Goal: Task Accomplishment & Management: Use online tool/utility

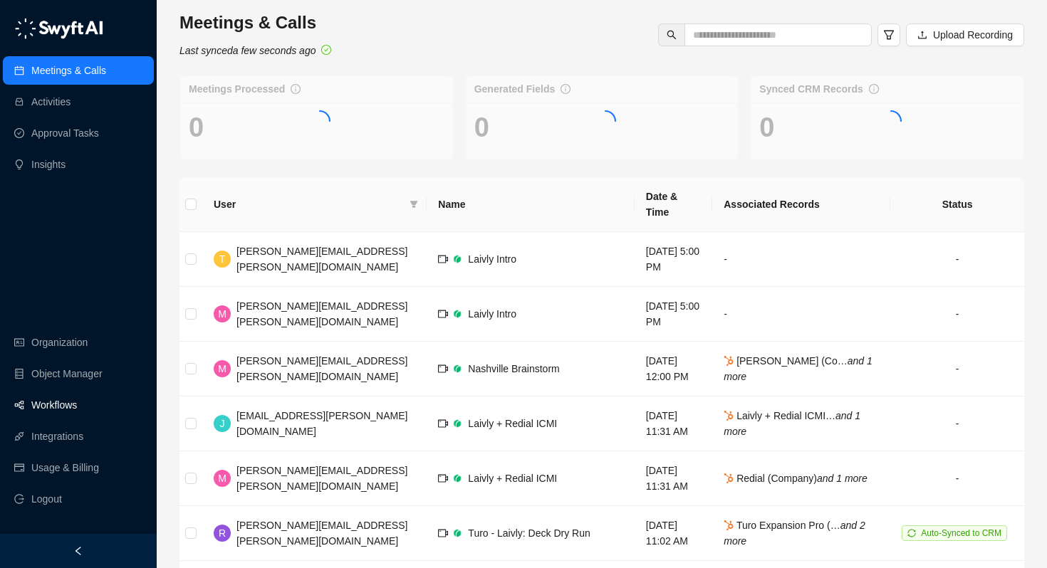
click at [49, 405] on link "Workflows" at bounding box center [54, 405] width 46 height 28
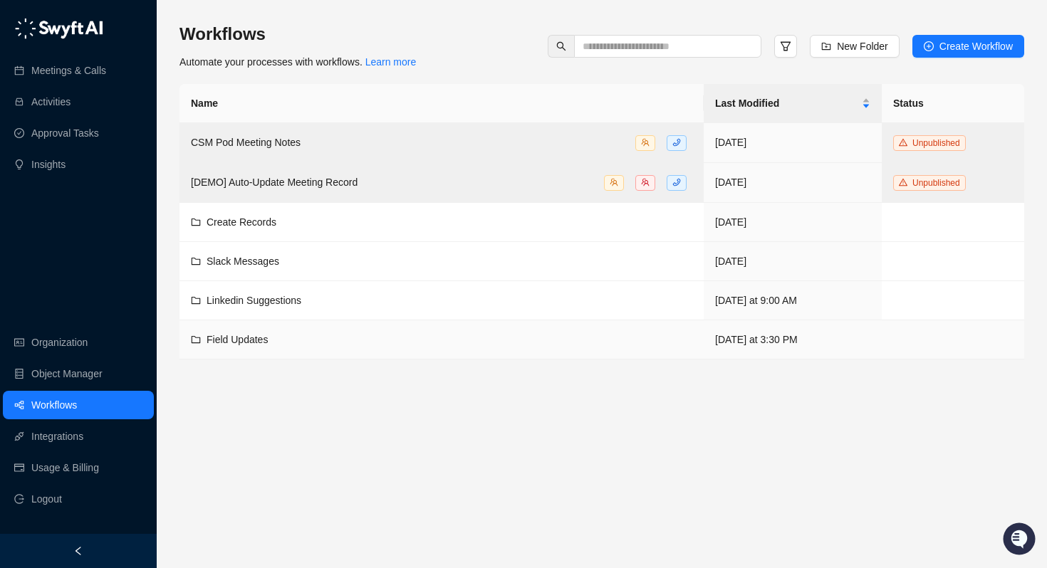
click at [248, 338] on span "Field Updates" at bounding box center [237, 339] width 61 height 11
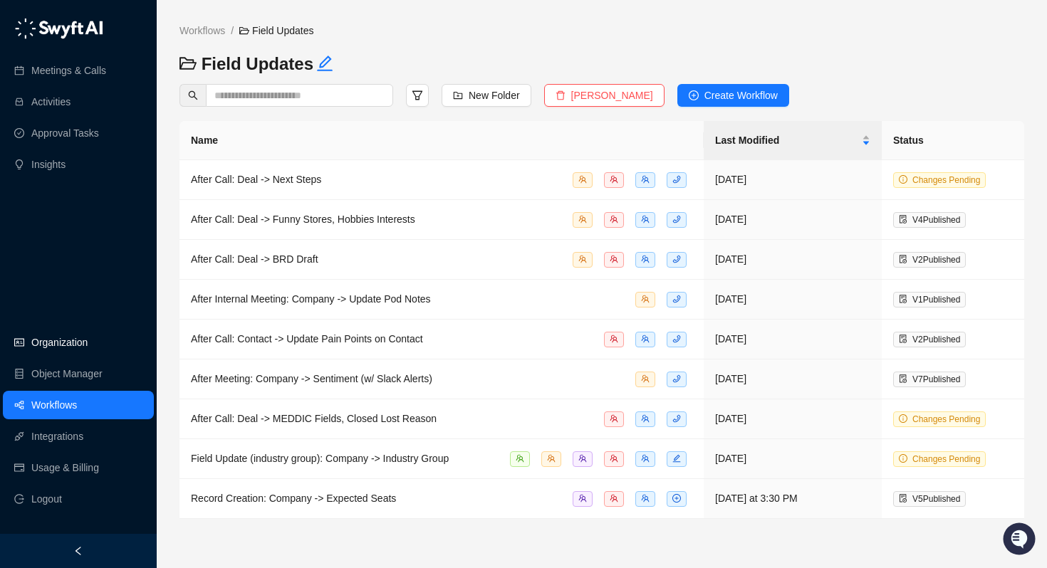
click at [43, 345] on link "Organization" at bounding box center [59, 342] width 56 height 28
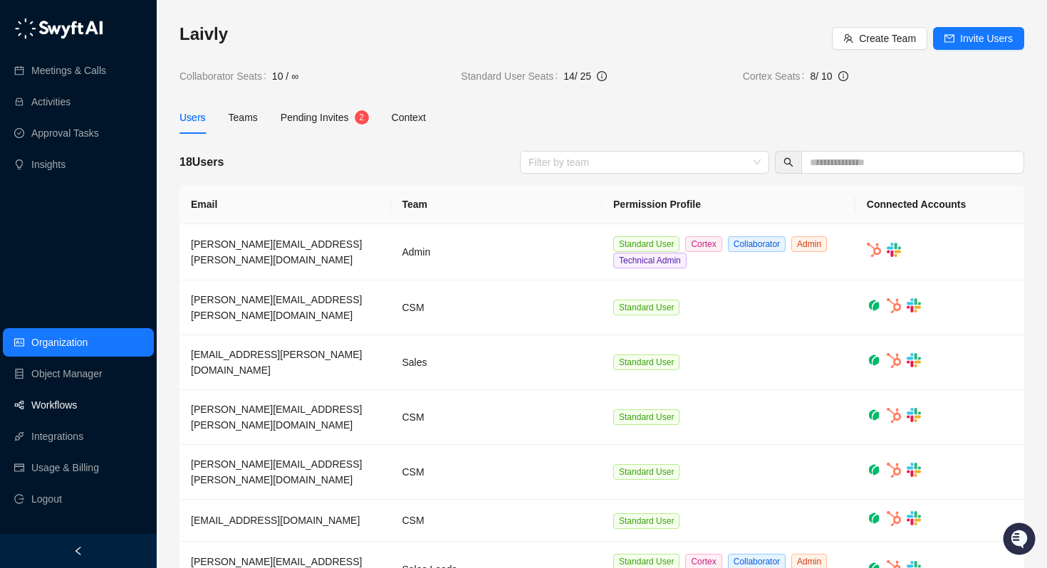
click at [54, 408] on link "Workflows" at bounding box center [54, 405] width 46 height 28
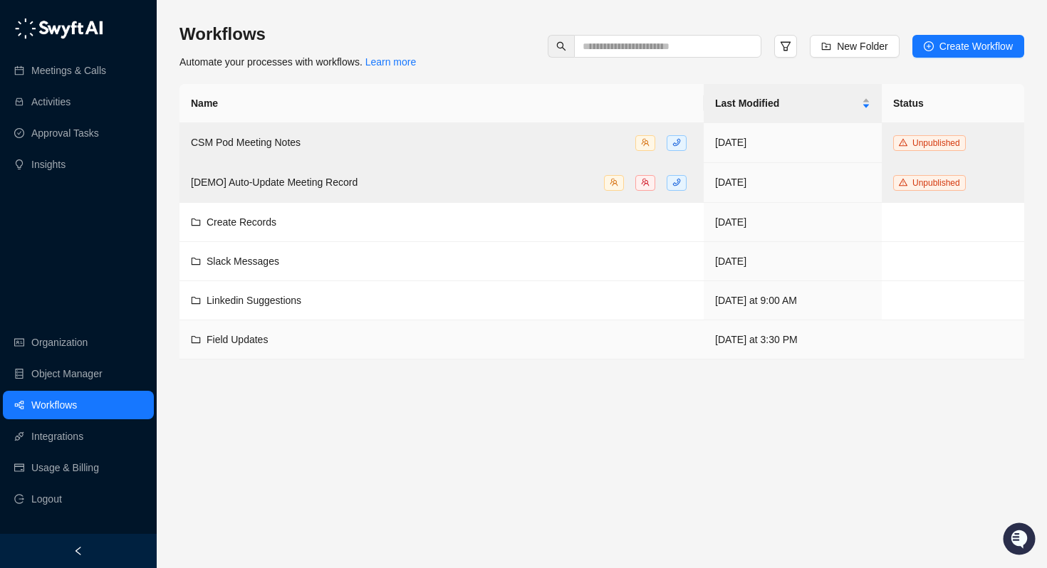
click at [246, 347] on td "Field Updates" at bounding box center [441, 339] width 524 height 39
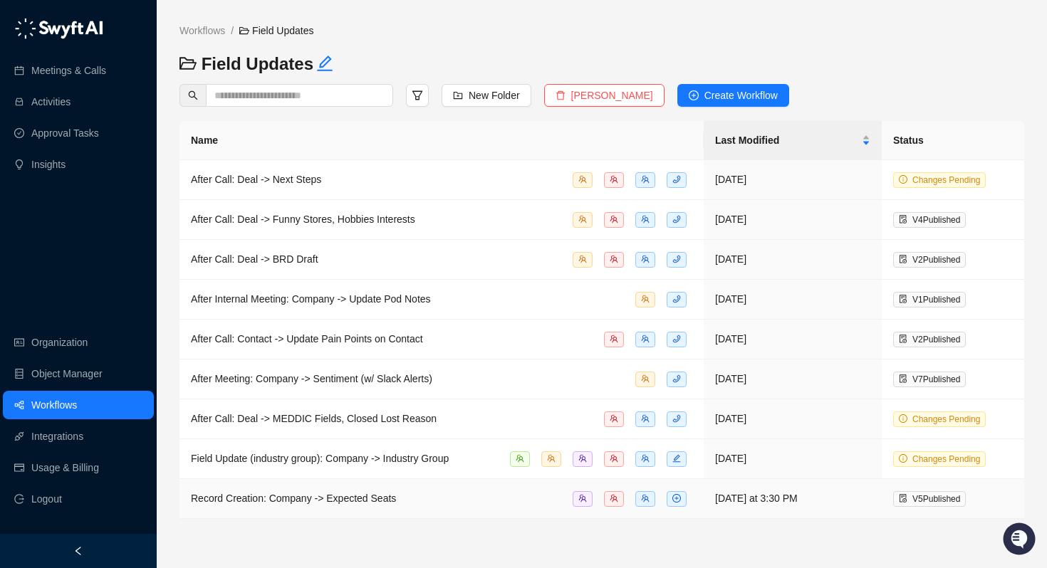
click at [271, 497] on span "Record Creation: Company -> Expected Seats" at bounding box center [293, 498] width 205 height 11
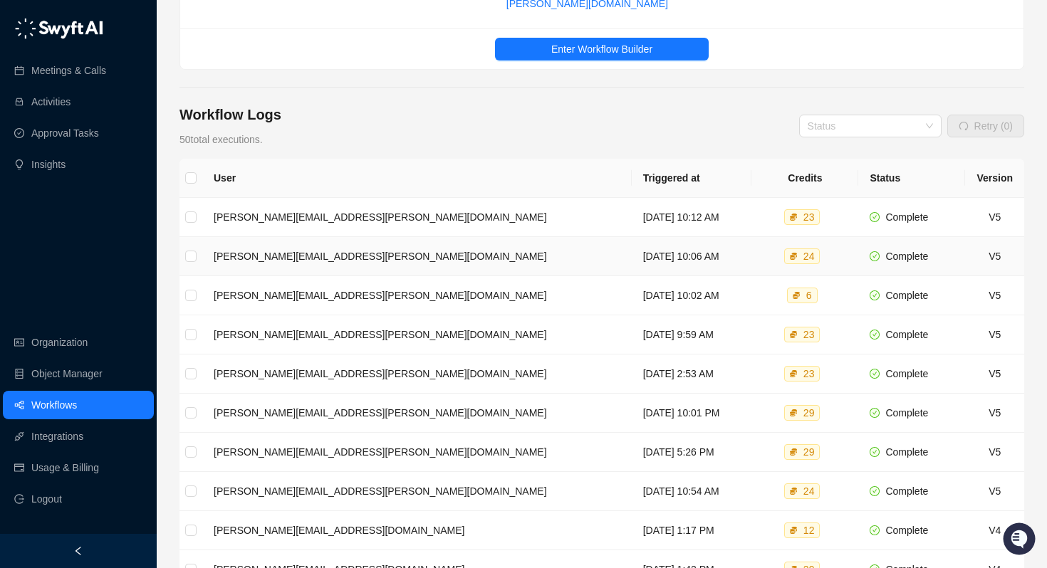
scroll to position [234, 0]
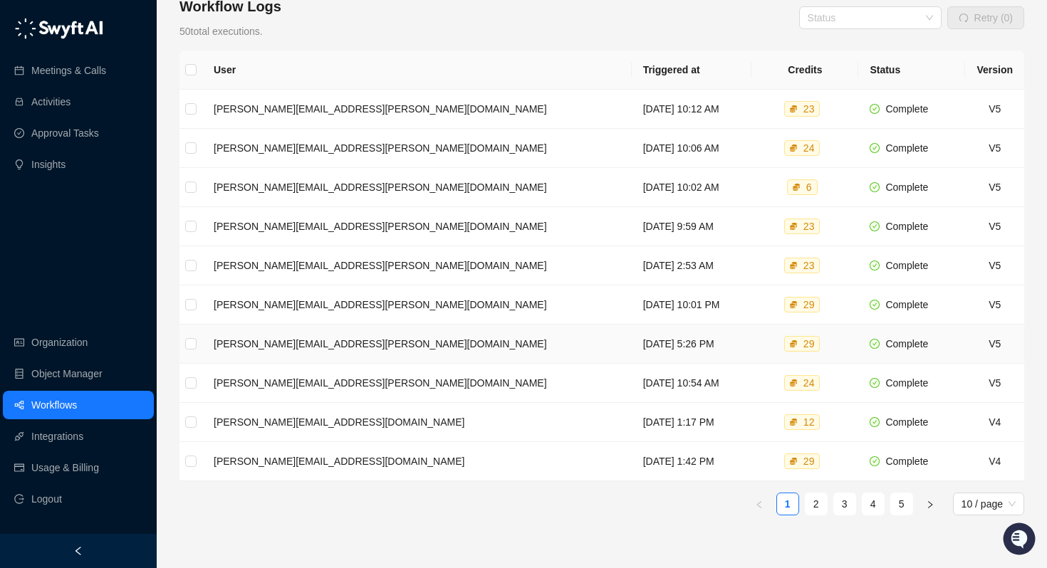
click at [306, 338] on td "[PERSON_NAME][EMAIL_ADDRESS][PERSON_NAME][DOMAIN_NAME]" at bounding box center [416, 344] width 429 height 39
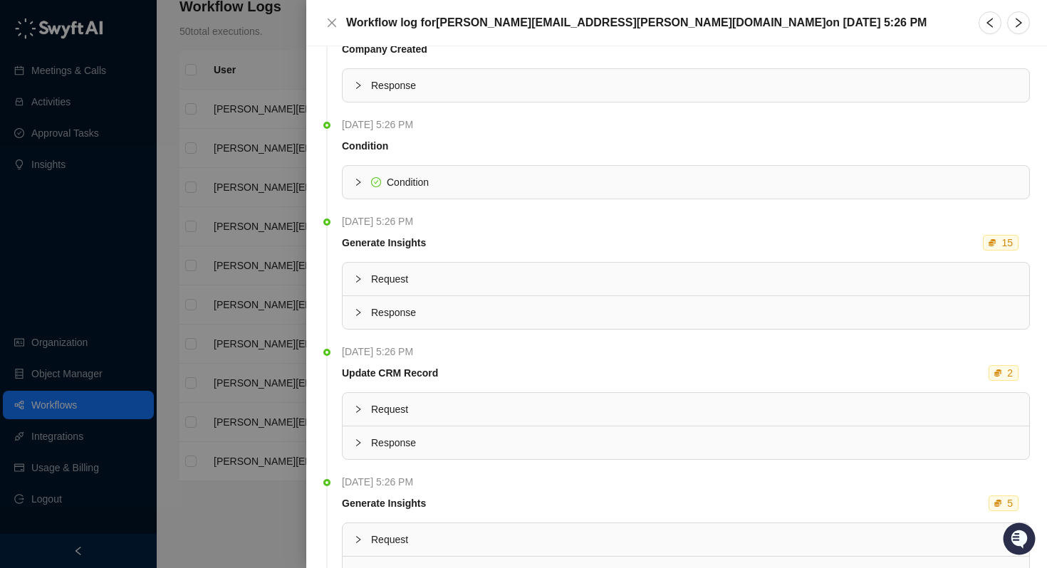
scroll to position [42, 0]
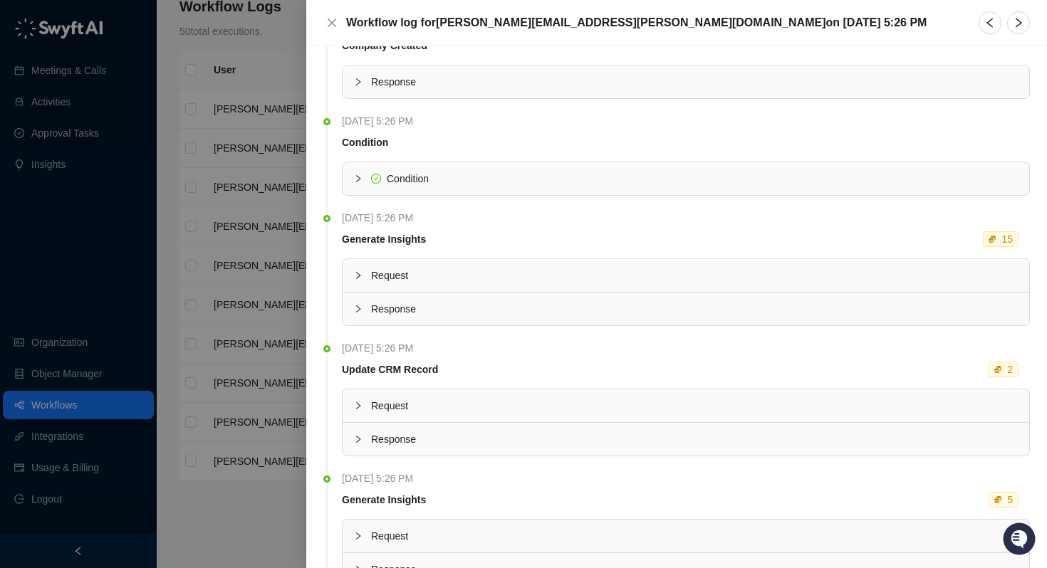
click at [560, 278] on span "Request" at bounding box center [694, 276] width 647 height 16
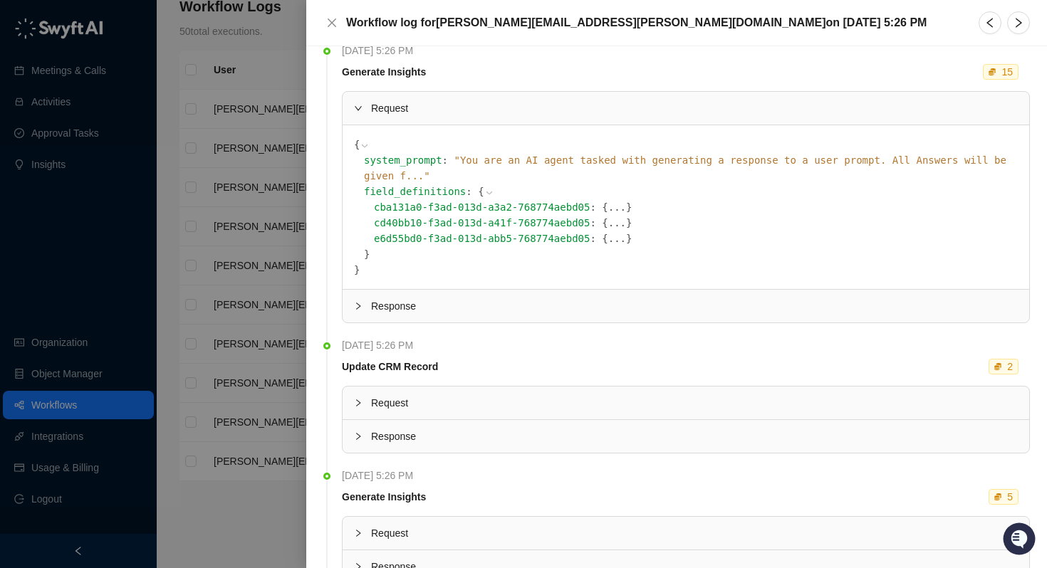
scroll to position [147, 0]
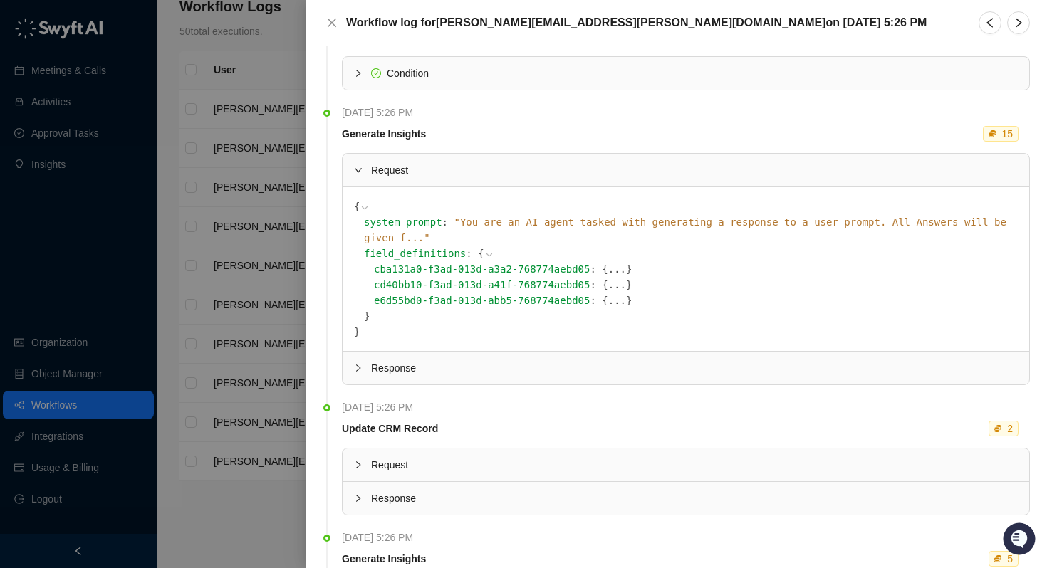
click at [608, 261] on button "..." at bounding box center [617, 269] width 18 height 16
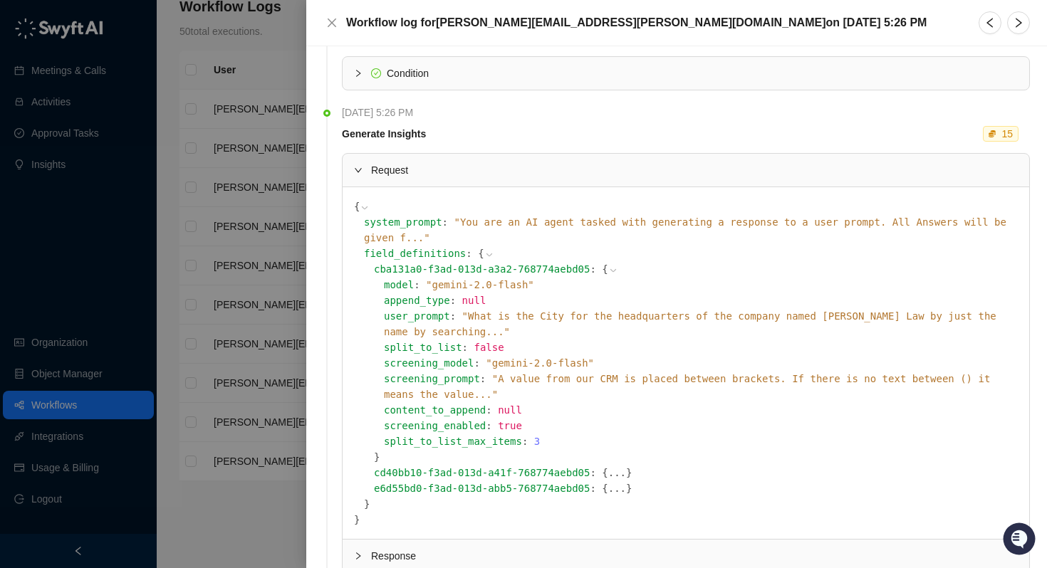
click at [608, 465] on button "..." at bounding box center [617, 473] width 18 height 16
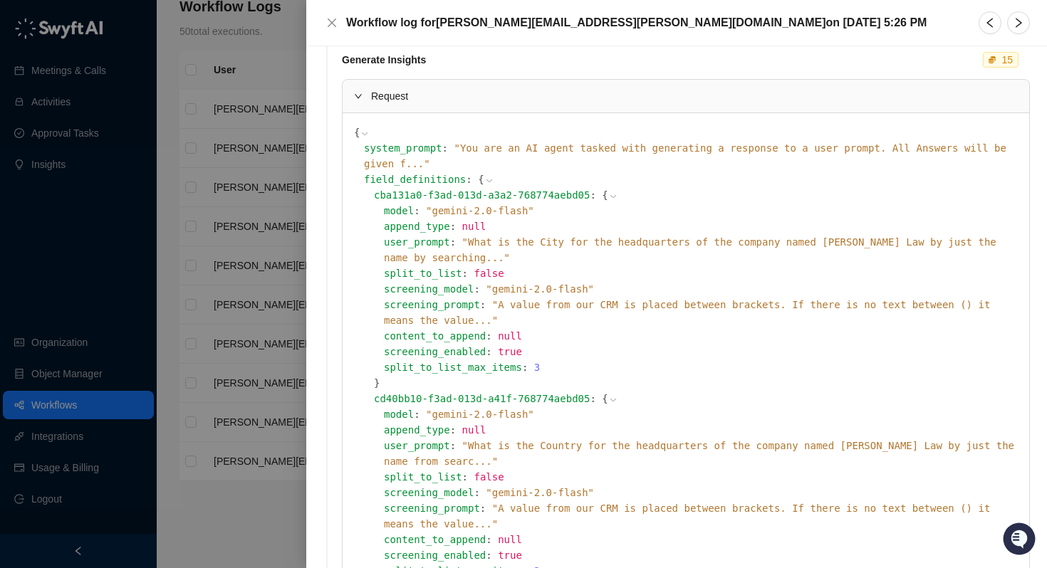
scroll to position [231, 0]
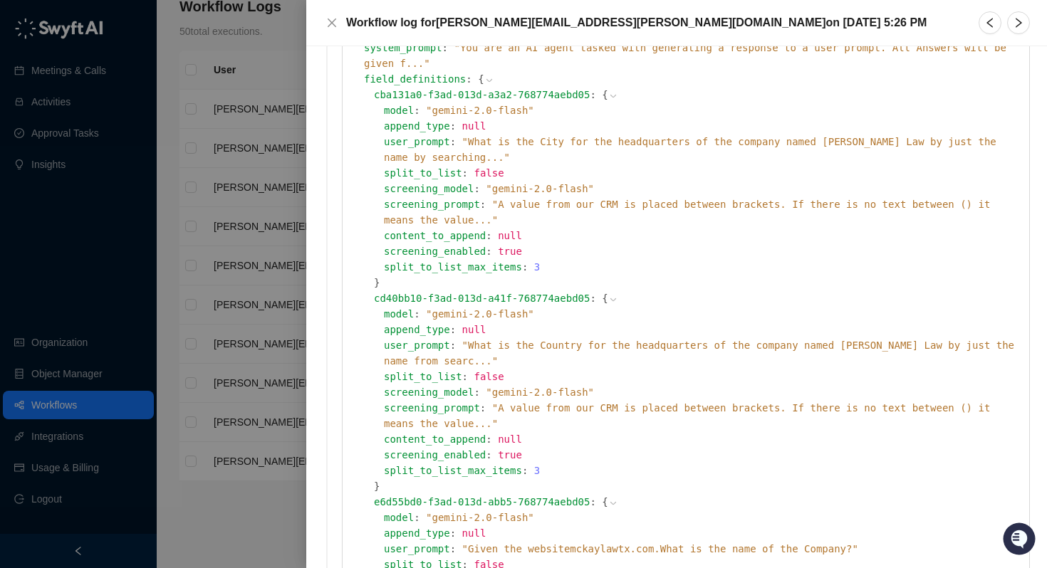
scroll to position [444, 0]
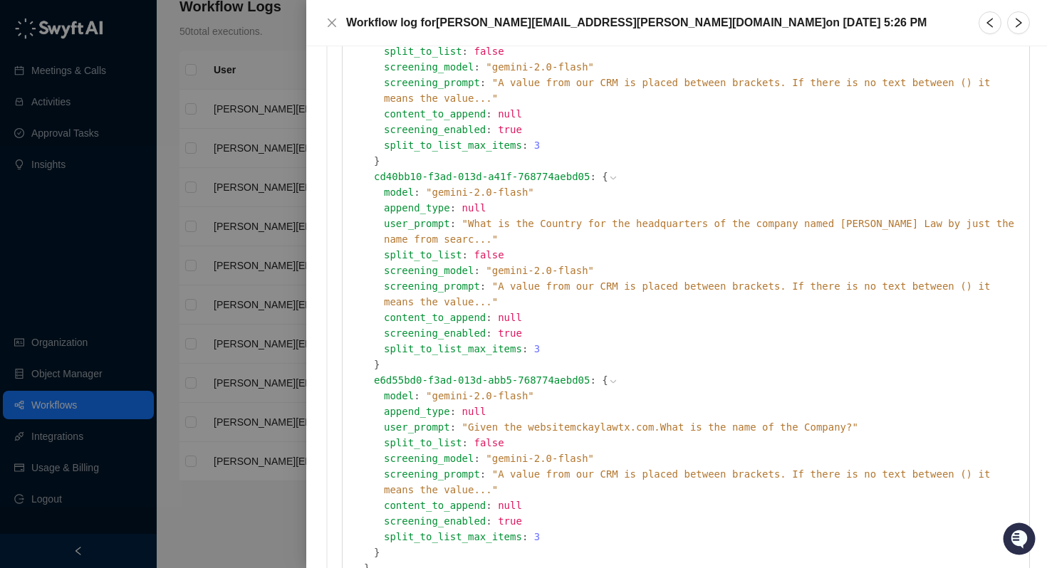
click at [412, 500] on span "content_to_append" at bounding box center [435, 505] width 102 height 11
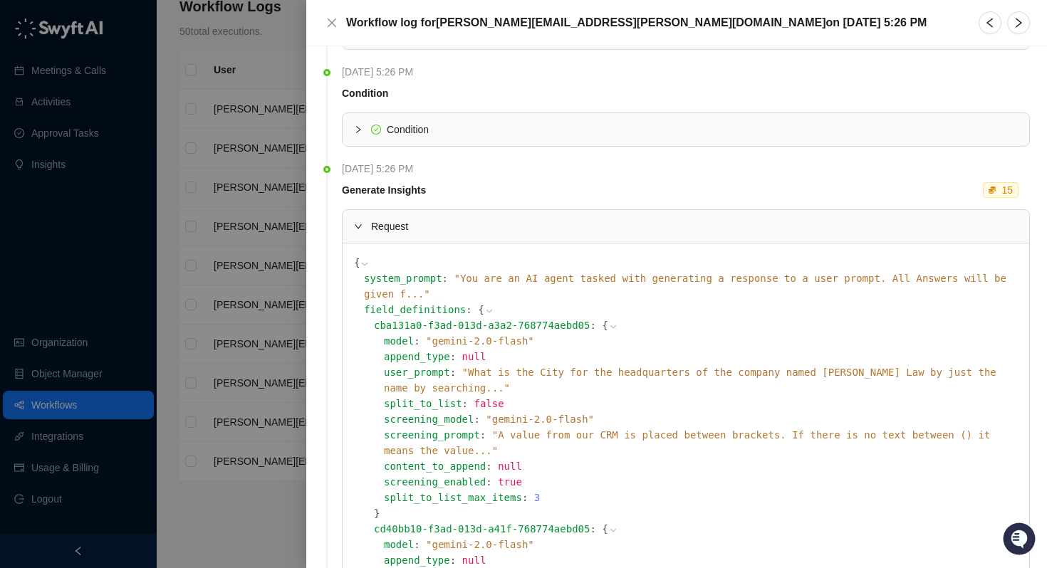
scroll to position [85, 0]
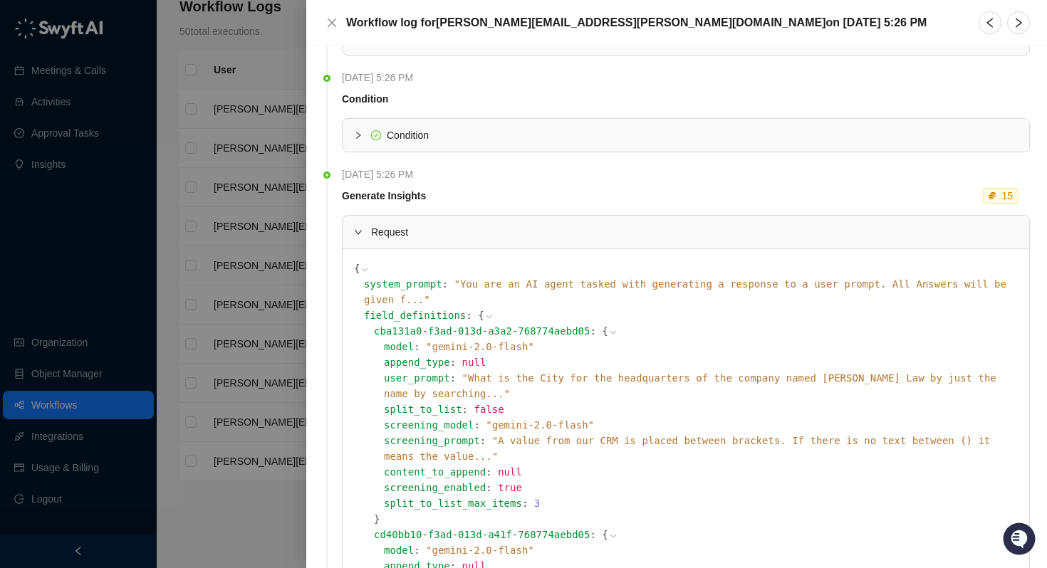
click at [358, 231] on icon "expanded" at bounding box center [358, 232] width 9 height 9
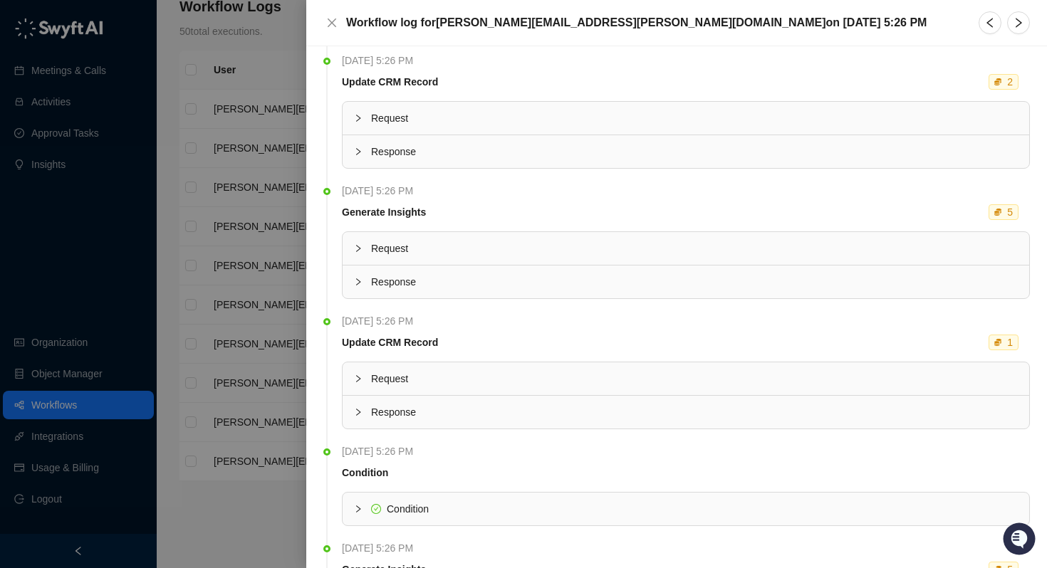
scroll to position [435, 0]
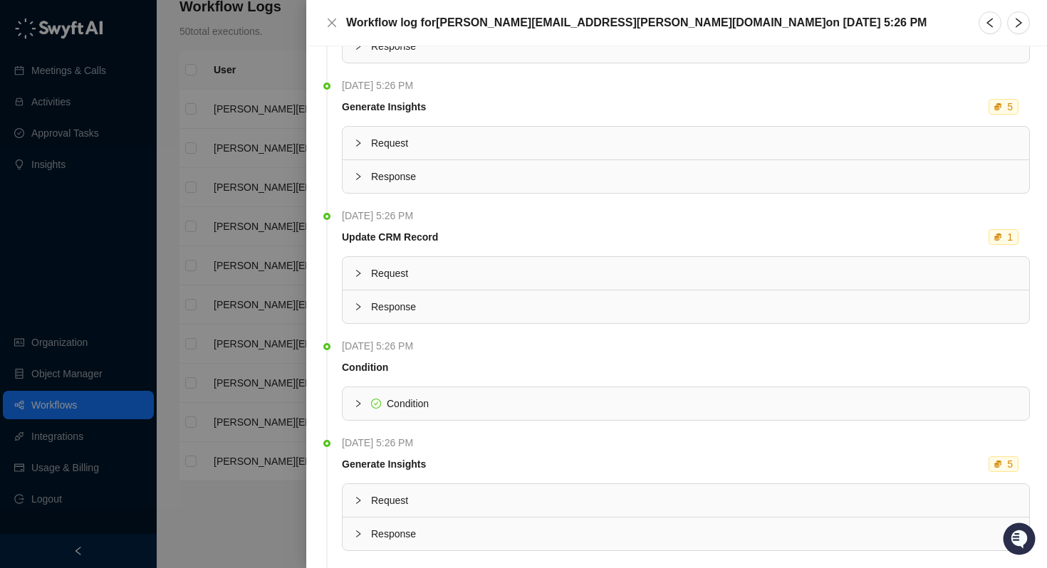
click at [409, 275] on span "Request" at bounding box center [694, 274] width 647 height 16
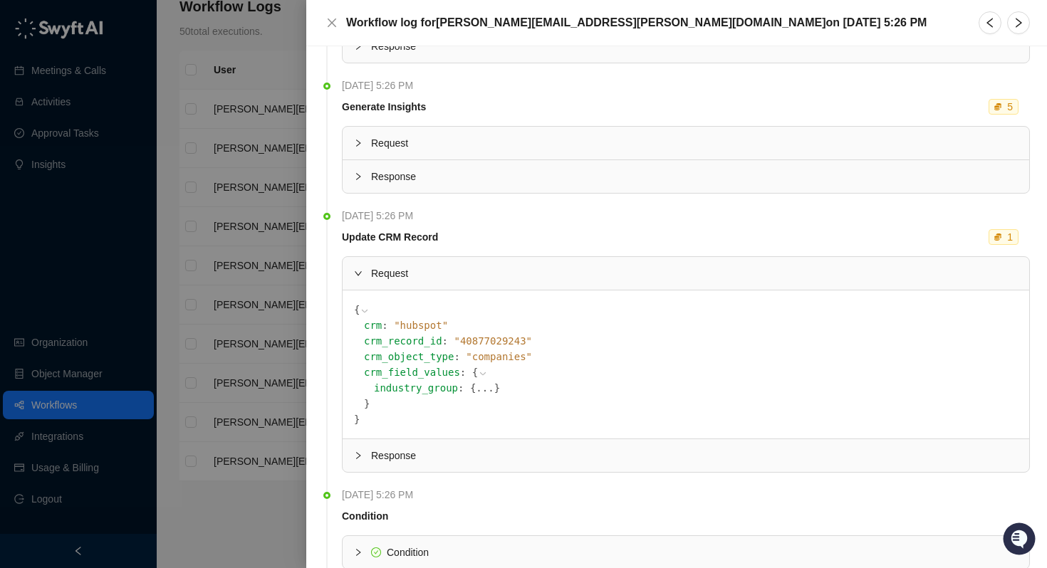
click at [409, 275] on span "Request" at bounding box center [694, 274] width 647 height 16
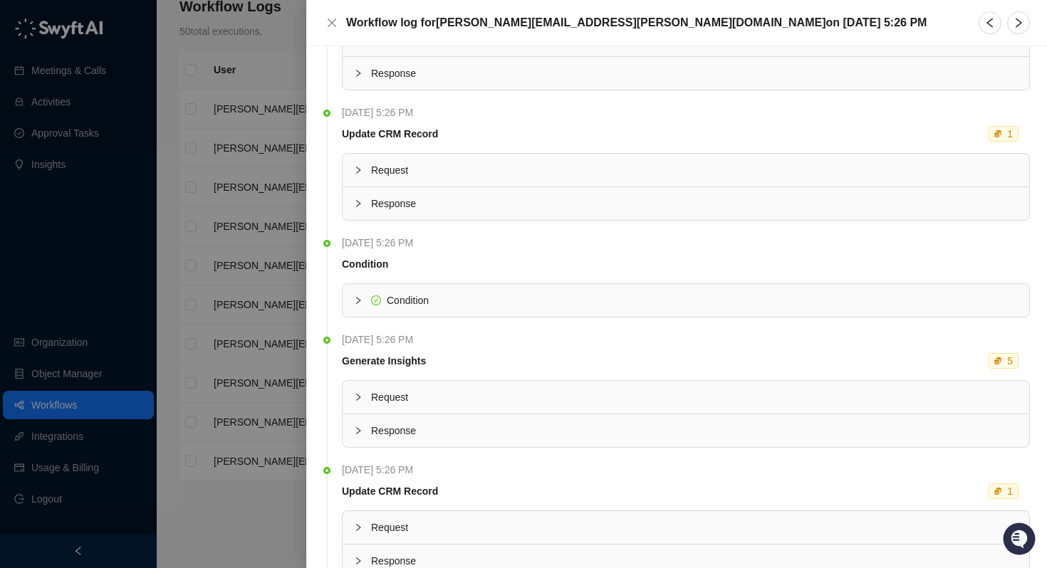
scroll to position [633, 0]
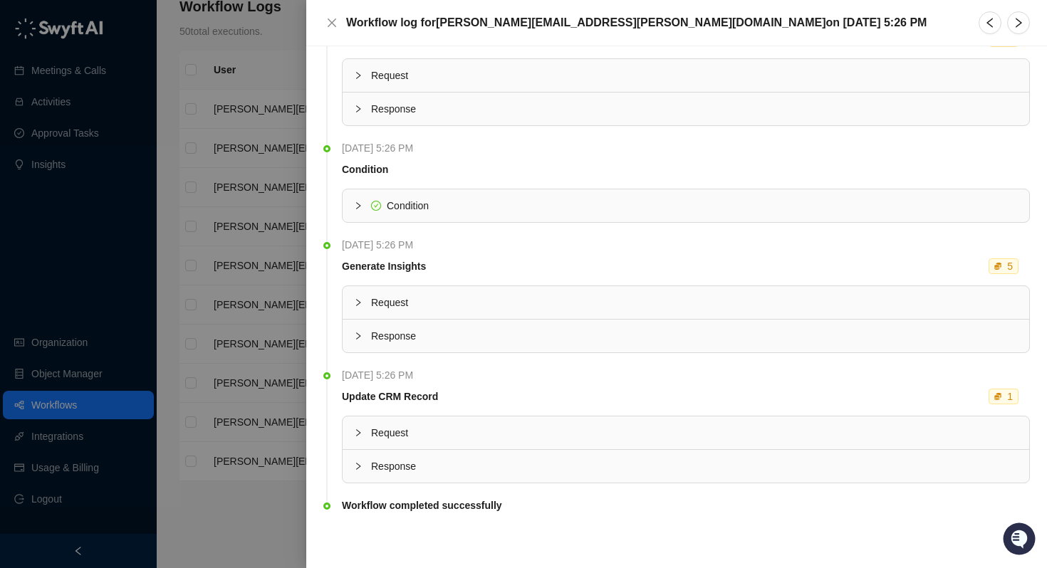
click at [368, 306] on div at bounding box center [362, 303] width 17 height 16
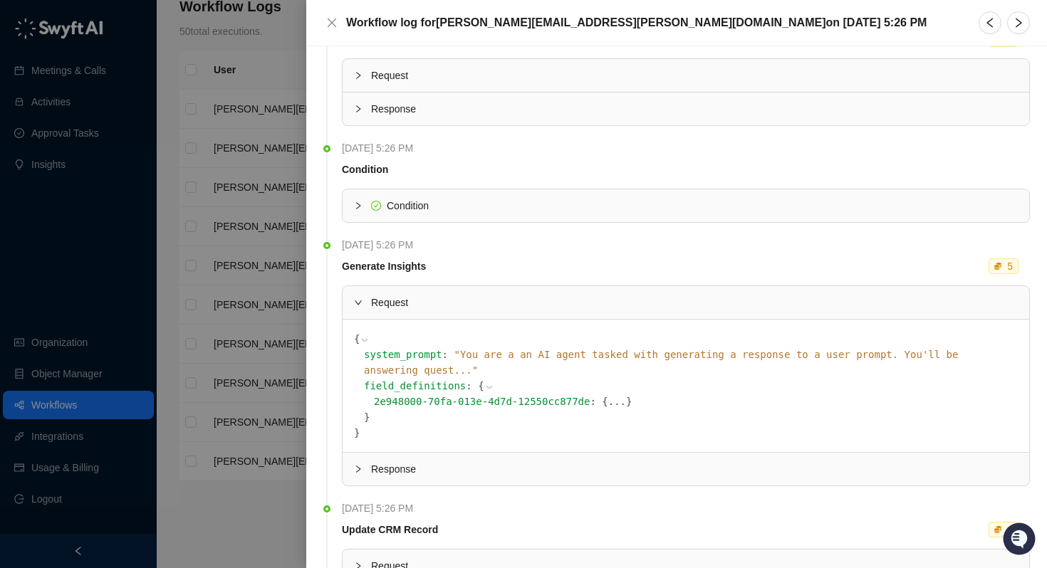
click at [608, 394] on button "..." at bounding box center [617, 402] width 18 height 16
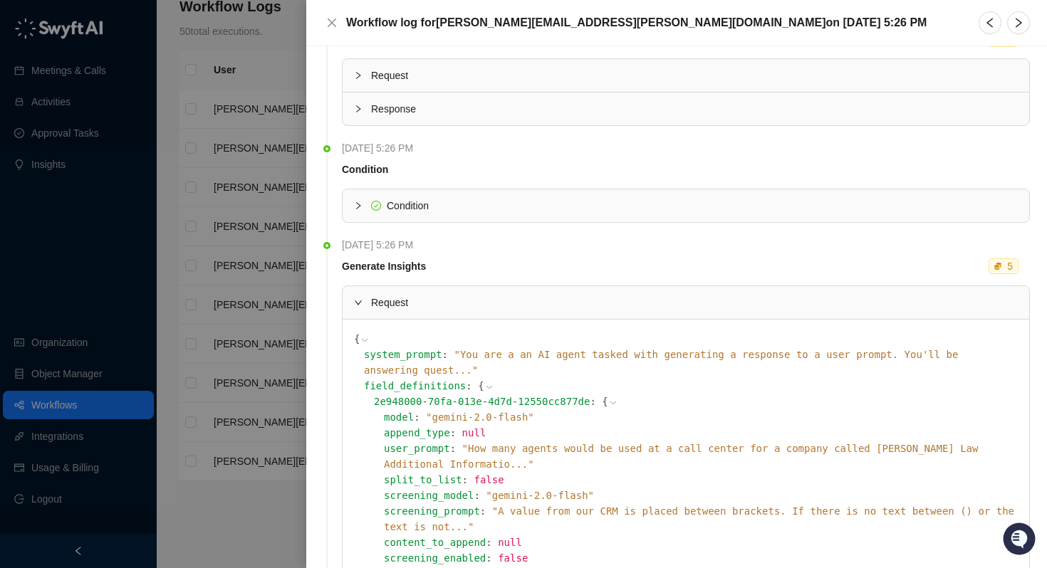
click at [358, 300] on icon "expanded" at bounding box center [358, 302] width 9 height 9
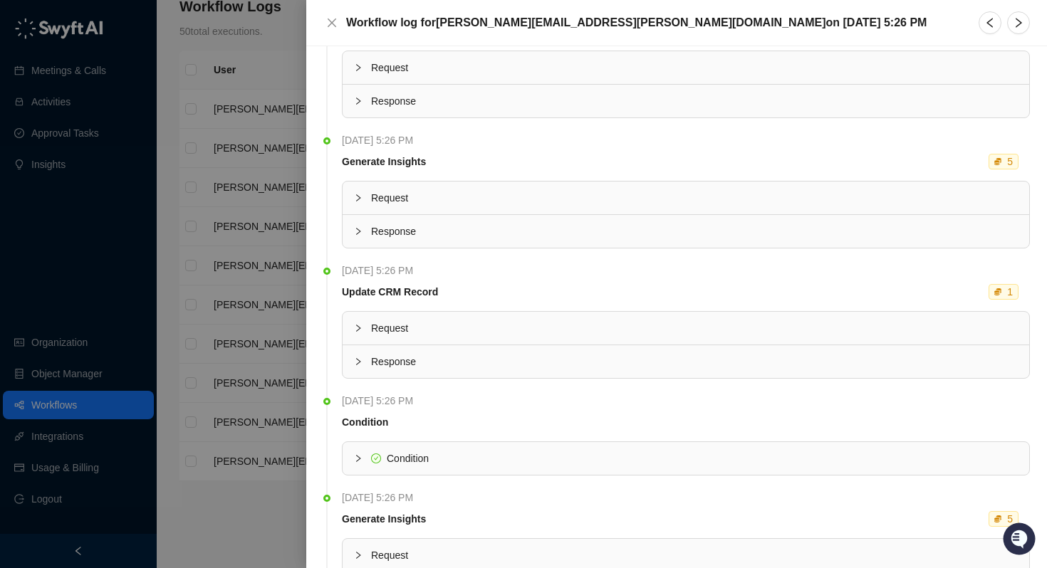
scroll to position [122, 0]
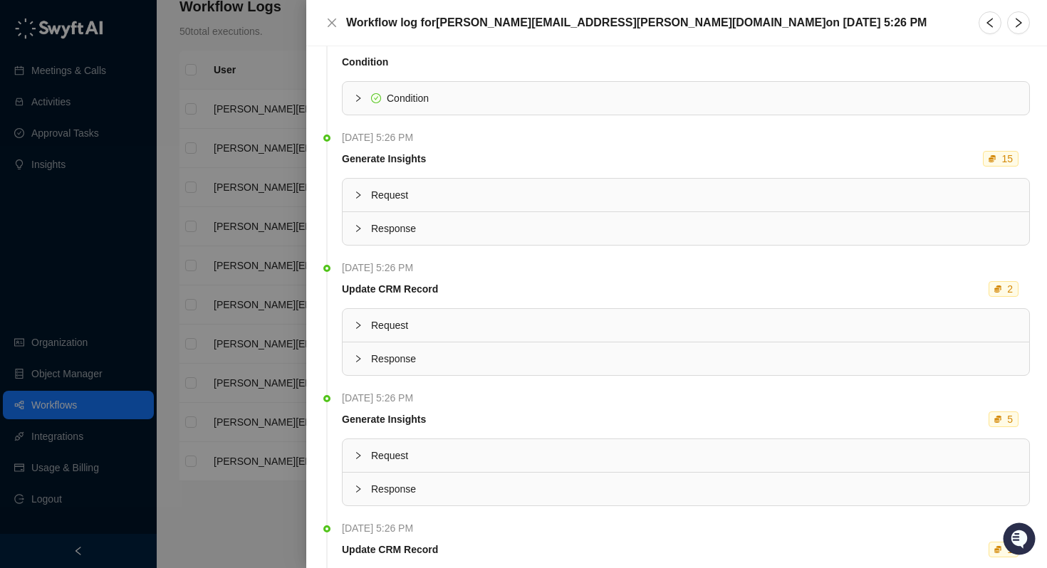
click at [164, 388] on div at bounding box center [523, 284] width 1047 height 568
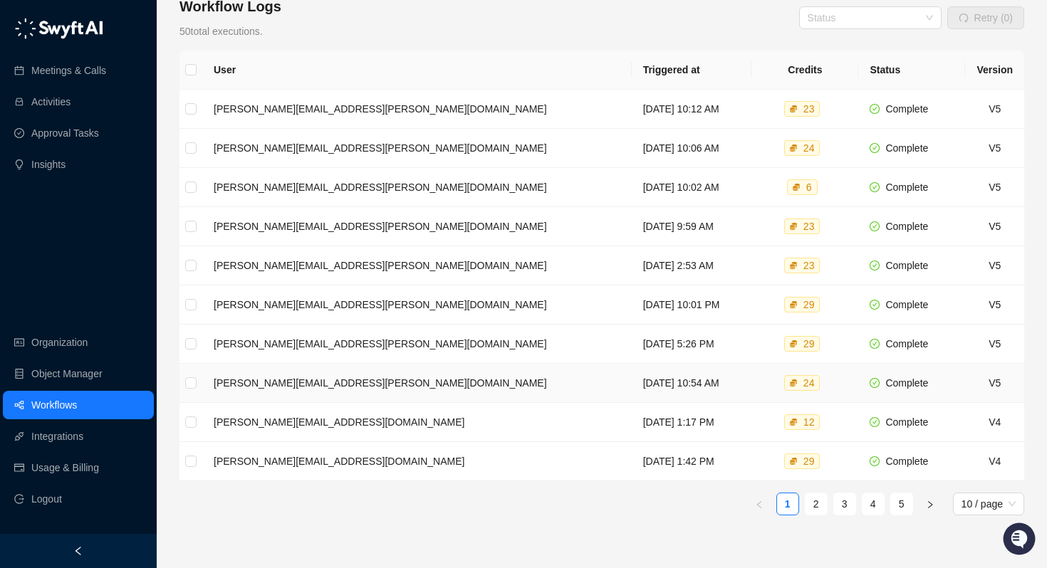
scroll to position [301, 0]
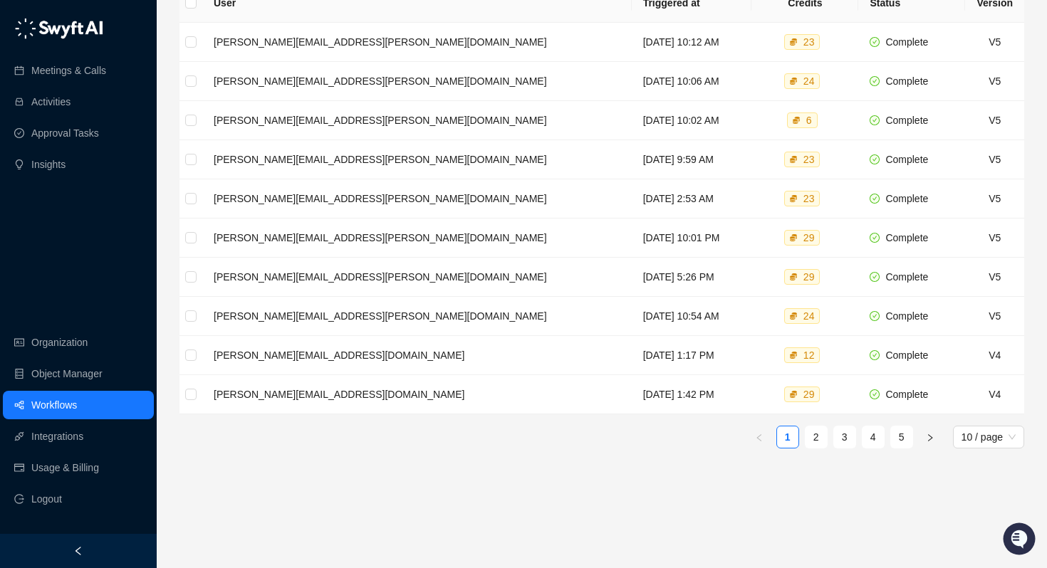
click at [820, 439] on div "User Triggered at Credits Status Version [PERSON_NAME][EMAIL_ADDRESS][PERSON_NA…" at bounding box center [601, 275] width 845 height 583
click at [818, 429] on link "2" at bounding box center [815, 437] width 21 height 21
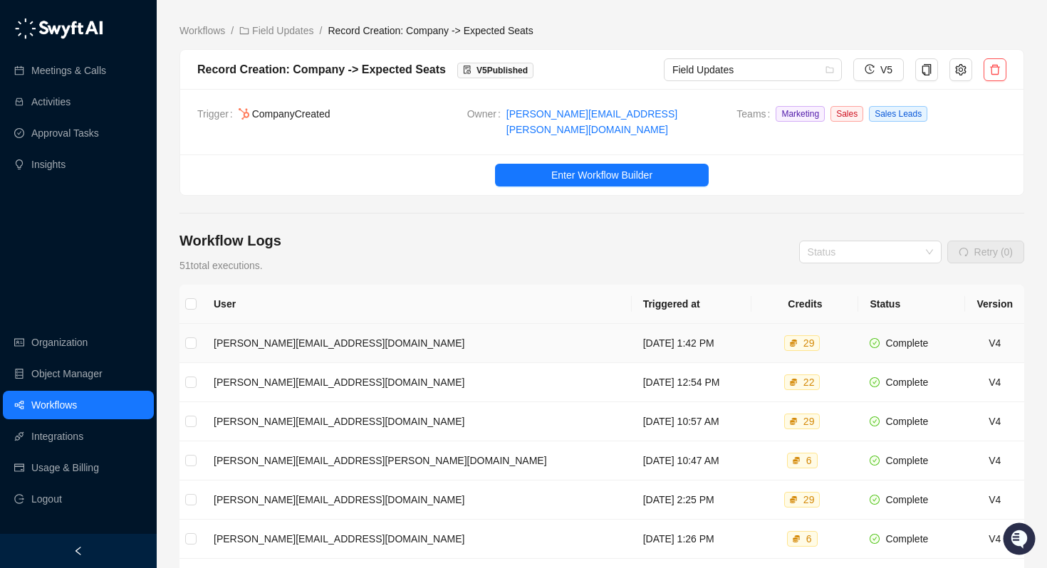
scroll to position [301, 0]
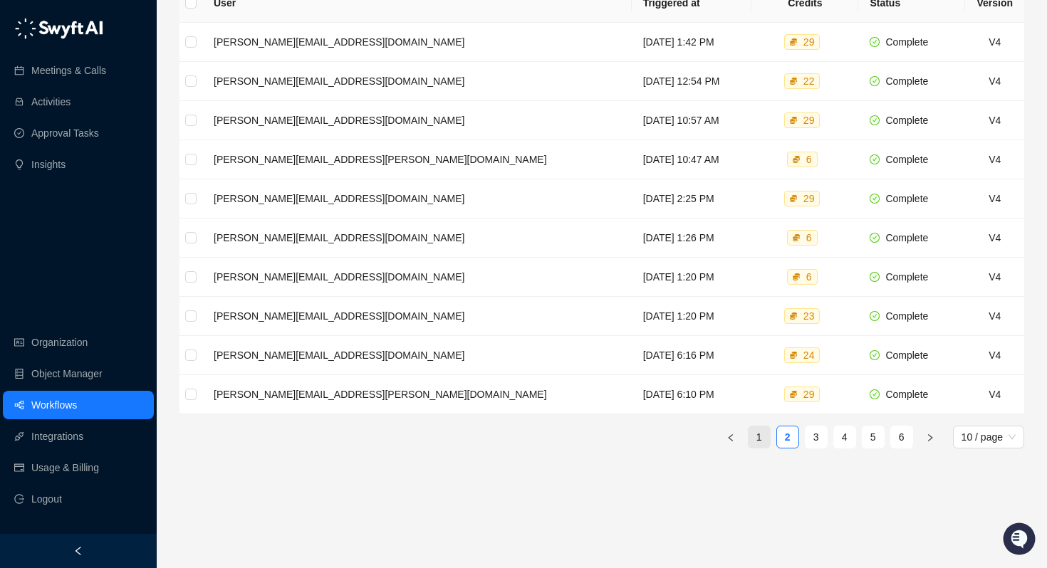
click at [762, 427] on link "1" at bounding box center [758, 437] width 21 height 21
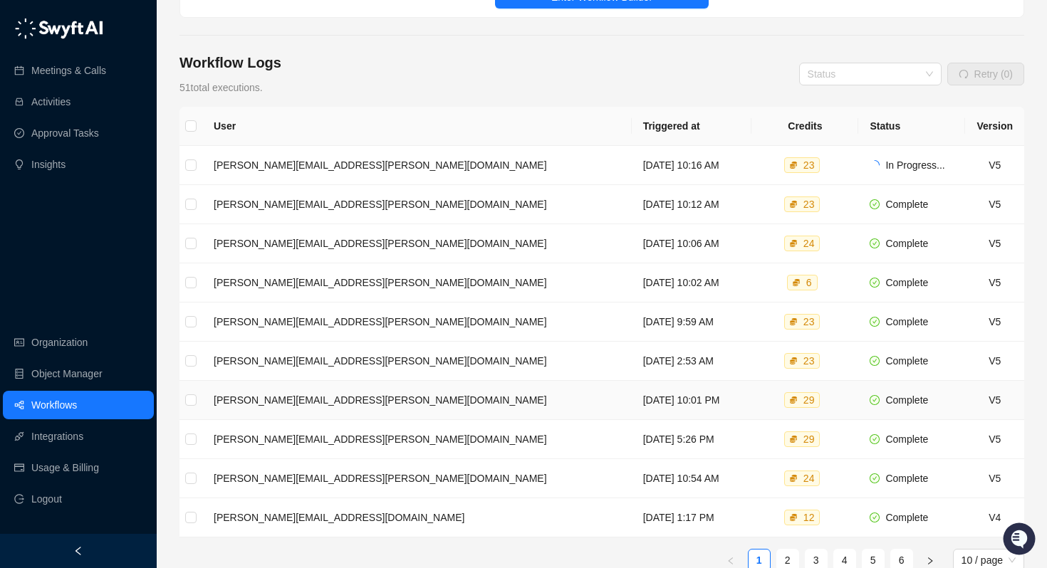
scroll to position [138, 0]
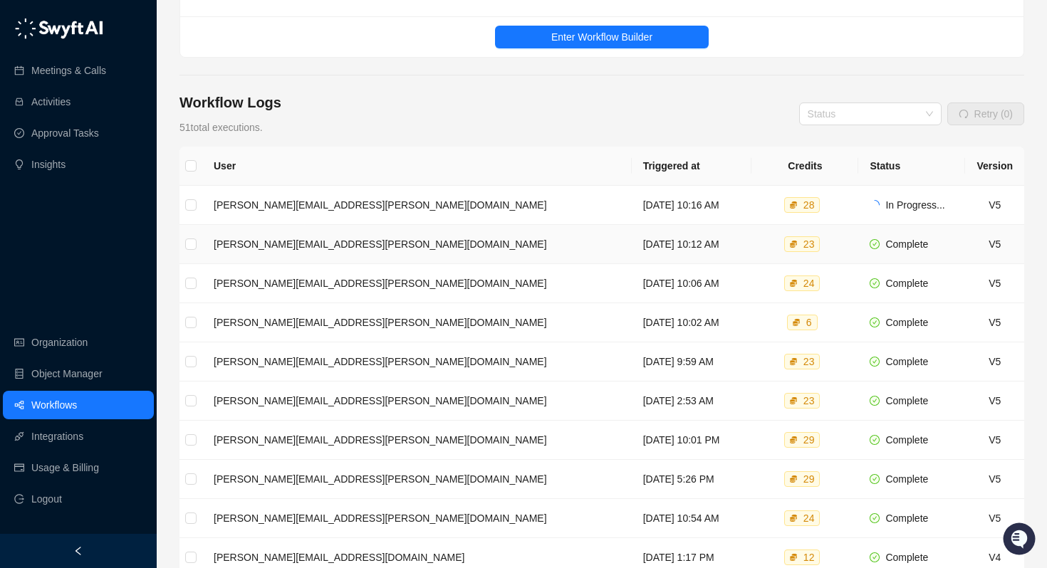
click at [637, 231] on td "[DATE] 10:12 AM" at bounding box center [692, 244] width 120 height 39
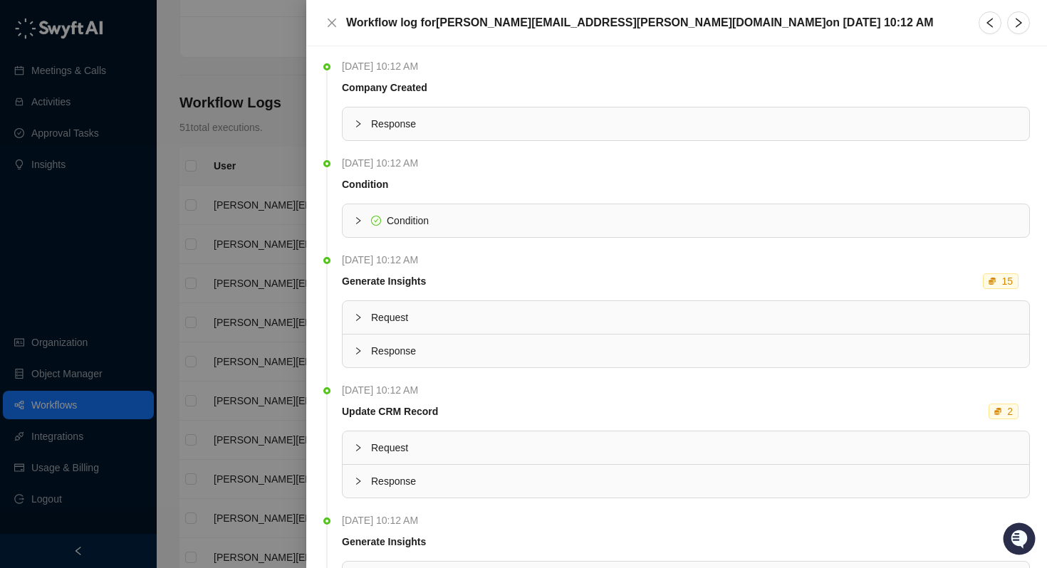
click at [350, 319] on div "Request" at bounding box center [686, 317] width 687 height 33
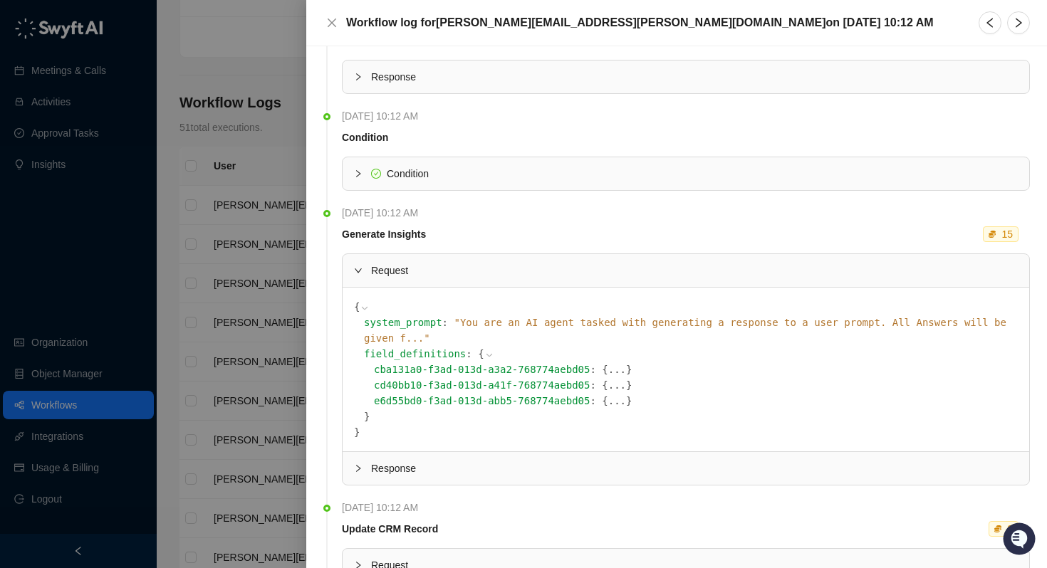
scroll to position [58, 0]
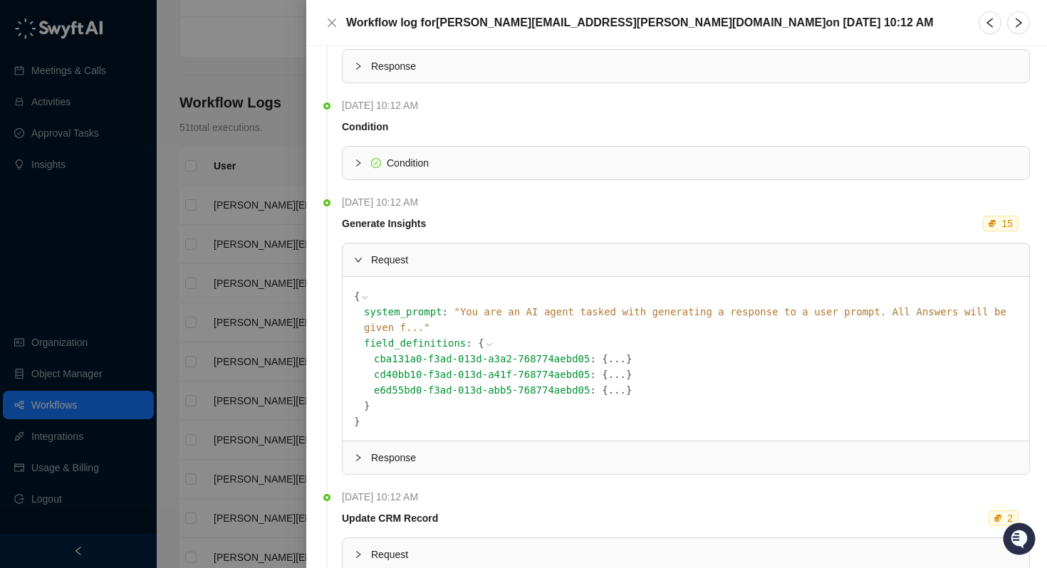
click at [608, 351] on button "..." at bounding box center [617, 359] width 18 height 16
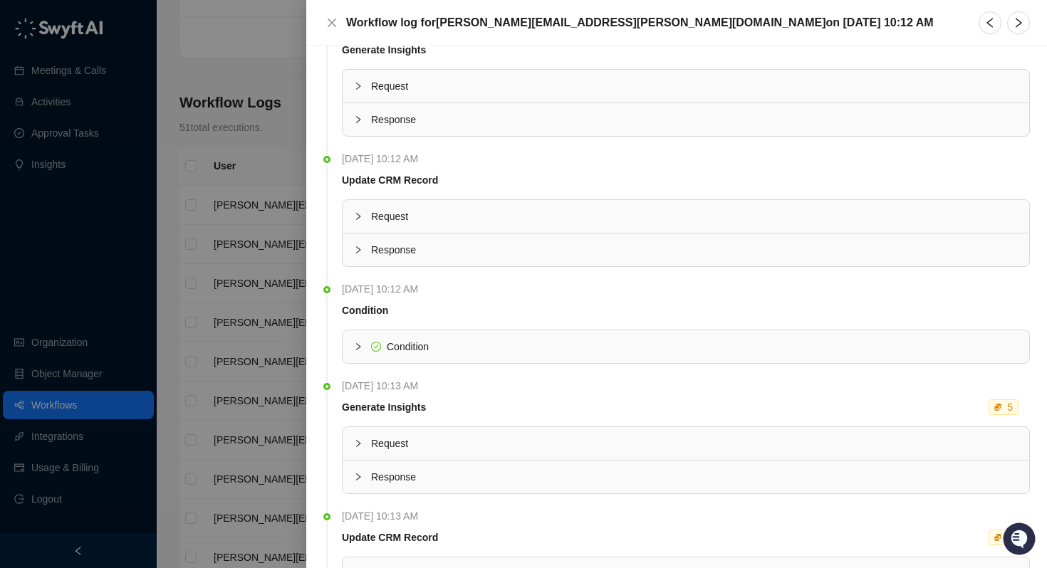
scroll to position [954, 0]
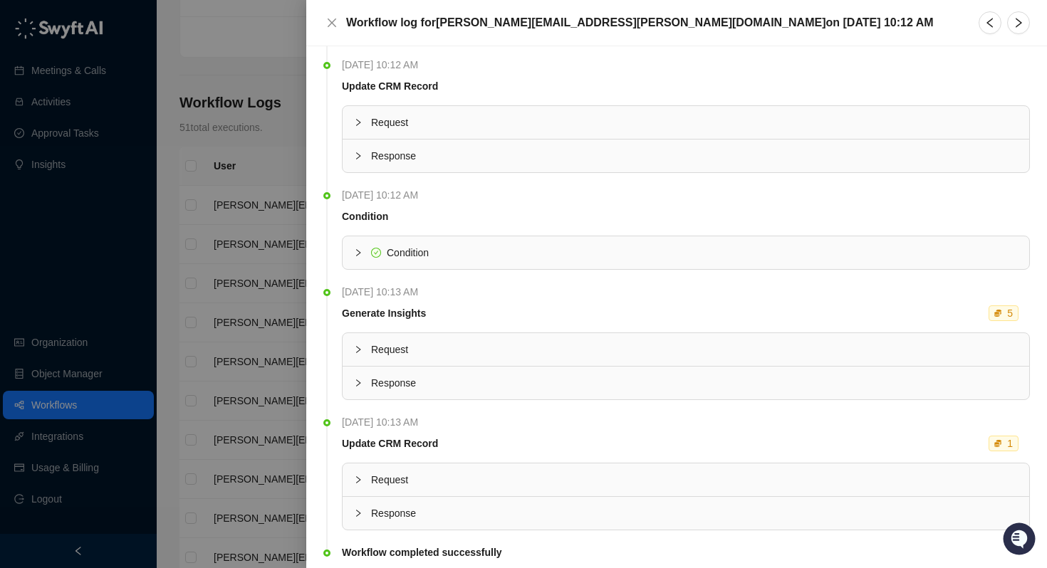
click at [264, 341] on div at bounding box center [523, 284] width 1047 height 568
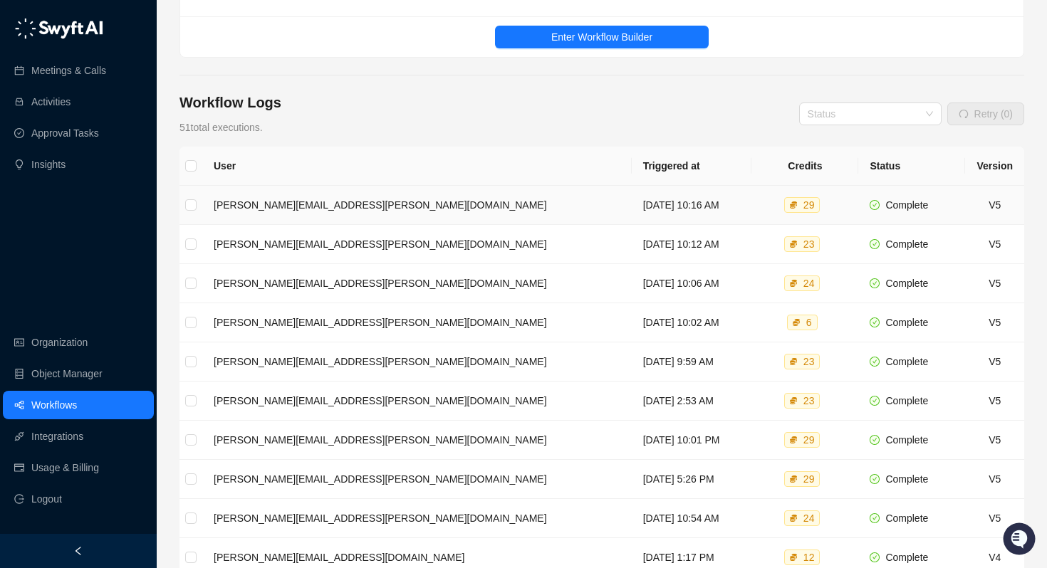
click at [380, 204] on td "[PERSON_NAME][EMAIL_ADDRESS][PERSON_NAME][DOMAIN_NAME]" at bounding box center [416, 205] width 429 height 39
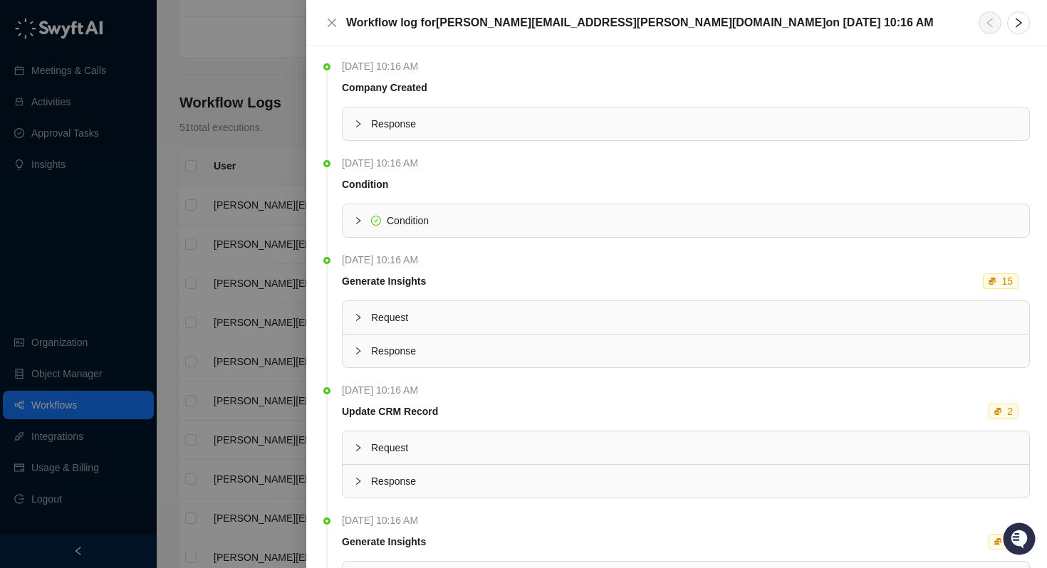
click at [382, 120] on span "Response" at bounding box center [694, 124] width 647 height 16
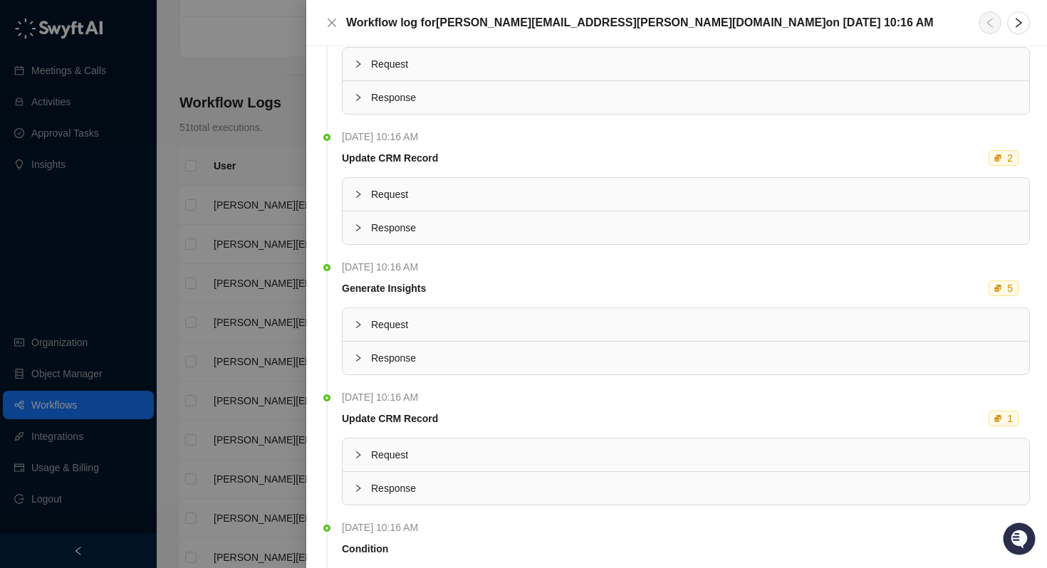
scroll to position [1268, 0]
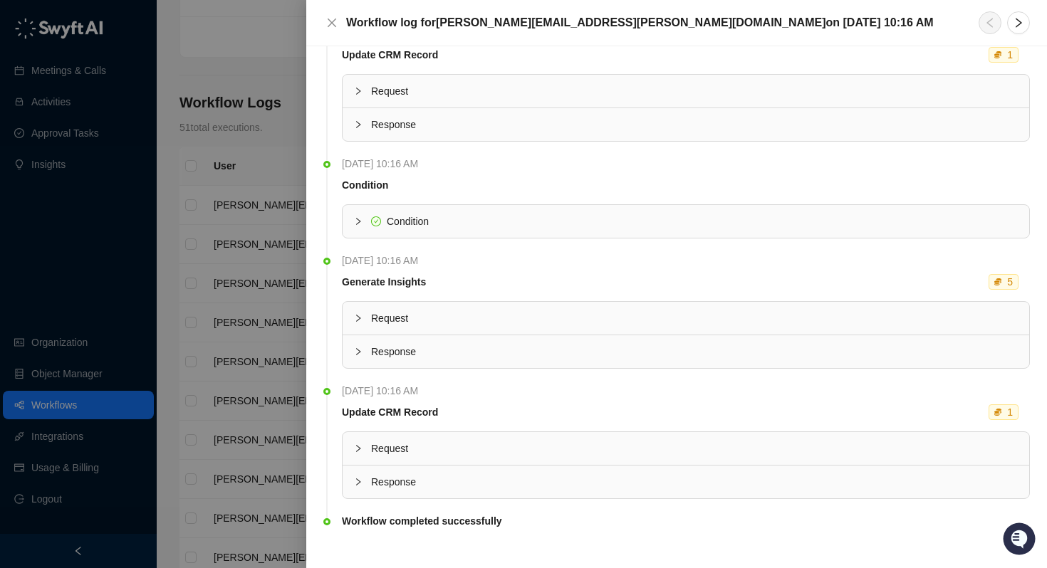
click at [210, 383] on div at bounding box center [523, 284] width 1047 height 568
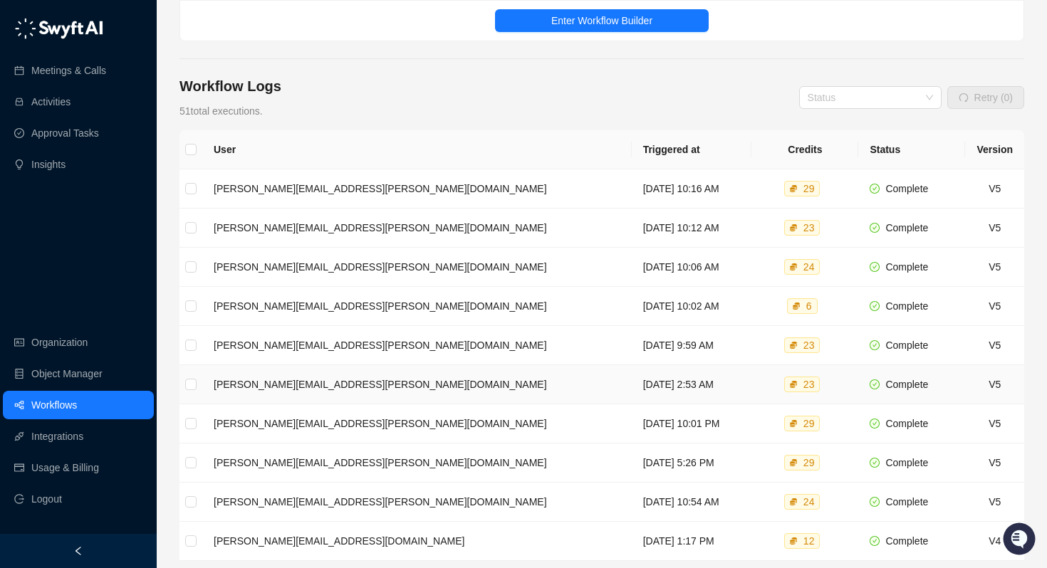
scroll to position [241, 0]
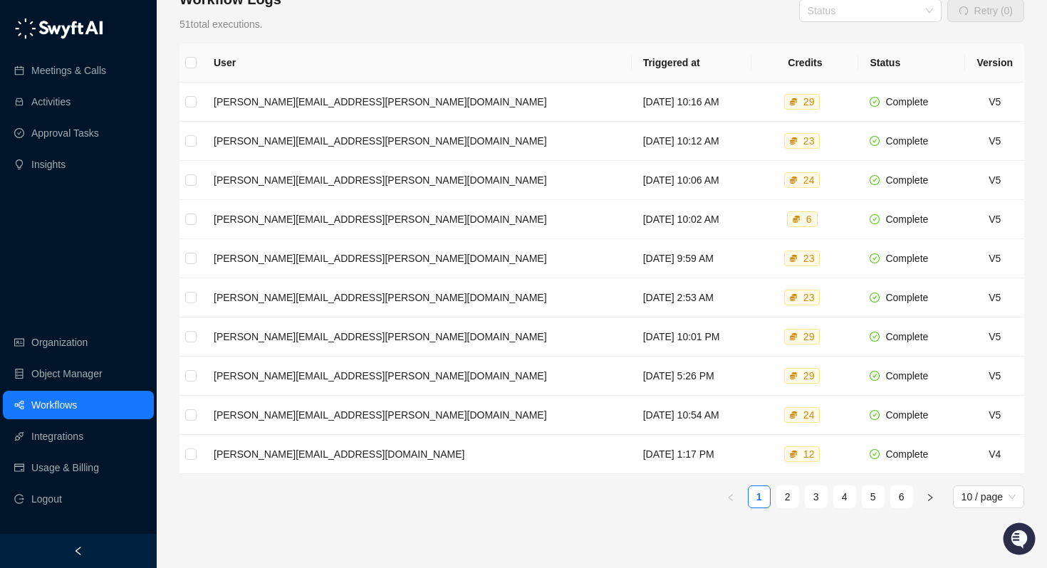
click at [68, 401] on link "Workflows" at bounding box center [54, 405] width 46 height 28
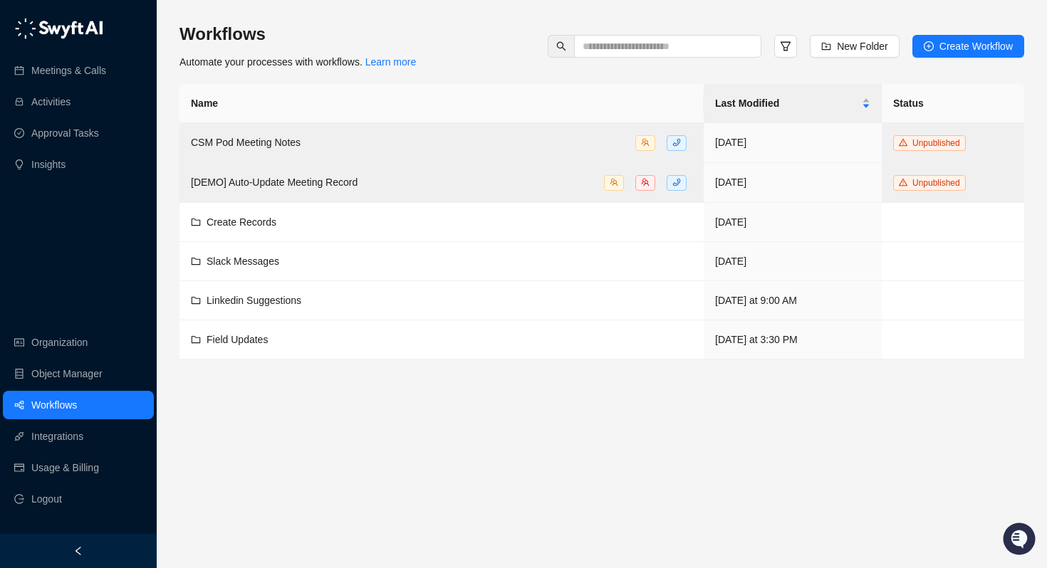
click at [68, 401] on link "Workflows" at bounding box center [54, 405] width 46 height 28
click at [259, 339] on span "Field Updates" at bounding box center [237, 339] width 61 height 11
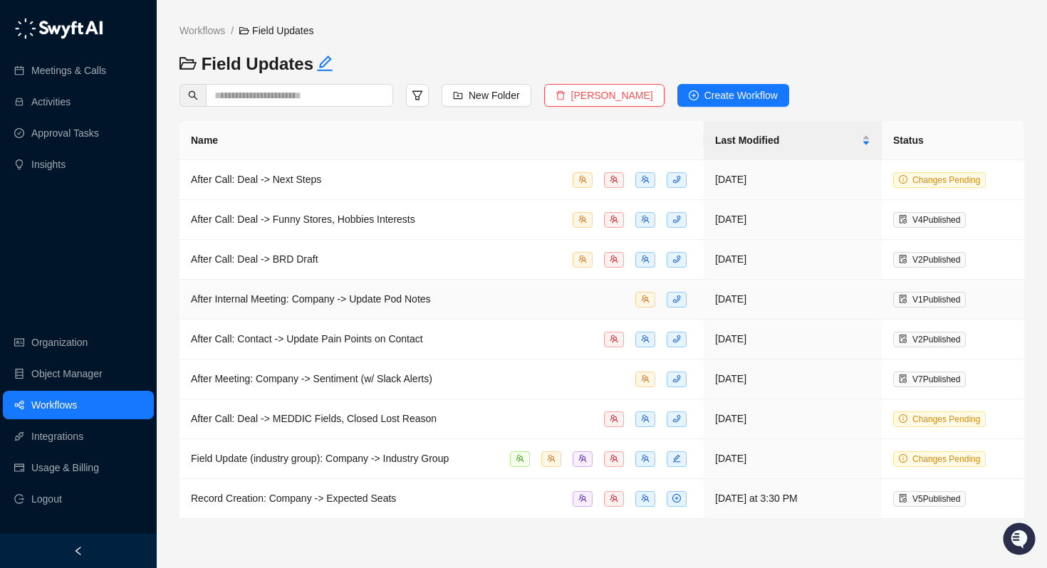
click at [295, 291] on div "After Internal Meeting: Company -> Update Pod Notes" at bounding box center [311, 299] width 240 height 16
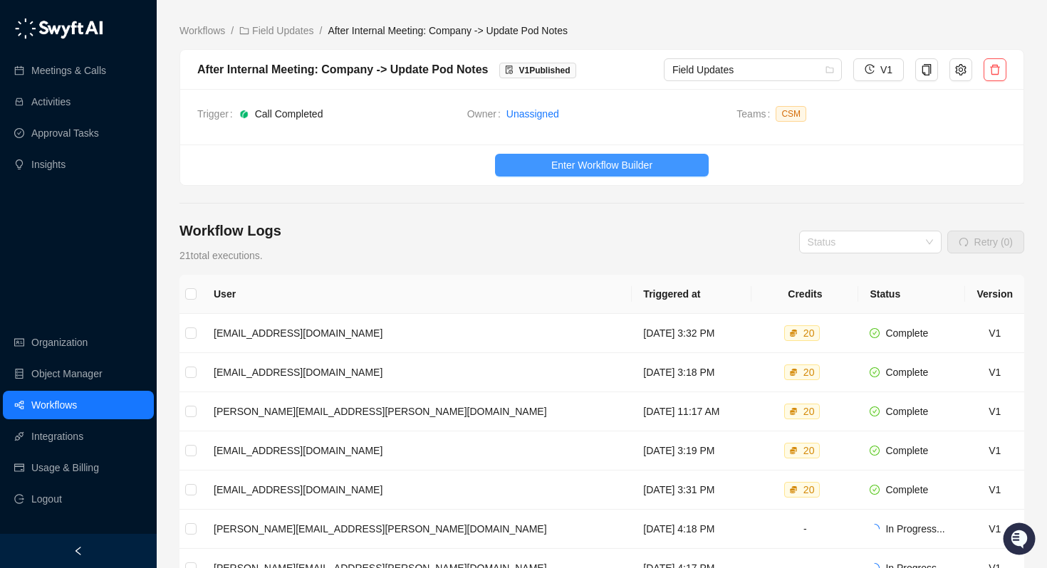
click at [595, 161] on span "Enter Workflow Builder" at bounding box center [601, 165] width 101 height 16
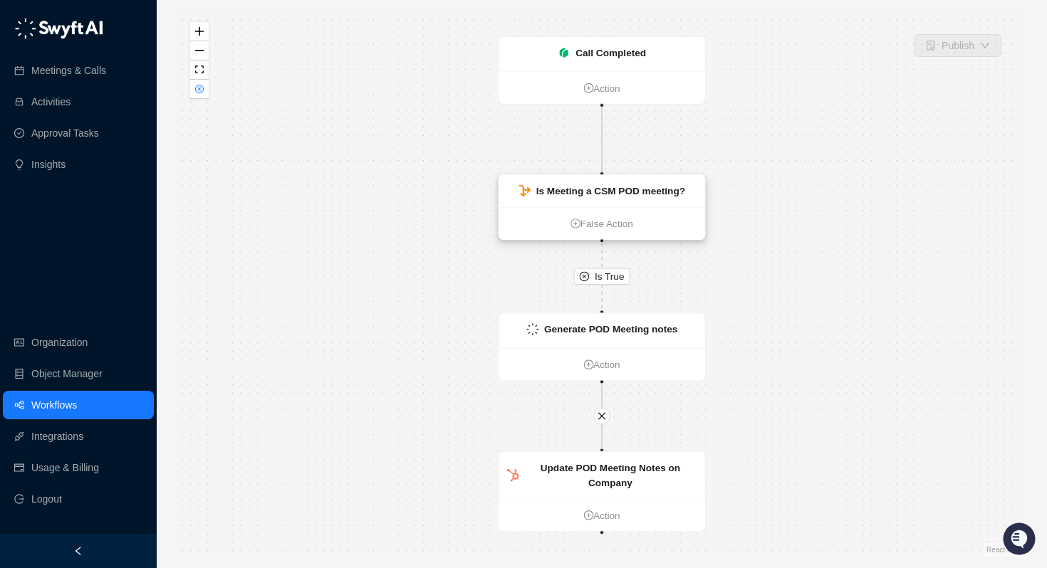
click at [586, 196] on strong "Is Meeting a CSM POD meeting?" at bounding box center [610, 191] width 149 height 11
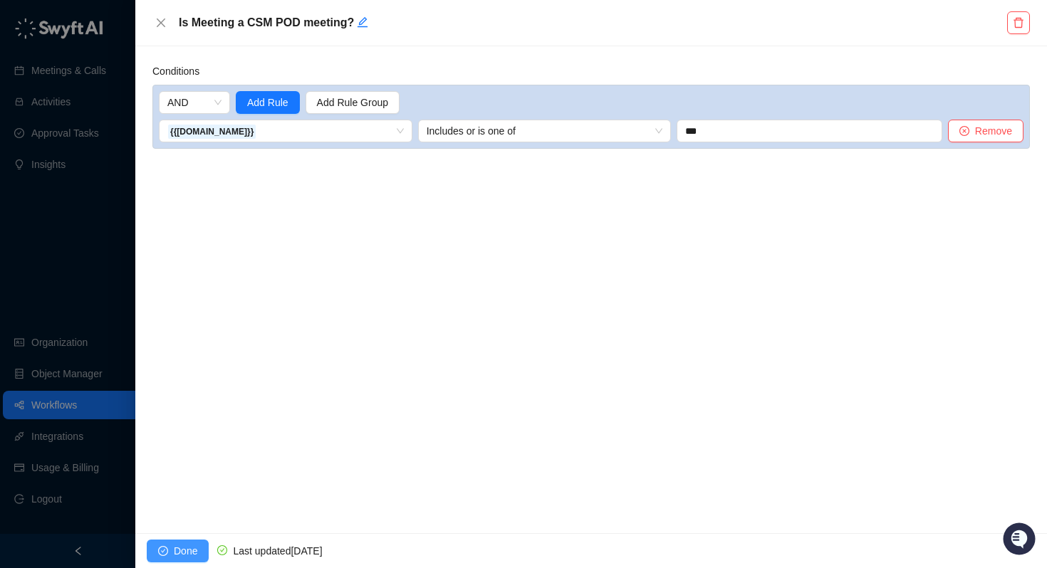
click at [167, 552] on icon "check-circle" at bounding box center [163, 551] width 10 height 10
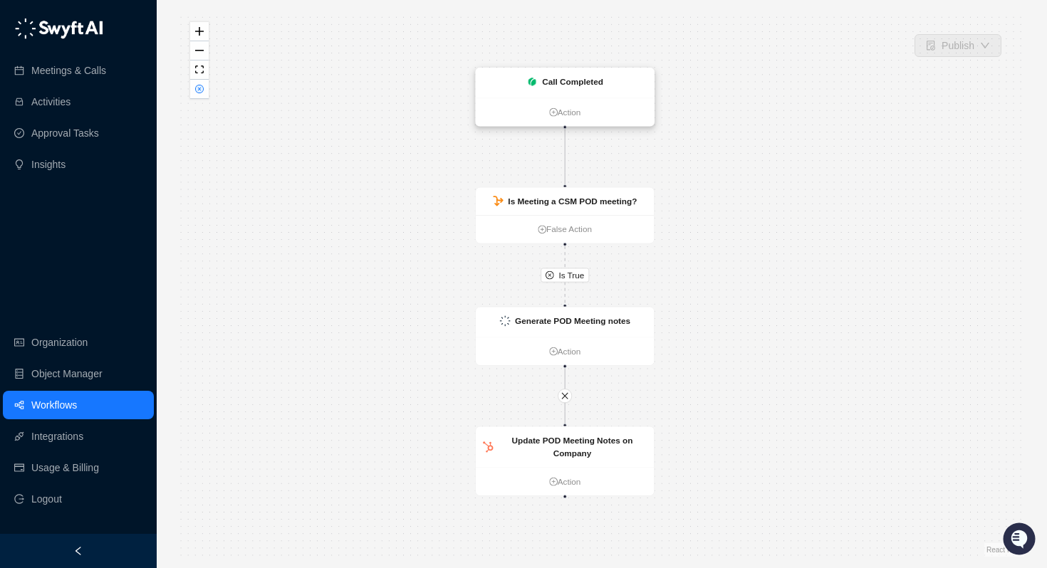
click at [573, 74] on div "Call Completed" at bounding box center [565, 83] width 178 height 30
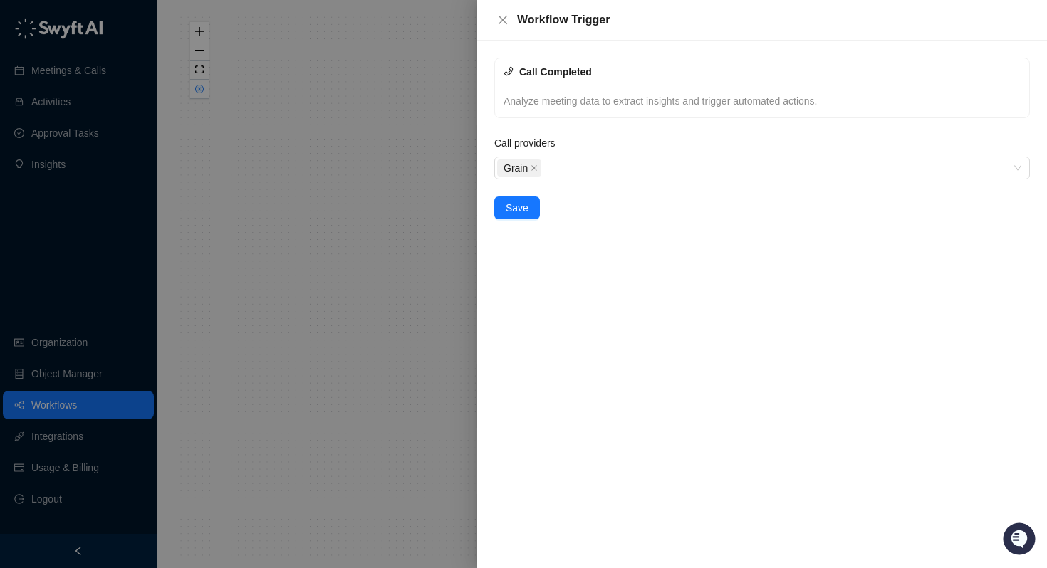
click at [341, 184] on div at bounding box center [523, 284] width 1047 height 568
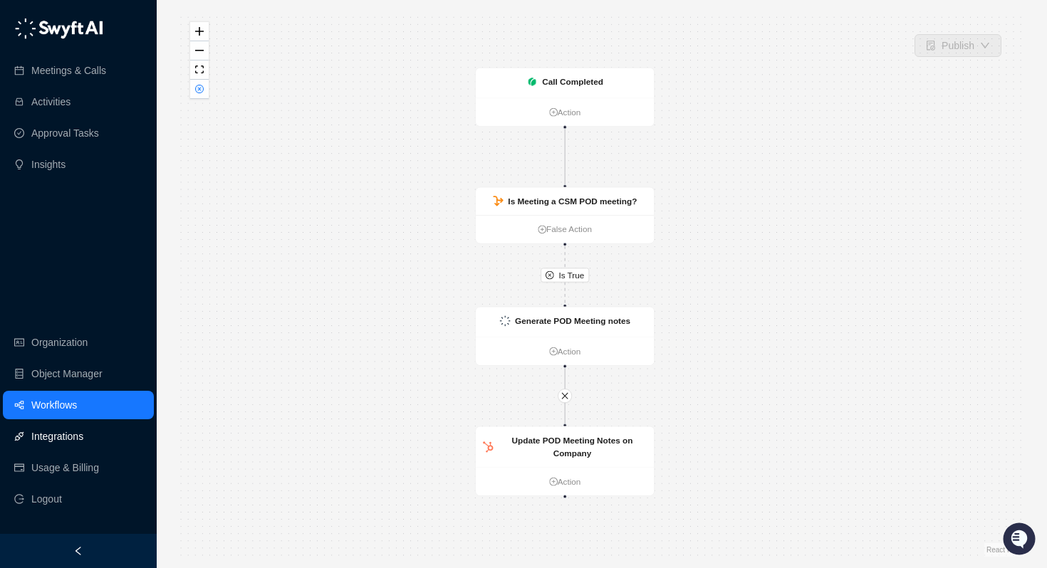
click at [47, 427] on link "Integrations" at bounding box center [57, 436] width 52 height 28
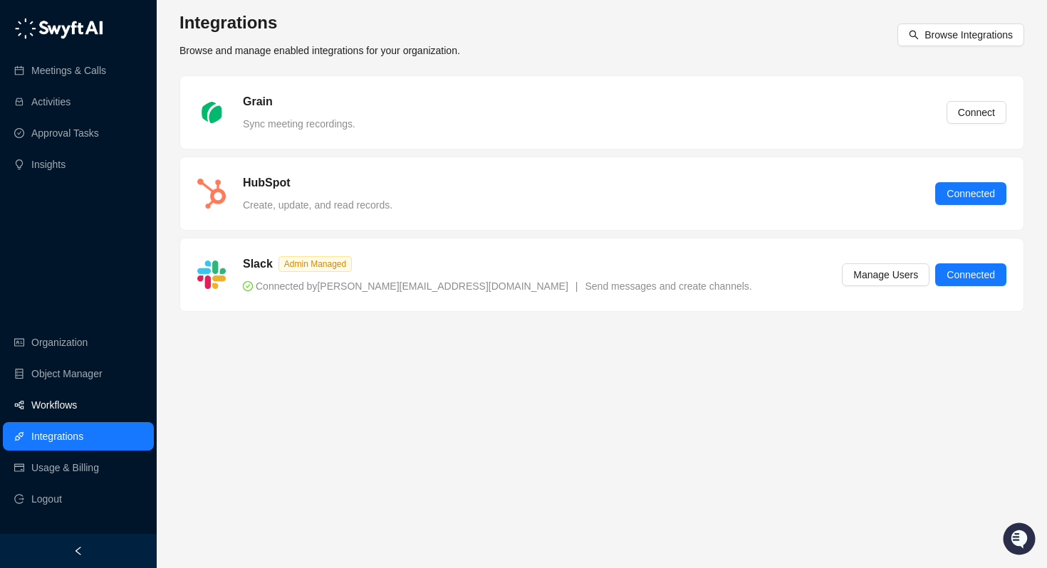
click at [51, 408] on link "Workflows" at bounding box center [54, 405] width 46 height 28
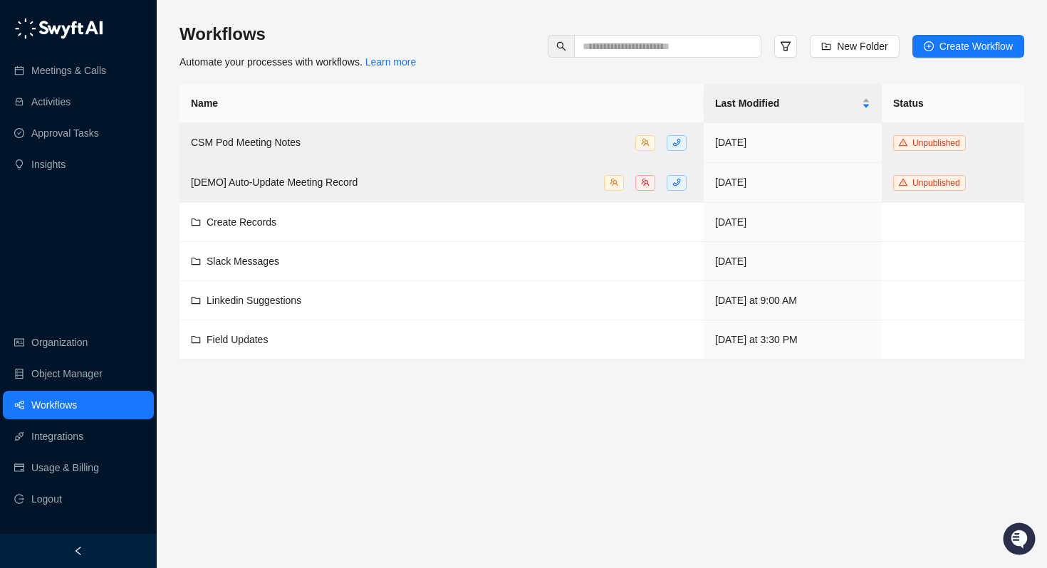
click at [51, 408] on link "Workflows" at bounding box center [54, 405] width 46 height 28
click at [226, 337] on span "Field Updates" at bounding box center [237, 339] width 61 height 11
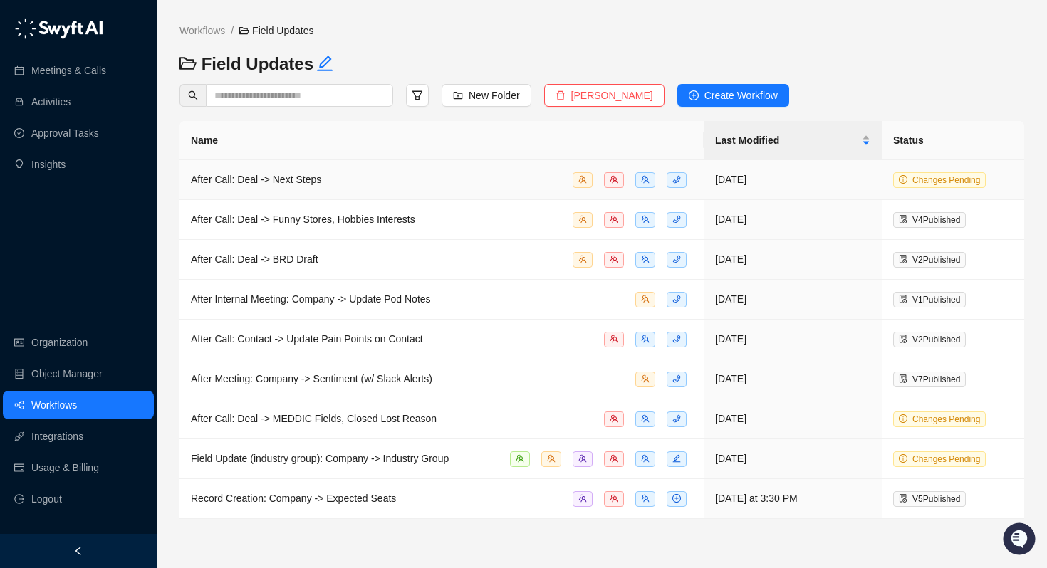
click at [282, 177] on span "After Call: Deal -> Next Steps" at bounding box center [256, 179] width 130 height 11
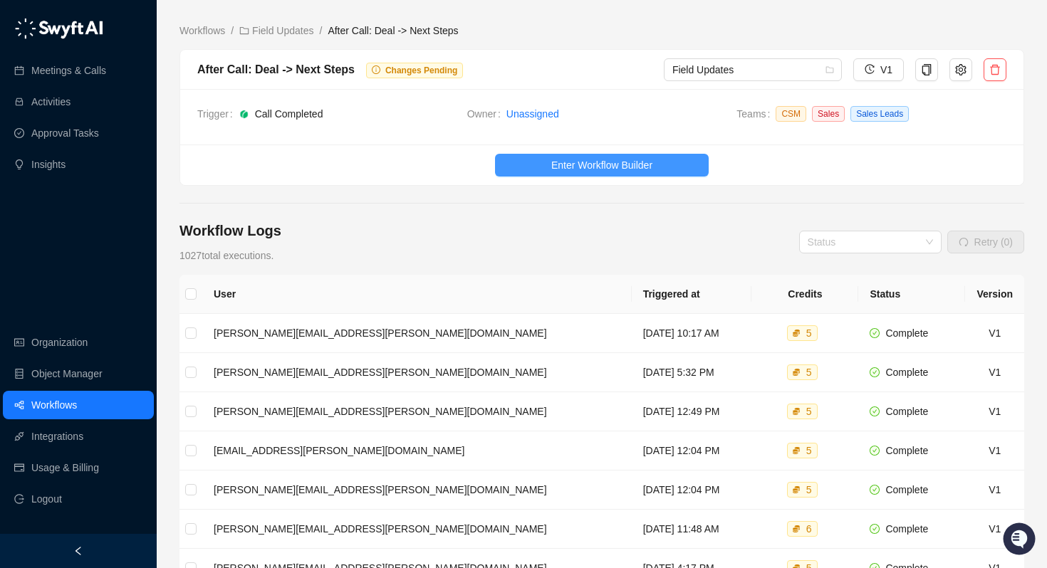
click at [580, 169] on span "Enter Workflow Builder" at bounding box center [601, 165] width 101 height 16
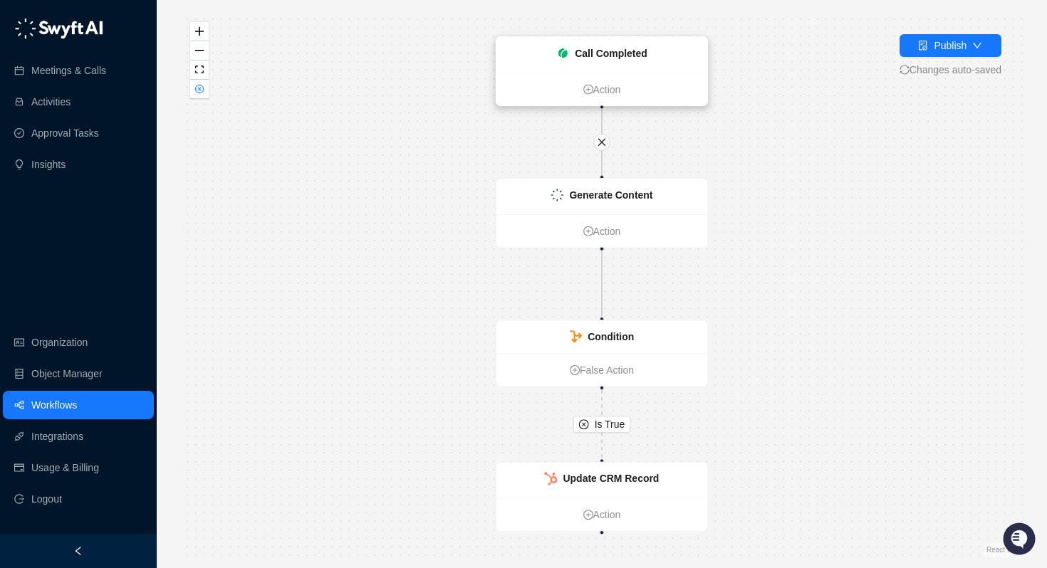
click at [593, 48] on strong "Call Completed" at bounding box center [611, 53] width 73 height 11
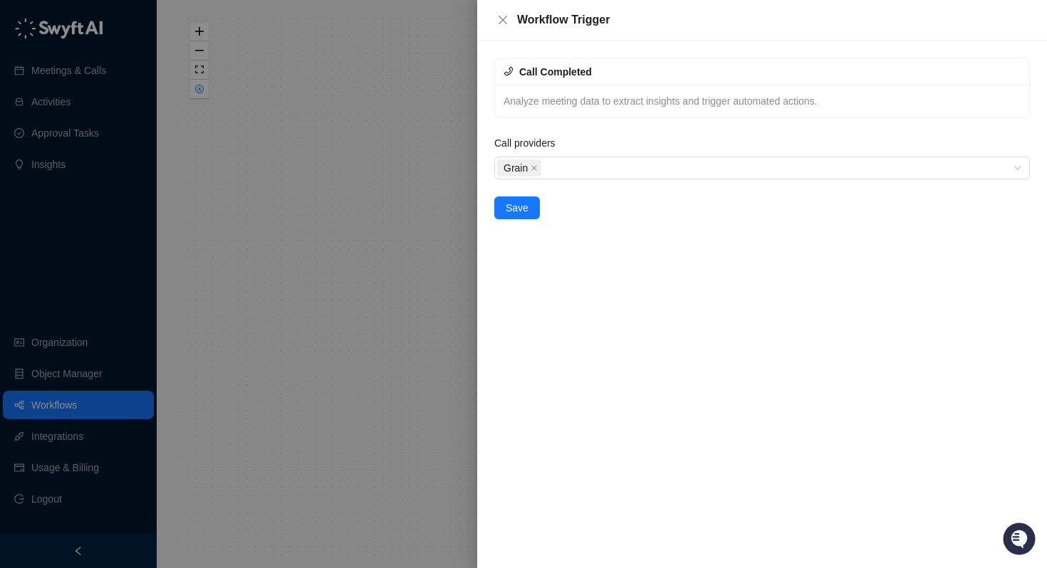
click at [365, 111] on div at bounding box center [523, 284] width 1047 height 568
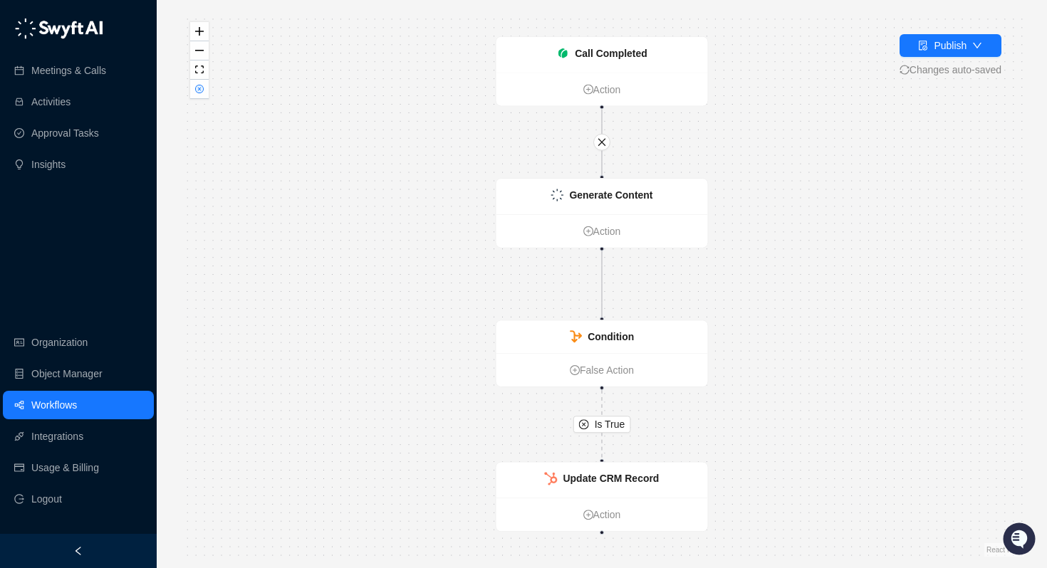
click at [58, 407] on link "Workflows" at bounding box center [54, 405] width 46 height 28
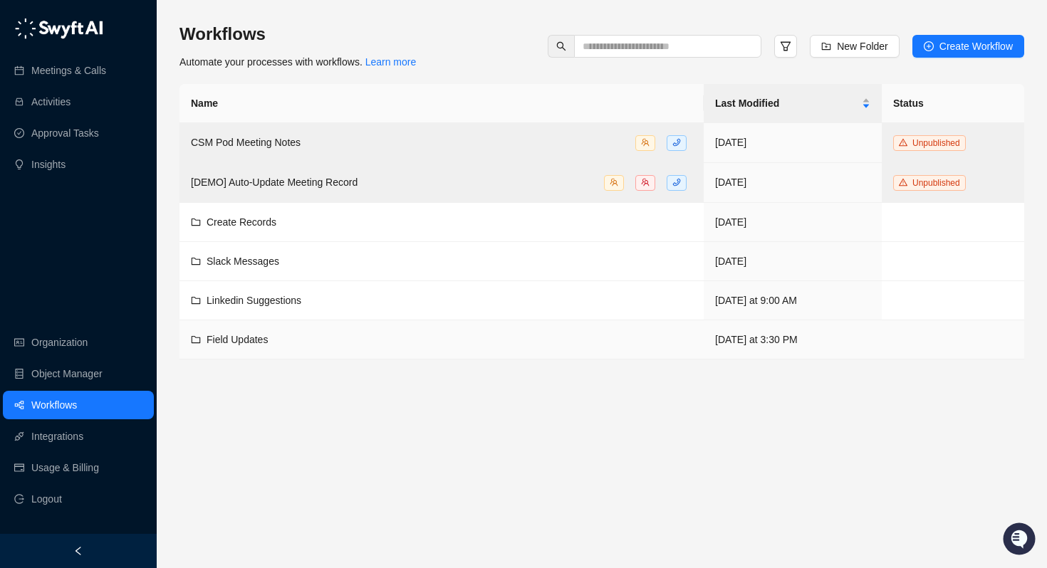
click at [256, 343] on span "Field Updates" at bounding box center [237, 339] width 61 height 11
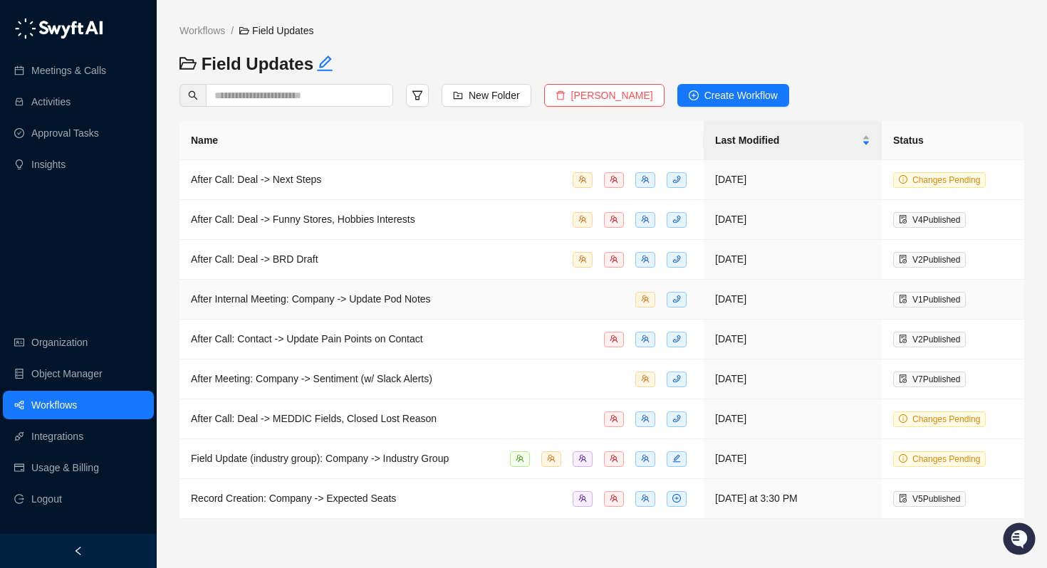
click at [299, 296] on span "After Internal Meeting: Company -> Update Pod Notes" at bounding box center [311, 298] width 240 height 11
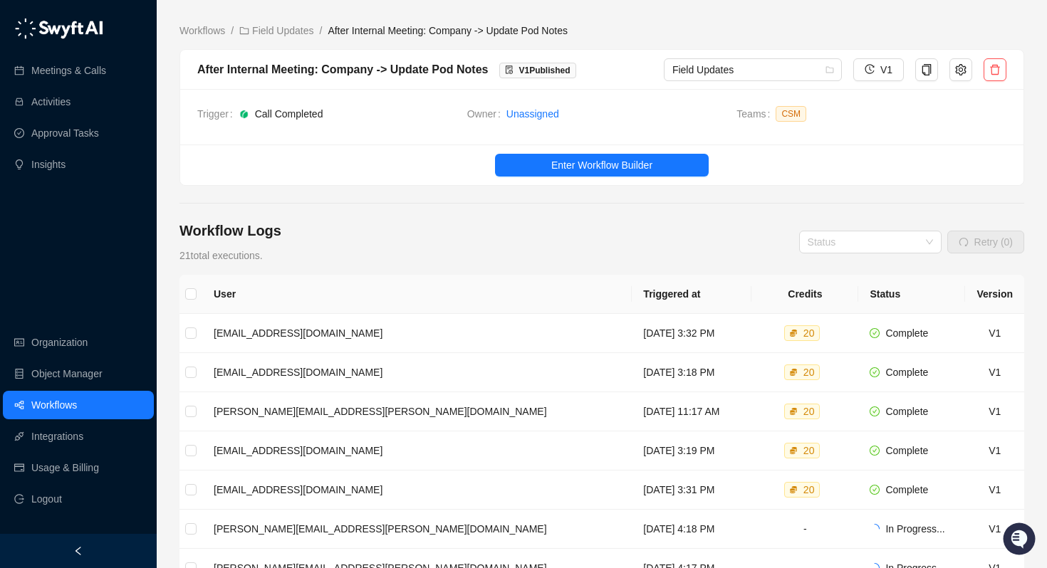
click at [381, 73] on div "After Internal Meeting: Company -> Update Pod Notes" at bounding box center [342, 70] width 291 height 18
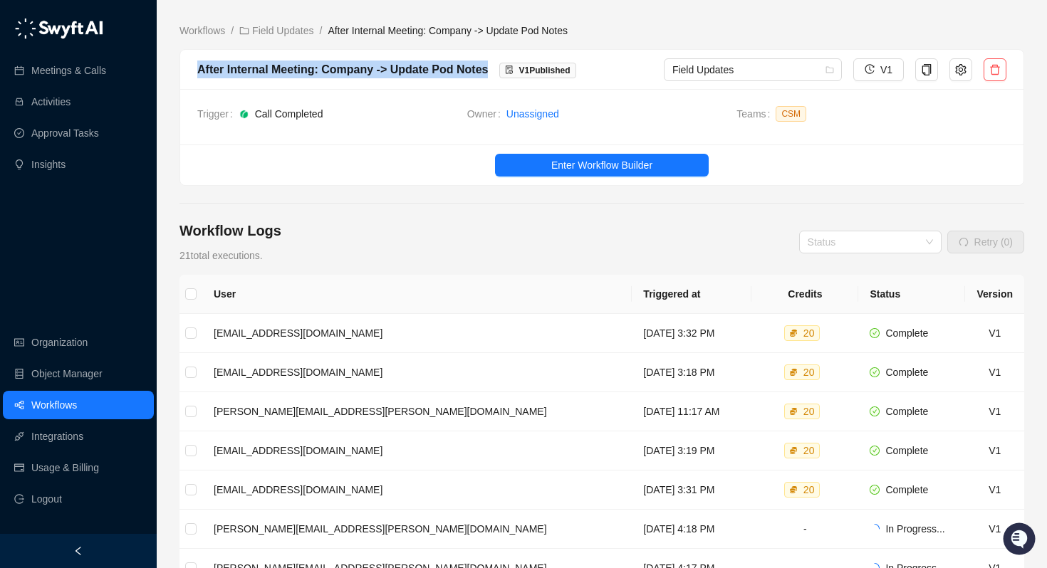
click at [381, 73] on div "After Internal Meeting: Company -> Update Pod Notes" at bounding box center [342, 70] width 291 height 18
copy div "After Internal Meeting: Company -> Update Pod Notes"
click at [568, 168] on span "Enter Workflow Builder" at bounding box center [601, 165] width 101 height 16
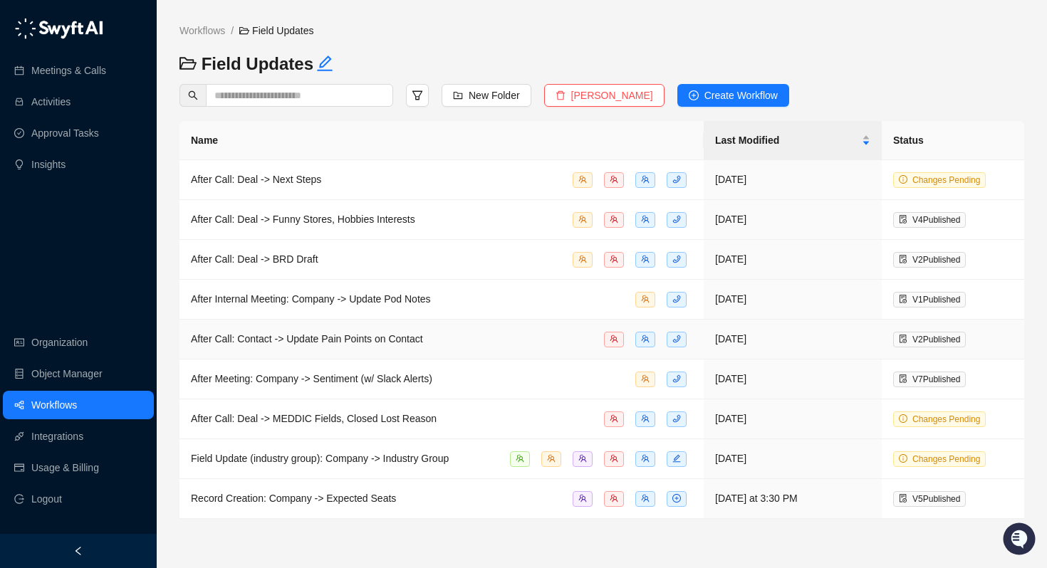
click at [271, 342] on span "After Call: Contact -> Update Pain Points on Contact" at bounding box center [307, 338] width 232 height 11
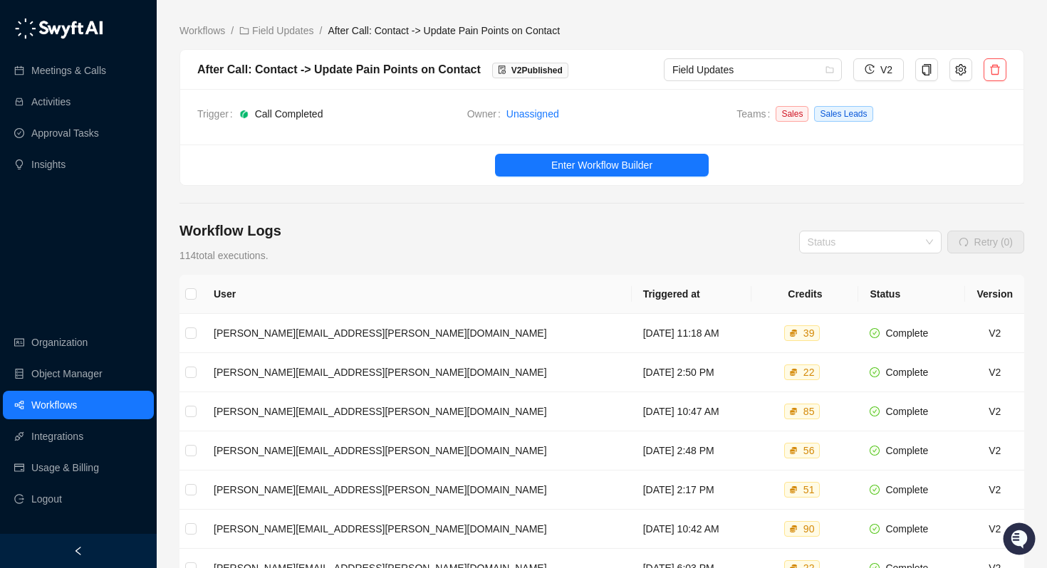
click at [368, 73] on div "After Call: Contact -> Update Pain Points on Contact" at bounding box center [338, 70] width 283 height 18
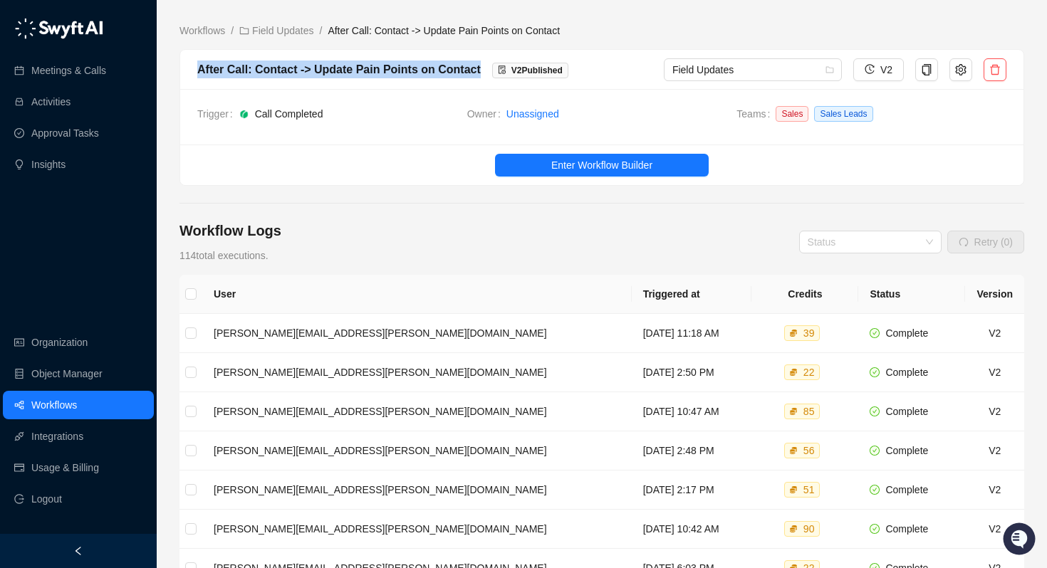
click at [368, 73] on div "After Call: Contact -> Update Pain Points on Contact" at bounding box center [338, 70] width 283 height 18
copy div "After Call: Contact -> Update Pain Points on Contact"
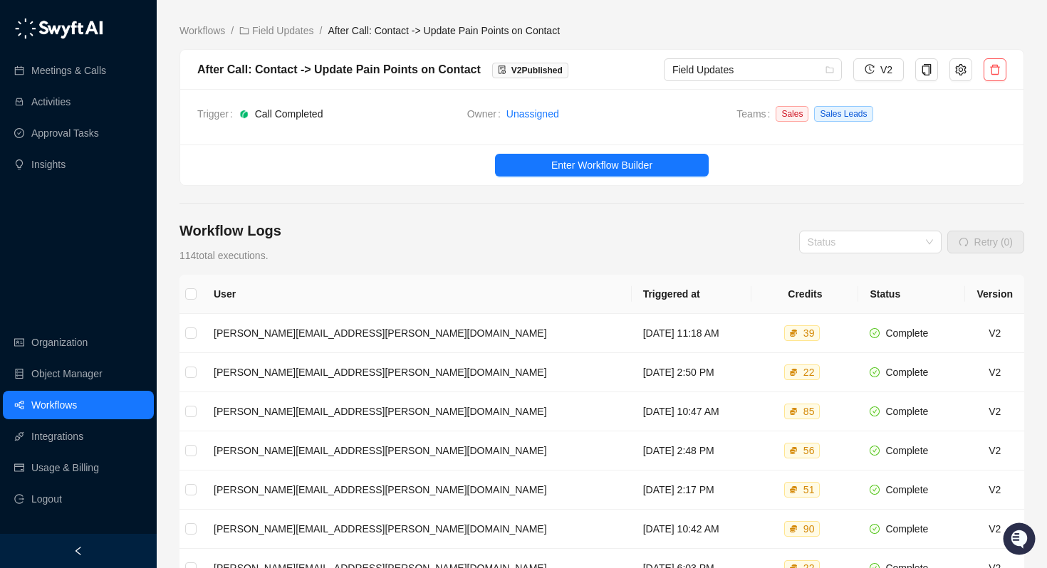
click at [611, 179] on ul "Enter Workflow Builder" at bounding box center [601, 165] width 843 height 41
click at [607, 161] on span "Enter Workflow Builder" at bounding box center [601, 165] width 101 height 16
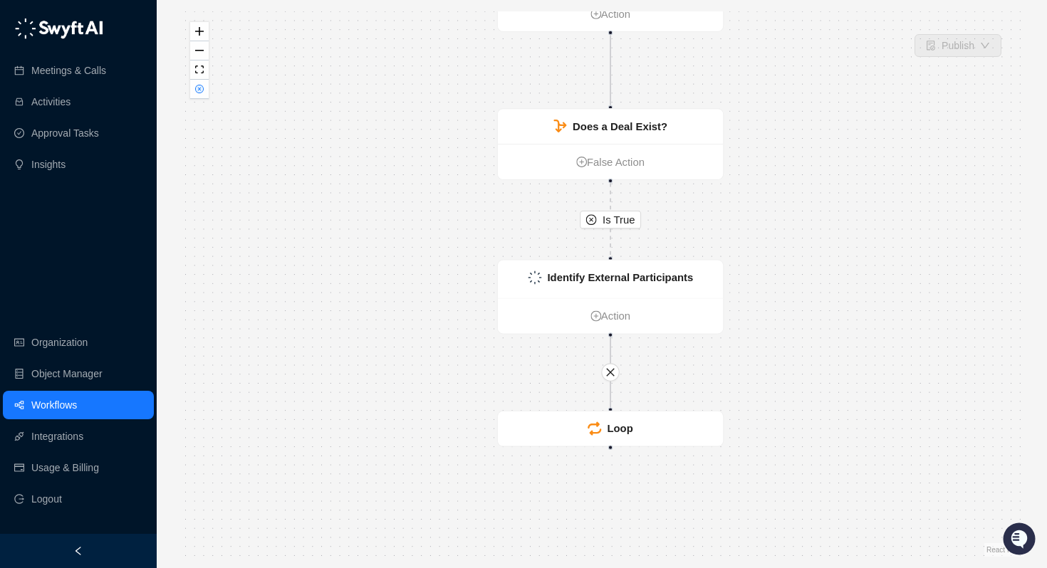
drag, startPoint x: 754, startPoint y: 367, endPoint x: 763, endPoint y: 290, distance: 78.1
click at [763, 290] on div "Is True Call Completed Action Does a Deal Exist? False Action Identify External…" at bounding box center [601, 284] width 845 height 546
click at [624, 424] on strong "Loop" at bounding box center [620, 429] width 26 height 12
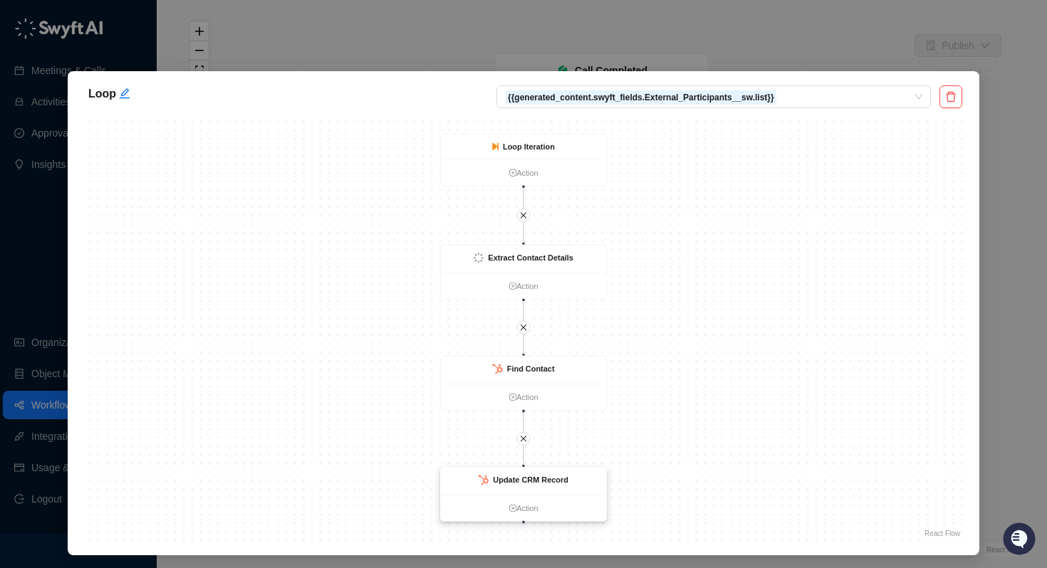
click at [523, 481] on strong "Update CRM Record" at bounding box center [530, 480] width 75 height 9
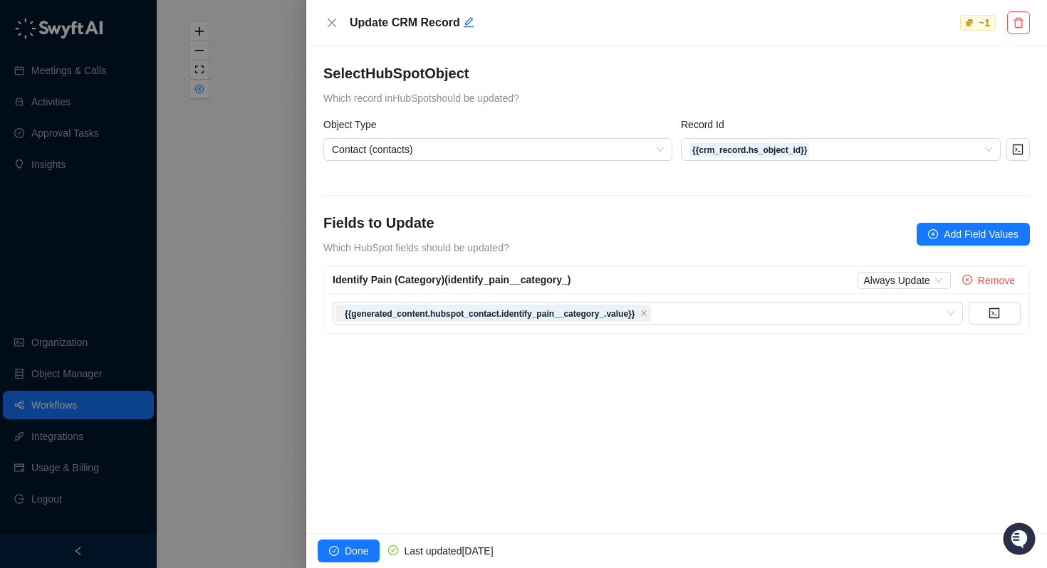
click at [263, 380] on div at bounding box center [523, 284] width 1047 height 568
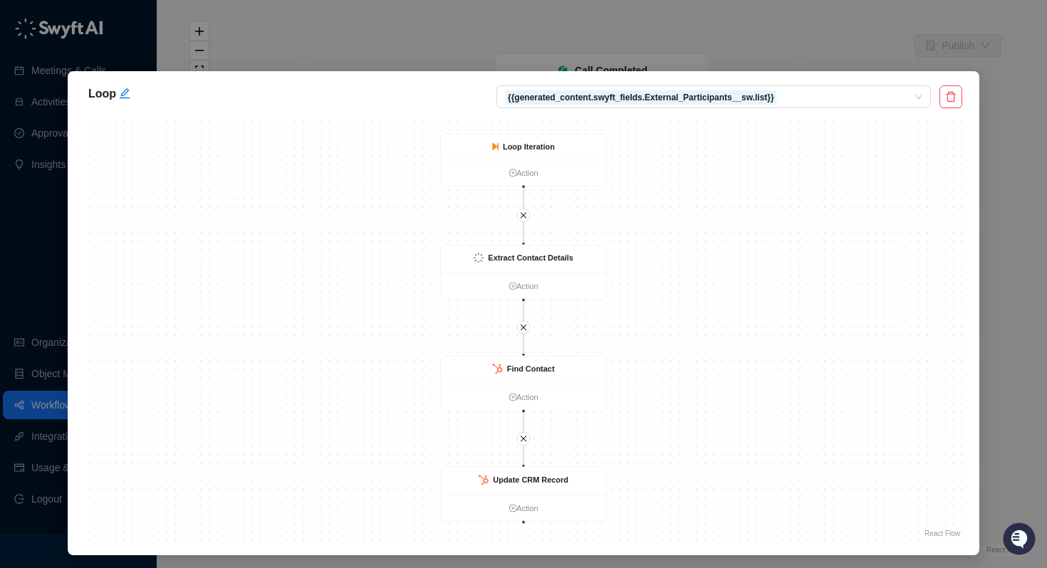
click at [1022, 90] on div "Loop {{generated_content.swyft_fields.External_Participants__sw.list}} Find Con…" at bounding box center [523, 284] width 1047 height 568
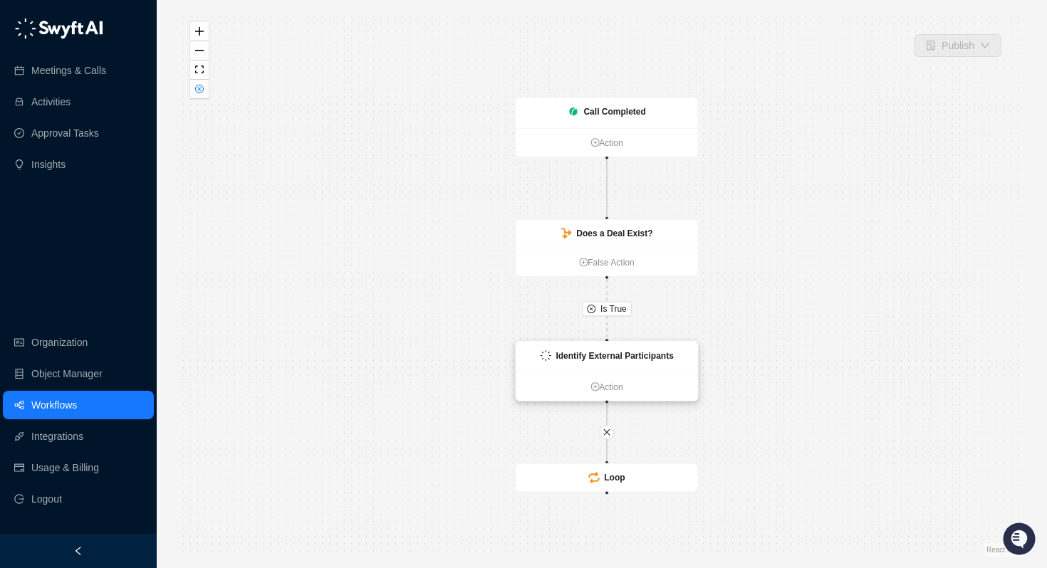
click at [637, 358] on strong "Identify External Participants" at bounding box center [614, 356] width 118 height 10
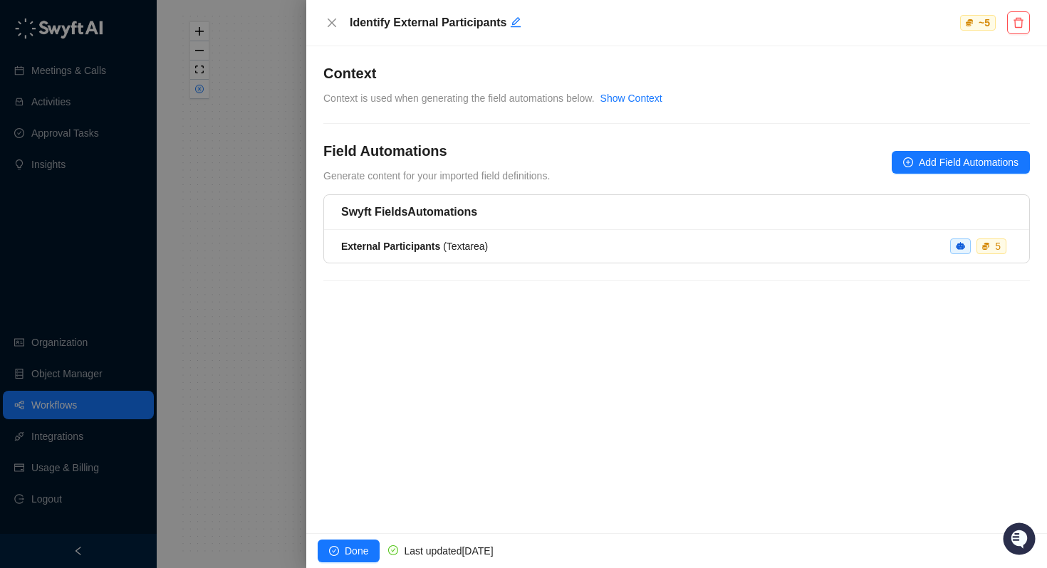
click at [219, 338] on div at bounding box center [523, 284] width 1047 height 568
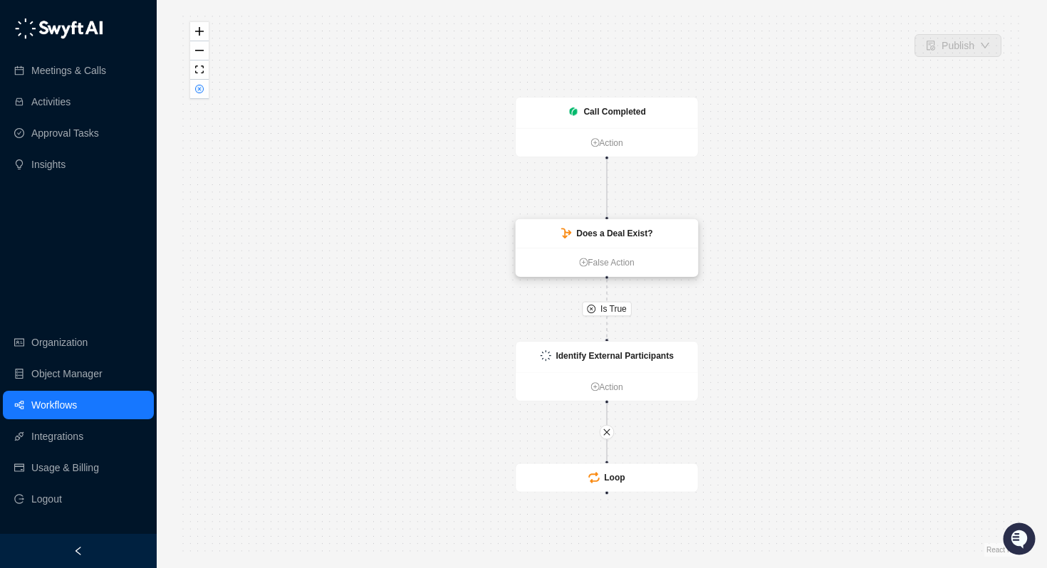
click at [615, 244] on div "Does a Deal Exist?" at bounding box center [607, 233] width 182 height 28
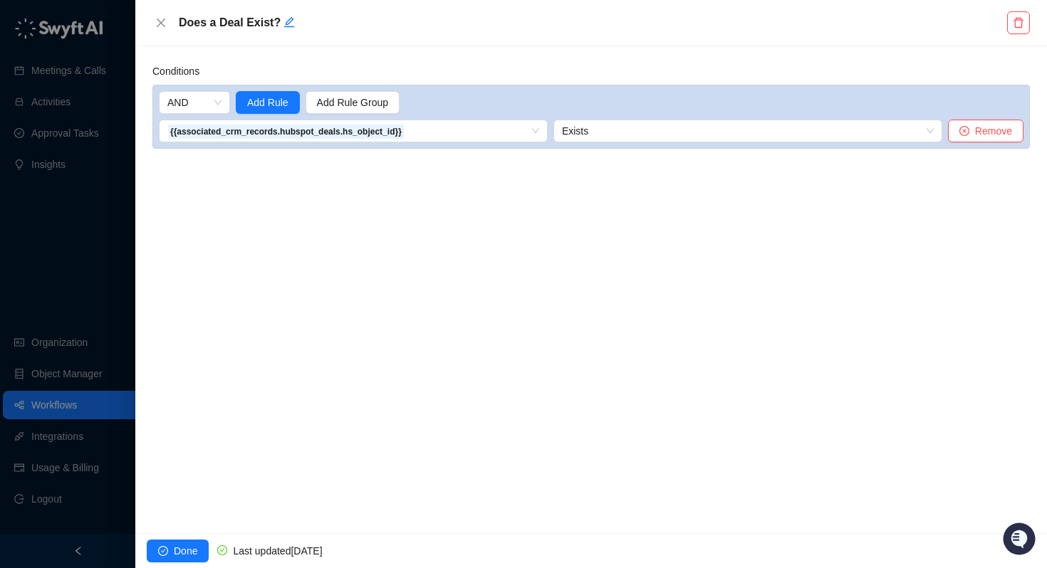
click at [12, 253] on div at bounding box center [523, 284] width 1047 height 568
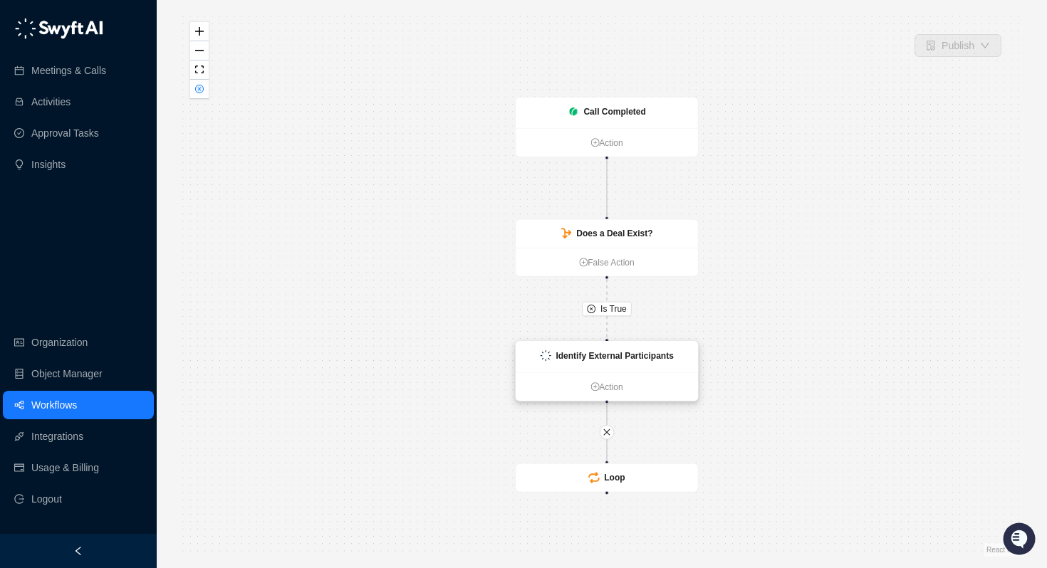
click at [591, 367] on div "Identify External Participants" at bounding box center [607, 357] width 182 height 31
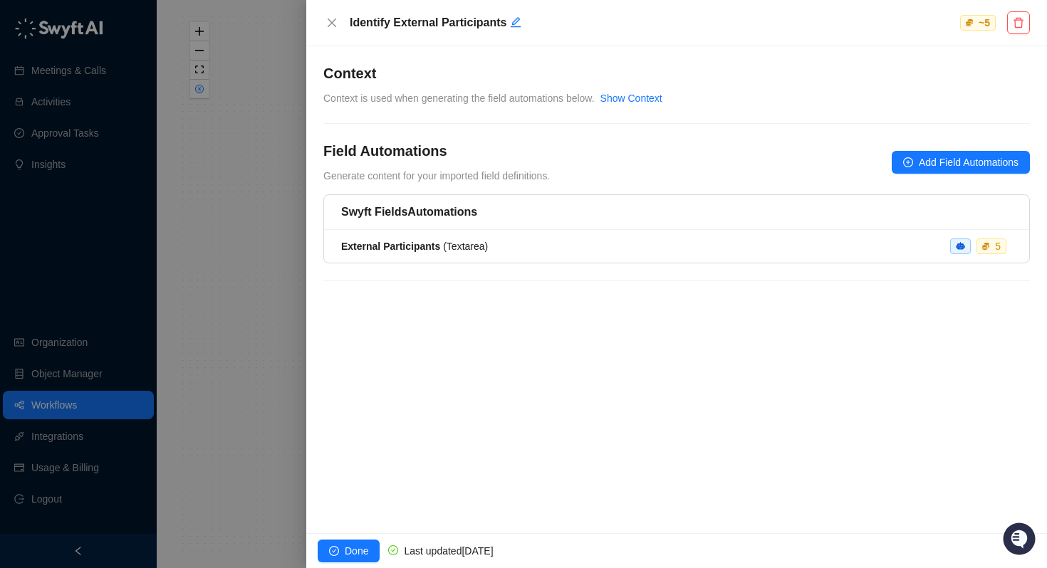
click at [239, 298] on div at bounding box center [523, 284] width 1047 height 568
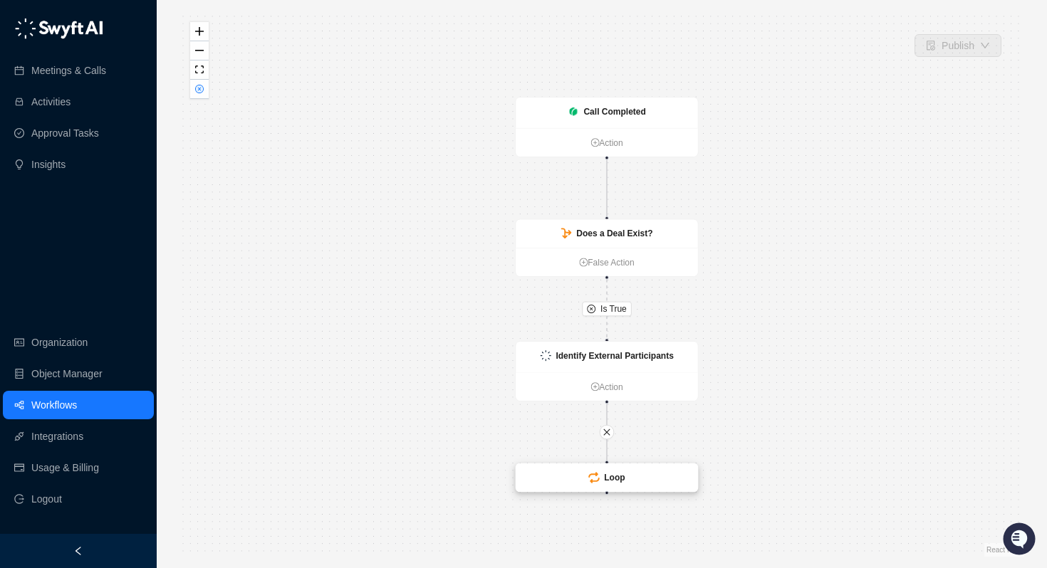
click at [626, 476] on div "Loop" at bounding box center [607, 478] width 182 height 28
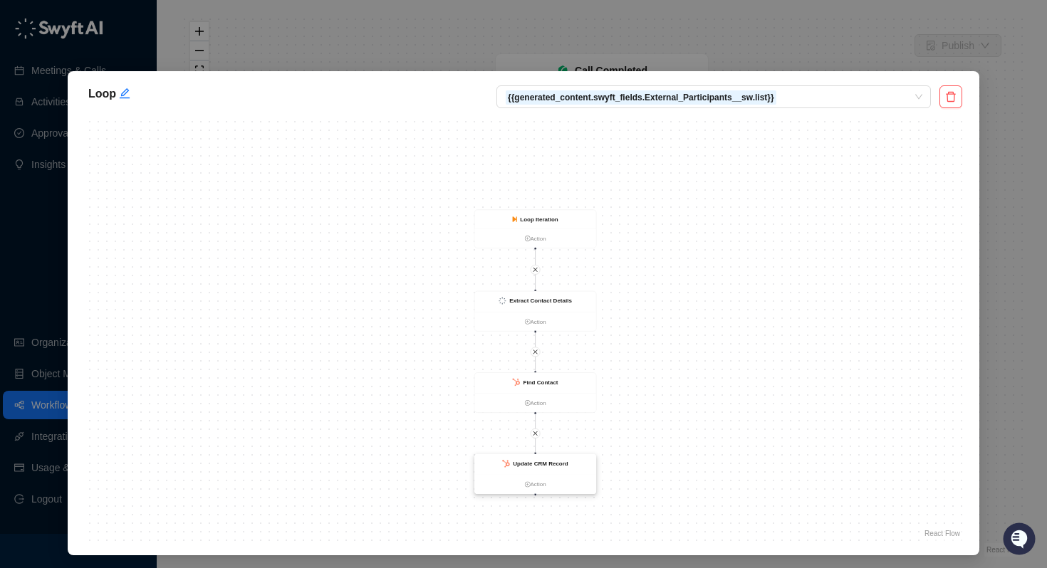
click at [541, 462] on strong "Update CRM Record" at bounding box center [540, 464] width 55 height 6
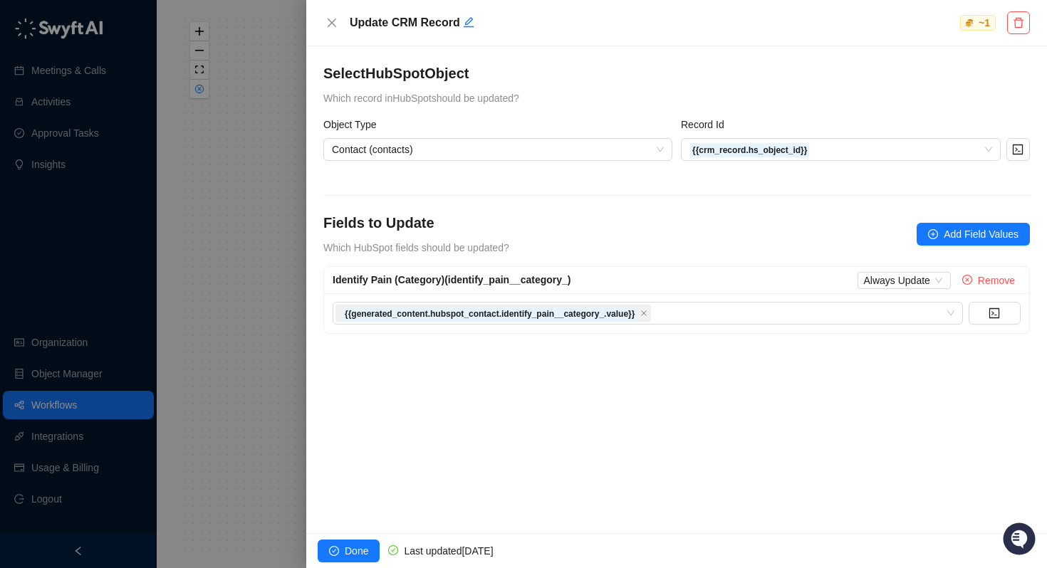
click at [278, 219] on div at bounding box center [523, 284] width 1047 height 568
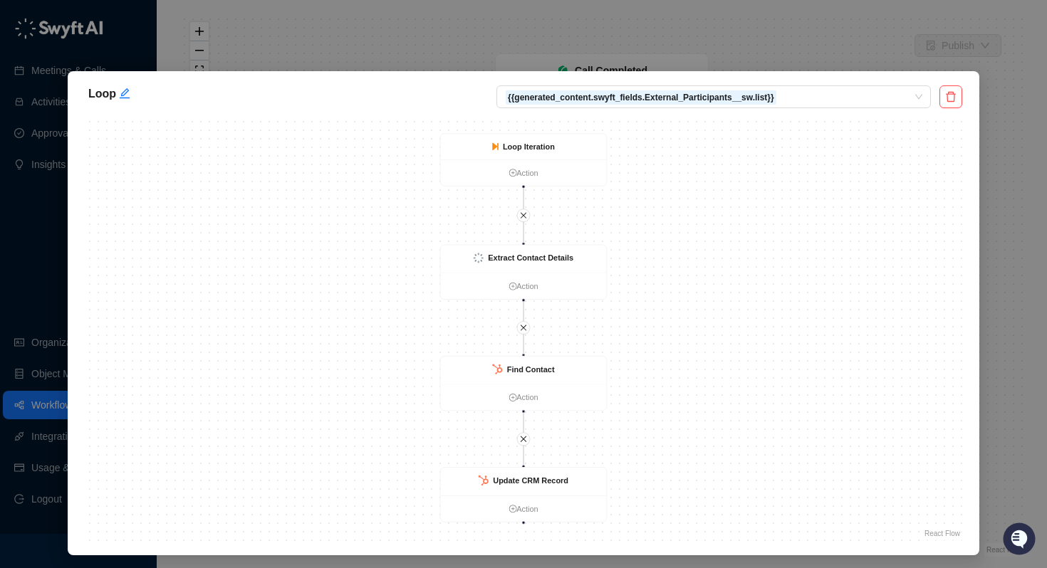
click at [1026, 133] on div "Loop {{generated_content.swyft_fields.External_Participants__sw.list}} Find Con…" at bounding box center [523, 284] width 1047 height 568
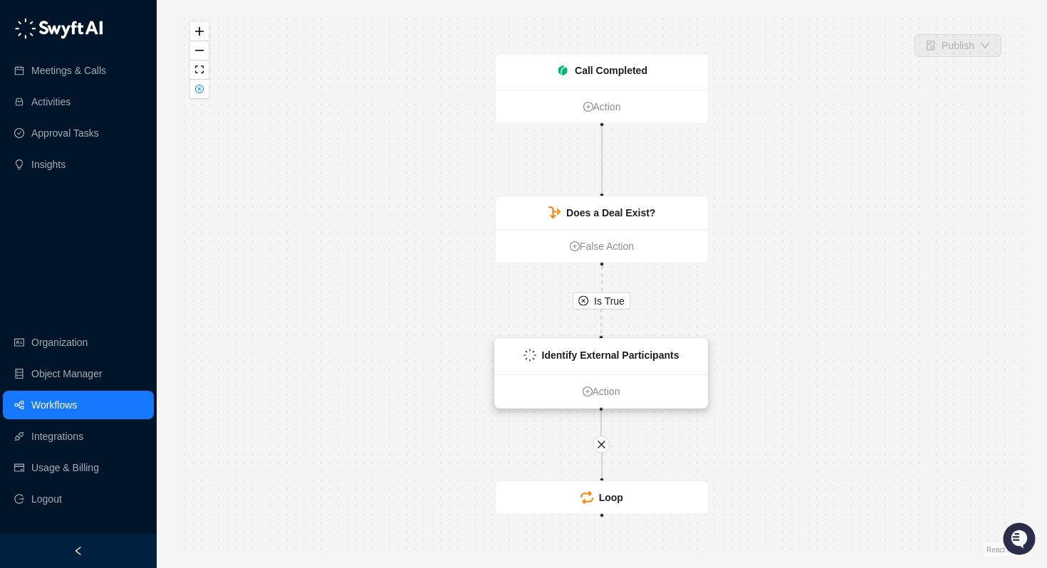
click at [612, 367] on div "Identify External Participants" at bounding box center [601, 357] width 212 height 36
click at [606, 496] on strong "Loop" at bounding box center [611, 497] width 24 height 11
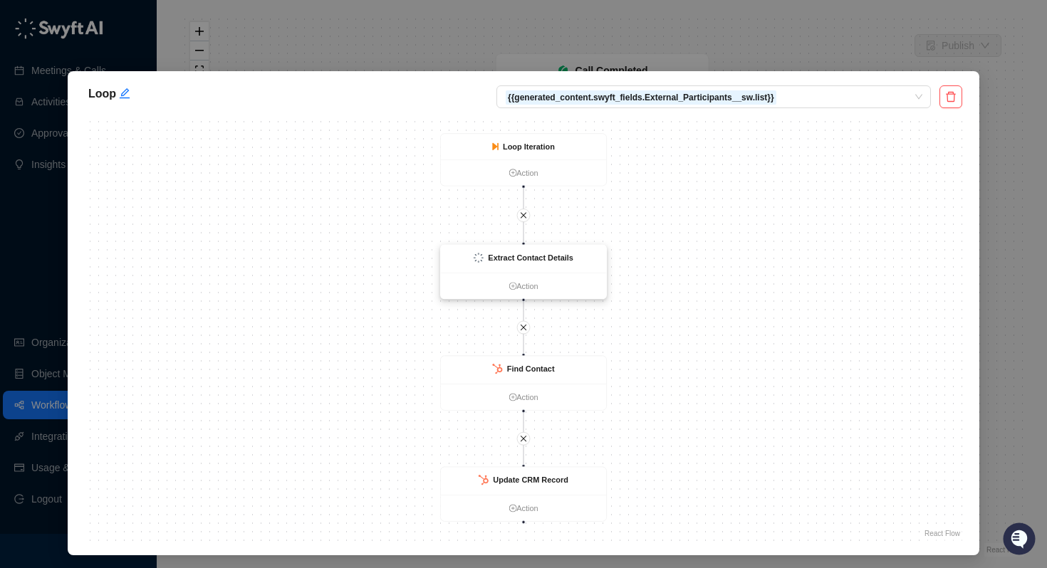
click at [556, 261] on strong "Extract Contact Details" at bounding box center [530, 258] width 85 height 9
click at [523, 256] on strong "Extract Contact Details" at bounding box center [529, 258] width 85 height 9
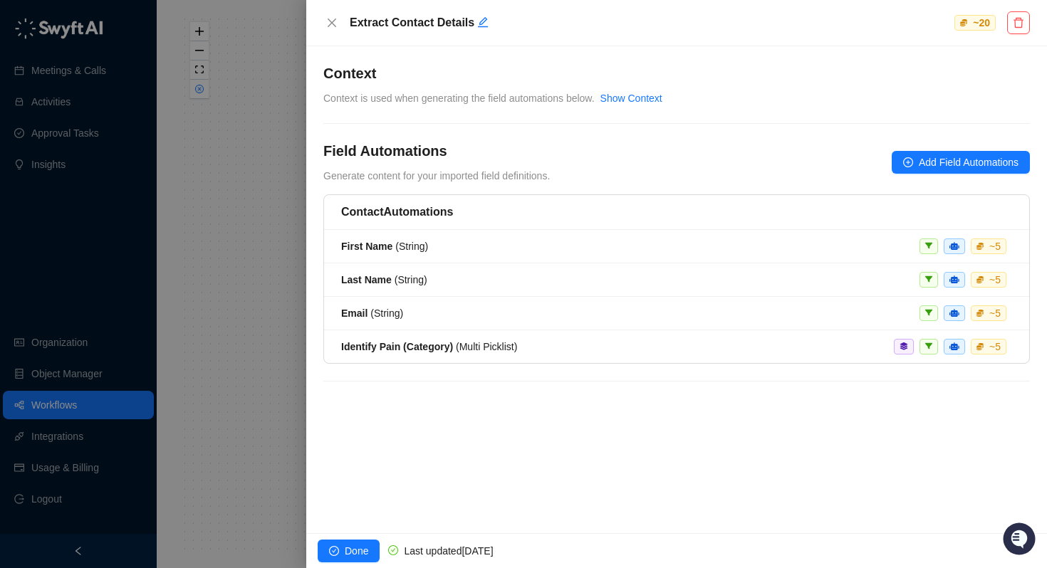
click at [253, 277] on div at bounding box center [523, 284] width 1047 height 568
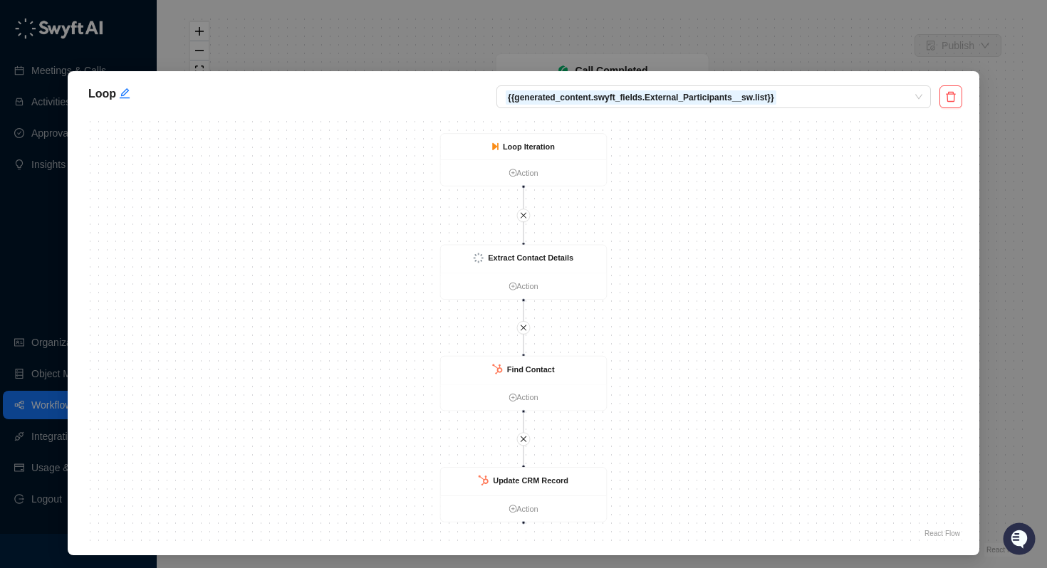
click at [1022, 148] on div "Loop {{generated_content.swyft_fields.External_Participants__sw.list}} Find Con…" at bounding box center [523, 284] width 1047 height 568
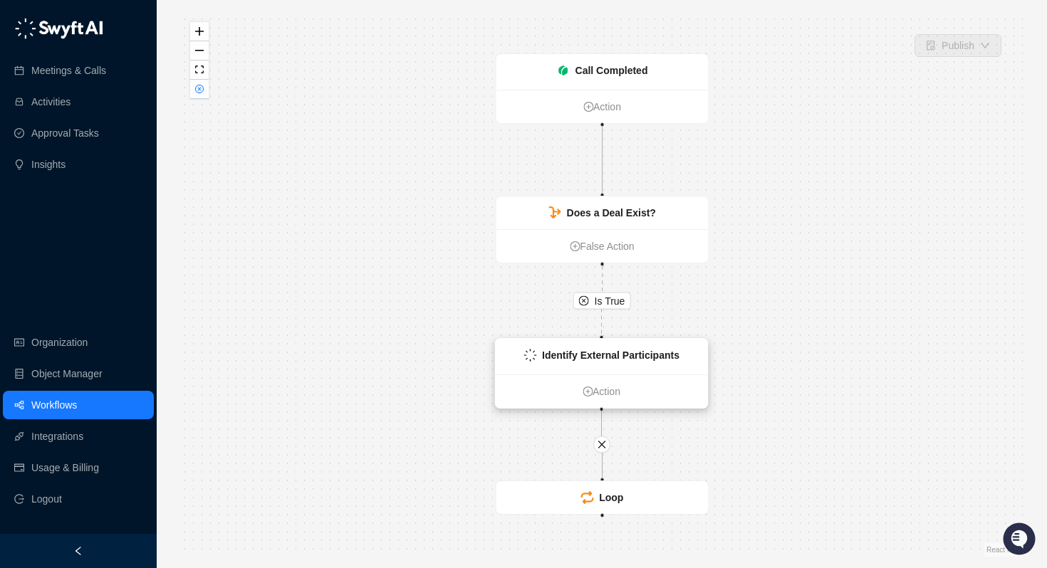
click at [633, 353] on strong "Identify External Participants" at bounding box center [610, 355] width 137 height 11
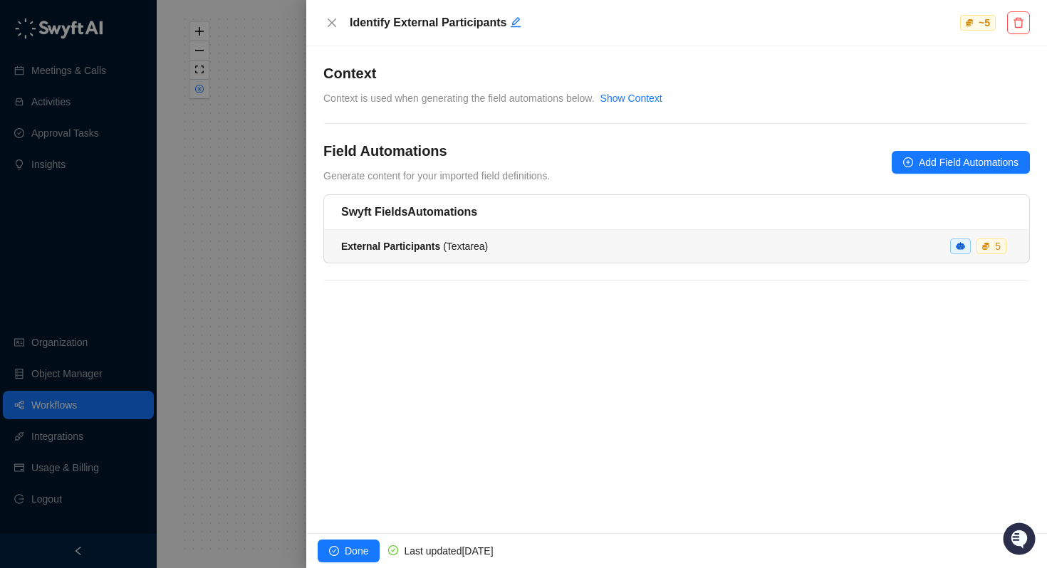
click at [414, 254] on li "External Participants ( Textarea ) 5" at bounding box center [676, 246] width 705 height 33
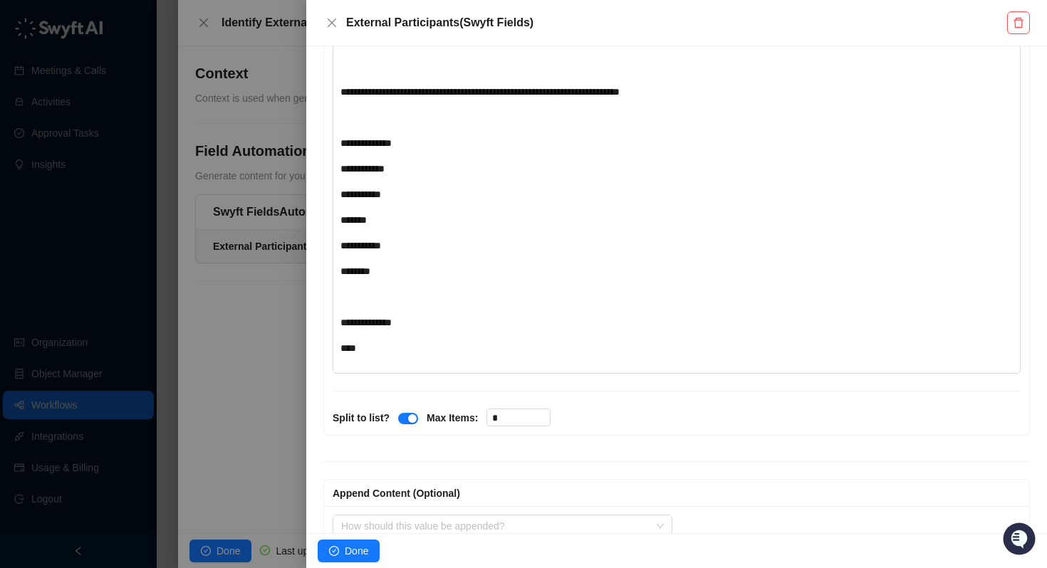
scroll to position [515, 0]
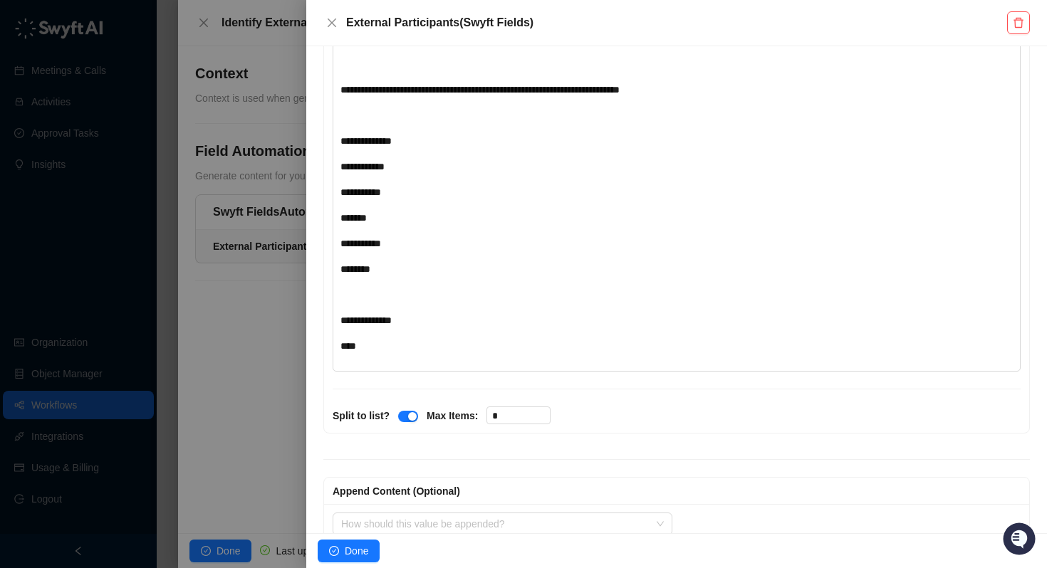
click at [390, 325] on span "**********" at bounding box center [365, 320] width 51 height 10
drag, startPoint x: 391, startPoint y: 287, endPoint x: 399, endPoint y: 349, distance: 62.5
click at [398, 349] on div "**********" at bounding box center [648, 120] width 616 height 467
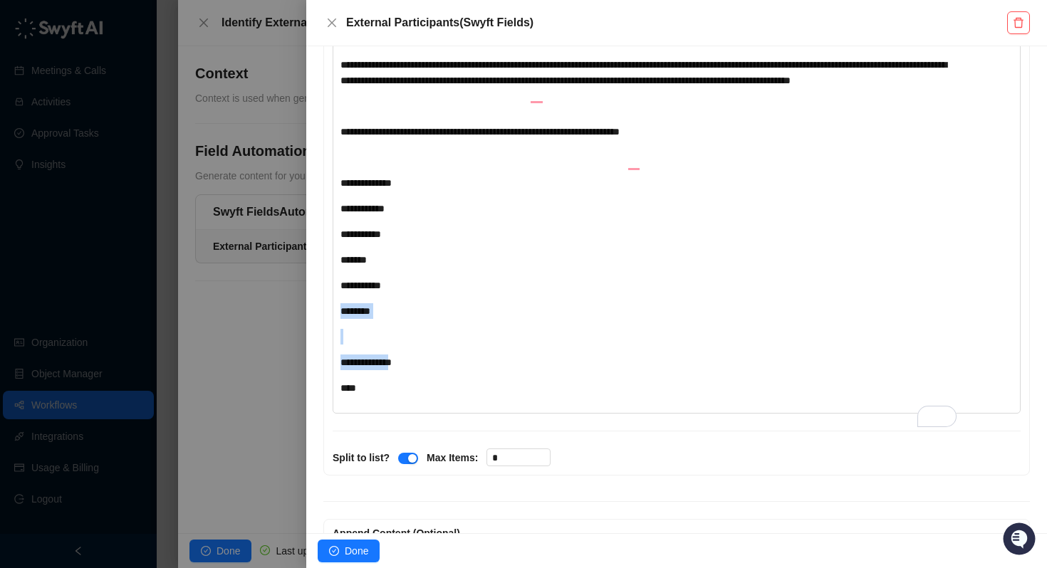
scroll to position [387, 0]
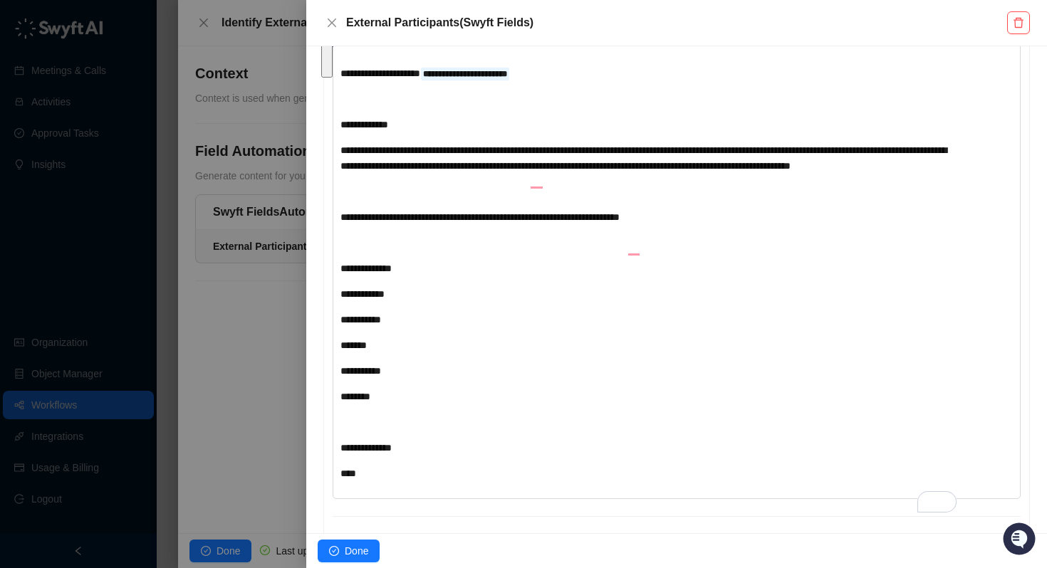
click at [246, 340] on div at bounding box center [523, 284] width 1047 height 568
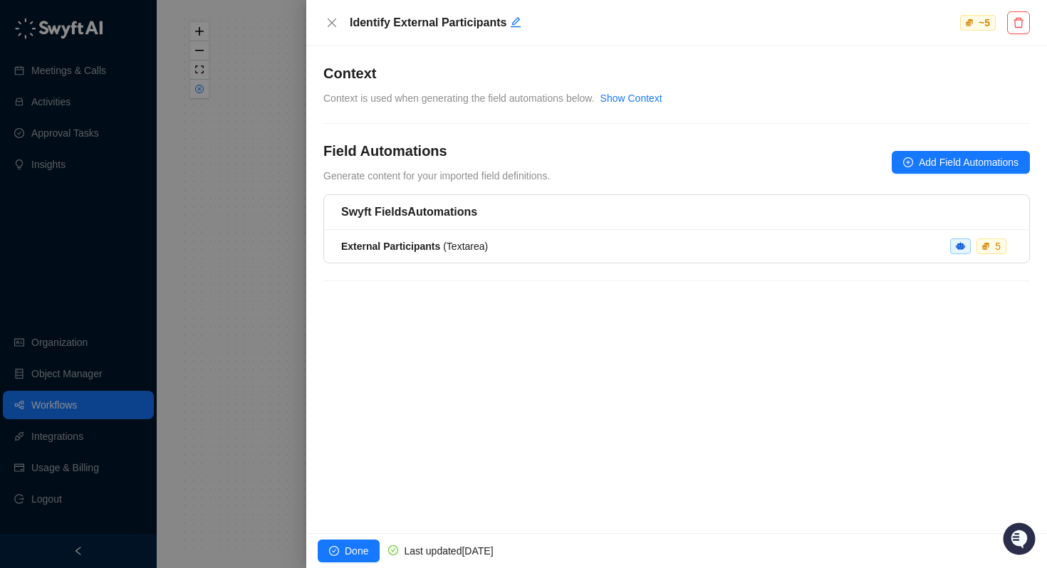
click at [262, 333] on div at bounding box center [523, 284] width 1047 height 568
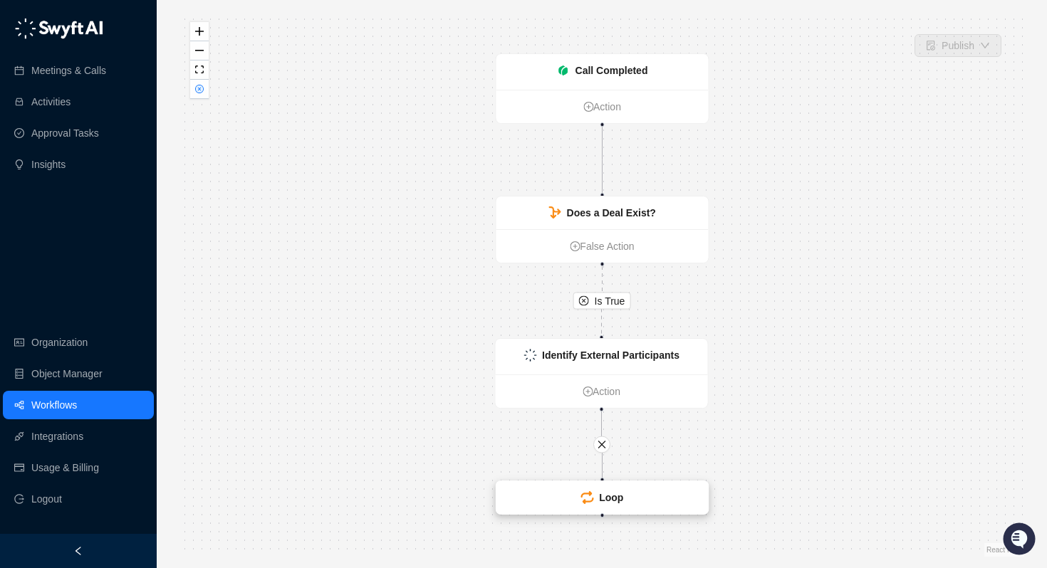
click at [612, 506] on div "Loop" at bounding box center [602, 497] width 212 height 33
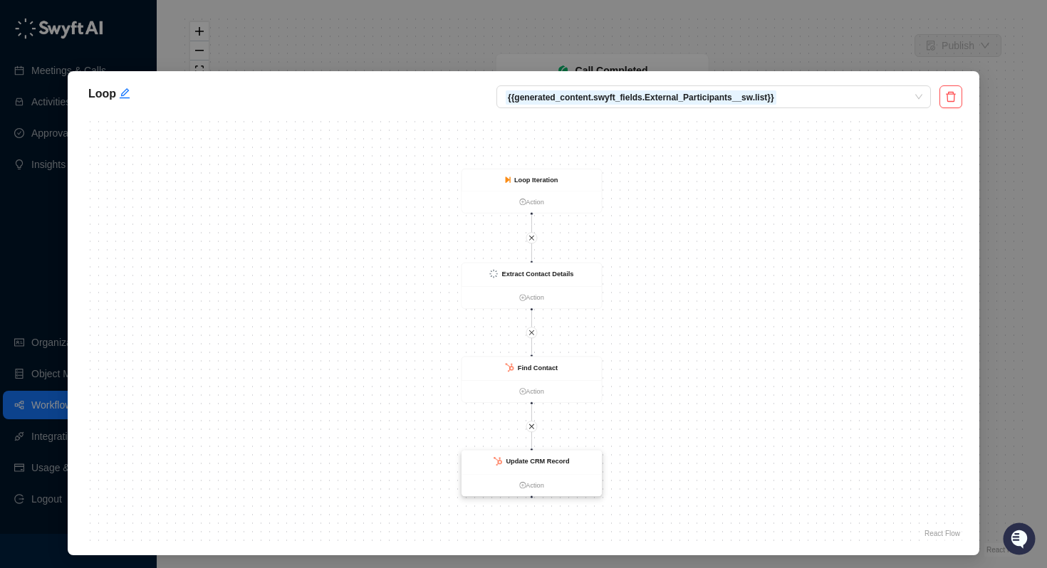
click at [533, 464] on strong "Update CRM Record" at bounding box center [537, 462] width 63 height 8
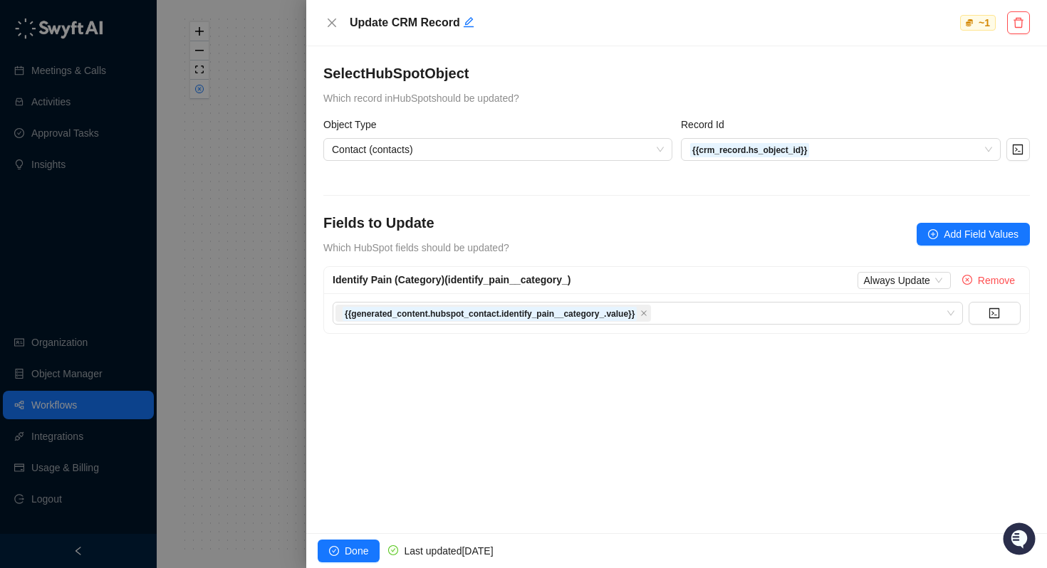
click at [145, 338] on div at bounding box center [523, 284] width 1047 height 568
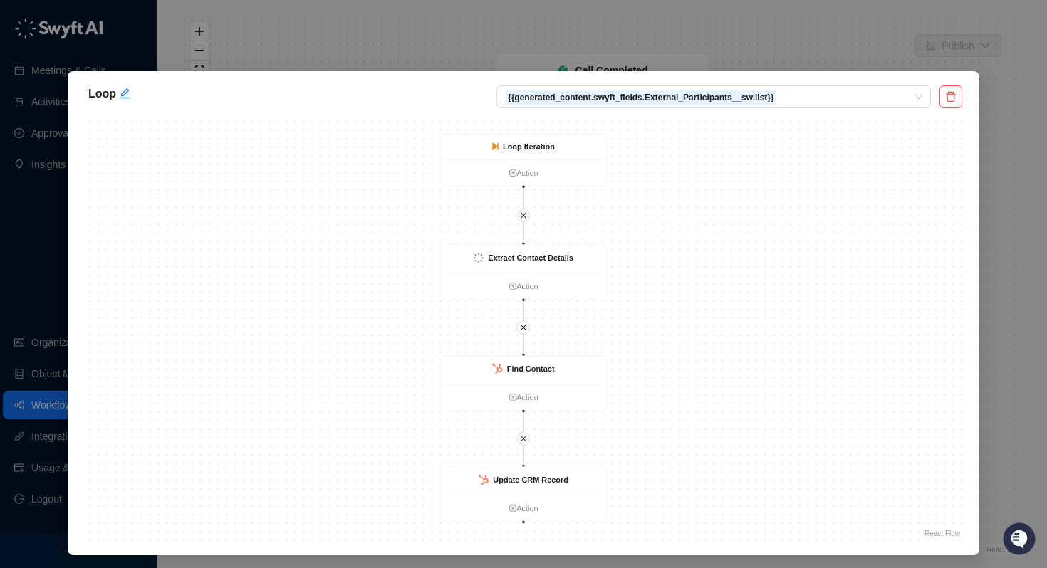
click at [1015, 113] on div "Loop {{generated_content.swyft_fields.External_Participants__sw.list}} Find Con…" at bounding box center [523, 284] width 1047 height 568
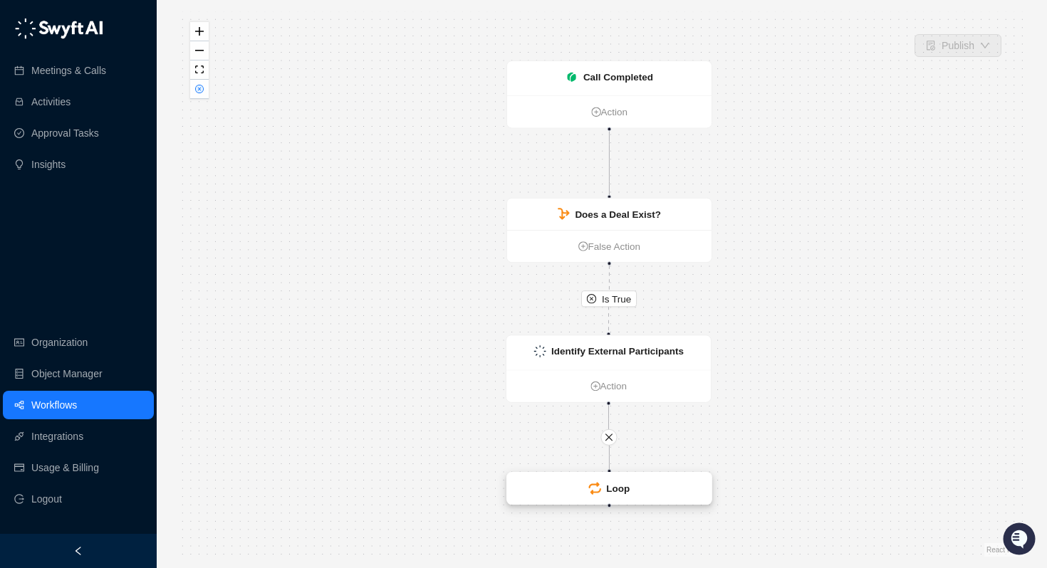
click at [618, 491] on strong "Loop" at bounding box center [618, 488] width 24 height 11
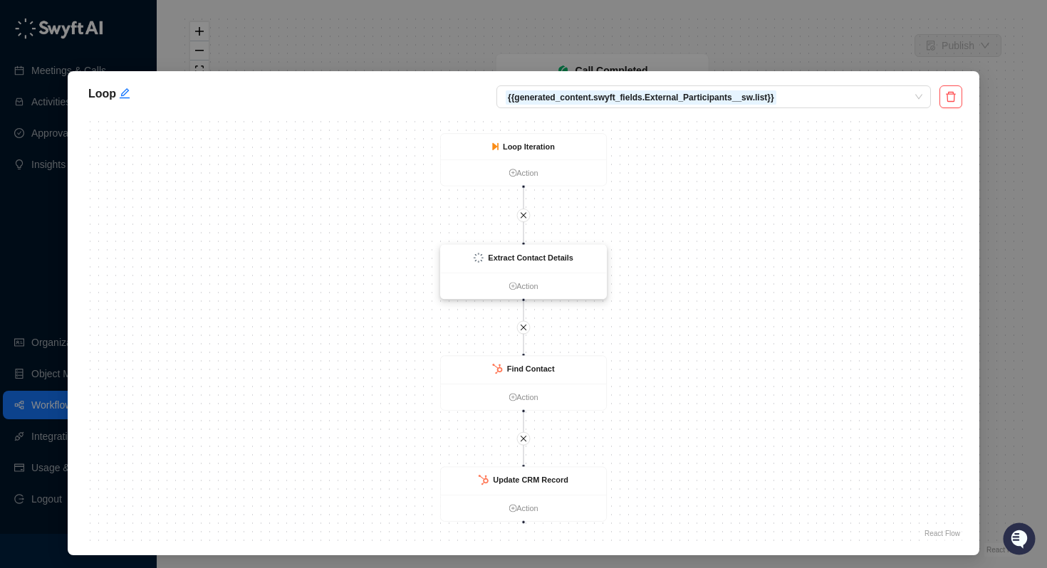
click at [563, 261] on strong "Extract Contact Details" at bounding box center [530, 258] width 85 height 9
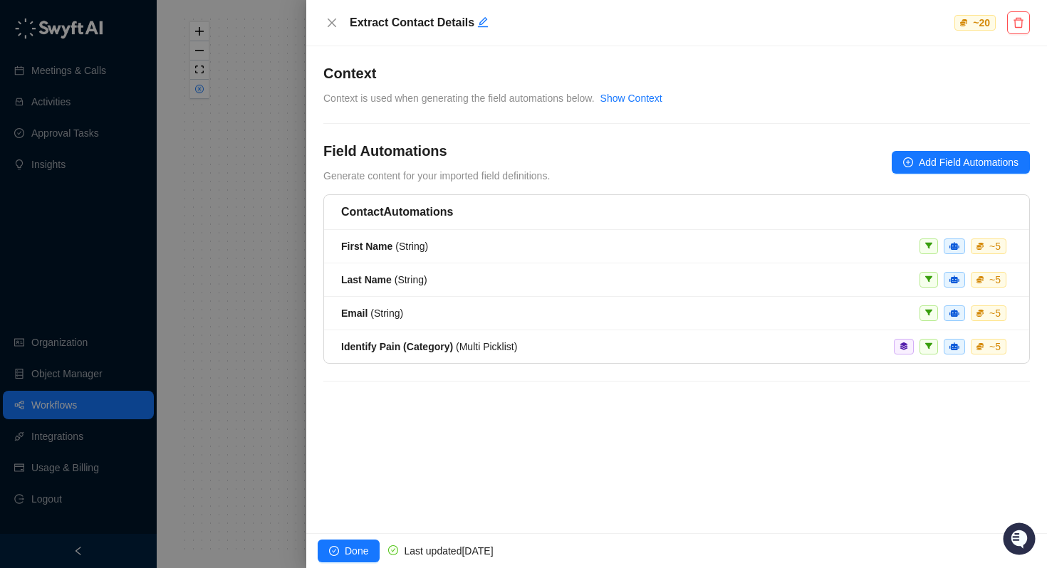
click at [283, 261] on div at bounding box center [523, 284] width 1047 height 568
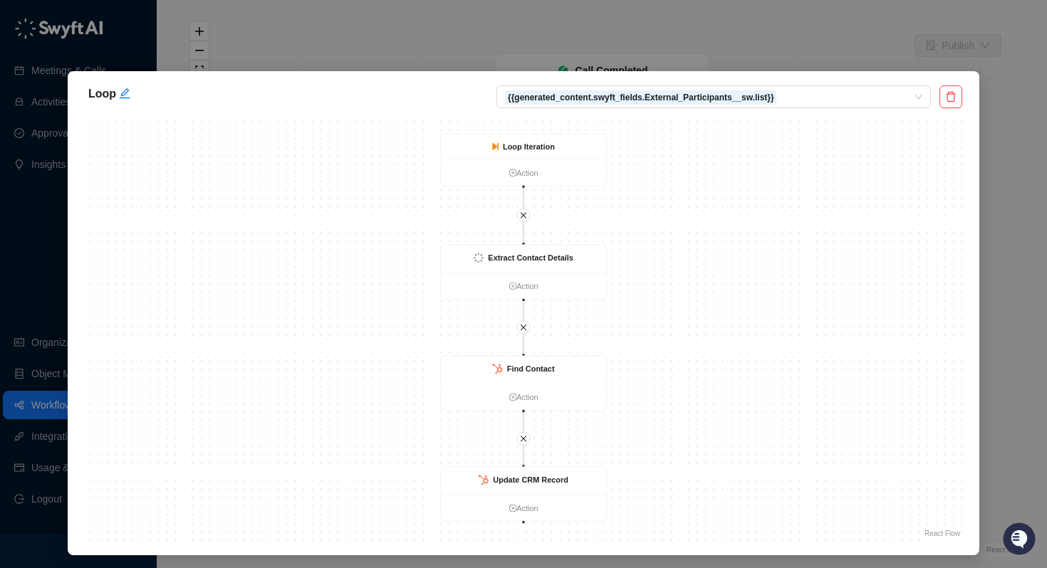
click at [1003, 204] on div "Loop {{generated_content.swyft_fields.External_Participants__sw.list}} Find Con…" at bounding box center [523, 284] width 1047 height 568
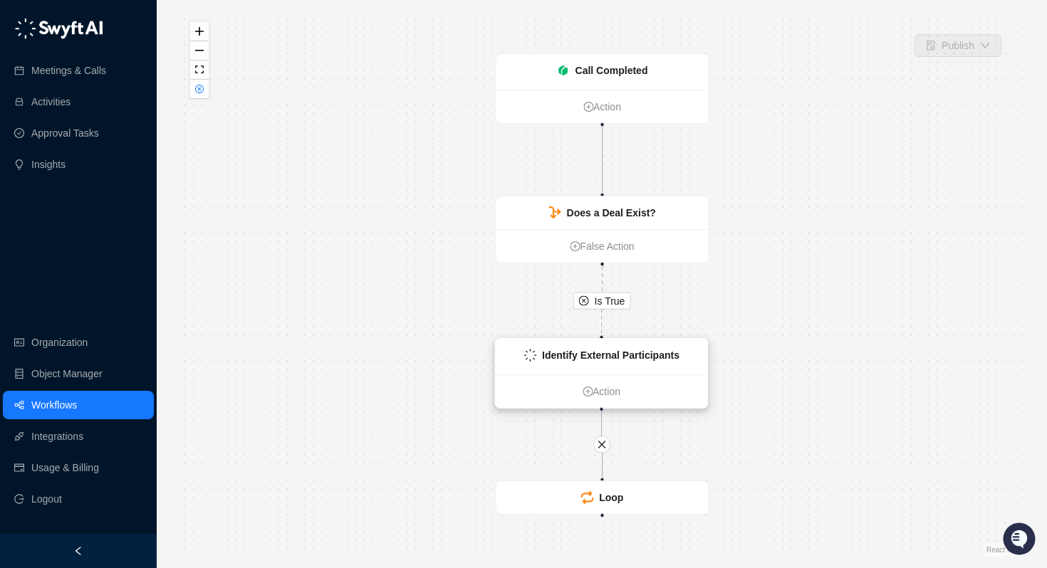
click at [629, 360] on div "Identify External Participants" at bounding box center [610, 356] width 137 height 16
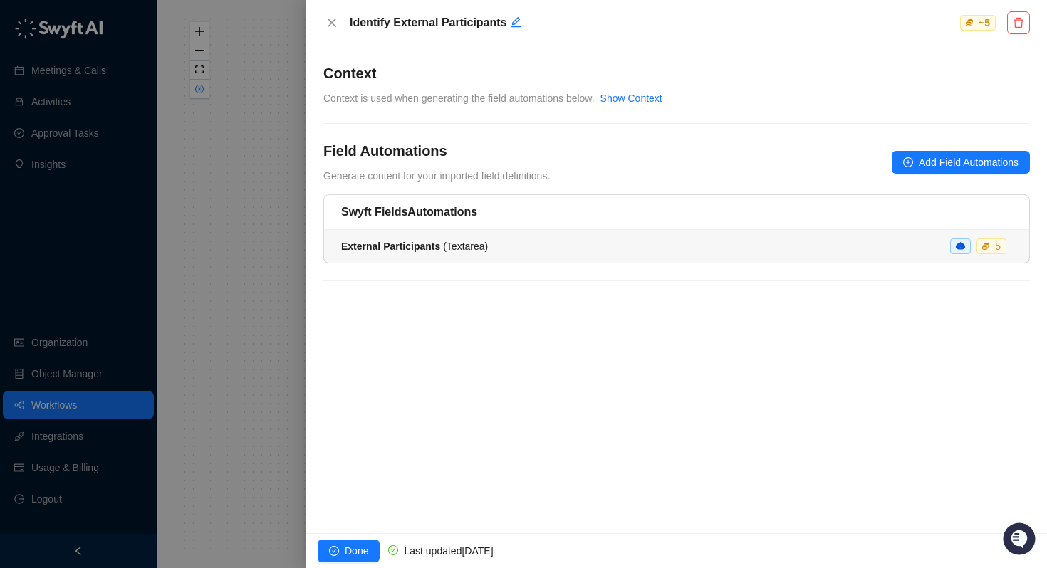
click at [392, 250] on strong "External Participants" at bounding box center [390, 246] width 99 height 11
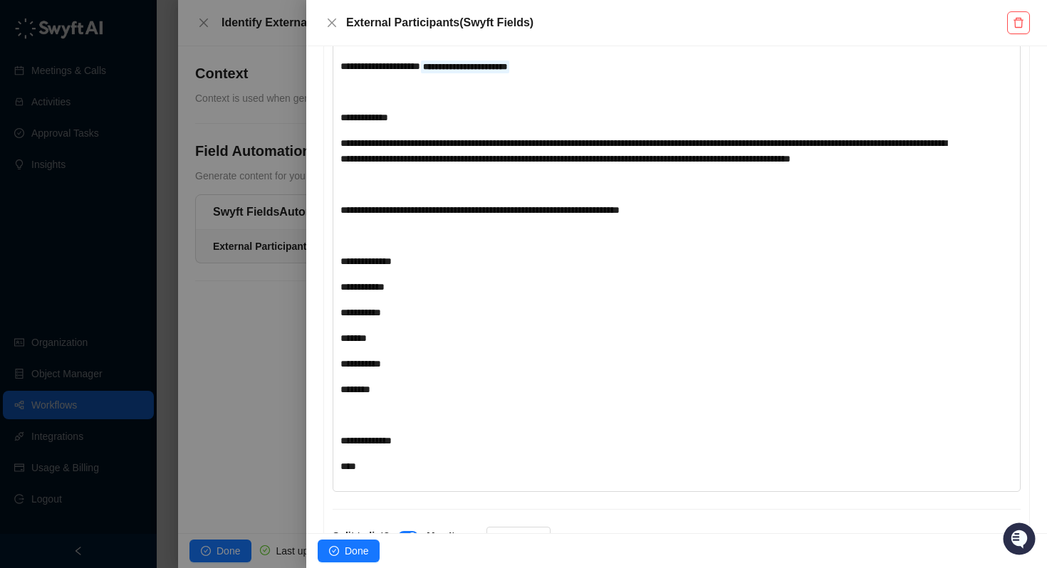
scroll to position [339, 0]
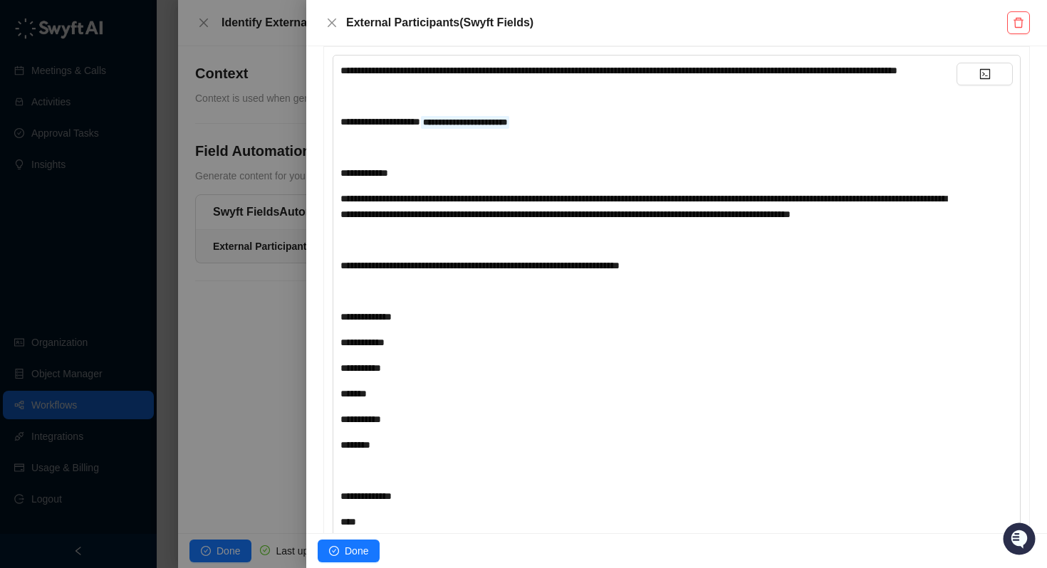
click at [235, 364] on div at bounding box center [523, 284] width 1047 height 568
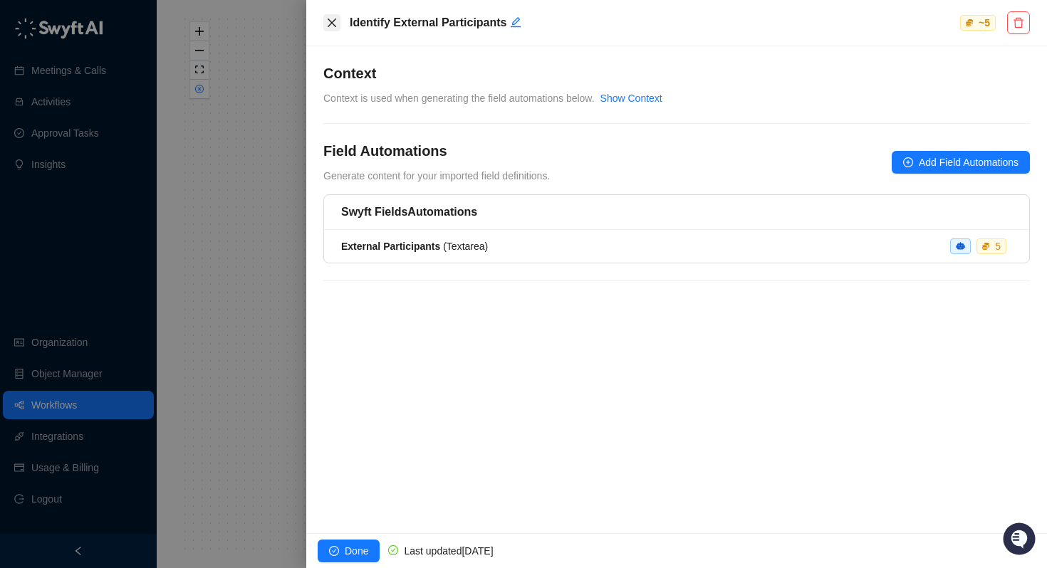
click at [328, 26] on icon "close" at bounding box center [332, 23] width 9 height 9
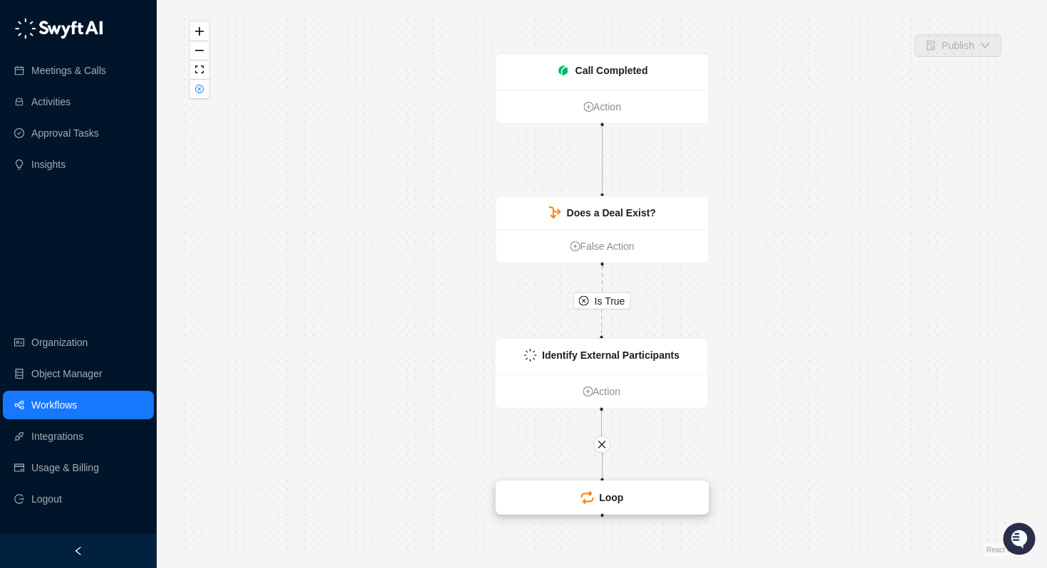
click at [616, 496] on strong "Loop" at bounding box center [611, 497] width 24 height 11
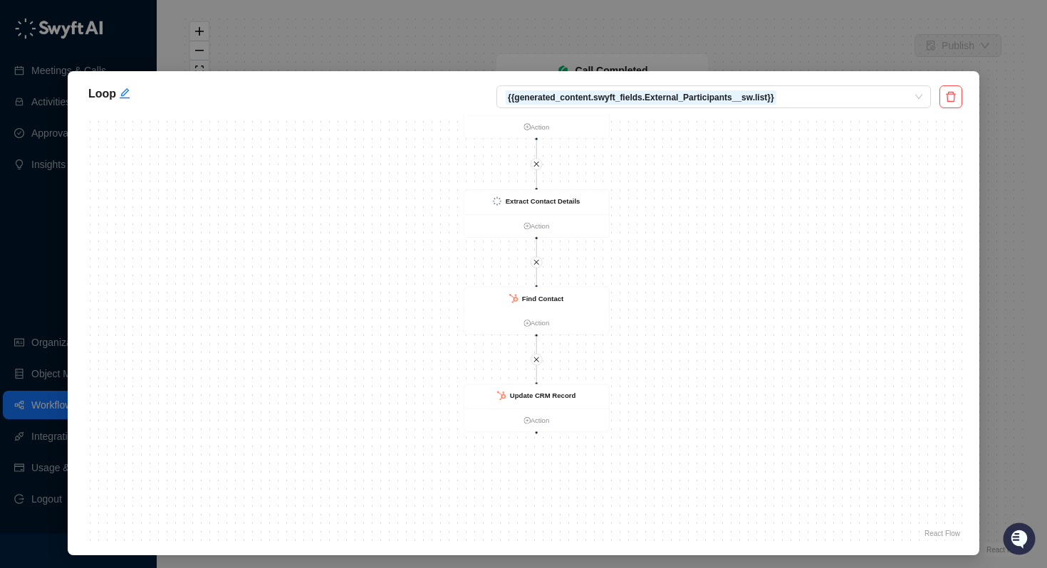
drag, startPoint x: 616, startPoint y: 392, endPoint x: 617, endPoint y: 318, distance: 74.1
click at [617, 318] on div "Find Contact Action Loop Iteration Action Update CRM Record Action Extract Cont…" at bounding box center [523, 327] width 877 height 427
drag, startPoint x: 622, startPoint y: 241, endPoint x: 612, endPoint y: 298, distance: 57.8
click at [612, 298] on div "Find Contact Action Loop Iteration Action Update CRM Record Action Extract Cont…" at bounding box center [523, 327] width 877 height 427
click at [529, 457] on div "Update CRM Record" at bounding box center [533, 452] width 66 height 11
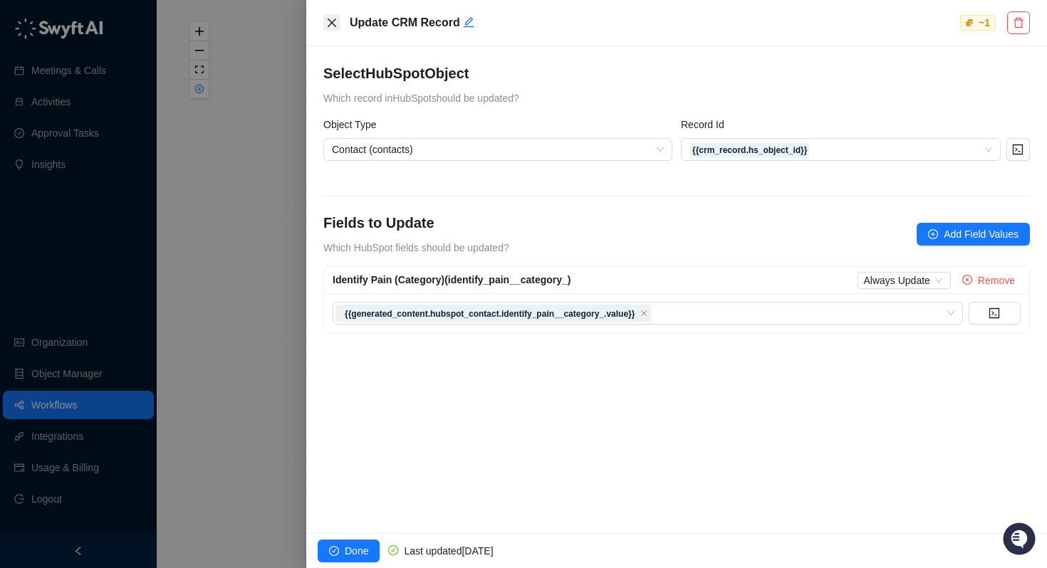
click at [333, 24] on icon "close" at bounding box center [332, 23] width 9 height 9
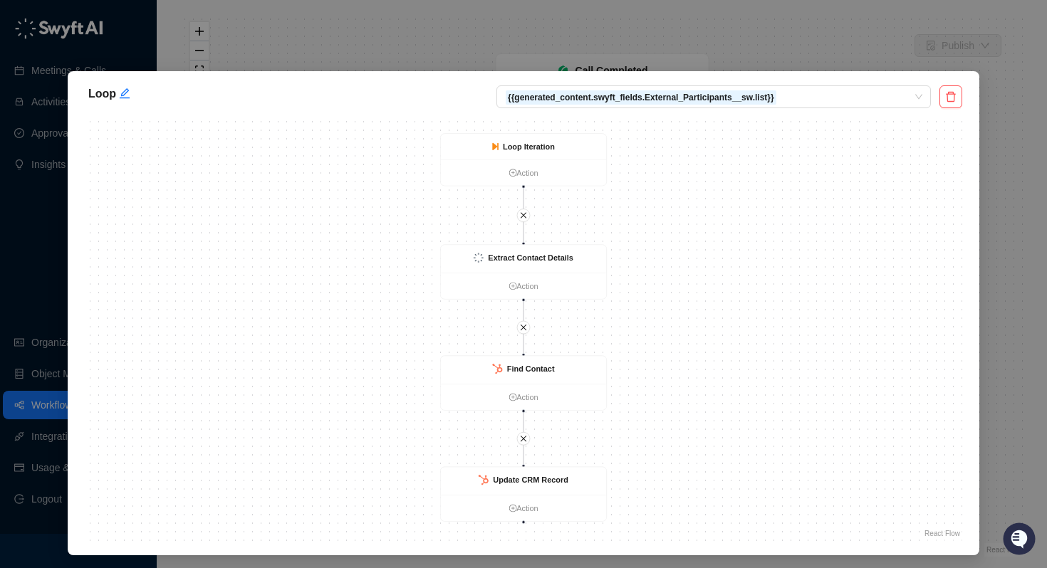
click at [1003, 167] on div "Loop {{generated_content.swyft_fields.External_Participants__sw.list}} Find Con…" at bounding box center [523, 284] width 1047 height 568
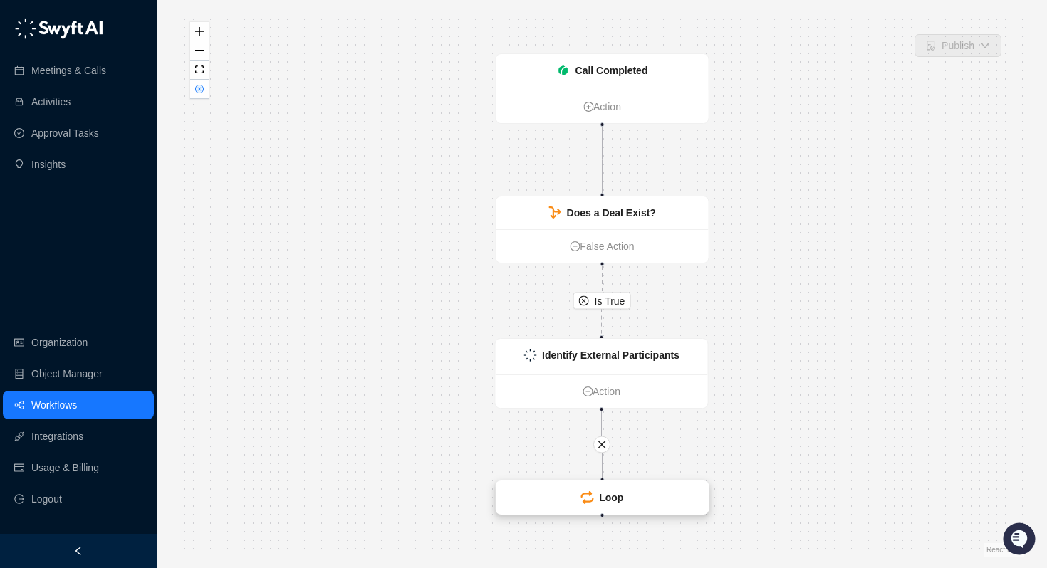
click at [601, 500] on strong "Loop" at bounding box center [611, 497] width 24 height 11
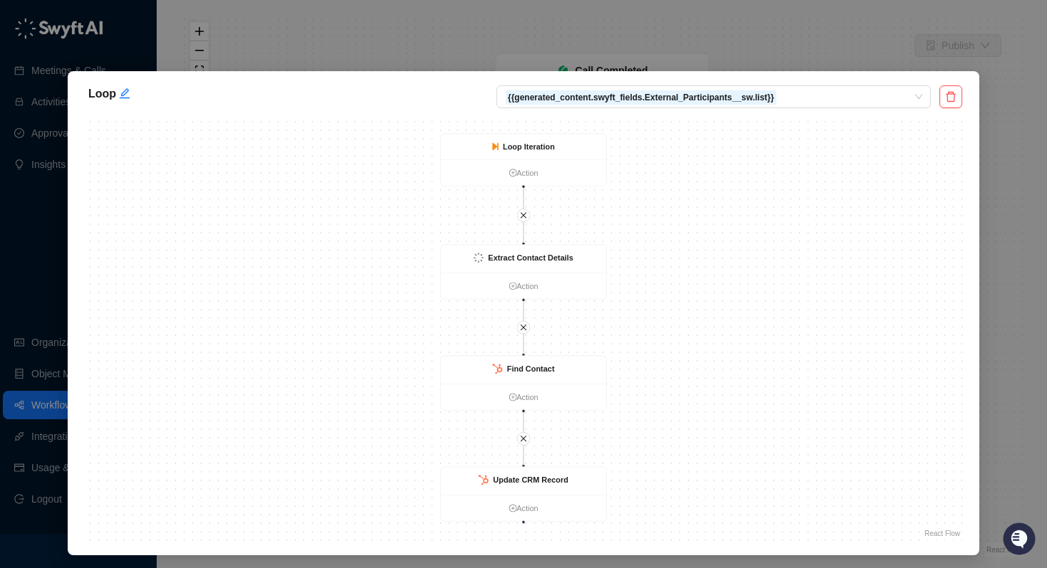
click at [679, 41] on div "Loop {{generated_content.swyft_fields.External_Participants__sw.list}} Find Con…" at bounding box center [523, 284] width 1047 height 568
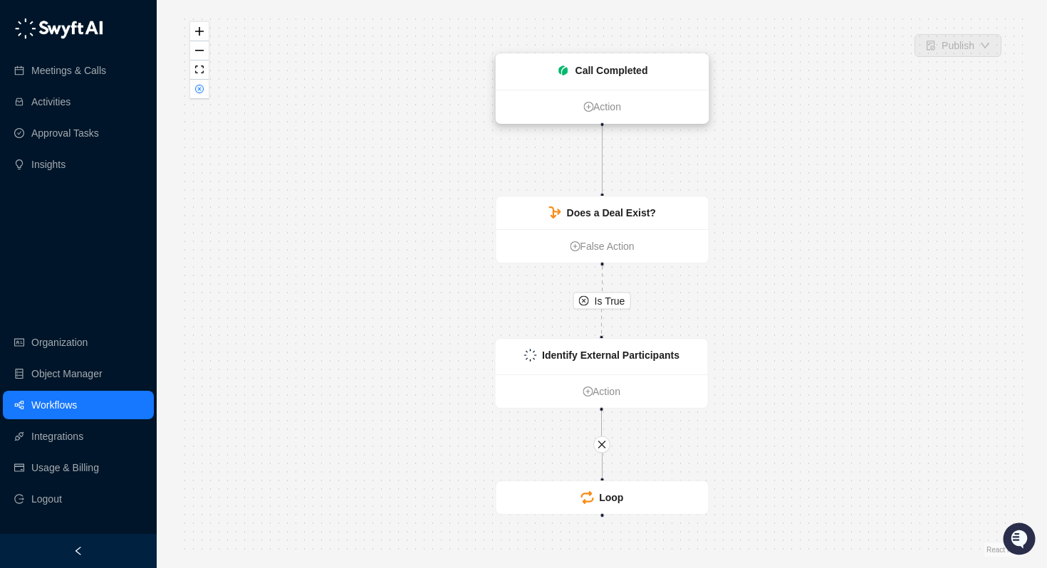
click at [630, 75] on strong "Call Completed" at bounding box center [611, 70] width 73 height 11
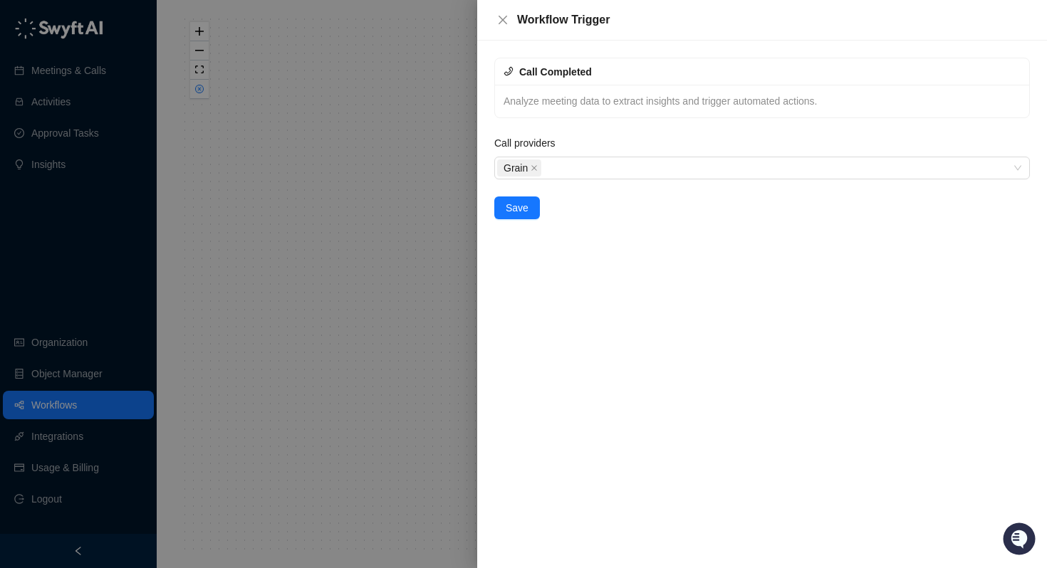
click at [397, 153] on div at bounding box center [523, 284] width 1047 height 568
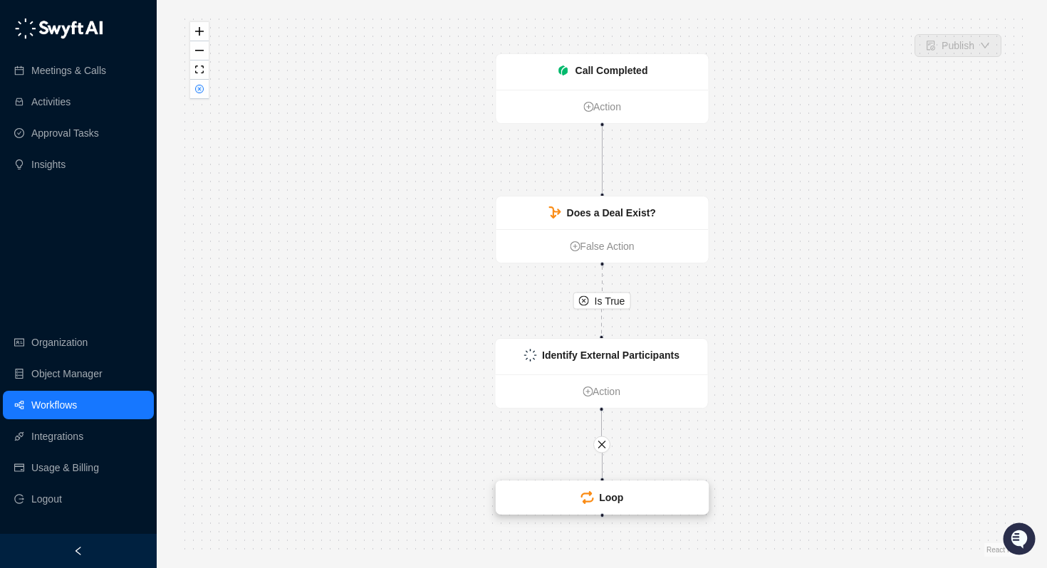
click at [598, 497] on div "Loop" at bounding box center [602, 498] width 43 height 16
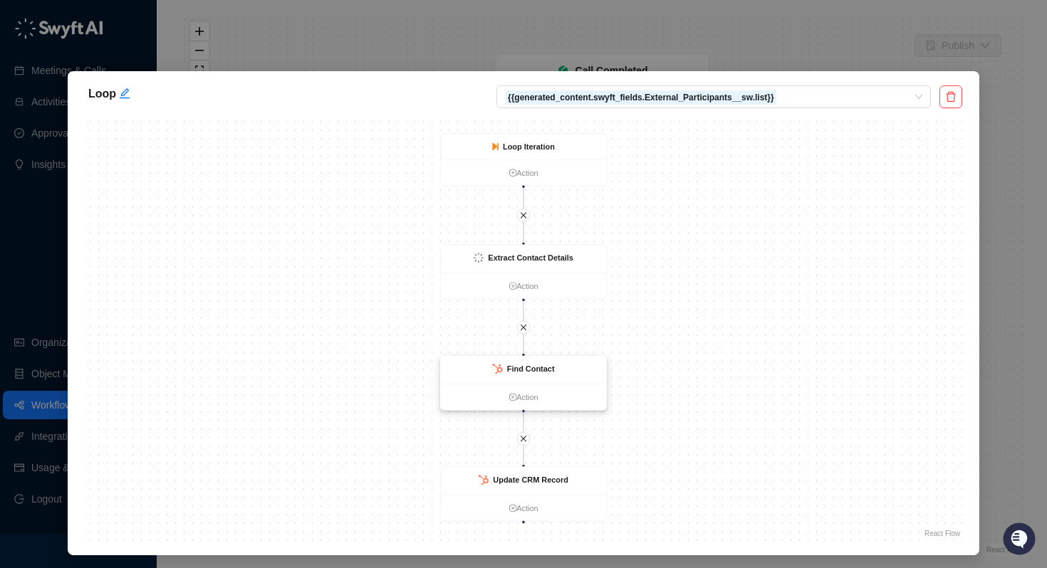
click at [573, 366] on div "Find Contact" at bounding box center [524, 370] width 166 height 28
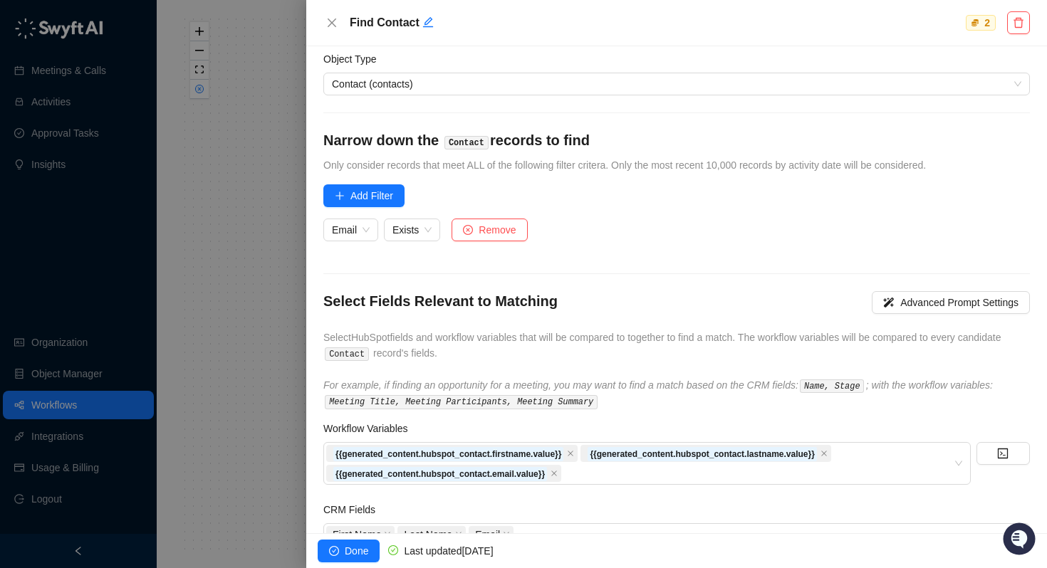
scroll to position [112, 0]
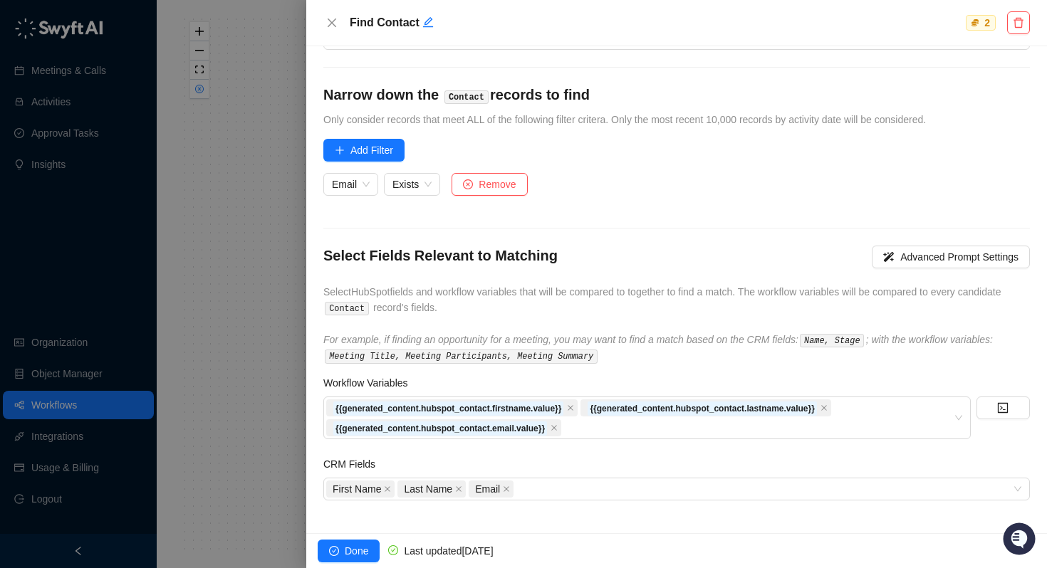
click at [264, 313] on div at bounding box center [523, 284] width 1047 height 568
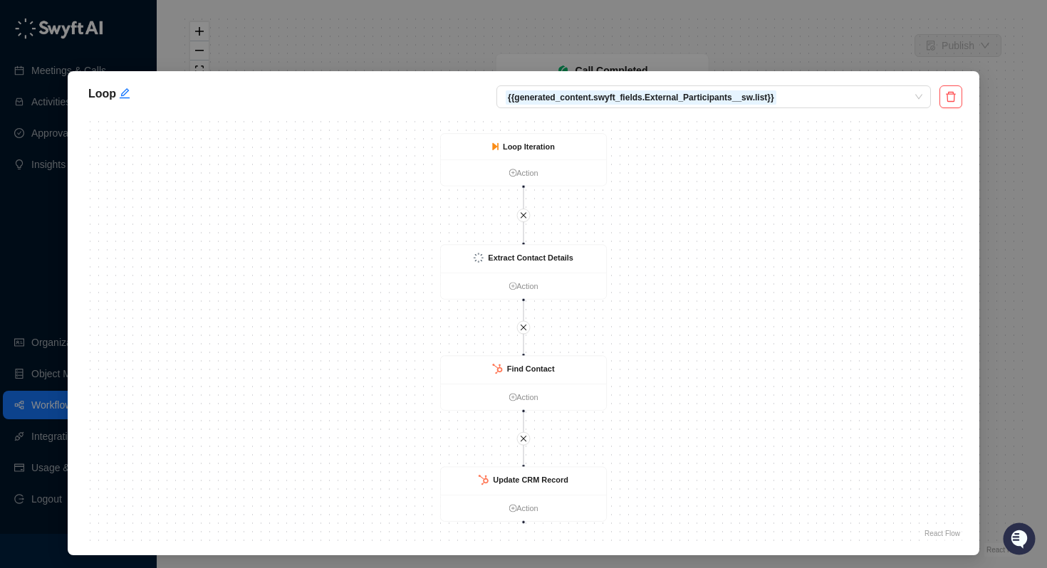
click at [1000, 190] on div "Loop {{generated_content.swyft_fields.External_Participants__sw.list}} Find Con…" at bounding box center [523, 284] width 1047 height 568
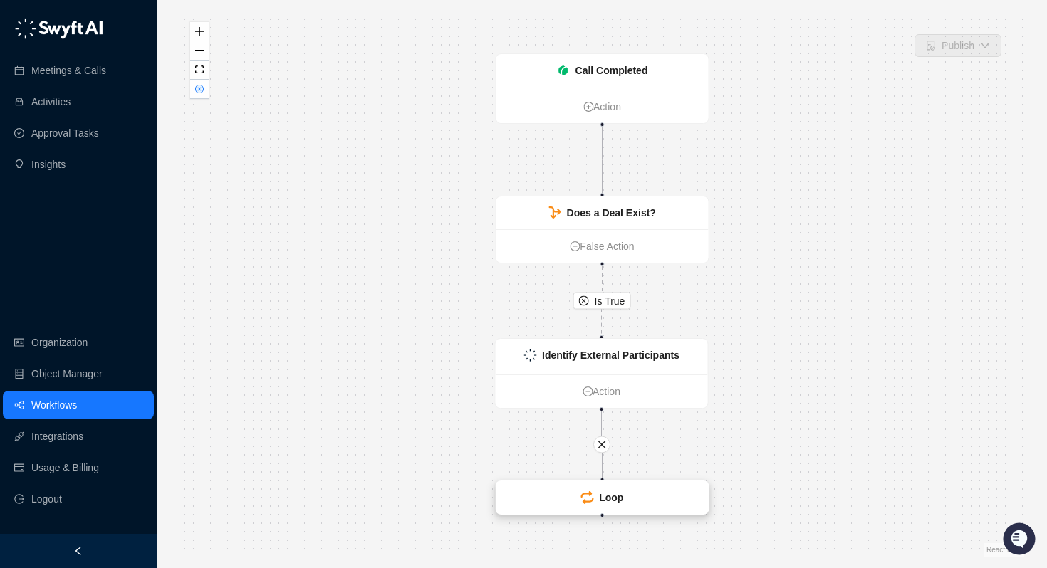
click at [606, 498] on strong "Loop" at bounding box center [611, 497] width 24 height 11
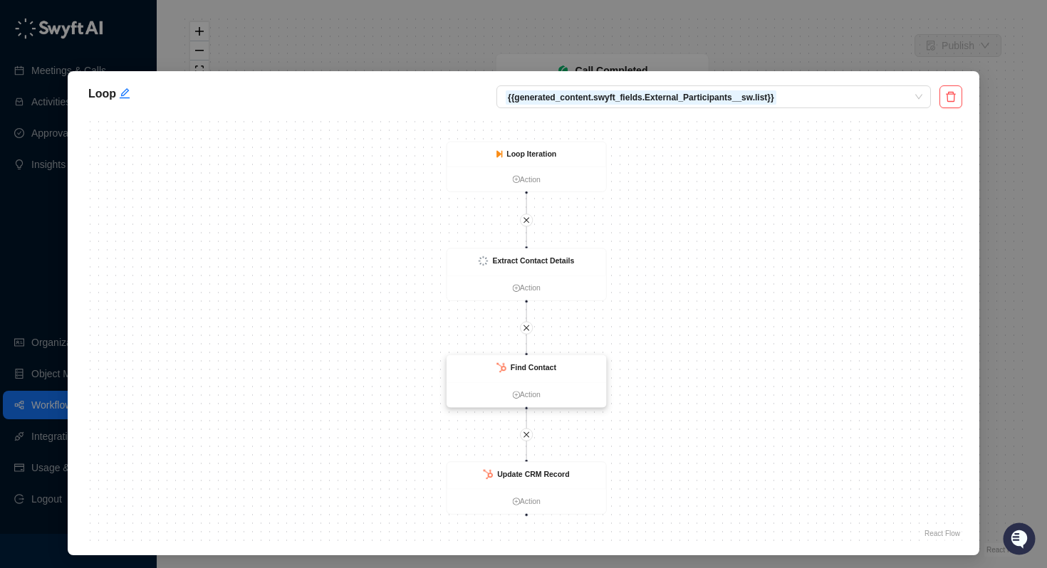
click at [546, 371] on strong "Find Contact" at bounding box center [534, 367] width 46 height 9
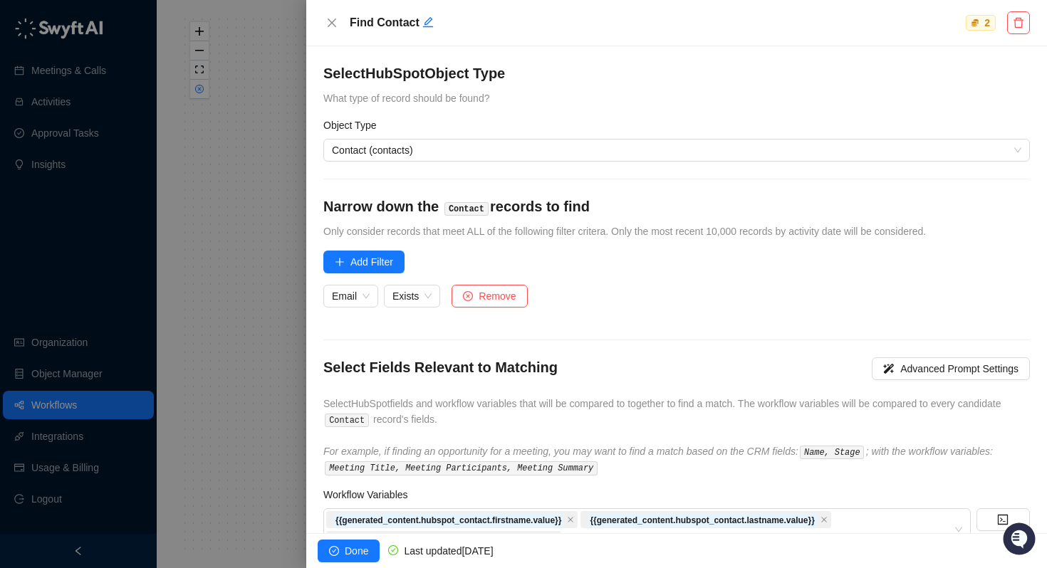
click at [239, 256] on div at bounding box center [523, 284] width 1047 height 568
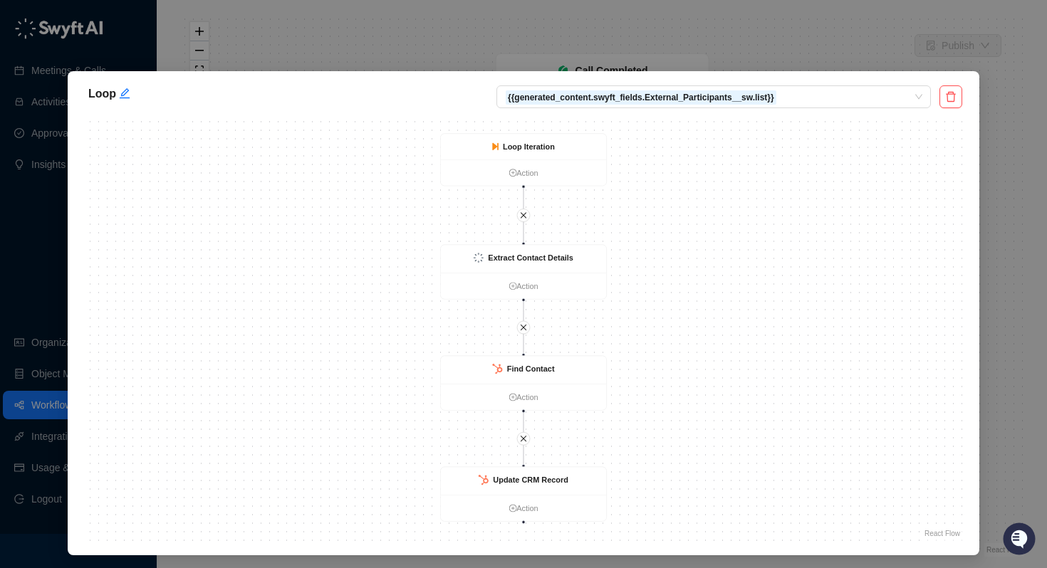
click at [1023, 188] on div "Loop {{generated_content.swyft_fields.External_Participants__sw.list}} Find Con…" at bounding box center [523, 284] width 1047 height 568
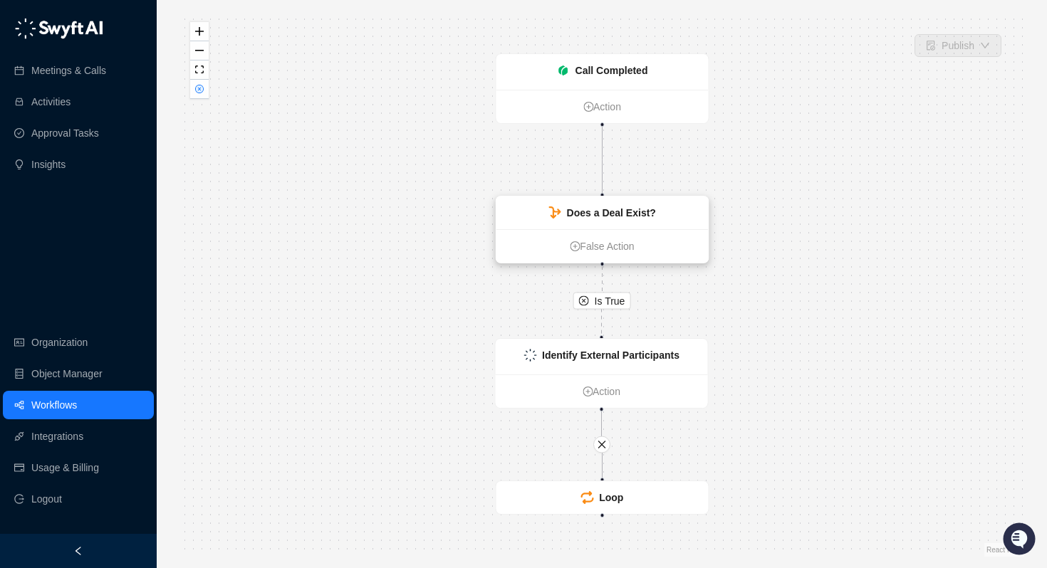
click at [634, 212] on strong "Does a Deal Exist?" at bounding box center [611, 212] width 89 height 11
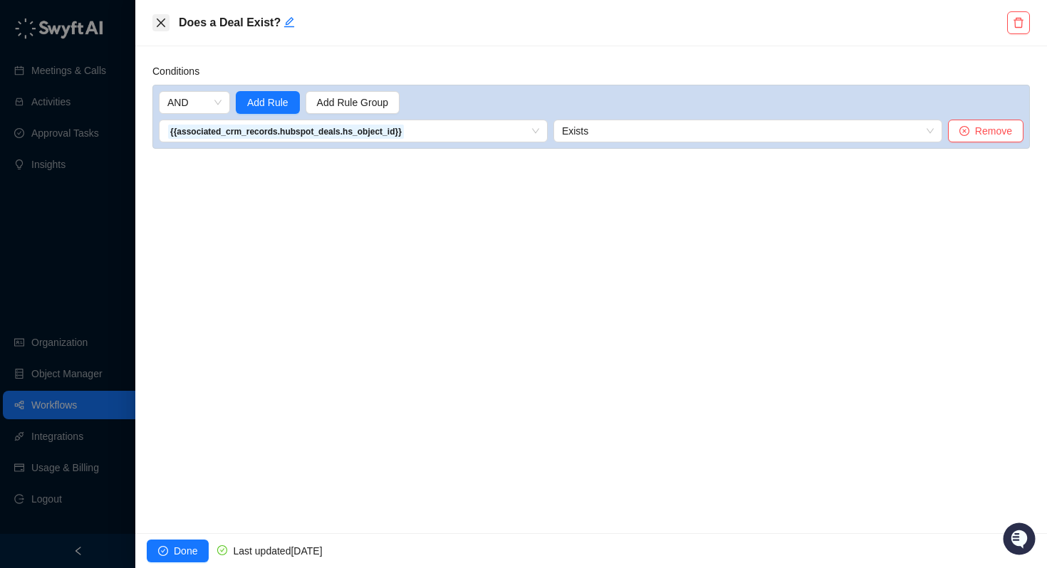
click at [159, 22] on icon "close" at bounding box center [160, 22] width 11 height 11
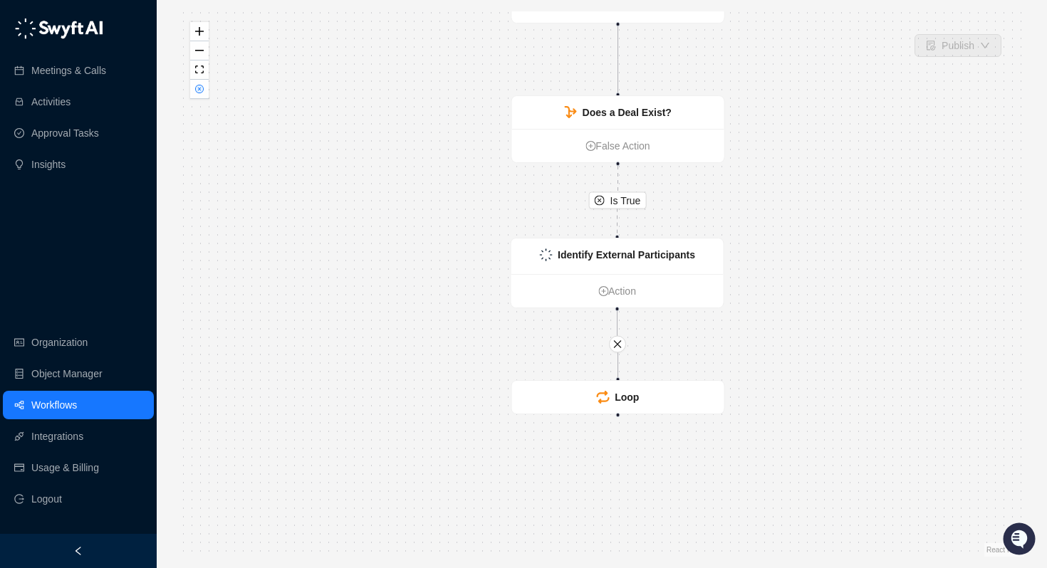
drag, startPoint x: 759, startPoint y: 311, endPoint x: 775, endPoint y: 210, distance: 101.6
click at [775, 210] on div "Is True Call Completed Action Does a Deal Exist? False Action Identify External…" at bounding box center [601, 284] width 845 height 546
click at [622, 402] on strong "Loop" at bounding box center [626, 397] width 24 height 11
click at [629, 398] on strong "Loop" at bounding box center [626, 397] width 24 height 11
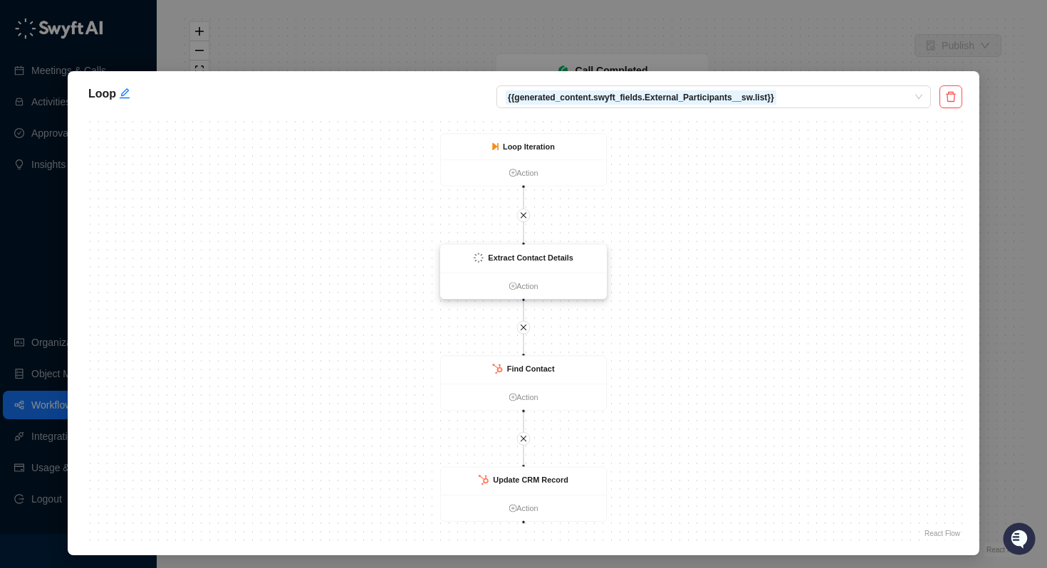
click at [533, 261] on strong "Extract Contact Details" at bounding box center [530, 258] width 85 height 9
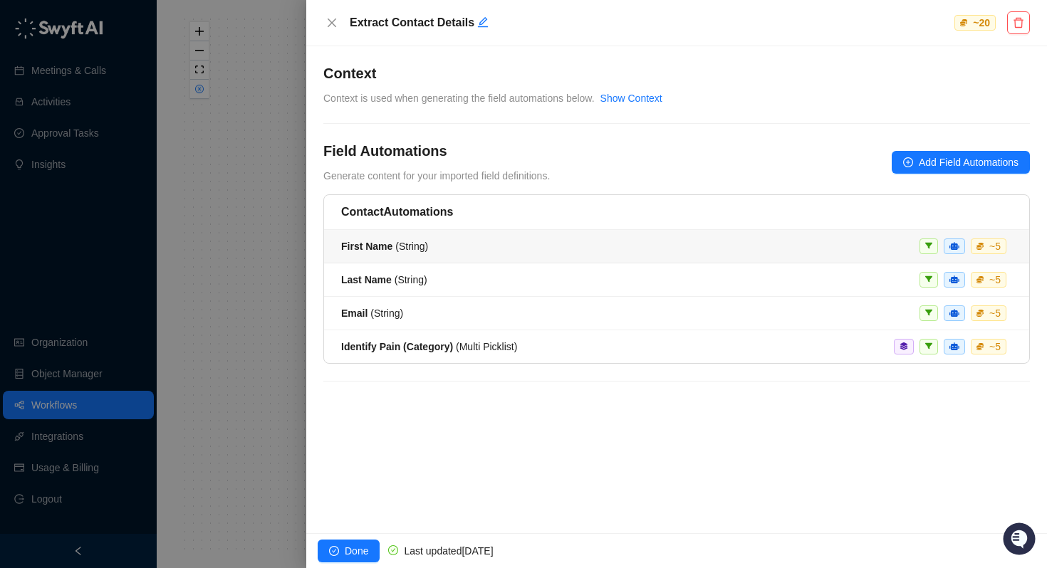
click at [376, 254] on li "First Name ( String ) ~ 5" at bounding box center [676, 246] width 705 height 33
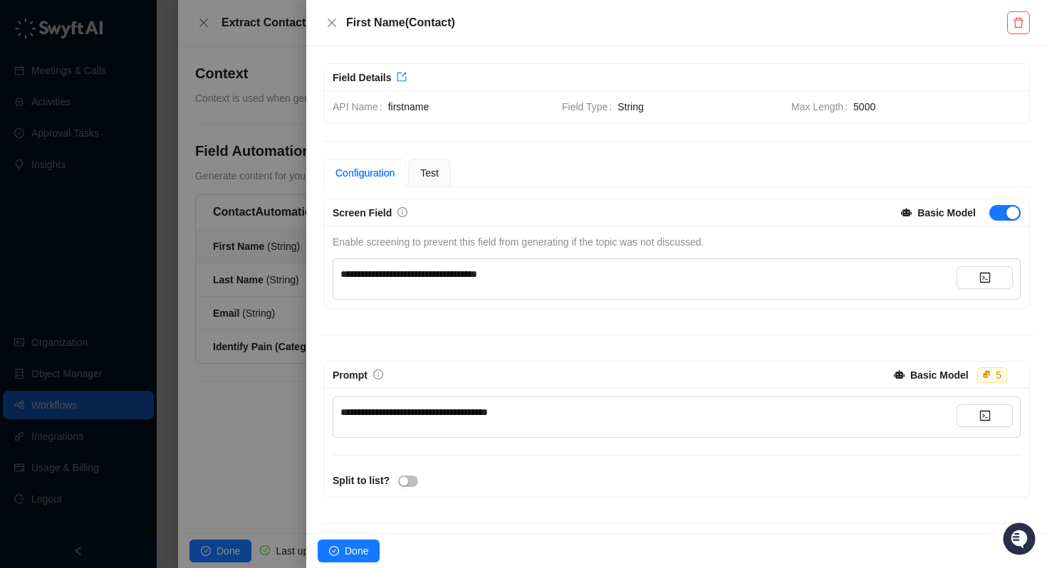
click at [251, 262] on div at bounding box center [523, 284] width 1047 height 568
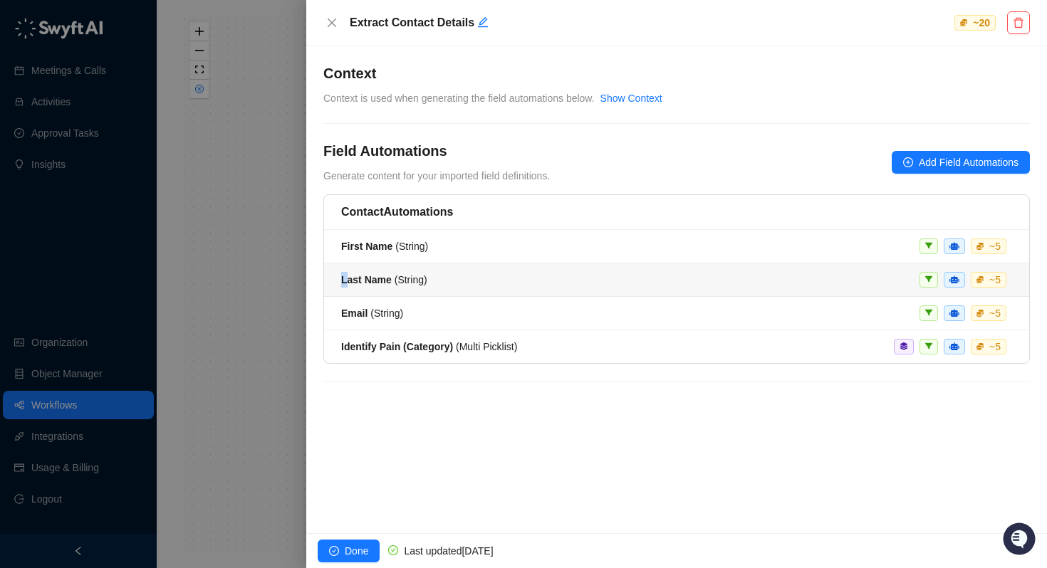
click at [344, 274] on strong "Last Name" at bounding box center [366, 279] width 51 height 11
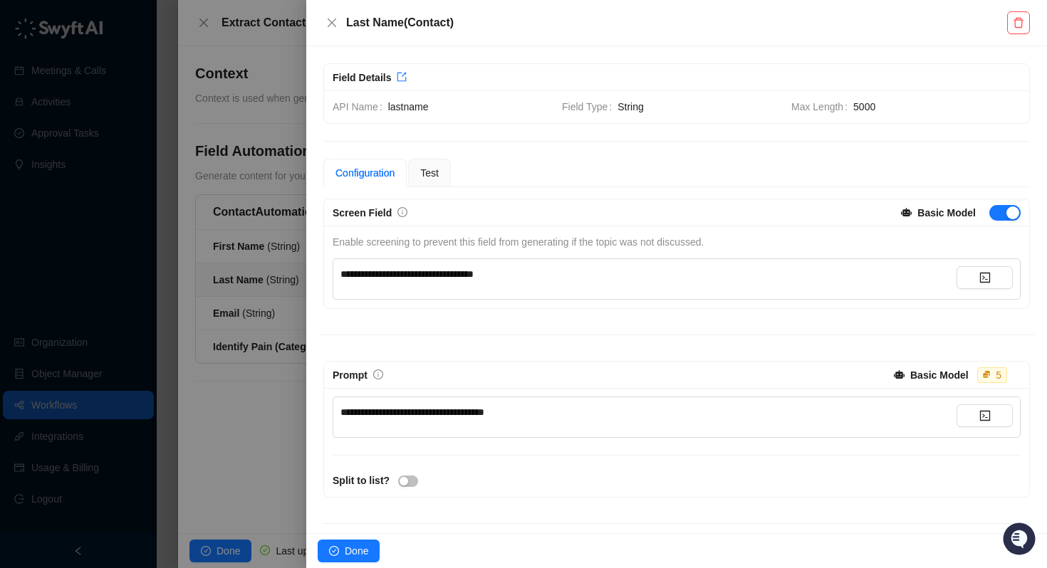
click at [182, 308] on div at bounding box center [523, 284] width 1047 height 568
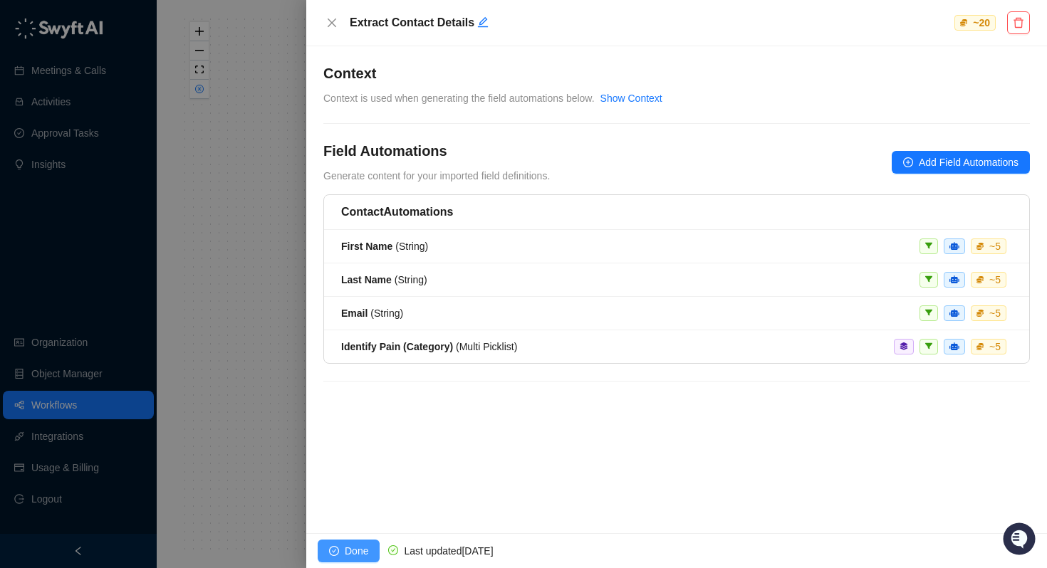
click at [350, 553] on span "Done" at bounding box center [357, 551] width 24 height 16
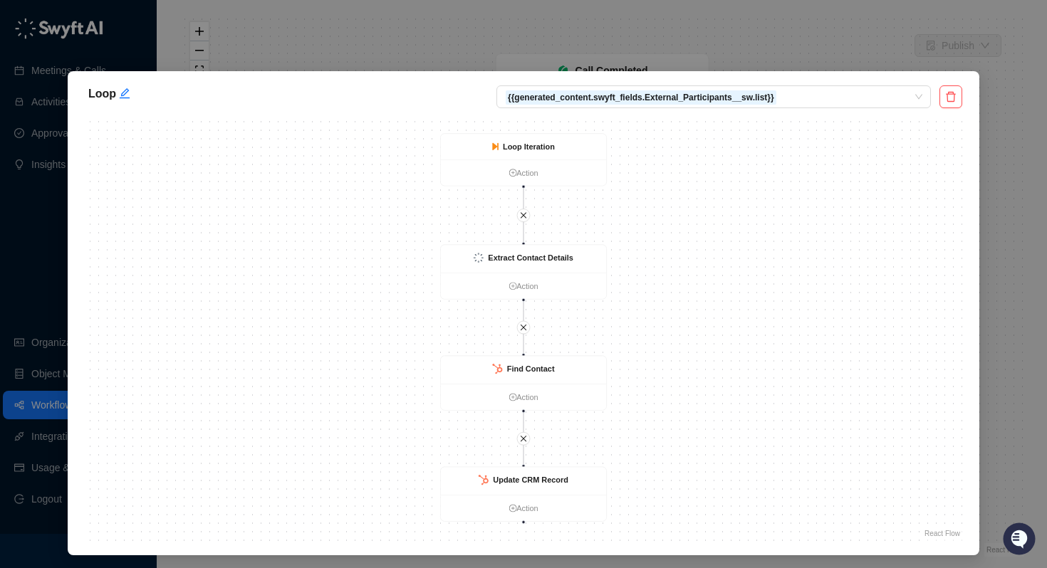
click at [1018, 184] on div "Loop {{generated_content.swyft_fields.External_Participants__sw.list}} Find Con…" at bounding box center [523, 284] width 1047 height 568
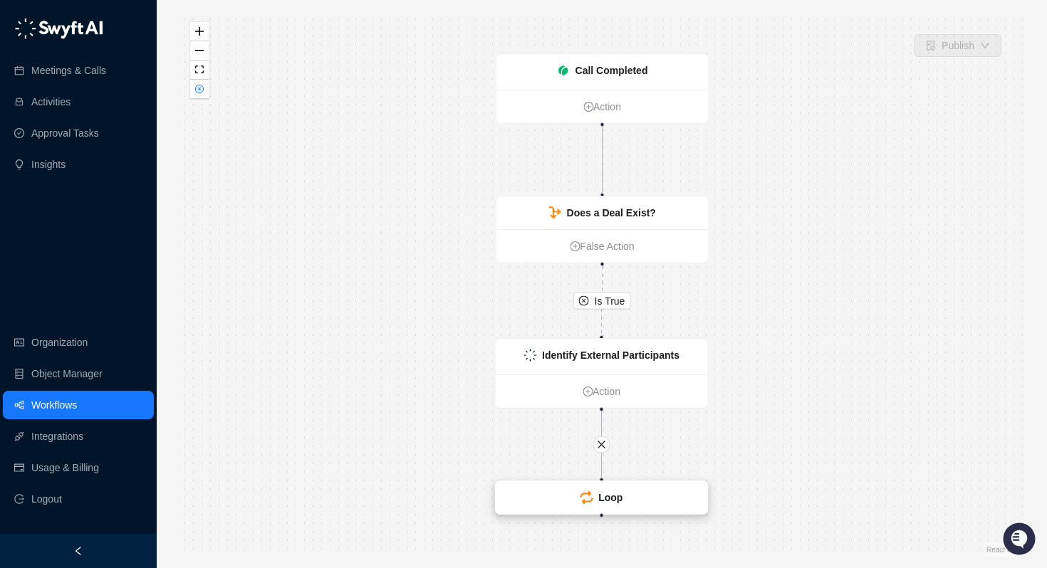
click at [590, 506] on div "Loop" at bounding box center [602, 497] width 212 height 33
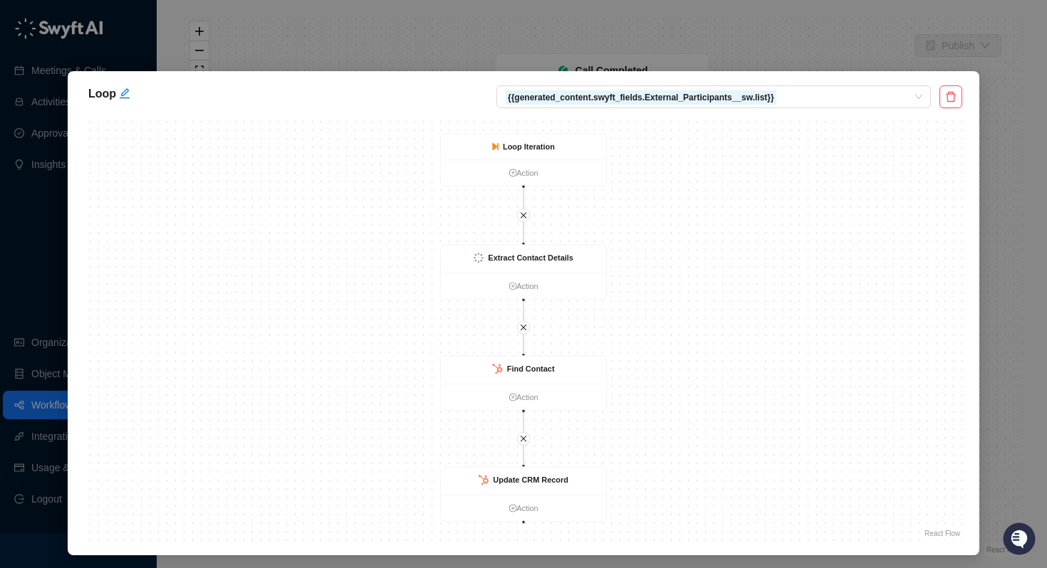
click at [826, 41] on div "Loop {{generated_content.swyft_fields.External_Participants__sw.list}} Find Con…" at bounding box center [523, 284] width 1047 height 568
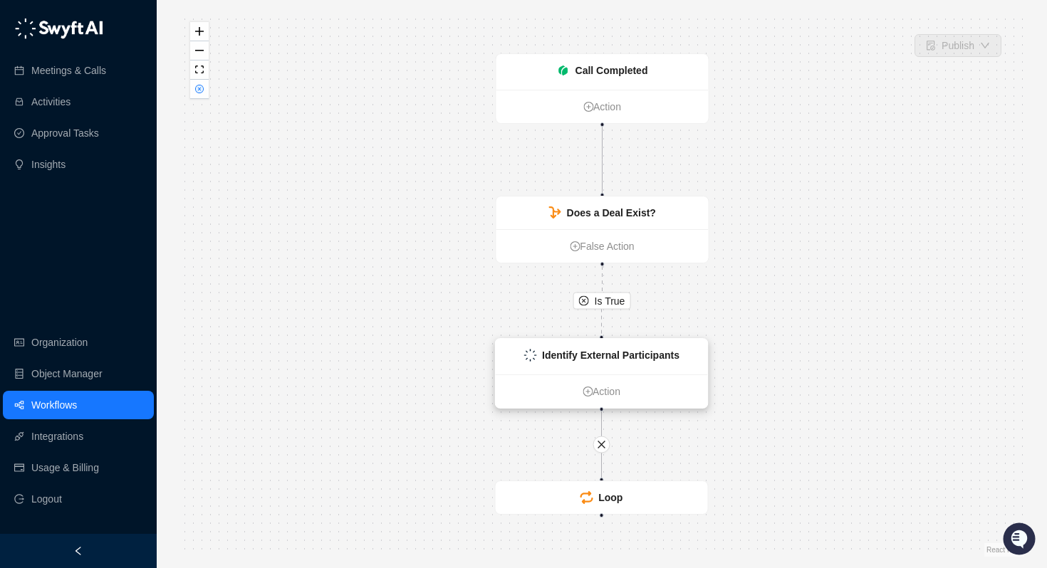
click at [576, 360] on strong "Identify External Participants" at bounding box center [610, 355] width 137 height 11
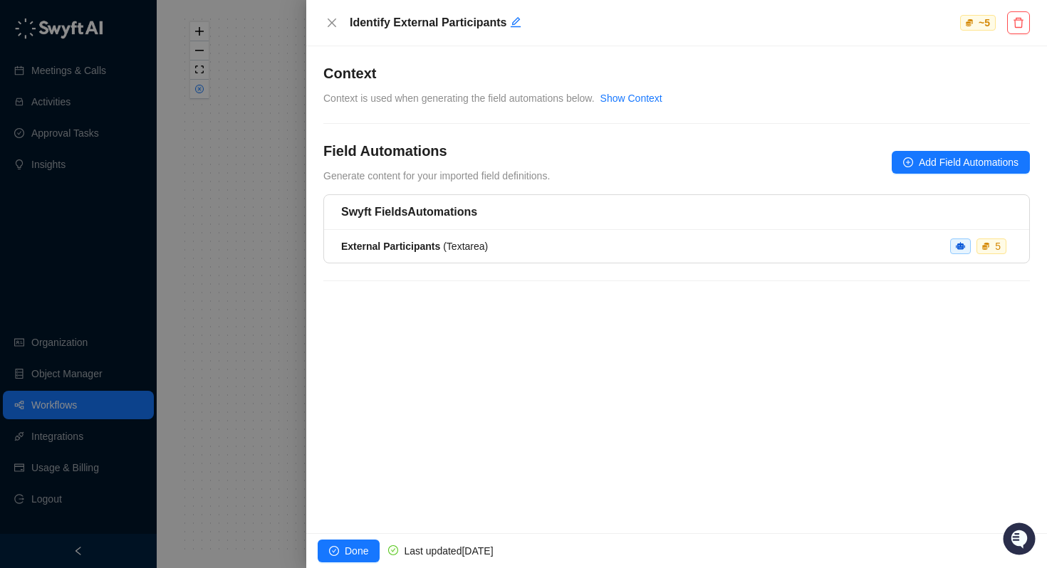
click at [220, 343] on div at bounding box center [523, 284] width 1047 height 568
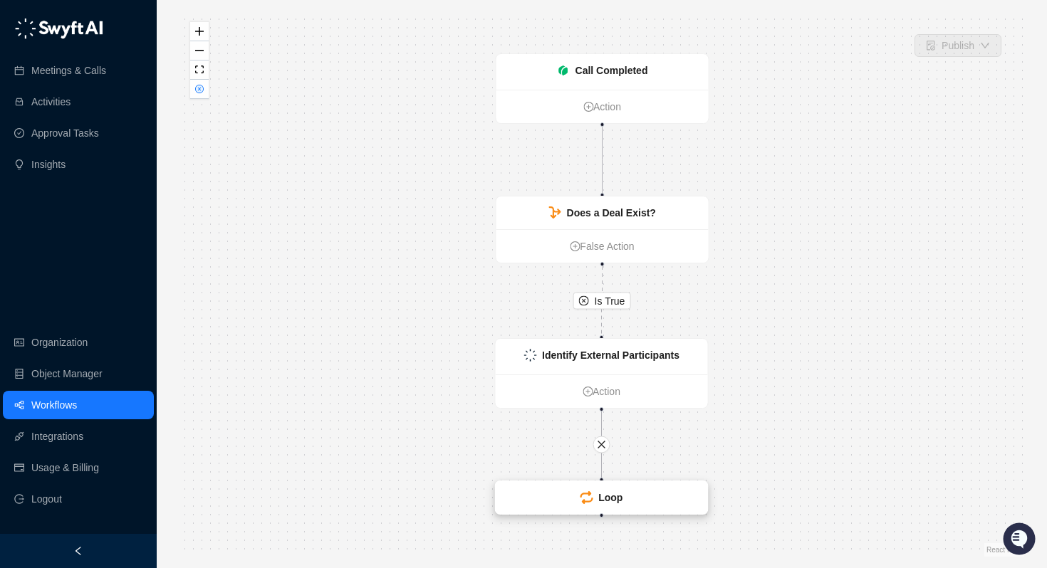
click at [600, 498] on strong "Loop" at bounding box center [610, 497] width 24 height 11
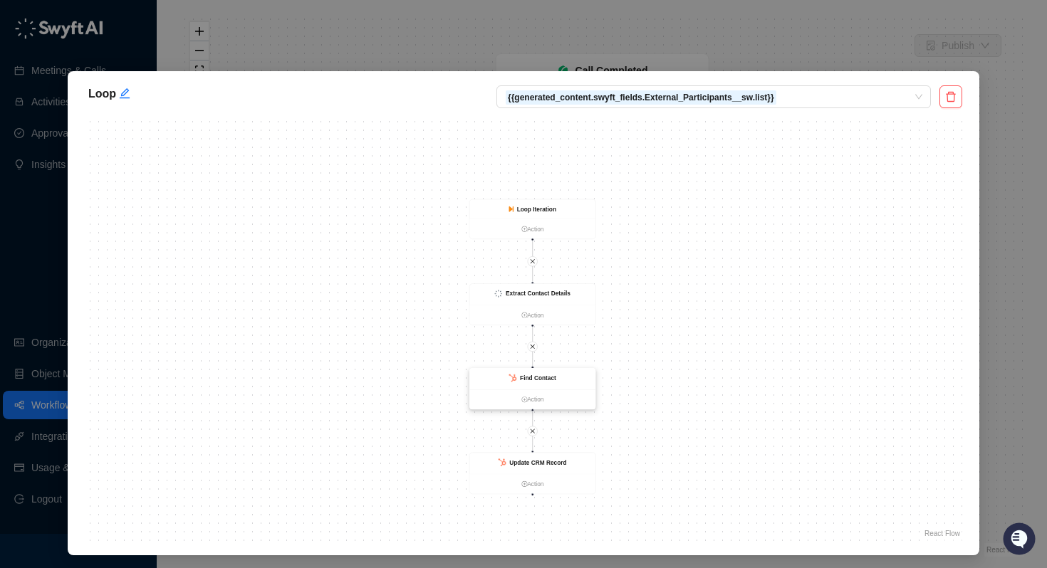
click at [560, 371] on div "Find Contact" at bounding box center [532, 378] width 126 height 21
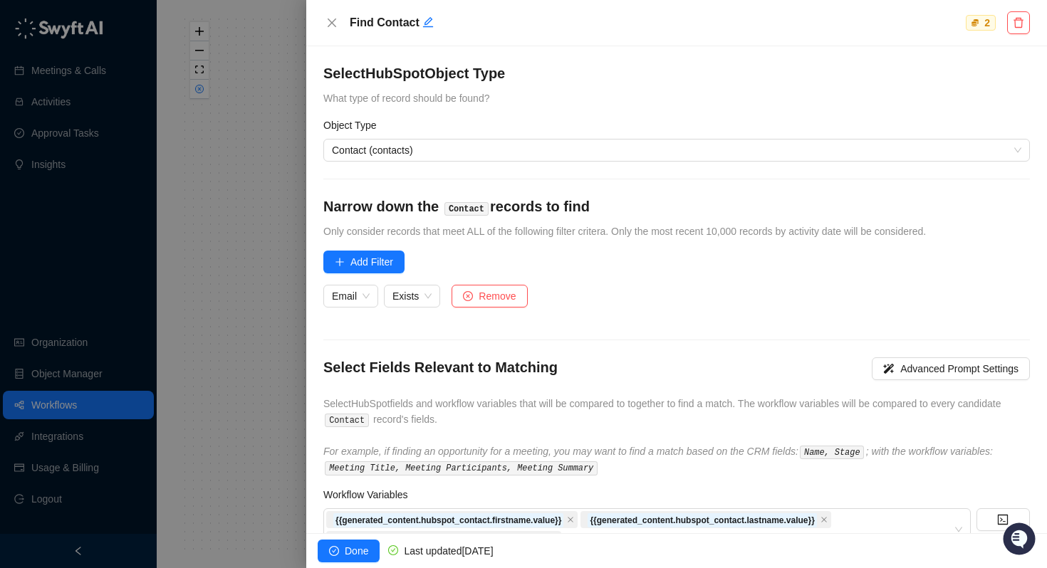
scroll to position [112, 0]
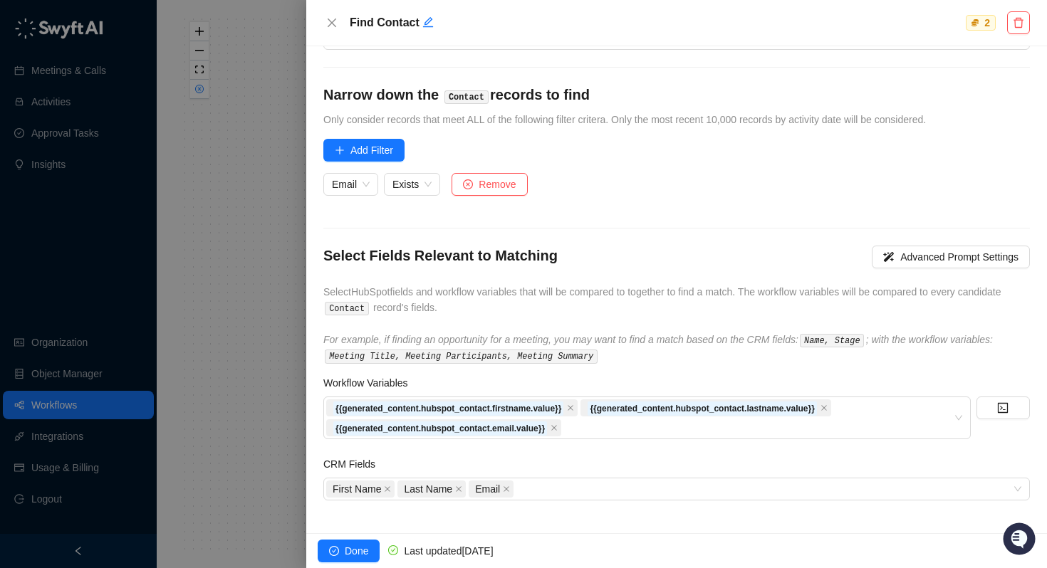
click at [198, 311] on div at bounding box center [523, 284] width 1047 height 568
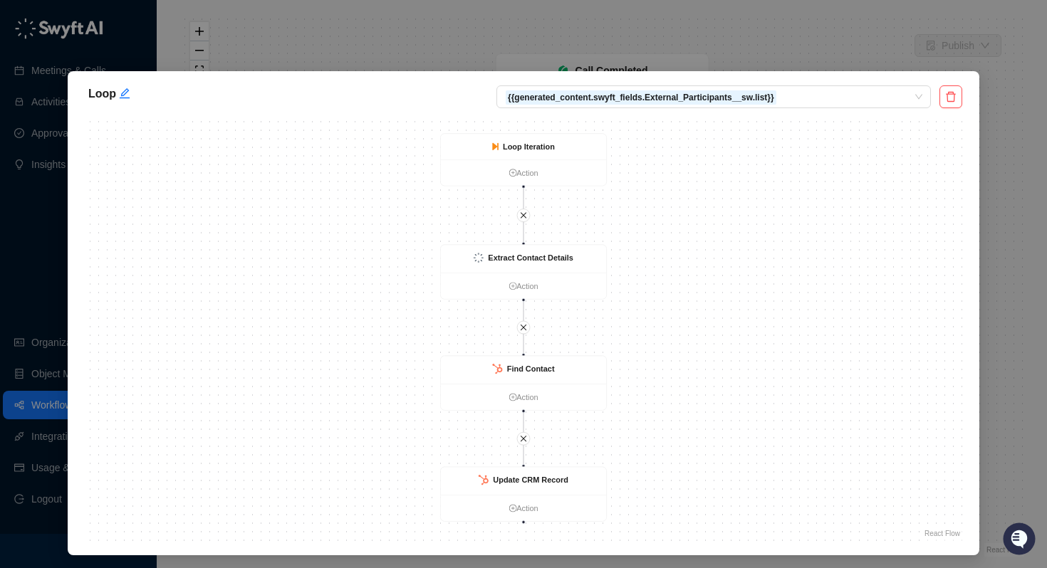
click at [1006, 202] on div "Loop {{generated_content.swyft_fields.External_Participants__sw.list}} Find Con…" at bounding box center [523, 284] width 1047 height 568
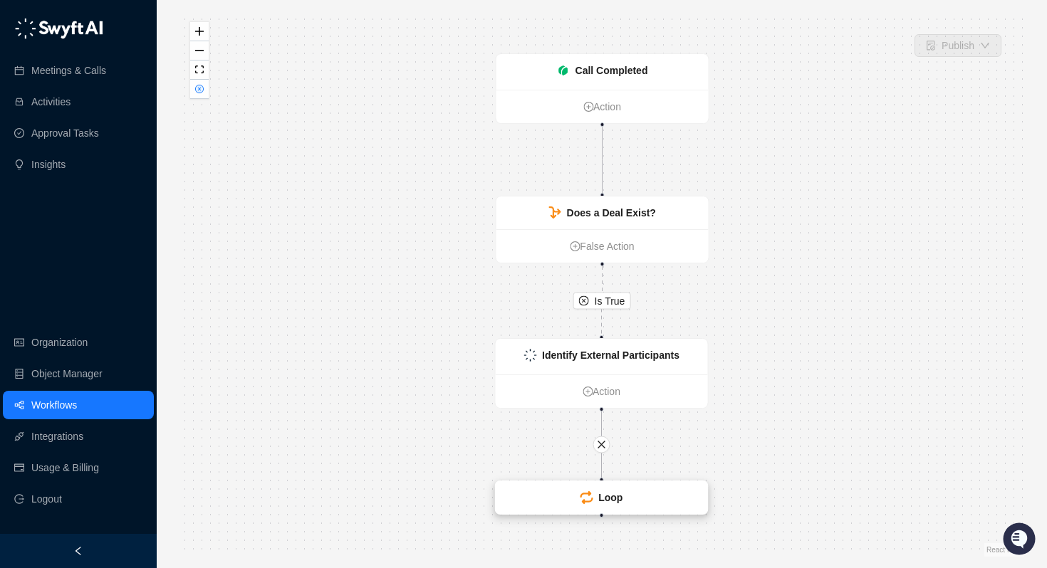
click at [600, 501] on strong "Loop" at bounding box center [610, 497] width 24 height 11
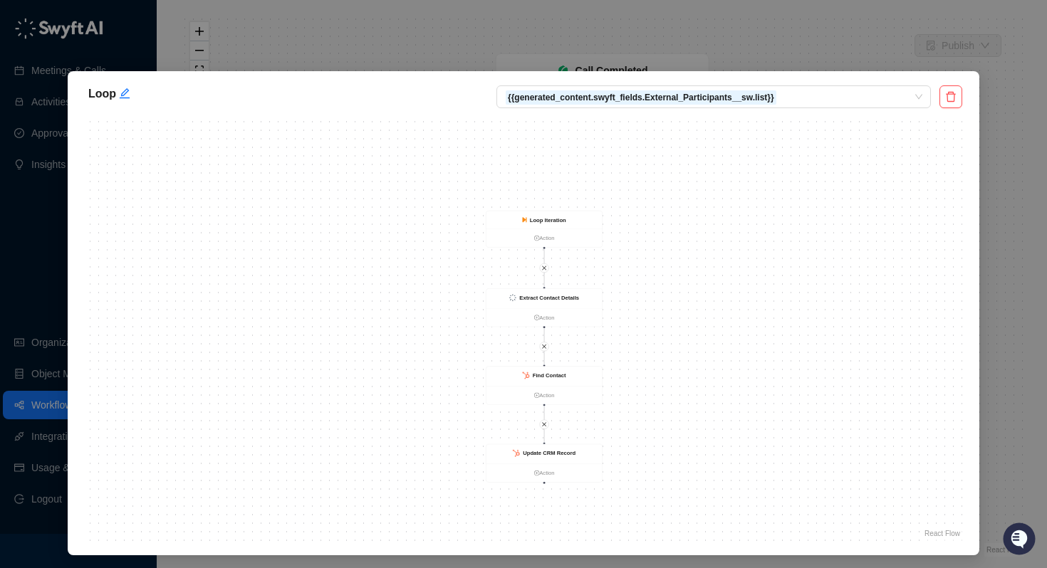
drag, startPoint x: 595, startPoint y: 439, endPoint x: 595, endPoint y: 429, distance: 10.0
click at [595, 429] on div "Find Contact Action Loop Iteration Action Update CRM Record Action Extract Cont…" at bounding box center [523, 327] width 877 height 427
click at [551, 446] on strong "Update CRM Record" at bounding box center [549, 449] width 53 height 6
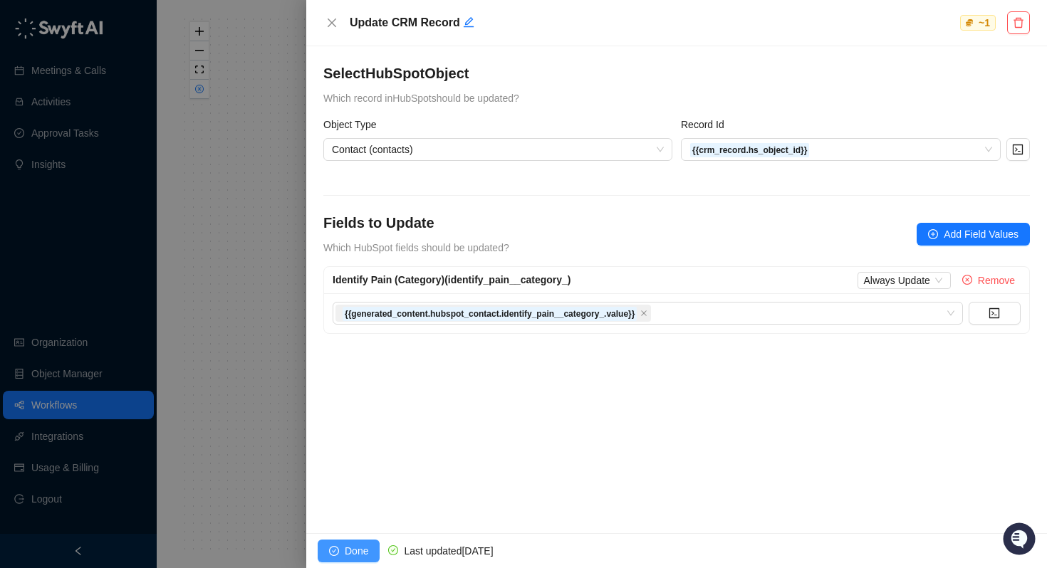
click at [334, 553] on icon "check-circle" at bounding box center [334, 551] width 10 height 10
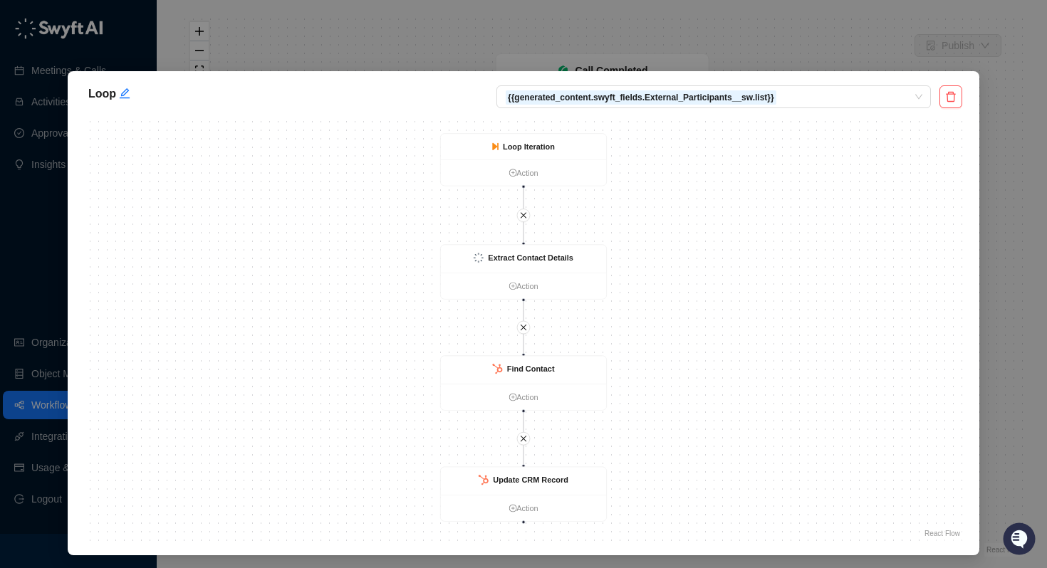
click at [366, 36] on div "Loop {{generated_content.swyft_fields.External_Participants__sw.list}} Find Con…" at bounding box center [523, 284] width 1047 height 568
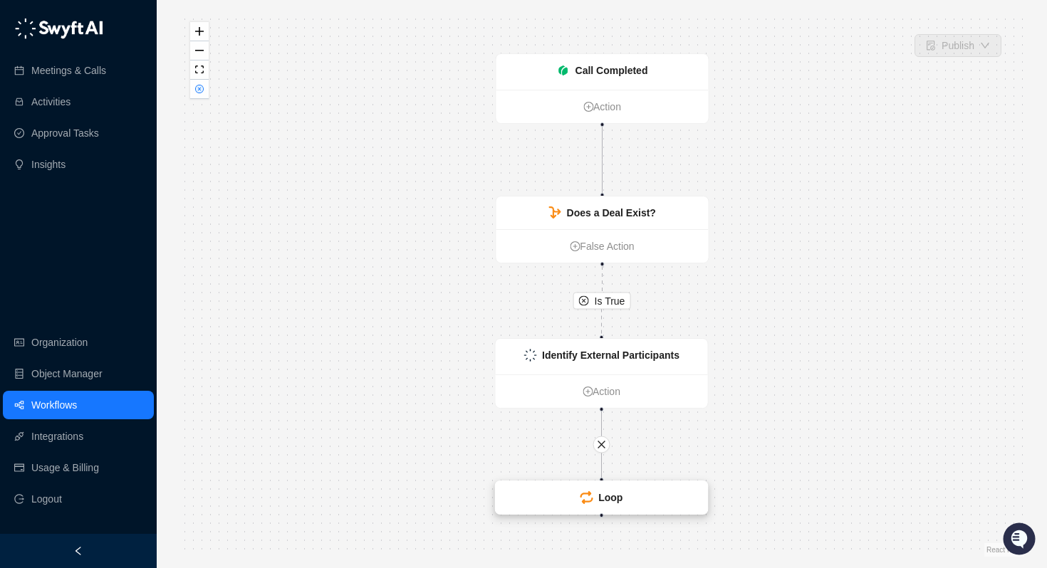
click at [589, 507] on div "Loop" at bounding box center [602, 497] width 212 height 33
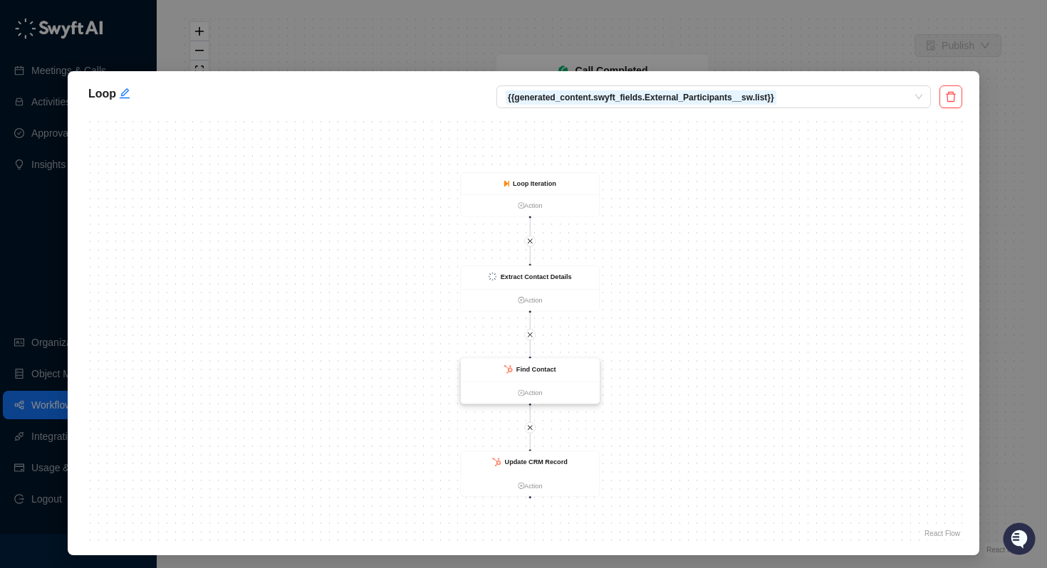
click at [541, 369] on strong "Find Contact" at bounding box center [536, 369] width 40 height 7
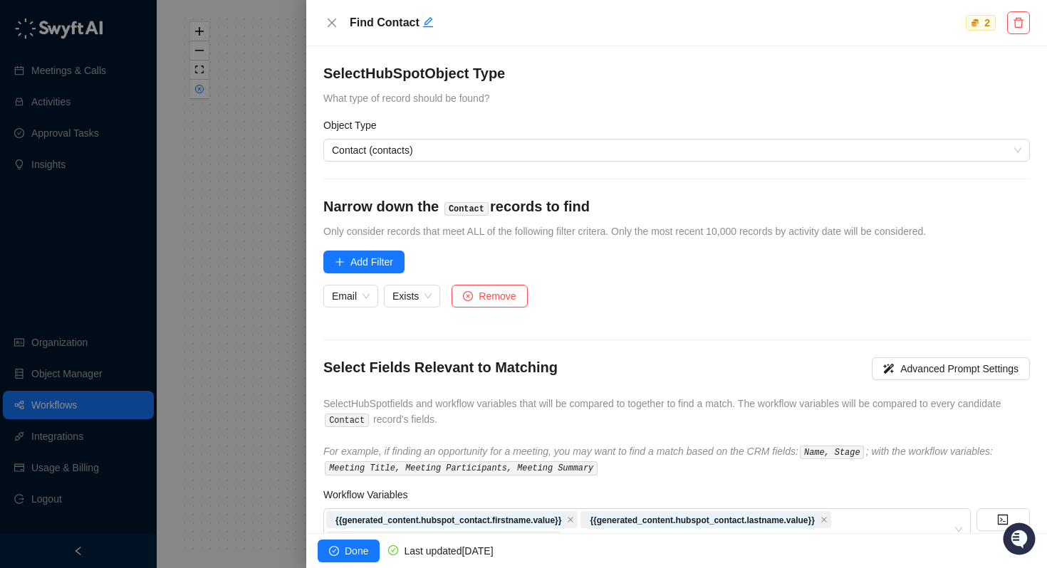
scroll to position [112, 0]
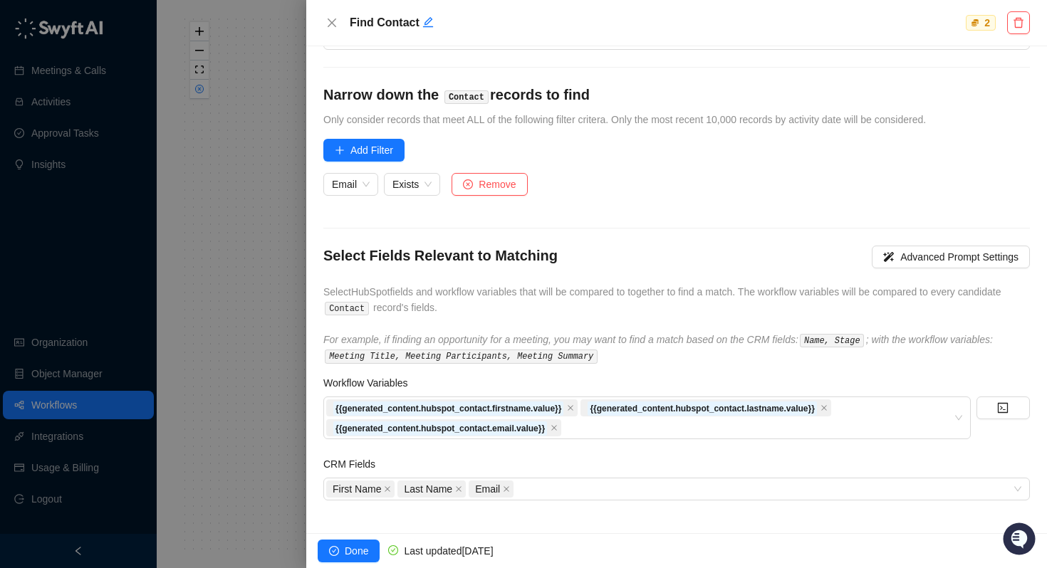
click at [261, 340] on div at bounding box center [523, 284] width 1047 height 568
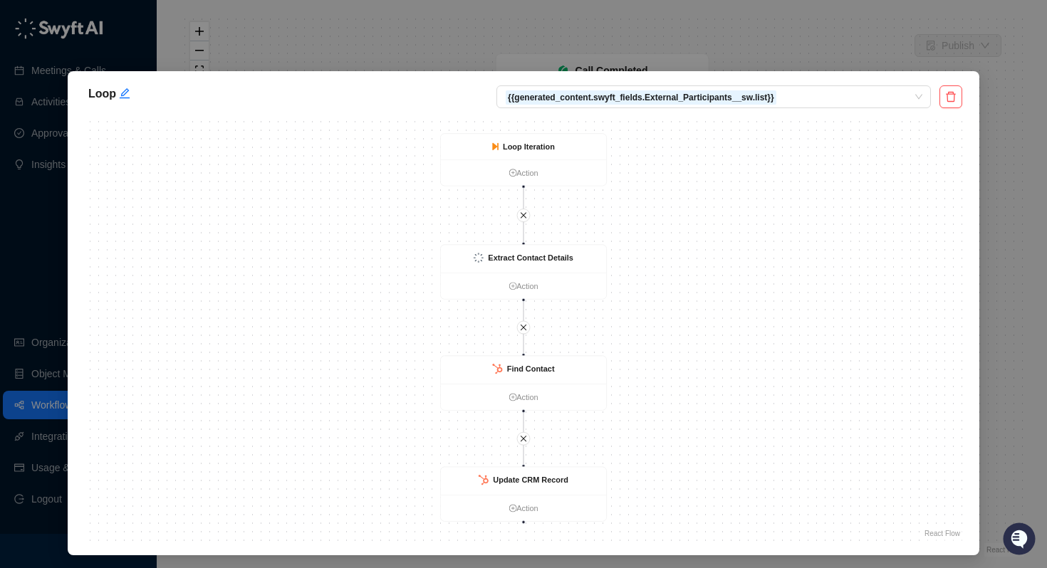
click at [1014, 157] on div "Loop {{generated_content.swyft_fields.External_Participants__sw.list}} Find Con…" at bounding box center [523, 284] width 1047 height 568
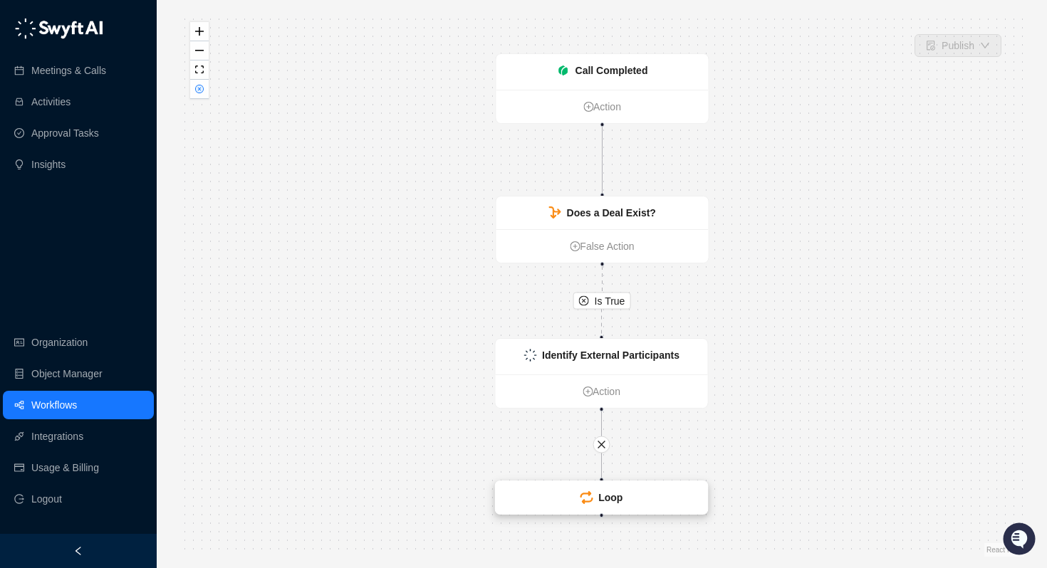
click at [619, 500] on strong "Loop" at bounding box center [610, 497] width 24 height 11
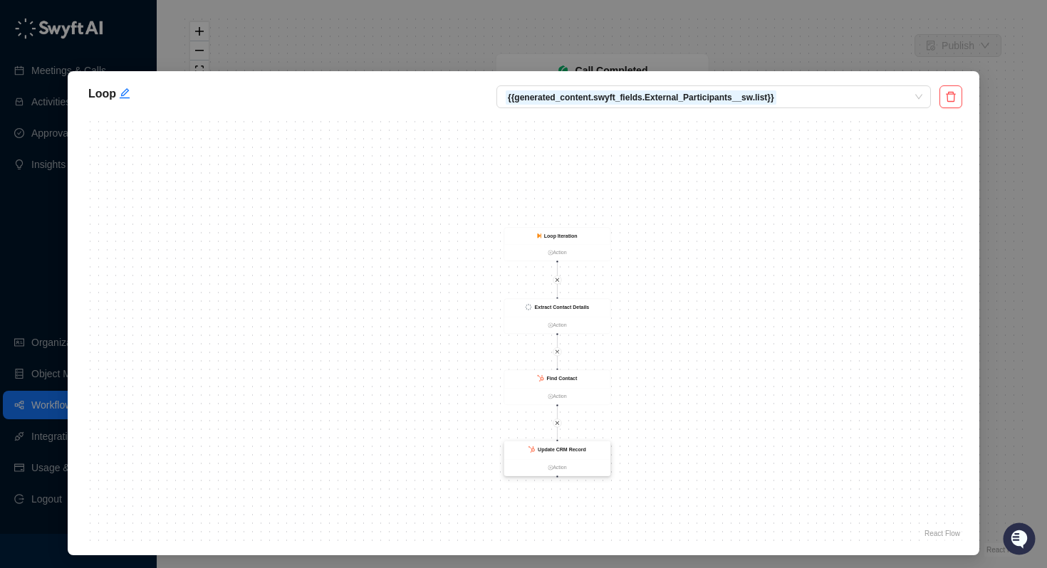
click at [559, 447] on strong "Update CRM Record" at bounding box center [562, 450] width 48 height 6
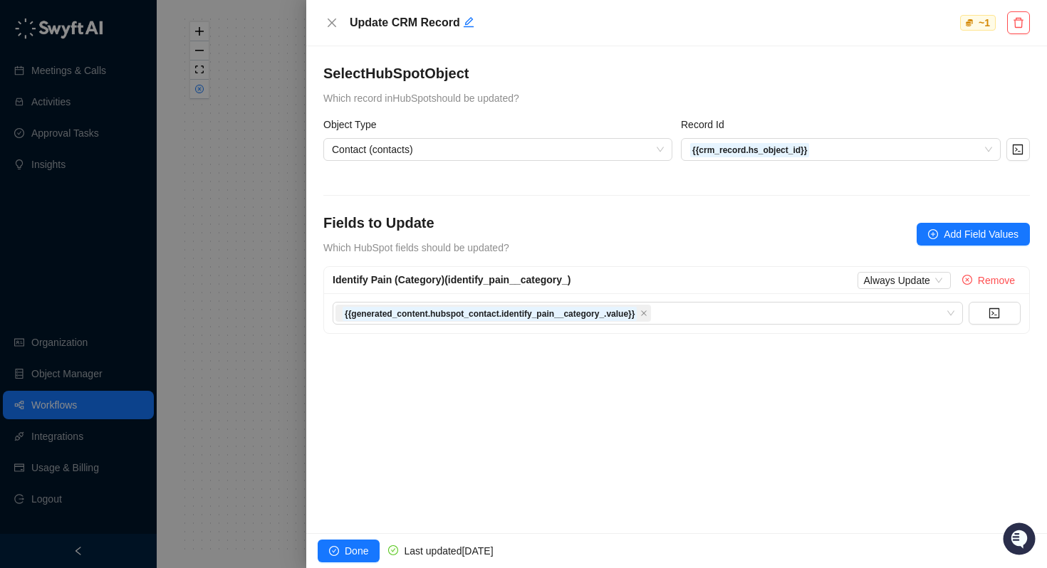
click at [253, 238] on div at bounding box center [523, 284] width 1047 height 568
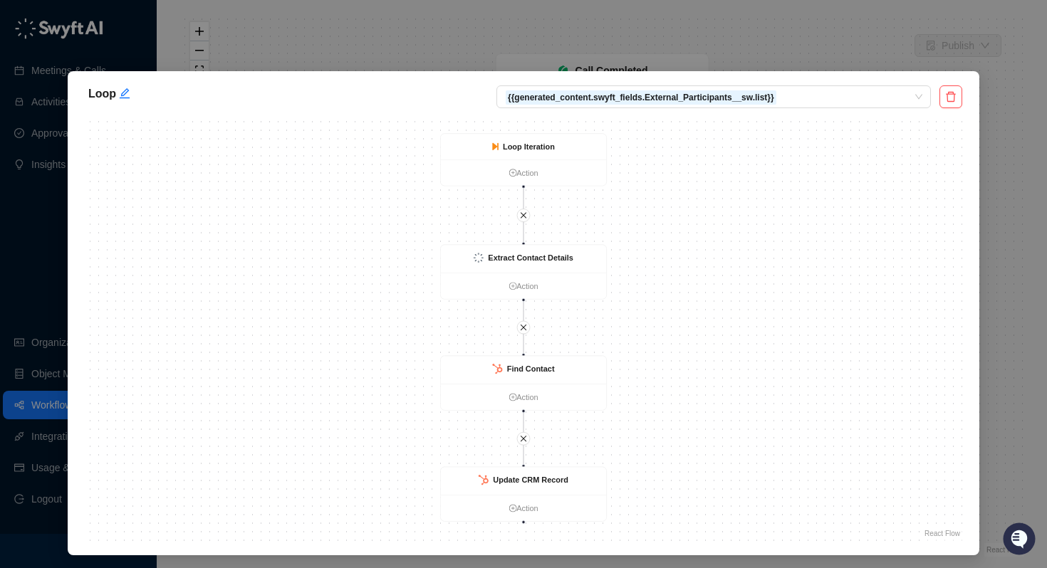
click at [41, 406] on div "Loop {{generated_content.swyft_fields.External_Participants__sw.list}} Find Con…" at bounding box center [523, 284] width 1047 height 568
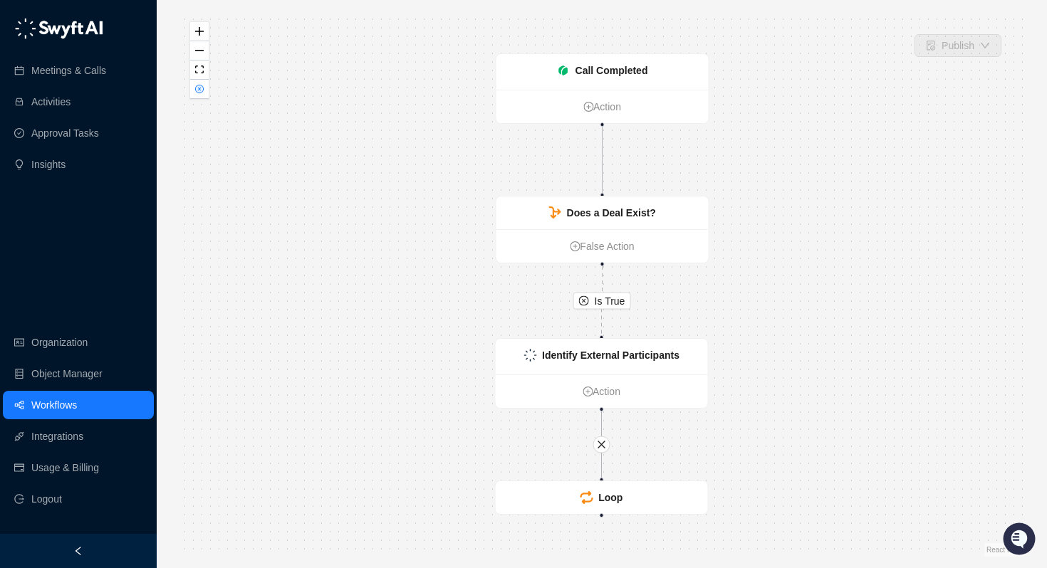
click at [38, 406] on link "Workflows" at bounding box center [54, 405] width 46 height 28
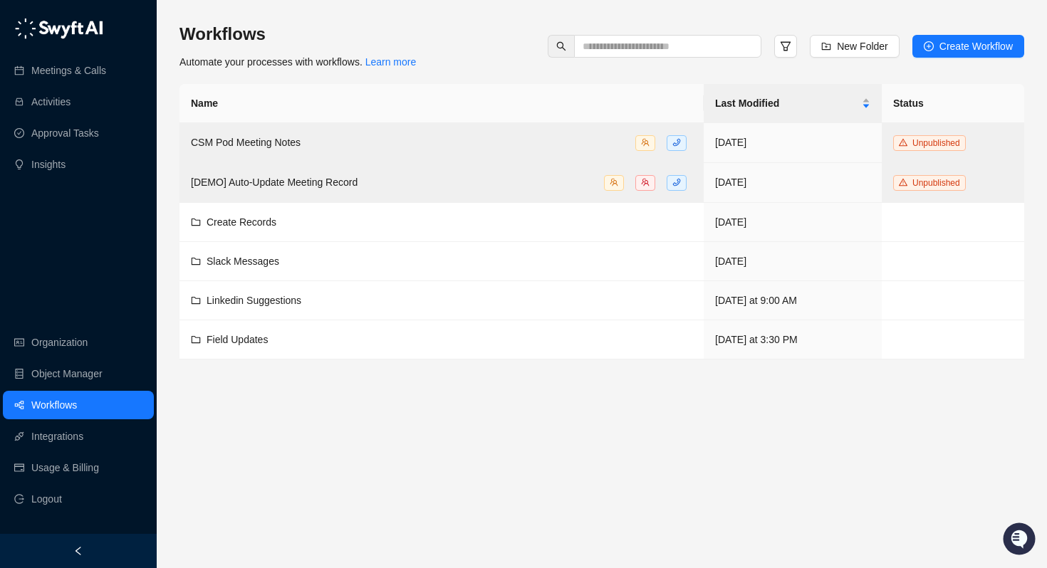
click at [53, 406] on link "Workflows" at bounding box center [54, 405] width 46 height 28
click at [221, 339] on span "Field Updates" at bounding box center [237, 339] width 61 height 11
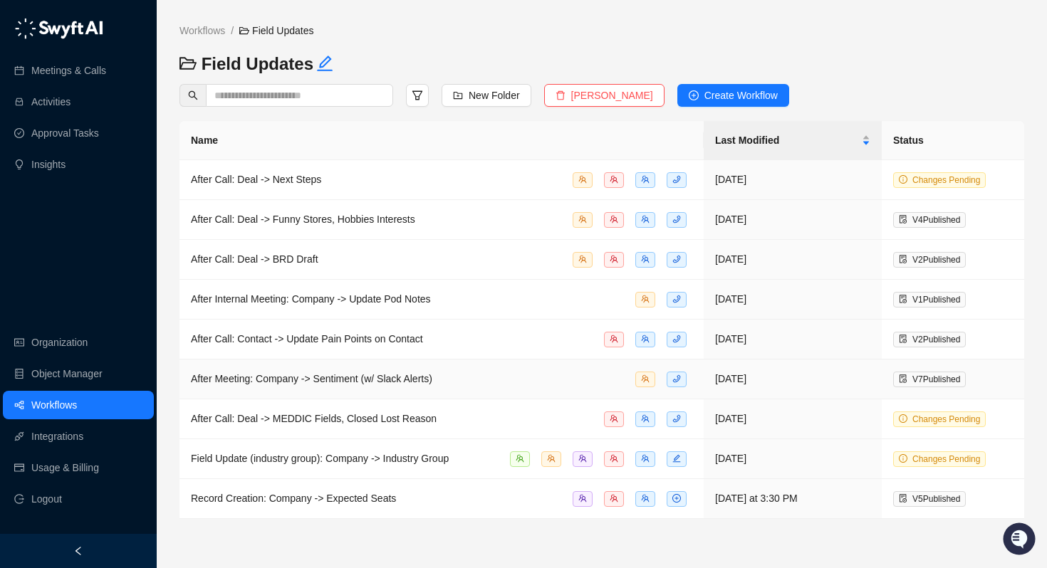
click at [315, 379] on span "After Meeting: Company -> Sentiment (w/ Slack Alerts)" at bounding box center [311, 378] width 241 height 11
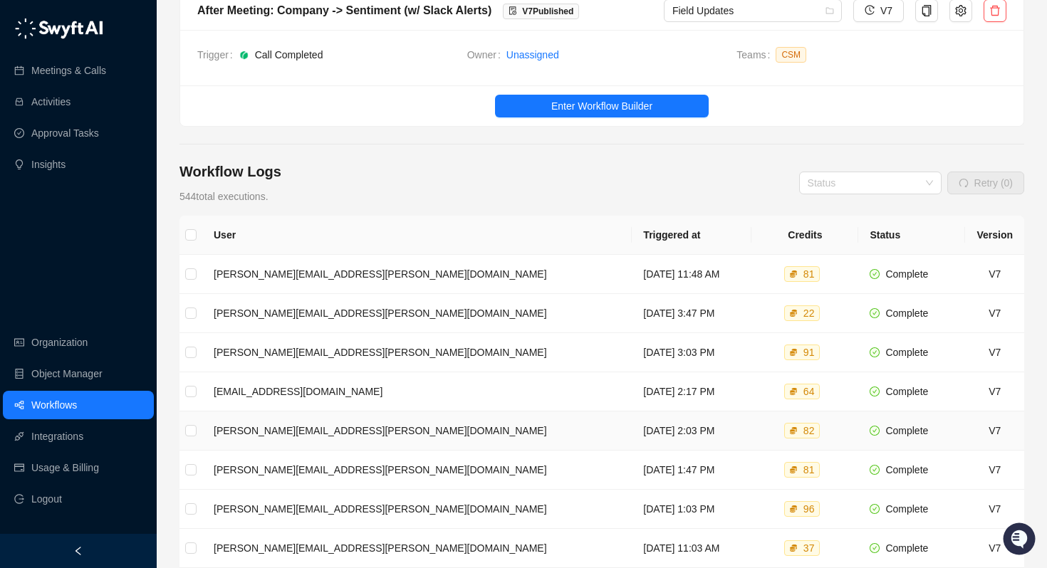
scroll to position [5, 0]
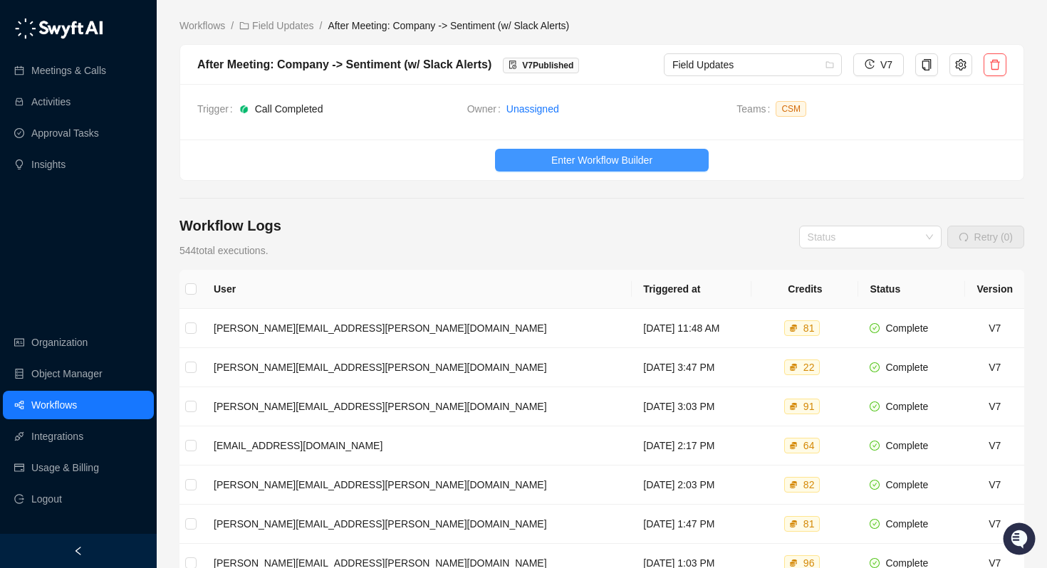
click at [608, 154] on span "Enter Workflow Builder" at bounding box center [601, 160] width 101 height 16
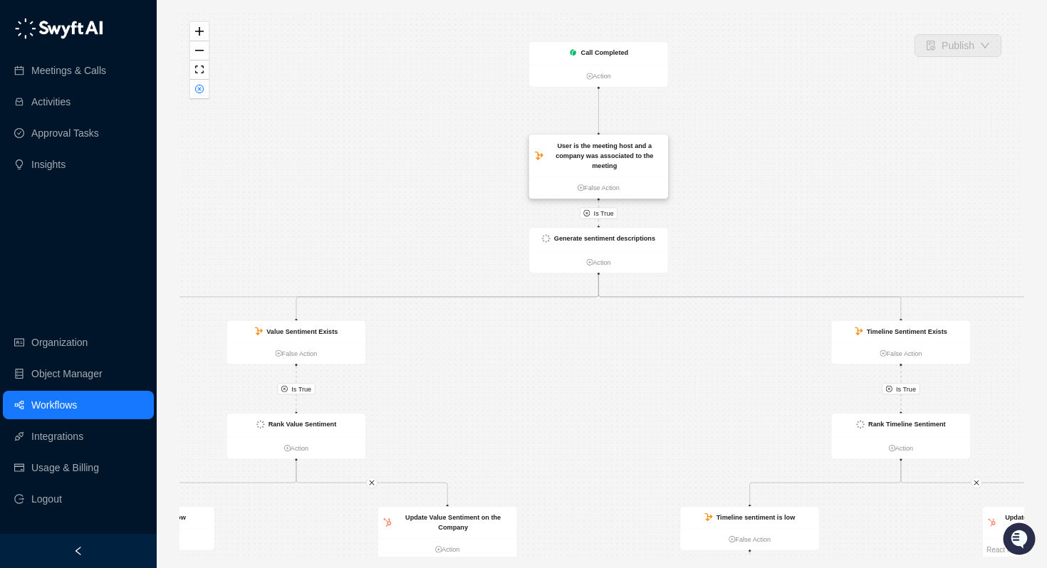
click at [595, 151] on div "User is the meeting host and a company was associated to the meeting" at bounding box center [604, 155] width 115 height 31
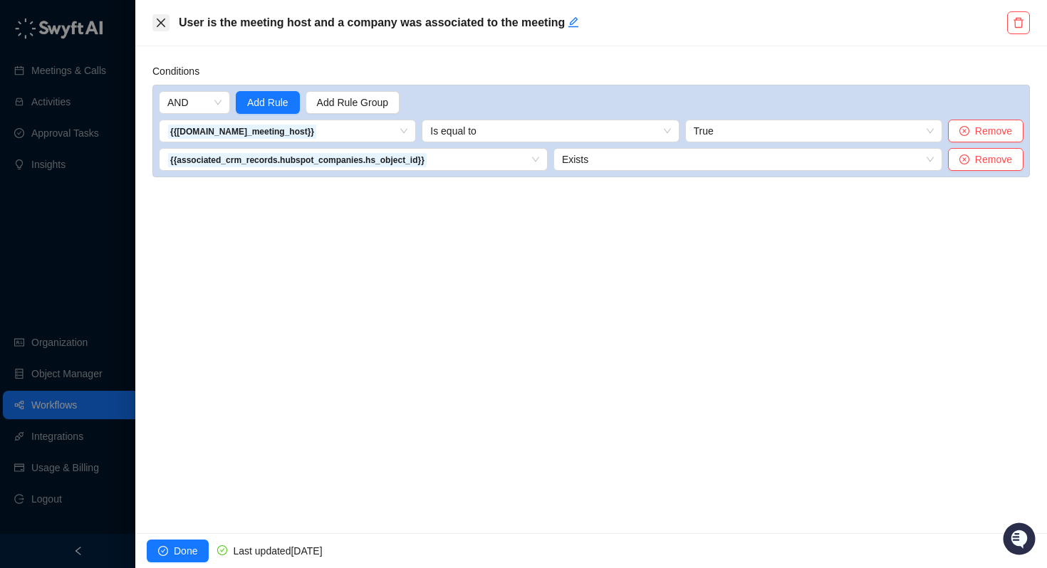
click at [160, 24] on icon "close" at bounding box center [160, 22] width 11 height 11
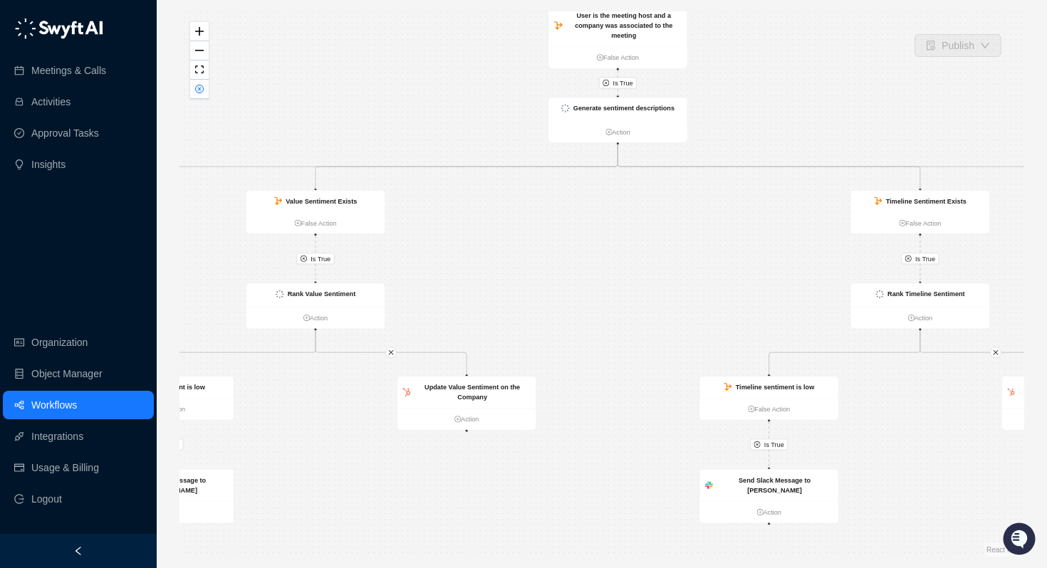
drag, startPoint x: 855, startPoint y: 199, endPoint x: 874, endPoint y: 68, distance: 131.7
click at [874, 68] on div "Is True Is True Is True Is True Is True Is True Is True Is True Is True Call Co…" at bounding box center [601, 284] width 845 height 546
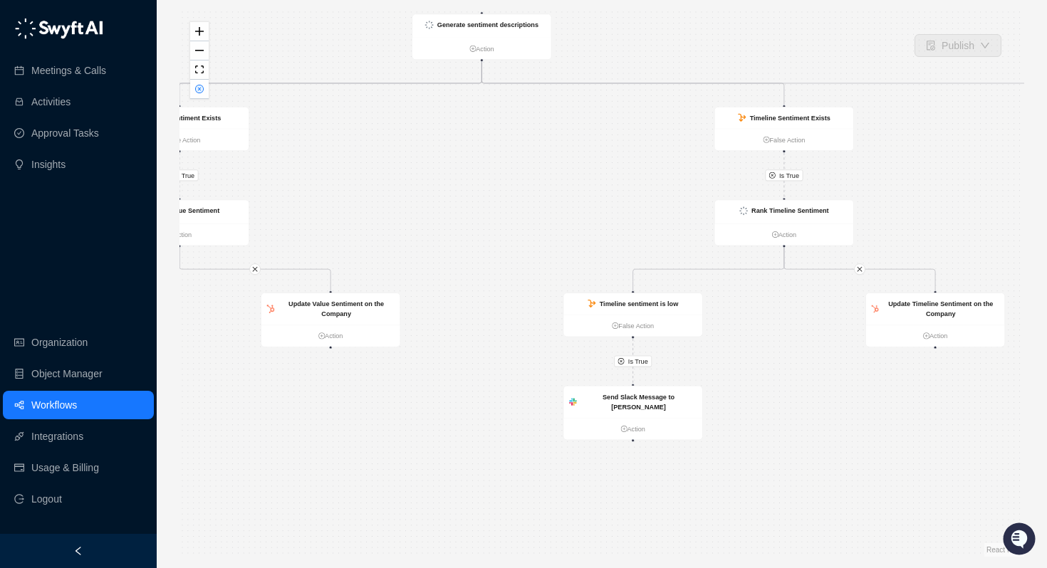
drag, startPoint x: 756, startPoint y: 281, endPoint x: 612, endPoint y: 202, distance: 163.8
click at [612, 202] on div "Is True Is True Is True Is True Is True Is True Is True Is True Is True Call Co…" at bounding box center [601, 284] width 845 height 546
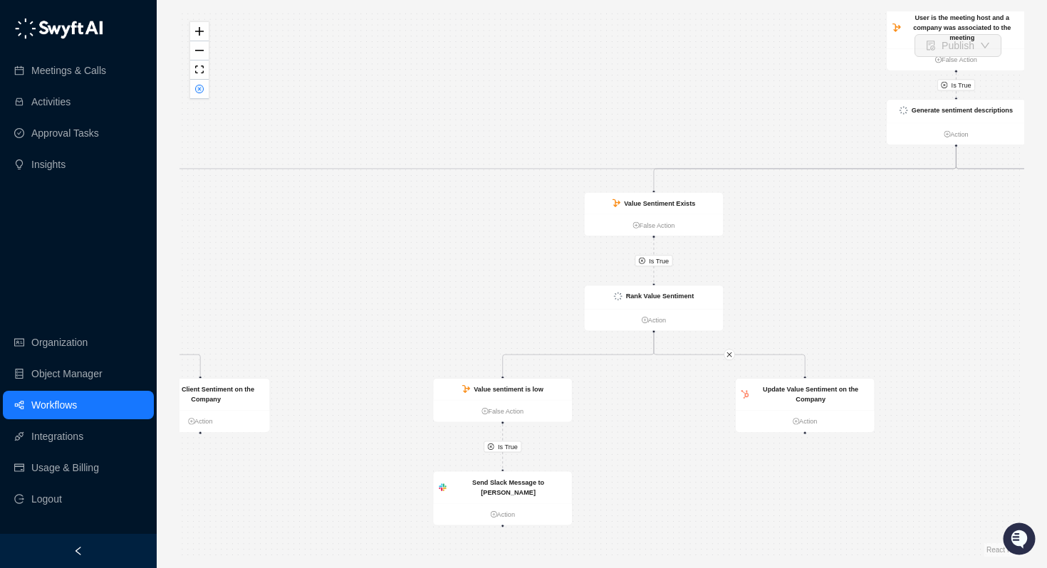
drag, startPoint x: 564, startPoint y: 212, endPoint x: 1046, endPoint y: 298, distance: 489.7
click at [1046, 298] on div "Publish Is True Is True Is True Is True Is True Is True Is True Is True Is True…" at bounding box center [602, 284] width 890 height 568
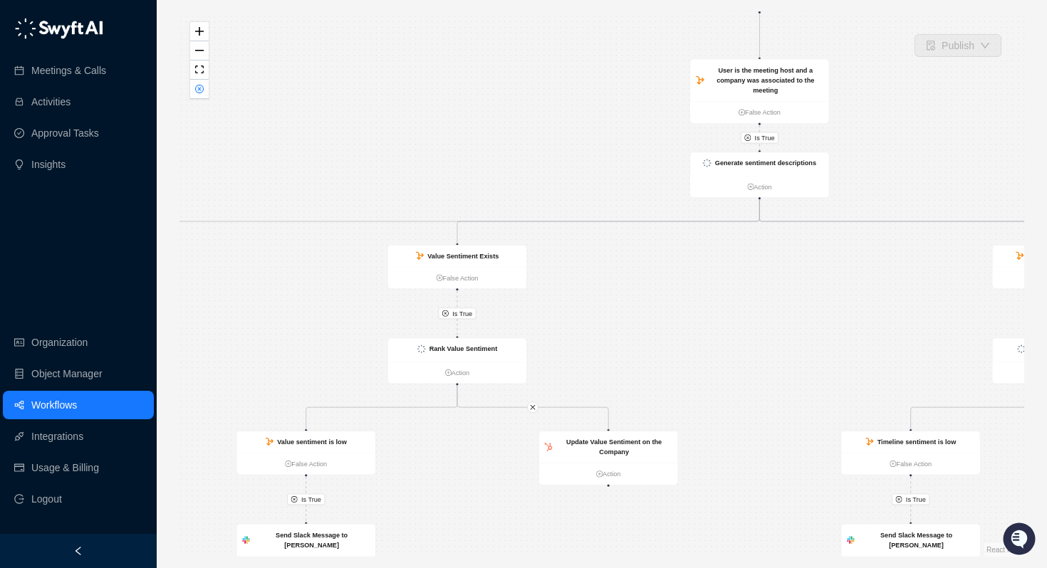
drag, startPoint x: 434, startPoint y: 259, endPoint x: 209, endPoint y: 310, distance: 231.4
click at [209, 310] on div "Is True Is True Is True Is True Is True Is True Is True Is True Is True Call Co…" at bounding box center [601, 284] width 845 height 546
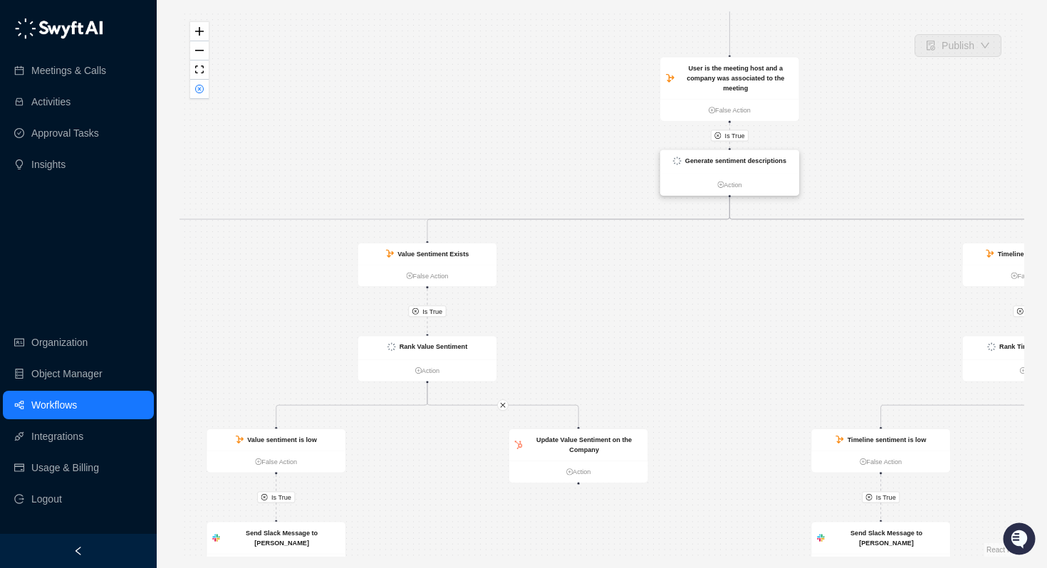
click at [735, 165] on div "Generate sentiment descriptions" at bounding box center [735, 161] width 101 height 10
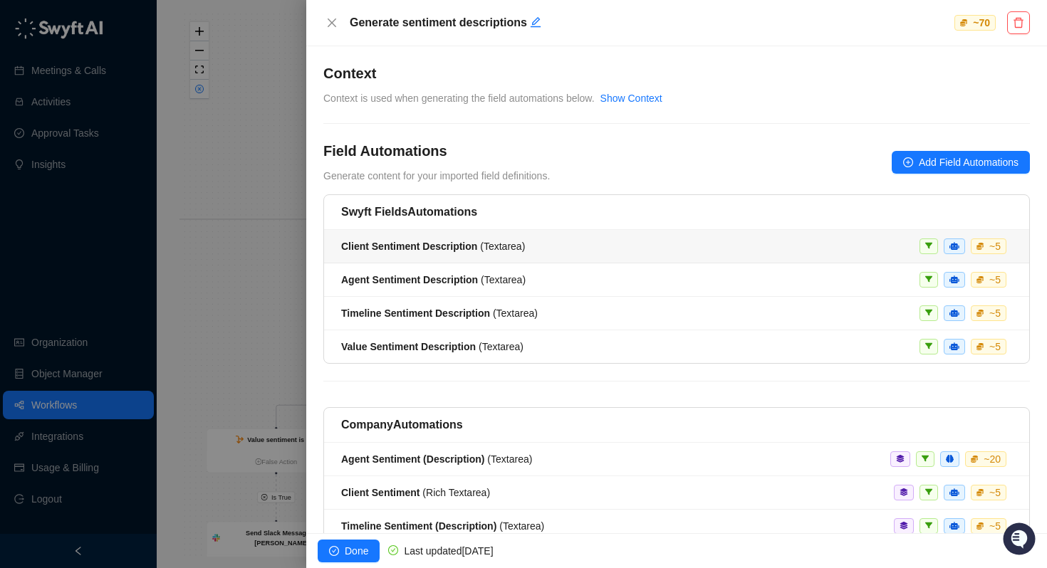
click at [385, 244] on strong "Client Sentiment Description" at bounding box center [409, 246] width 136 height 11
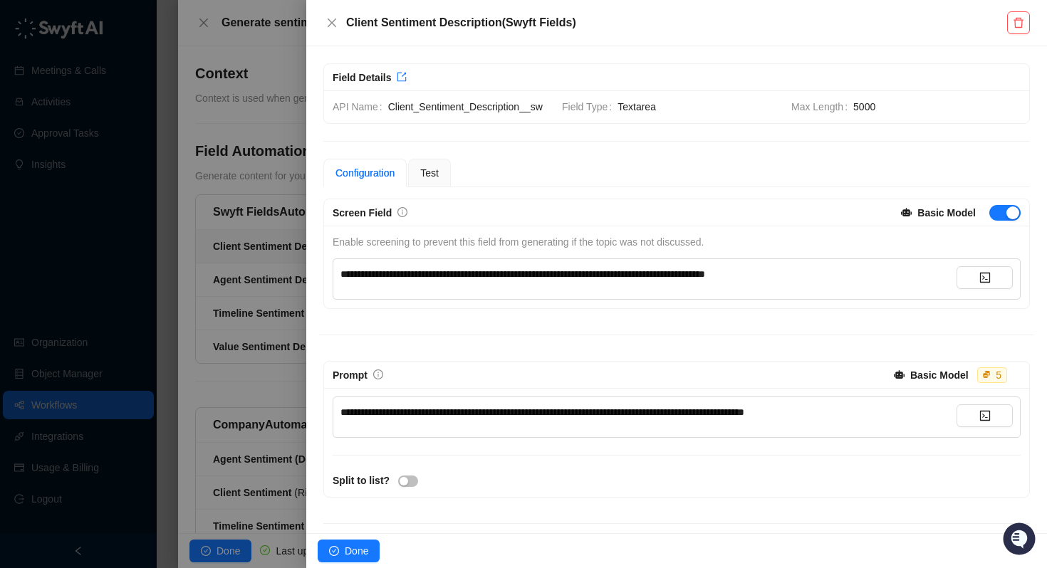
click at [165, 230] on div at bounding box center [523, 284] width 1047 height 568
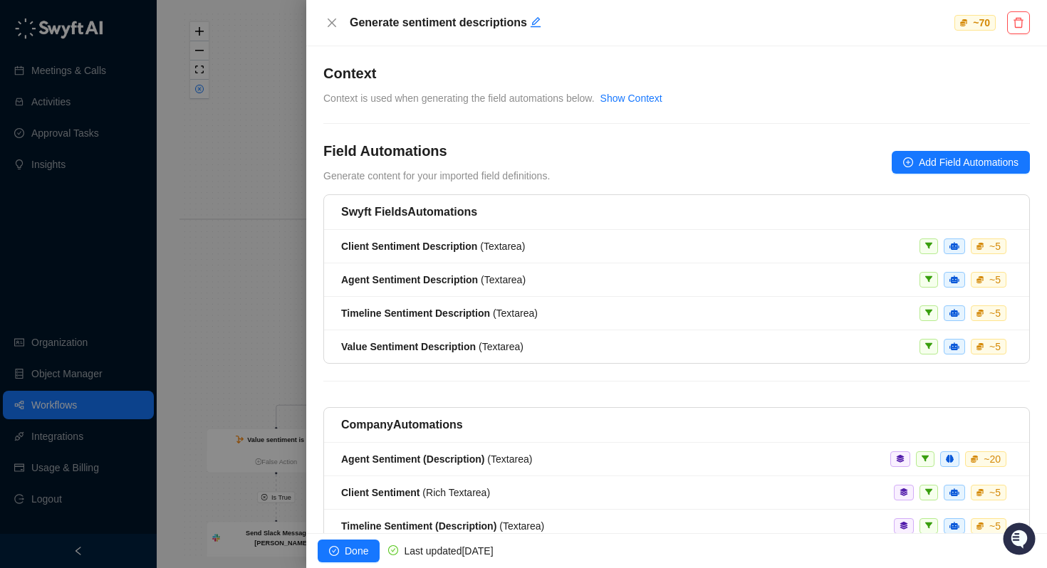
click at [212, 189] on div at bounding box center [523, 284] width 1047 height 568
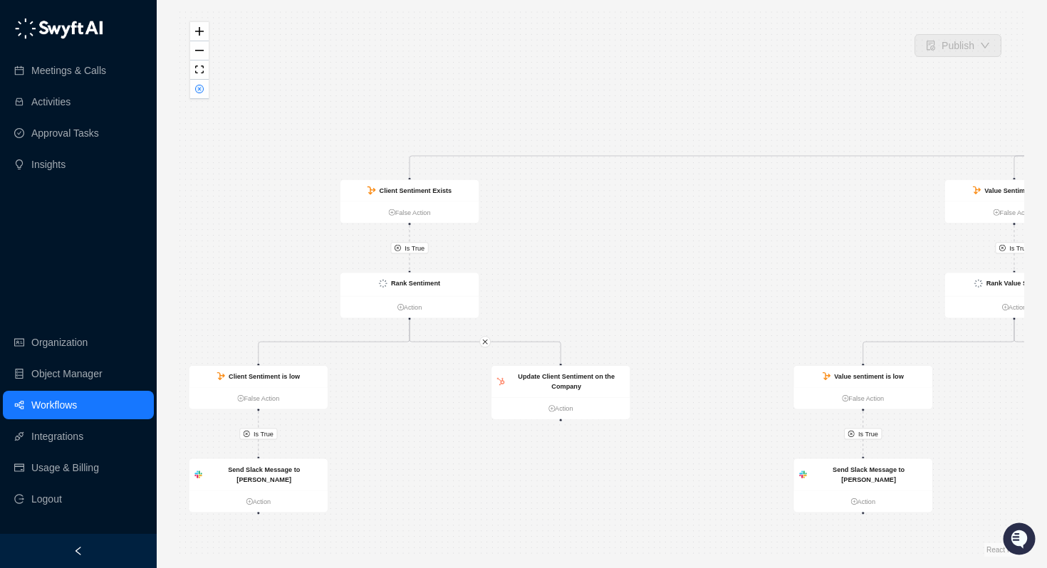
drag, startPoint x: 224, startPoint y: 278, endPoint x: 811, endPoint y: 214, distance: 590.2
click at [811, 214] on div "Is True Is True Is True Is True Is True Is True Is True Is True Is True Call Co…" at bounding box center [601, 284] width 845 height 546
click at [417, 199] on div "Client Sentiment Exists" at bounding box center [409, 190] width 139 height 21
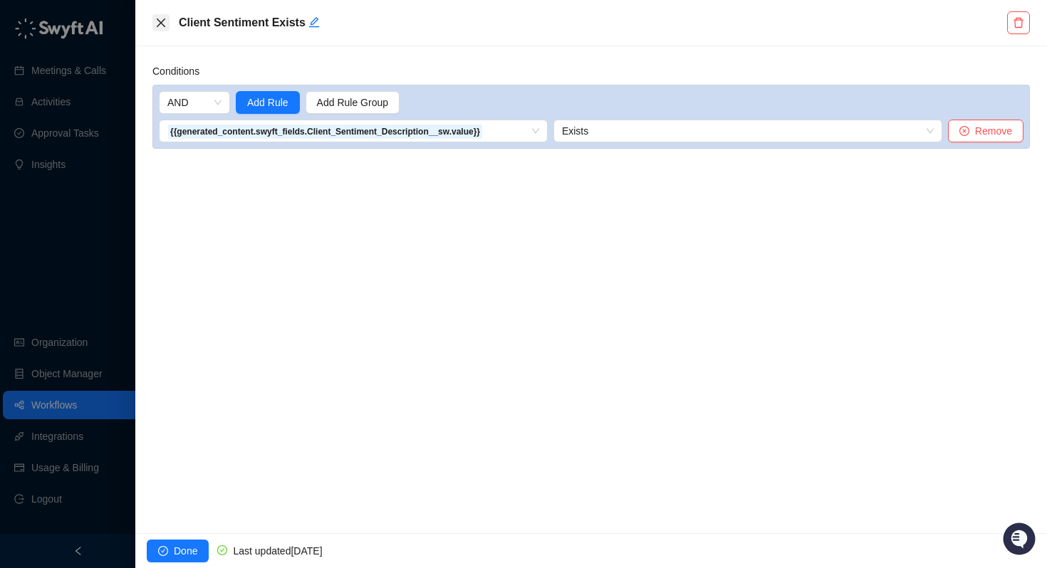
click at [161, 23] on icon "close" at bounding box center [161, 23] width 9 height 9
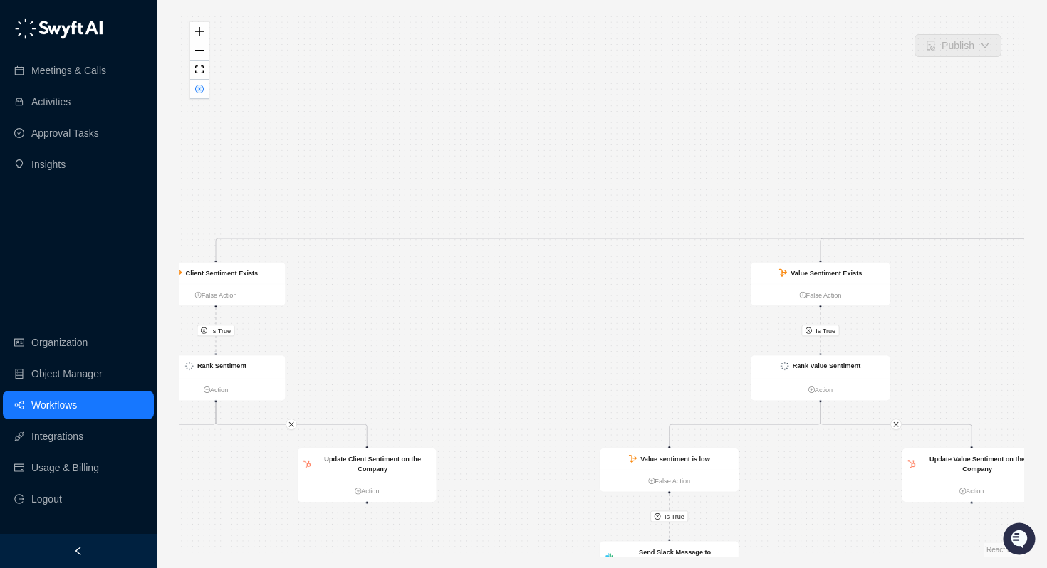
drag, startPoint x: 625, startPoint y: 266, endPoint x: 231, endPoint y: 335, distance: 400.0
click at [231, 335] on div "Is True Is True Is True Is True Is True Is True Is True Is True Is True Call Co…" at bounding box center [601, 284] width 845 height 546
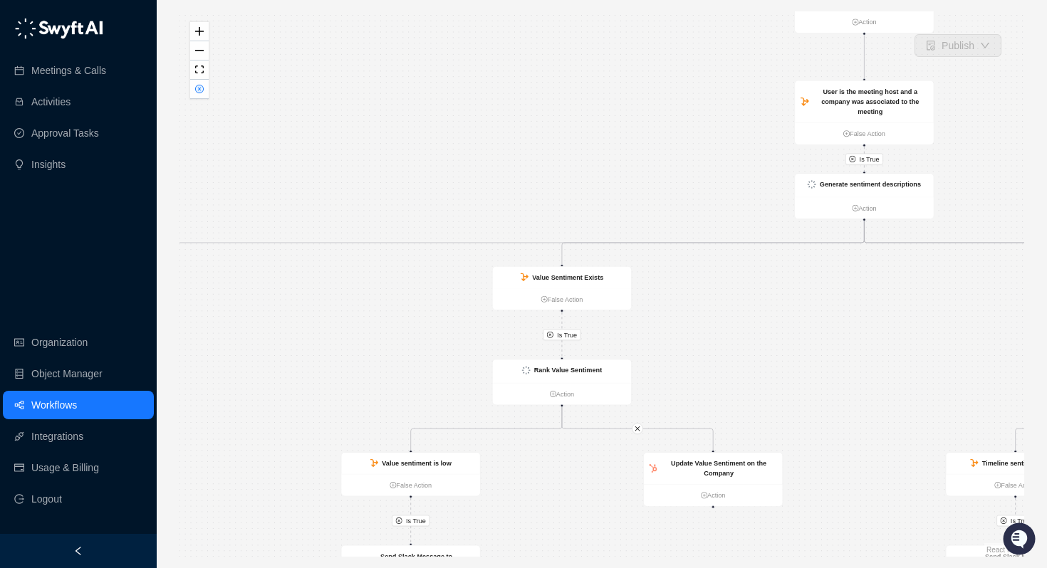
drag, startPoint x: 836, startPoint y: 357, endPoint x: 598, endPoint y: 366, distance: 238.8
click at [598, 366] on div "Is True Is True Is True Is True Is True Is True Is True Is True Is True Call Co…" at bounding box center [601, 284] width 845 height 546
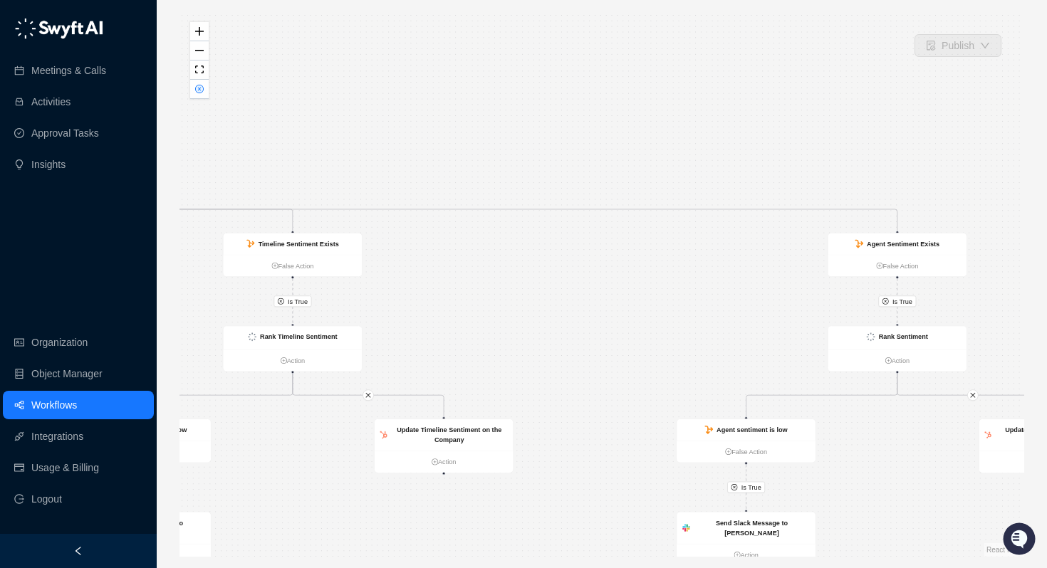
drag, startPoint x: 768, startPoint y: 334, endPoint x: 118, endPoint y: 290, distance: 651.7
click at [118, 290] on div "Meetings & Calls Activities Approval Tasks Insights Organization Object Manager…" at bounding box center [523, 284] width 1047 height 568
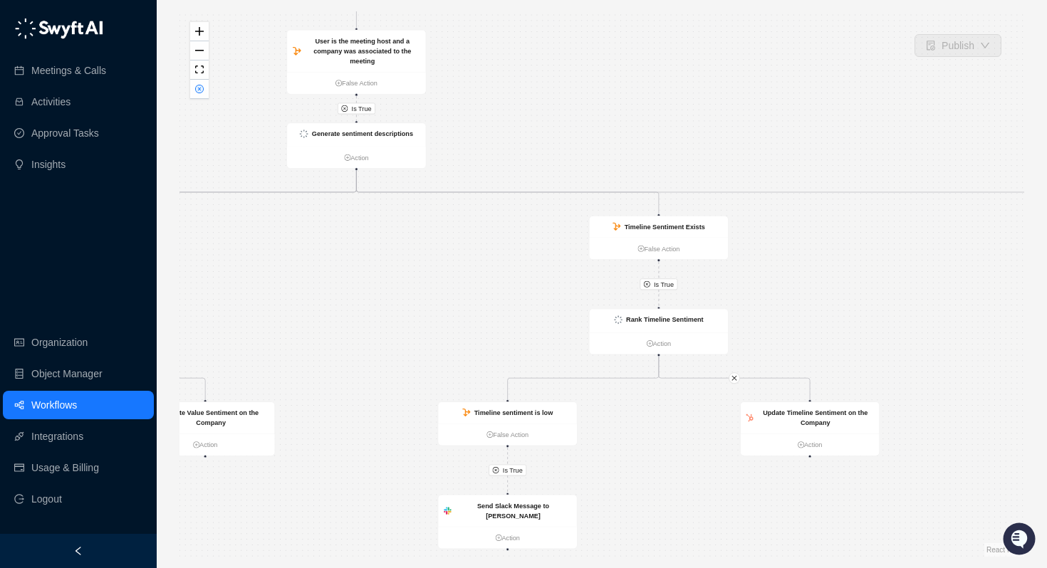
drag, startPoint x: 508, startPoint y: 263, endPoint x: 892, endPoint y: 248, distance: 384.2
click at [892, 248] on div "Is True Is True Is True Is True Is True Is True Is True Is True Is True Call Co…" at bounding box center [601, 284] width 845 height 546
click at [647, 224] on strong "Timeline Sentiment Exists" at bounding box center [667, 227] width 80 height 7
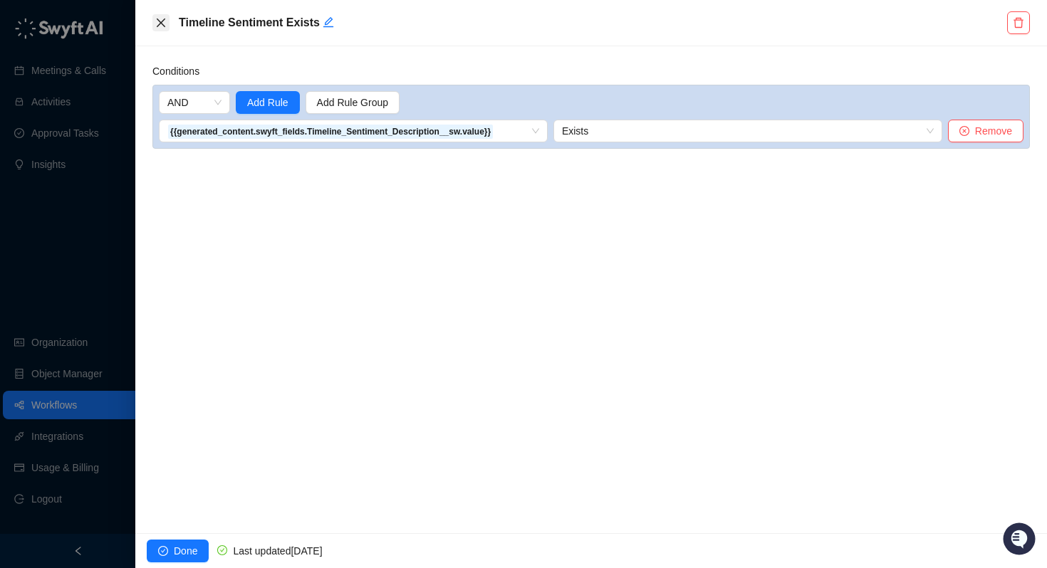
click at [156, 19] on icon "close" at bounding box center [160, 22] width 11 height 11
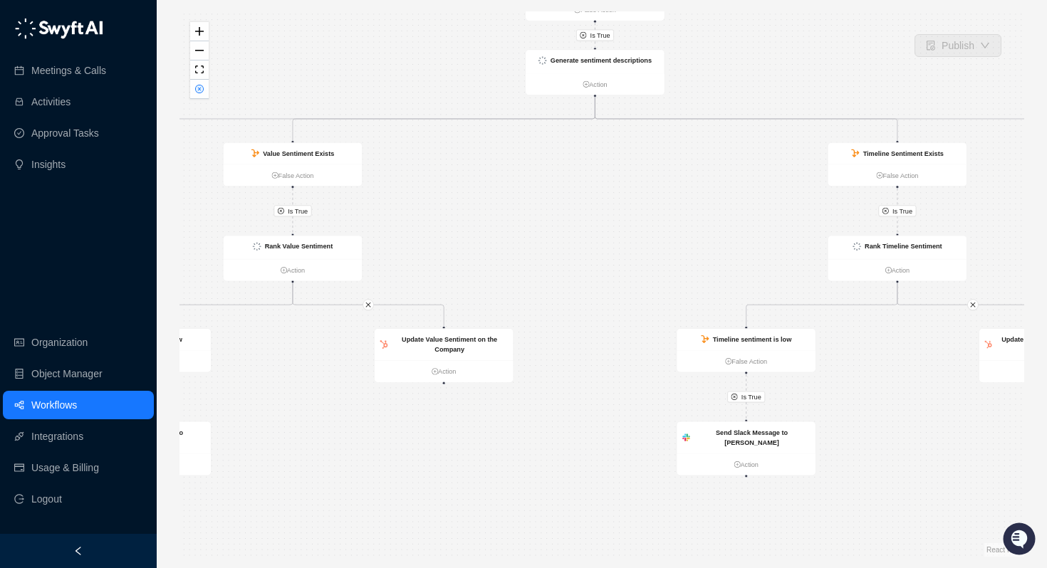
drag, startPoint x: 319, startPoint y: 235, endPoint x: 642, endPoint y: 160, distance: 331.9
click at [637, 156] on div "Is True Is True Is True Is True Is True Is True Is True Is True Is True Call Co…" at bounding box center [601, 284] width 845 height 546
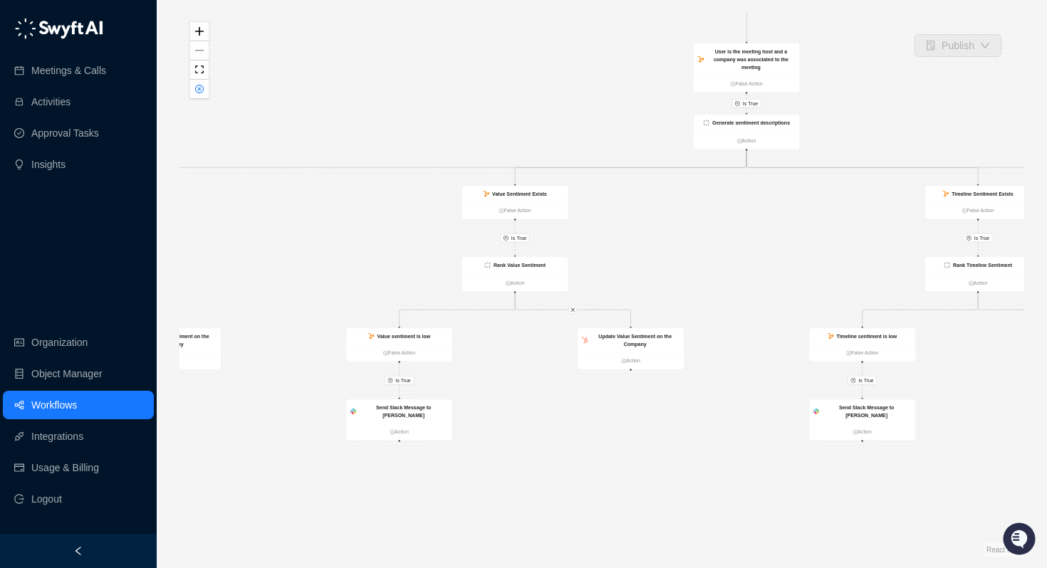
drag, startPoint x: 660, startPoint y: 195, endPoint x: 690, endPoint y: 243, distance: 56.3
click at [690, 243] on div "Is True Is True Is True Is True Is True Is True Is True Is True Is True Call Co…" at bounding box center [601, 284] width 845 height 546
click at [751, 122] on strong "Generate sentiment descriptions" at bounding box center [751, 123] width 78 height 6
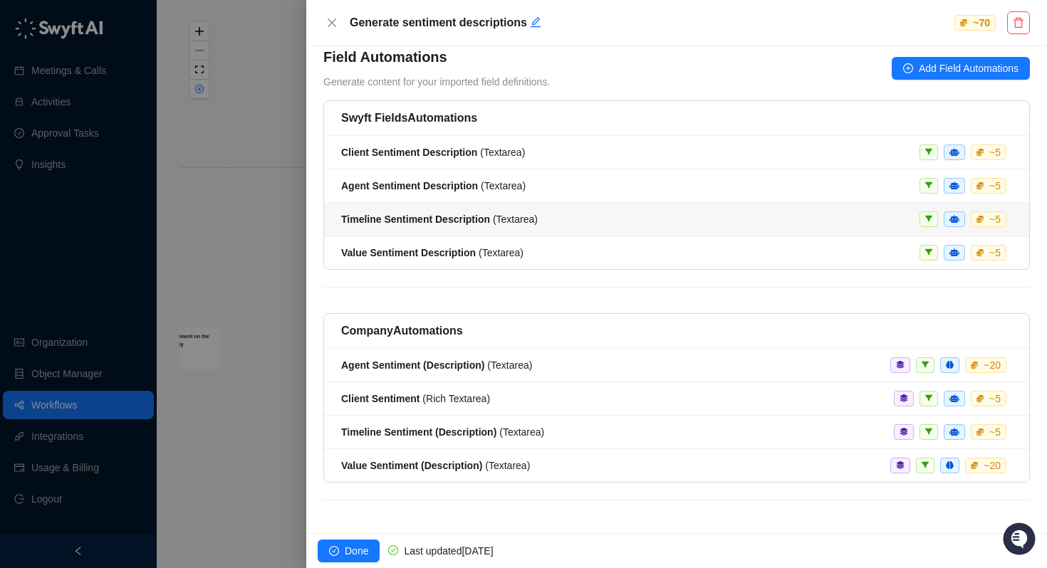
scroll to position [95, 0]
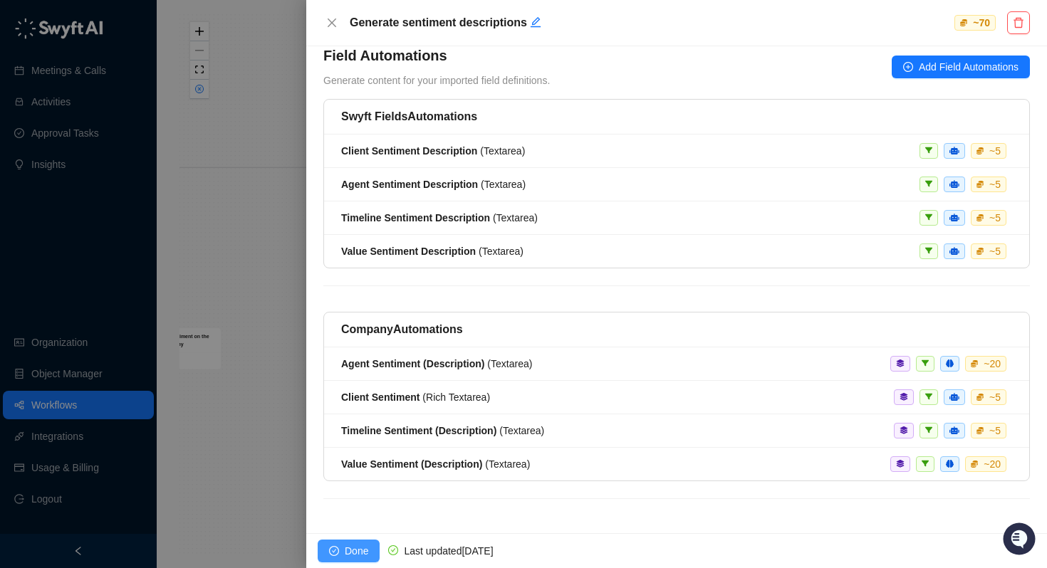
click at [337, 550] on icon "check-circle" at bounding box center [334, 551] width 10 height 10
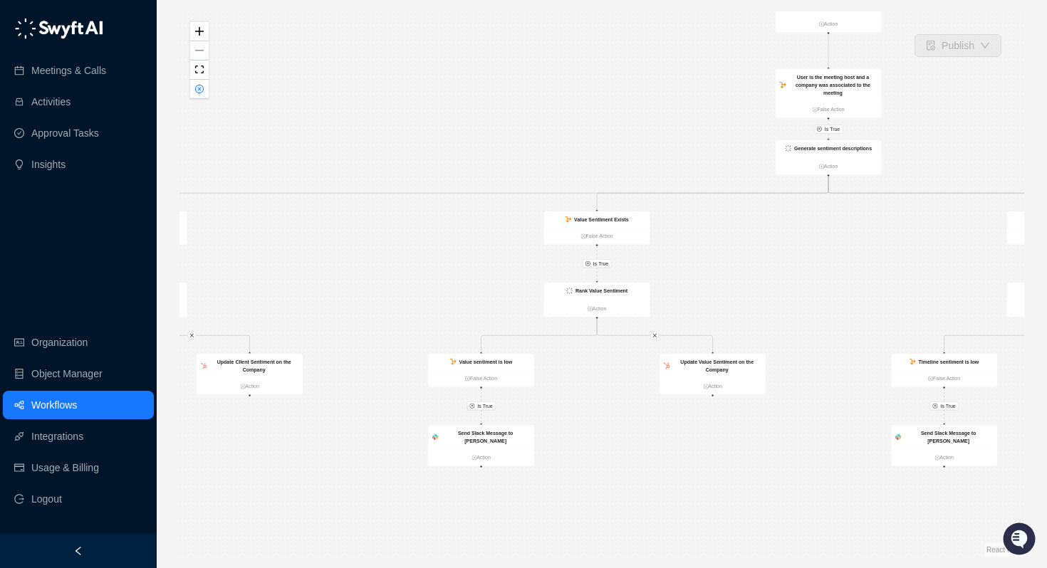
drag, startPoint x: 339, startPoint y: 243, endPoint x: 227, endPoint y: 265, distance: 114.0
click at [227, 265] on div "Is True Is True Is True Is True Is True Is True Is True Is True Is True Call Co…" at bounding box center [601, 284] width 845 height 546
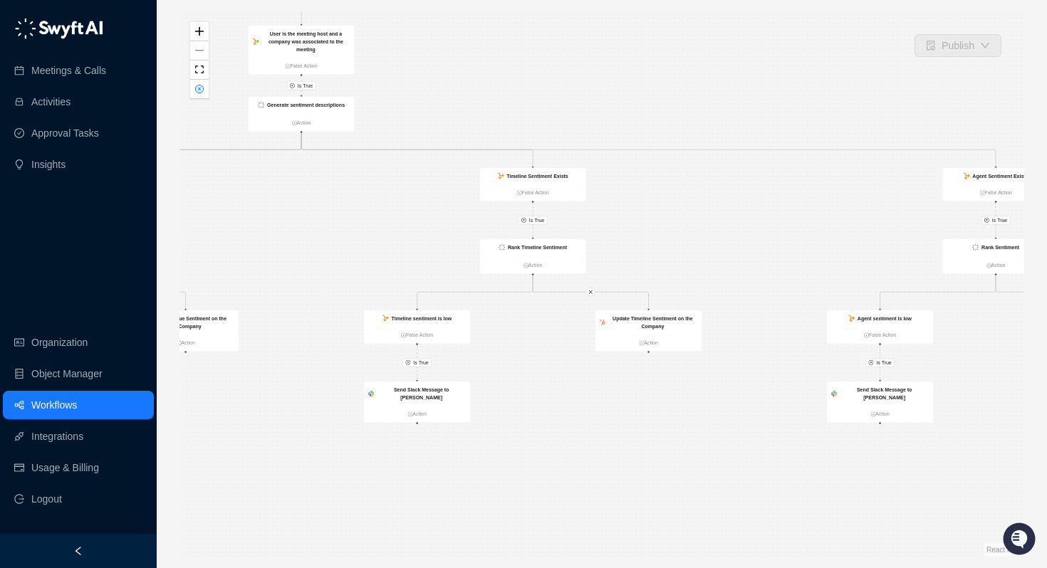
drag, startPoint x: 1015, startPoint y: 239, endPoint x: 710, endPoint y: 183, distance: 309.8
click at [703, 187] on div "Is True Is True Is True Is True Is True Is True Is True Is True Is True Call Co…" at bounding box center [601, 284] width 845 height 546
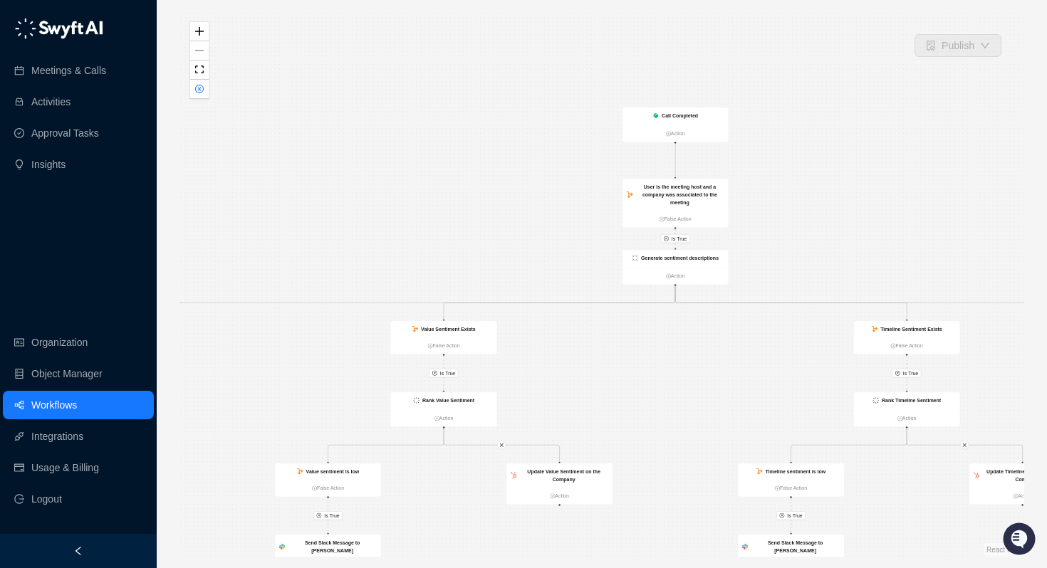
drag, startPoint x: 701, startPoint y: 171, endPoint x: 1046, endPoint y: 269, distance: 359.1
click at [1046, 269] on div "Publish Is True Is True Is True Is True Is True Is True Is True Is True Is True…" at bounding box center [602, 284] width 890 height 568
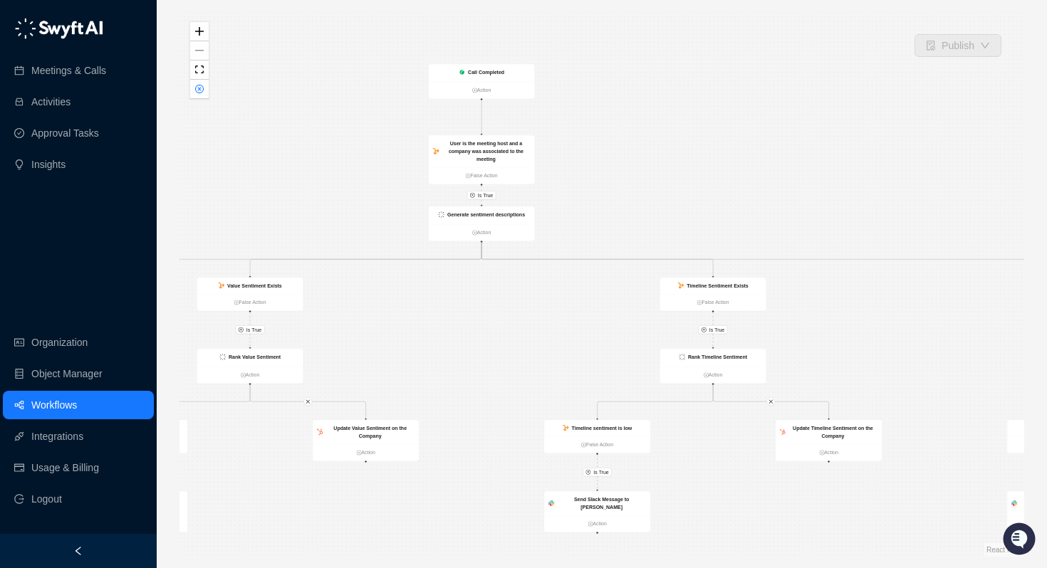
drag, startPoint x: 608, startPoint y: 305, endPoint x: 414, endPoint y: 328, distance: 195.1
click at [414, 328] on div "Is True Is True Is True Is True Is True Is True Is True Is True Is True Call Co…" at bounding box center [601, 284] width 845 height 546
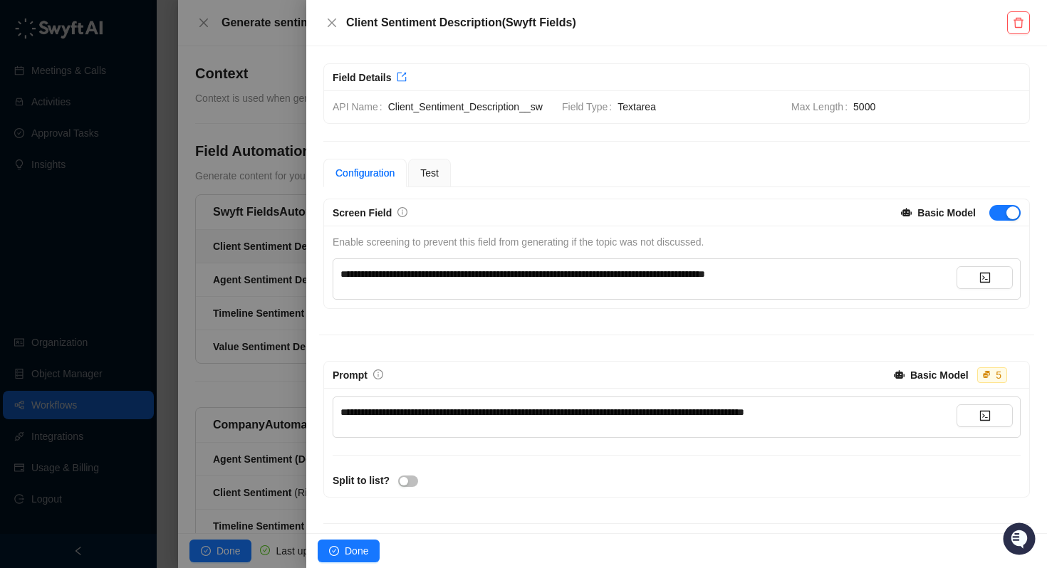
click at [187, 39] on div at bounding box center [523, 284] width 1047 height 568
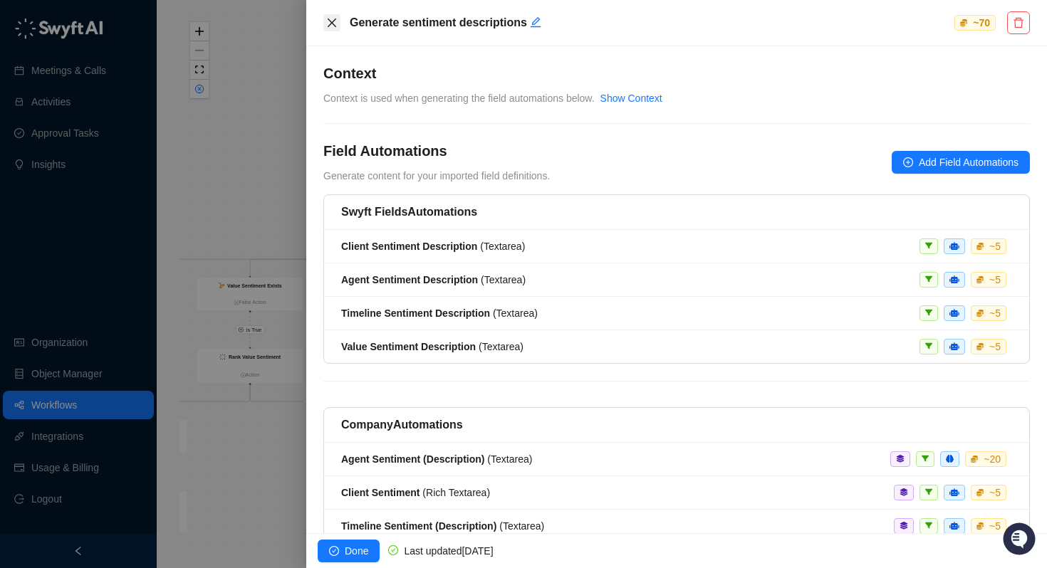
click at [336, 28] on button "Close" at bounding box center [331, 22] width 17 height 17
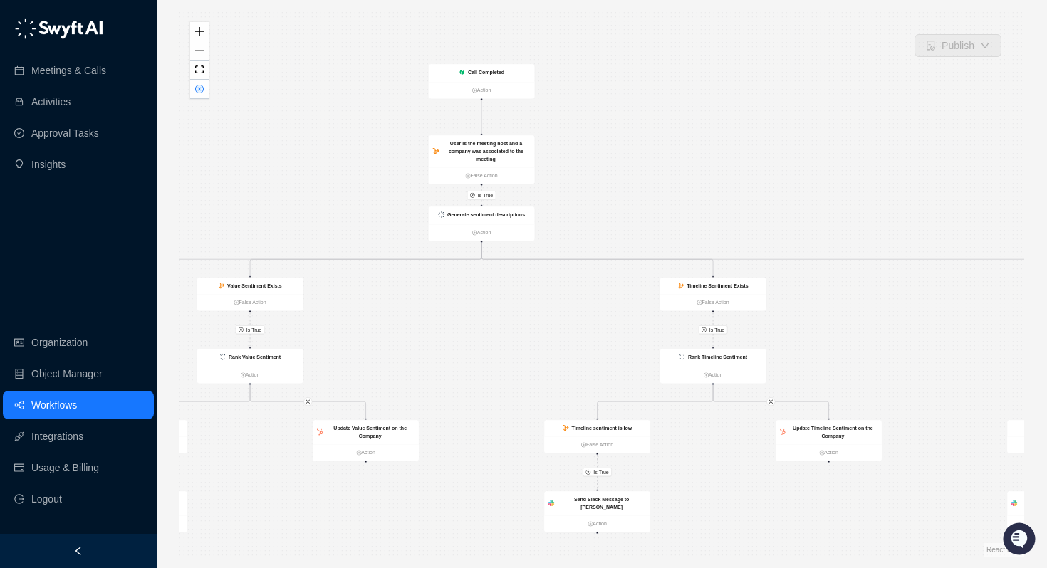
click at [77, 401] on link "Workflows" at bounding box center [54, 405] width 46 height 28
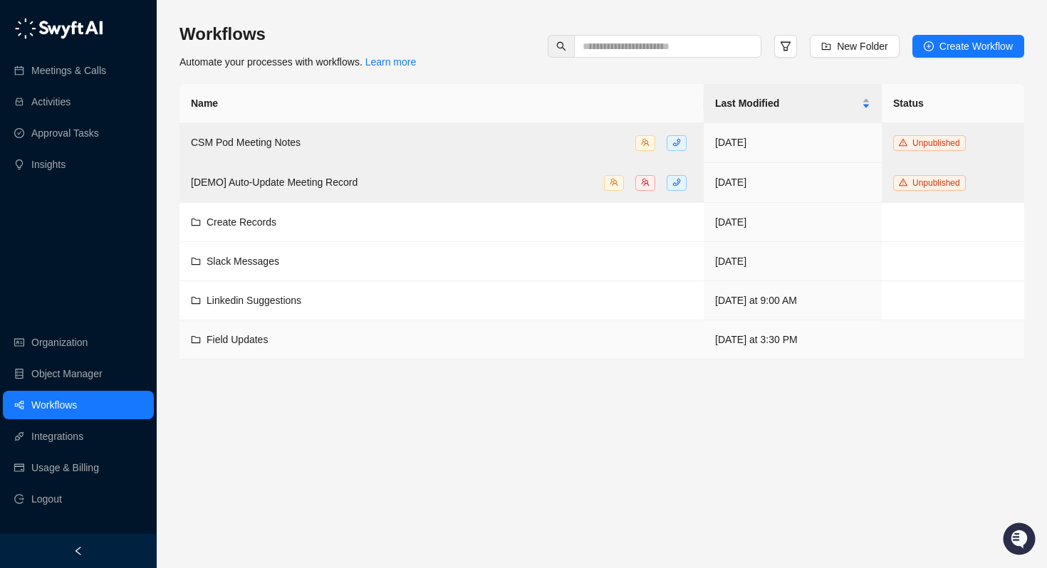
click at [254, 335] on span "Field Updates" at bounding box center [237, 339] width 61 height 11
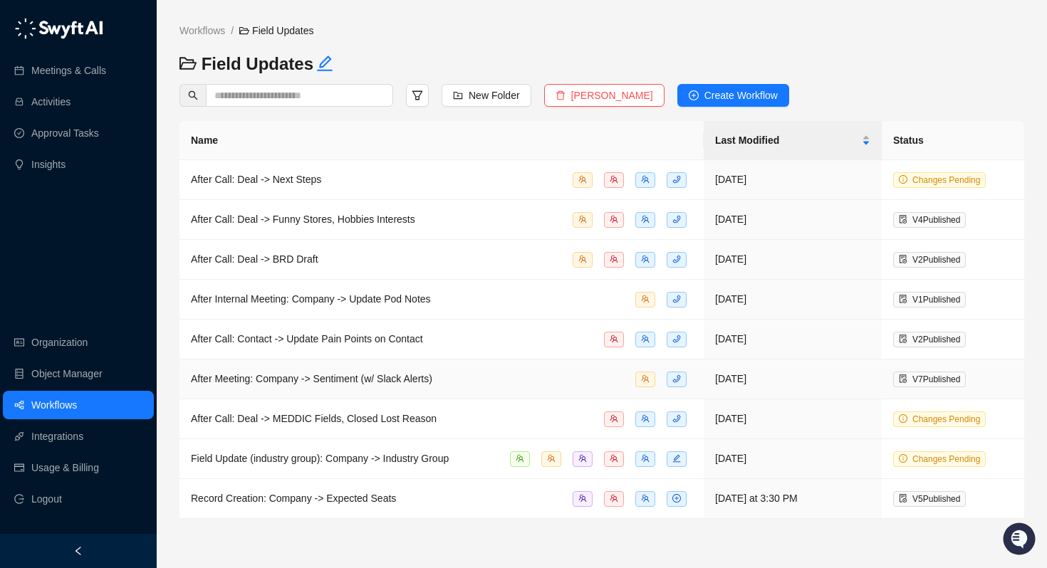
click at [241, 381] on span "After Meeting: Company -> Sentiment (w/ Slack Alerts)" at bounding box center [311, 378] width 241 height 11
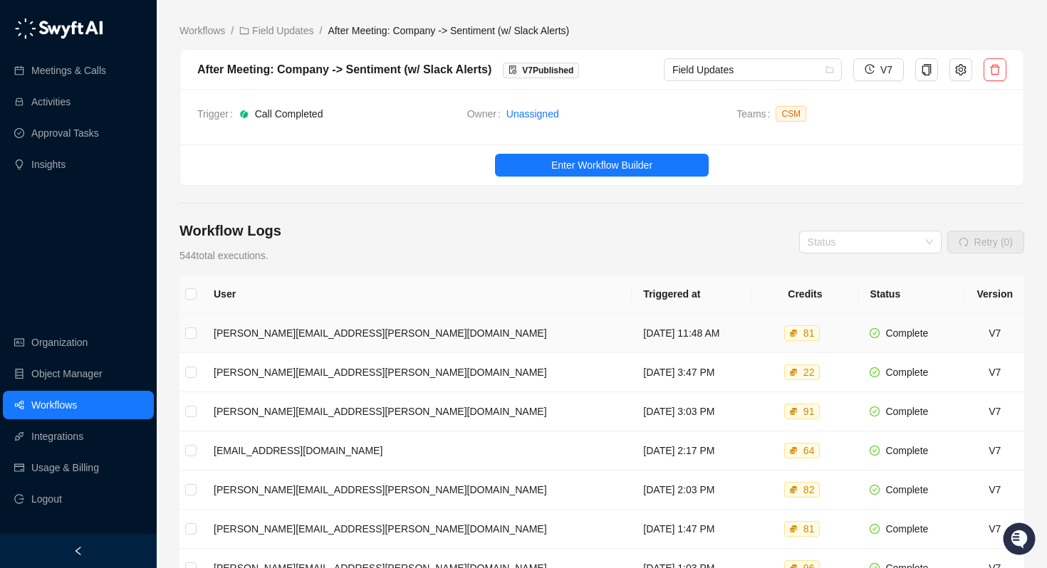
click at [316, 338] on td "[PERSON_NAME][EMAIL_ADDRESS][PERSON_NAME][DOMAIN_NAME]" at bounding box center [416, 333] width 429 height 39
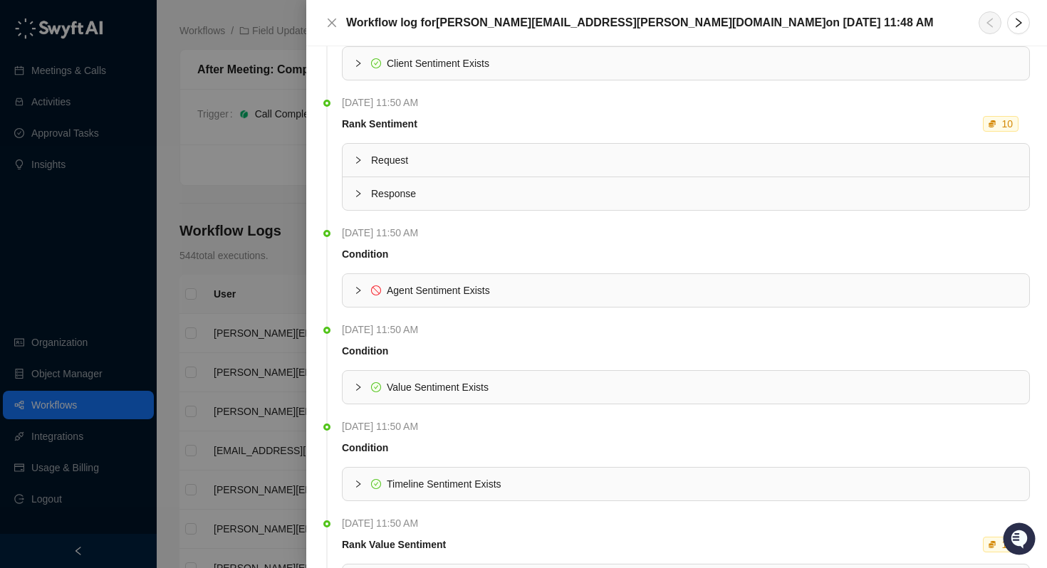
scroll to position [485, 0]
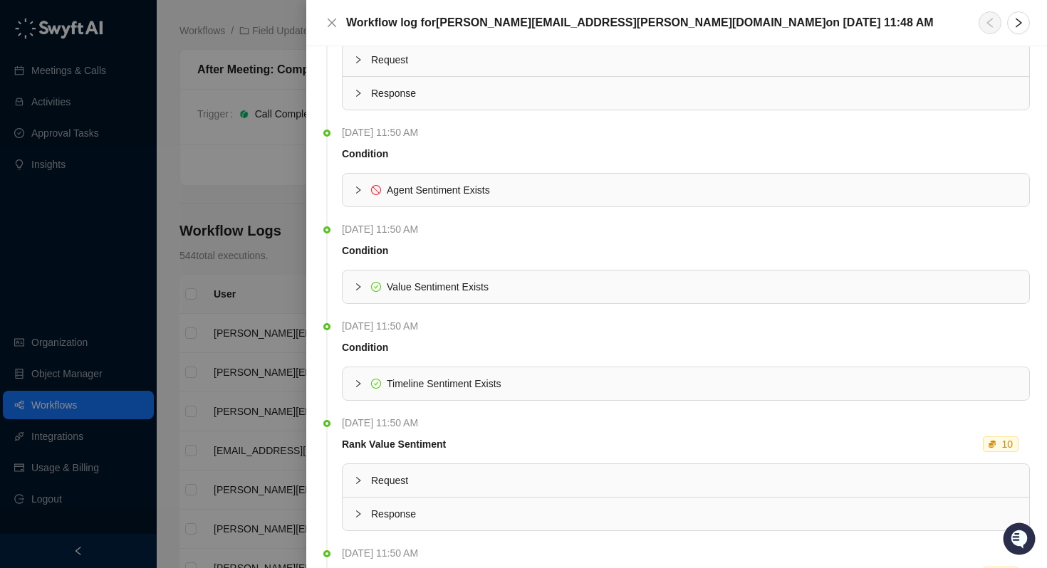
click at [353, 382] on div "Timeline Sentiment Exists" at bounding box center [686, 383] width 687 height 33
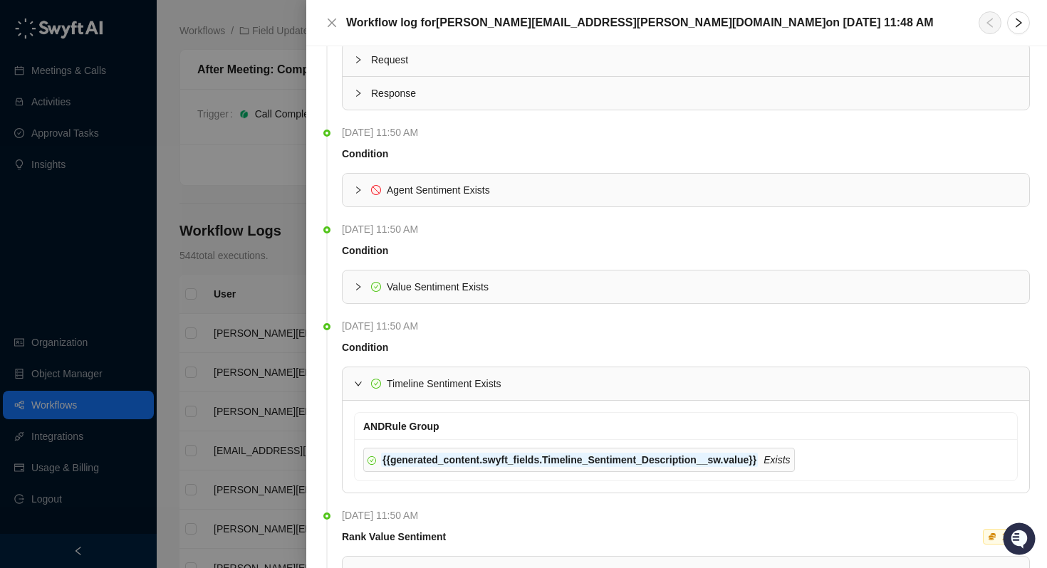
click at [353, 382] on div "Timeline Sentiment Exists" at bounding box center [686, 383] width 687 height 33
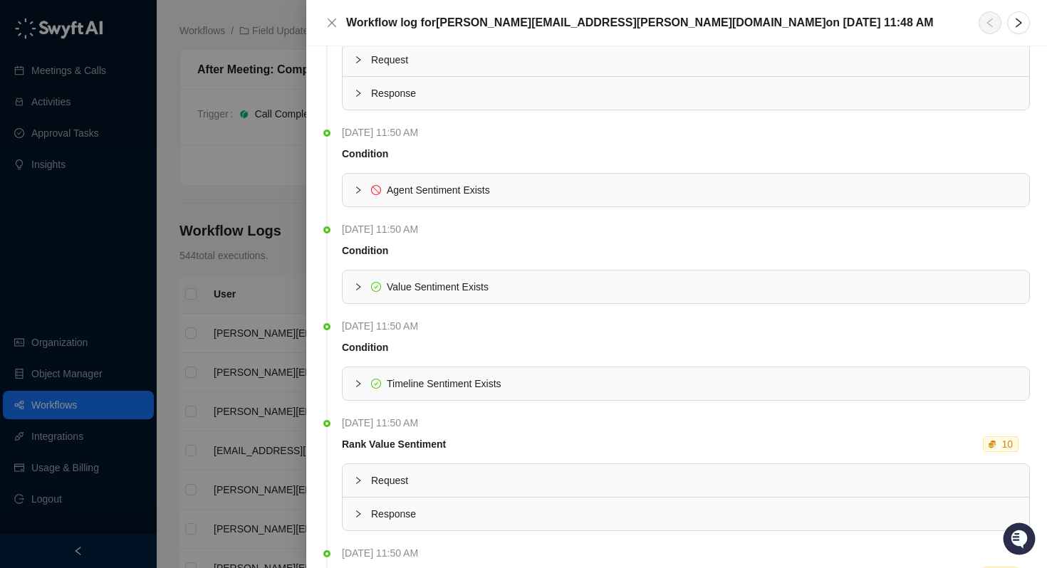
click at [355, 281] on div at bounding box center [362, 287] width 17 height 16
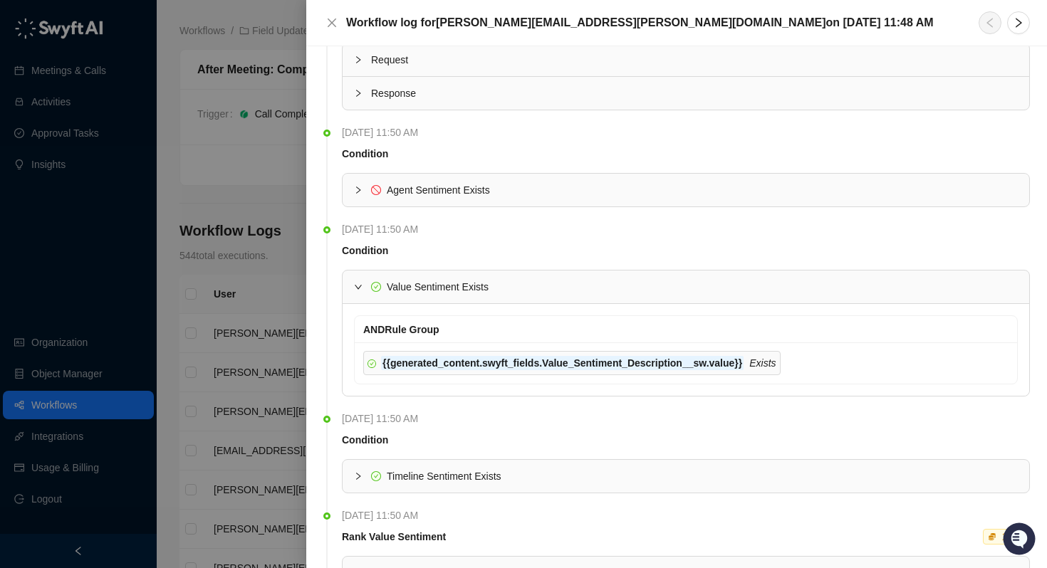
click at [355, 281] on div at bounding box center [362, 287] width 17 height 16
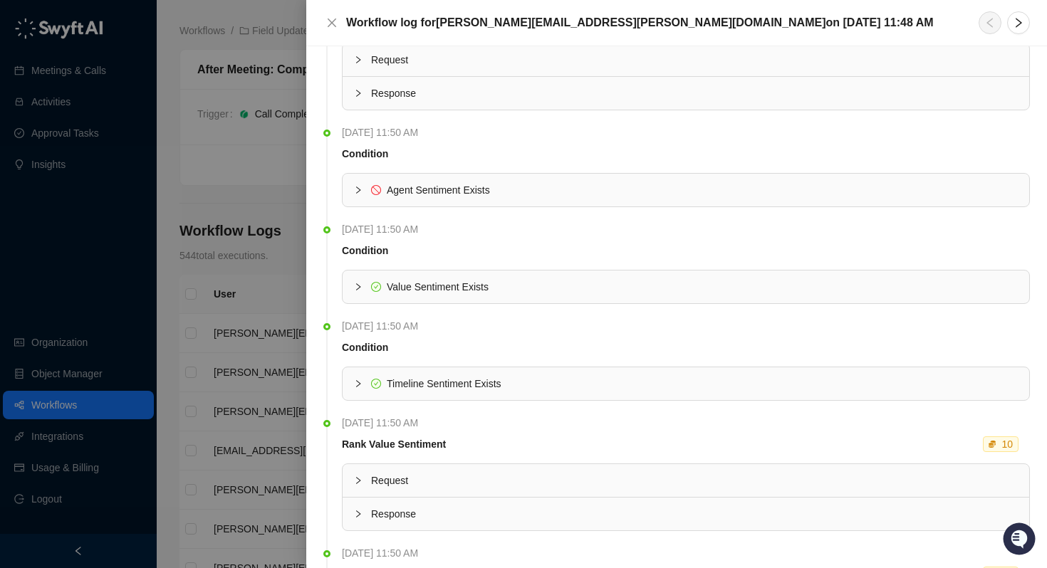
click at [218, 147] on div at bounding box center [523, 284] width 1047 height 568
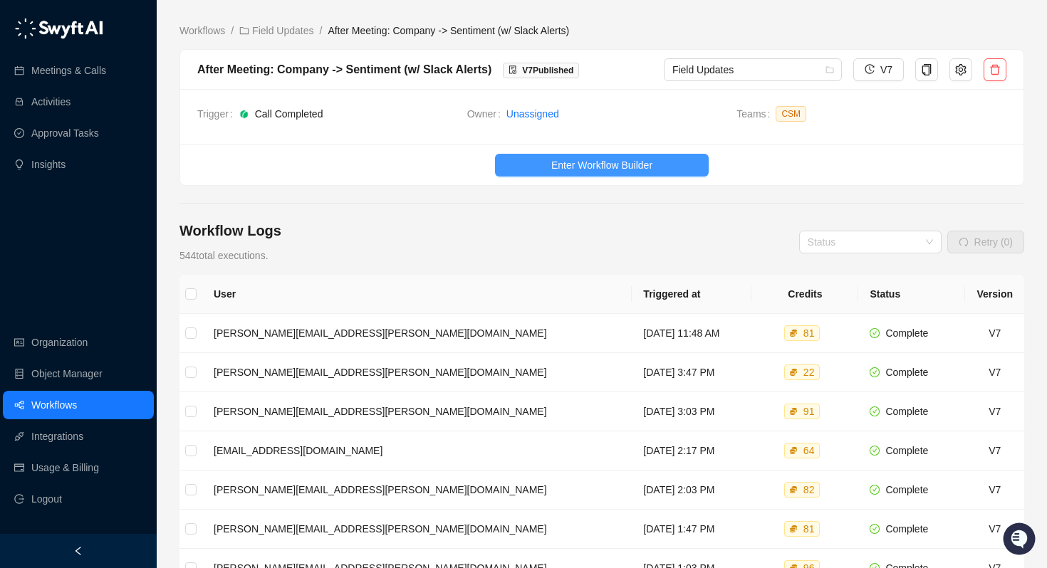
click at [591, 166] on span "Enter Workflow Builder" at bounding box center [601, 165] width 101 height 16
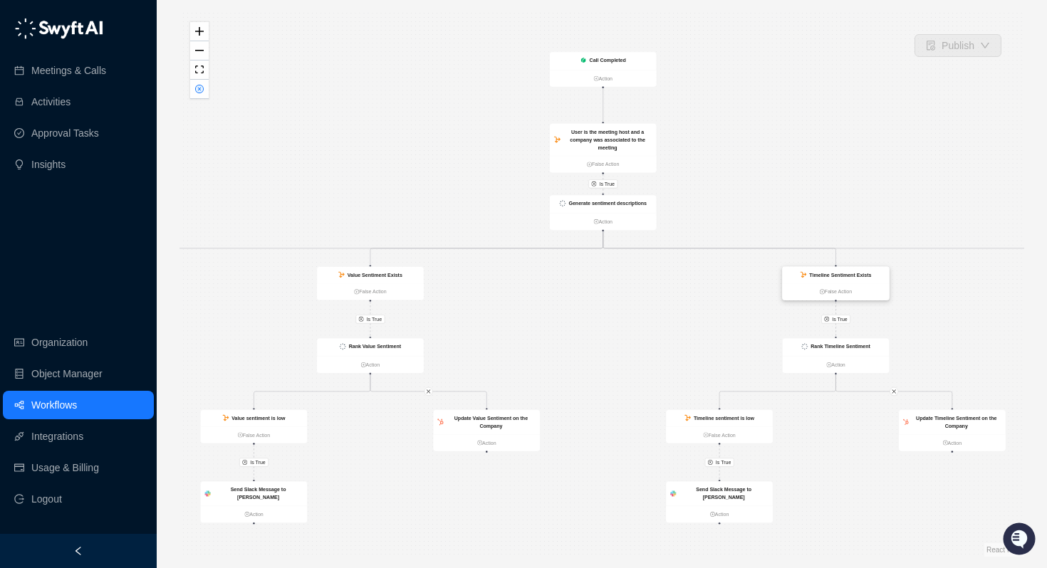
click at [845, 276] on strong "Timeline Sentiment Exists" at bounding box center [840, 275] width 62 height 6
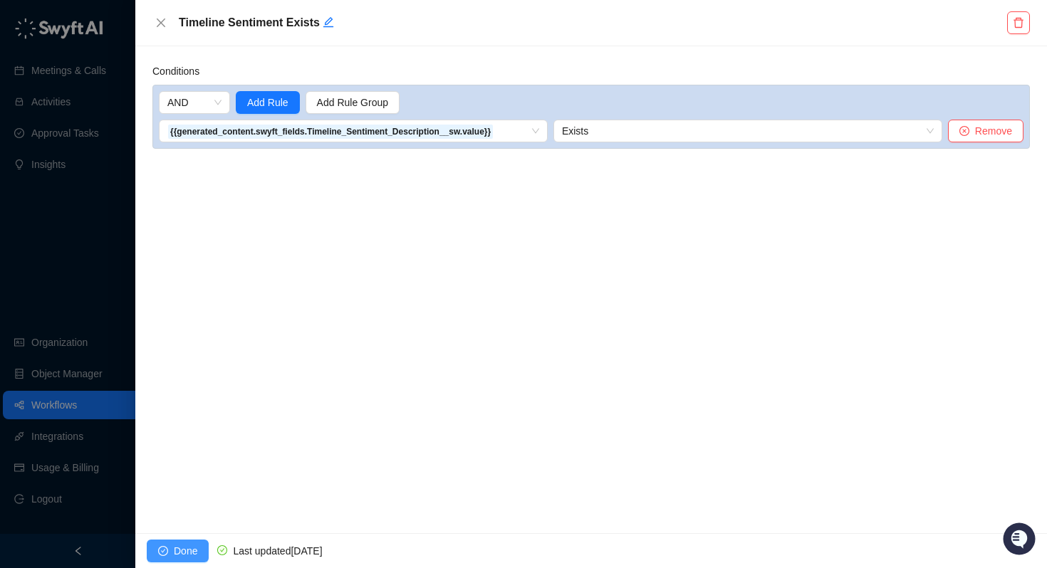
click at [188, 548] on span "Done" at bounding box center [186, 551] width 24 height 16
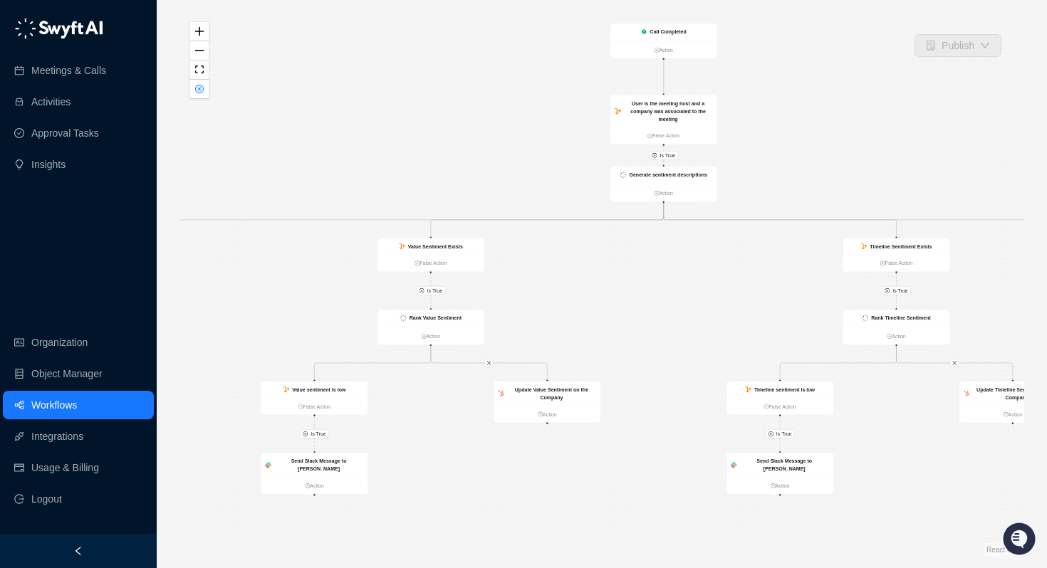
drag, startPoint x: 538, startPoint y: 317, endPoint x: 598, endPoint y: 288, distance: 66.9
click at [598, 288] on div "Is True Is True Is True Is True Is True Is True Is True Is True Is True Call Co…" at bounding box center [601, 284] width 845 height 546
click at [439, 244] on strong "Value Sentiment Exists" at bounding box center [435, 247] width 55 height 6
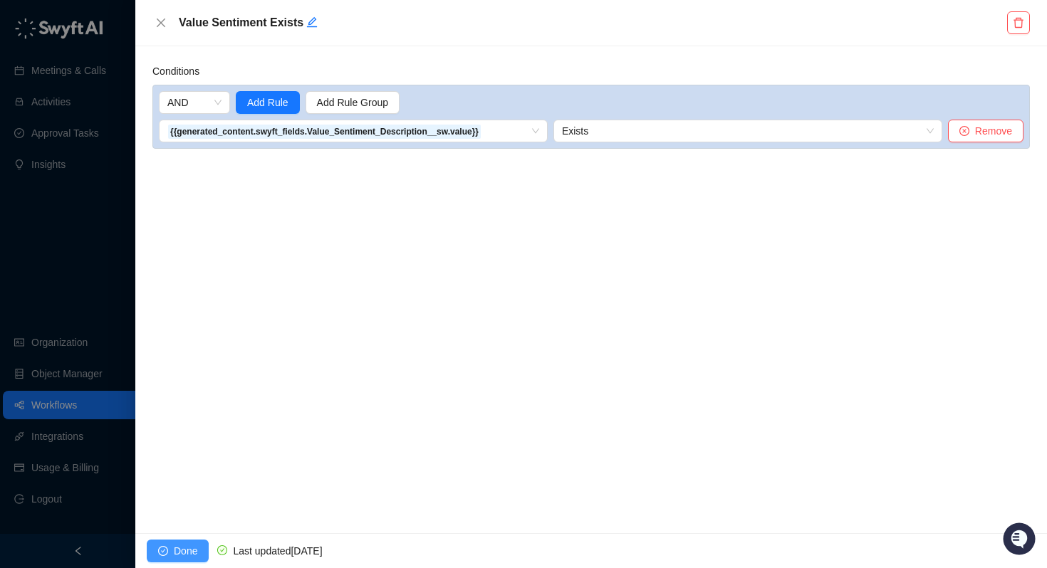
click at [189, 551] on span "Done" at bounding box center [186, 551] width 24 height 16
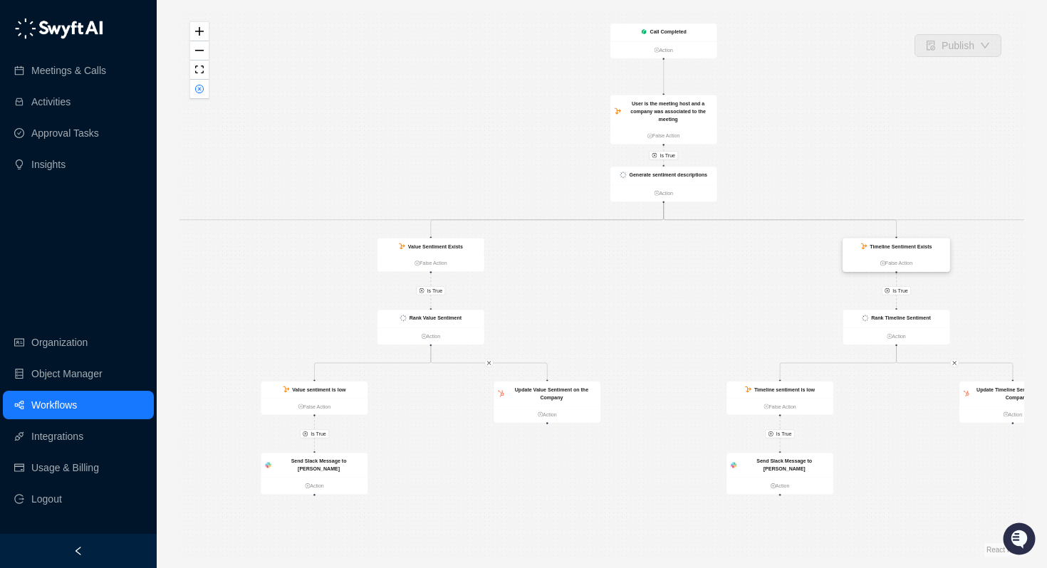
click at [909, 249] on div "Timeline Sentiment Exists" at bounding box center [901, 247] width 62 height 8
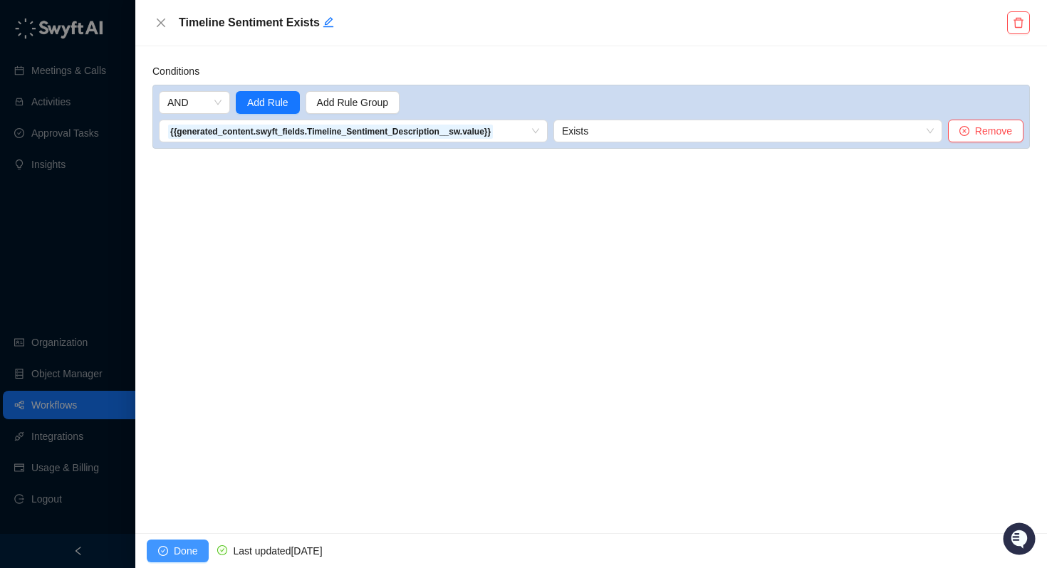
click at [181, 542] on button "Done" at bounding box center [178, 551] width 62 height 23
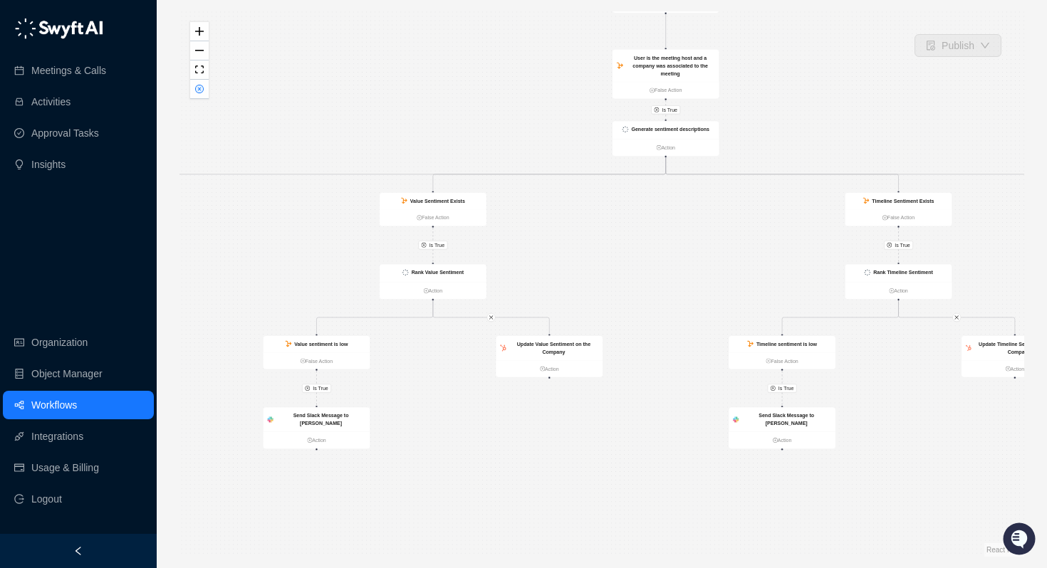
drag, startPoint x: 655, startPoint y: 275, endPoint x: 656, endPoint y: 230, distance: 44.9
click at [656, 230] on div "Is True Is True Is True Is True Is True Is True Is True Is True Is True Call Co…" at bounding box center [601, 284] width 845 height 546
click at [660, 125] on div "Generate sentiment descriptions" at bounding box center [664, 131] width 107 height 18
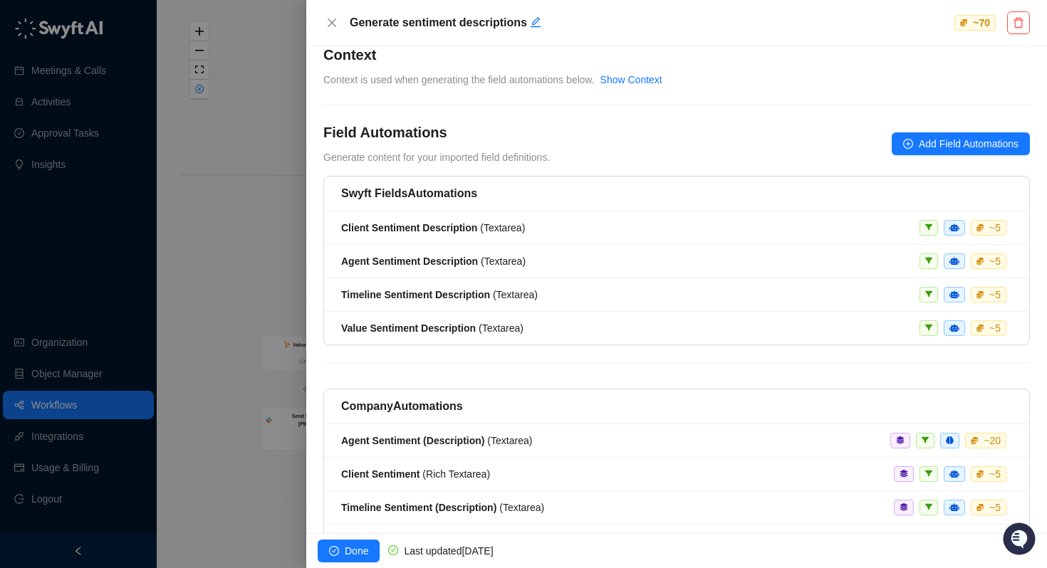
scroll to position [19, 0]
click at [467, 229] on strong "Client Sentiment Description" at bounding box center [409, 226] width 136 height 11
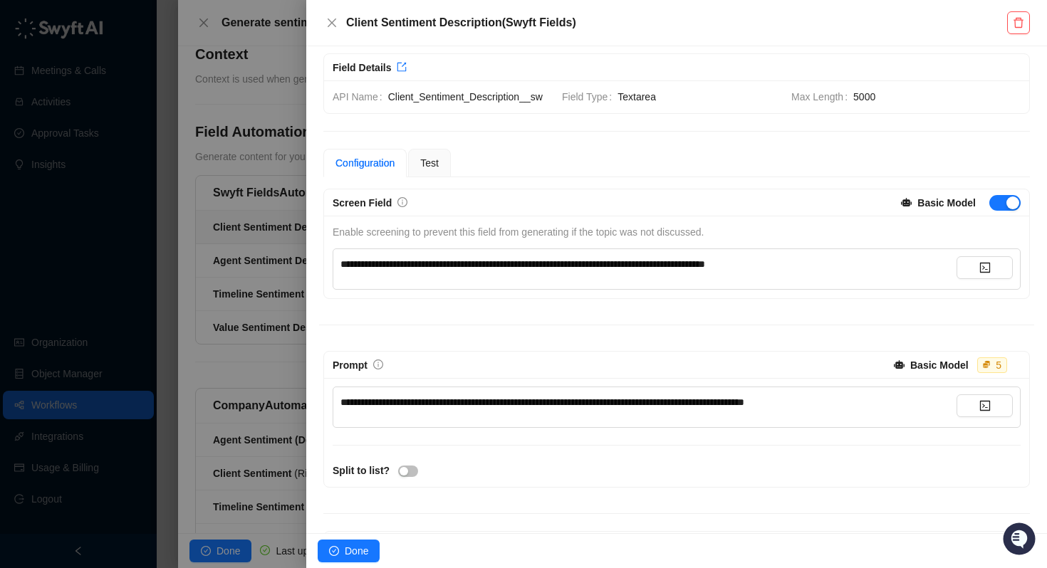
scroll to position [27, 0]
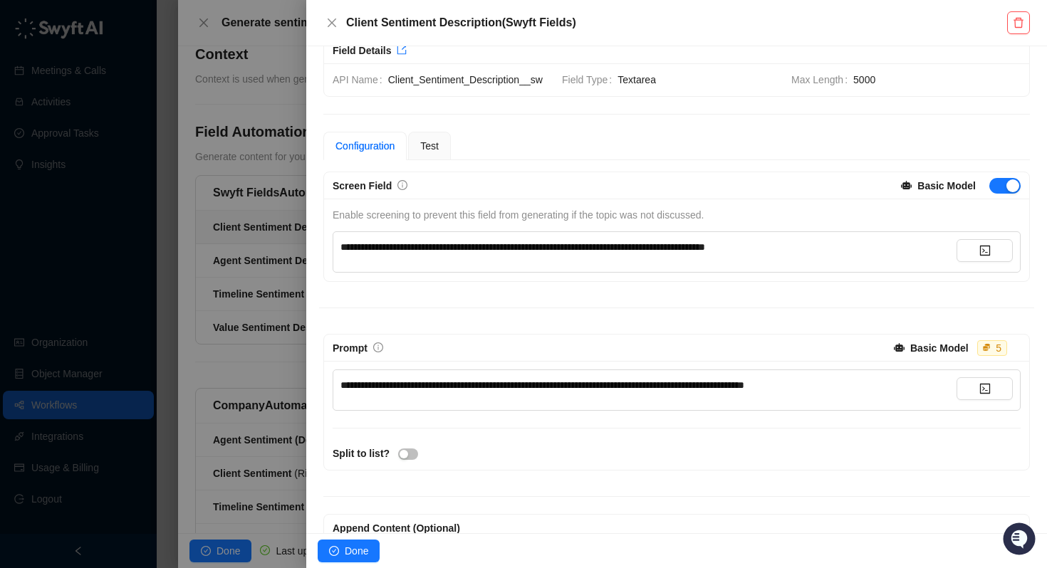
click at [165, 311] on div at bounding box center [523, 284] width 1047 height 568
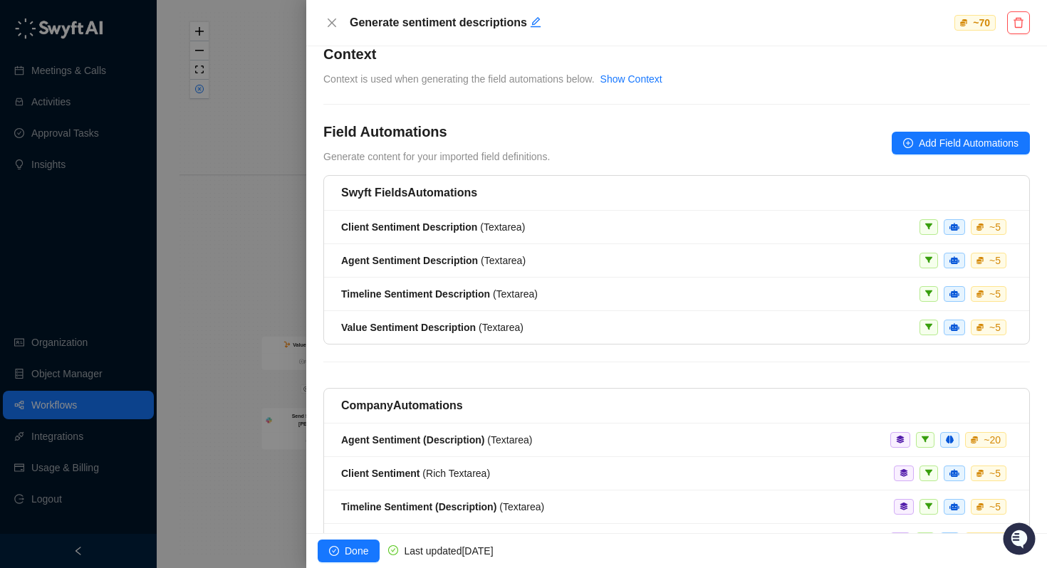
click at [263, 336] on div at bounding box center [523, 284] width 1047 height 568
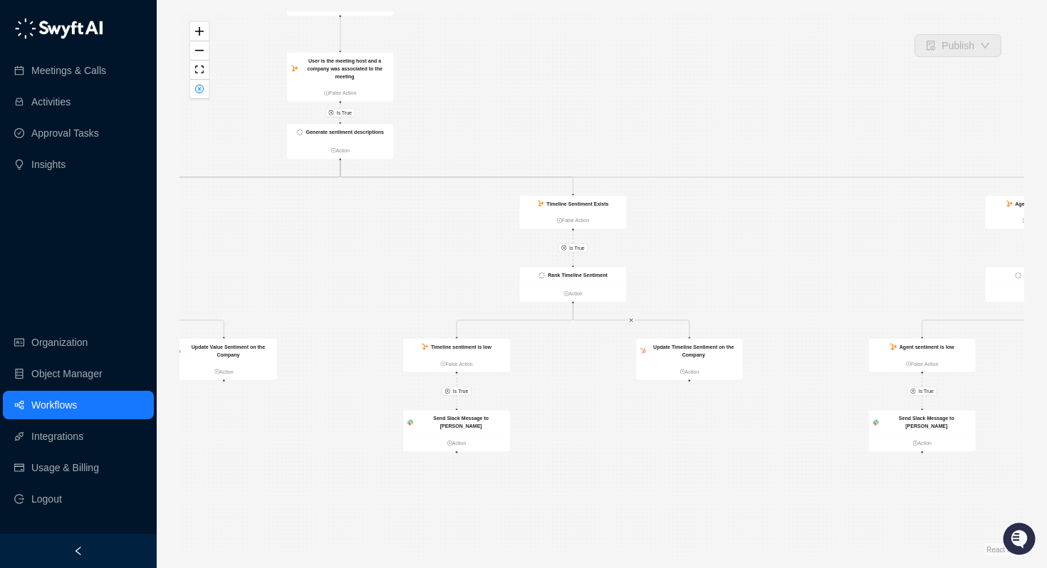
drag, startPoint x: 798, startPoint y: 300, endPoint x: 410, endPoint y: 308, distance: 388.2
click at [410, 308] on div "Is True Is True Is True Is True Is True Is True Is True Is True Is True Call Co…" at bounding box center [601, 284] width 845 height 546
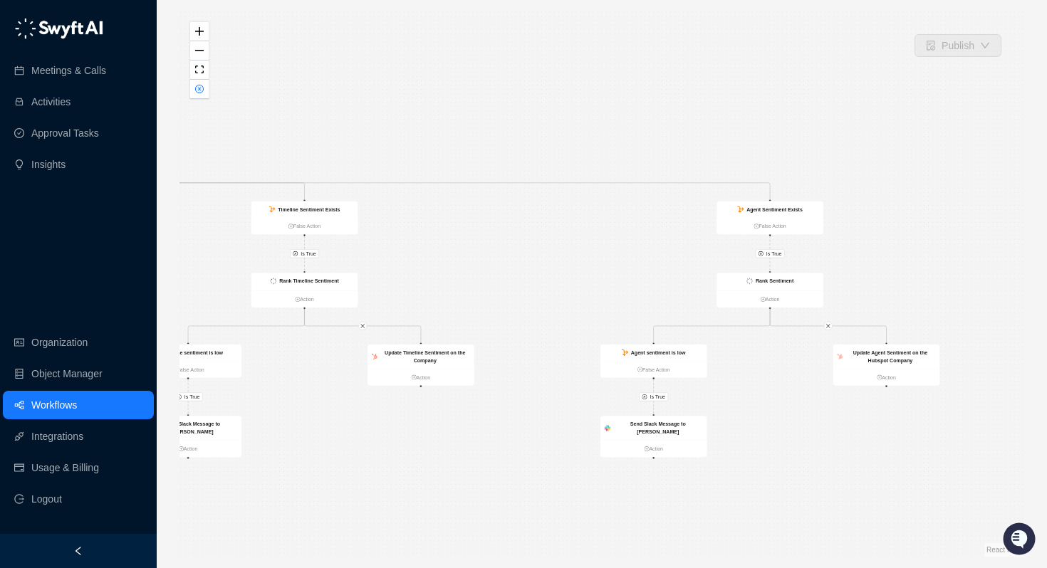
drag, startPoint x: 753, startPoint y: 312, endPoint x: 550, endPoint y: 309, distance: 203.7
click at [549, 309] on div "Is True Is True Is True Is True Is True Is True Is True Is True Is True Call Co…" at bounding box center [601, 284] width 845 height 546
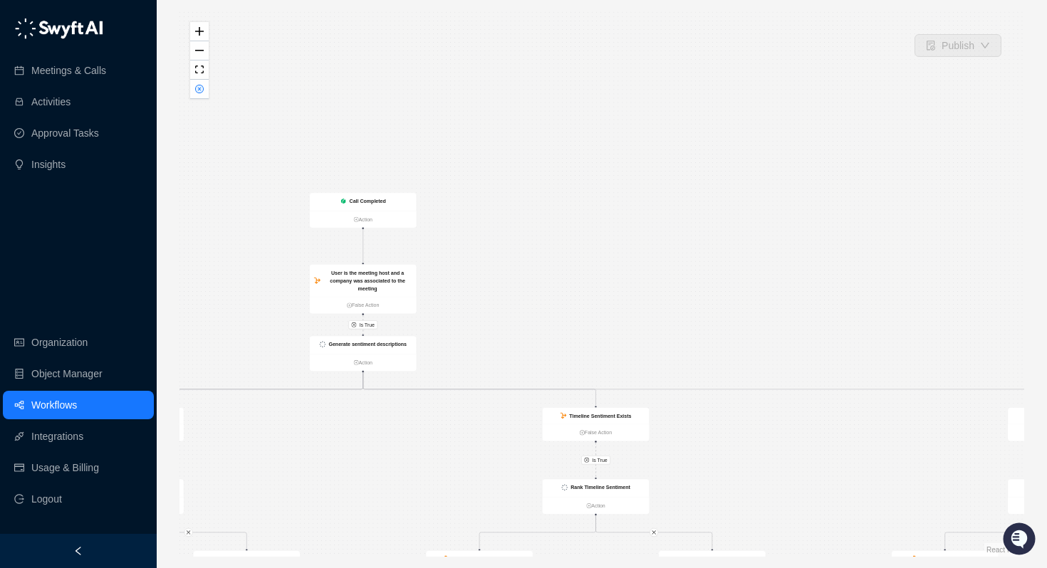
drag, startPoint x: 570, startPoint y: 261, endPoint x: 900, endPoint y: 350, distance: 342.2
click at [900, 350] on div "Is True Is True Is True Is True Is True Is True Is True Is True Is True Call Co…" at bounding box center [601, 284] width 845 height 546
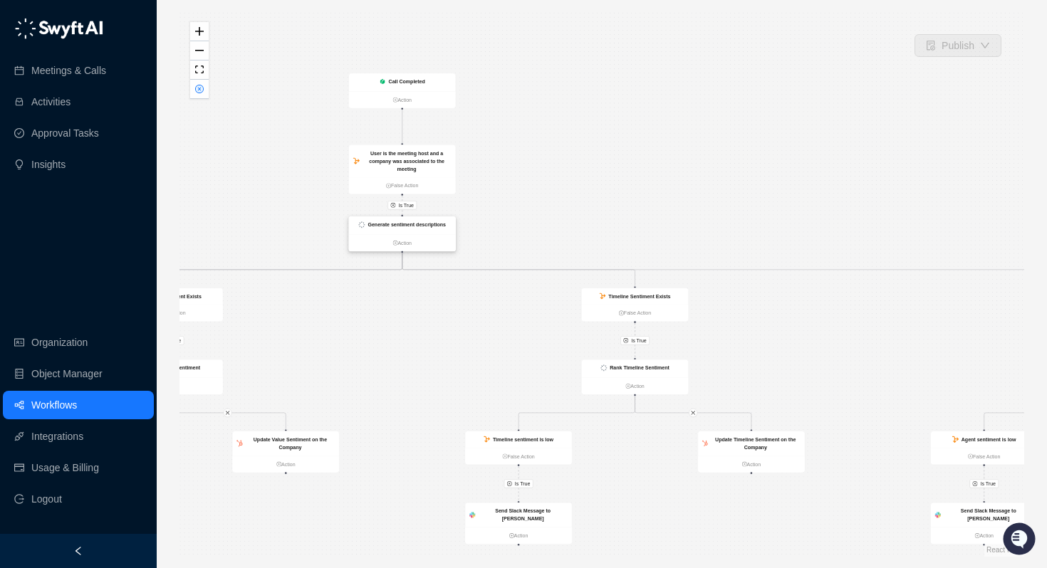
click at [405, 225] on strong "Generate sentiment descriptions" at bounding box center [406, 225] width 78 height 6
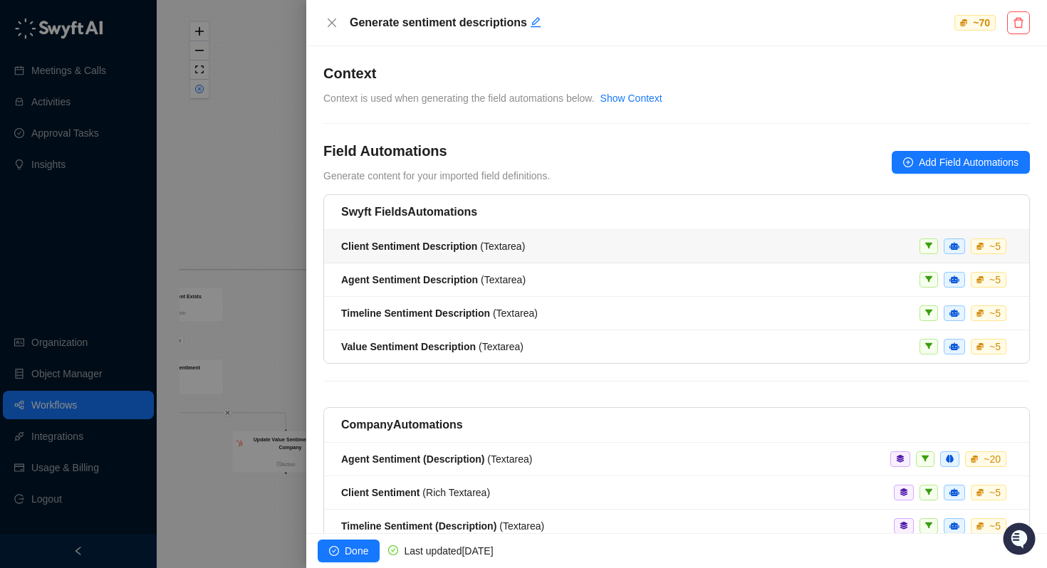
click at [397, 249] on strong "Client Sentiment Description" at bounding box center [409, 246] width 136 height 11
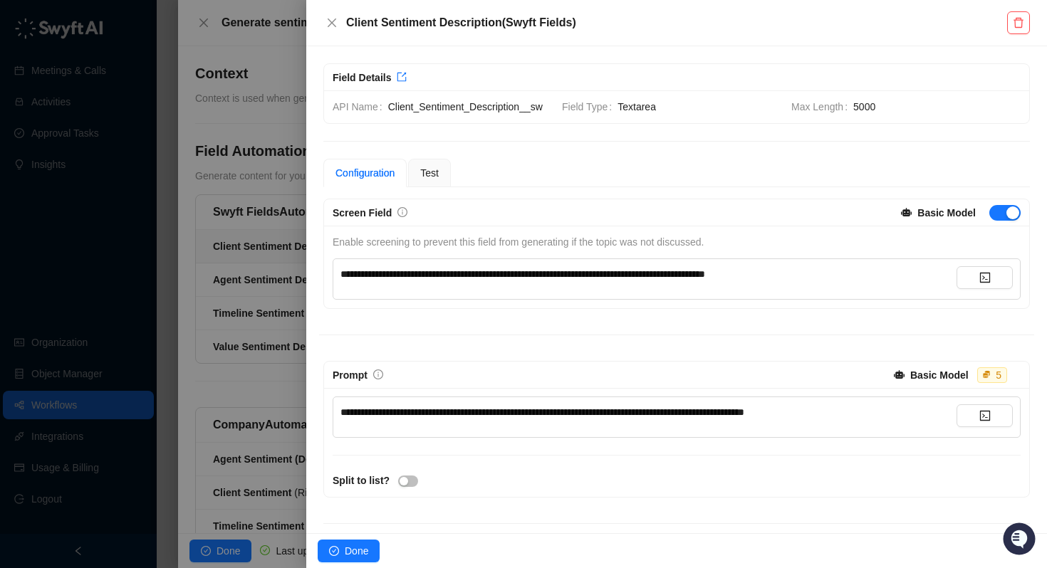
click at [342, 276] on span "**********" at bounding box center [522, 274] width 365 height 10
click at [431, 408] on span "**********" at bounding box center [542, 412] width 404 height 10
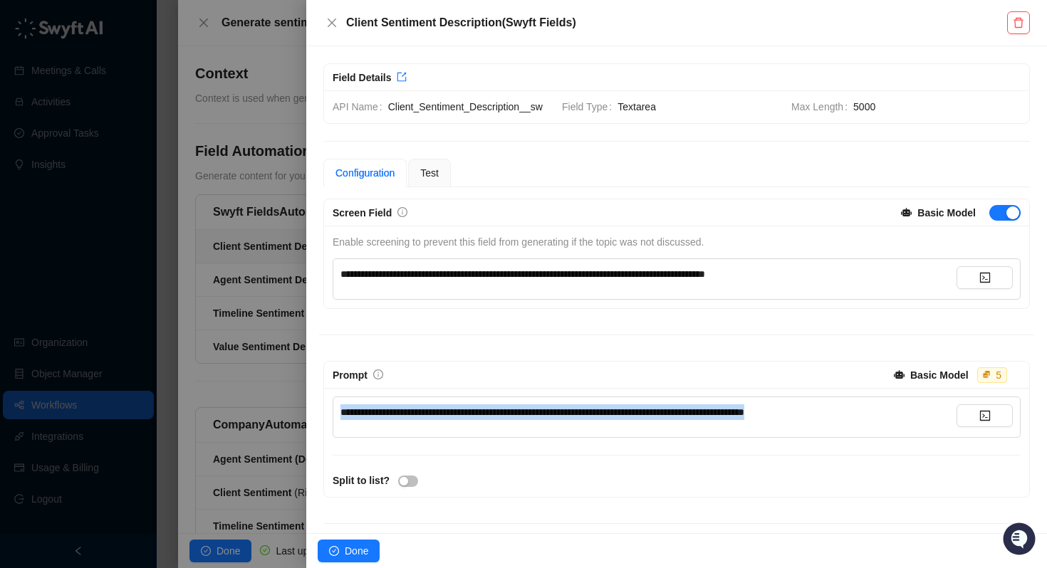
click at [431, 408] on span "**********" at bounding box center [542, 412] width 404 height 10
copy span "**********"
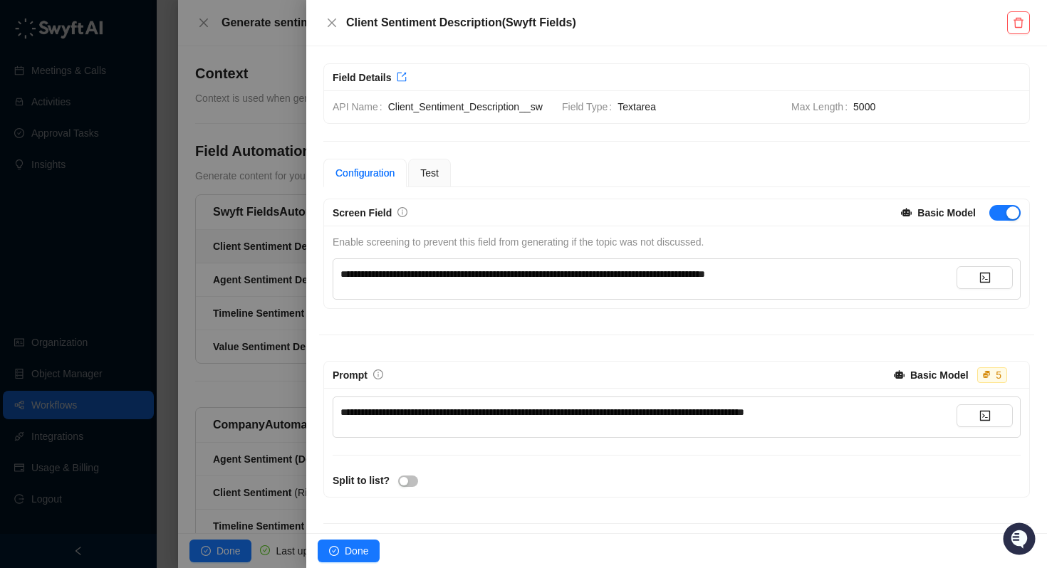
click at [197, 335] on div at bounding box center [523, 284] width 1047 height 568
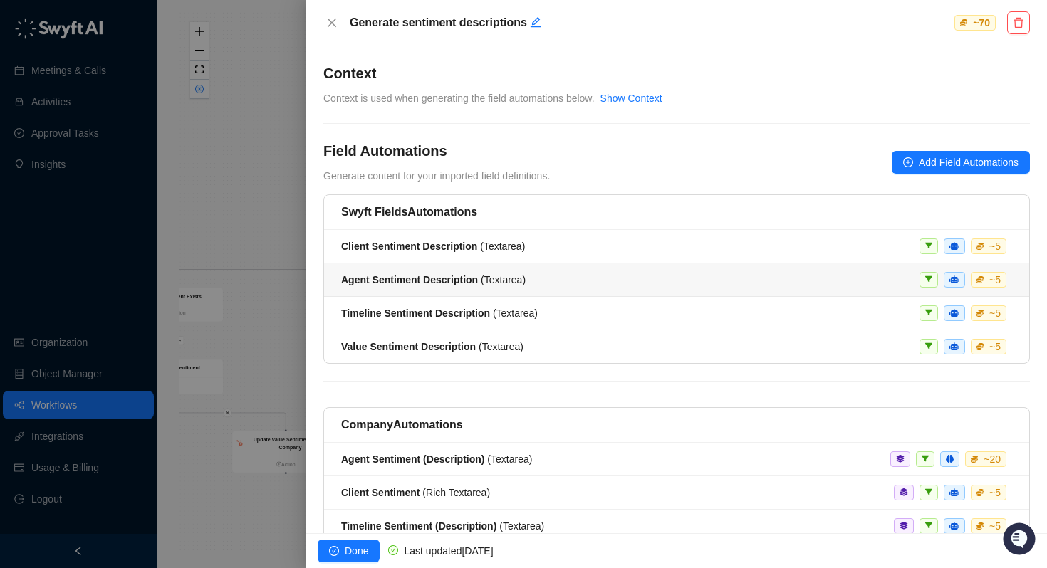
click at [405, 280] on strong "Agent Sentiment Description" at bounding box center [409, 279] width 137 height 11
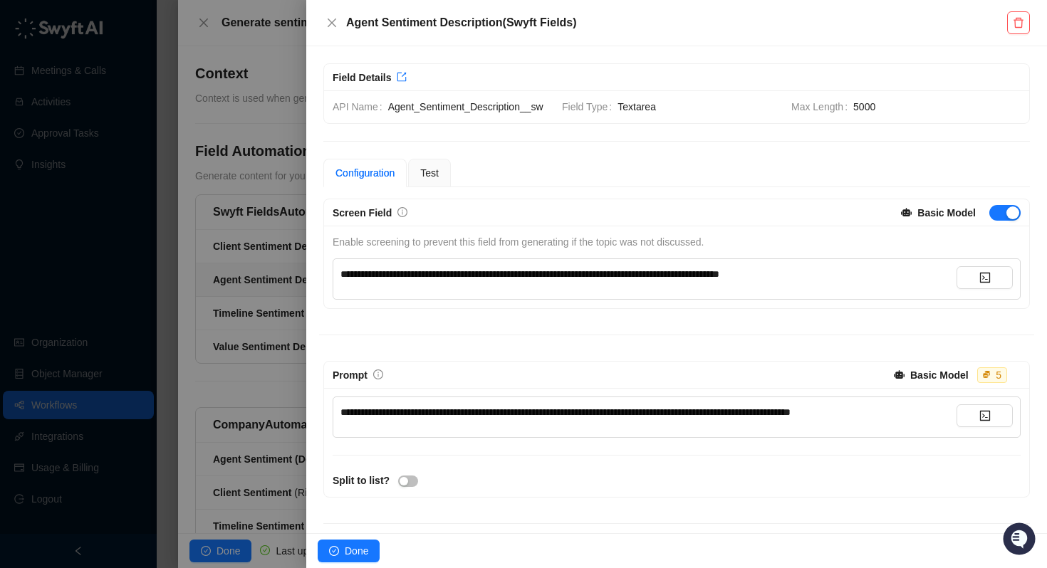
click at [556, 422] on div "**********" at bounding box center [648, 418] width 616 height 26
click at [556, 417] on span "**********" at bounding box center [565, 412] width 450 height 10
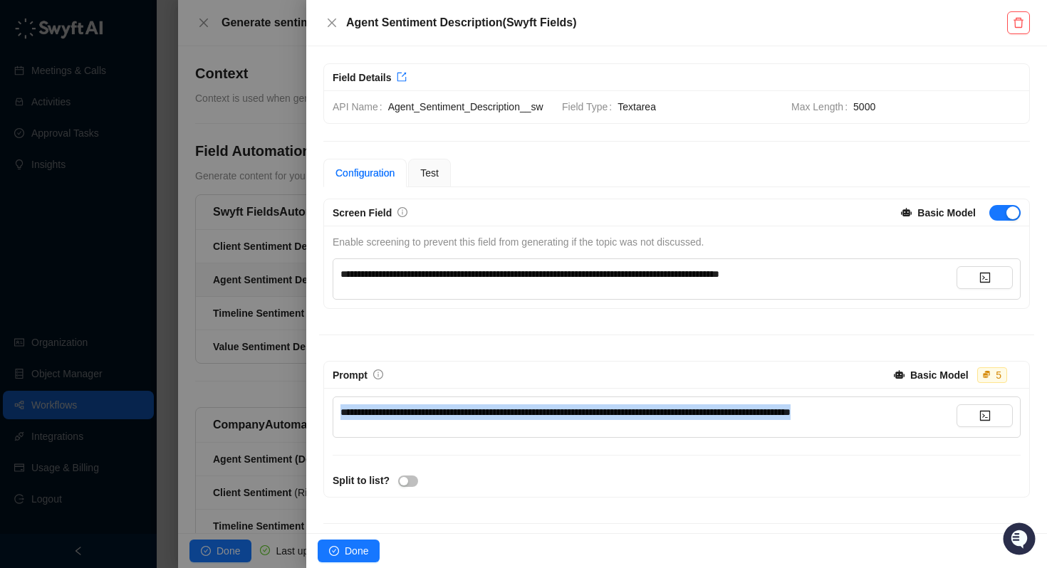
click at [556, 417] on span "**********" at bounding box center [565, 412] width 450 height 10
copy span "**********"
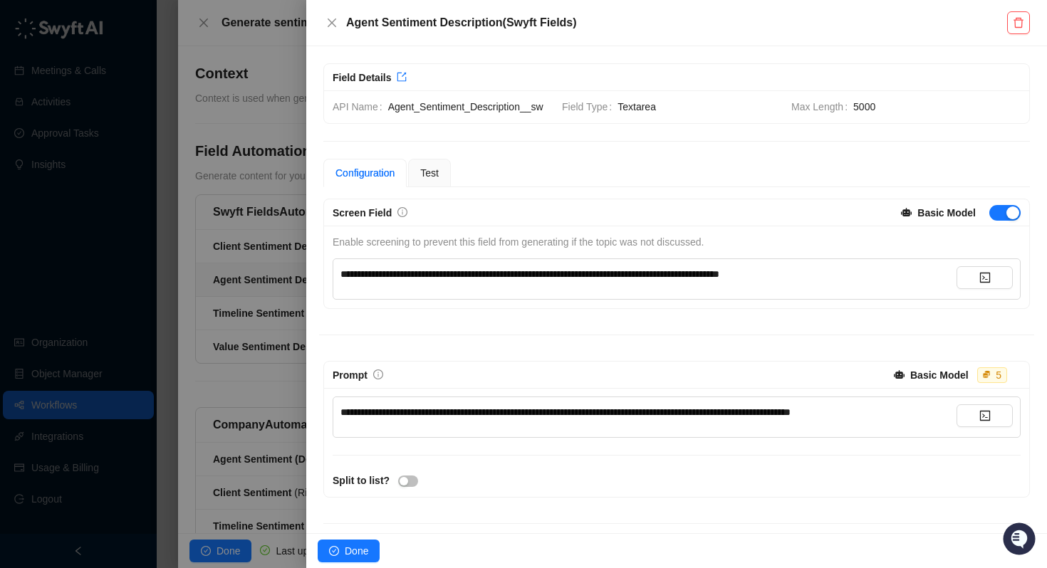
click at [233, 370] on div at bounding box center [523, 284] width 1047 height 568
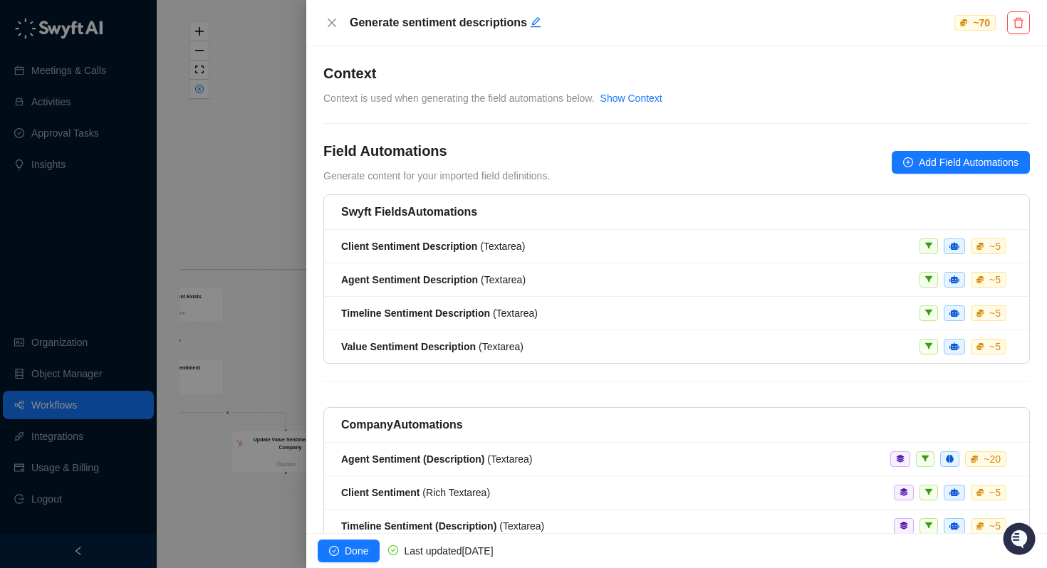
scroll to position [95, 0]
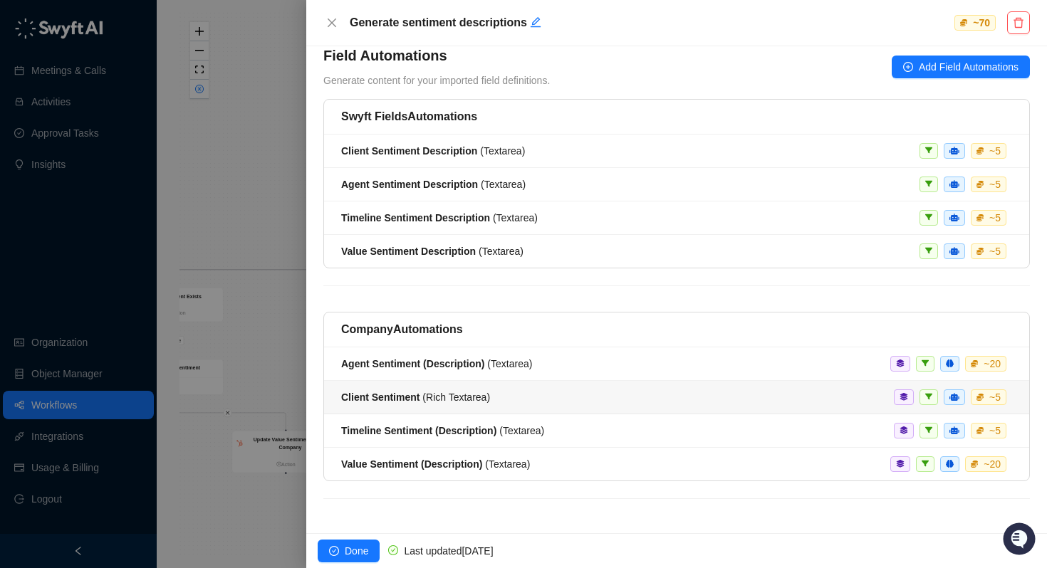
click at [403, 427] on strong "Timeline Sentiment (Description)" at bounding box center [418, 430] width 155 height 11
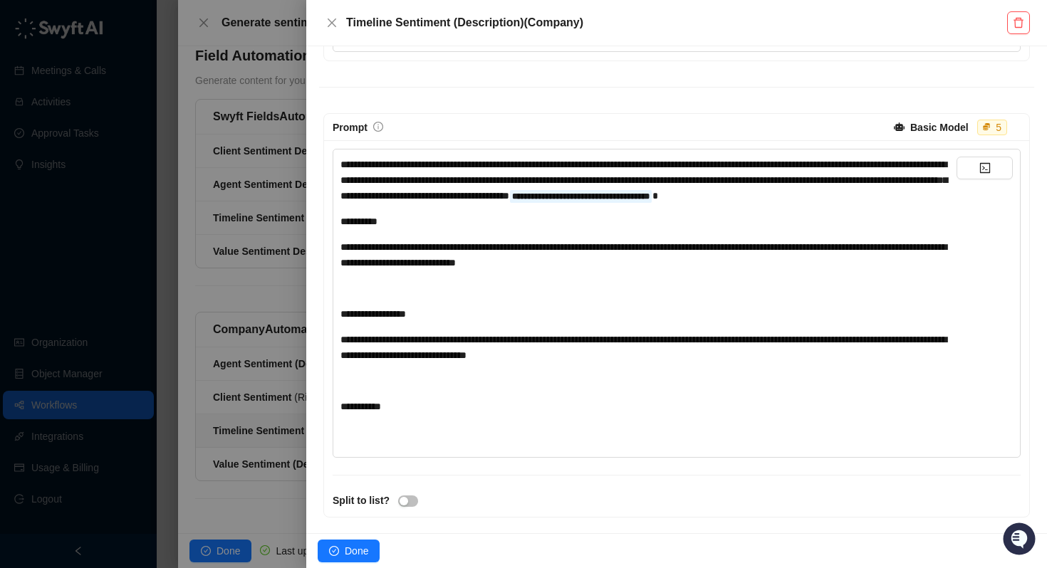
scroll to position [255, 0]
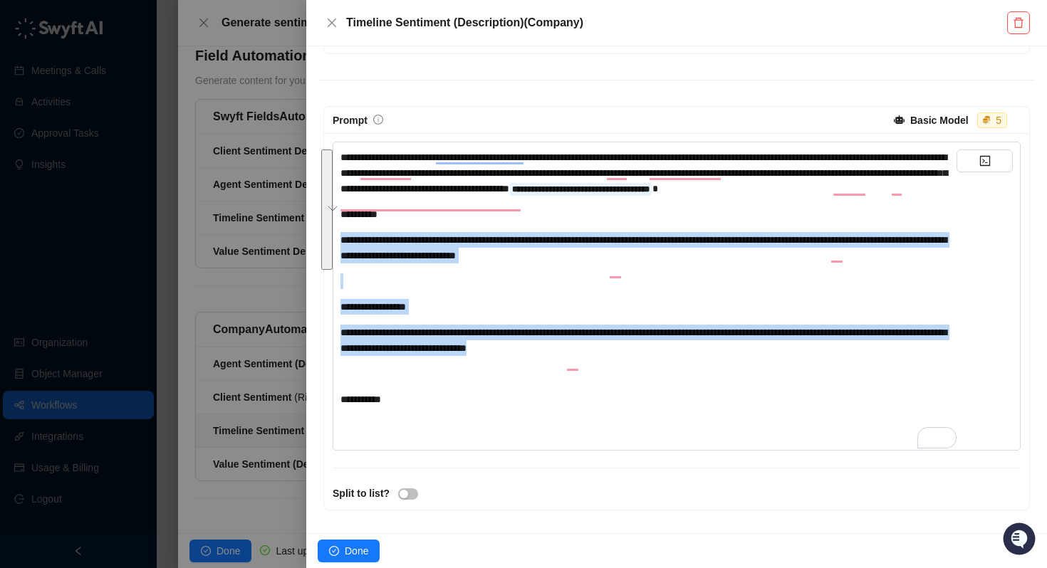
drag, startPoint x: 687, startPoint y: 365, endPoint x: 345, endPoint y: 244, distance: 362.0
click at [345, 244] on div "**********" at bounding box center [648, 291] width 616 height 283
click at [421, 343] on span "**********" at bounding box center [643, 341] width 606 height 26
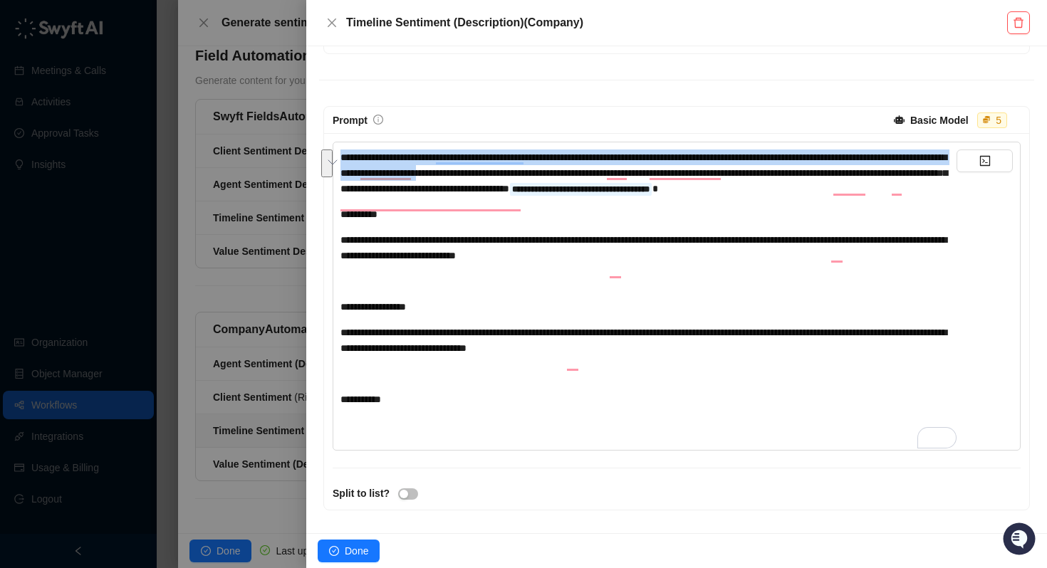
drag, startPoint x: 588, startPoint y: 168, endPoint x: 304, endPoint y: 151, distance: 284.7
click at [304, 151] on div "**********" at bounding box center [523, 284] width 1047 height 568
copy span "**********"
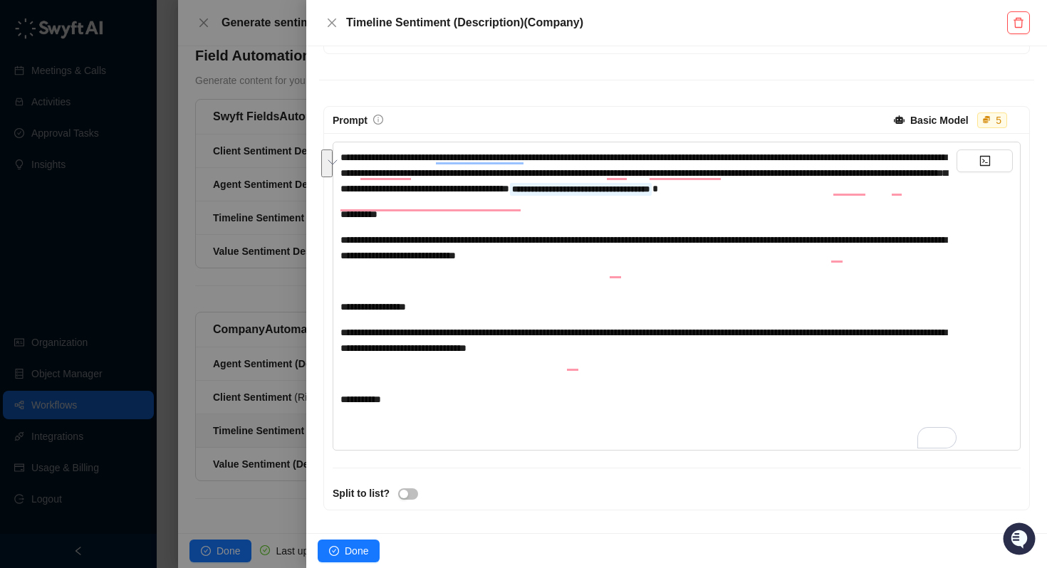
click at [244, 328] on div at bounding box center [523, 284] width 1047 height 568
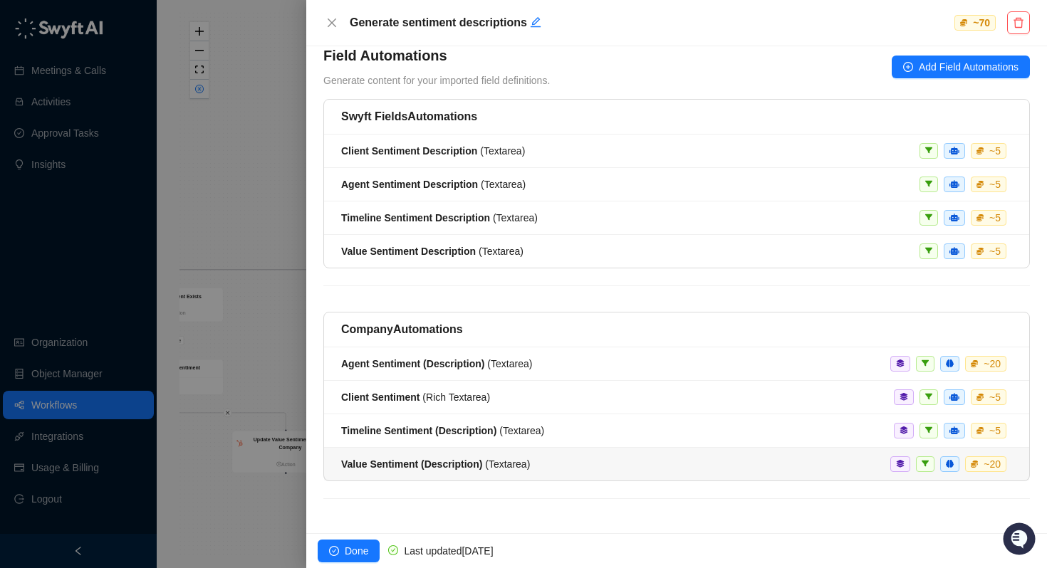
click at [378, 454] on li "Value Sentiment (Description) ( Textarea ) ~ 20" at bounding box center [676, 464] width 705 height 33
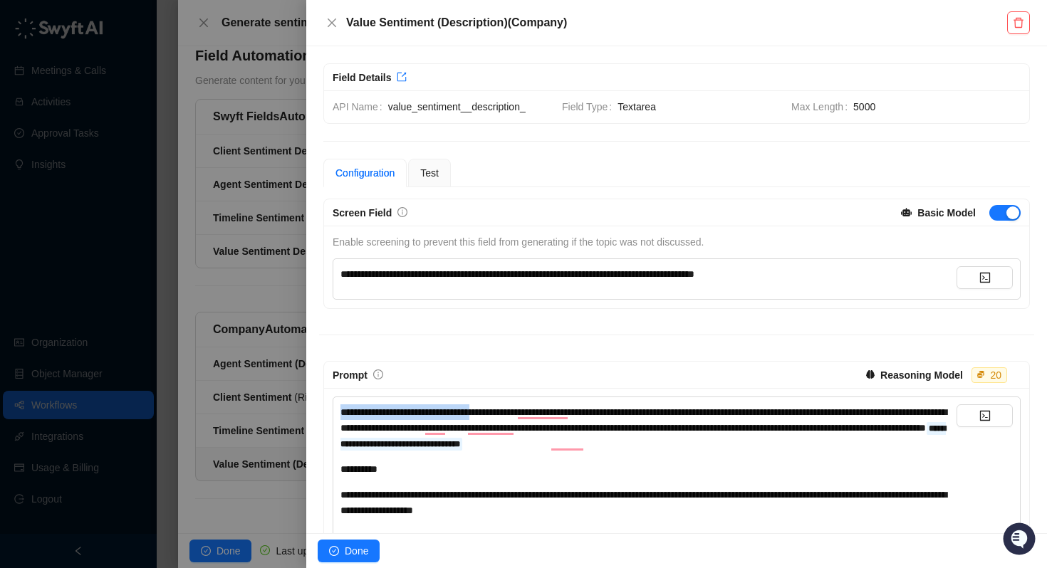
drag, startPoint x: 341, startPoint y: 413, endPoint x: 499, endPoint y: 414, distance: 157.4
click at [499, 414] on span "**********" at bounding box center [643, 420] width 606 height 26
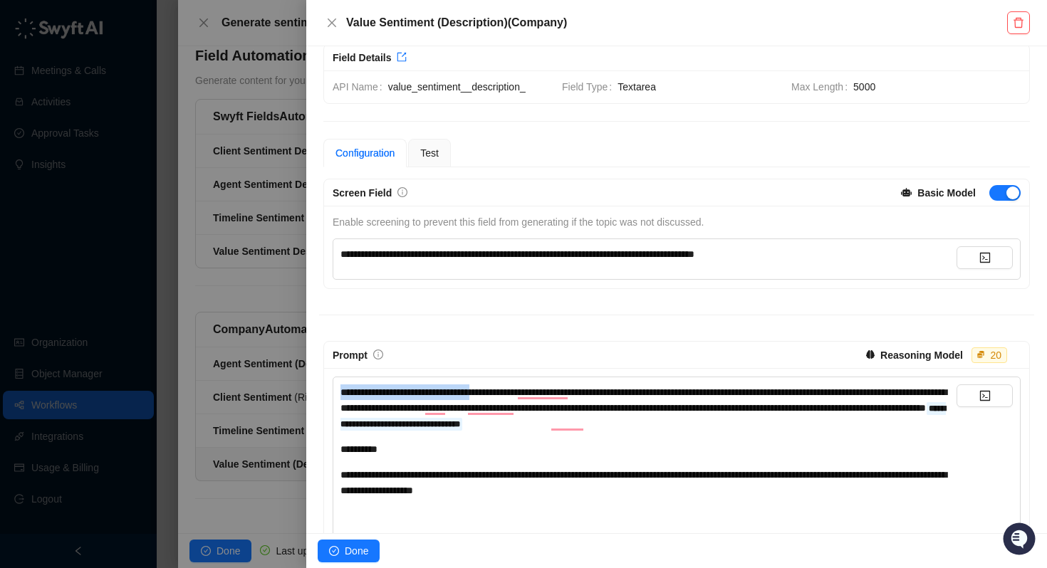
scroll to position [21, 0]
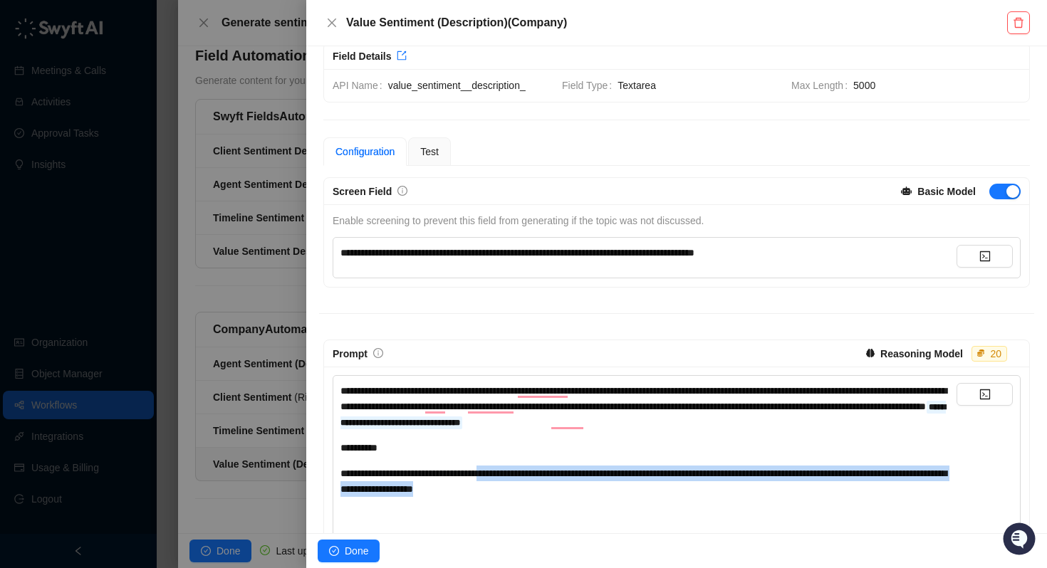
drag, startPoint x: 589, startPoint y: 491, endPoint x: 513, endPoint y: 475, distance: 77.9
click at [513, 475] on div "**********" at bounding box center [648, 481] width 616 height 31
copy span "**********"
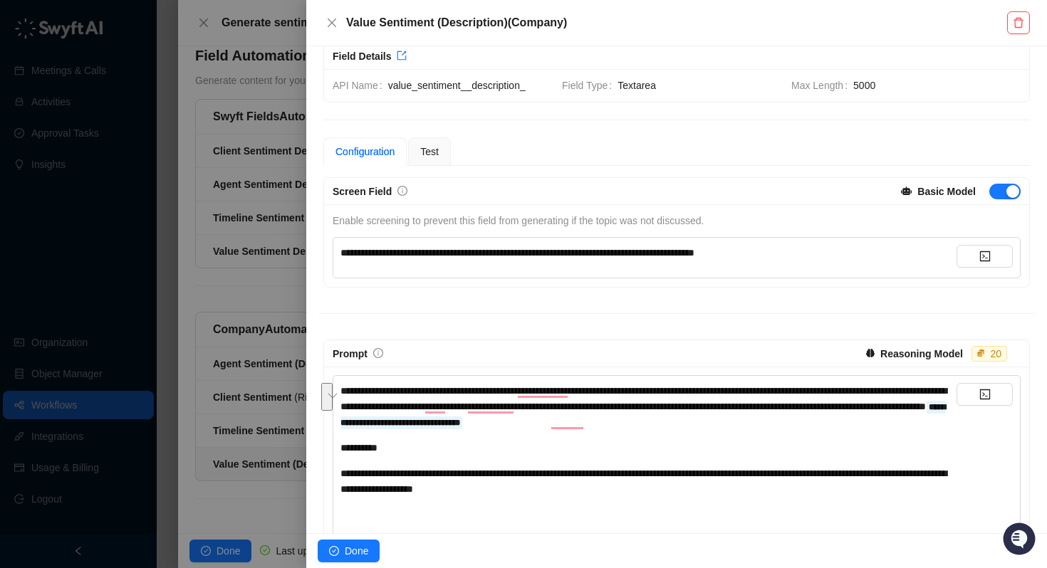
click at [204, 320] on div at bounding box center [523, 284] width 1047 height 568
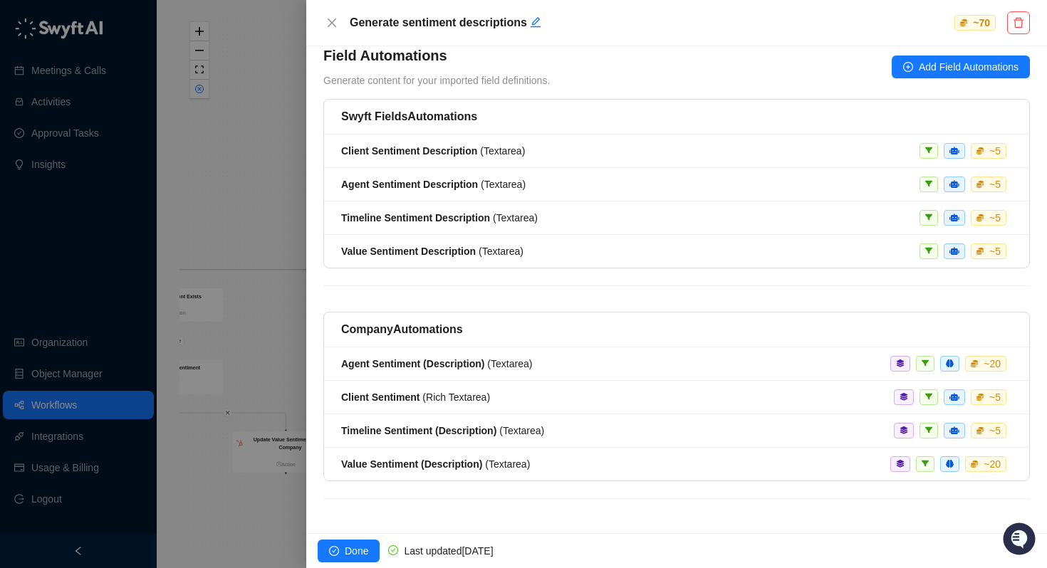
click at [194, 325] on div at bounding box center [523, 284] width 1047 height 568
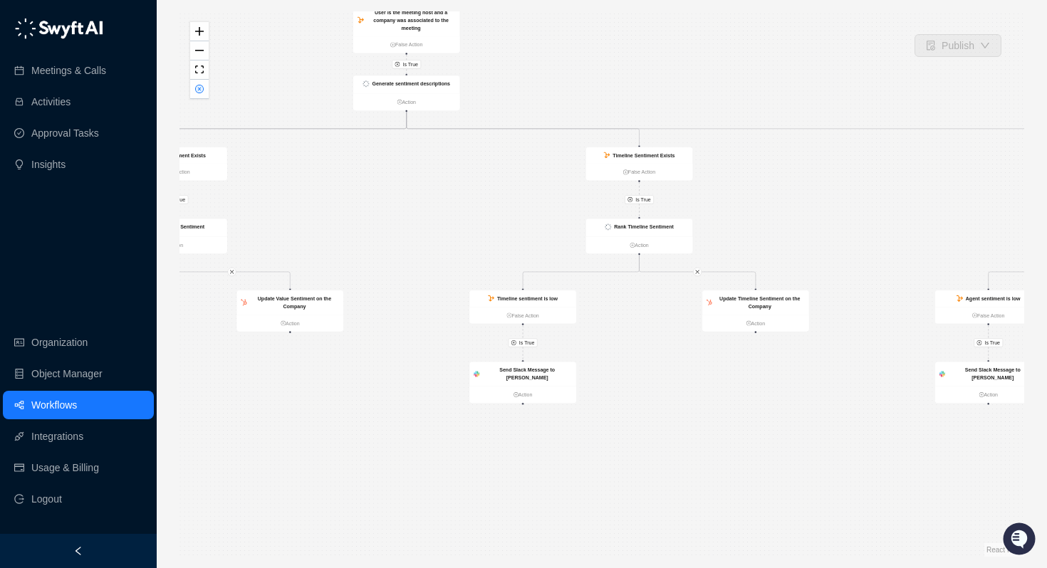
drag, startPoint x: 505, startPoint y: 377, endPoint x: 509, endPoint y: 236, distance: 141.1
click at [509, 236] on div "Is True Is True Is True Is True Is True Is True Is True Is True Is True Call Co…" at bounding box center [601, 284] width 845 height 546
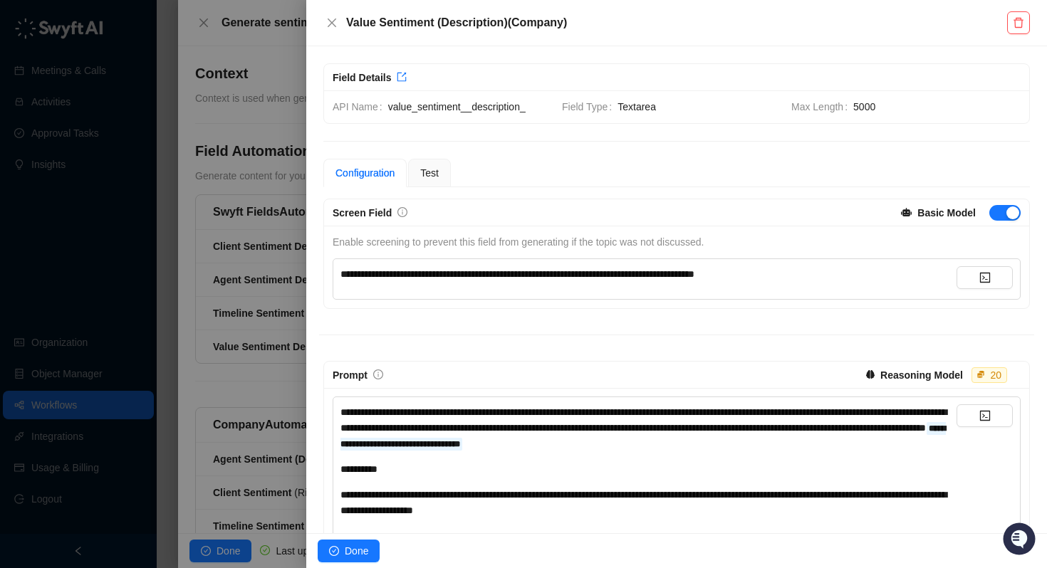
click at [99, 408] on div at bounding box center [523, 284] width 1047 height 568
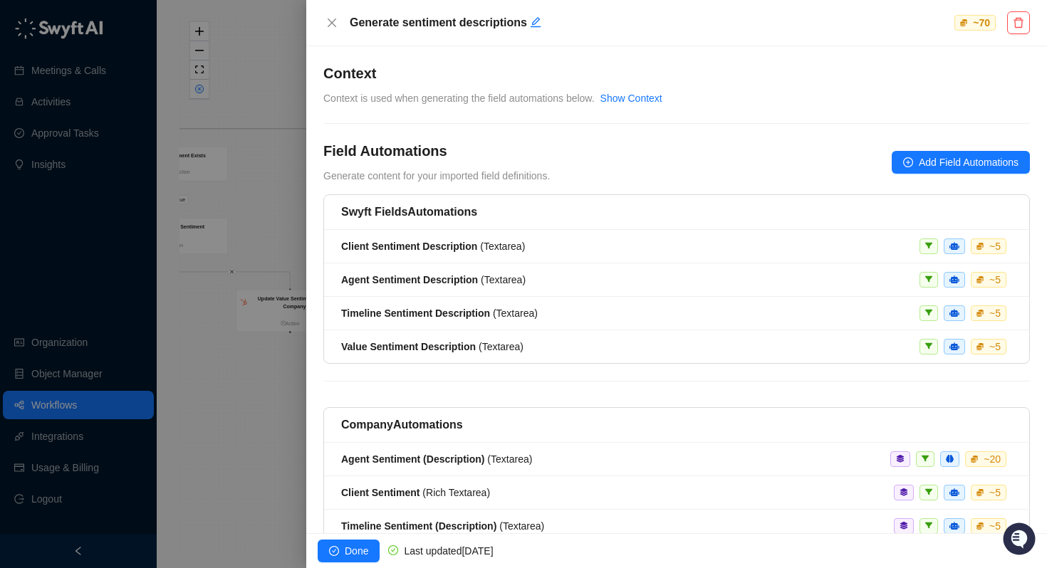
click at [66, 404] on div at bounding box center [523, 284] width 1047 height 568
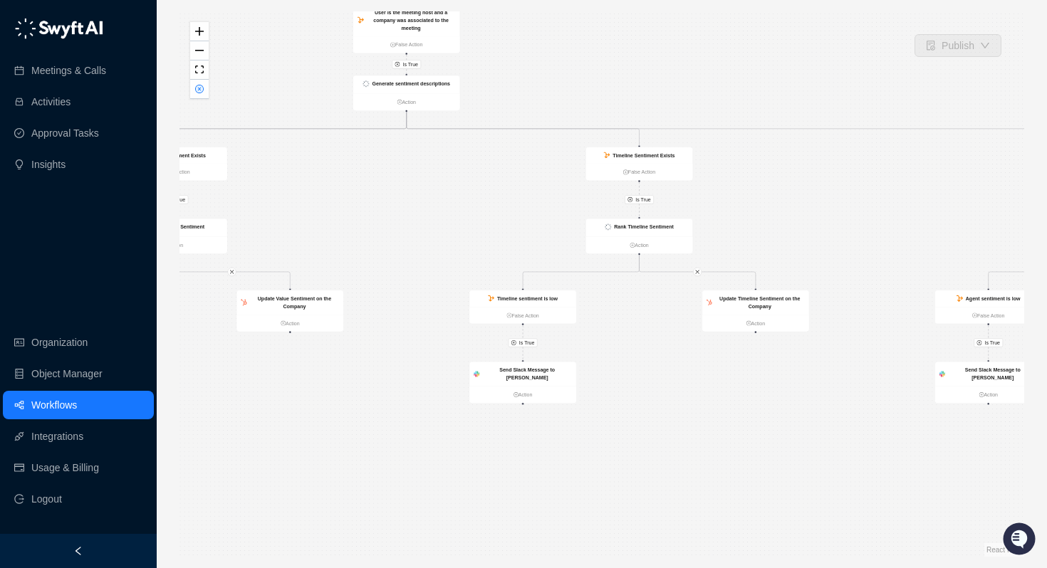
click at [66, 404] on link "Workflows" at bounding box center [54, 405] width 46 height 28
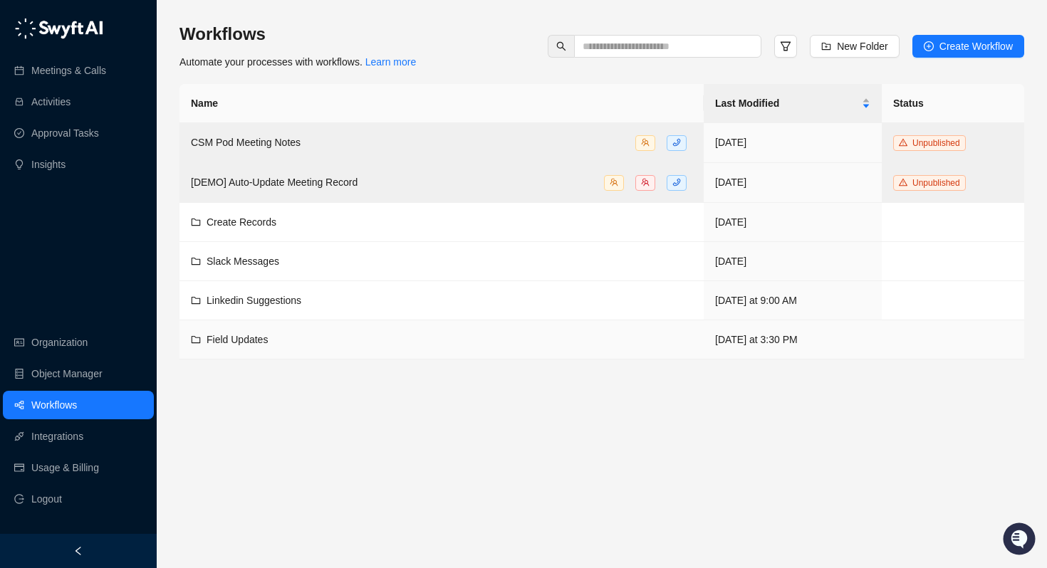
click at [237, 338] on span "Field Updates" at bounding box center [237, 339] width 61 height 11
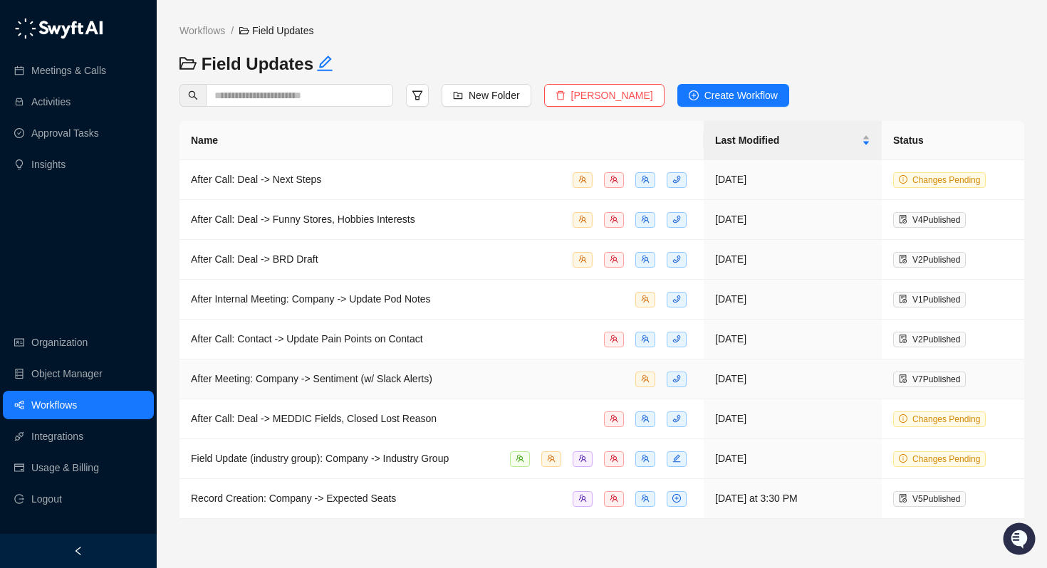
click at [332, 375] on span "After Meeting: Company -> Sentiment (w/ Slack Alerts)" at bounding box center [311, 378] width 241 height 11
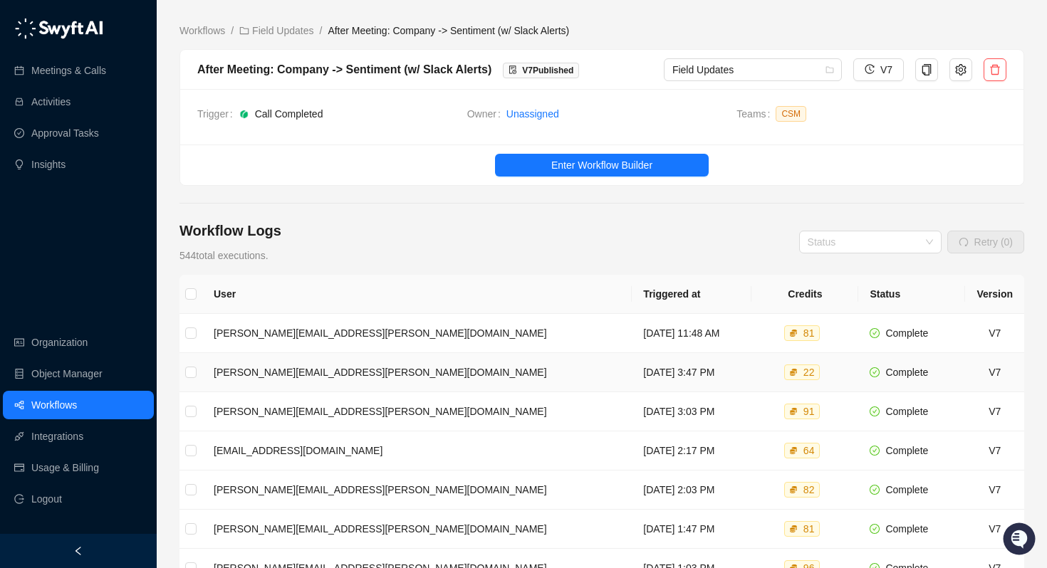
click at [332, 375] on td "[PERSON_NAME][EMAIL_ADDRESS][PERSON_NAME][DOMAIN_NAME]" at bounding box center [416, 372] width 429 height 39
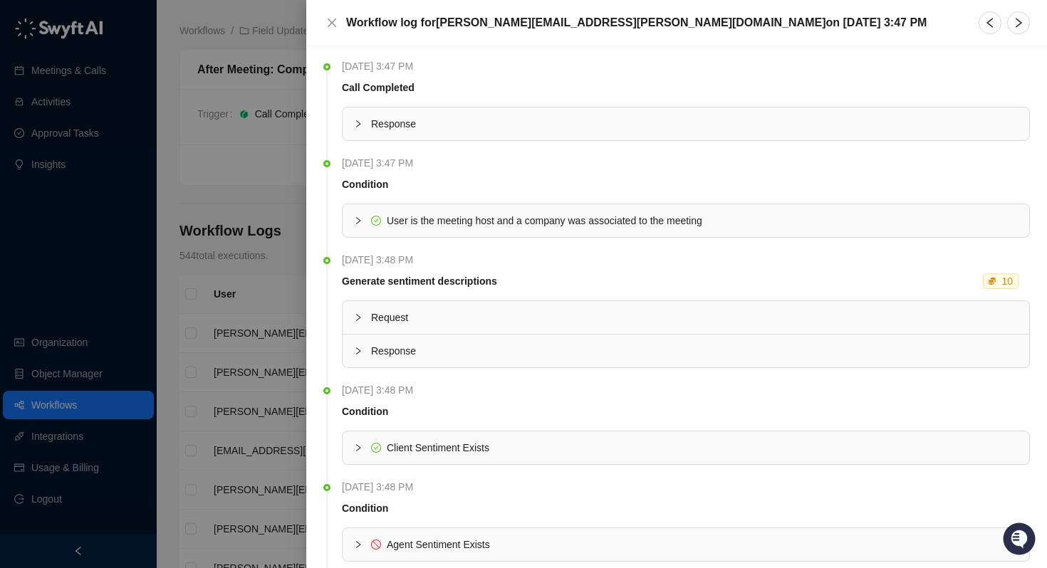
click at [393, 21] on h5 "Workflow log for [PERSON_NAME][EMAIL_ADDRESS][PERSON_NAME][DOMAIN_NAME] [DATE][…" at bounding box center [636, 22] width 580 height 17
click at [270, 19] on div at bounding box center [523, 284] width 1047 height 568
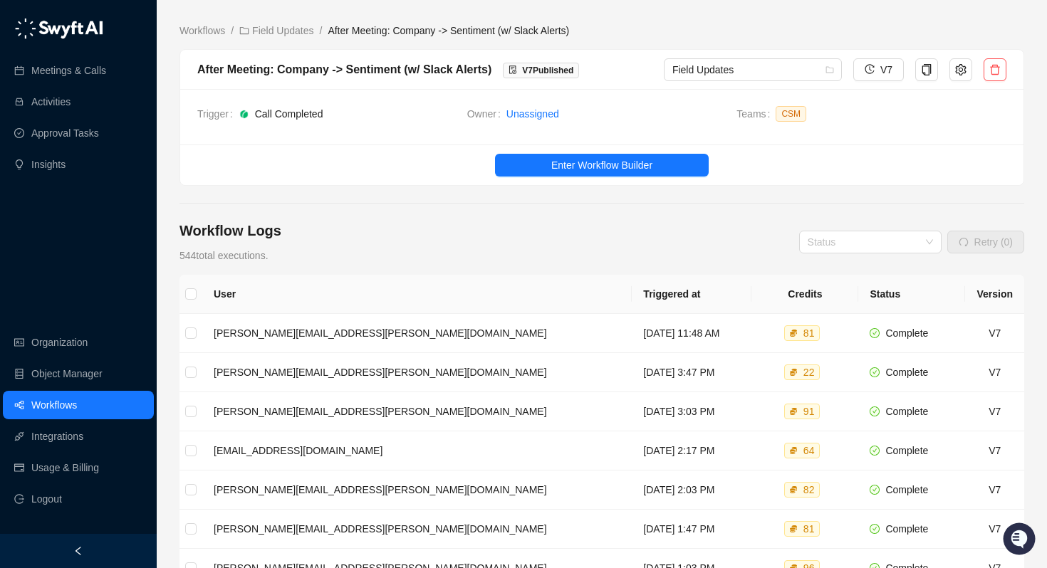
click at [283, 66] on div "After Meeting: Company -> Sentiment (w/ Slack Alerts)" at bounding box center [344, 70] width 294 height 18
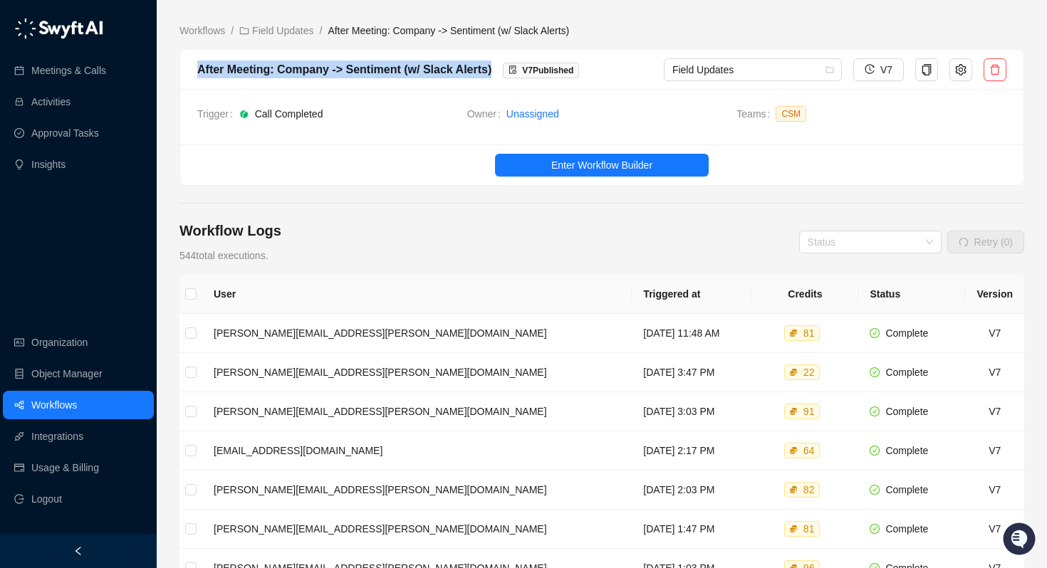
click at [283, 66] on div "After Meeting: Company -> Sentiment (w/ Slack Alerts)" at bounding box center [344, 70] width 294 height 18
copy div "After Meeting: Company -> Sentiment (w/ Slack Alerts)"
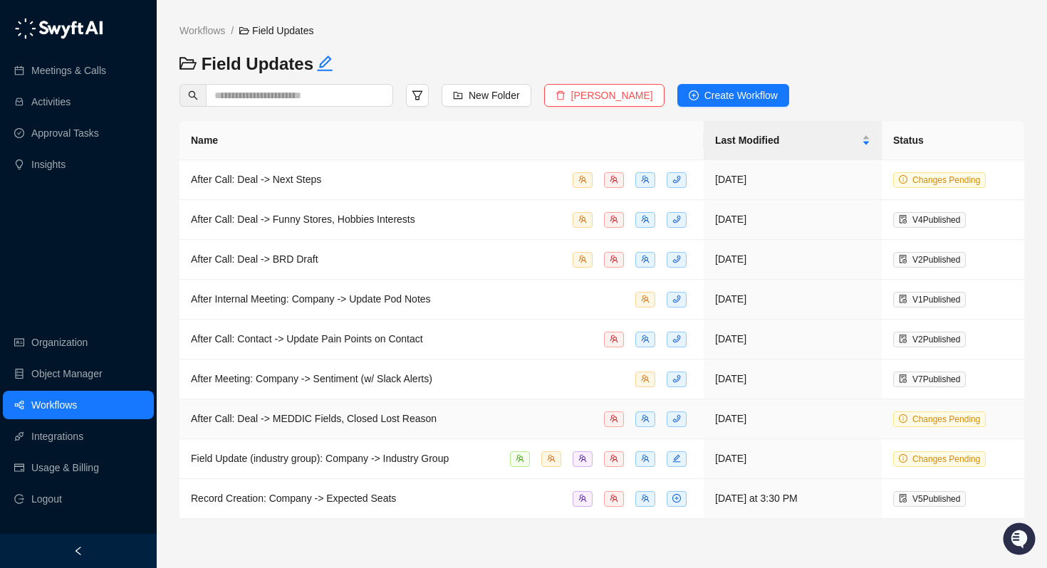
click at [292, 414] on span "After Call: Deal -> MEDDIC Fields, Closed Lost Reason" at bounding box center [314, 418] width 246 height 11
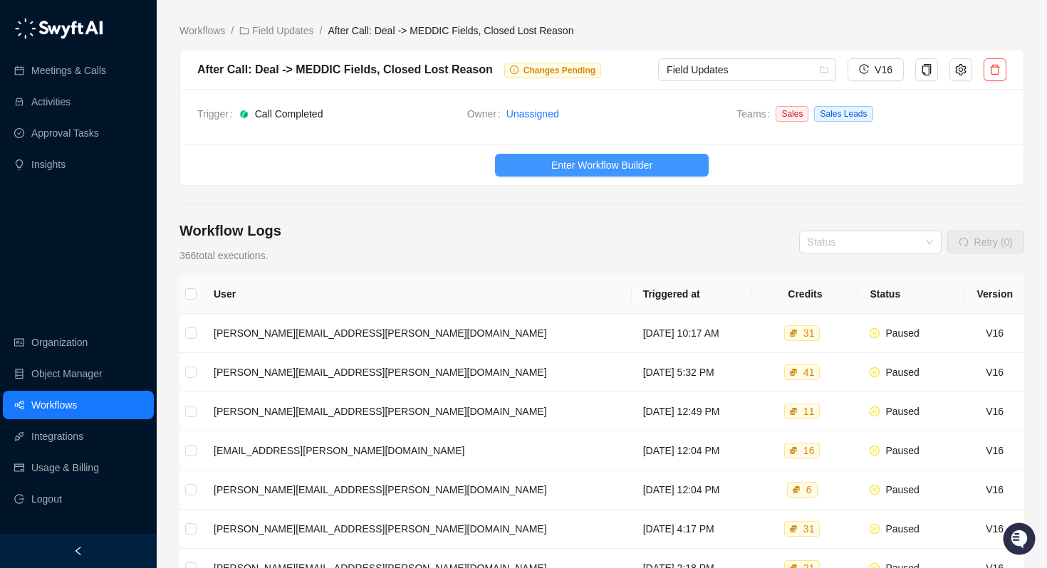
click at [555, 172] on span "Enter Workflow Builder" at bounding box center [601, 165] width 101 height 16
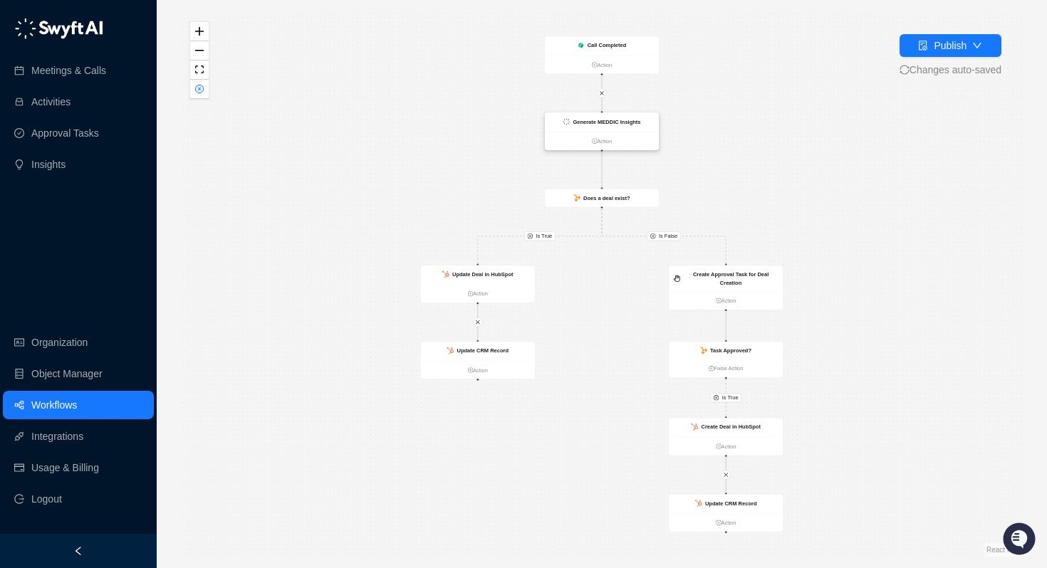
click at [610, 122] on strong "Generate MEDDIC Insights" at bounding box center [607, 122] width 68 height 6
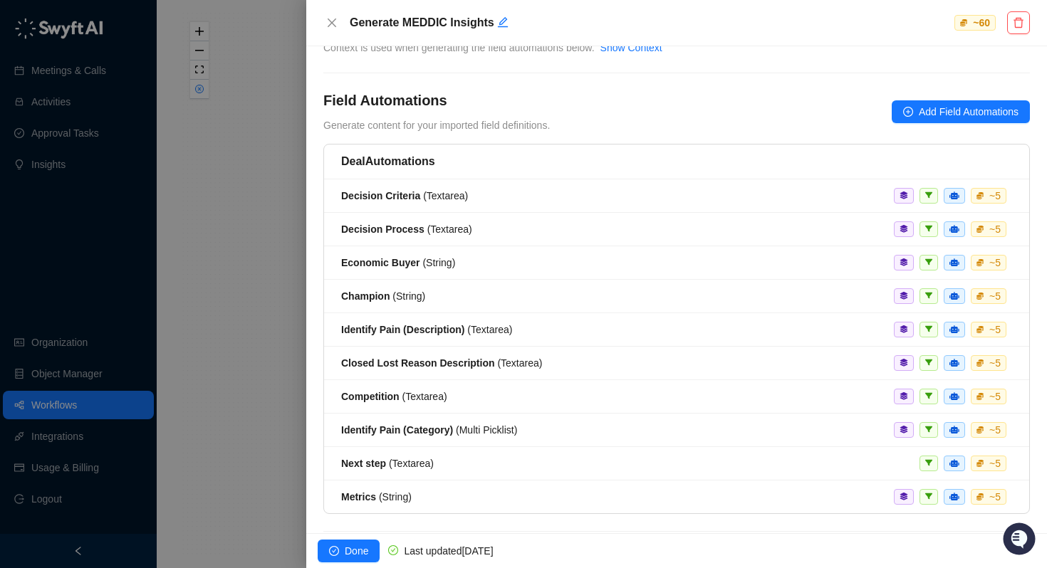
scroll to position [28, 0]
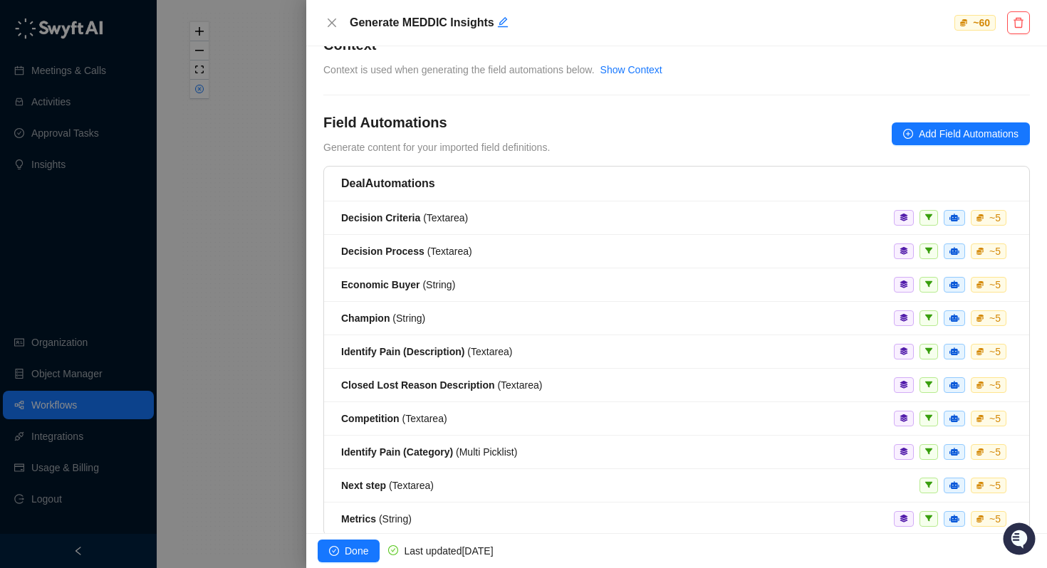
click at [640, 78] on div "**********" at bounding box center [676, 415] width 706 height 761
click at [640, 74] on link "Show Context" at bounding box center [631, 69] width 62 height 11
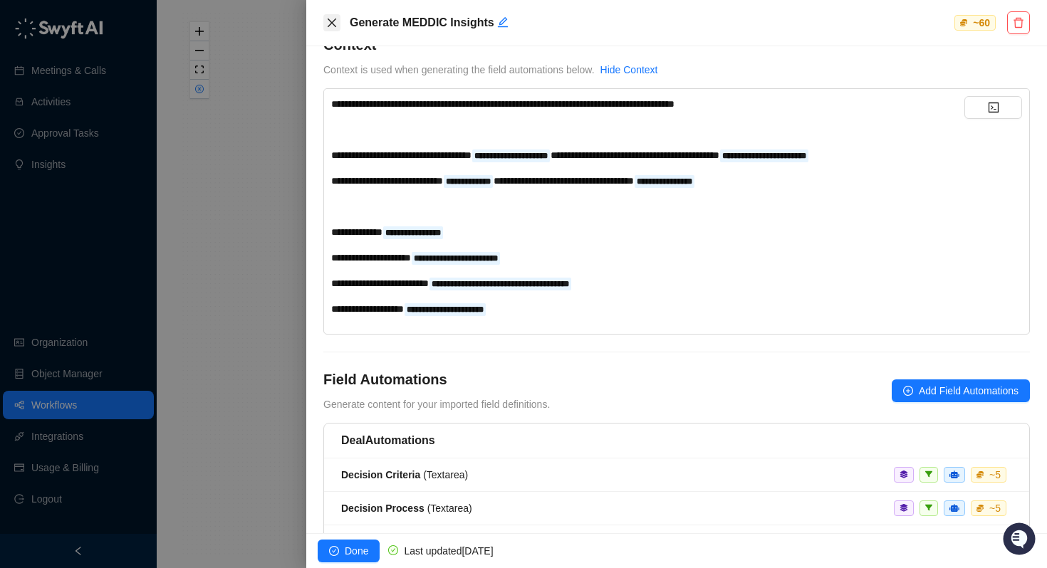
click at [333, 18] on icon "close" at bounding box center [331, 22] width 11 height 11
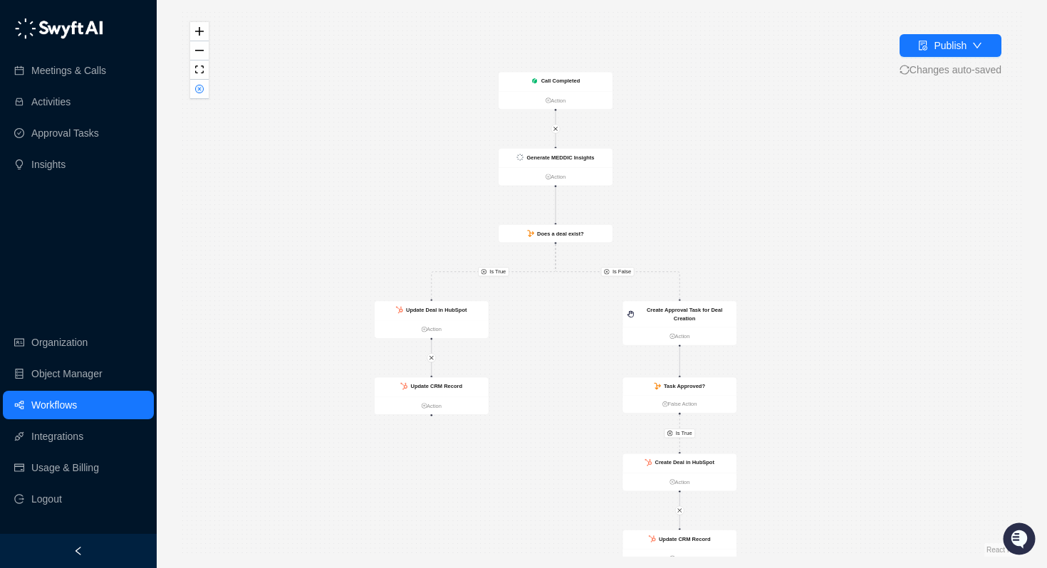
drag, startPoint x: 572, startPoint y: 298, endPoint x: 526, endPoint y: 333, distance: 58.4
click at [526, 333] on div "Is True Is True Is False Call Completed Action Create Deal in HubSpot Action Cr…" at bounding box center [601, 284] width 845 height 546
click at [567, 160] on strong "Generate MEDDIC Insights" at bounding box center [560, 158] width 68 height 6
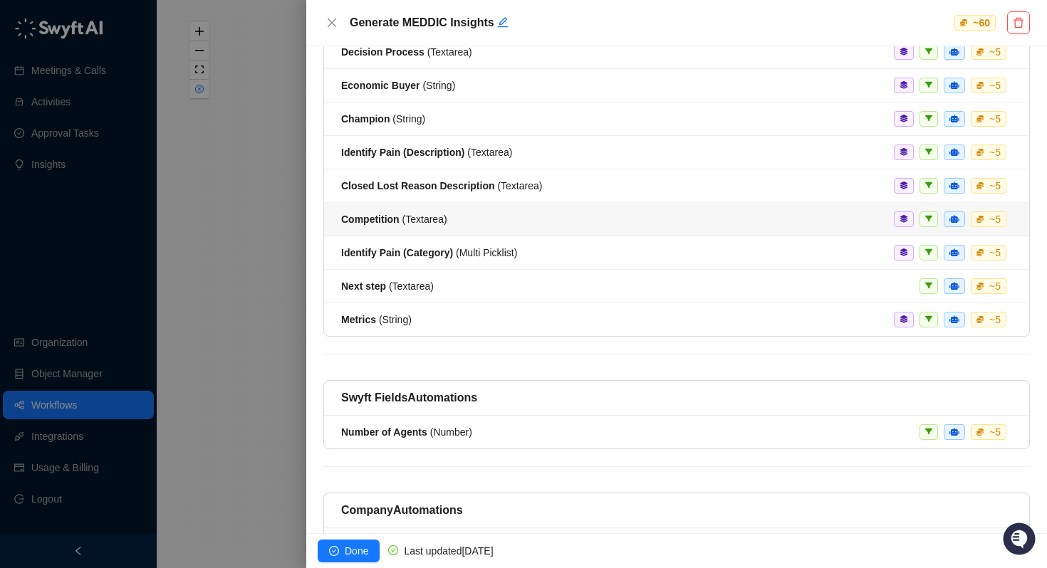
scroll to position [308, 0]
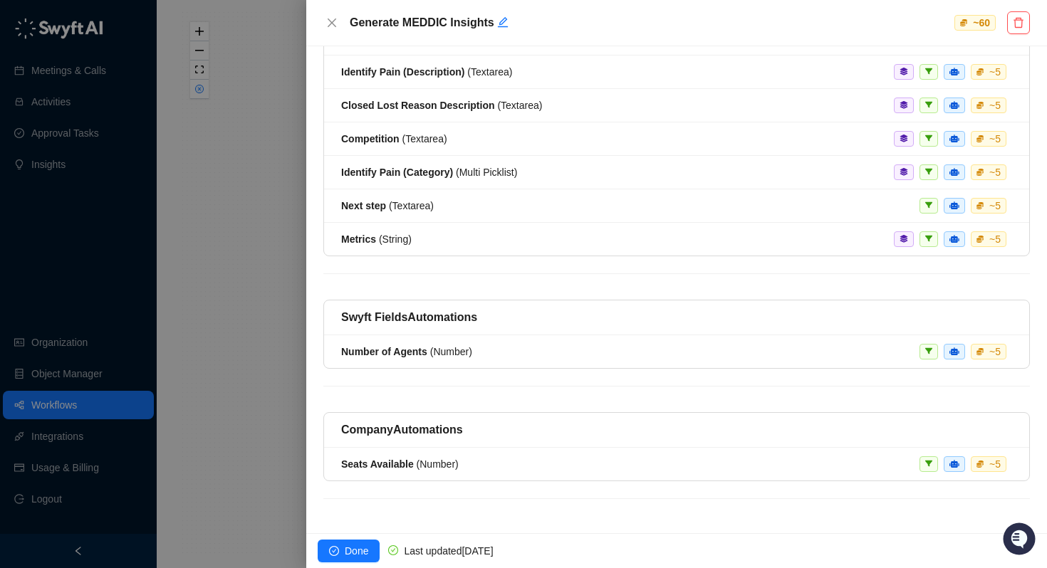
click at [246, 308] on div at bounding box center [523, 284] width 1047 height 568
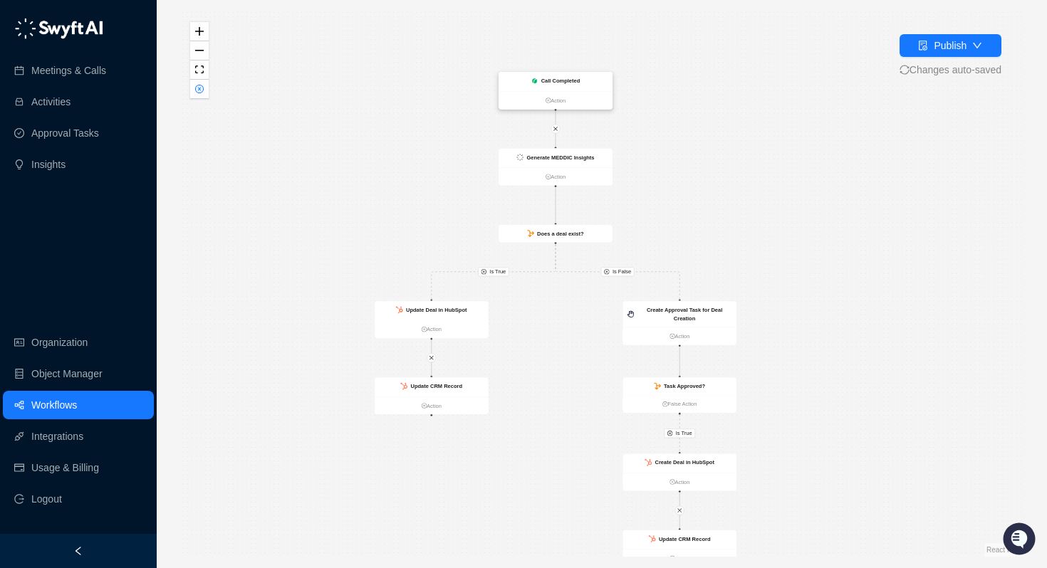
click at [550, 83] on strong "Call Completed" at bounding box center [560, 81] width 39 height 6
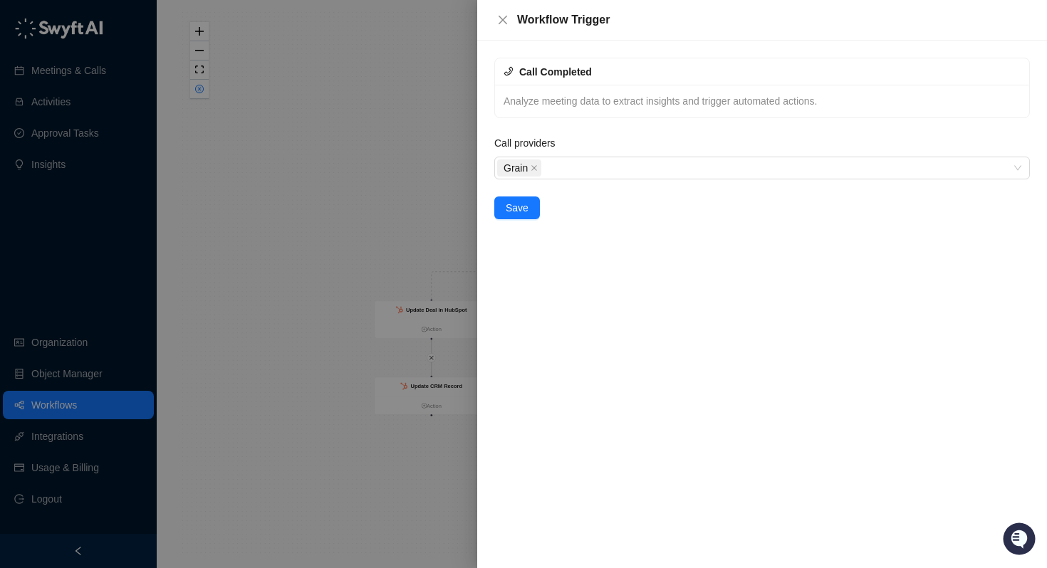
click at [357, 177] on div at bounding box center [523, 284] width 1047 height 568
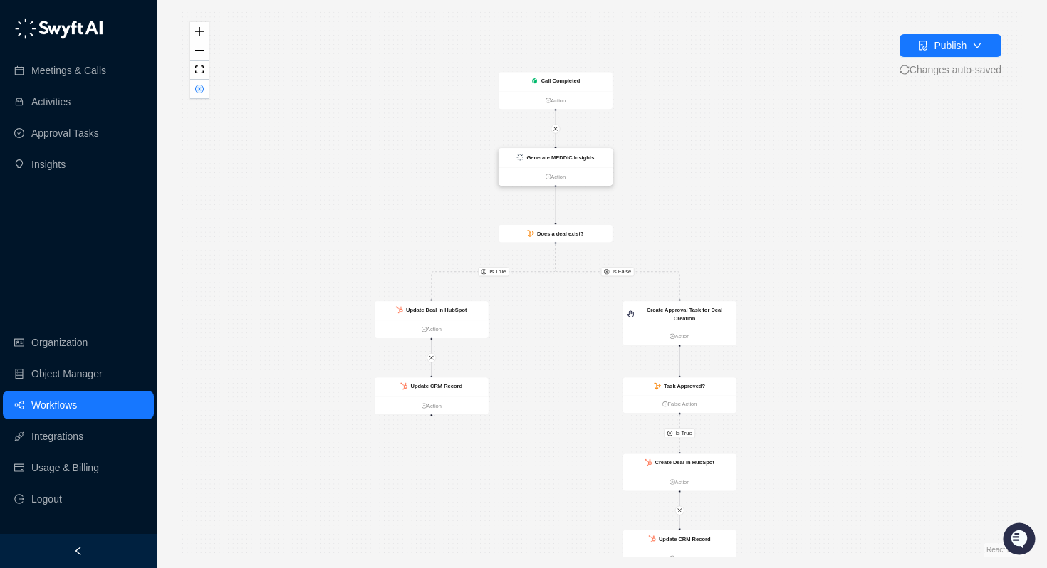
click at [580, 156] on strong "Generate MEDDIC Insights" at bounding box center [560, 158] width 68 height 6
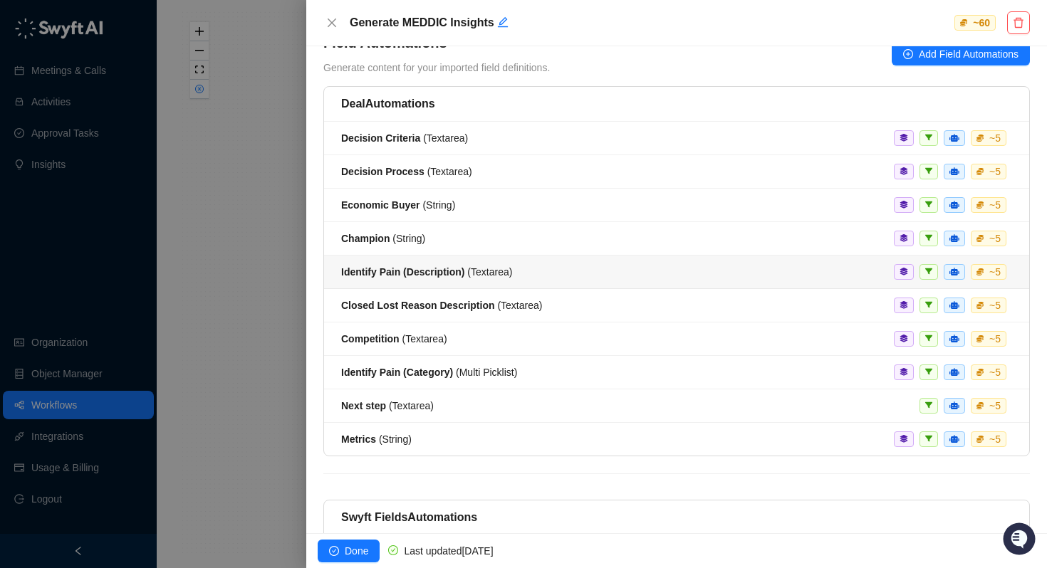
scroll to position [120, 0]
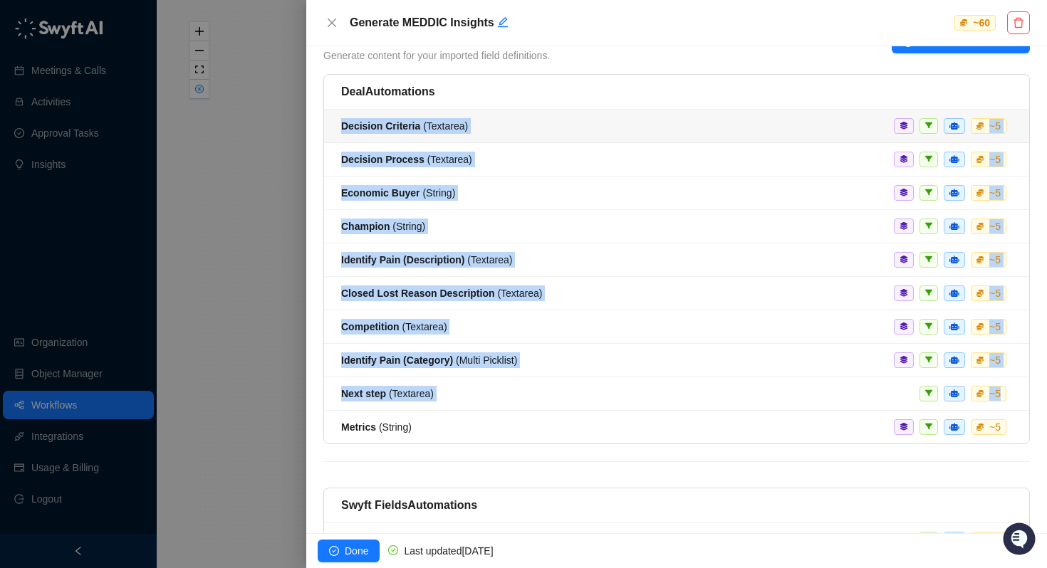
drag, startPoint x: 316, startPoint y: 432, endPoint x: 337, endPoint y: 120, distance: 312.6
click at [337, 120] on div "**********" at bounding box center [676, 289] width 741 height 487
copy ul "Decision Criteria ( Textarea ) ~ 5 Decision Process ( Textarea ) ~ 5 Economic B…"
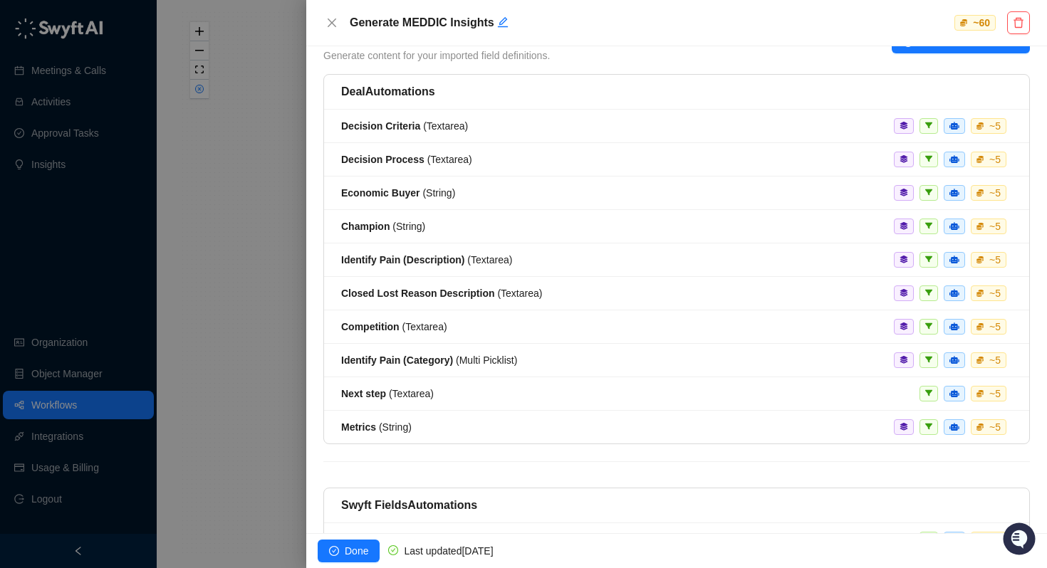
click at [418, 19] on h5 "Generate MEDDIC Insights" at bounding box center [650, 22] width 601 height 17
copy h5 "Generate MEDDIC Insights"
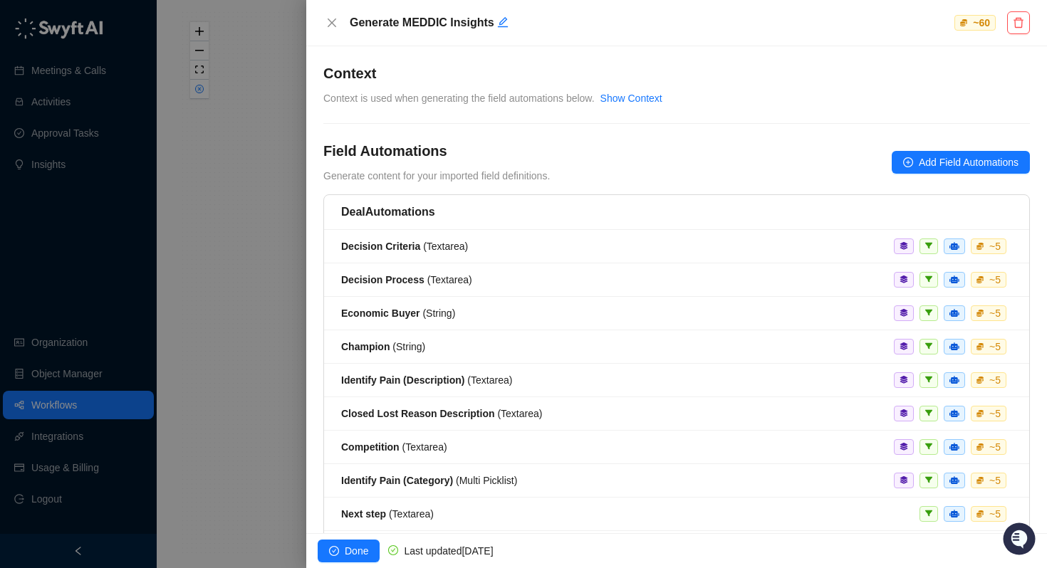
click at [251, 221] on div at bounding box center [523, 284] width 1047 height 568
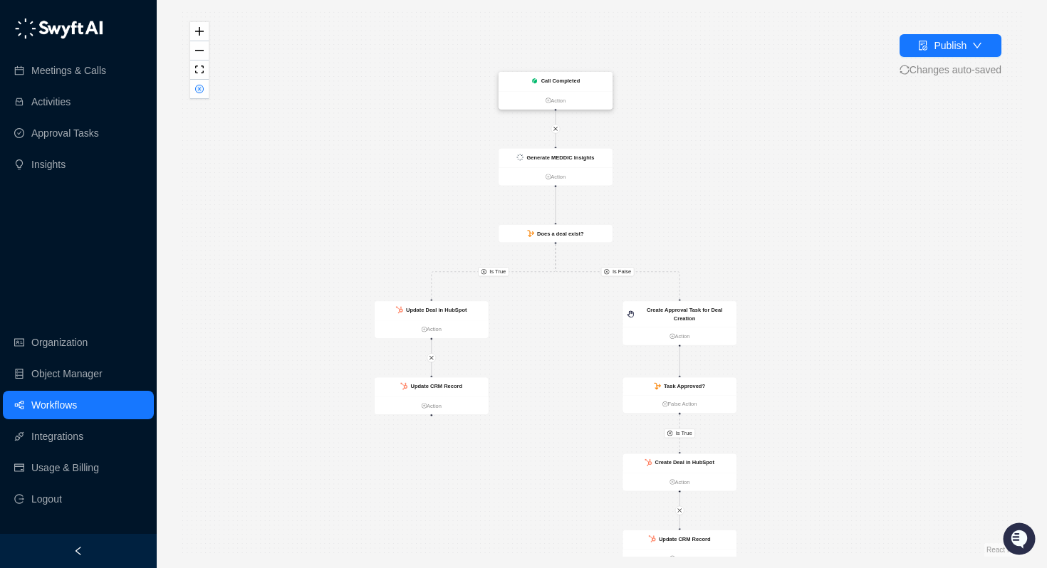
click at [565, 80] on strong "Call Completed" at bounding box center [560, 81] width 39 height 6
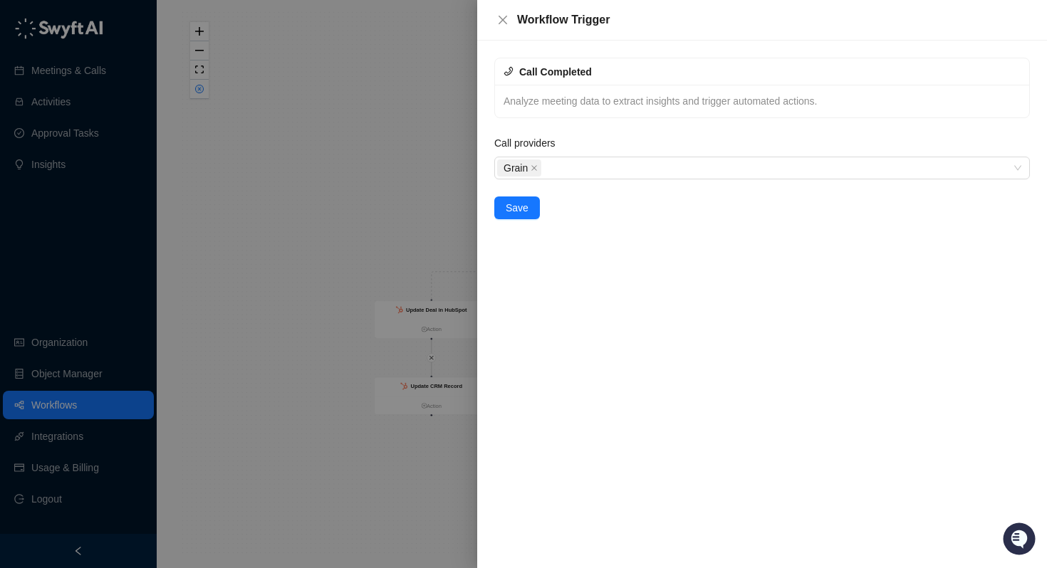
click at [338, 93] on div at bounding box center [523, 284] width 1047 height 568
click at [50, 405] on div at bounding box center [523, 284] width 1047 height 568
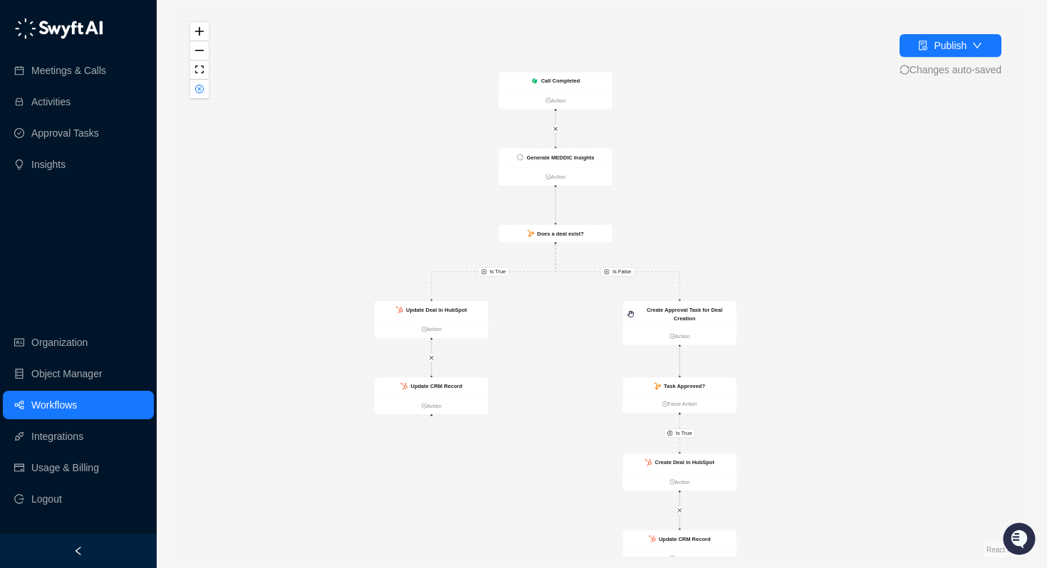
click at [50, 405] on link "Workflows" at bounding box center [54, 405] width 46 height 28
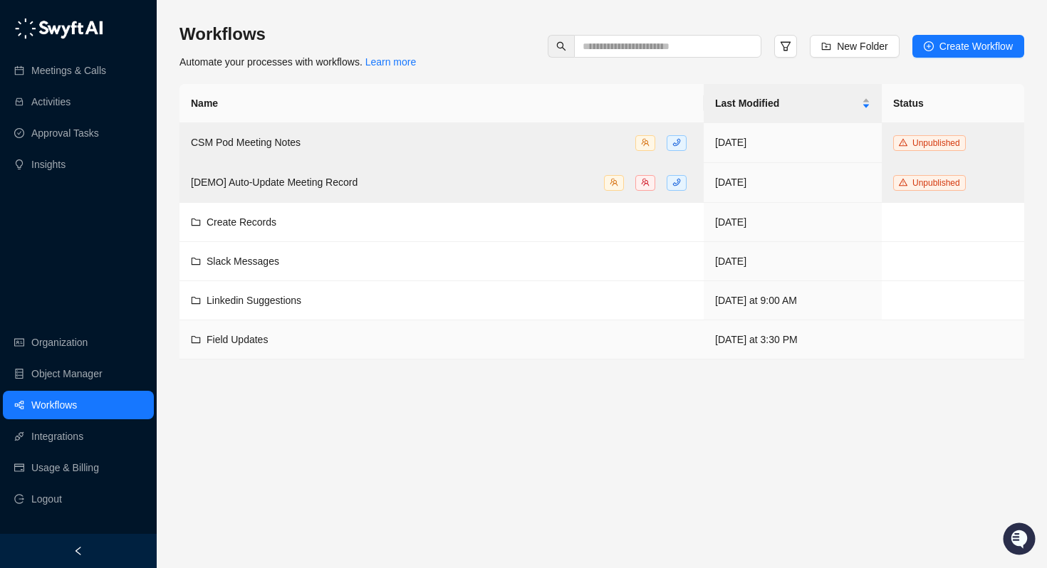
click at [251, 348] on td "Field Updates" at bounding box center [441, 339] width 524 height 39
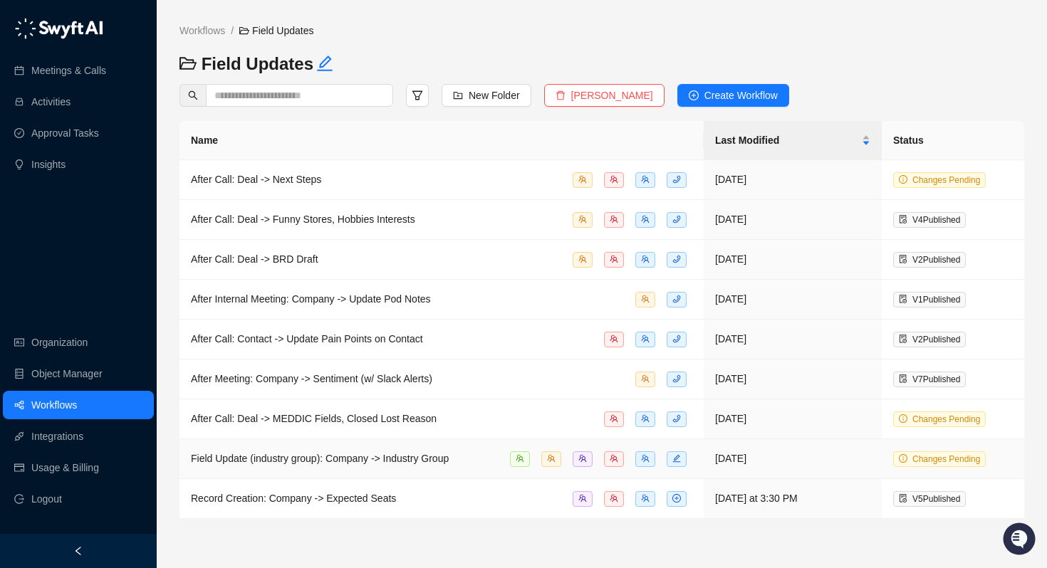
click at [353, 453] on span "Field Update (industry group): Company -> Industry Group" at bounding box center [320, 458] width 258 height 11
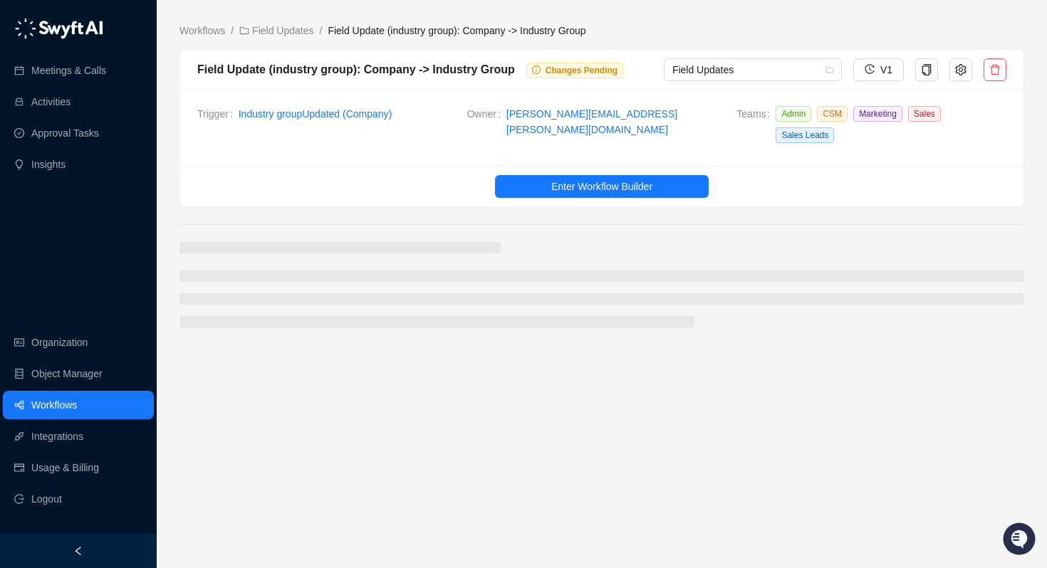
click at [351, 68] on div "Field Update (industry group): Company -> Industry Group" at bounding box center [356, 70] width 318 height 18
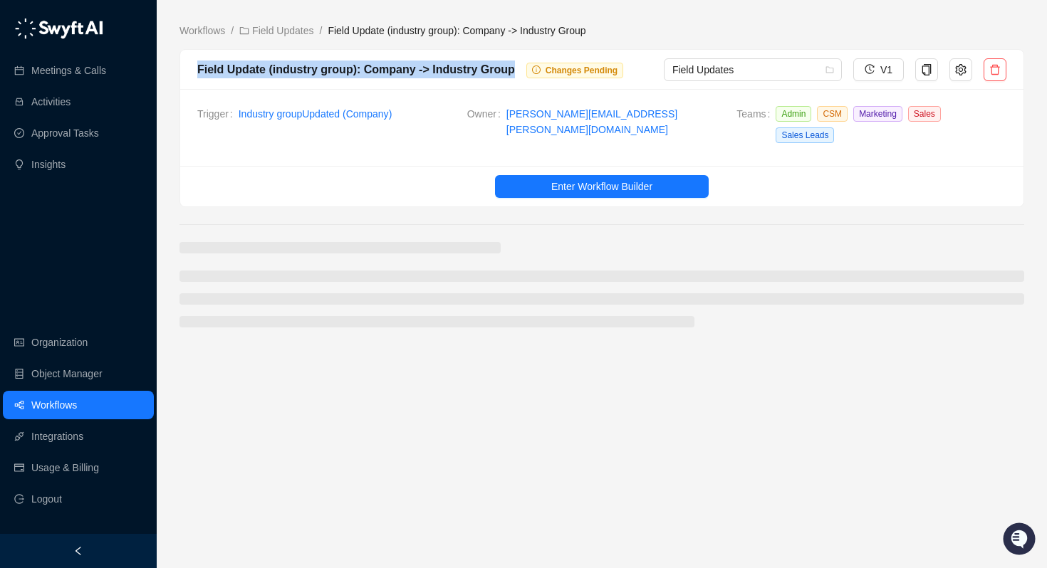
click at [351, 68] on div "Field Update (industry group): Company -> Industry Group" at bounding box center [356, 70] width 318 height 18
copy div "Field Update (industry group): Company -> Industry Group"
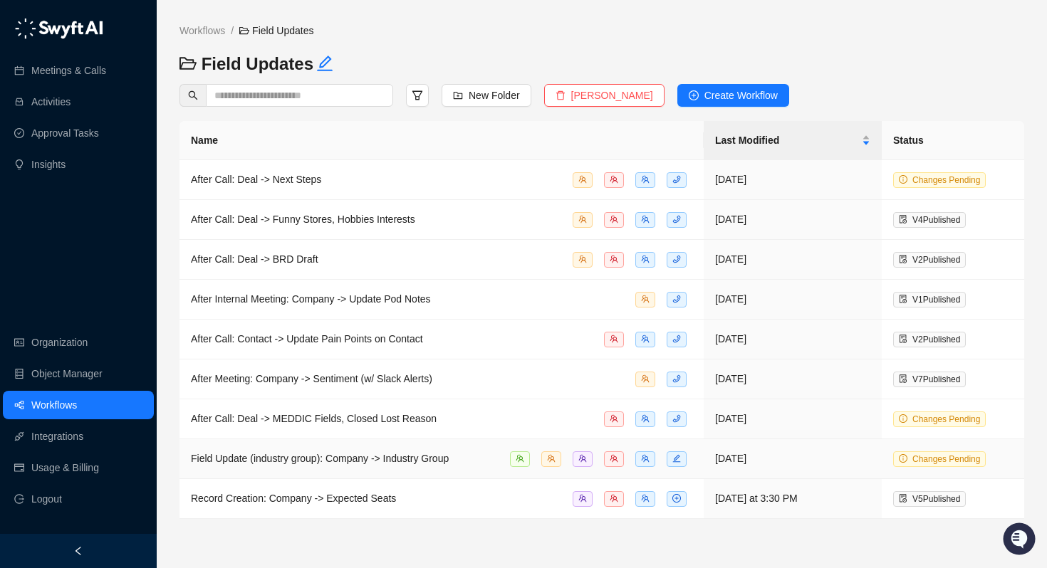
click at [360, 454] on span "Field Update (industry group): Company -> Industry Group" at bounding box center [320, 458] width 258 height 11
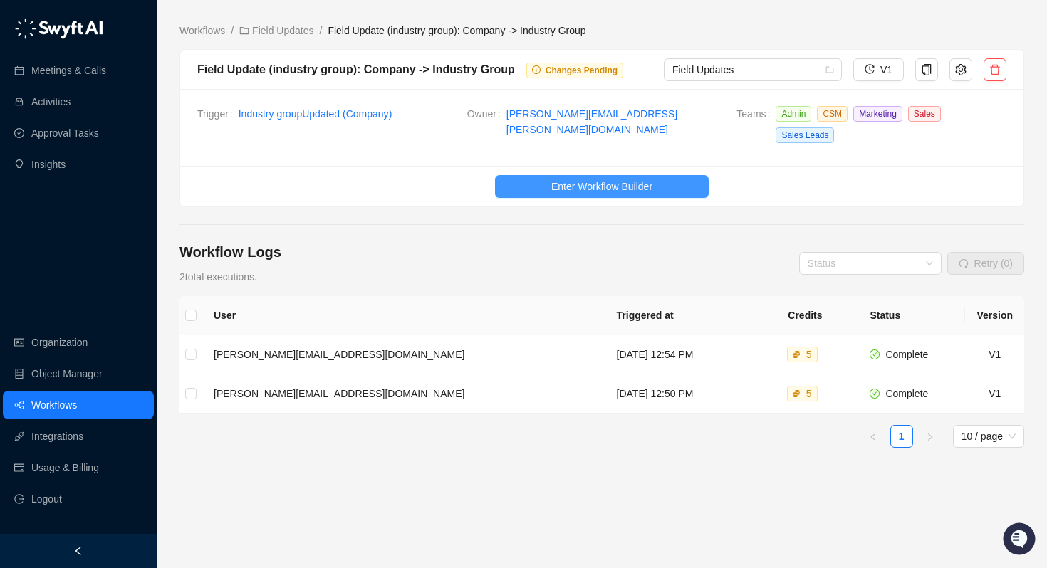
click at [587, 182] on span "Enter Workflow Builder" at bounding box center [601, 187] width 101 height 16
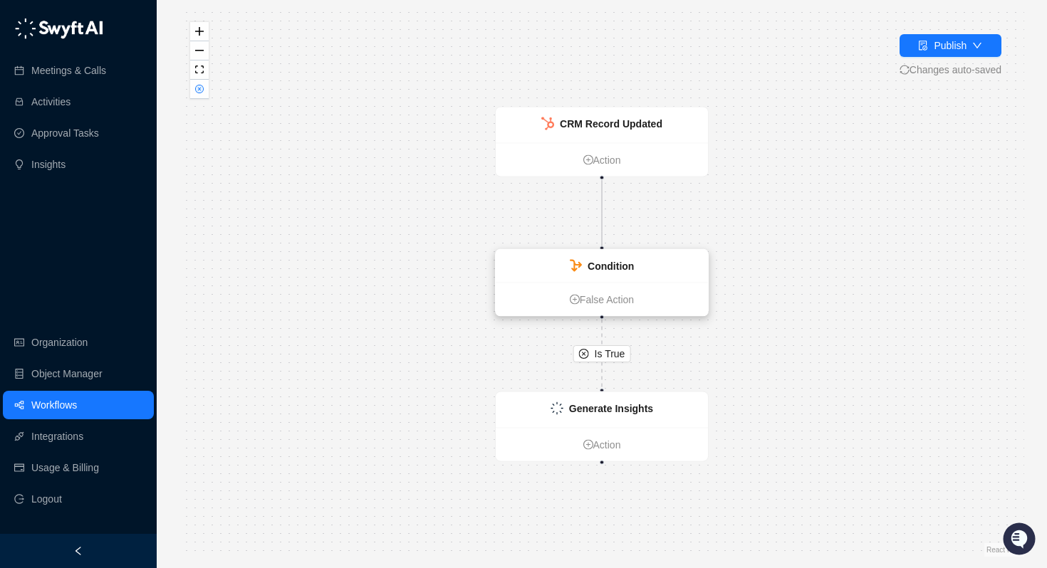
click at [586, 268] on div "Condition" at bounding box center [602, 267] width 65 height 16
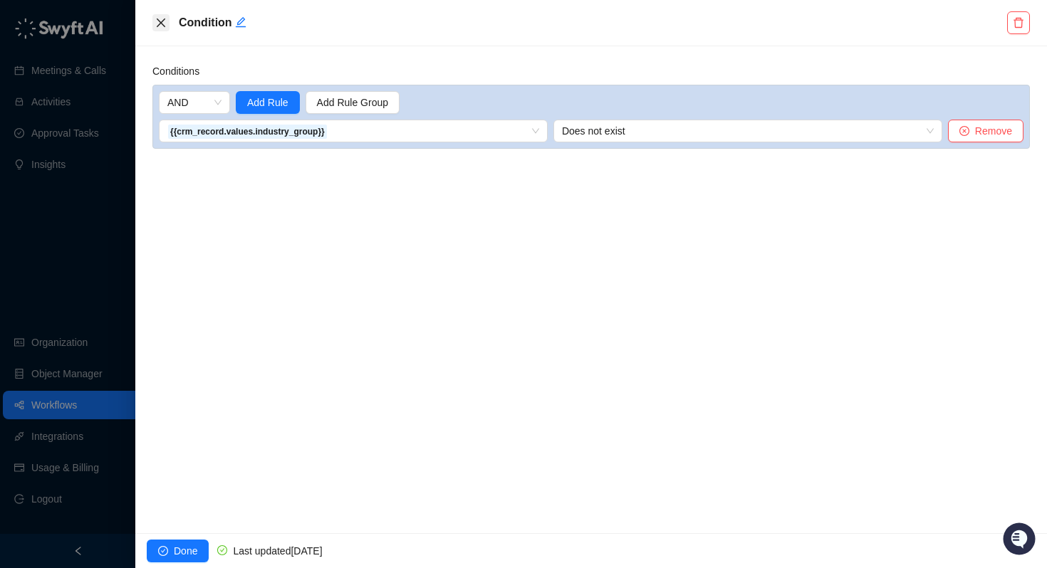
click at [158, 22] on icon "close" at bounding box center [160, 22] width 11 height 11
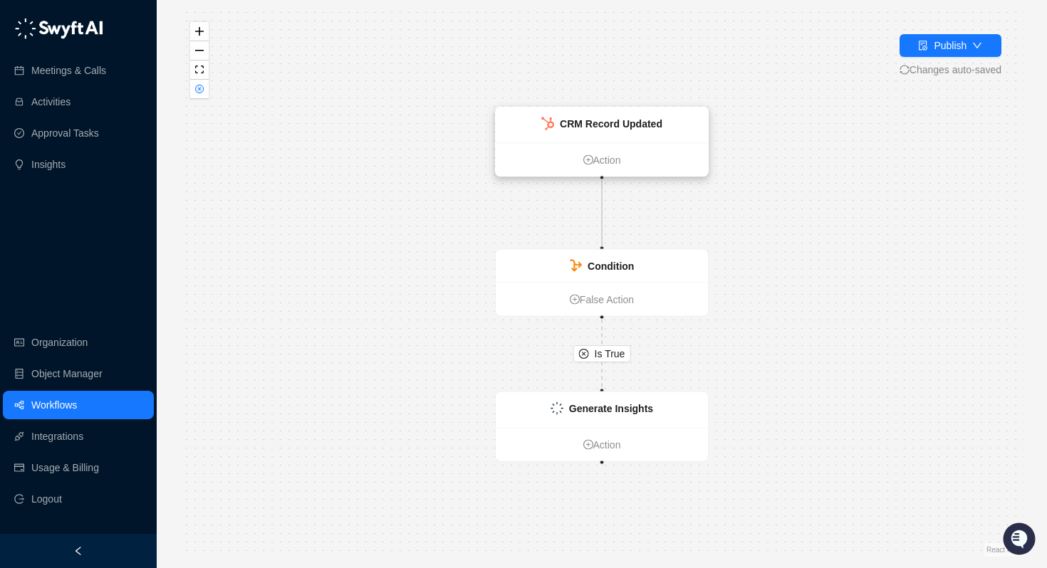
click at [568, 122] on strong "CRM Record Updated" at bounding box center [611, 123] width 103 height 11
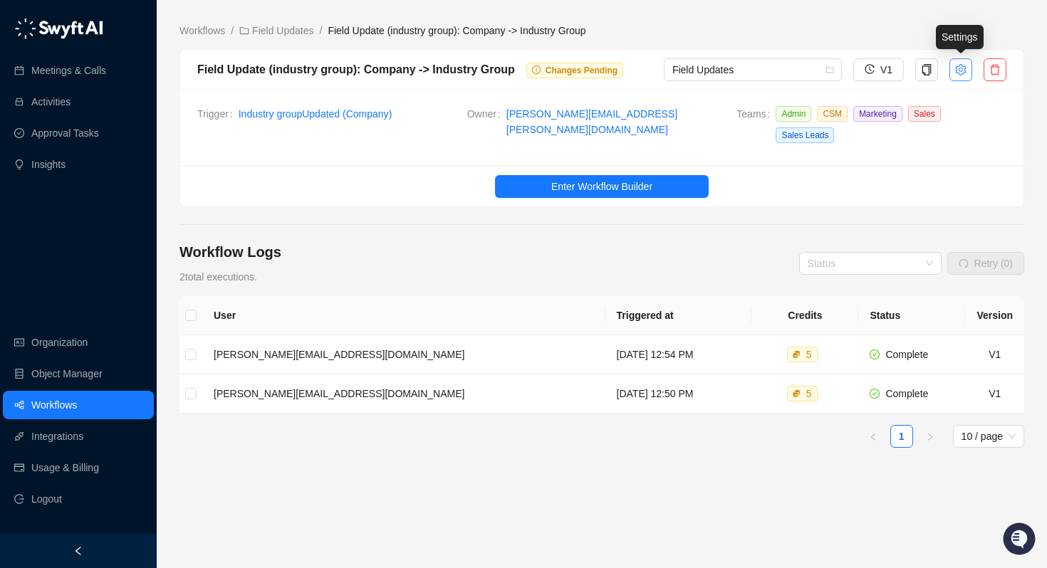
click at [962, 71] on icon "setting" at bounding box center [960, 69] width 11 height 11
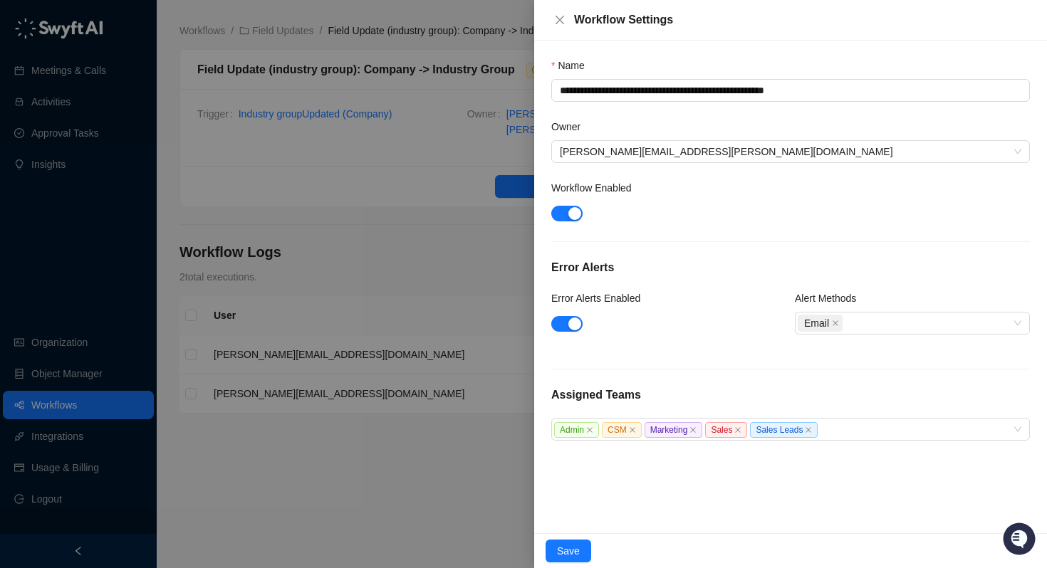
click at [320, 237] on div at bounding box center [523, 284] width 1047 height 568
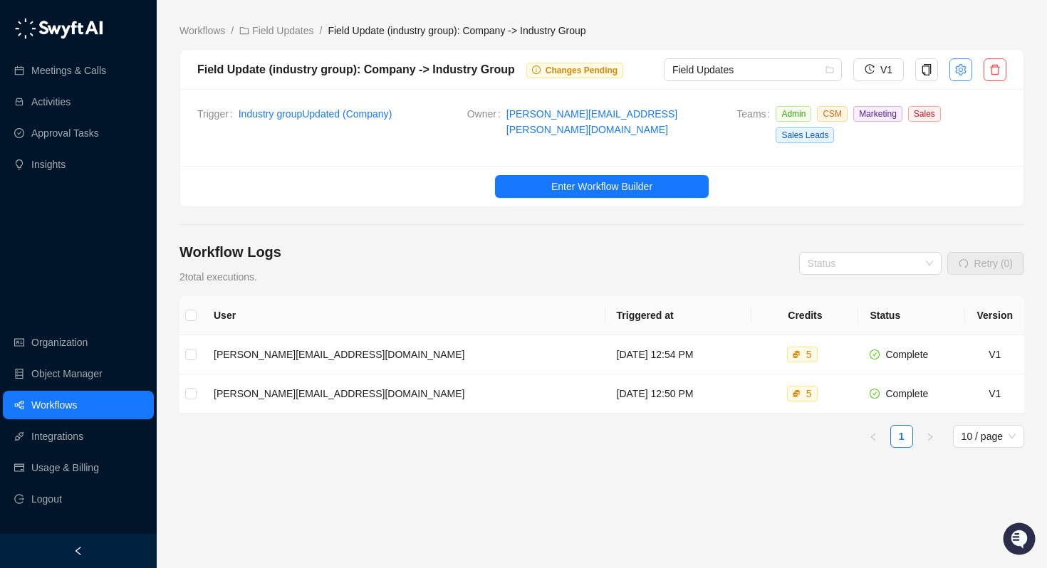
click at [964, 68] on icon "setting" at bounding box center [960, 68] width 11 height 11
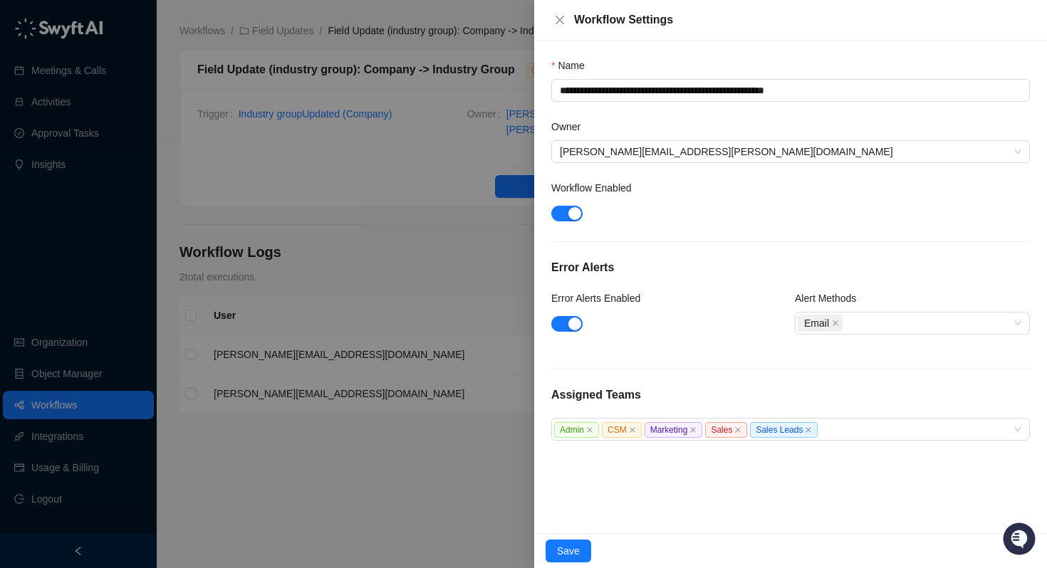
click at [487, 469] on div at bounding box center [523, 284] width 1047 height 568
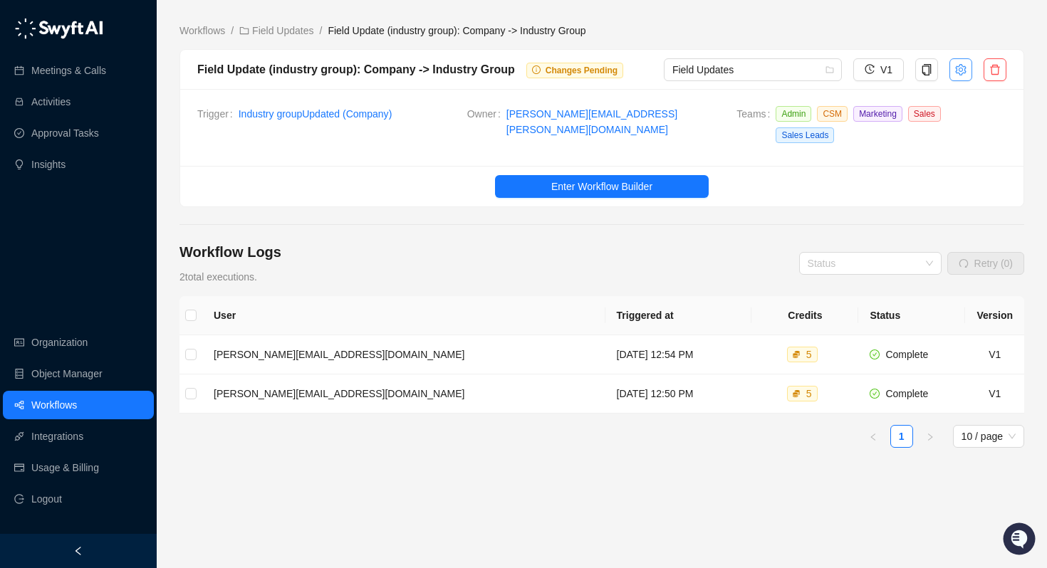
click at [965, 72] on icon "setting" at bounding box center [960, 68] width 11 height 11
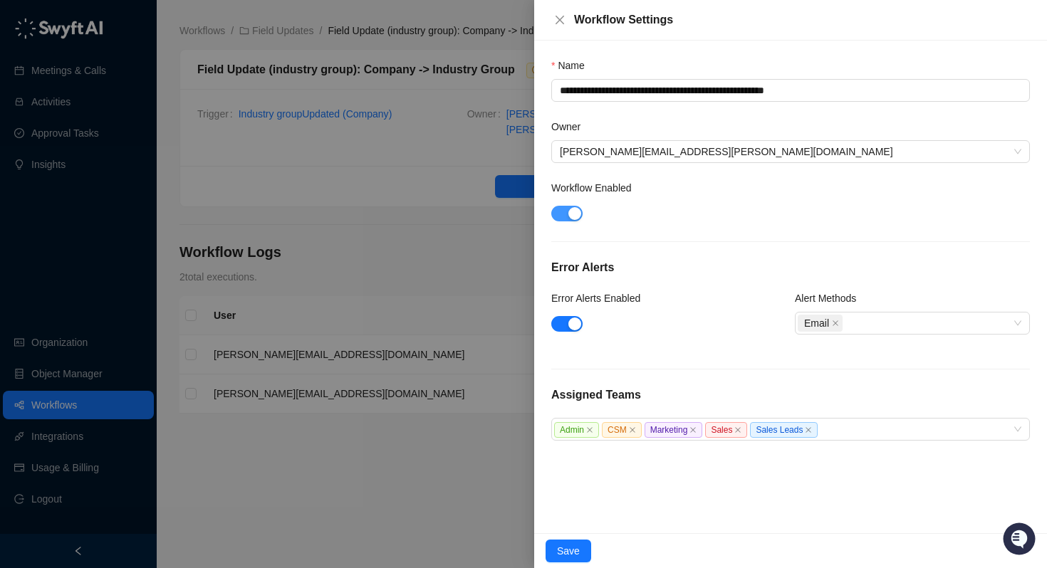
click at [570, 217] on div "button" at bounding box center [574, 213] width 13 height 13
click at [565, 553] on span "Save" at bounding box center [568, 551] width 23 height 16
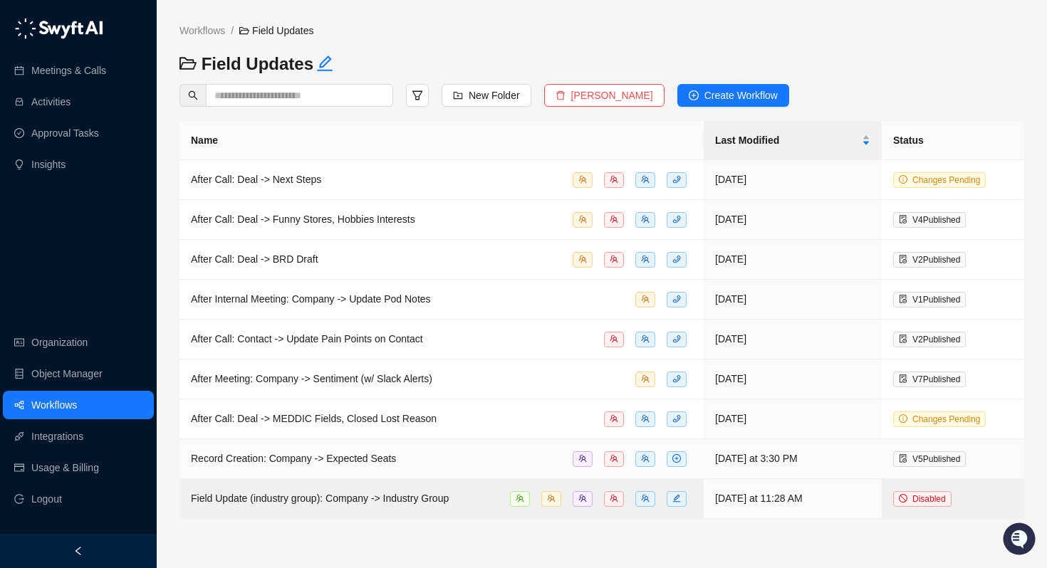
click at [355, 458] on span "Record Creation: Company -> Expected Seats" at bounding box center [293, 458] width 205 height 11
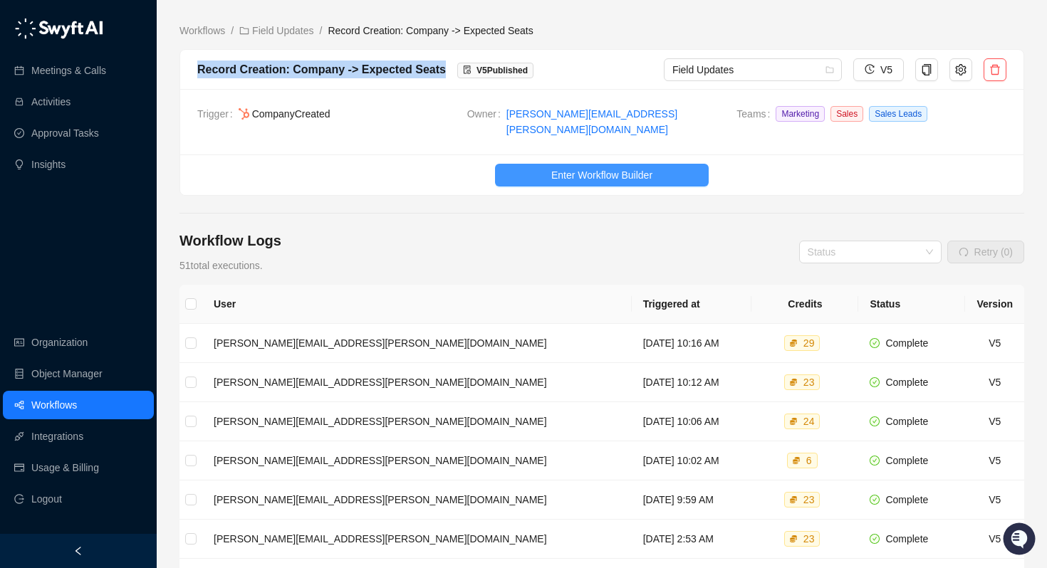
click at [571, 167] on span "Enter Workflow Builder" at bounding box center [601, 175] width 101 height 16
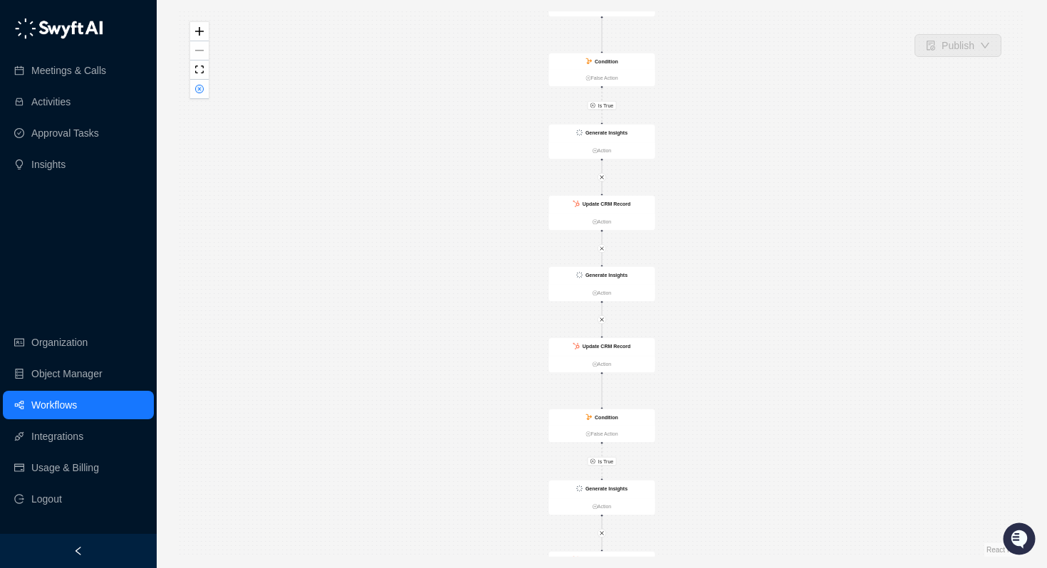
click at [69, 390] on ul "Organization Object Manager Workflows Integrations Usage & Billing Logout" at bounding box center [78, 420] width 157 height 191
click at [63, 409] on link "Workflows" at bounding box center [54, 405] width 46 height 28
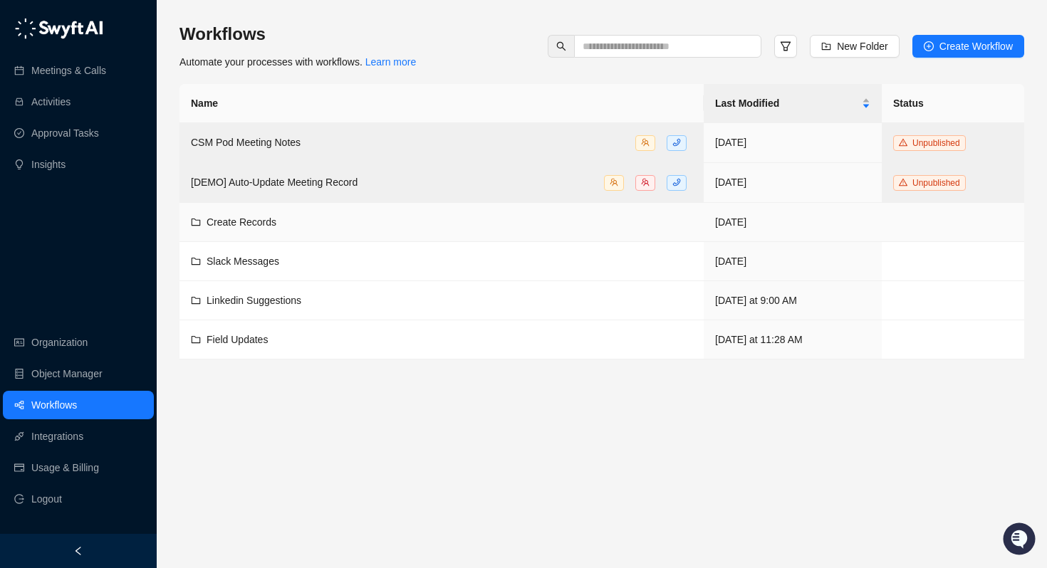
click at [258, 225] on span "Create Records" at bounding box center [242, 222] width 70 height 11
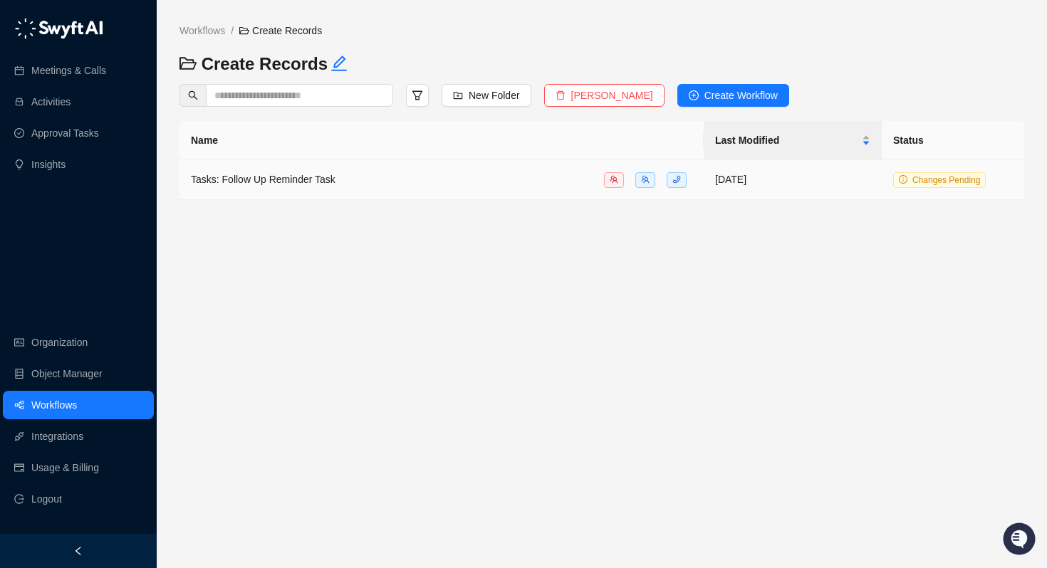
click at [279, 179] on span "Tasks: Follow Up Reminder Task" at bounding box center [263, 179] width 145 height 11
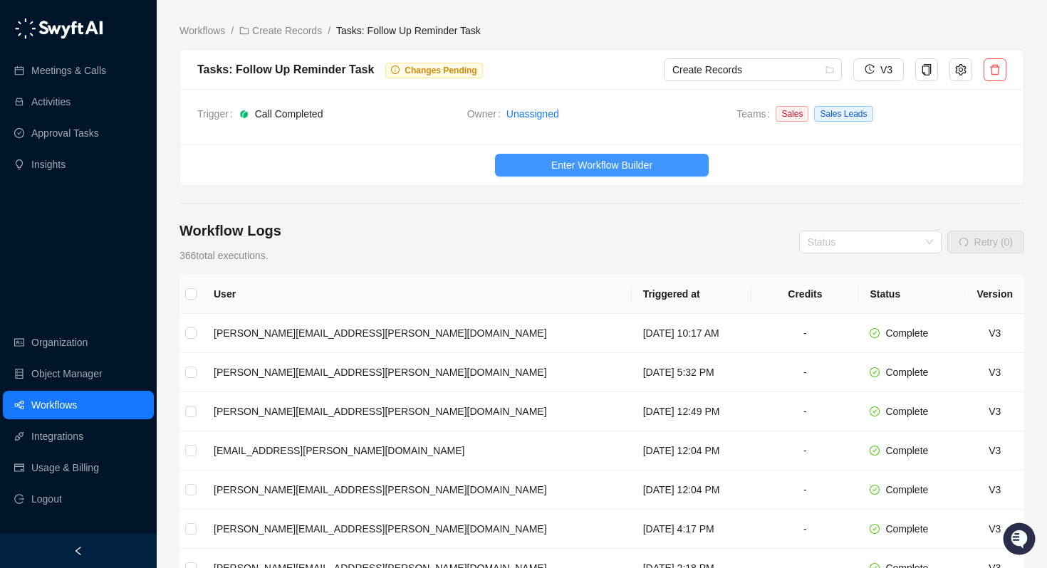
click at [627, 160] on span "Enter Workflow Builder" at bounding box center [601, 165] width 101 height 16
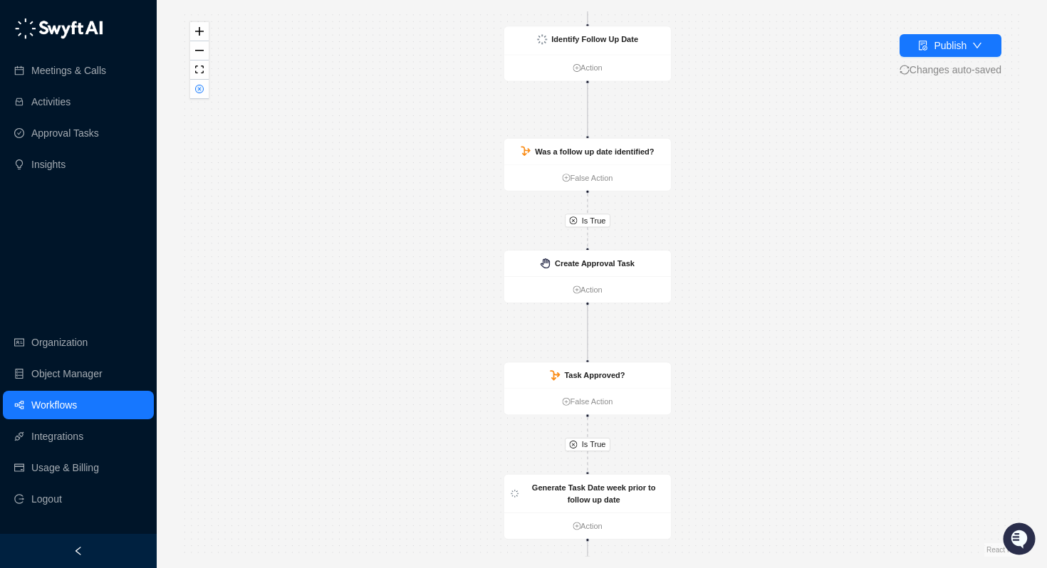
drag, startPoint x: 724, startPoint y: 155, endPoint x: 739, endPoint y: 67, distance: 89.6
click at [739, 67] on div "Is True Is True Call Completed Action Identify Follow Up Date Action Was a foll…" at bounding box center [601, 284] width 845 height 546
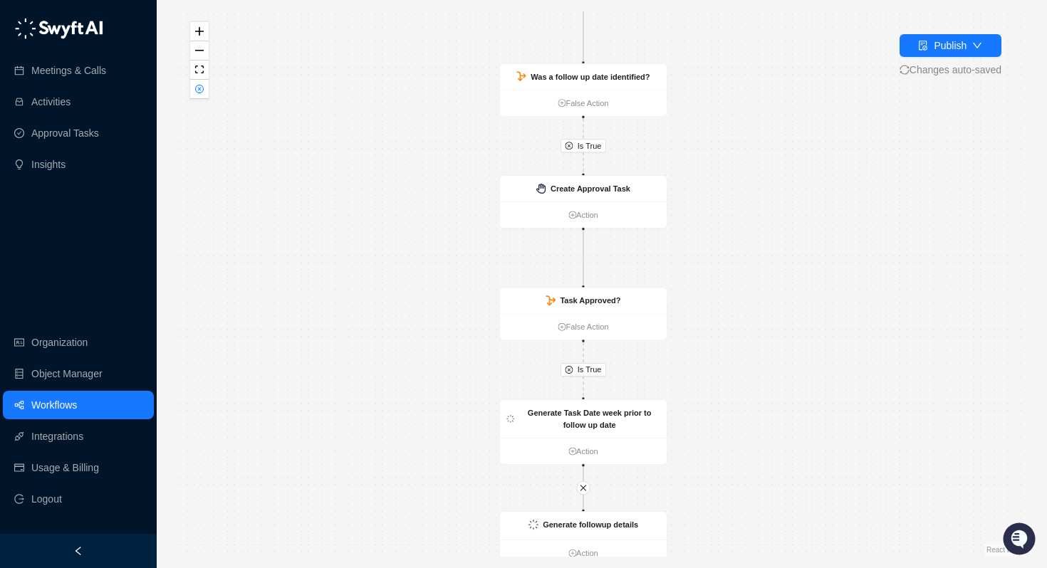
drag, startPoint x: 723, startPoint y: 237, endPoint x: 684, endPoint y: 105, distance: 137.5
click at [684, 105] on div "Is True Is True Call Completed Action Identify Follow Up Date Action Was a foll…" at bounding box center [601, 284] width 845 height 546
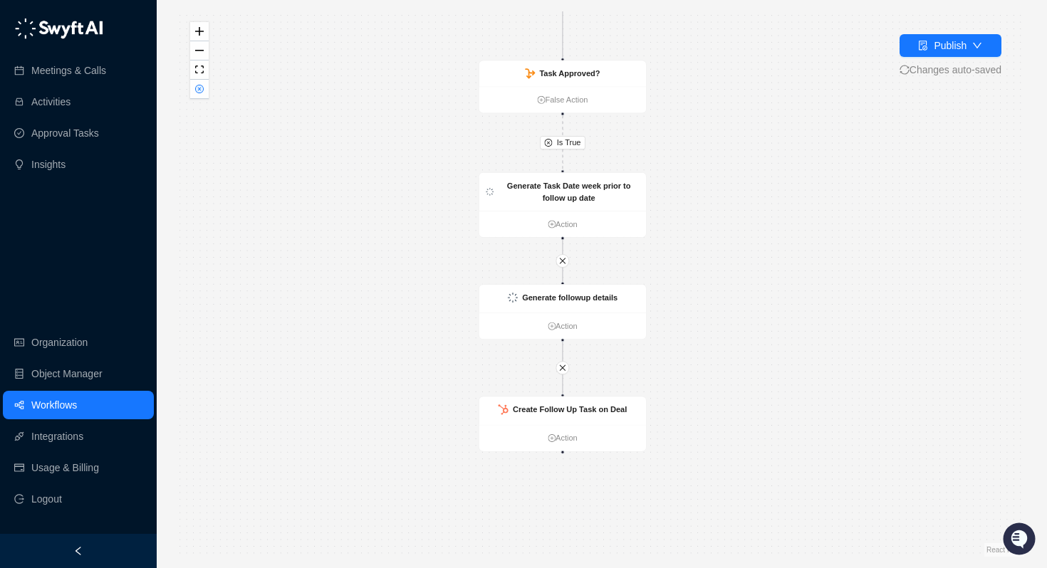
drag, startPoint x: 686, startPoint y: 264, endPoint x: 688, endPoint y: 122, distance: 141.7
click at [688, 122] on div "Is True Is True Call Completed Action Identify Follow Up Date Action Was a foll…" at bounding box center [601, 284] width 845 height 546
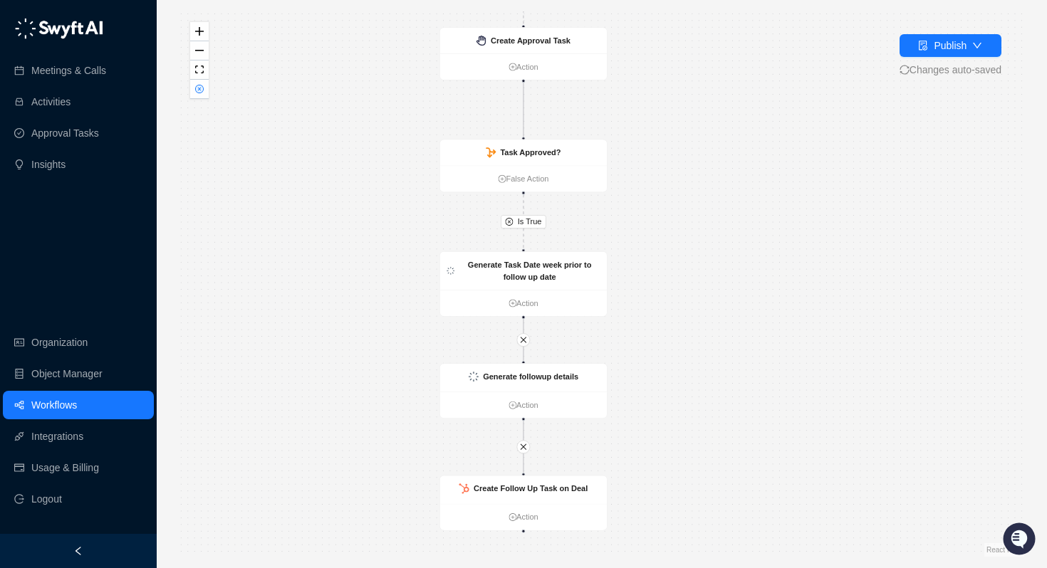
drag, startPoint x: 687, startPoint y: 226, endPoint x: 628, endPoint y: 497, distance: 277.6
click at [628, 497] on div "Is True Is True Call Completed Action Identify Follow Up Date Action Was a foll…" at bounding box center [601, 284] width 845 height 546
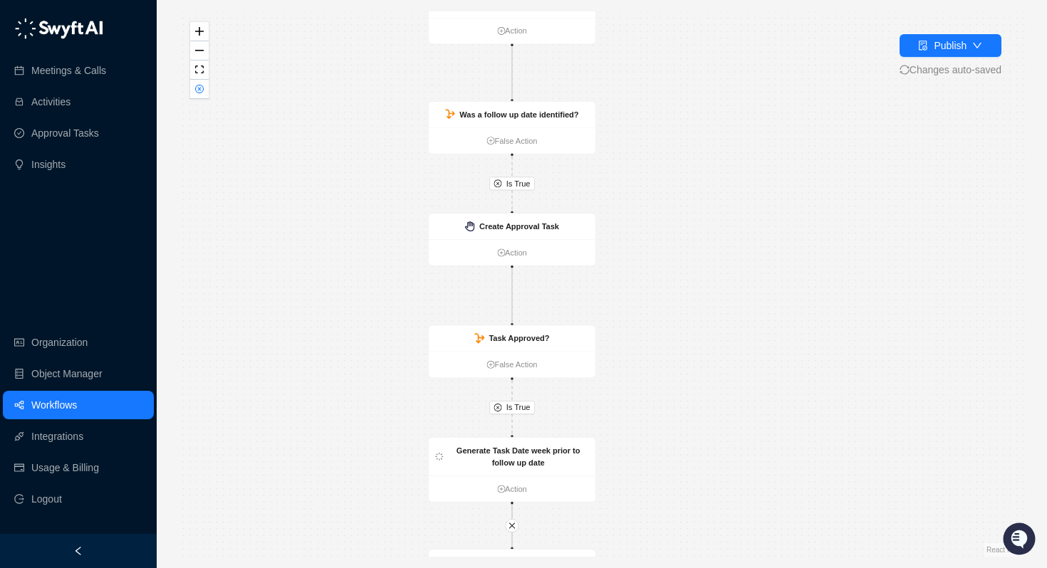
drag, startPoint x: 654, startPoint y: 340, endPoint x: 674, endPoint y: 568, distance: 228.8
click at [674, 568] on div "Publish Changes auto-saved Is True Is True Call Completed Action Identify Follo…" at bounding box center [602, 284] width 890 height 568
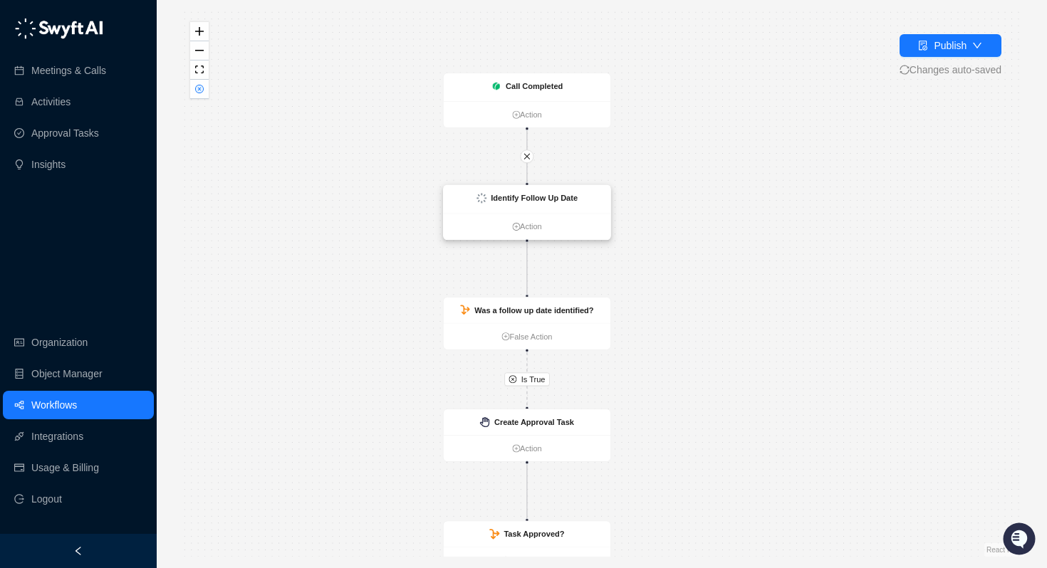
click at [533, 196] on strong "Identify Follow Up Date" at bounding box center [534, 198] width 87 height 9
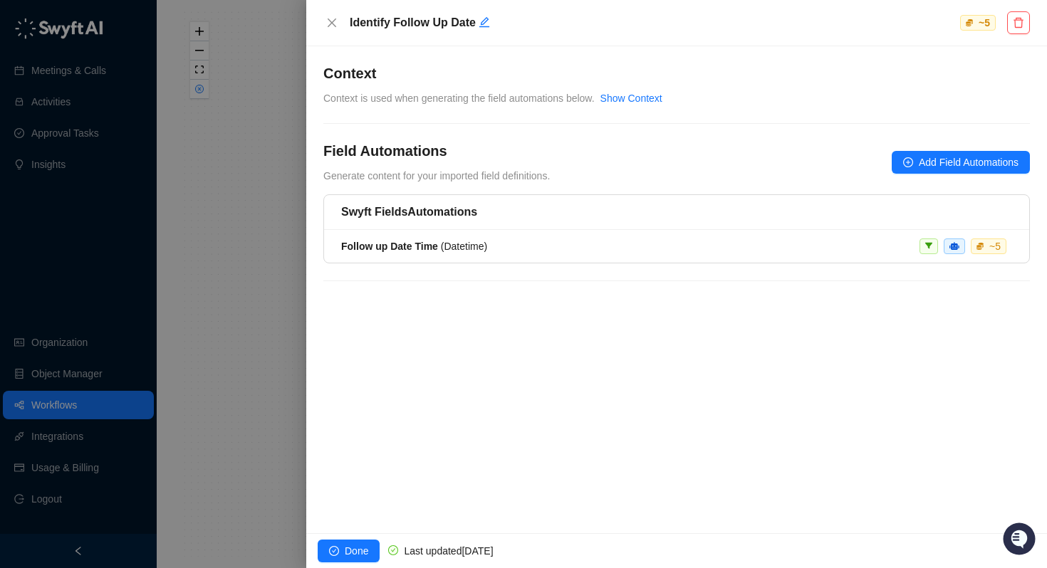
click at [212, 244] on div at bounding box center [523, 284] width 1047 height 568
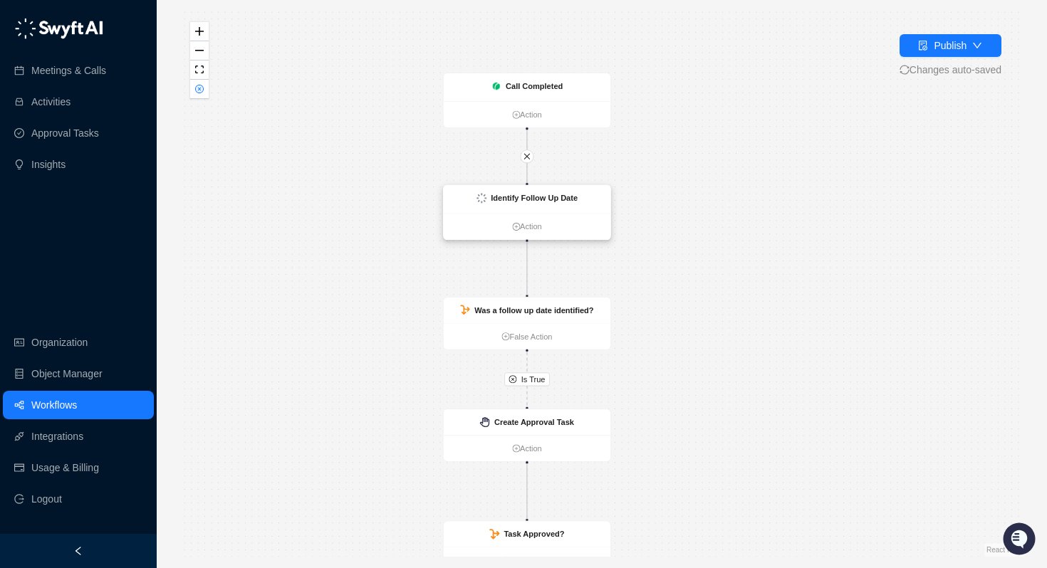
click at [560, 201] on strong "Identify Follow Up Date" at bounding box center [534, 198] width 87 height 9
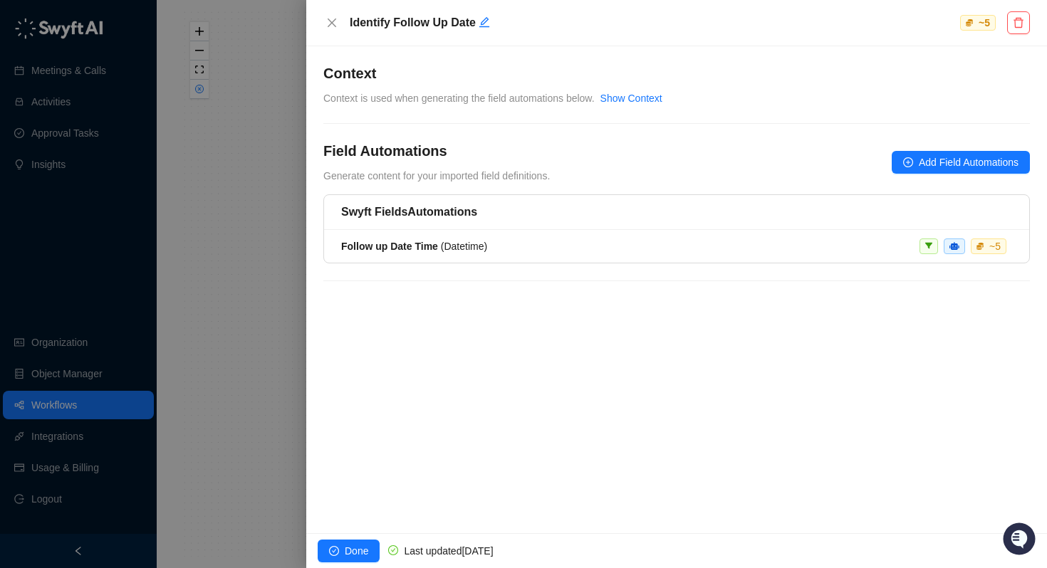
click at [419, 20] on h5 "Identify Follow Up Date" at bounding box center [653, 22] width 607 height 17
copy h5 "Identify Follow Up Date"
click at [240, 331] on div at bounding box center [523, 284] width 1047 height 568
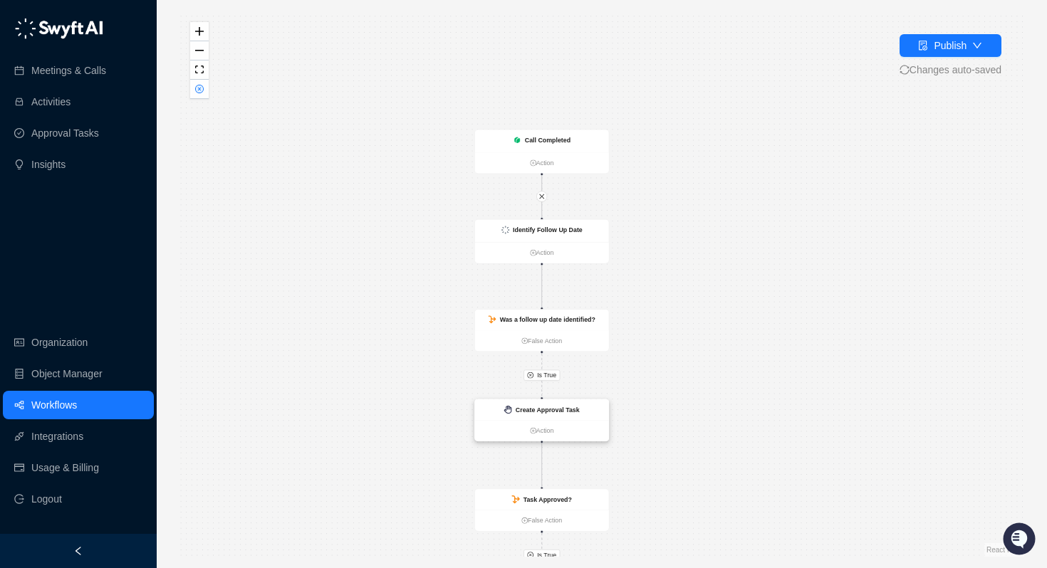
click at [562, 411] on strong "Create Approval Task" at bounding box center [548, 409] width 64 height 7
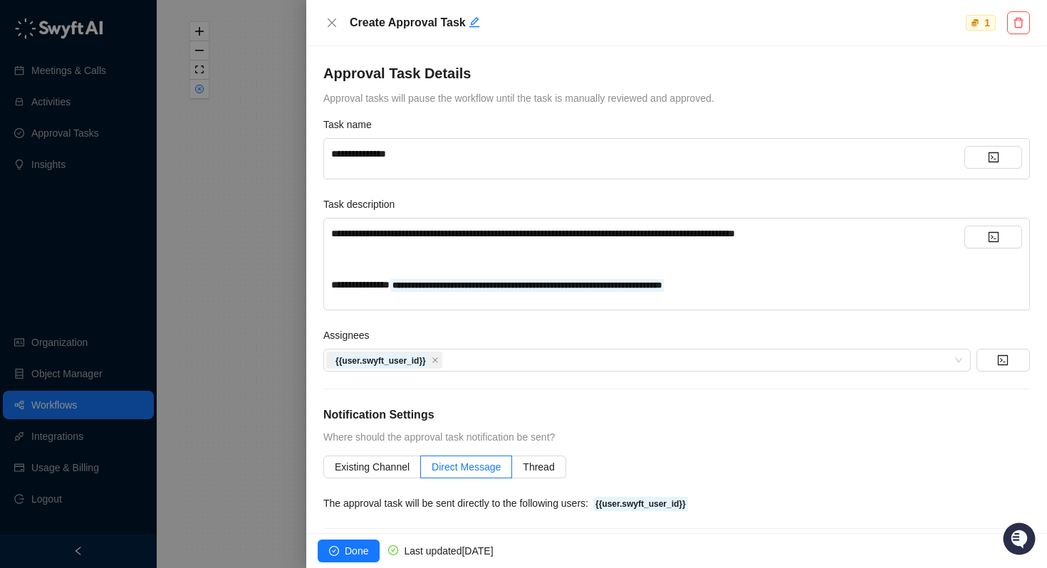
click at [243, 342] on div at bounding box center [523, 284] width 1047 height 568
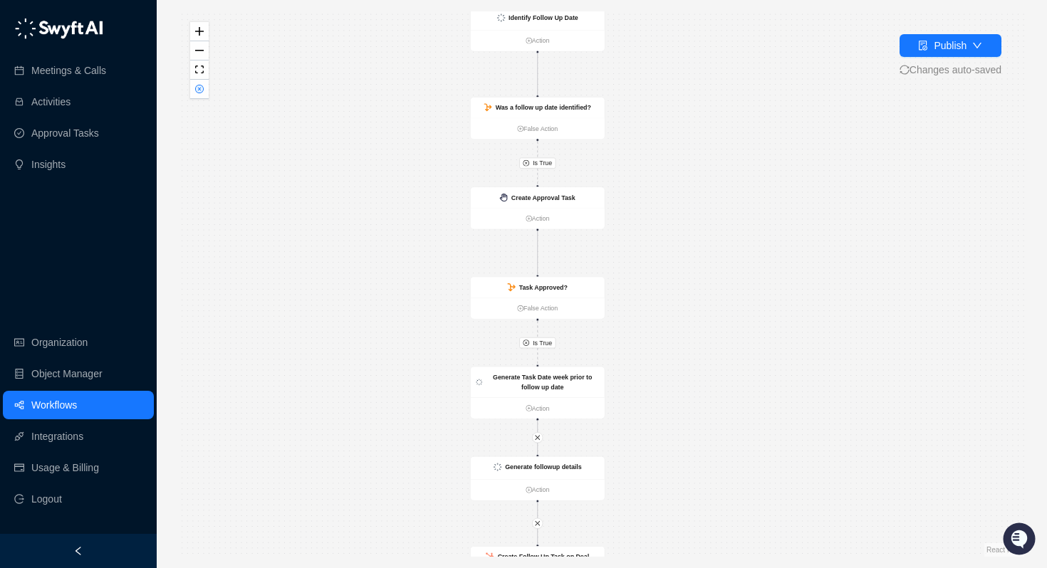
drag, startPoint x: 498, startPoint y: 391, endPoint x: 492, endPoint y: 165, distance: 226.5
click at [492, 165] on div "Is True Is True Call Completed Action Identify Follow Up Date Action Was a foll…" at bounding box center [601, 284] width 845 height 546
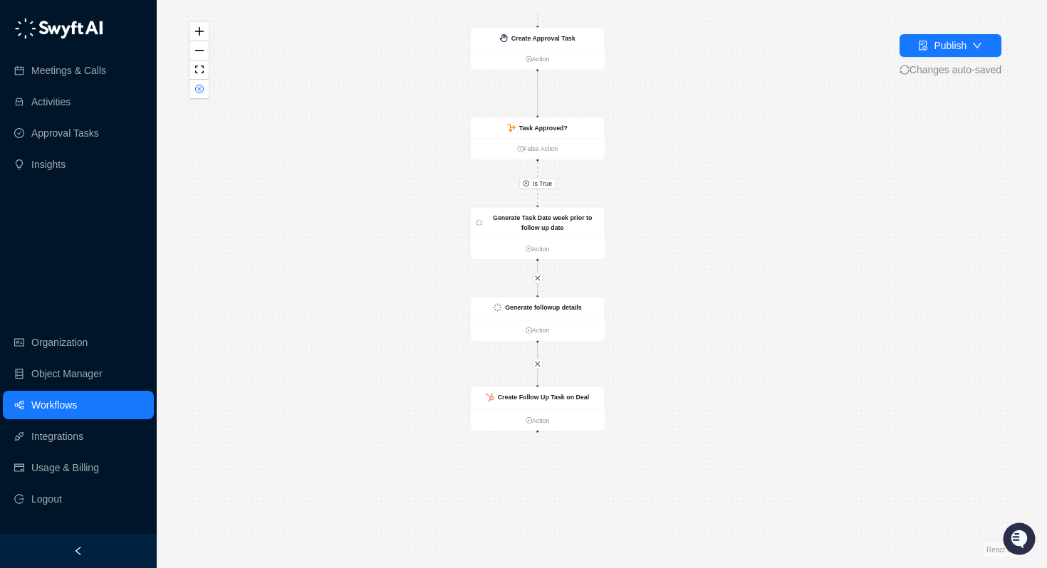
drag, startPoint x: 699, startPoint y: 336, endPoint x: 700, endPoint y: 187, distance: 148.9
click at [700, 187] on div "Is True Is True Call Completed Action Identify Follow Up Date Action Was a foll…" at bounding box center [601, 284] width 845 height 546
click at [533, 313] on div "Generate followup details" at bounding box center [538, 305] width 134 height 23
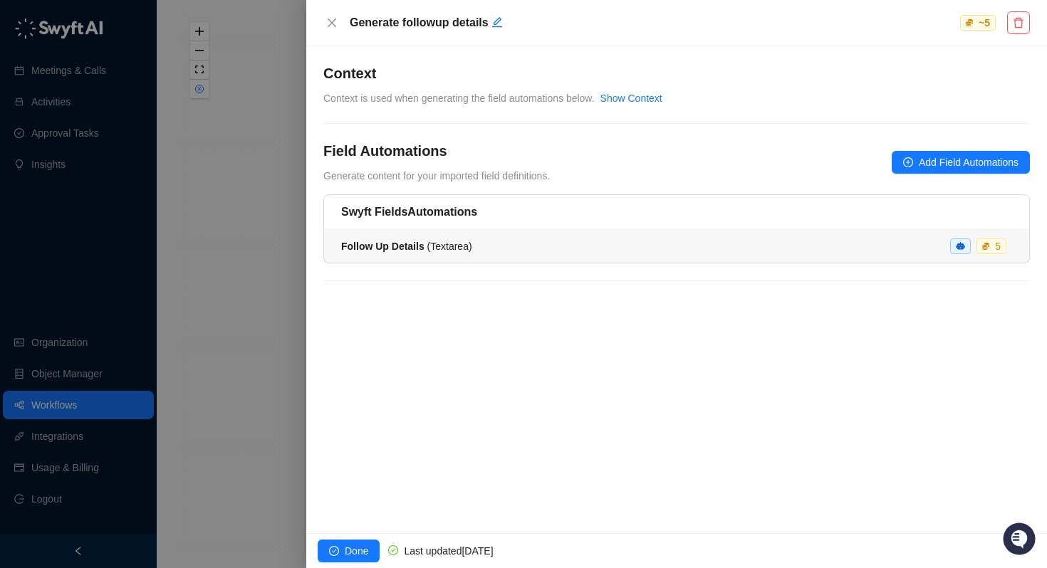
click at [430, 246] on span "Follow Up Details ( Textarea )" at bounding box center [406, 246] width 131 height 11
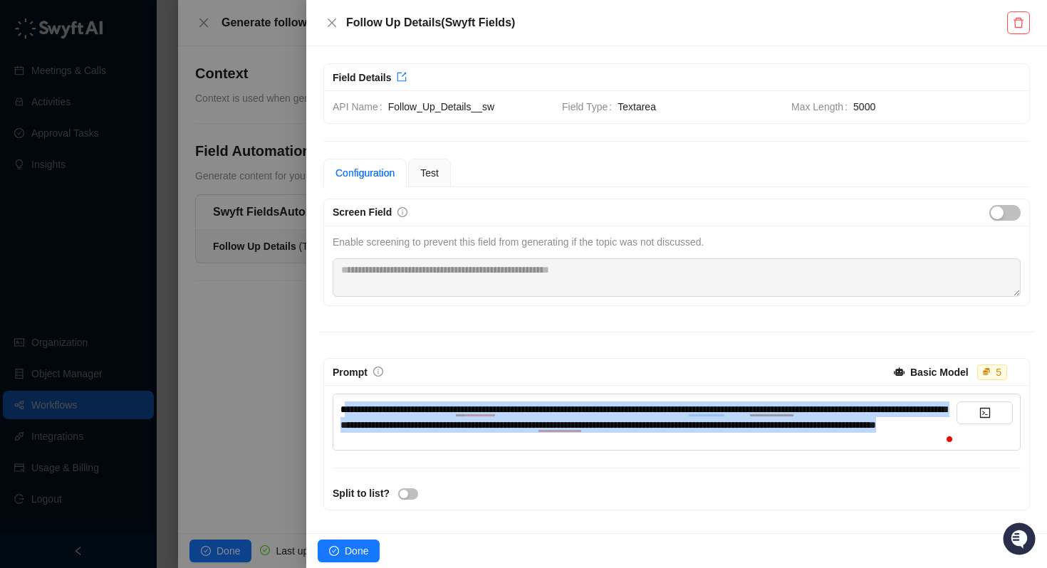
drag, startPoint x: 593, startPoint y: 447, endPoint x: 344, endPoint y: 411, distance: 251.9
click at [344, 411] on div "**********" at bounding box center [648, 417] width 616 height 31
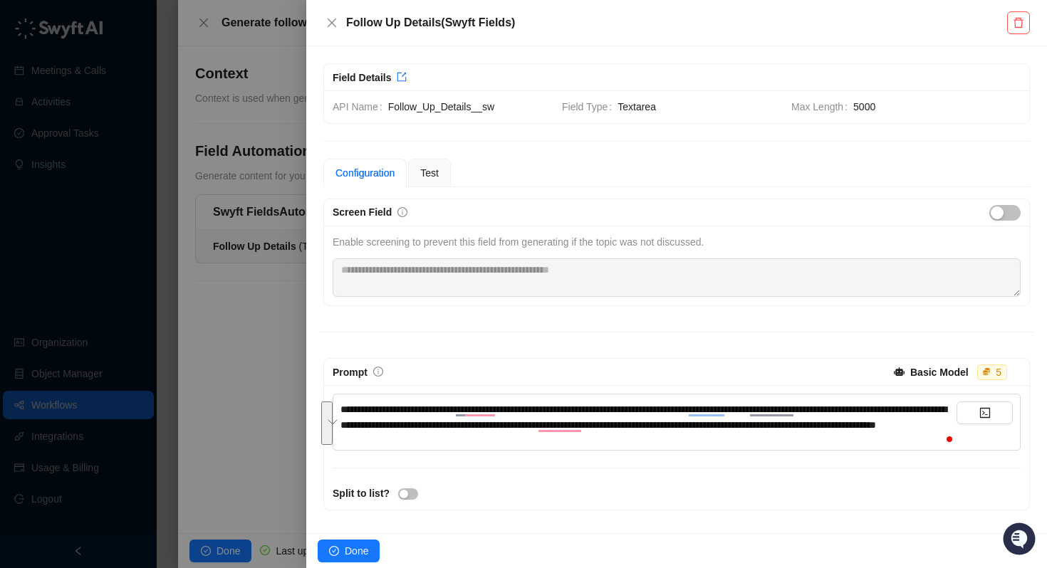
click at [55, 420] on div at bounding box center [523, 284] width 1047 height 568
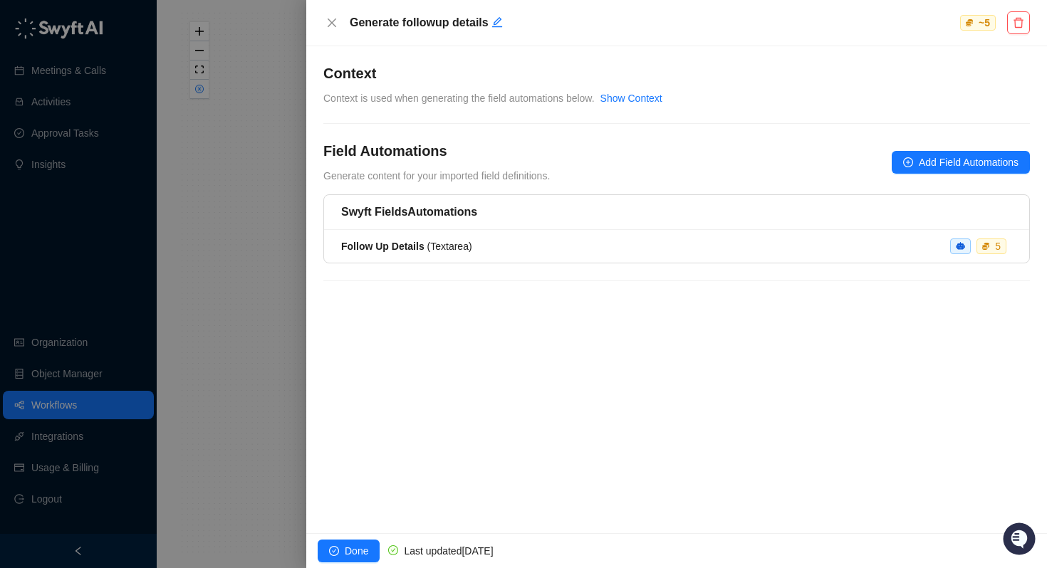
click at [46, 405] on div at bounding box center [523, 284] width 1047 height 568
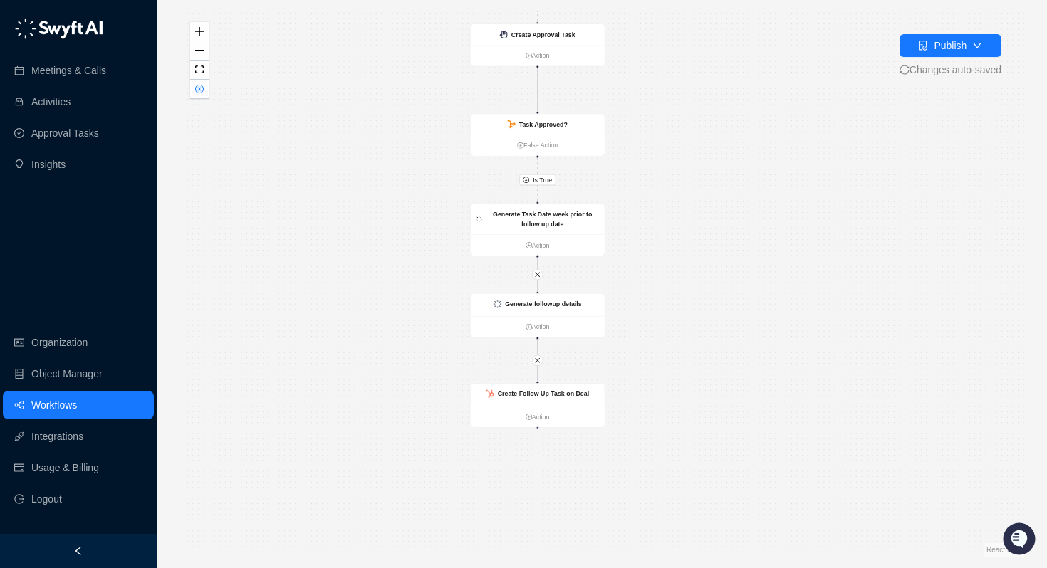
click at [75, 406] on link "Workflows" at bounding box center [54, 405] width 46 height 28
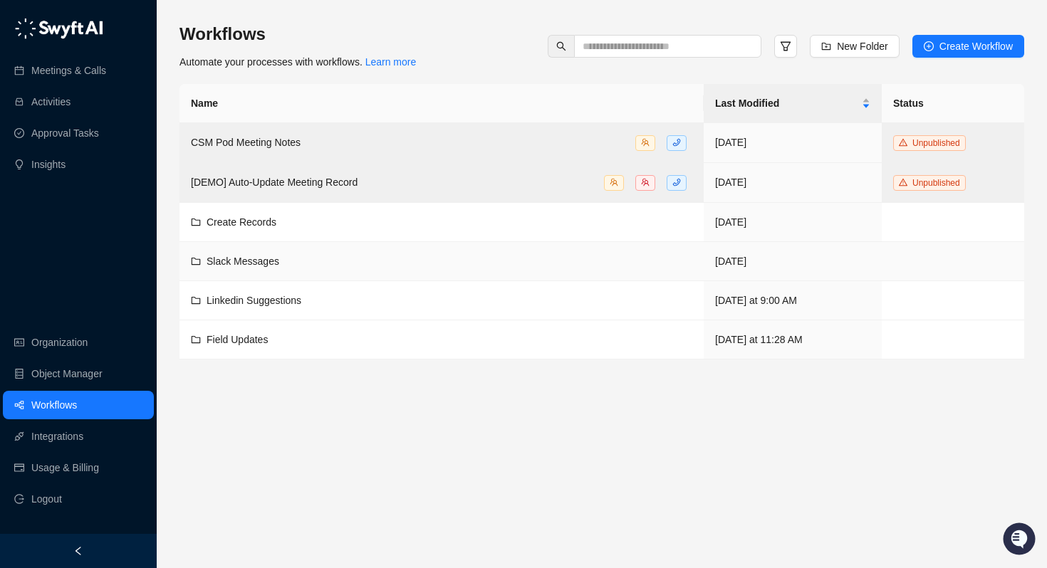
click at [248, 260] on span "Slack Messages" at bounding box center [243, 261] width 73 height 11
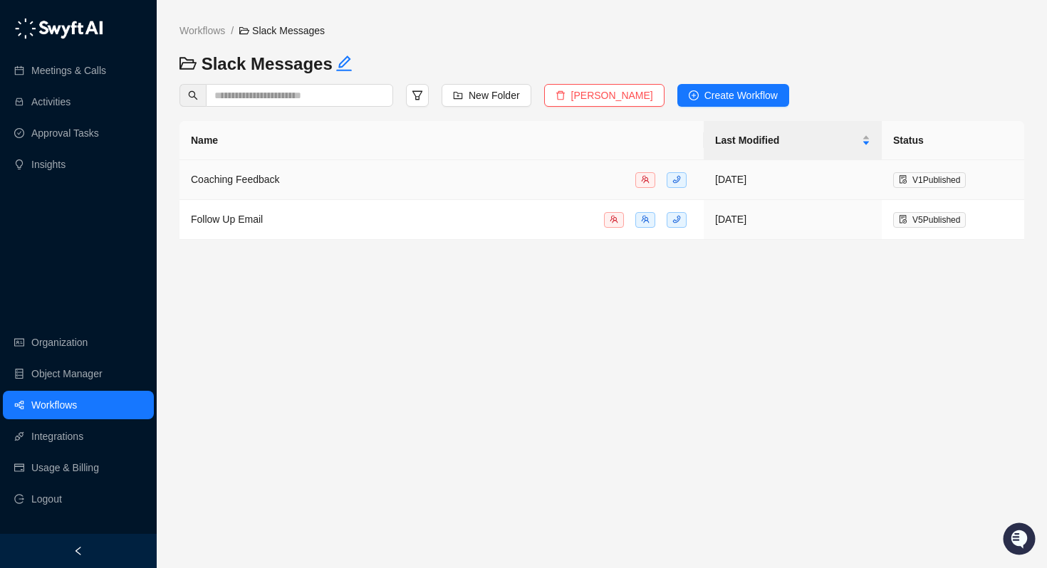
click at [240, 179] on span "Coaching Feedback" at bounding box center [235, 179] width 89 height 11
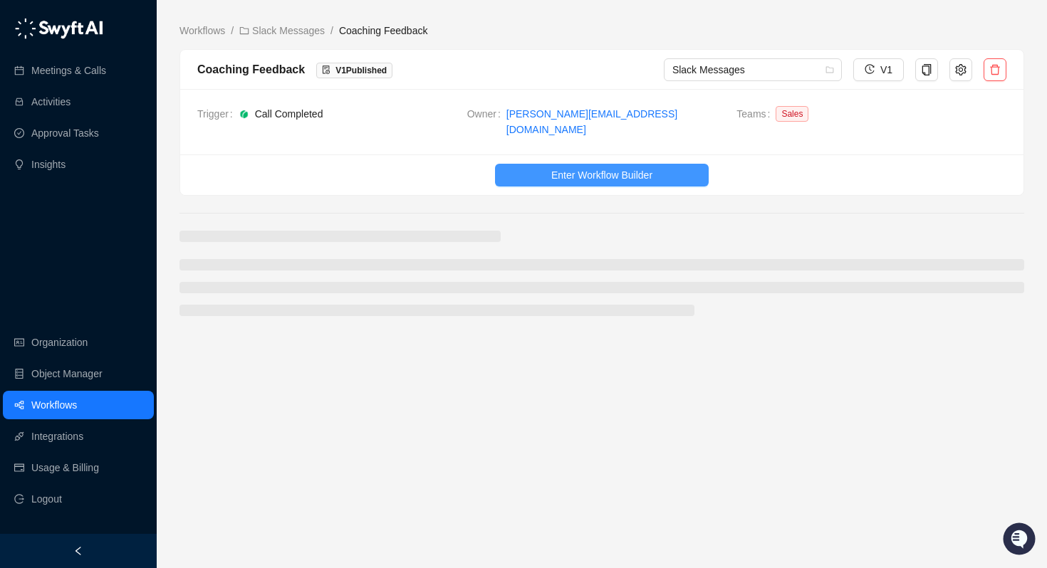
click at [553, 169] on span "Enter Workflow Builder" at bounding box center [601, 175] width 101 height 16
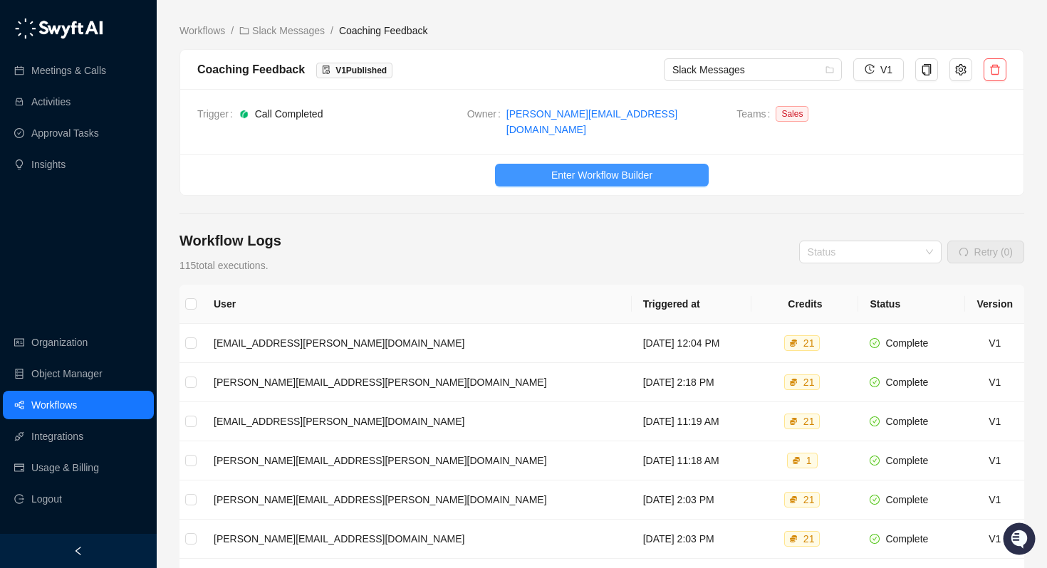
click at [627, 168] on span "Enter Workflow Builder" at bounding box center [601, 175] width 101 height 16
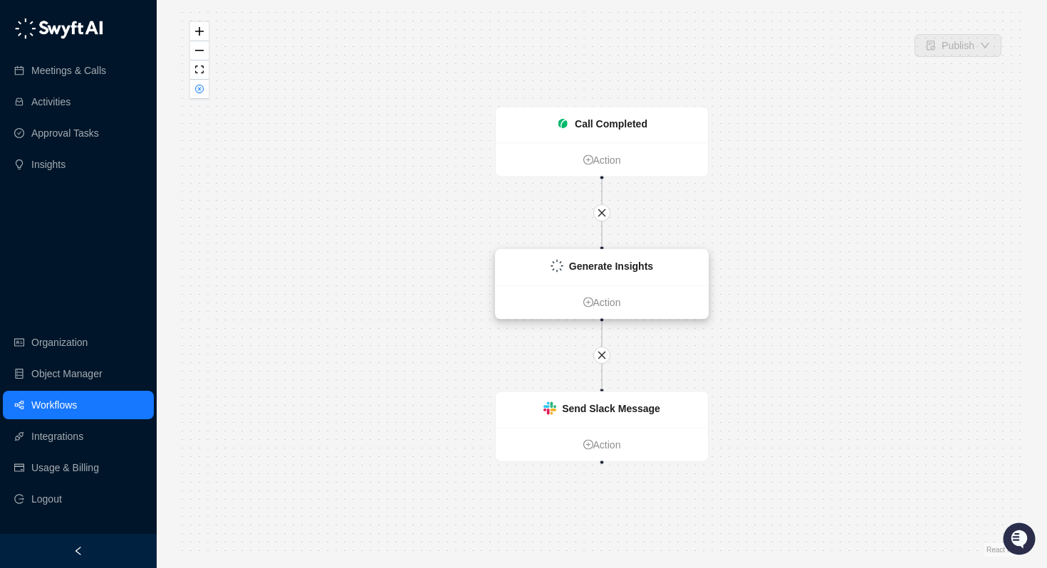
click at [598, 270] on strong "Generate Insights" at bounding box center [611, 266] width 84 height 11
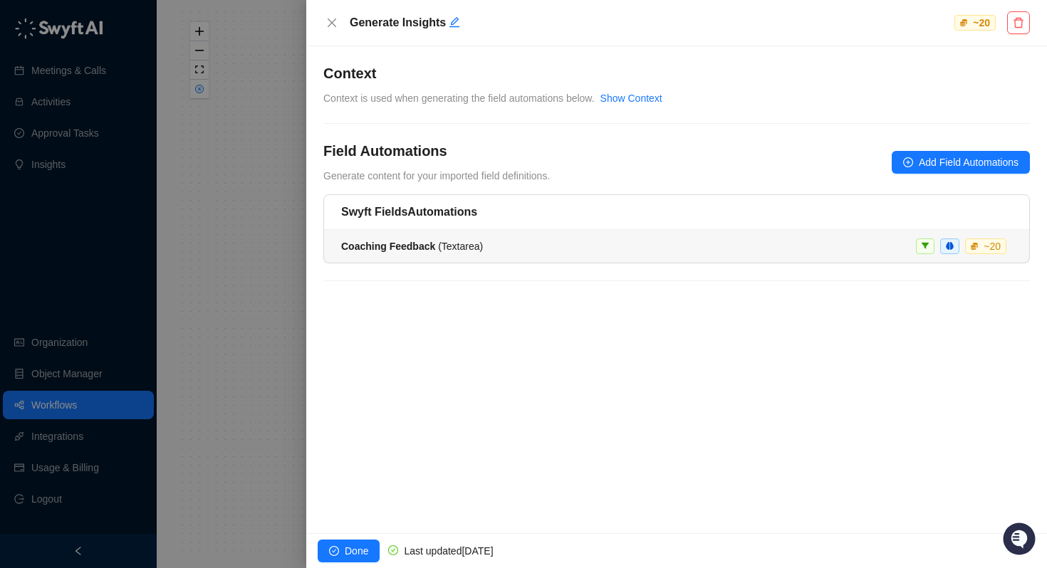
click at [445, 243] on span "Coaching Feedback ( Textarea )" at bounding box center [412, 246] width 142 height 11
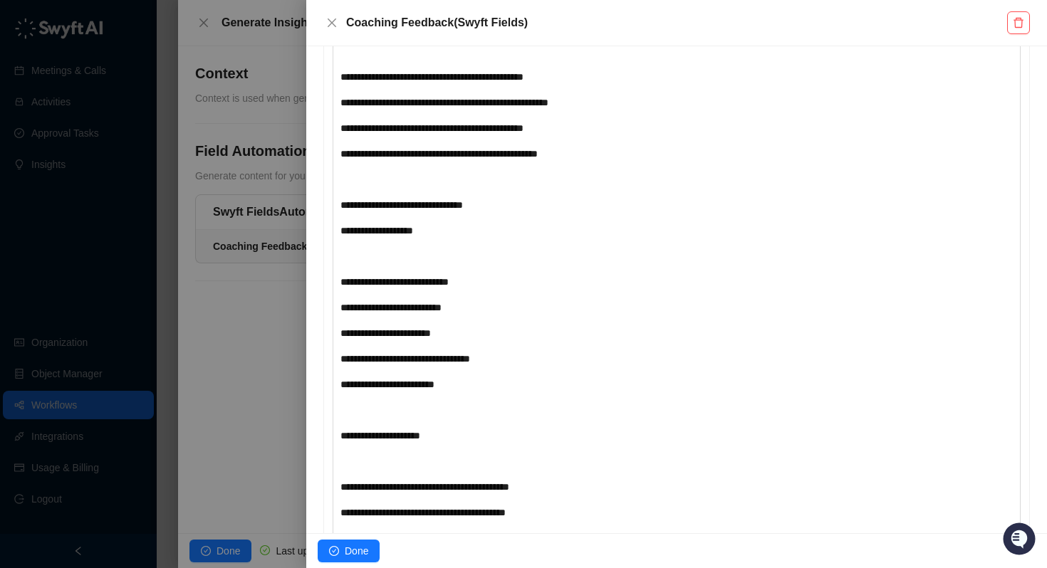
scroll to position [2020, 0]
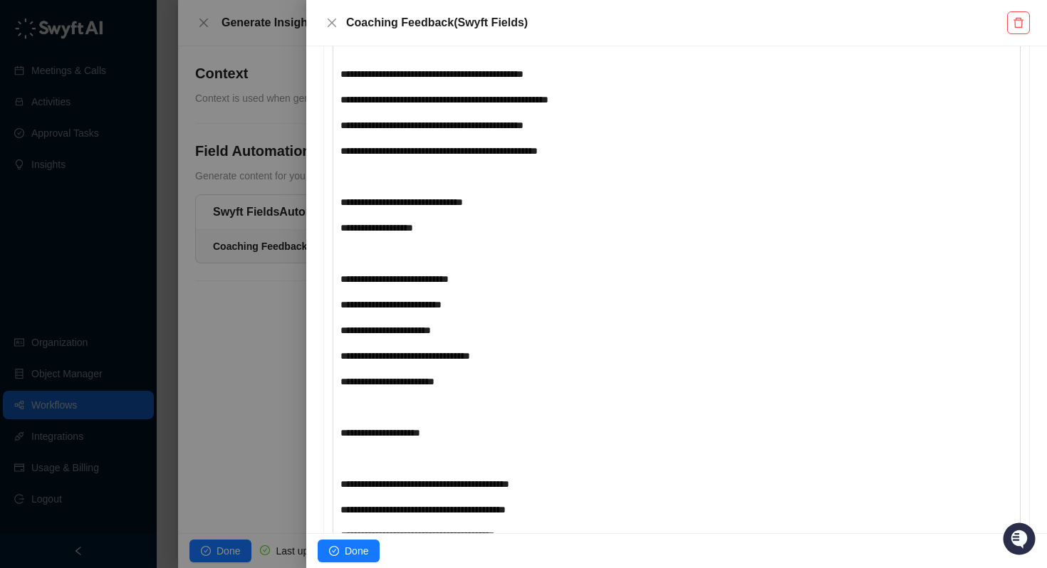
click at [269, 408] on div at bounding box center [523, 284] width 1047 height 568
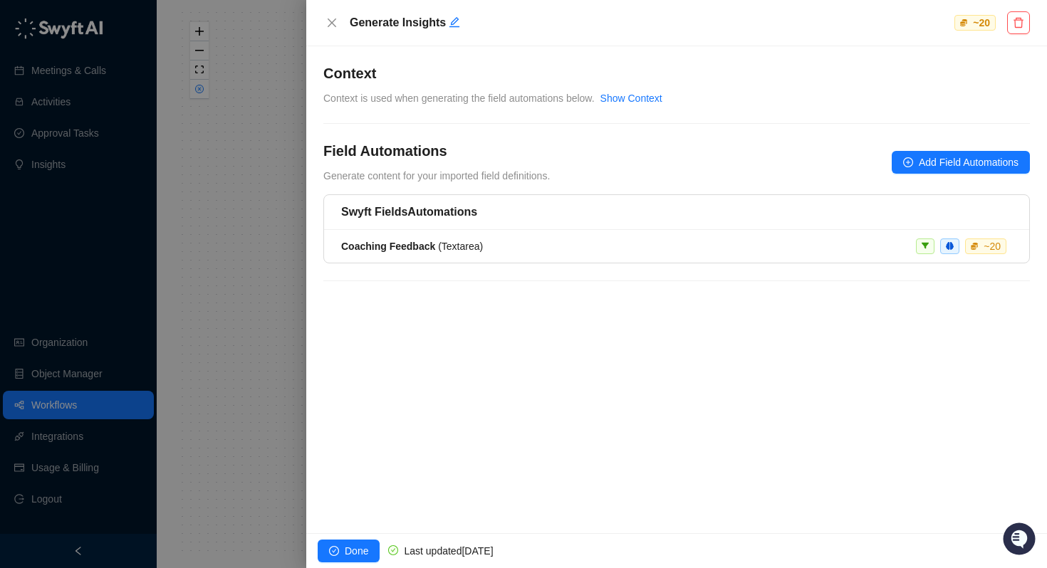
click at [283, 345] on div at bounding box center [523, 284] width 1047 height 568
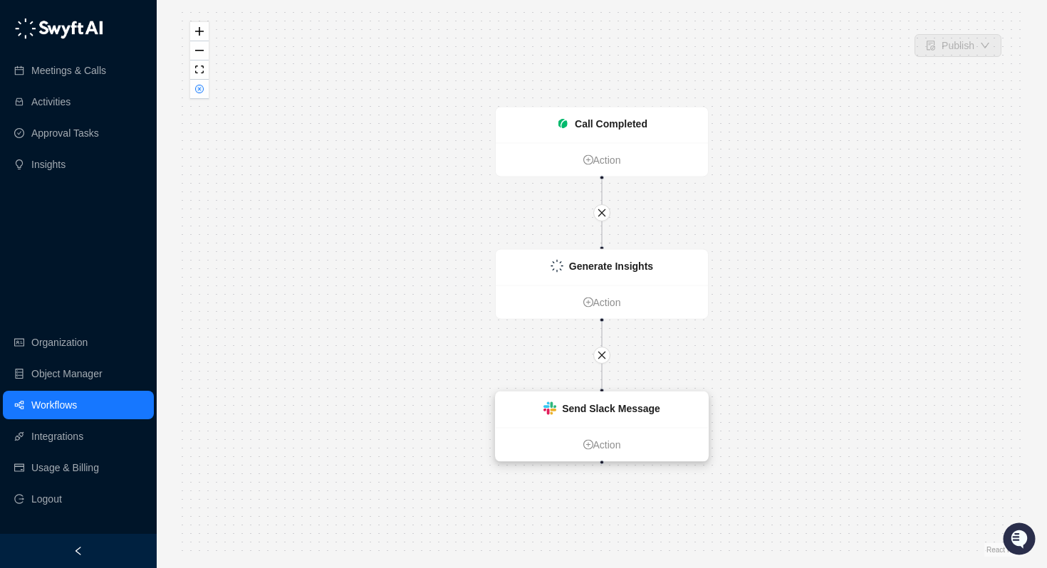
click at [583, 410] on strong "Send Slack Message" at bounding box center [611, 408] width 98 height 11
click at [615, 410] on strong "Send Slack Message" at bounding box center [612, 409] width 98 height 11
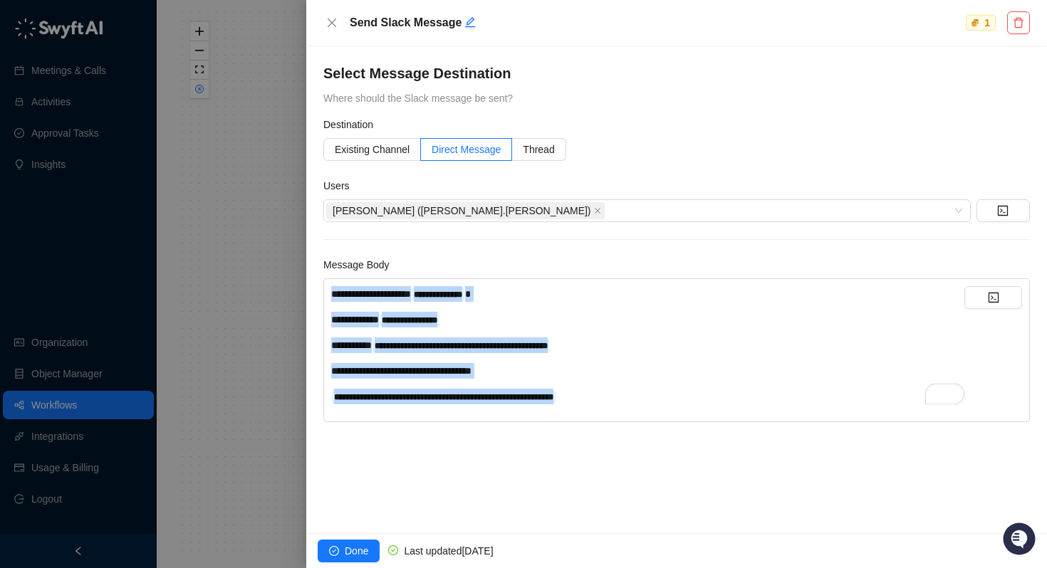
drag, startPoint x: 632, startPoint y: 397, endPoint x: 315, endPoint y: 284, distance: 336.5
click at [315, 284] on div "**********" at bounding box center [676, 289] width 741 height 487
copy div "**********"
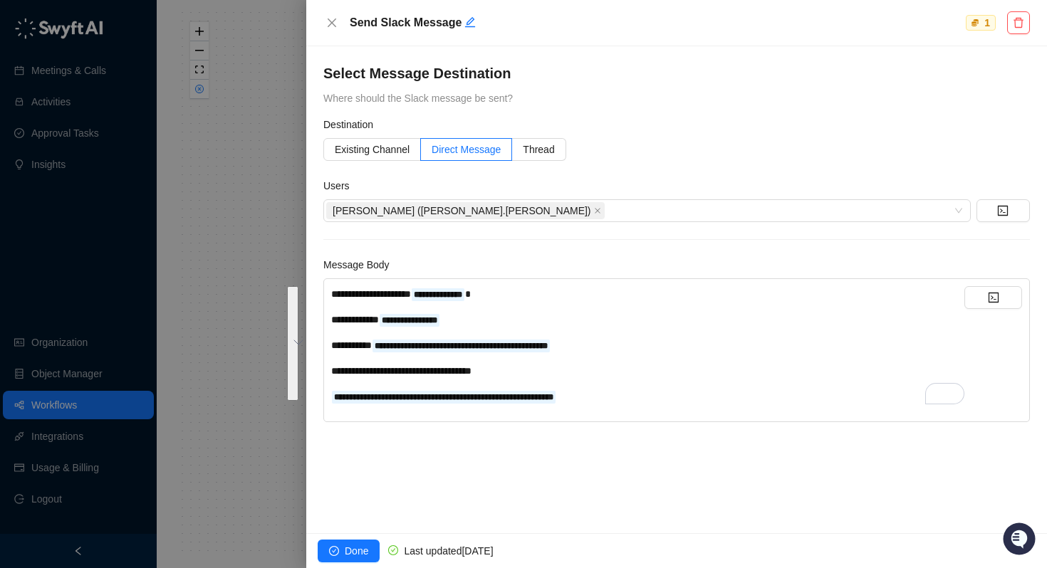
click at [234, 189] on div at bounding box center [523, 284] width 1047 height 568
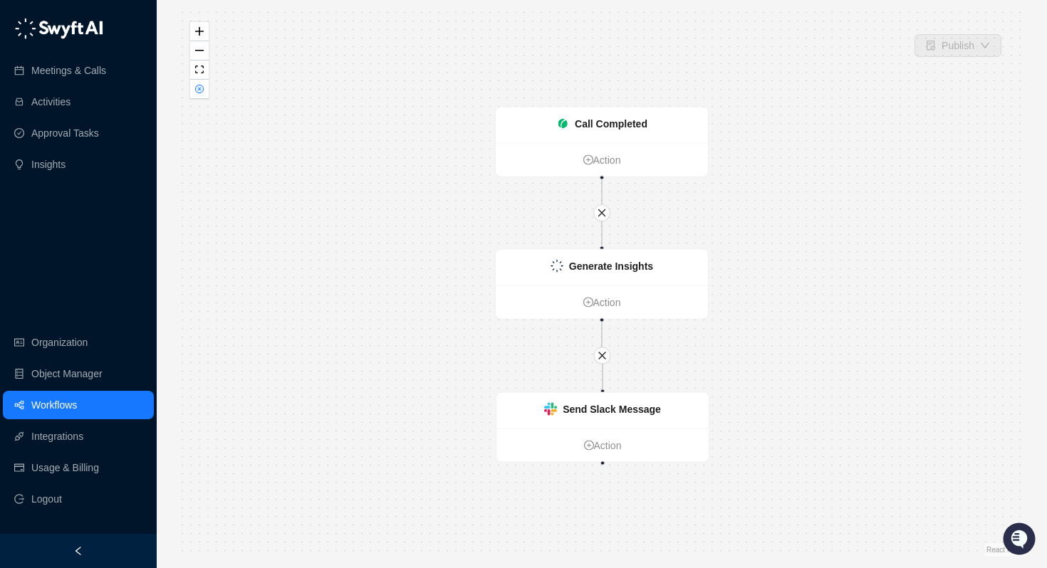
click at [75, 408] on link "Workflows" at bounding box center [54, 405] width 46 height 28
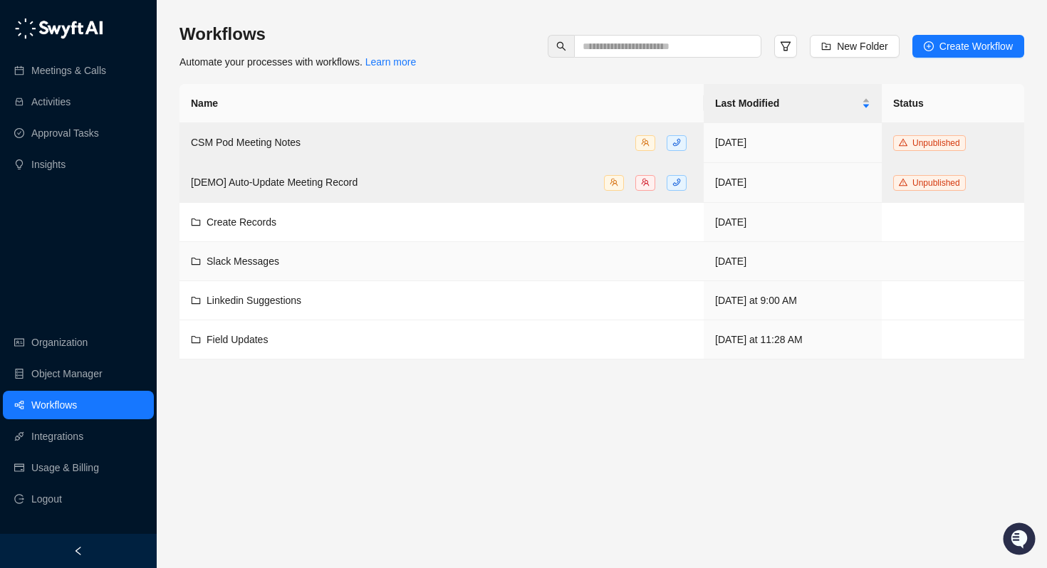
click at [281, 257] on div "Slack Messages" at bounding box center [441, 262] width 501 height 16
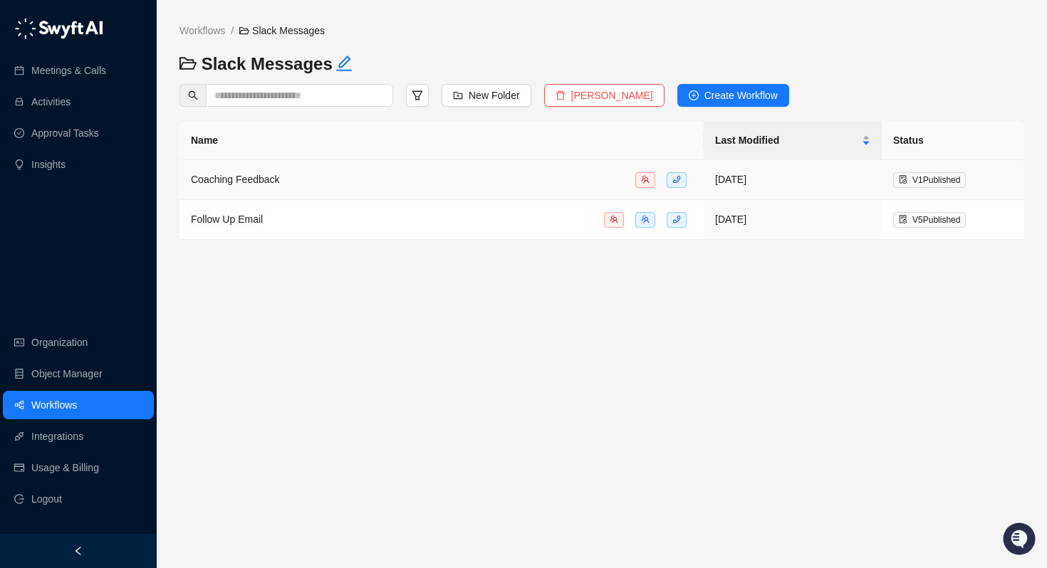
click at [251, 179] on span "Coaching Feedback" at bounding box center [235, 179] width 89 height 11
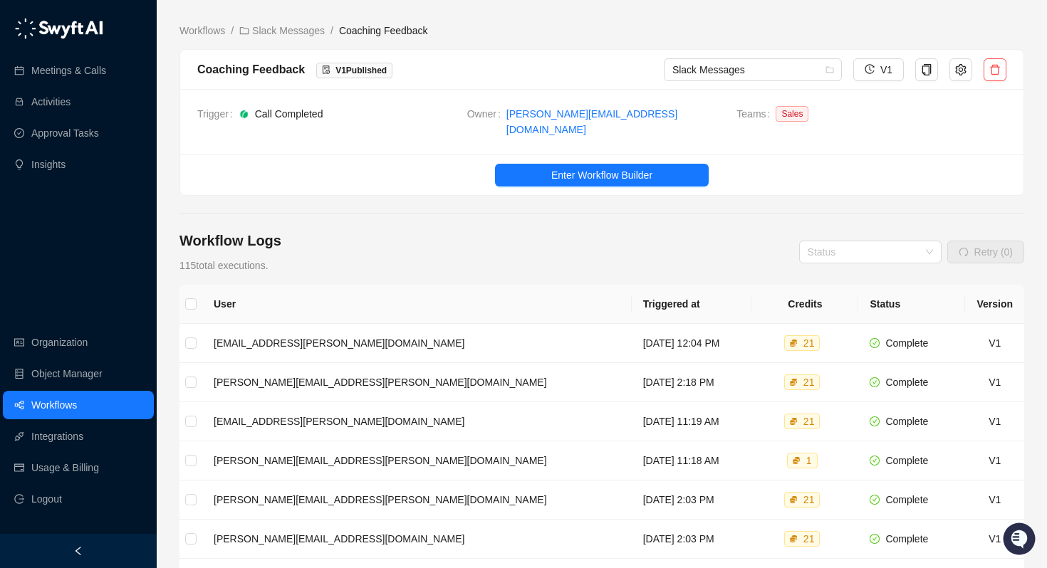
click at [275, 68] on div "Coaching Feedback" at bounding box center [251, 70] width 108 height 18
copy div "Coaching Feedback"
click at [633, 167] on span "Enter Workflow Builder" at bounding box center [601, 175] width 101 height 16
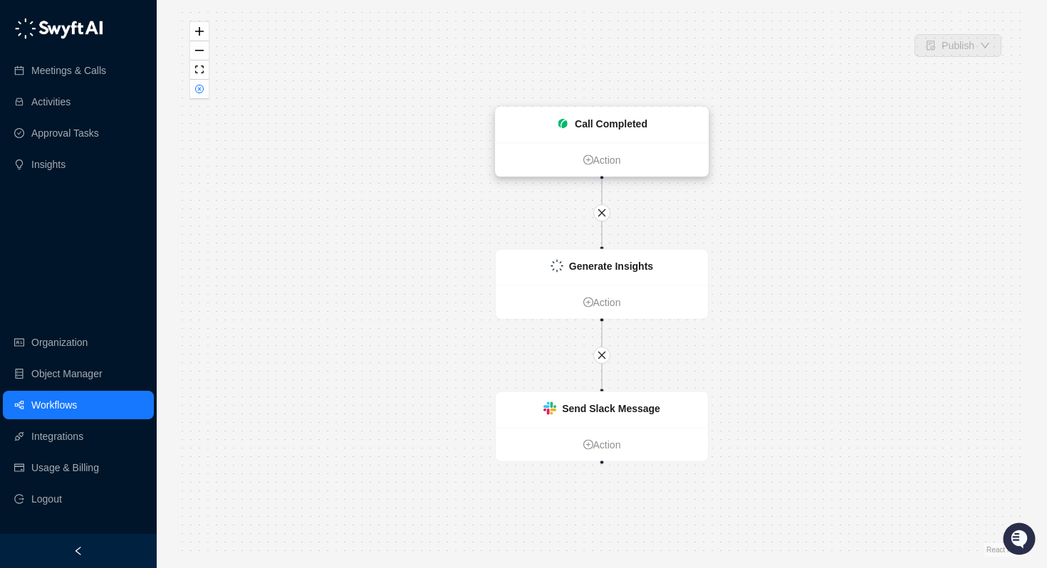
click at [629, 137] on div "Call Completed" at bounding box center [602, 126] width 212 height 36
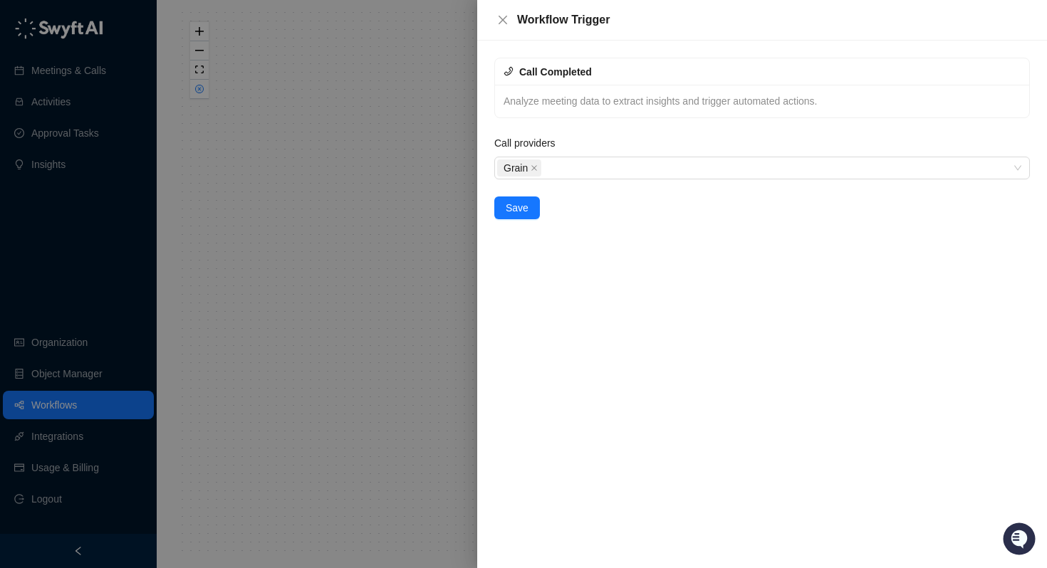
click at [330, 167] on div at bounding box center [523, 284] width 1047 height 568
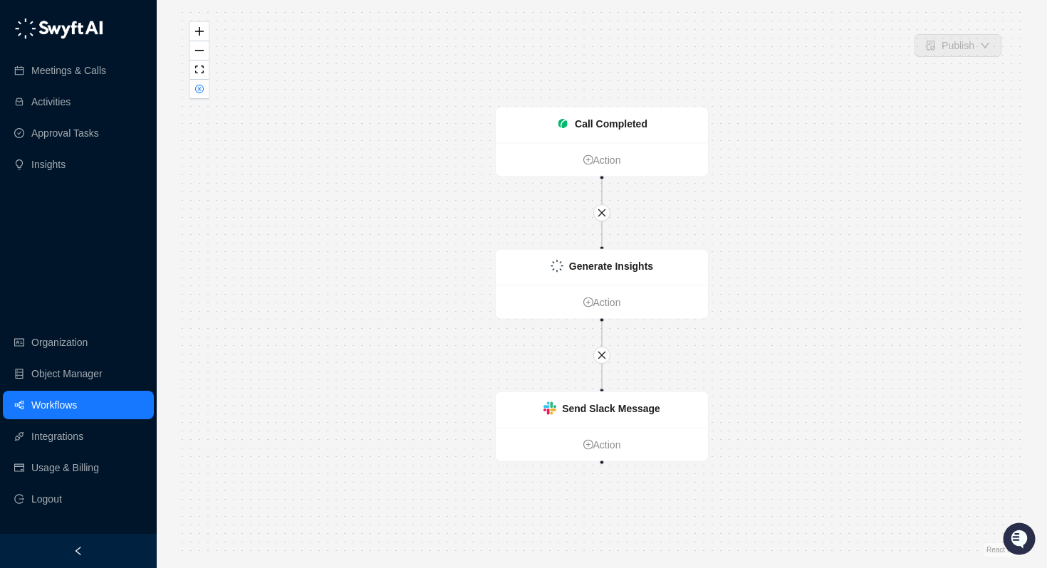
click at [63, 407] on link "Workflows" at bounding box center [54, 405] width 46 height 28
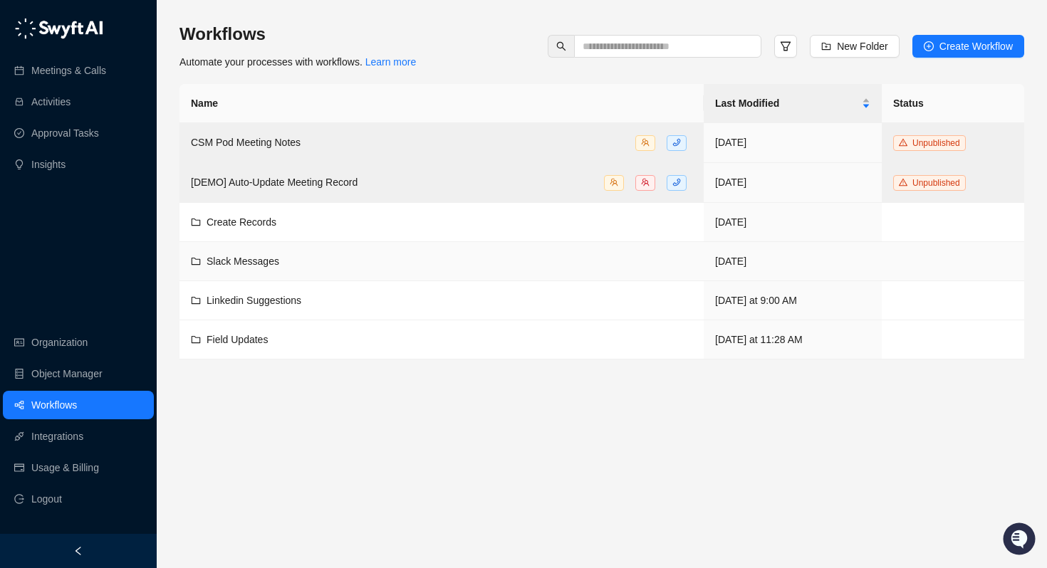
click at [249, 261] on span "Slack Messages" at bounding box center [243, 261] width 73 height 11
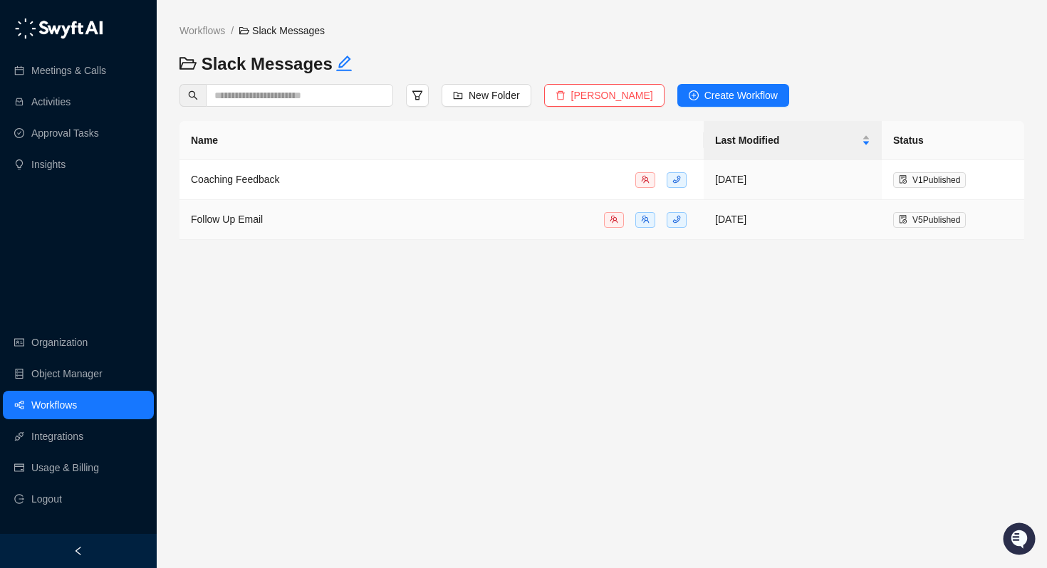
click at [250, 214] on span "Follow Up Email" at bounding box center [227, 219] width 72 height 11
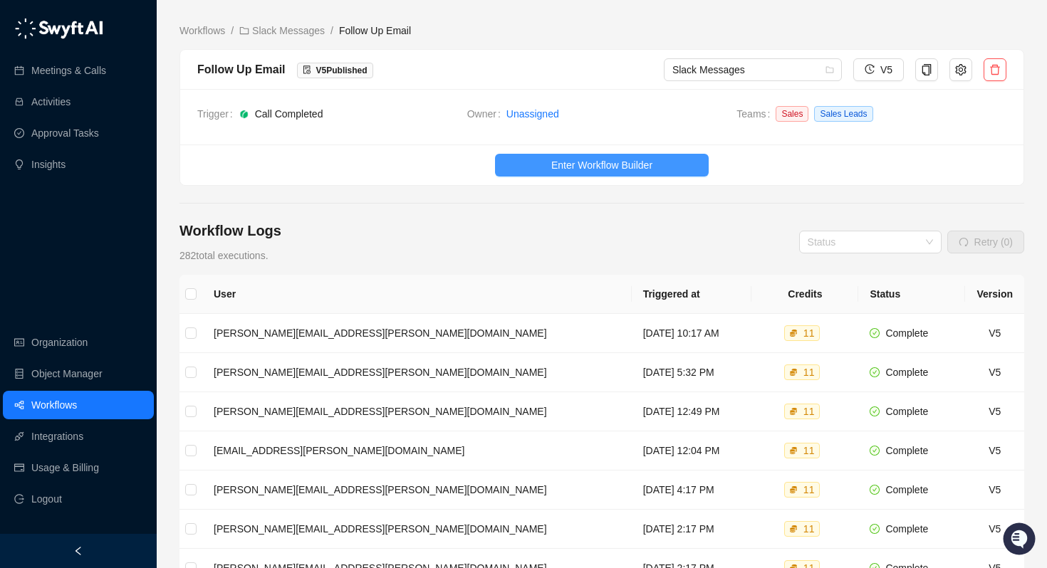
click at [539, 172] on button "Enter Workflow Builder" at bounding box center [602, 165] width 214 height 23
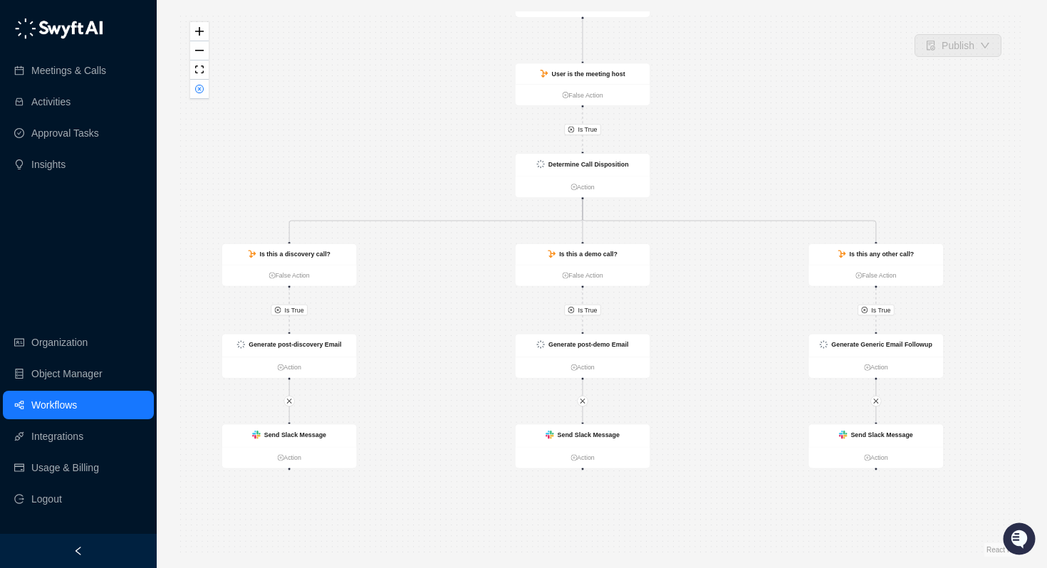
drag, startPoint x: 481, startPoint y: 223, endPoint x: 461, endPoint y: 167, distance: 59.7
click at [461, 167] on div "Is True Is True Is True Is True Call Completed Action User is the meeting host …" at bounding box center [601, 284] width 845 height 546
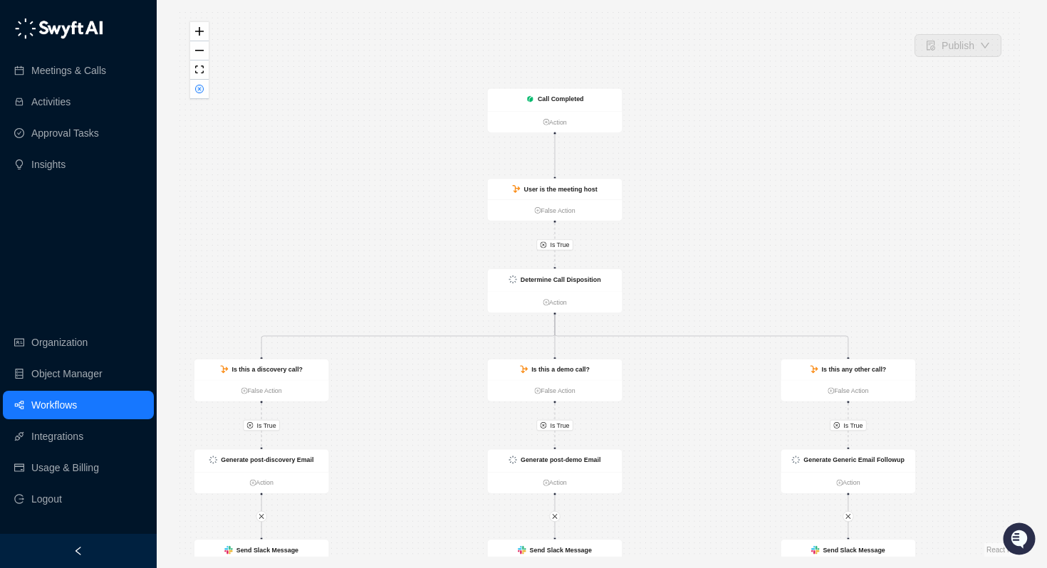
drag, startPoint x: 468, startPoint y: 137, endPoint x: 441, endPoint y: 241, distance: 108.1
click at [441, 241] on div "Is True Is True Is True Is True Call Completed Action User is the meeting host …" at bounding box center [601, 284] width 845 height 546
click at [549, 102] on strong "Call Completed" at bounding box center [561, 98] width 46 height 7
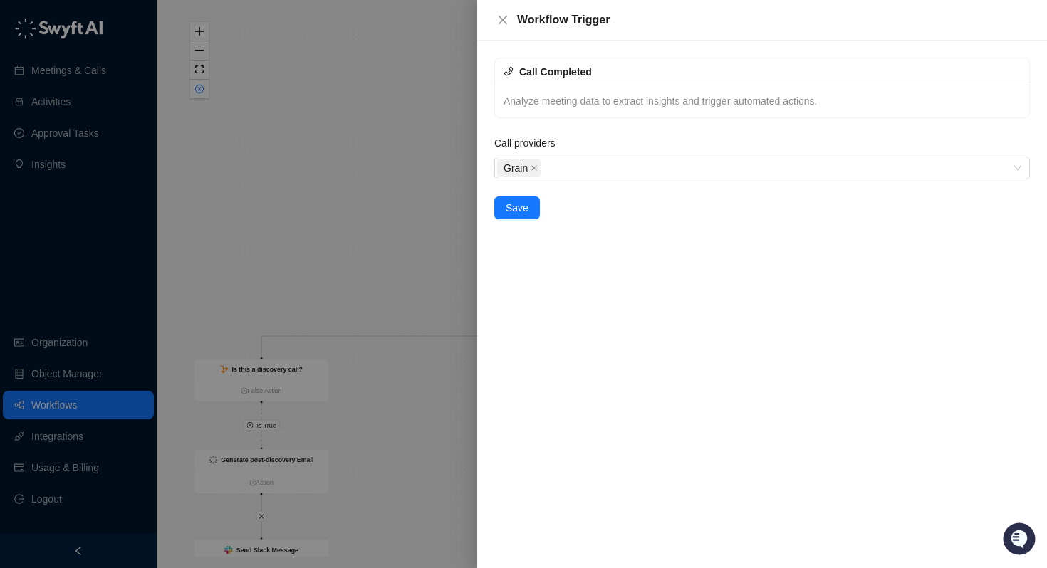
click at [363, 177] on div at bounding box center [523, 284] width 1047 height 568
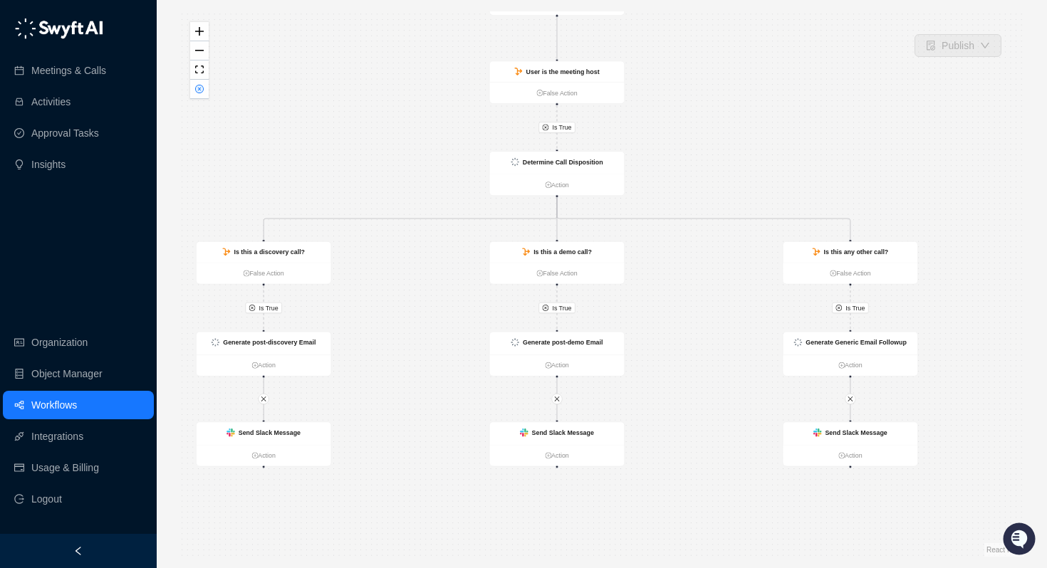
drag, startPoint x: 405, startPoint y: 231, endPoint x: 407, endPoint y: 110, distance: 121.1
click at [407, 110] on div "Is True Is True Is True Is True Call Completed Action User is the meeting host …" at bounding box center [601, 284] width 845 height 546
click at [271, 340] on strong "Generate post-discovery Email" at bounding box center [269, 339] width 93 height 7
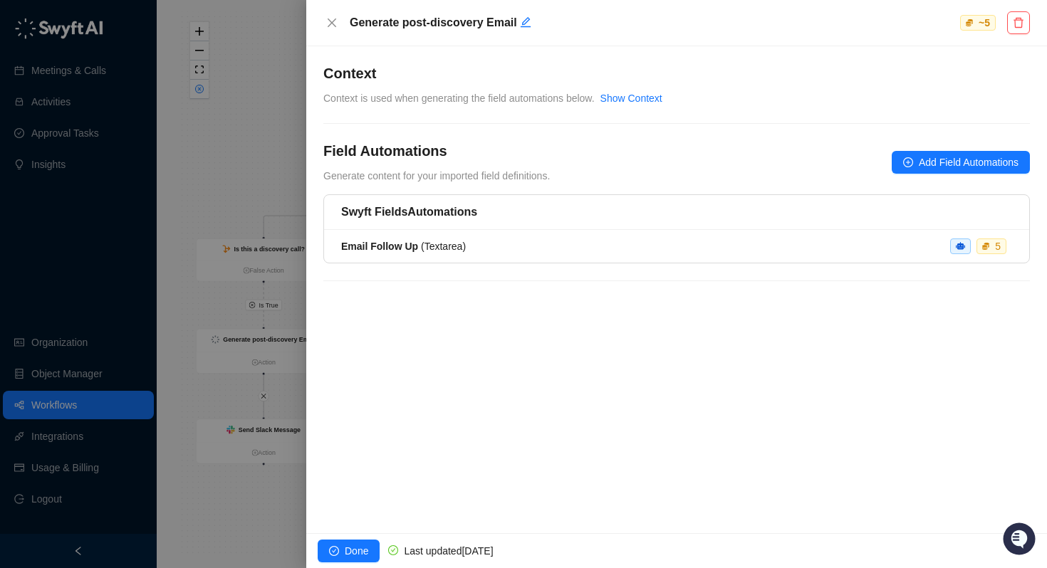
click at [170, 447] on div at bounding box center [523, 284] width 1047 height 568
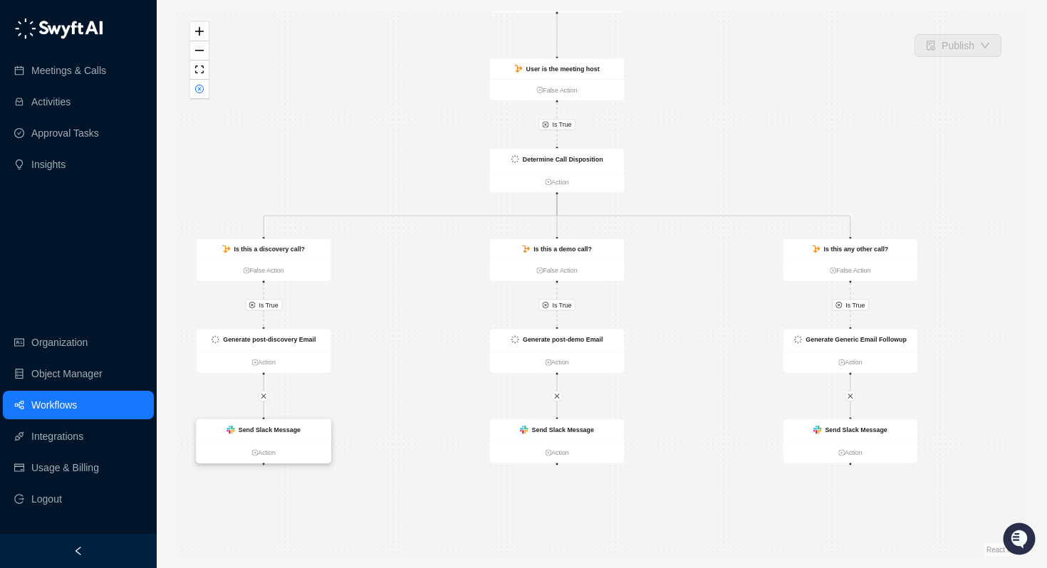
click at [272, 437] on div "Send Slack Message" at bounding box center [264, 430] width 135 height 23
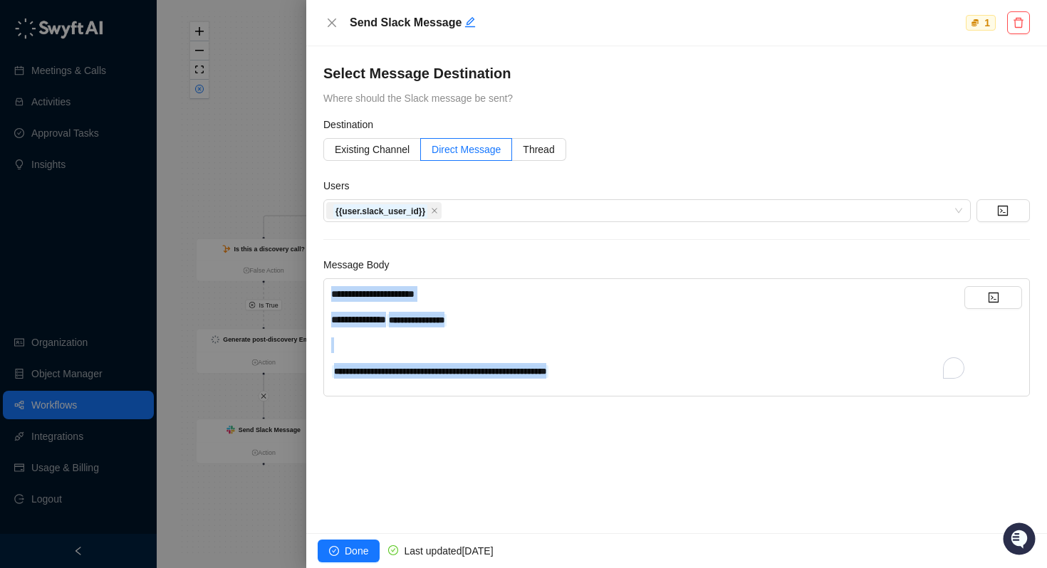
drag, startPoint x: 636, startPoint y: 375, endPoint x: 278, endPoint y: 279, distance: 370.0
click at [278, 279] on div "**********" at bounding box center [523, 284] width 1047 height 568
copy div "**********"
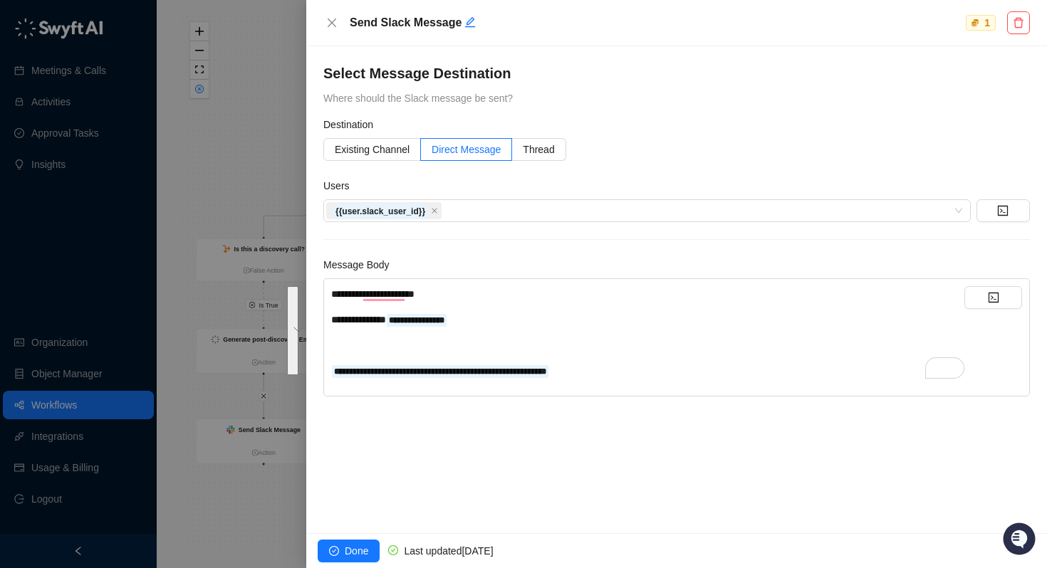
click at [254, 149] on div at bounding box center [523, 284] width 1047 height 568
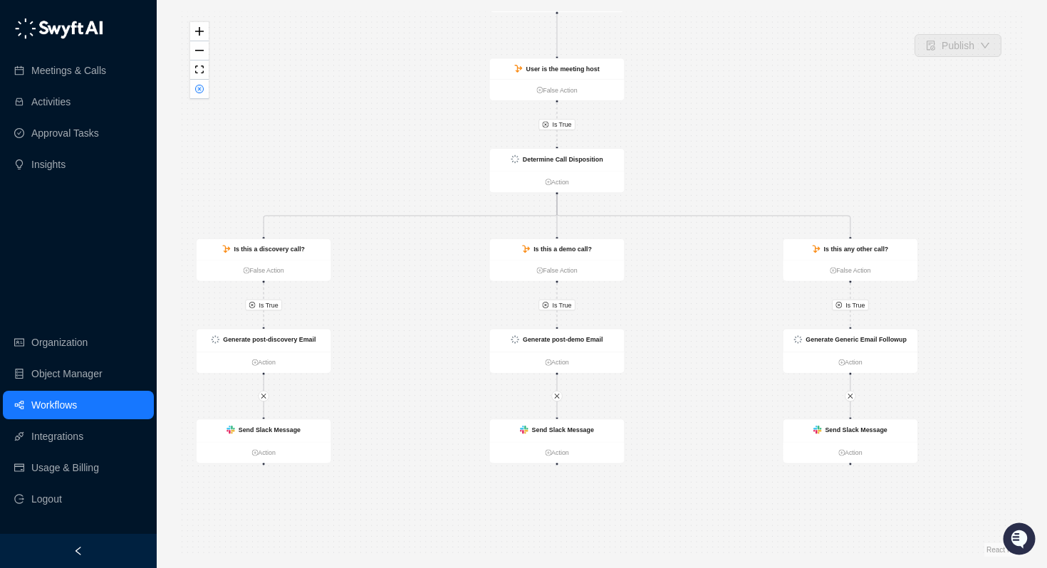
click at [62, 406] on link "Workflows" at bounding box center [54, 405] width 46 height 28
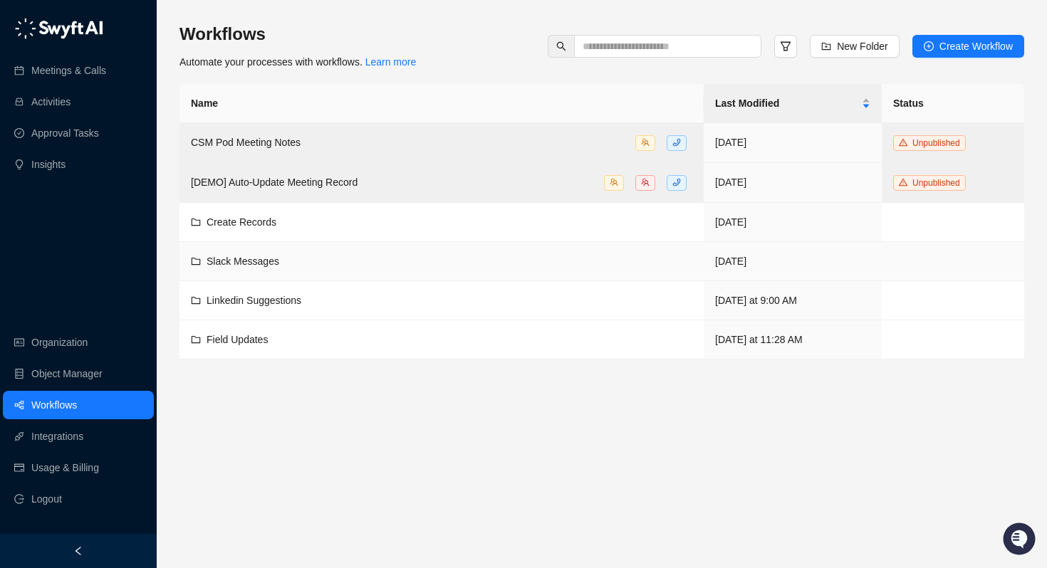
click at [254, 266] on div "Slack Messages" at bounding box center [243, 262] width 73 height 16
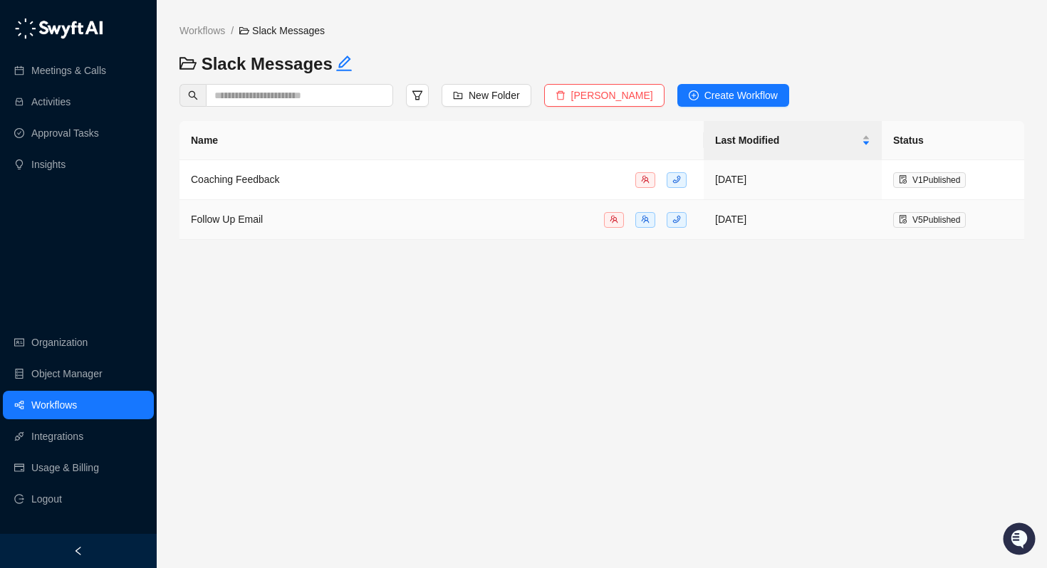
click at [241, 223] on span "Follow Up Email" at bounding box center [227, 219] width 72 height 11
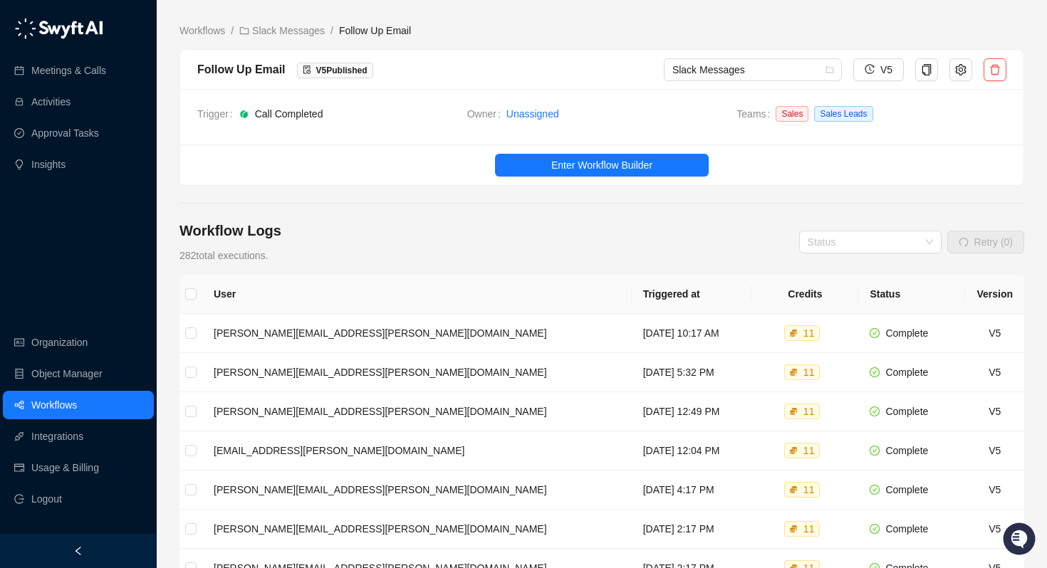
click at [256, 74] on div "Follow Up Email" at bounding box center [241, 70] width 88 height 18
copy div "Follow Up Email"
click at [73, 405] on link "Workflows" at bounding box center [54, 405] width 46 height 28
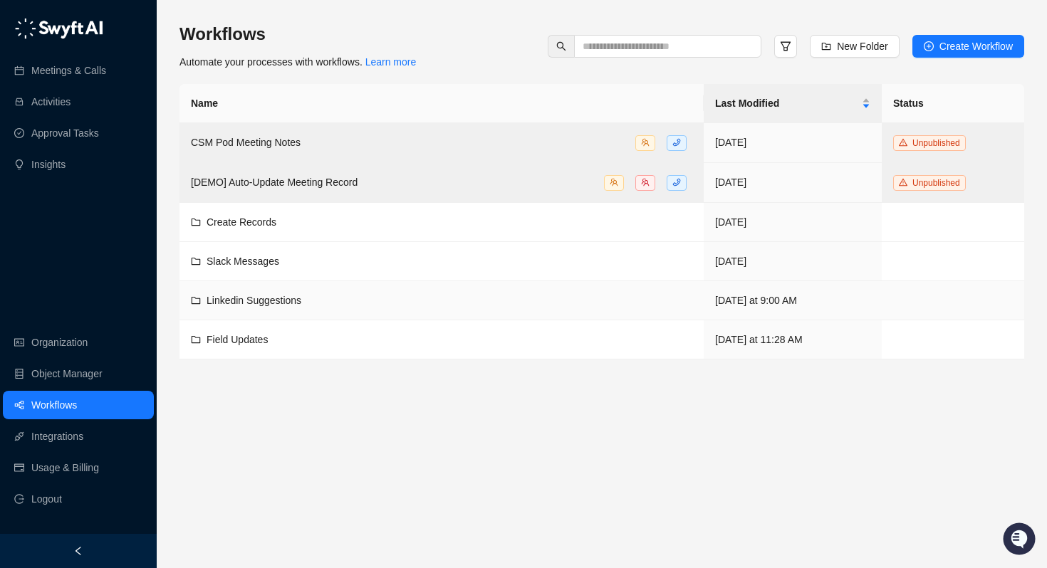
click at [245, 298] on span "Linkedin Suggestions" at bounding box center [254, 300] width 95 height 11
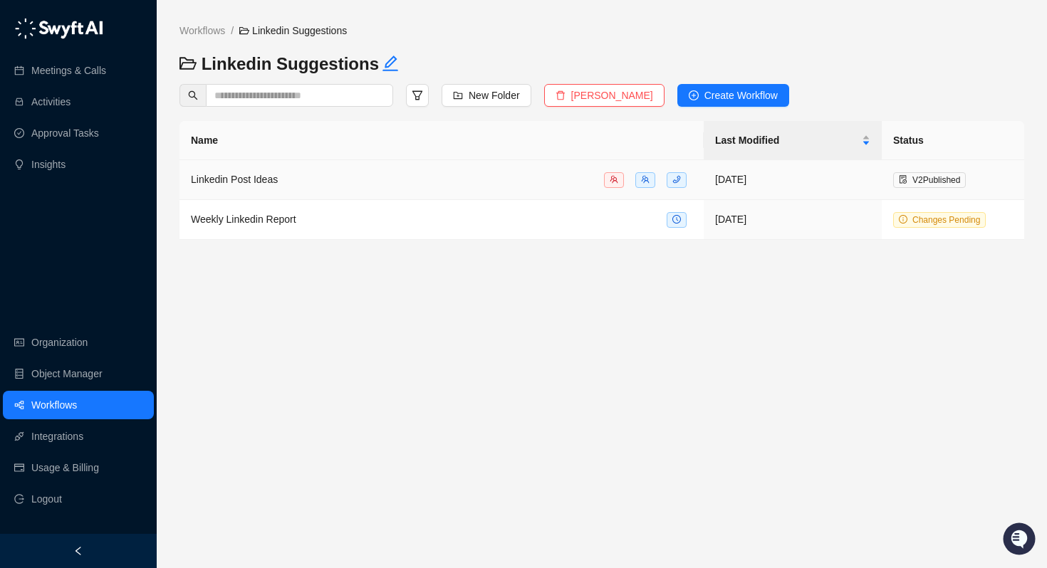
click at [243, 172] on div "Linkedin Post Ideas" at bounding box center [234, 180] width 87 height 16
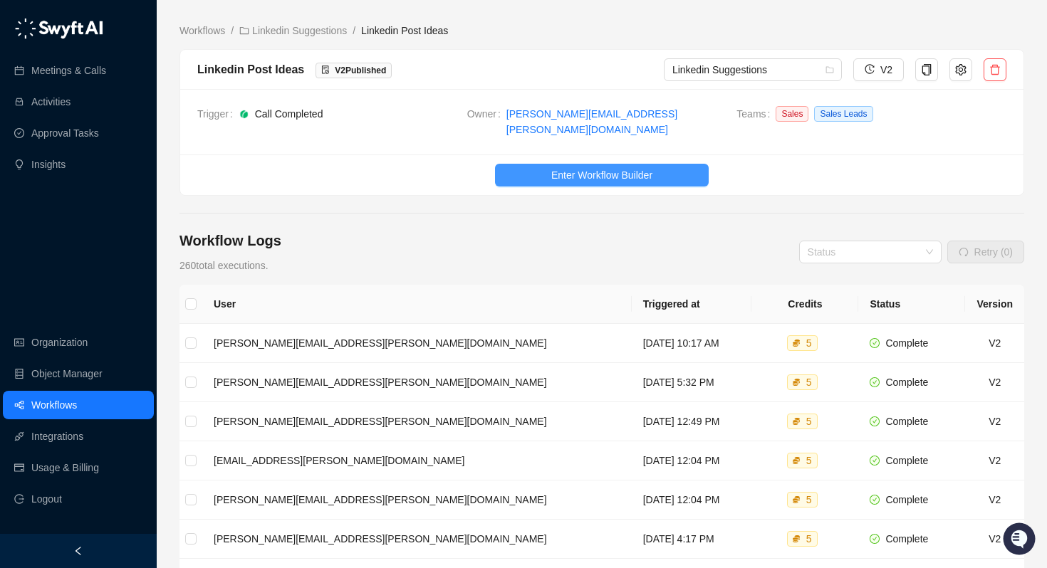
click at [586, 167] on span "Enter Workflow Builder" at bounding box center [601, 175] width 101 height 16
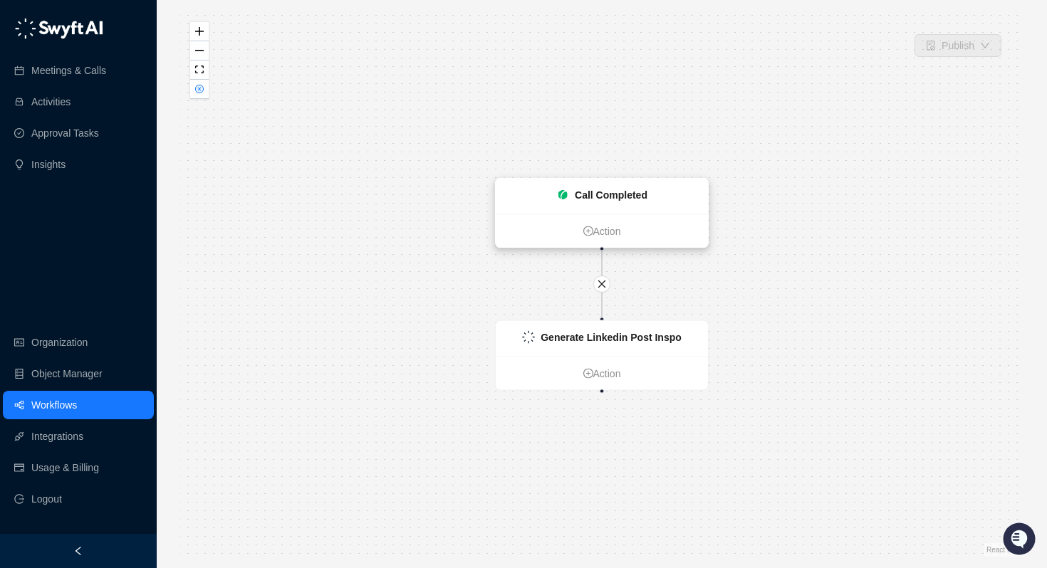
click at [597, 197] on strong "Call Completed" at bounding box center [611, 194] width 73 height 11
click at [637, 197] on strong "Call Completed" at bounding box center [610, 195] width 73 height 11
click at [600, 194] on strong "Call Completed" at bounding box center [610, 195] width 73 height 11
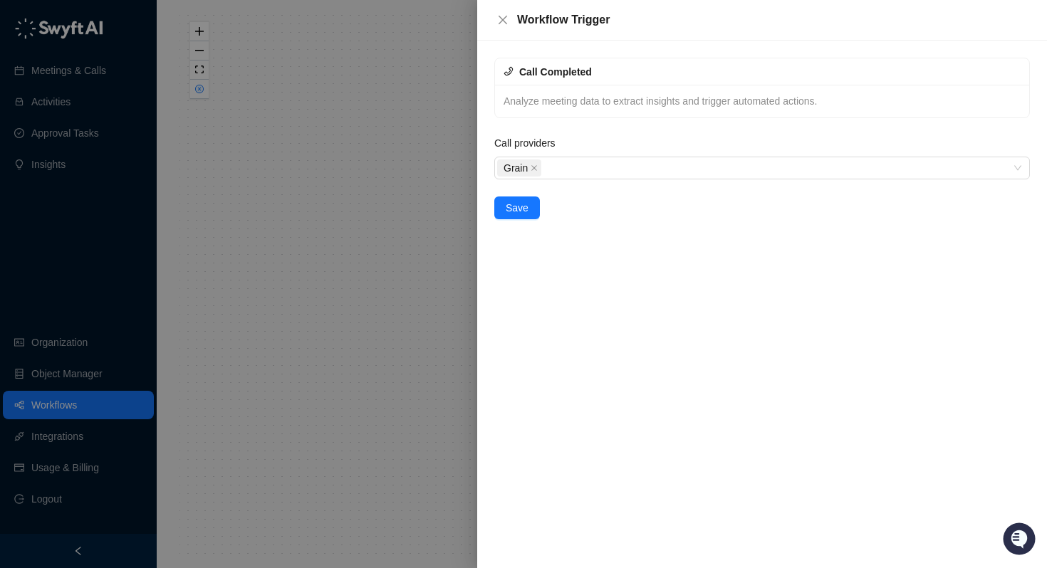
click at [369, 237] on div at bounding box center [523, 284] width 1047 height 568
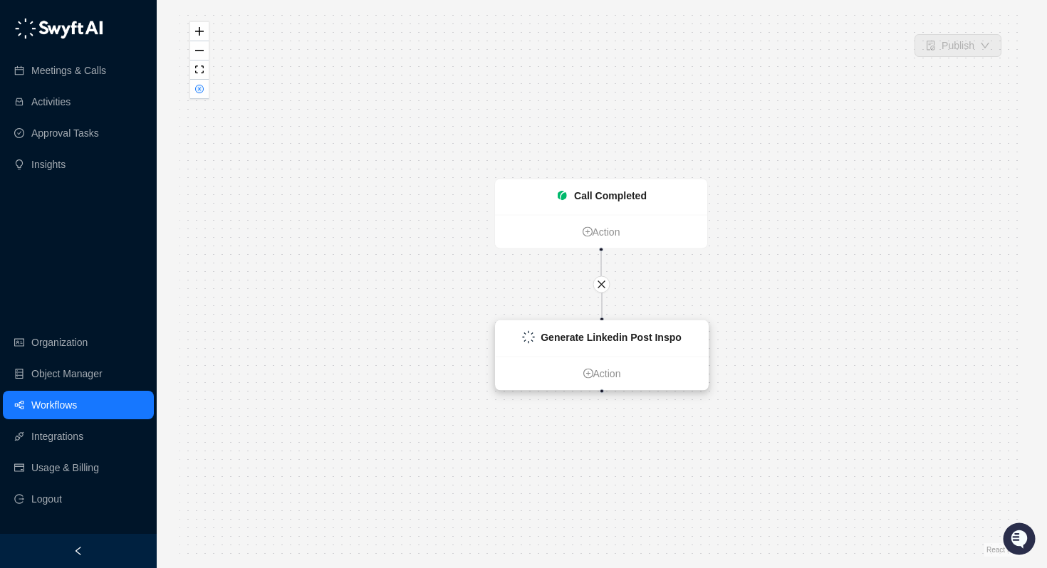
click at [600, 330] on div "Generate Linkedin Post Inspo" at bounding box center [611, 338] width 141 height 16
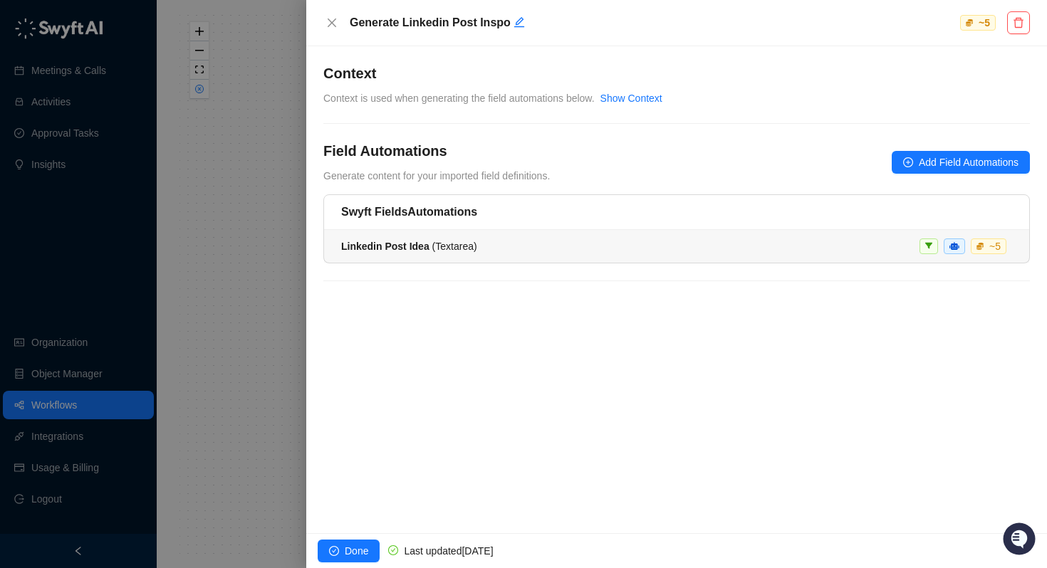
click at [401, 245] on strong "Linkedin Post Idea" at bounding box center [385, 246] width 88 height 11
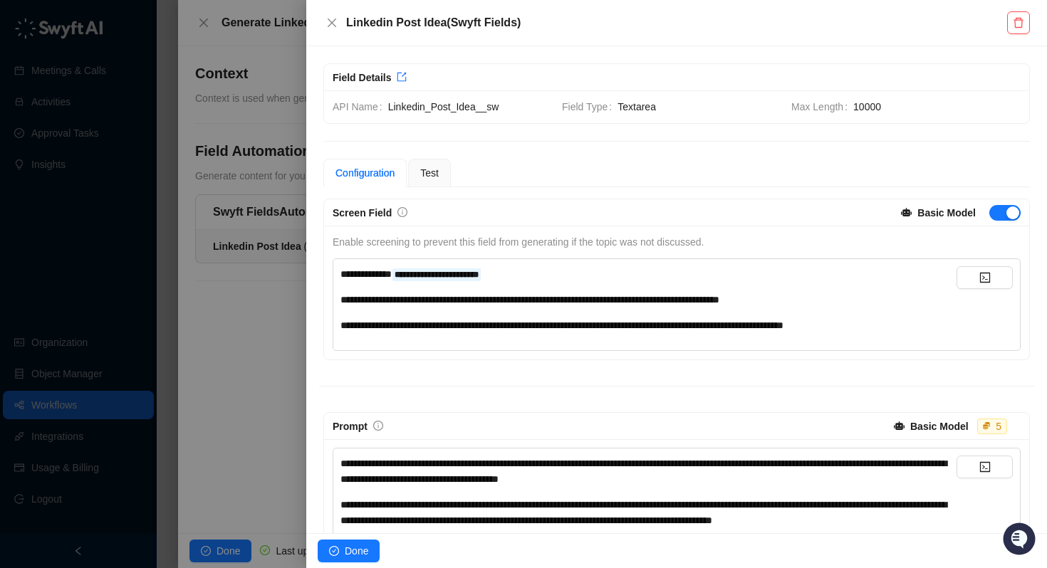
scroll to position [21, 0]
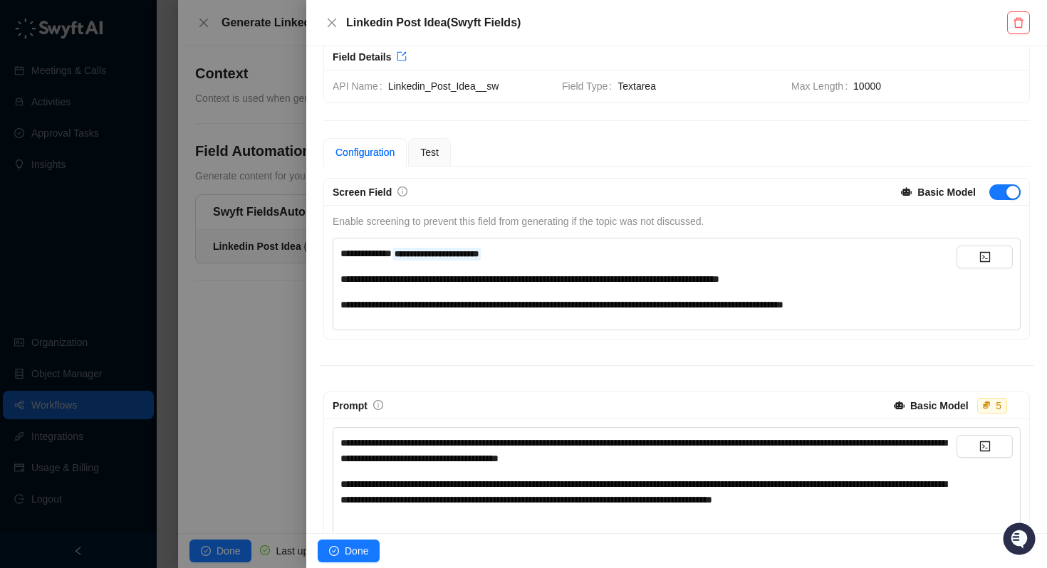
click at [160, 355] on div at bounding box center [523, 284] width 1047 height 568
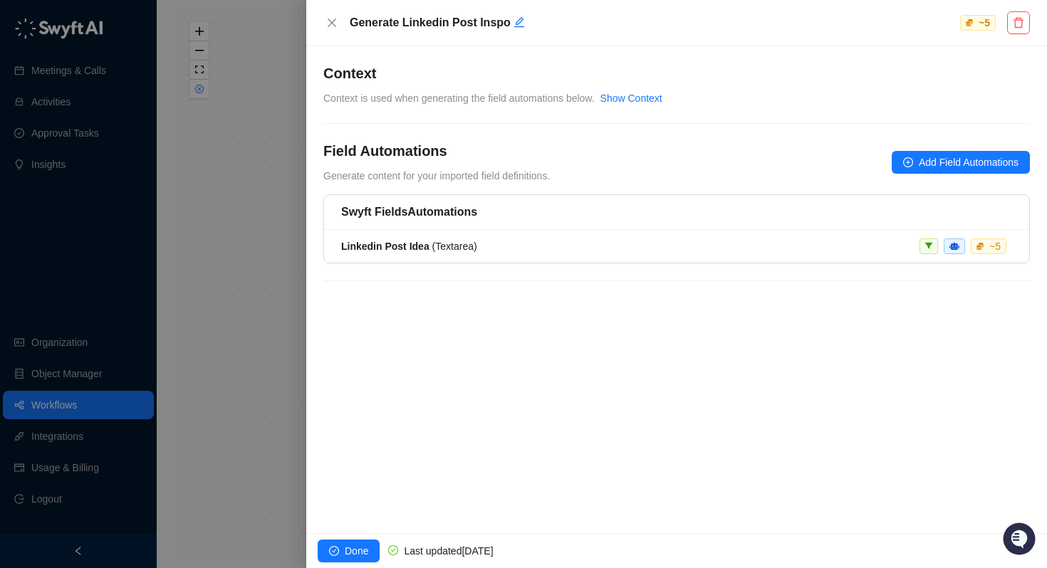
click at [227, 329] on div at bounding box center [523, 284] width 1047 height 568
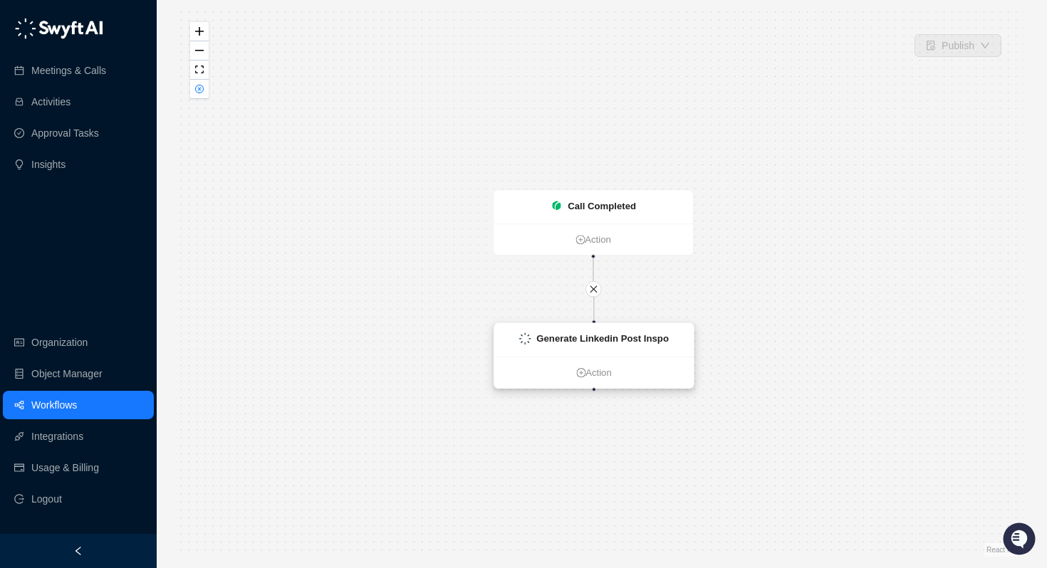
click at [579, 338] on strong "Generate Linkedin Post Inspo" at bounding box center [602, 338] width 132 height 11
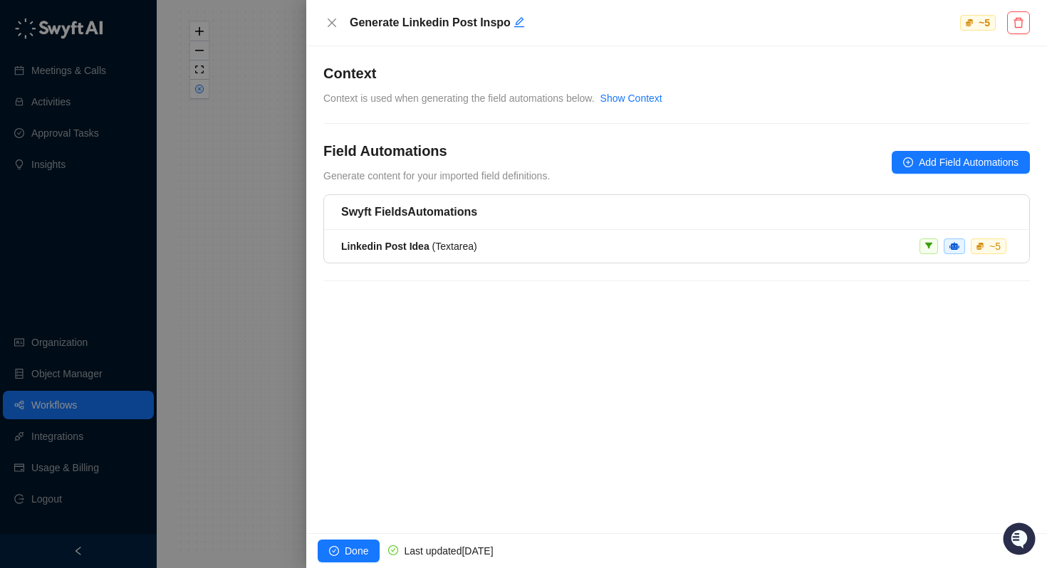
click at [244, 308] on div at bounding box center [523, 284] width 1047 height 568
click at [46, 404] on div at bounding box center [523, 284] width 1047 height 568
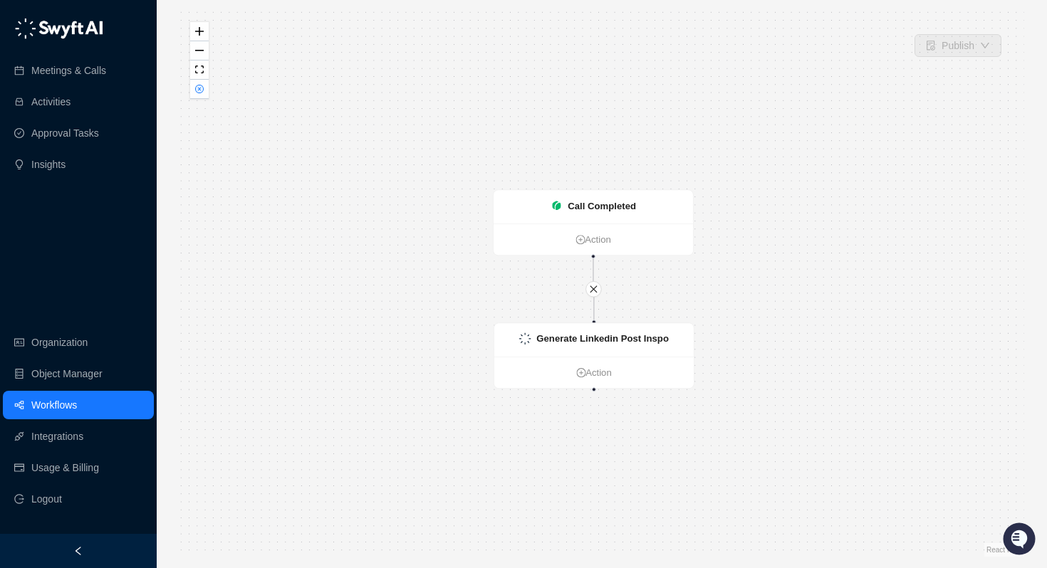
click at [54, 405] on link "Workflows" at bounding box center [54, 405] width 46 height 28
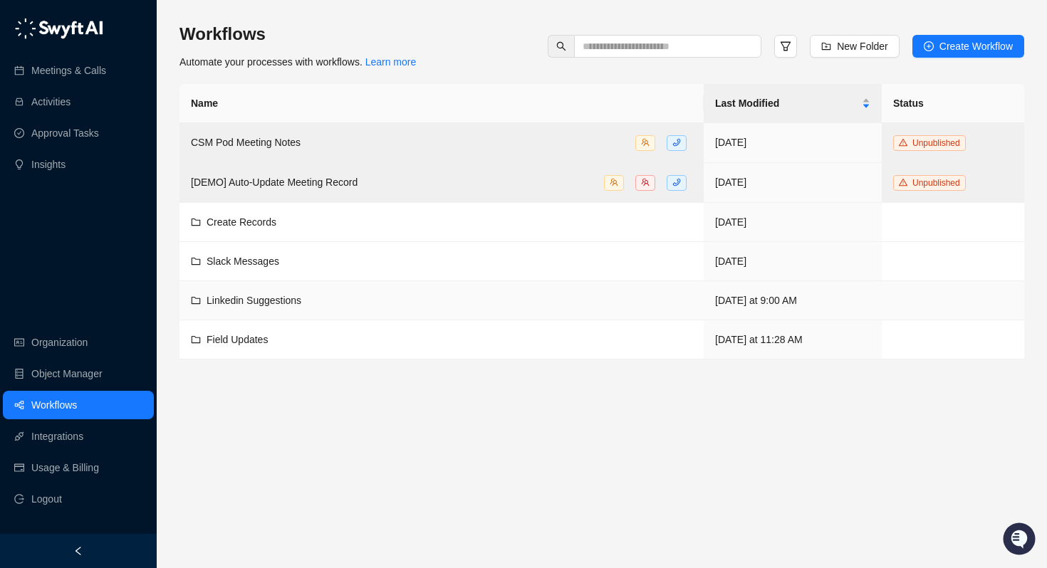
click at [233, 305] on span "Linkedin Suggestions" at bounding box center [254, 300] width 95 height 11
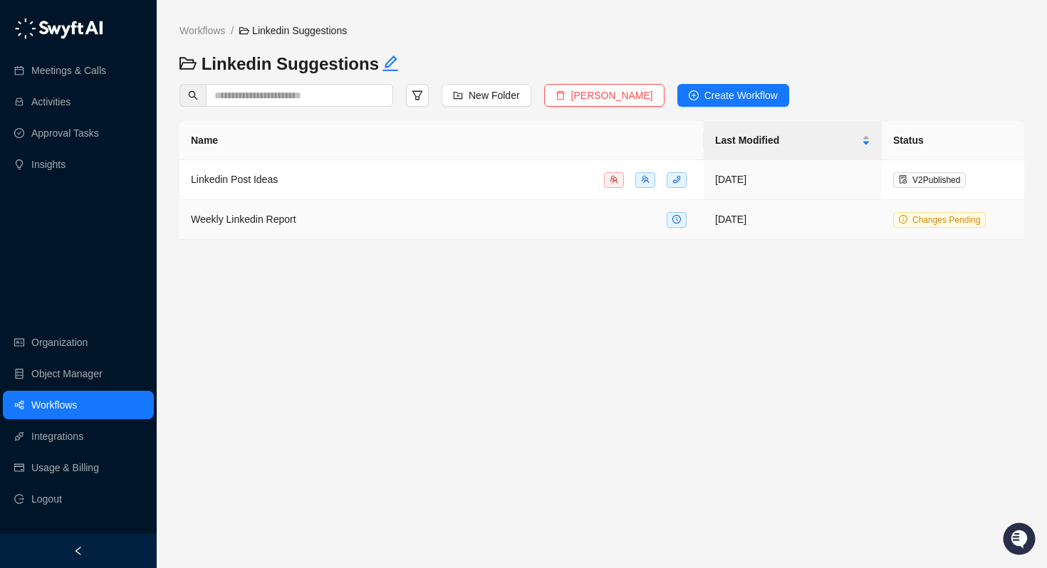
click at [261, 222] on span "Weekly Linkedin Report" at bounding box center [243, 219] width 105 height 11
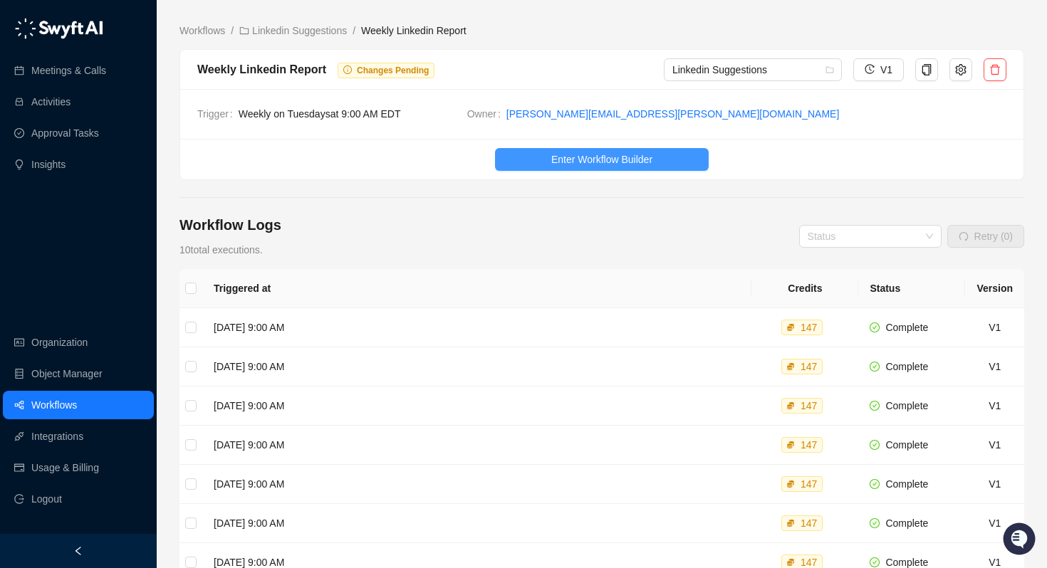
click at [637, 158] on span "Enter Workflow Builder" at bounding box center [601, 160] width 101 height 16
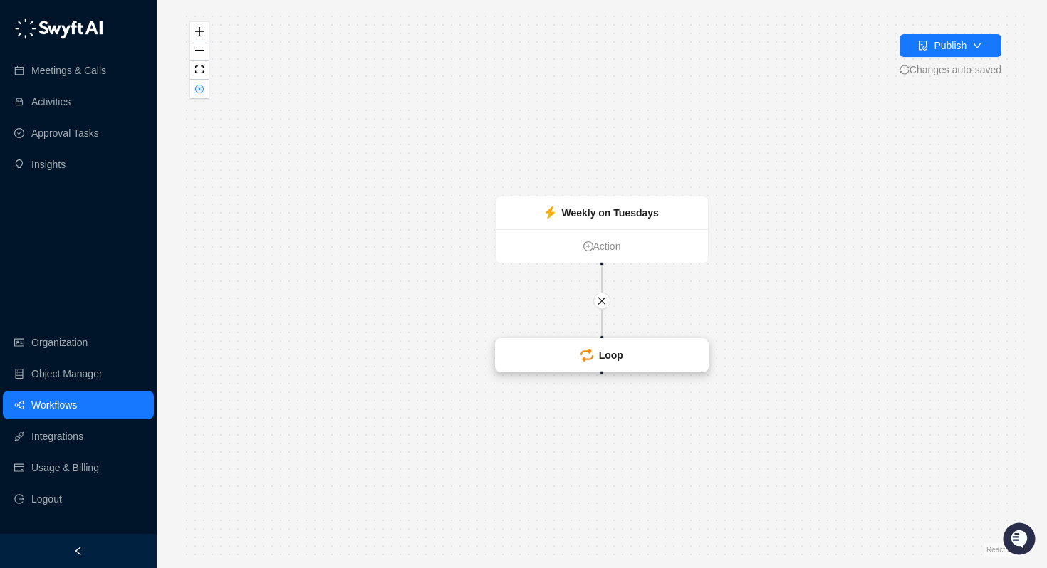
click at [588, 355] on icon at bounding box center [586, 355] width 13 height 13
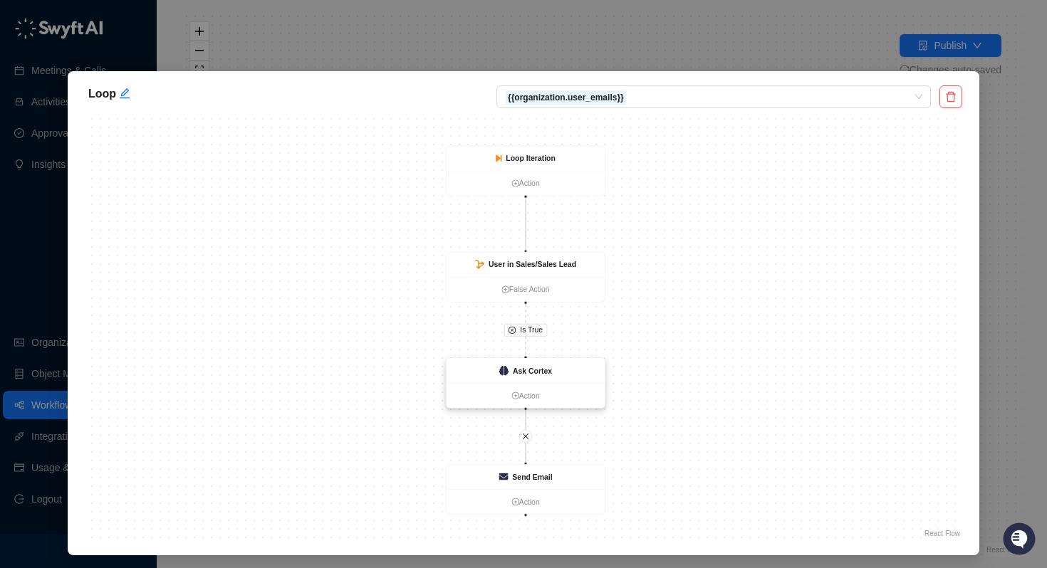
click at [531, 368] on strong "Ask Cortex" at bounding box center [532, 371] width 39 height 9
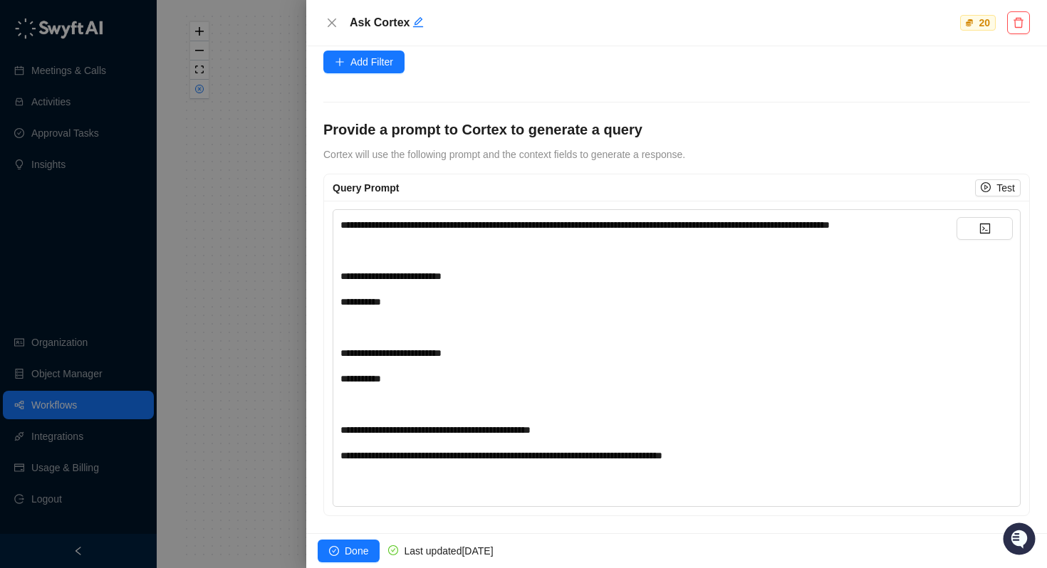
scroll to position [401, 0]
click at [266, 296] on div at bounding box center [523, 284] width 1047 height 568
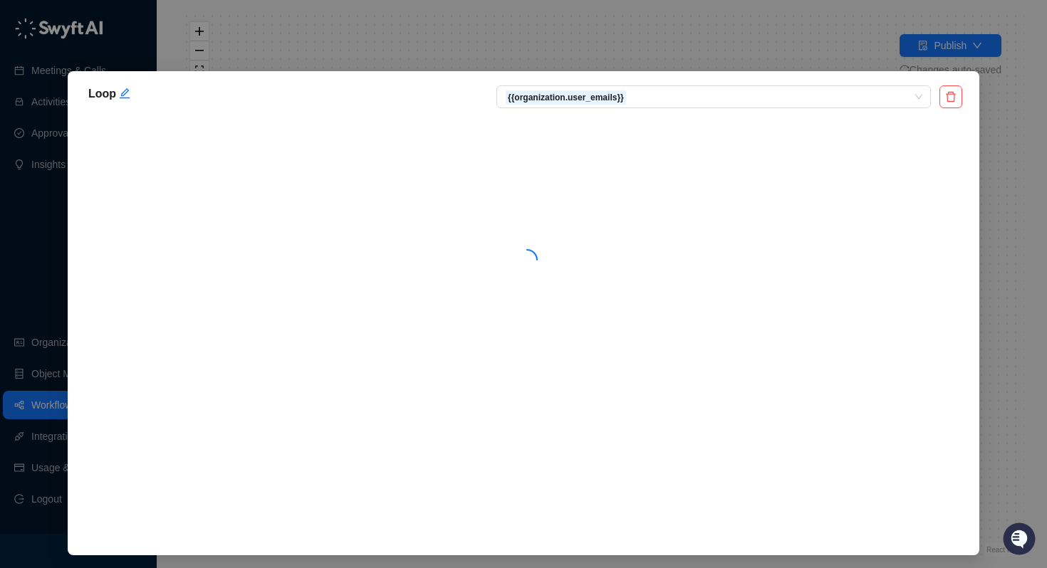
click at [65, 406] on div "Loop {{organization.user_emails}}" at bounding box center [523, 284] width 1047 height 568
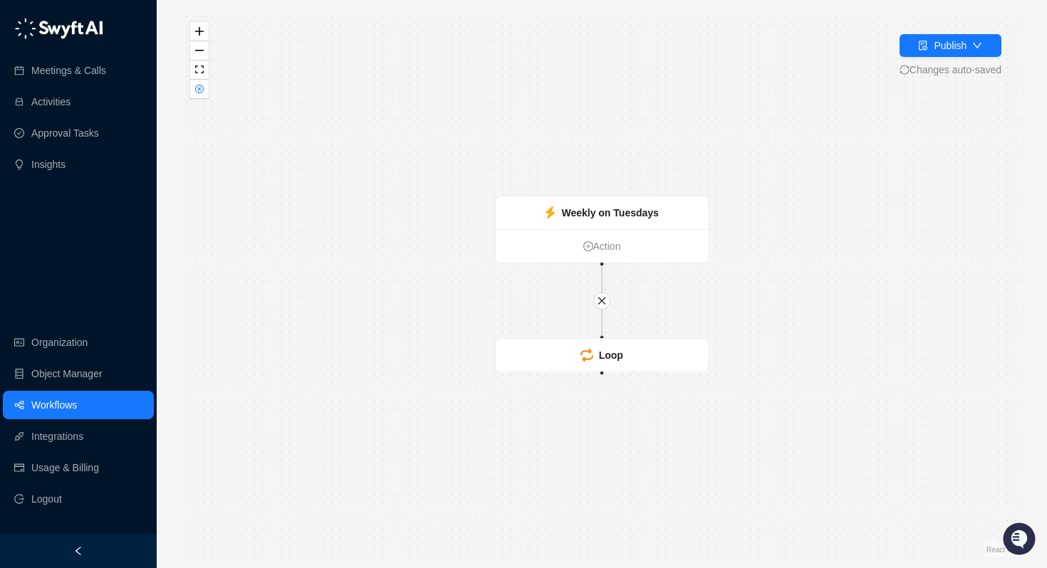
click at [46, 405] on link "Workflows" at bounding box center [54, 405] width 46 height 28
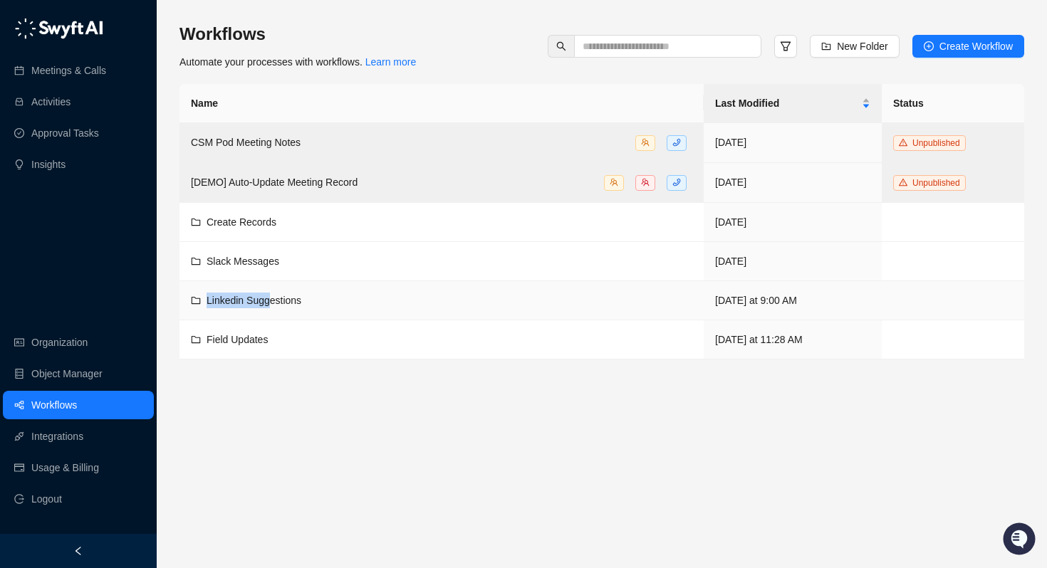
click at [271, 293] on div "Linkedin Suggestions" at bounding box center [254, 301] width 95 height 16
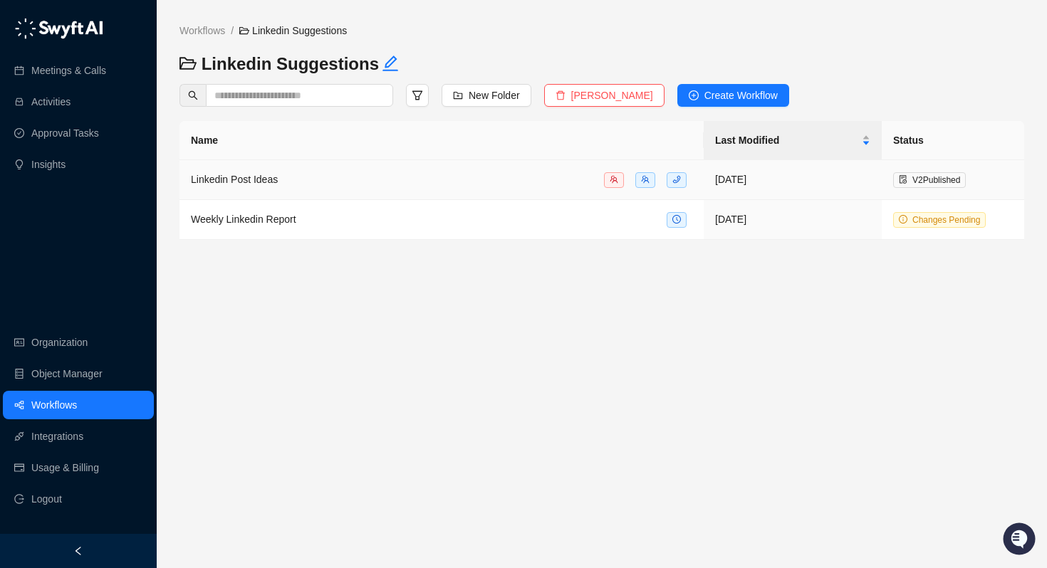
click at [259, 190] on td "Linkedin Post Ideas" at bounding box center [441, 180] width 524 height 40
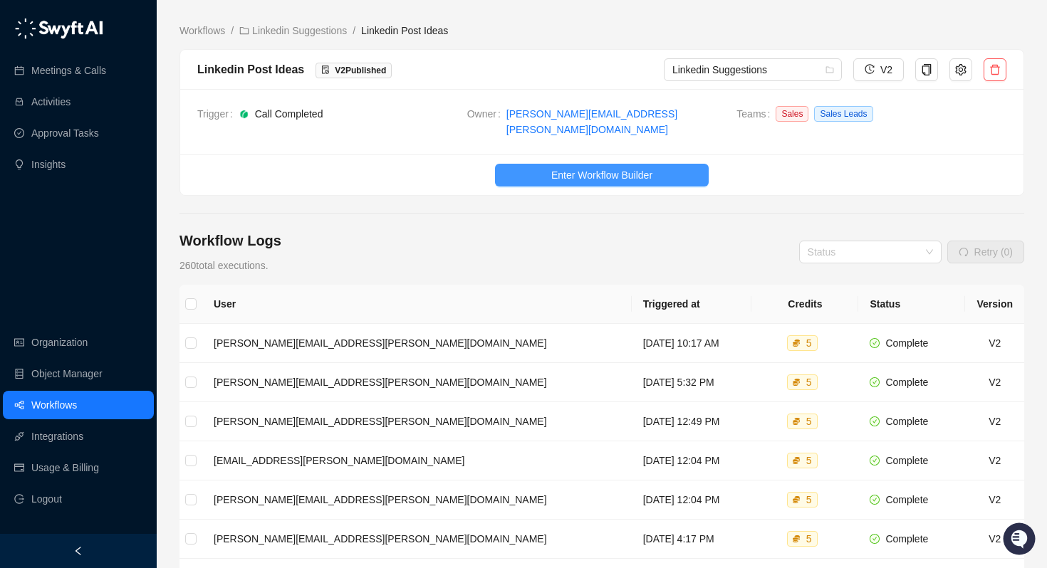
click at [574, 167] on span "Enter Workflow Builder" at bounding box center [601, 175] width 101 height 16
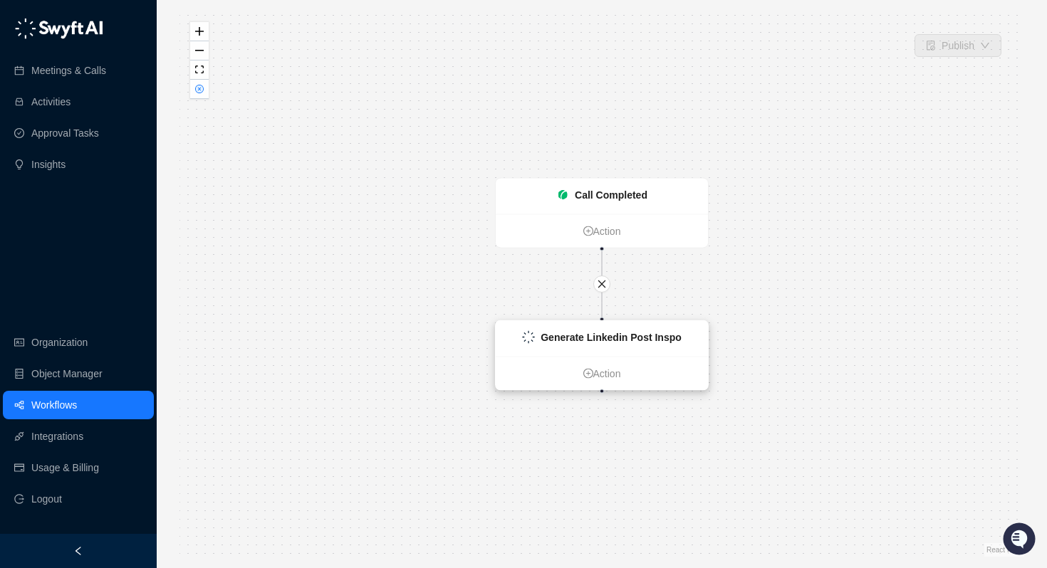
click at [589, 332] on strong "Generate Linkedin Post Inspo" at bounding box center [611, 337] width 141 height 11
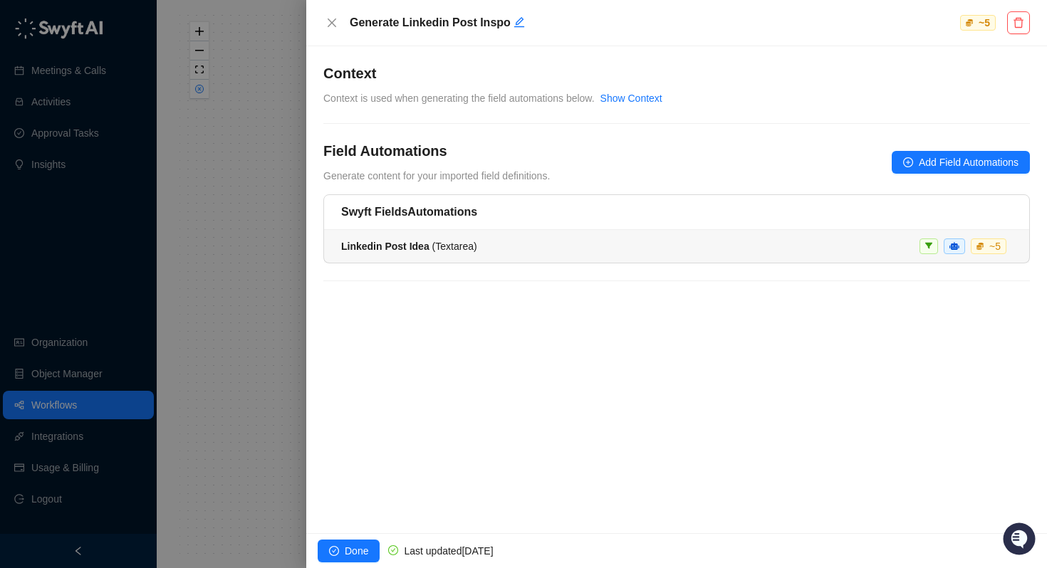
click at [435, 241] on span "Linkedin Post Idea ( Textarea )" at bounding box center [409, 246] width 136 height 11
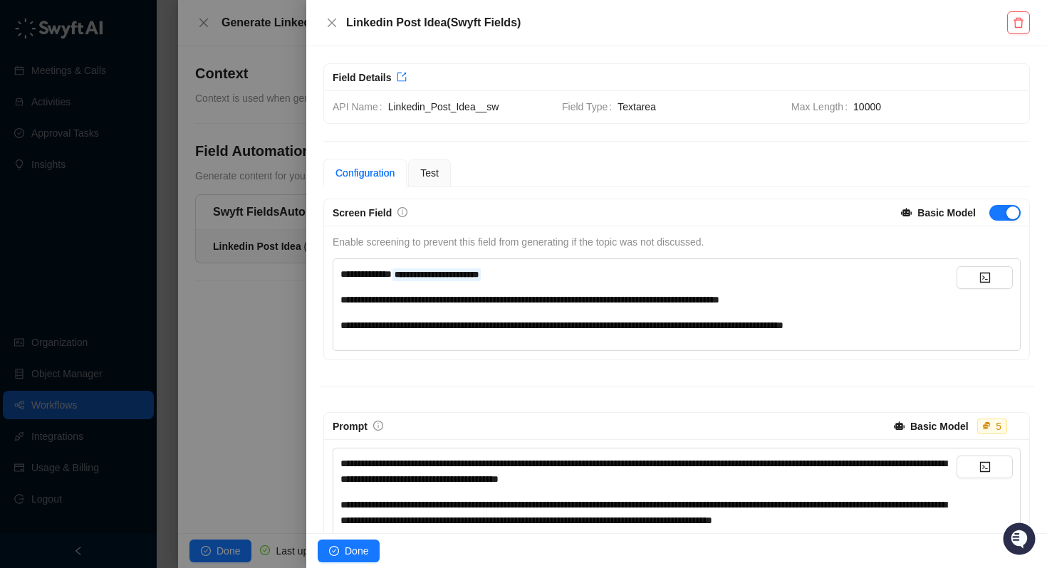
click at [254, 335] on div at bounding box center [523, 284] width 1047 height 568
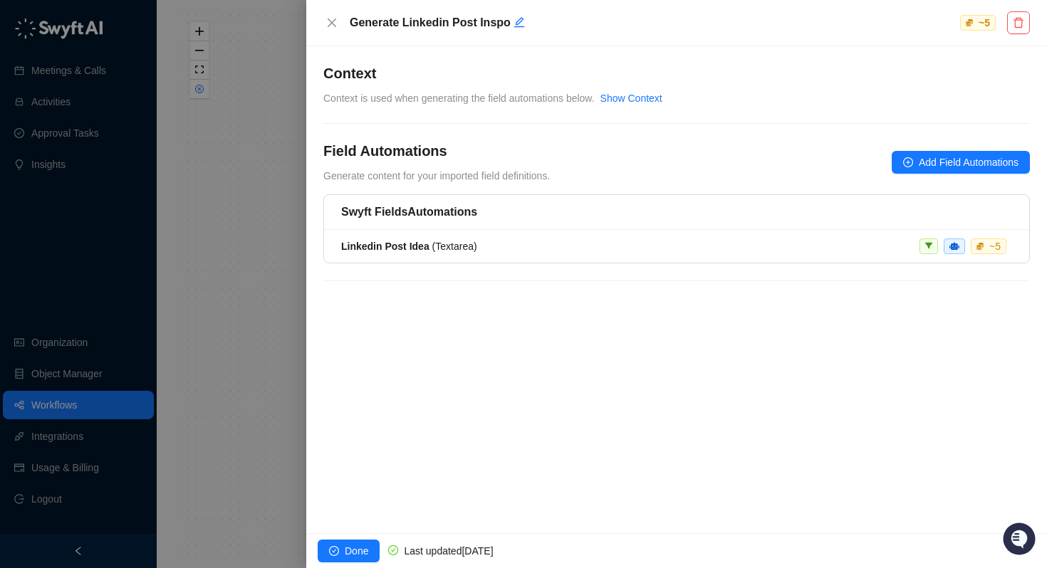
click at [44, 402] on div at bounding box center [523, 284] width 1047 height 568
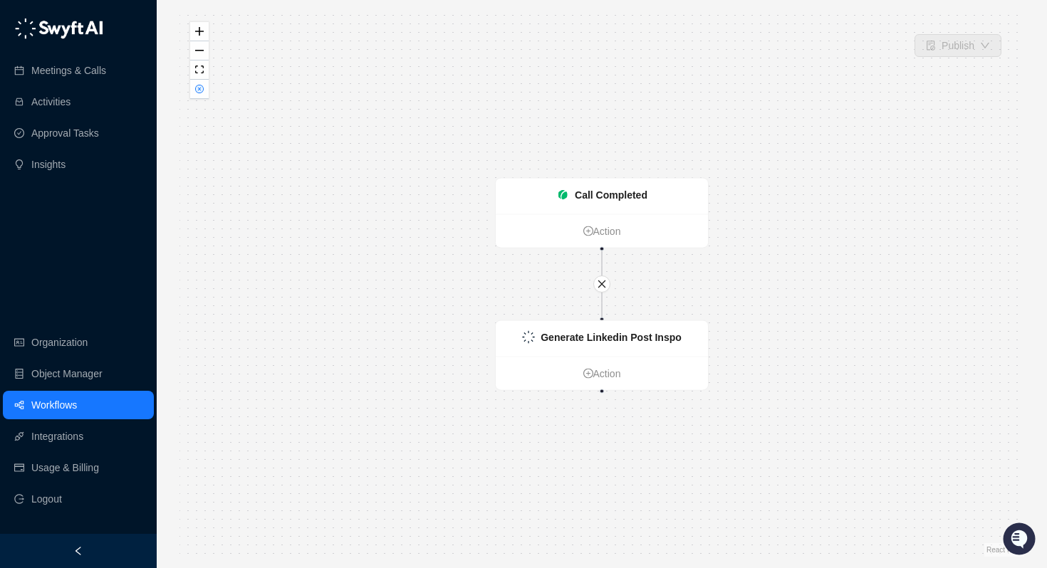
click at [63, 406] on link "Workflows" at bounding box center [54, 405] width 46 height 28
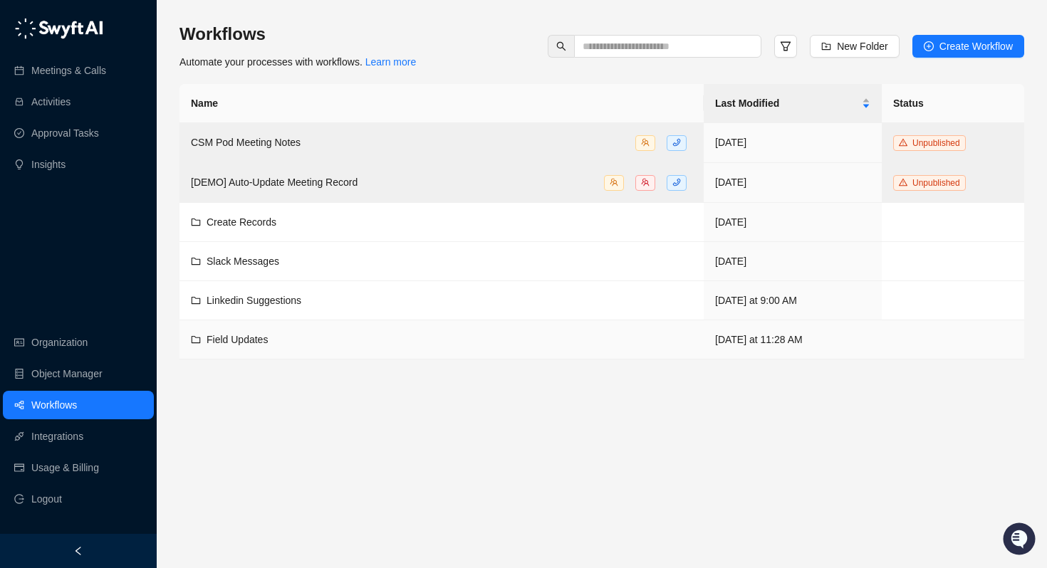
click at [271, 340] on div "Field Updates" at bounding box center [441, 340] width 501 height 16
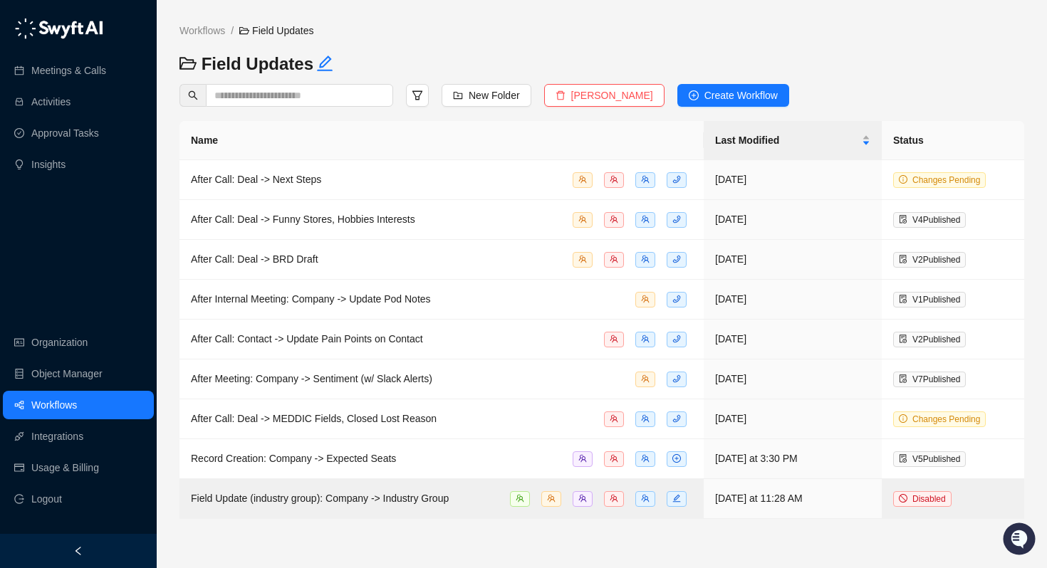
click at [77, 401] on link "Workflows" at bounding box center [54, 405] width 46 height 28
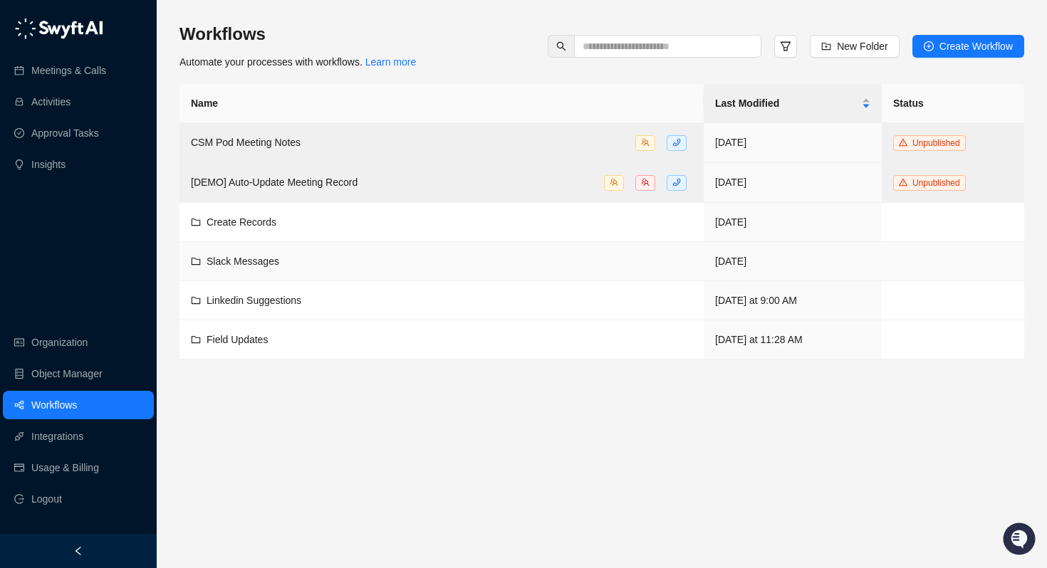
click at [276, 298] on span "Linkedin Suggestions" at bounding box center [254, 300] width 95 height 11
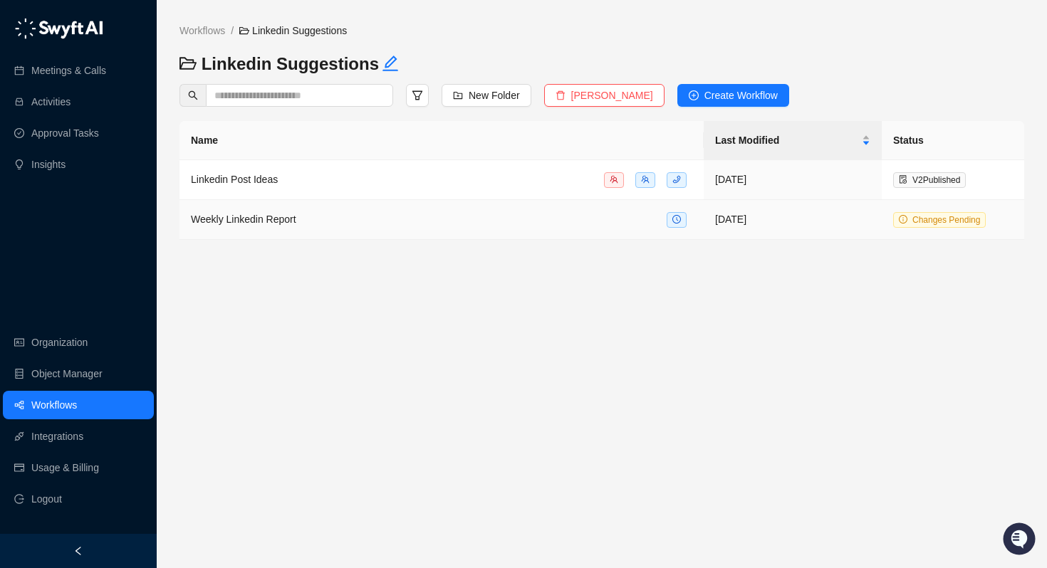
click at [276, 233] on td "Weekly Linkedin Report" at bounding box center [441, 220] width 524 height 40
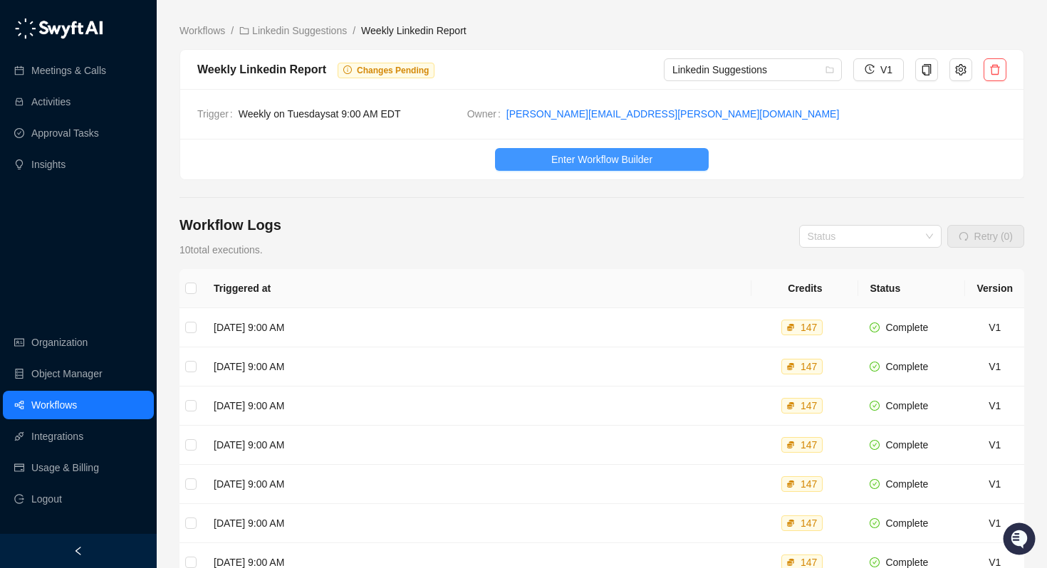
click at [573, 157] on span "Enter Workflow Builder" at bounding box center [601, 160] width 101 height 16
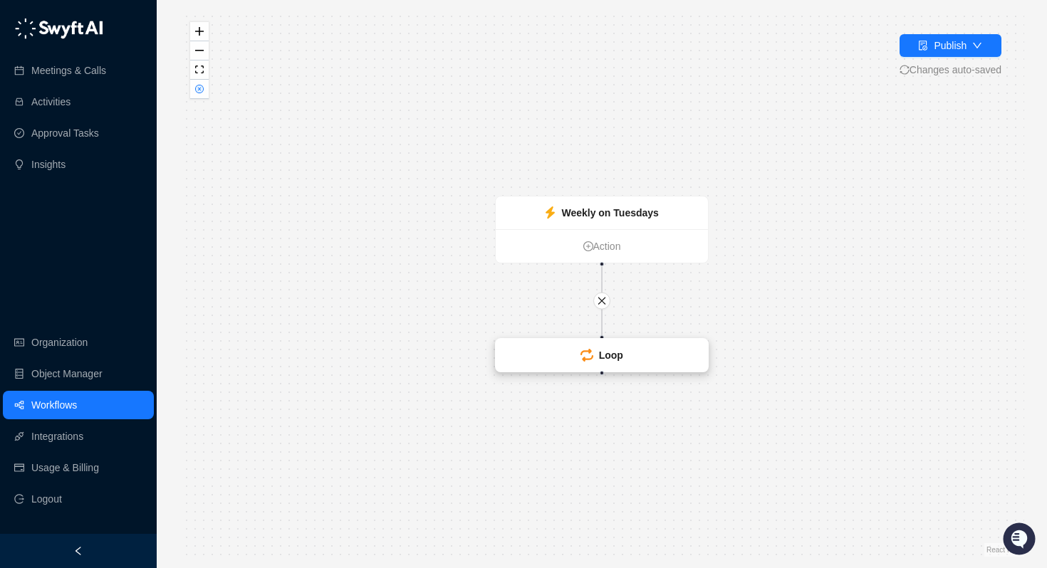
click at [578, 358] on div "Loop" at bounding box center [602, 355] width 212 height 33
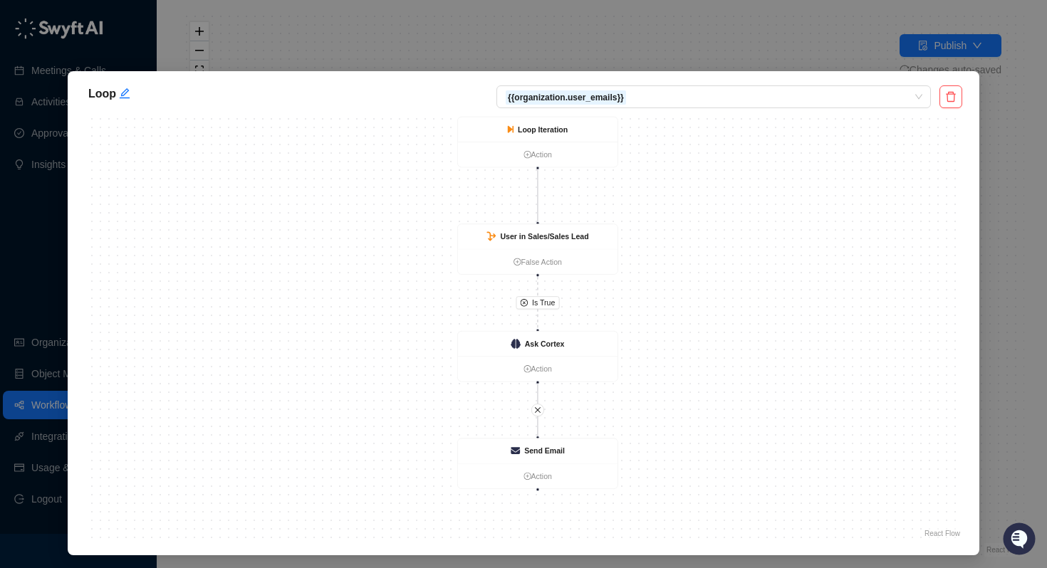
drag, startPoint x: 595, startPoint y: 301, endPoint x: 605, endPoint y: 281, distance: 22.3
click at [605, 281] on div "Is True Loop Iteration Action User in Sales/Sales Lead False Action Ask Cortex …" at bounding box center [523, 327] width 877 height 427
click at [532, 340] on strong "Ask Cortex" at bounding box center [545, 344] width 40 height 9
click at [531, 346] on strong "Ask Cortex" at bounding box center [544, 344] width 40 height 9
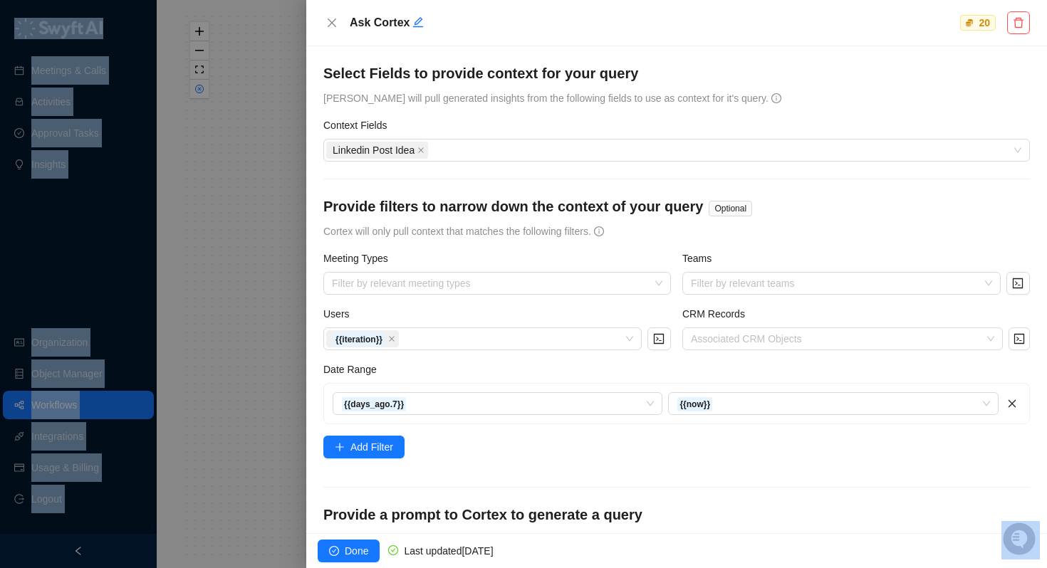
click at [531, 346] on div at bounding box center [523, 284] width 1047 height 568
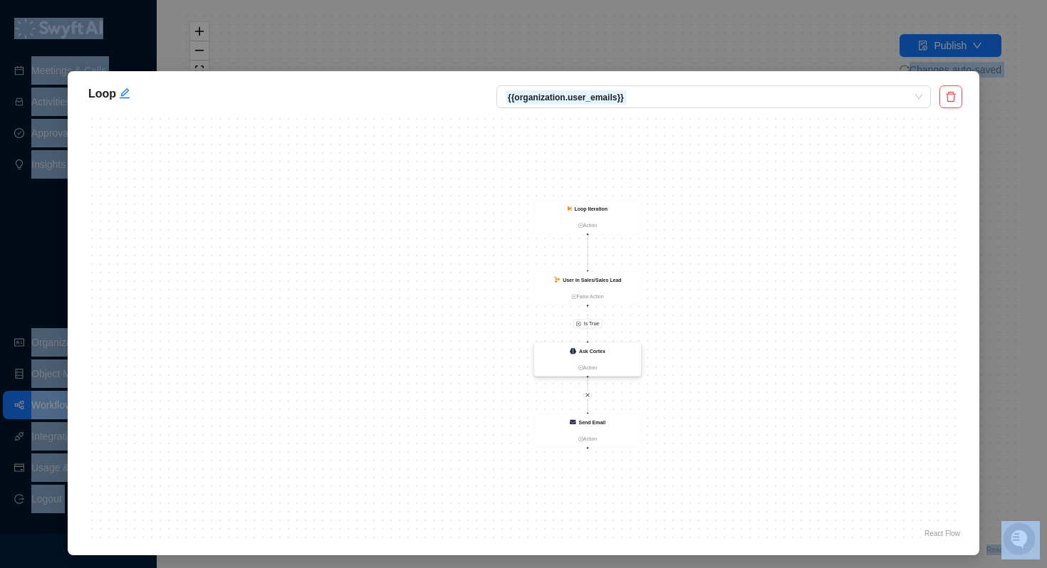
click at [595, 349] on strong "Ask Cortex" at bounding box center [592, 351] width 26 height 6
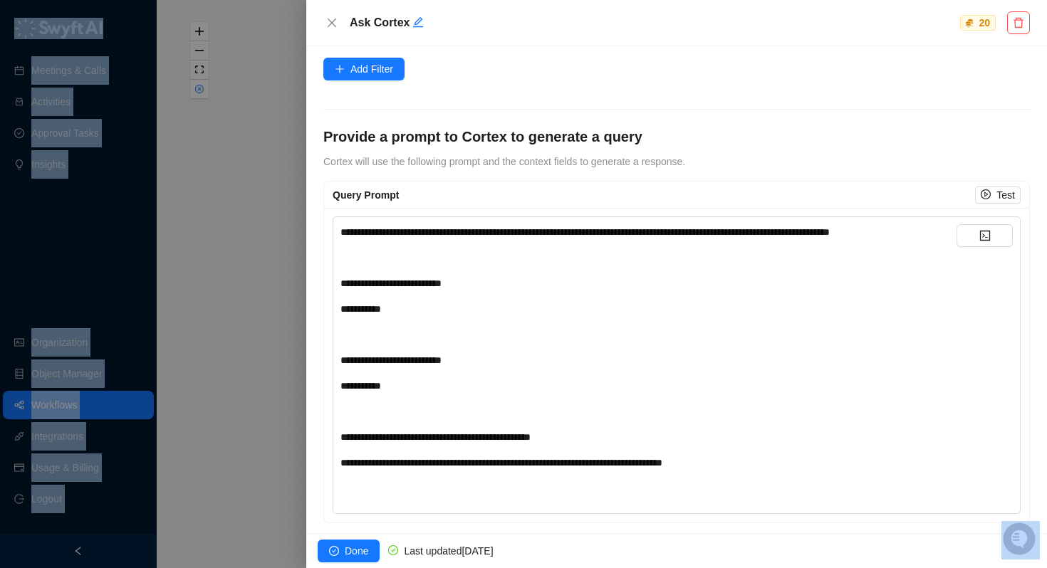
scroll to position [401, 0]
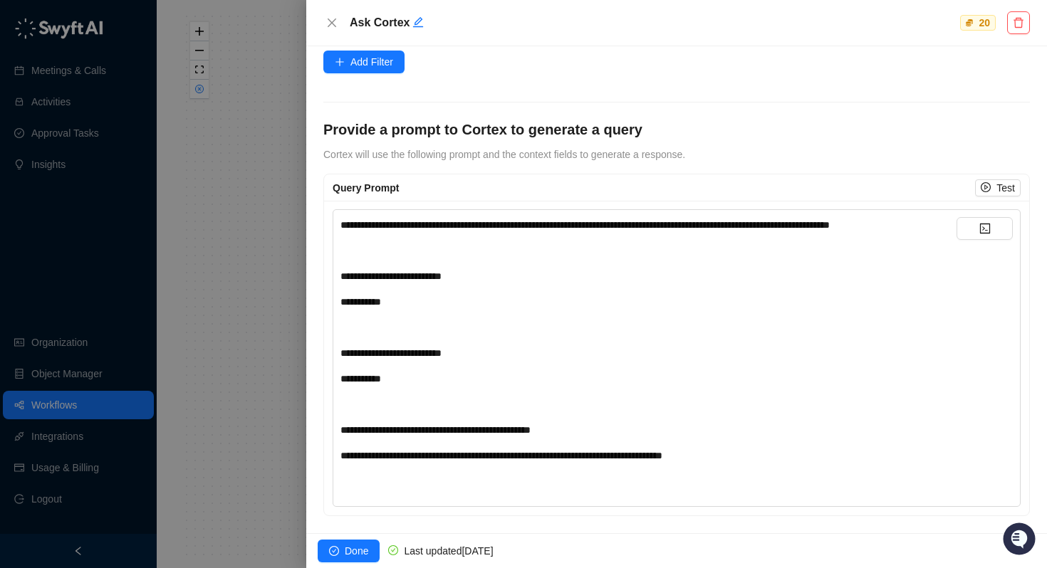
click at [218, 303] on div at bounding box center [523, 284] width 1047 height 568
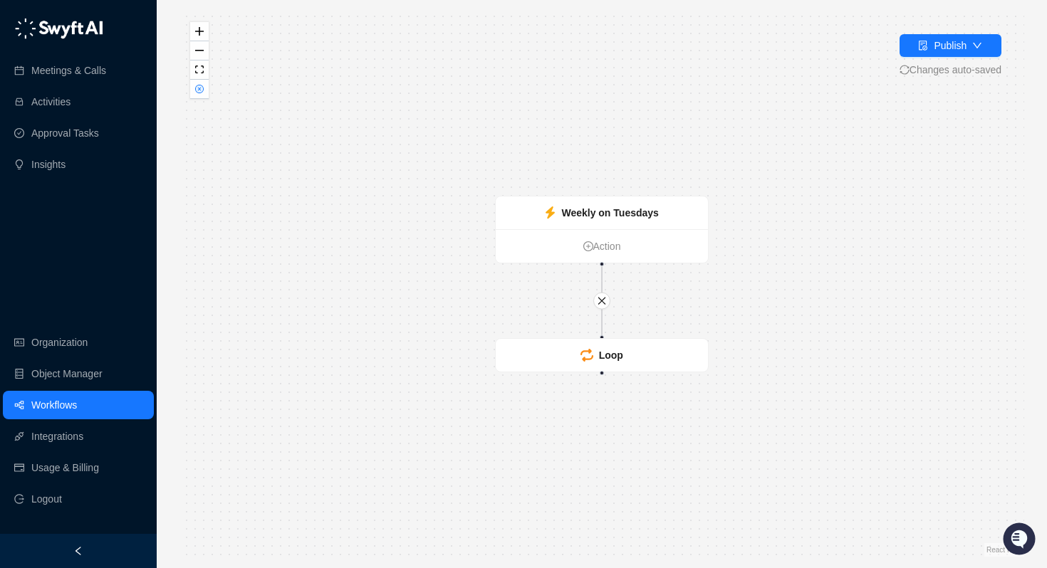
click at [63, 411] on link "Workflows" at bounding box center [54, 405] width 46 height 28
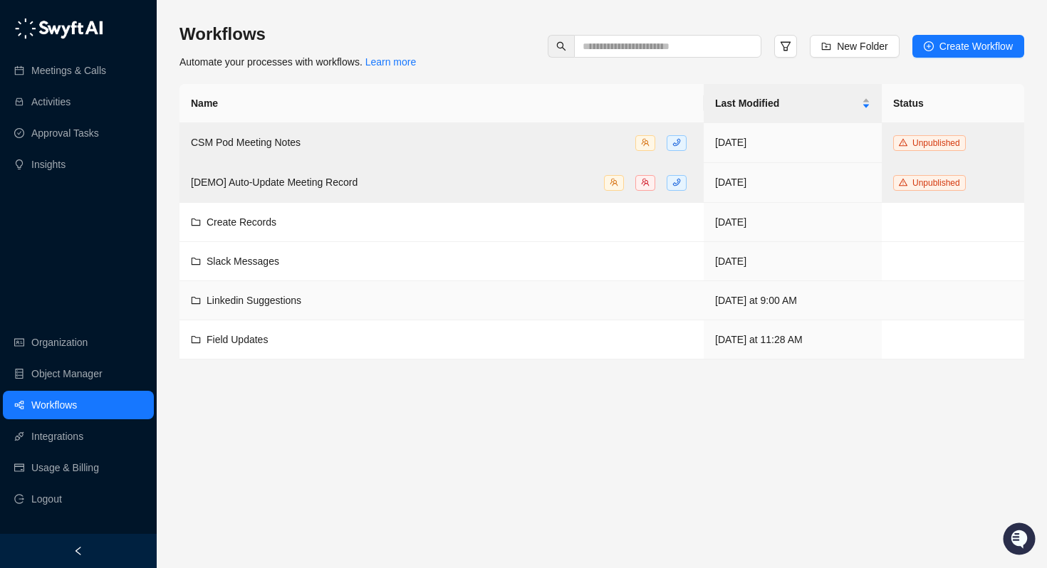
click at [254, 296] on span "Linkedin Suggestions" at bounding box center [254, 300] width 95 height 11
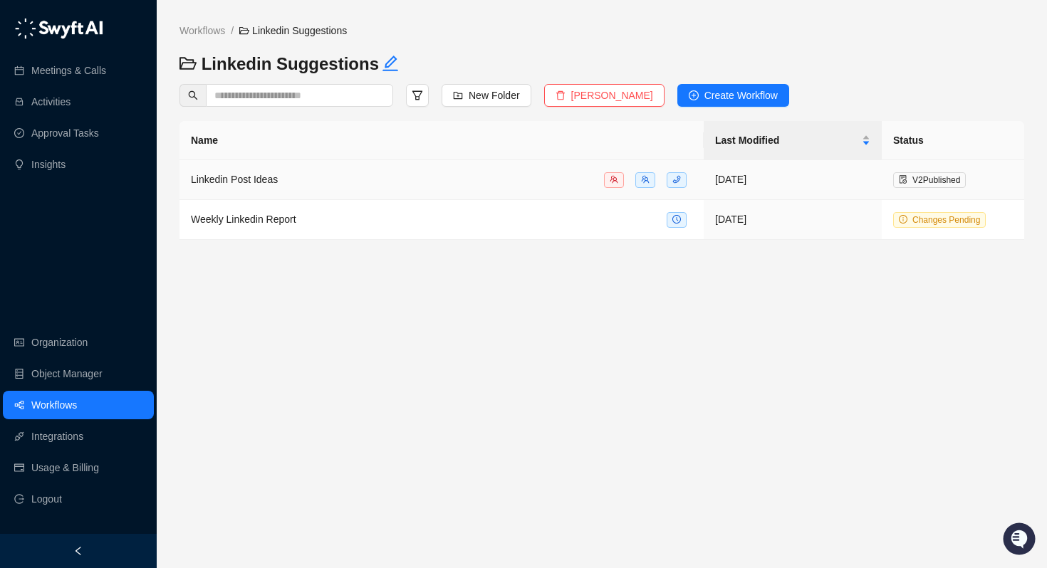
click at [271, 173] on div "Linkedin Post Ideas" at bounding box center [234, 180] width 87 height 16
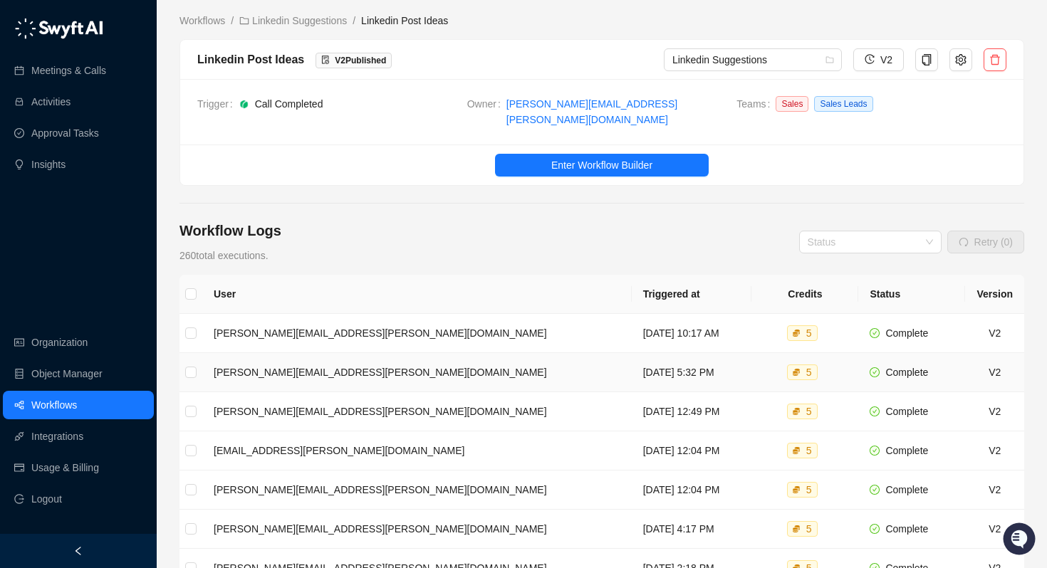
scroll to position [13, 0]
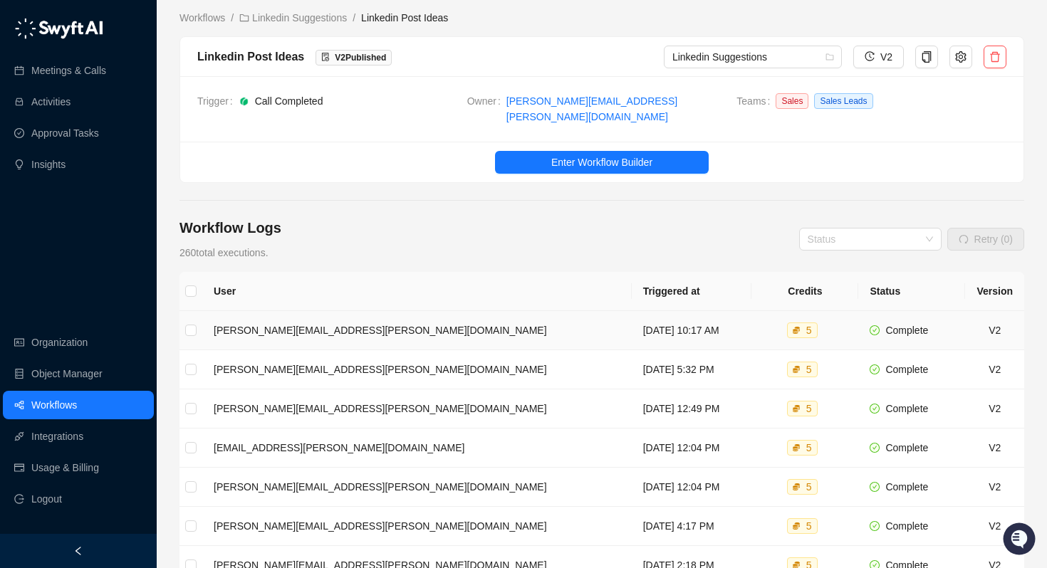
click at [310, 317] on td "[PERSON_NAME][EMAIL_ADDRESS][PERSON_NAME][DOMAIN_NAME]" at bounding box center [416, 330] width 429 height 39
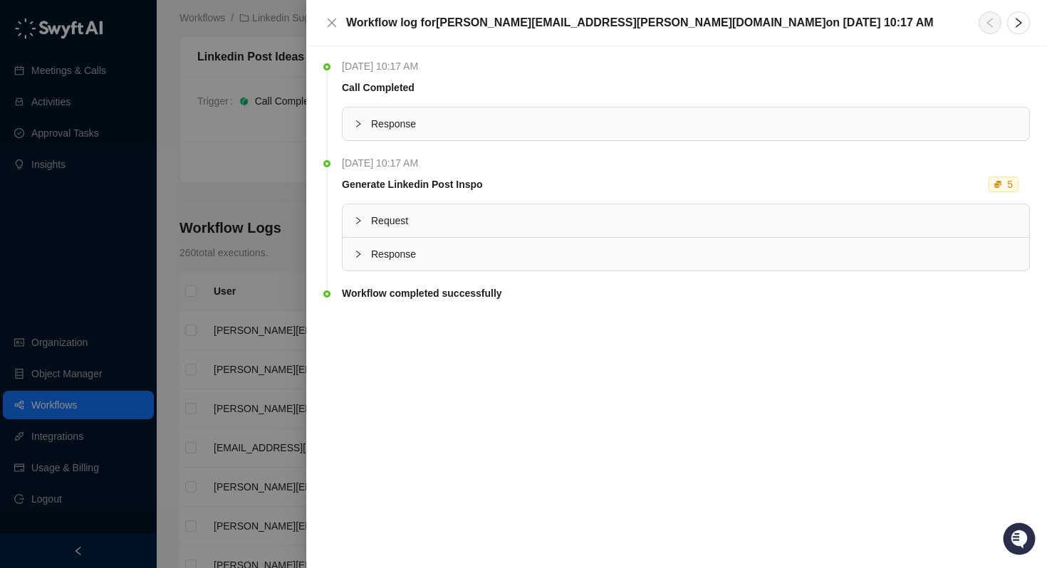
click at [430, 222] on span "Request" at bounding box center [694, 221] width 647 height 16
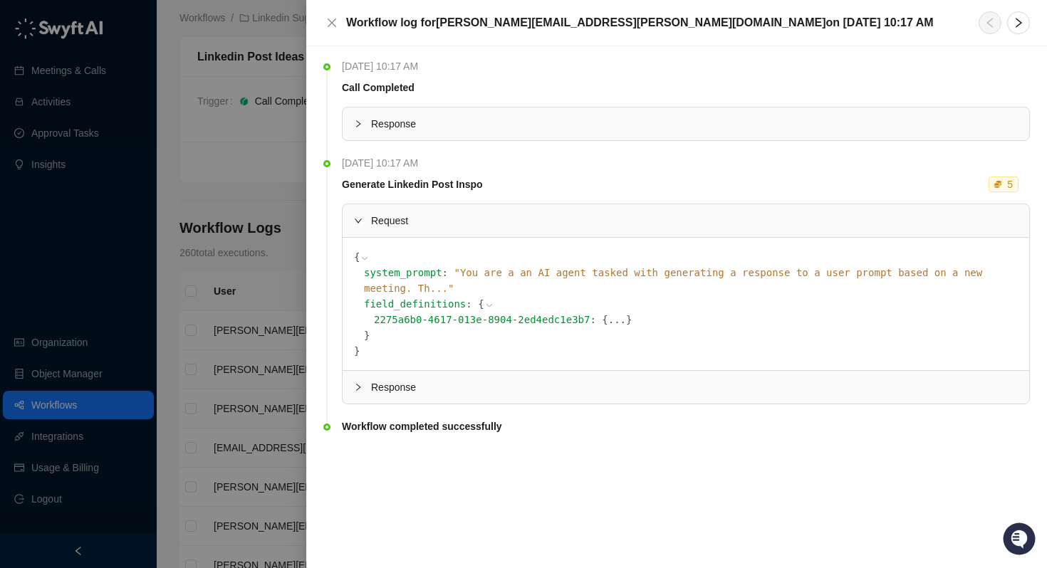
click at [390, 380] on span "Response" at bounding box center [694, 388] width 647 height 16
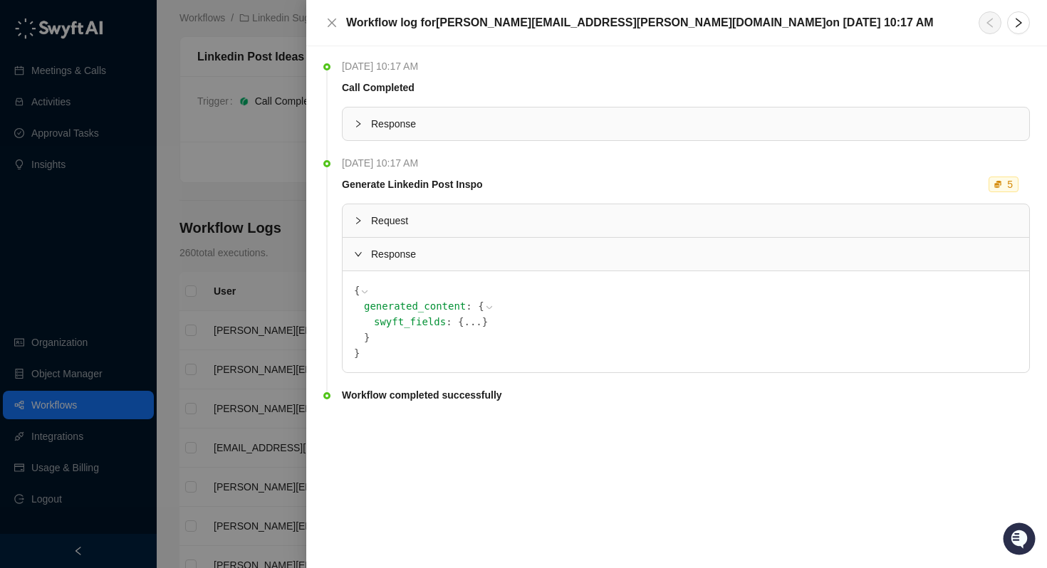
click at [464, 320] on button "..." at bounding box center [473, 322] width 18 height 16
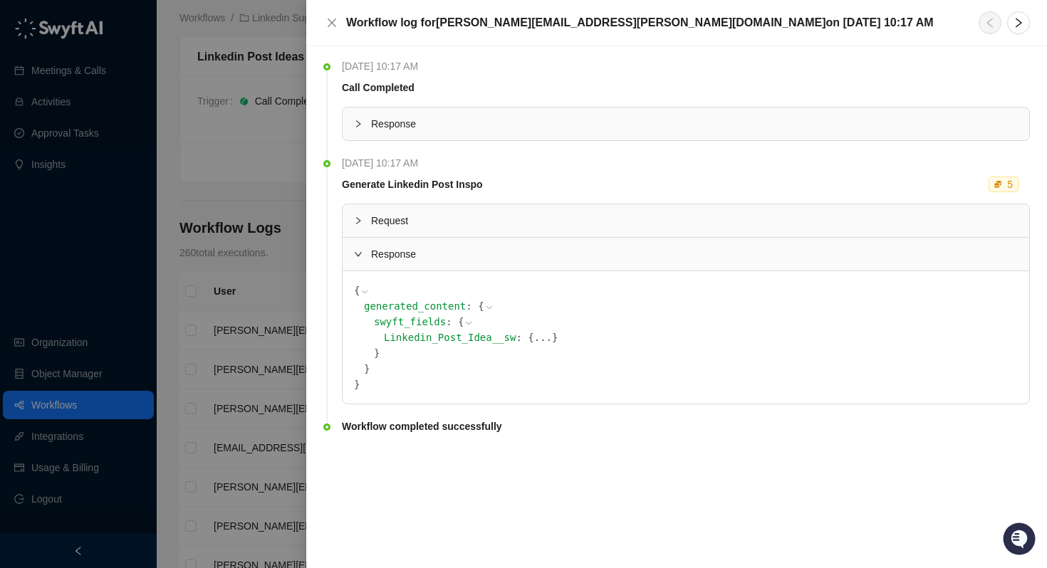
click at [534, 340] on button "..." at bounding box center [543, 338] width 18 height 16
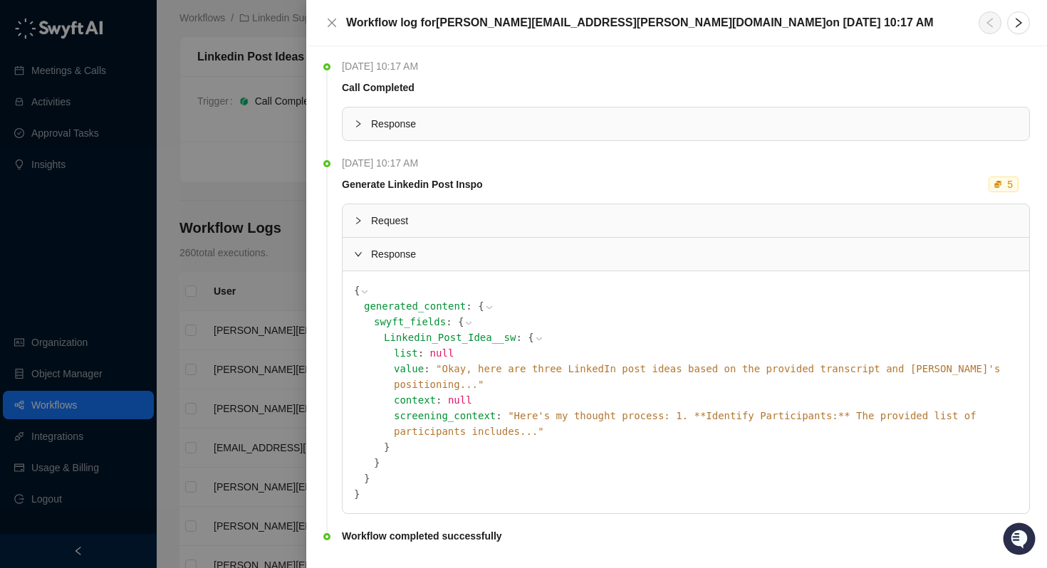
click at [237, 339] on div at bounding box center [523, 284] width 1047 height 568
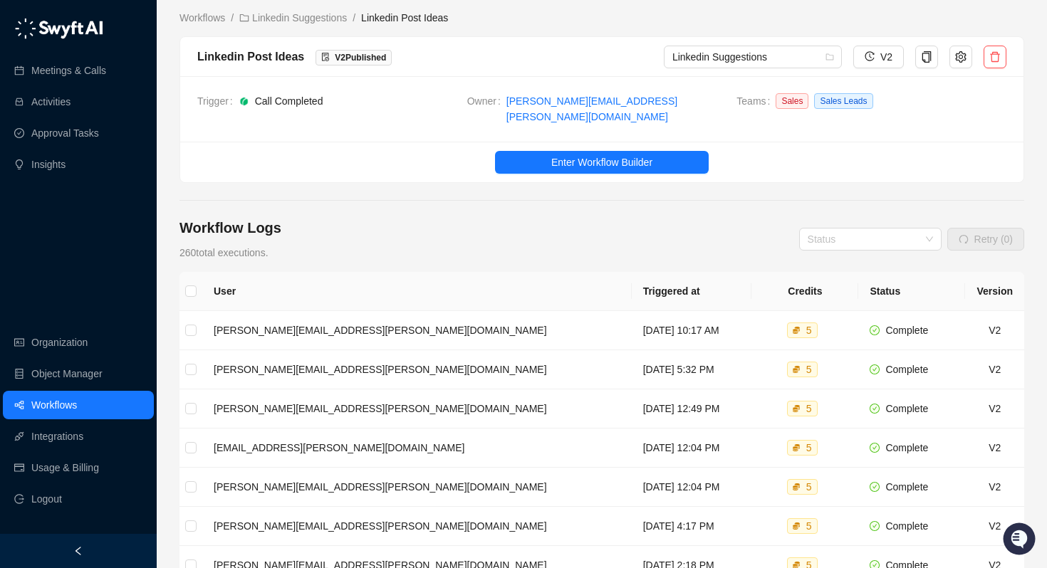
click at [77, 405] on link "Workflows" at bounding box center [54, 405] width 46 height 28
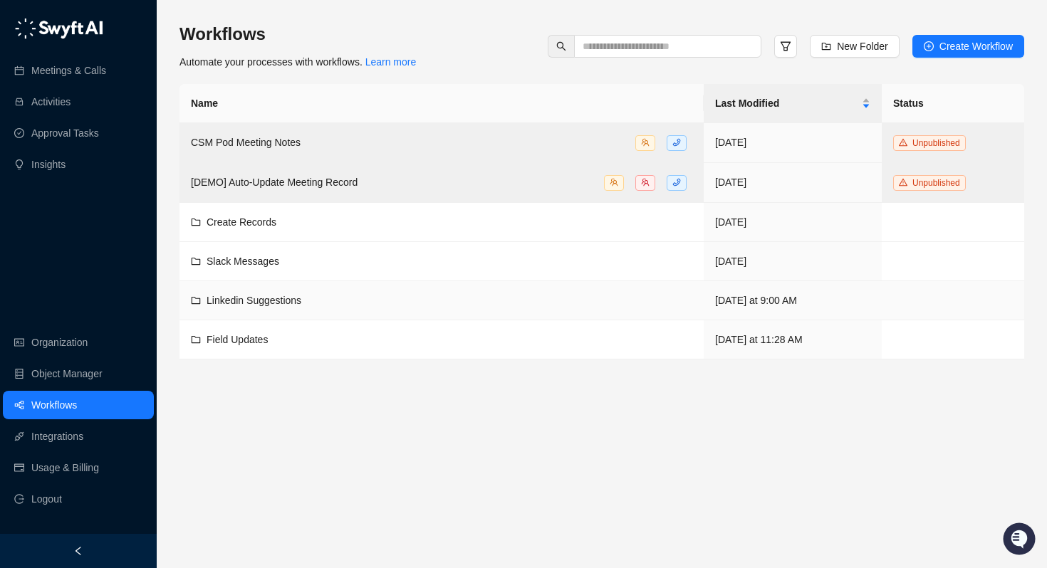
click at [251, 300] on span "Linkedin Suggestions" at bounding box center [254, 300] width 95 height 11
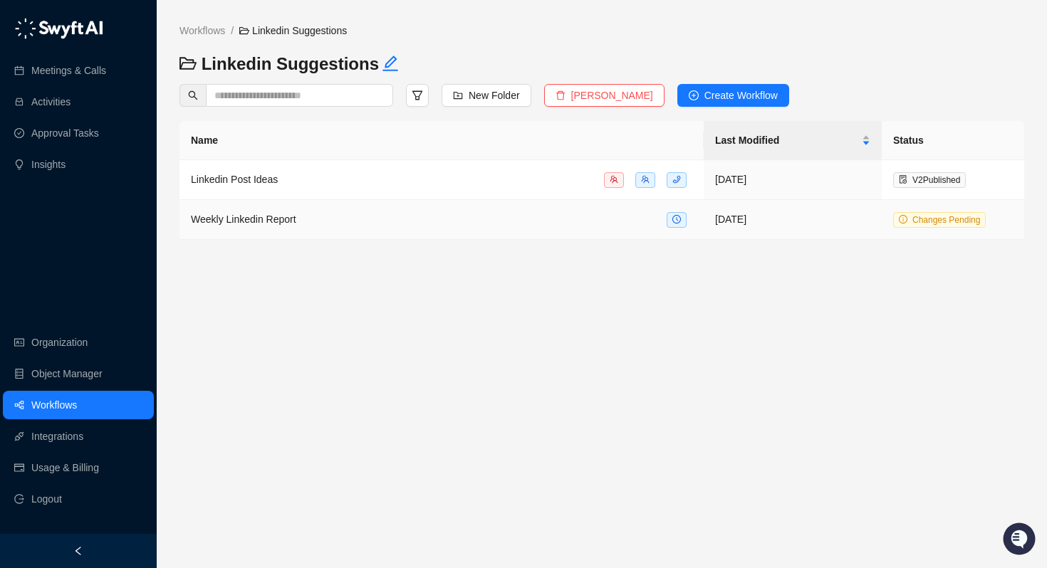
click at [263, 217] on span "Weekly Linkedin Report" at bounding box center [243, 219] width 105 height 11
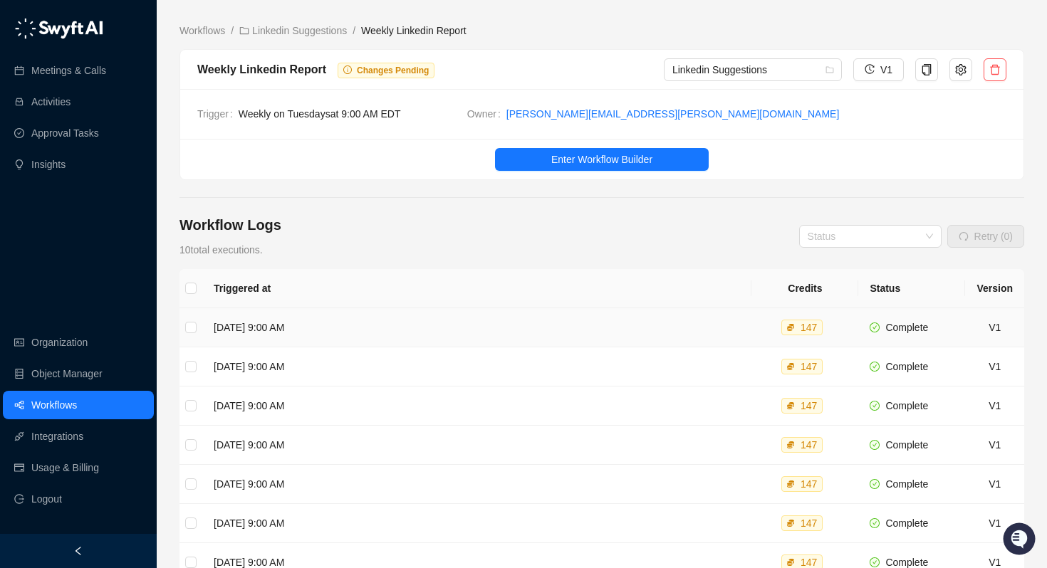
click at [299, 334] on td "Tuesday, 09/30/25, 9:00 AM" at bounding box center [476, 327] width 549 height 39
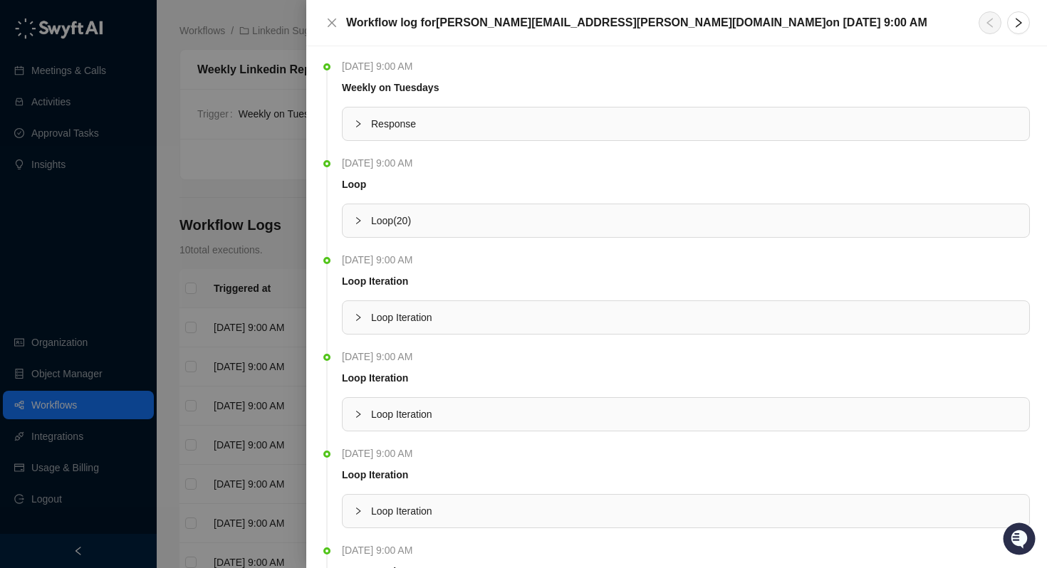
click at [352, 222] on div "Loop ( 20 )" at bounding box center [686, 220] width 687 height 33
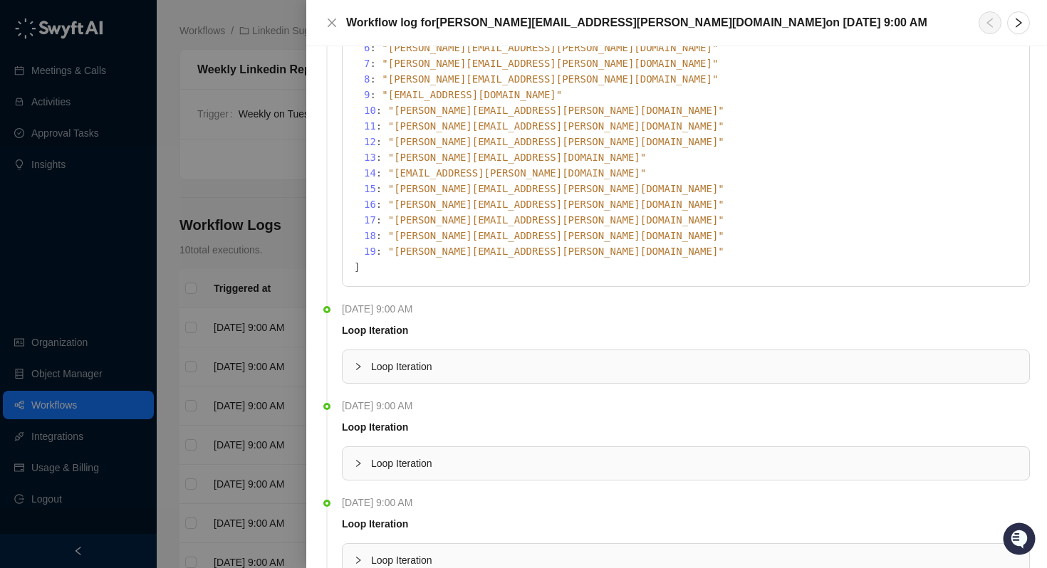
scroll to position [380, 0]
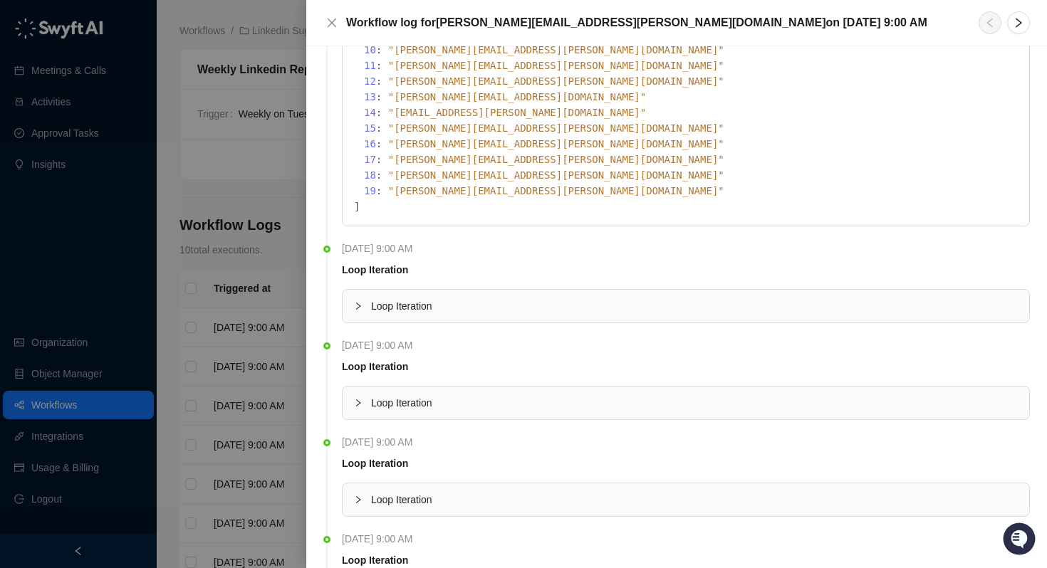
click at [354, 305] on icon "collapsed" at bounding box center [358, 306] width 9 height 9
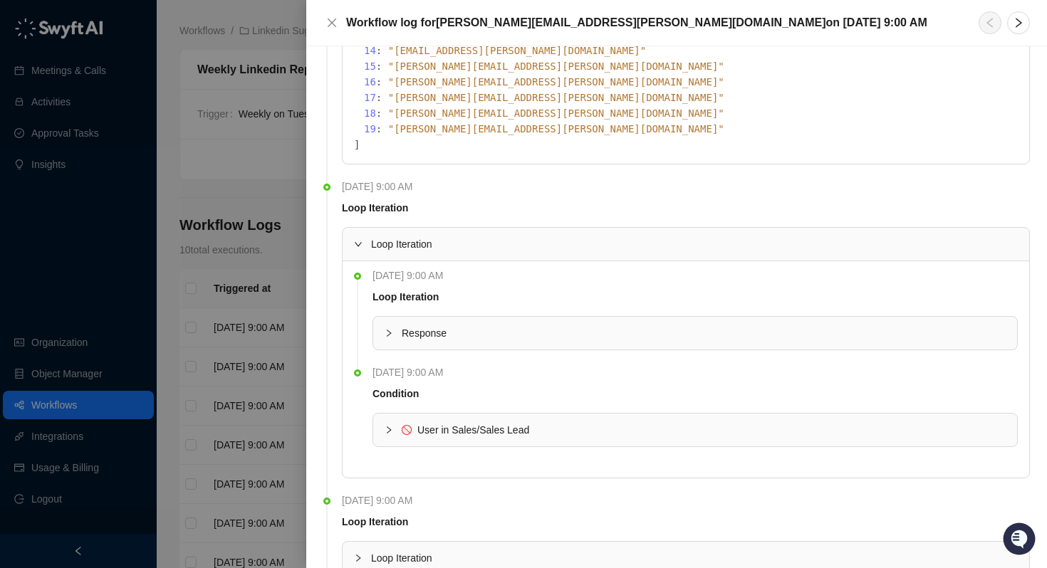
scroll to position [591, 0]
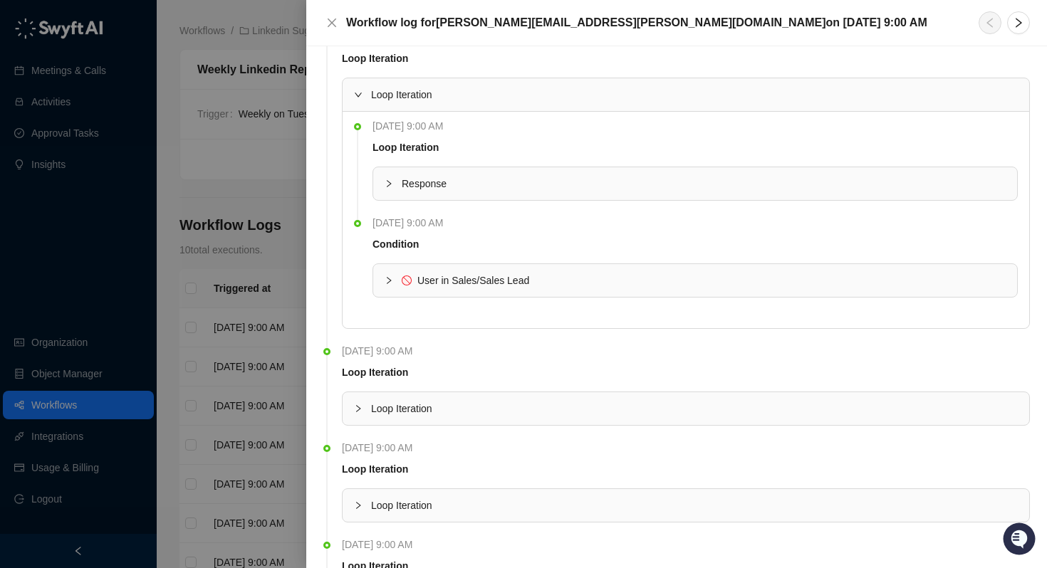
click at [390, 171] on div "Response" at bounding box center [695, 183] width 644 height 33
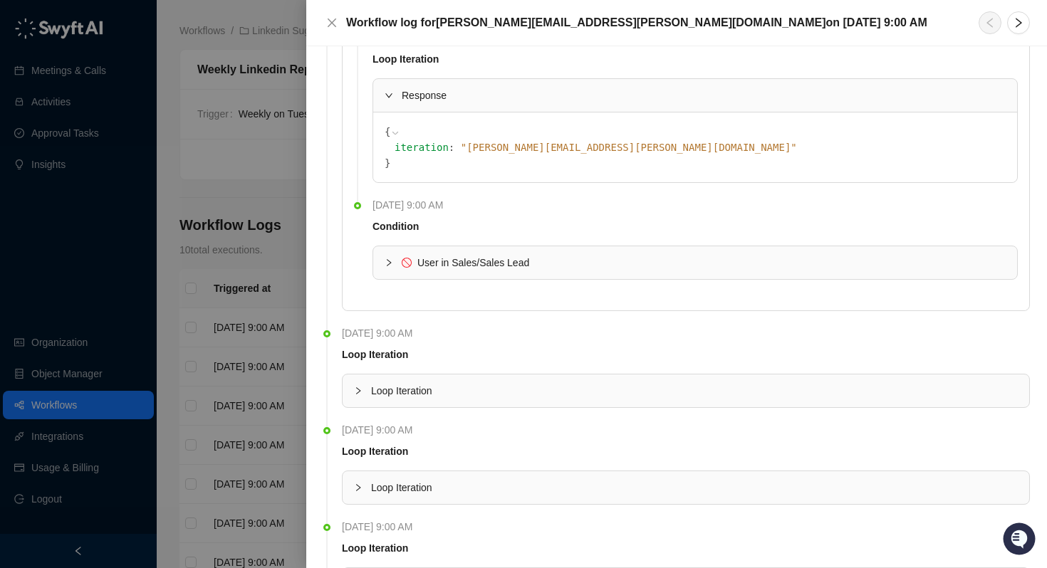
scroll to position [729, 0]
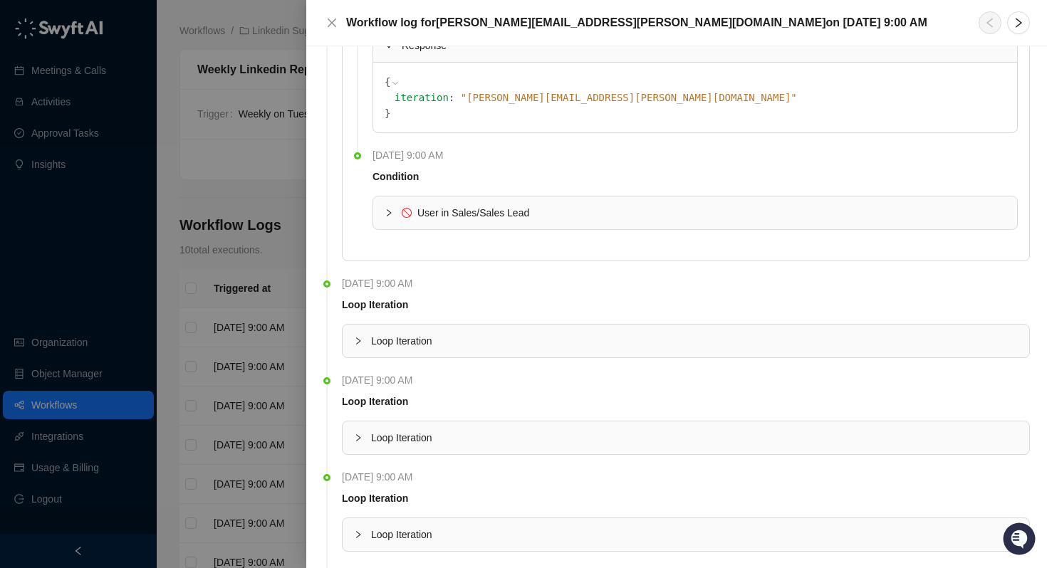
click at [381, 215] on div "User in Sales/Sales Lead" at bounding box center [695, 213] width 644 height 33
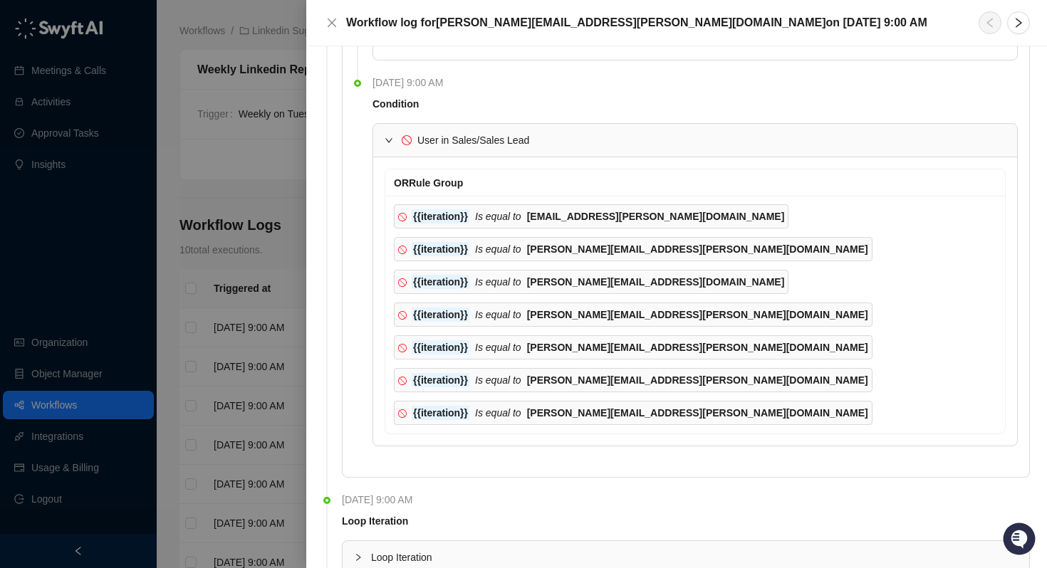
scroll to position [972, 0]
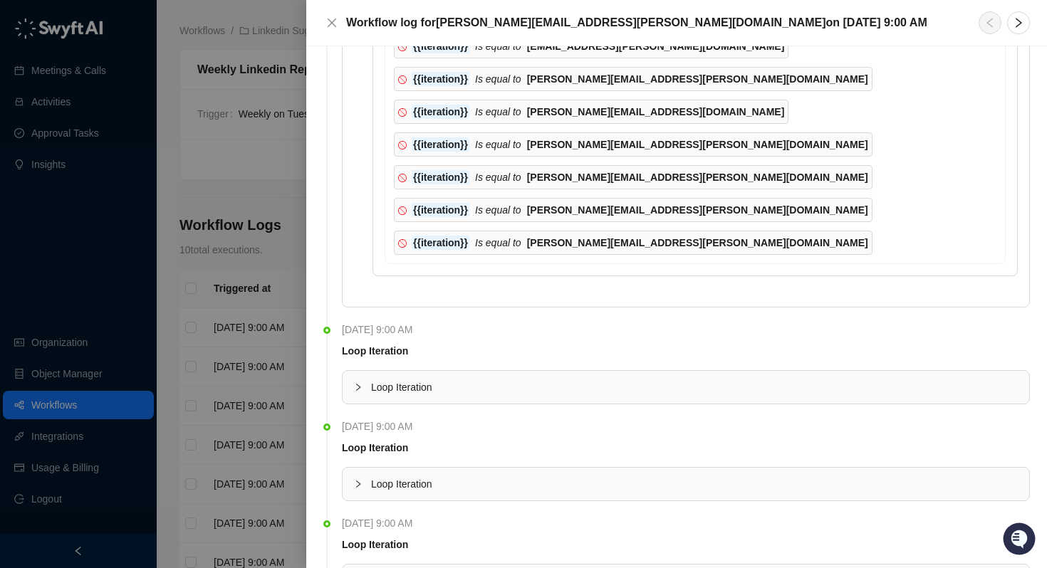
click at [360, 377] on div "Loop Iteration" at bounding box center [686, 387] width 687 height 33
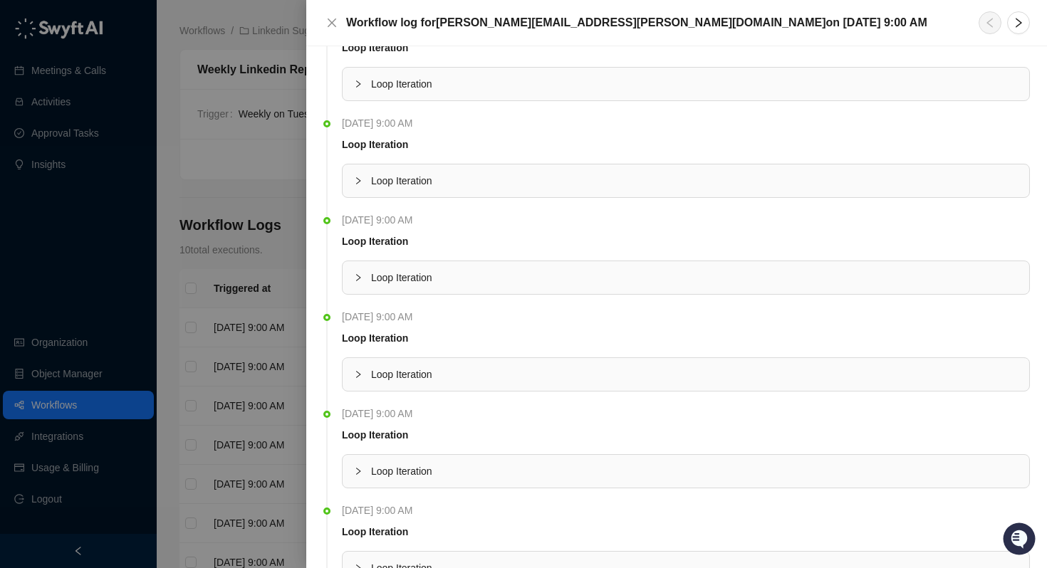
scroll to position [2854, 0]
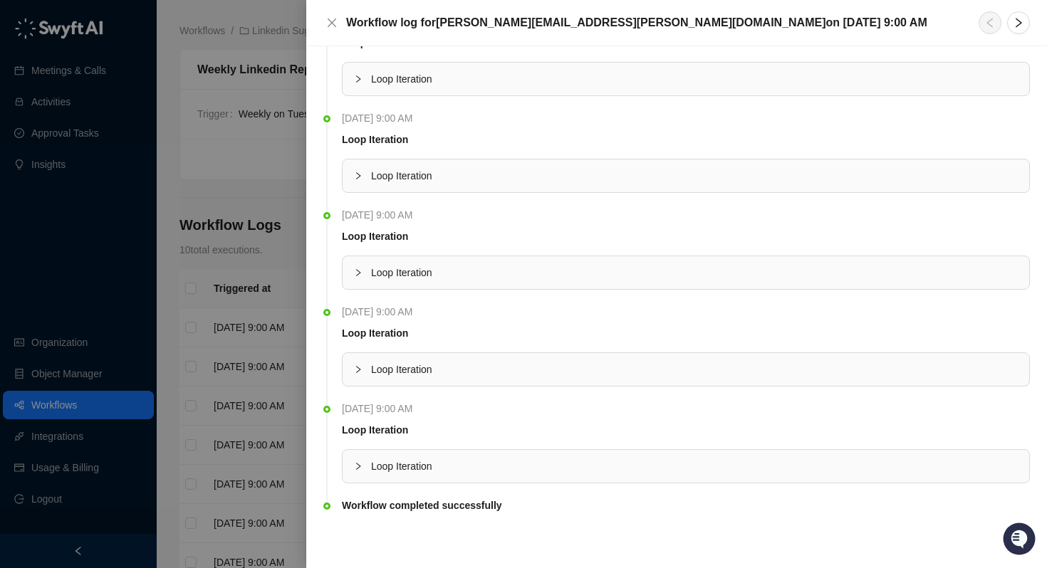
click at [360, 377] on div at bounding box center [362, 370] width 17 height 16
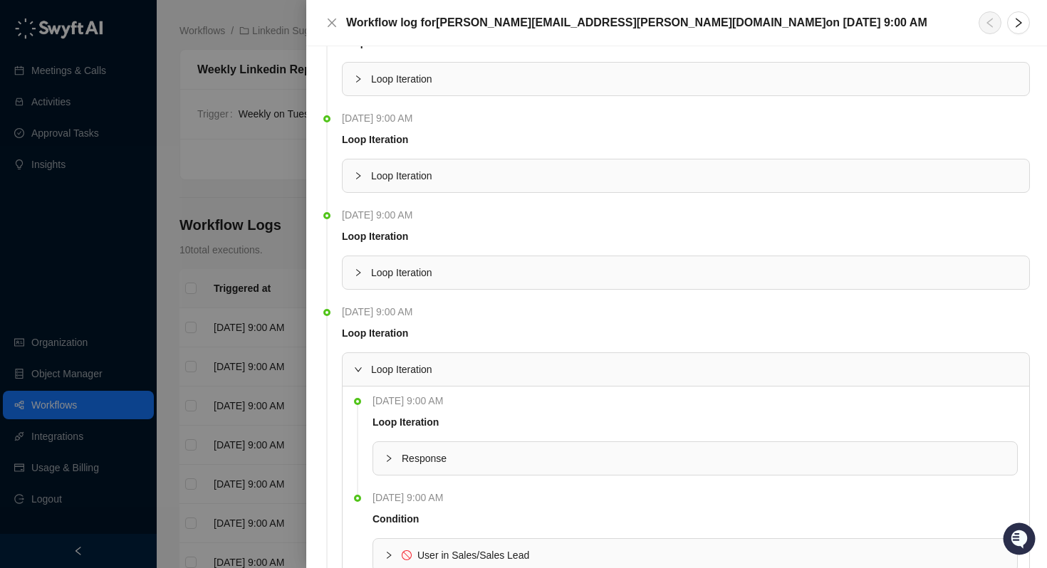
scroll to position [3071, 0]
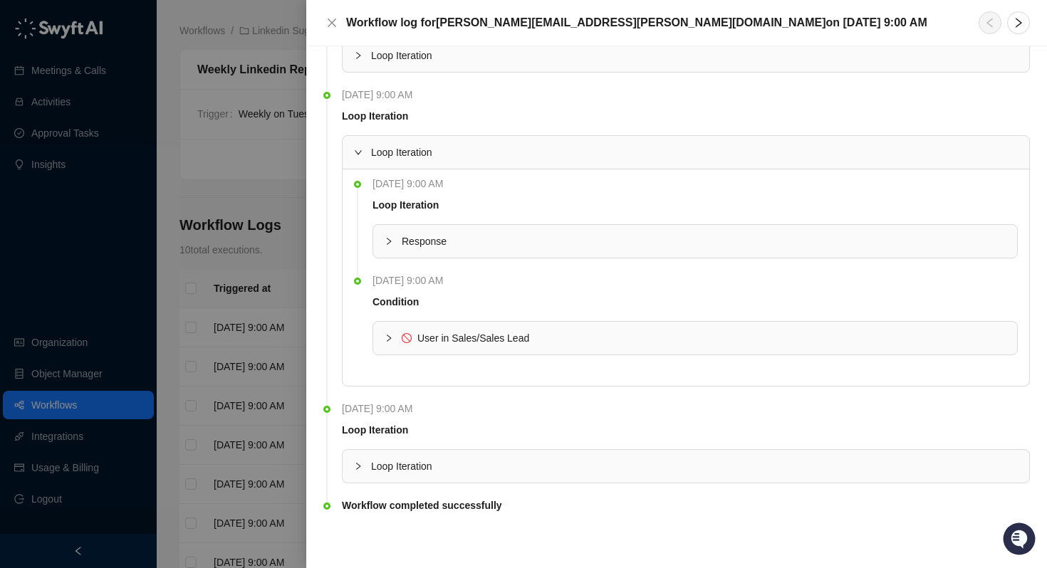
click at [386, 239] on icon "collapsed" at bounding box center [389, 241] width 9 height 9
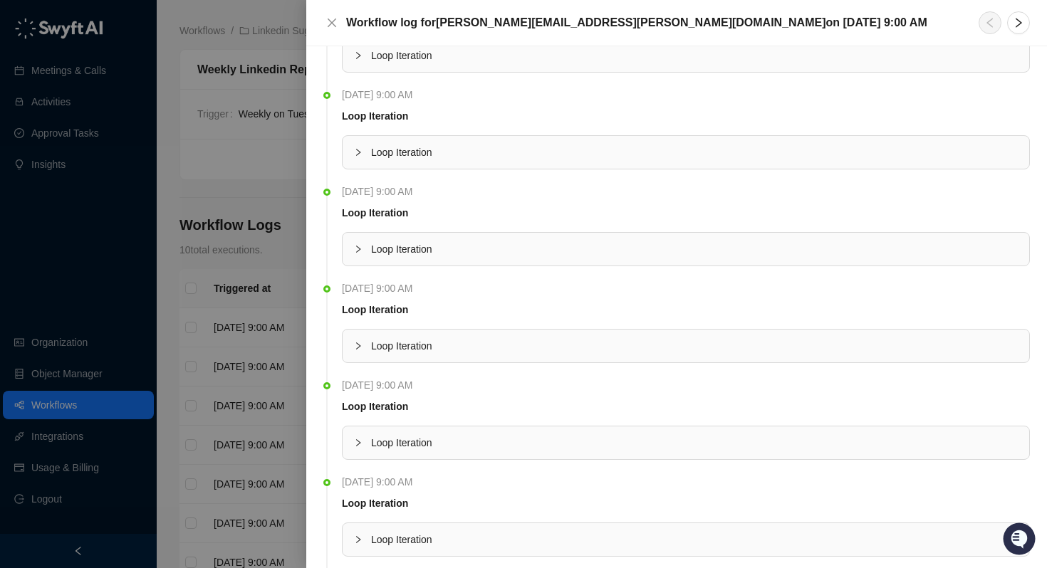
scroll to position [2194, 0]
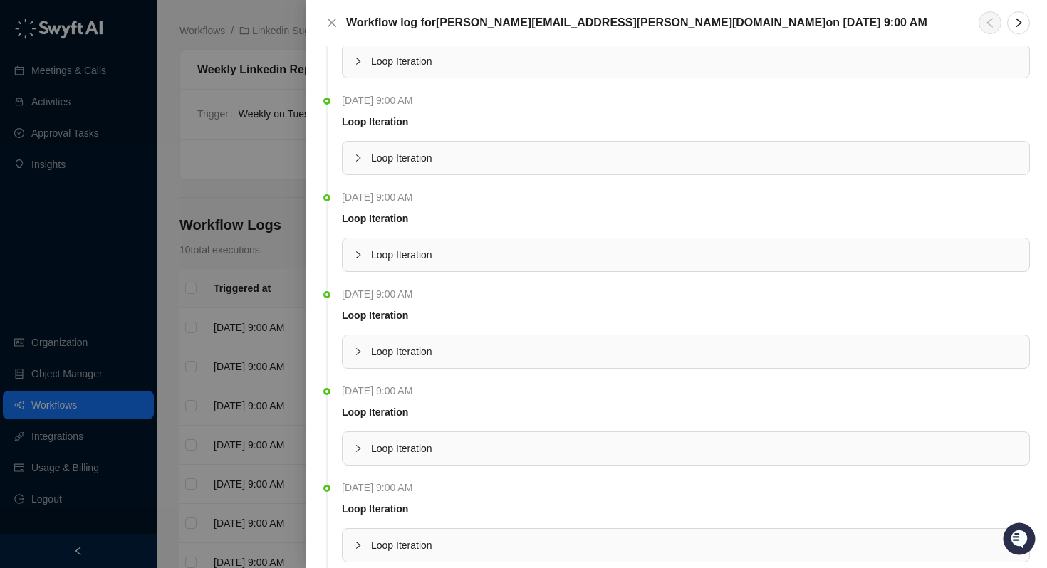
click at [349, 265] on div "Loop Iteration" at bounding box center [686, 255] width 687 height 33
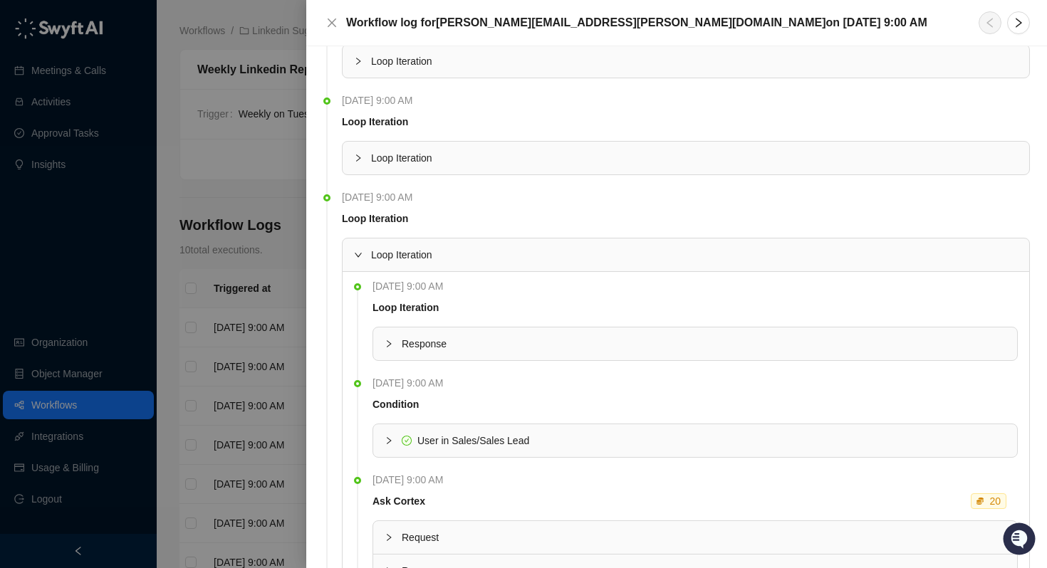
click at [406, 317] on td "Loop Iteration" at bounding box center [694, 310] width 645 height 21
click at [405, 338] on span "Response" at bounding box center [704, 344] width 604 height 16
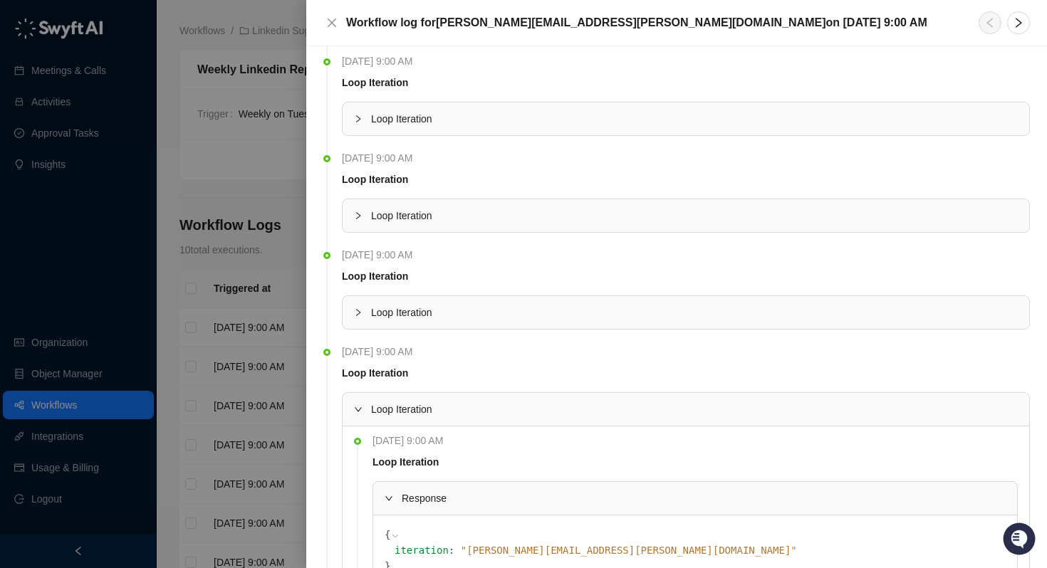
scroll to position [1988, 0]
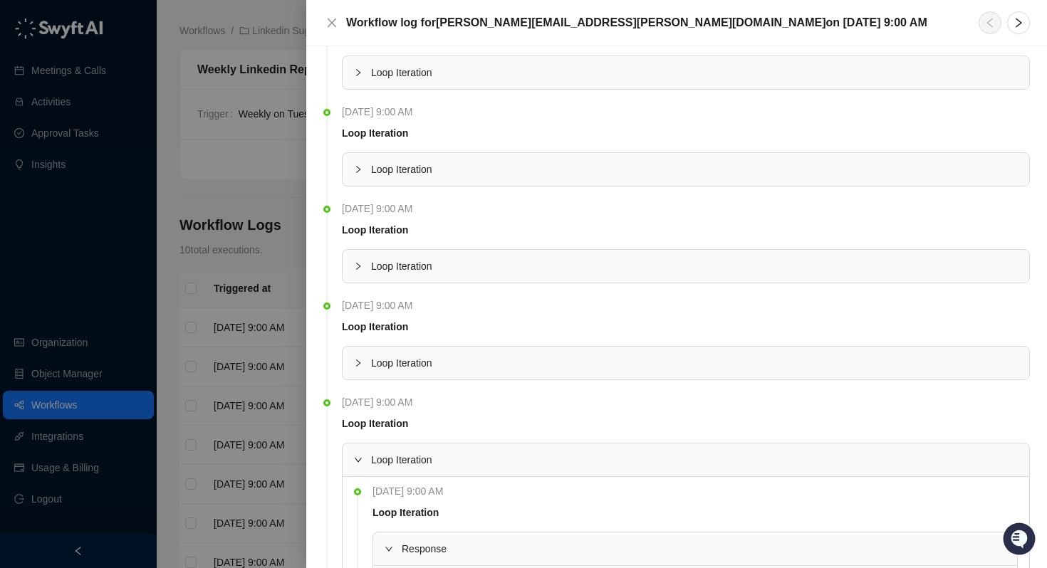
click at [383, 249] on div "Loop Iteration" at bounding box center [686, 266] width 688 height 34
click at [376, 271] on span "Loop Iteration" at bounding box center [694, 267] width 647 height 16
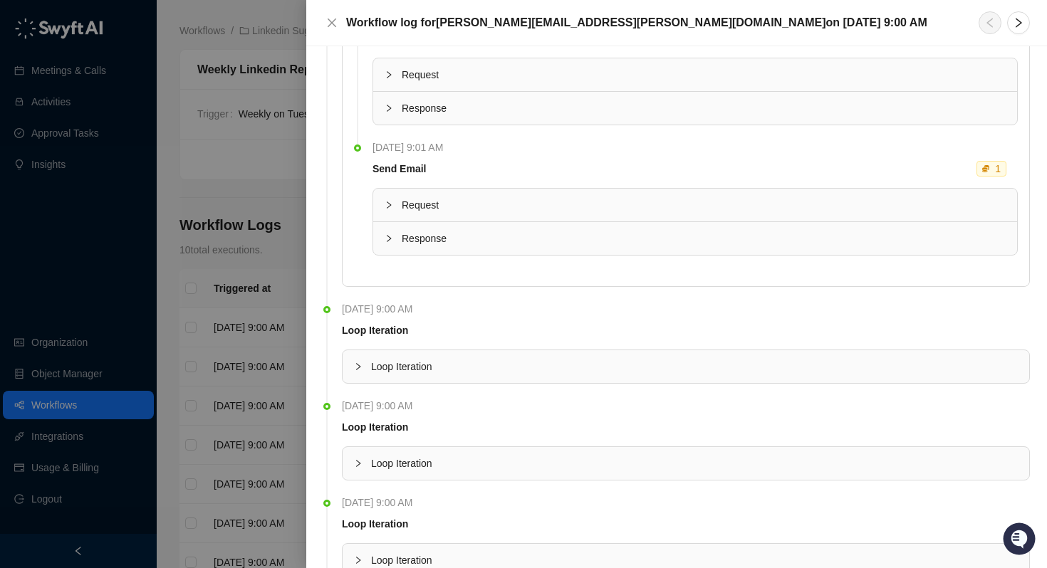
scroll to position [2938, 0]
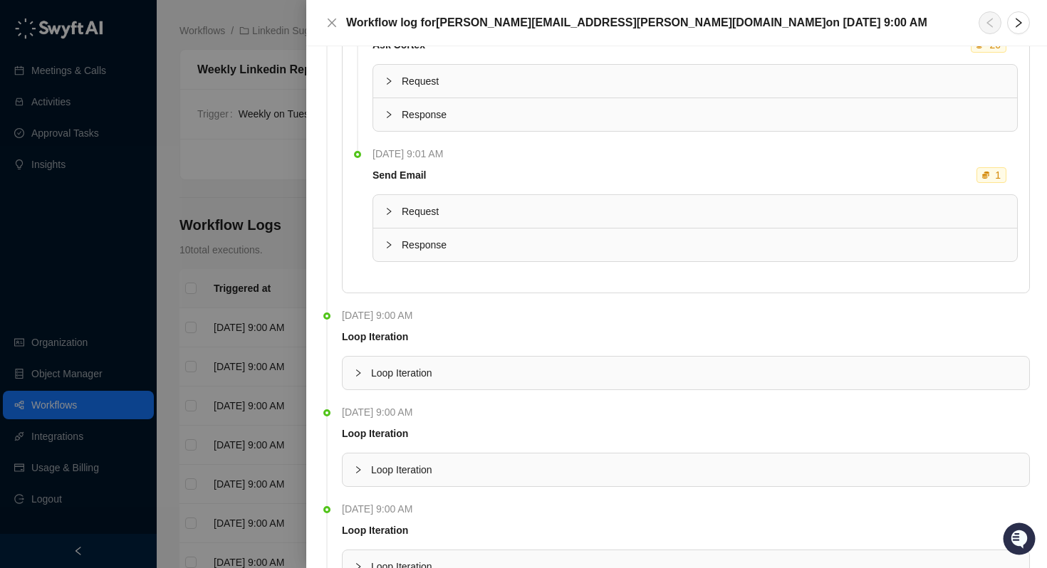
click at [386, 213] on icon "collapsed" at bounding box center [389, 211] width 9 height 9
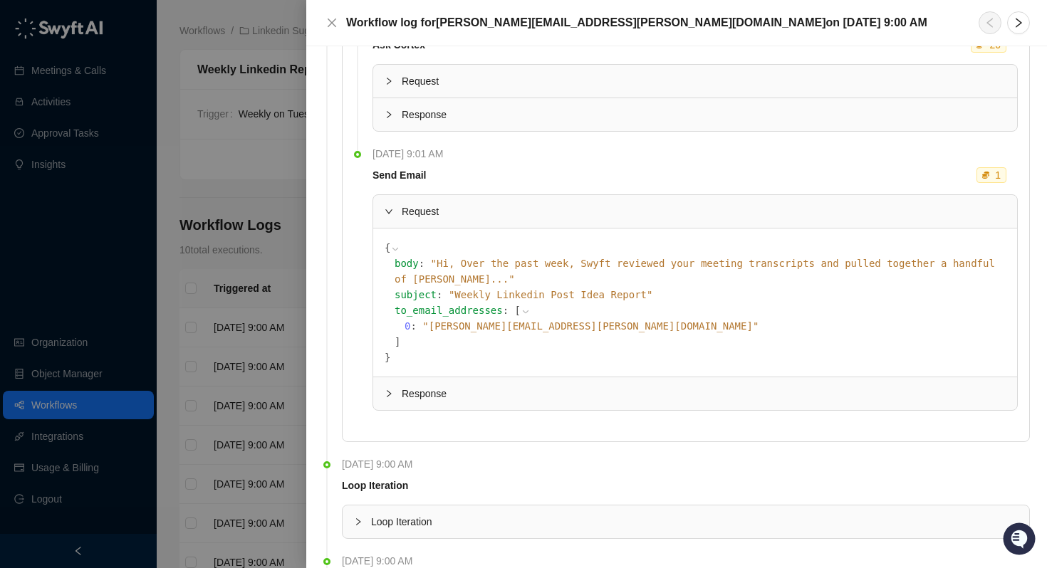
click at [451, 287] on div "subject : " Weekly Linkedin Post Idea Report "" at bounding box center [700, 295] width 611 height 16
click at [0, 0] on icon at bounding box center [0, 0] width 0 height 0
click at [385, 386] on div at bounding box center [393, 394] width 17 height 16
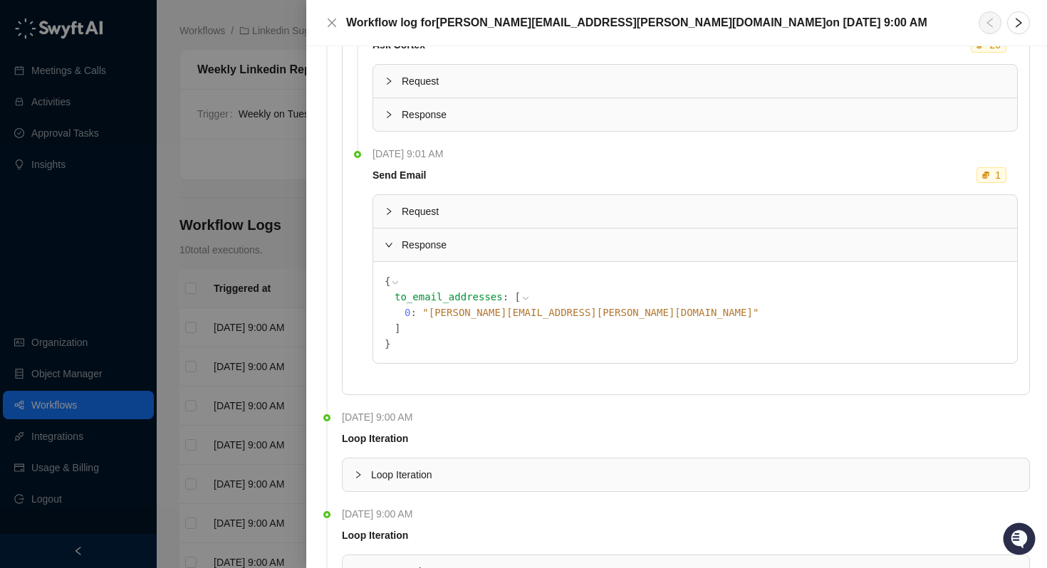
scroll to position [4009, 0]
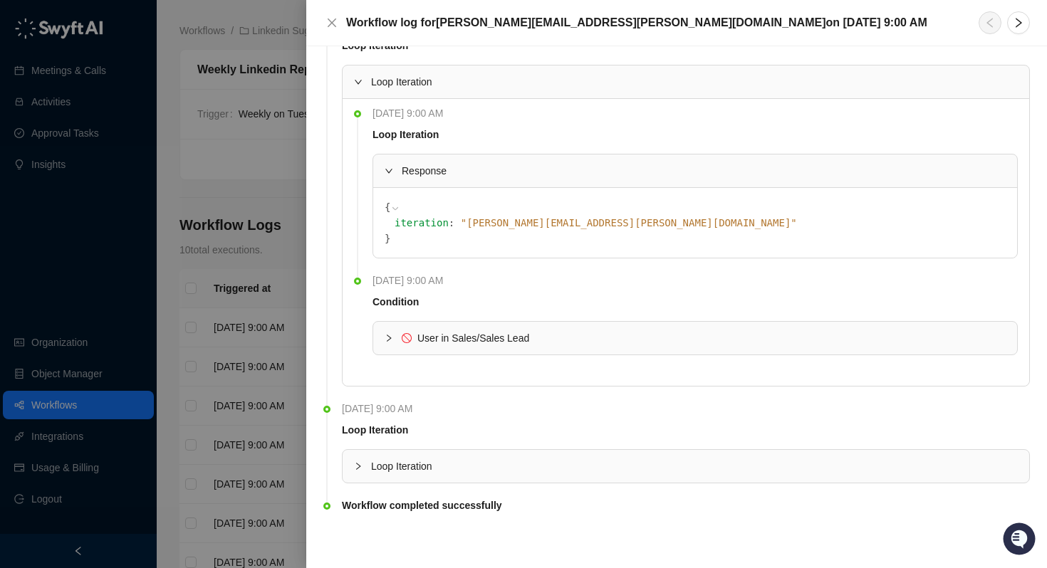
click at [358, 474] on div at bounding box center [362, 467] width 17 height 16
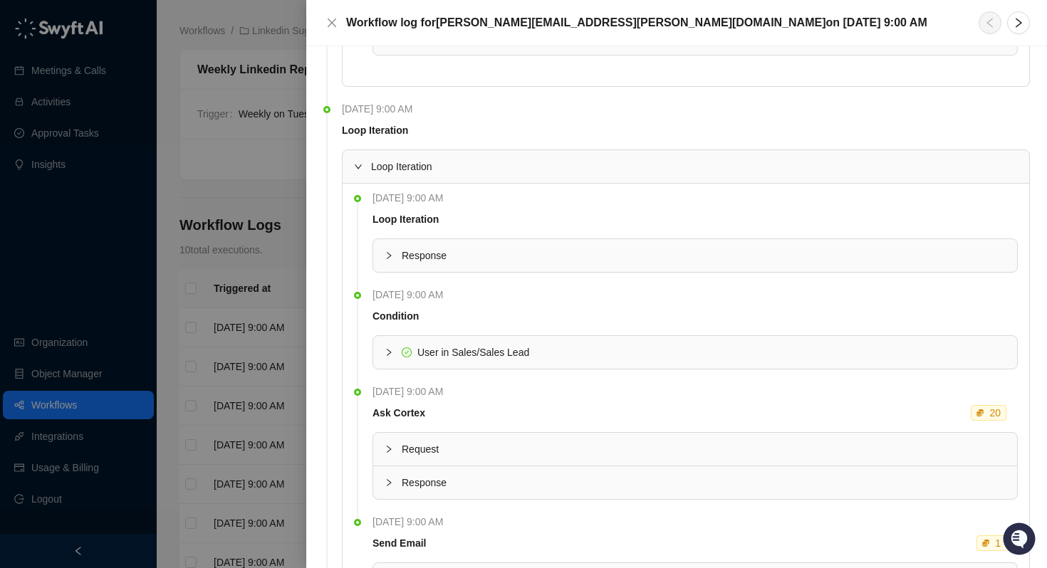
click at [385, 251] on icon "collapsed" at bounding box center [389, 255] width 9 height 9
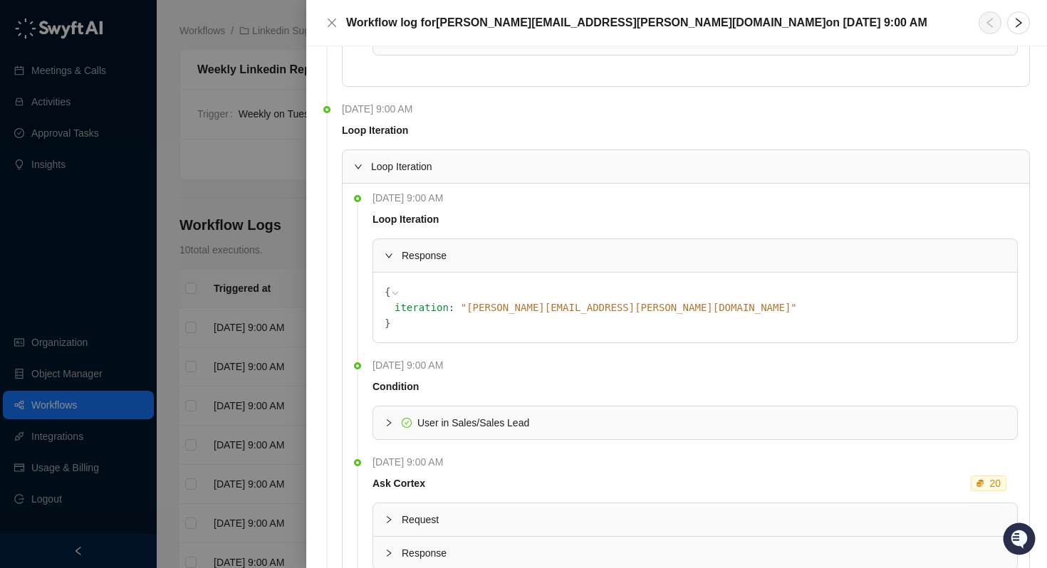
click at [378, 427] on div "User in Sales/Sales Lead" at bounding box center [695, 423] width 644 height 33
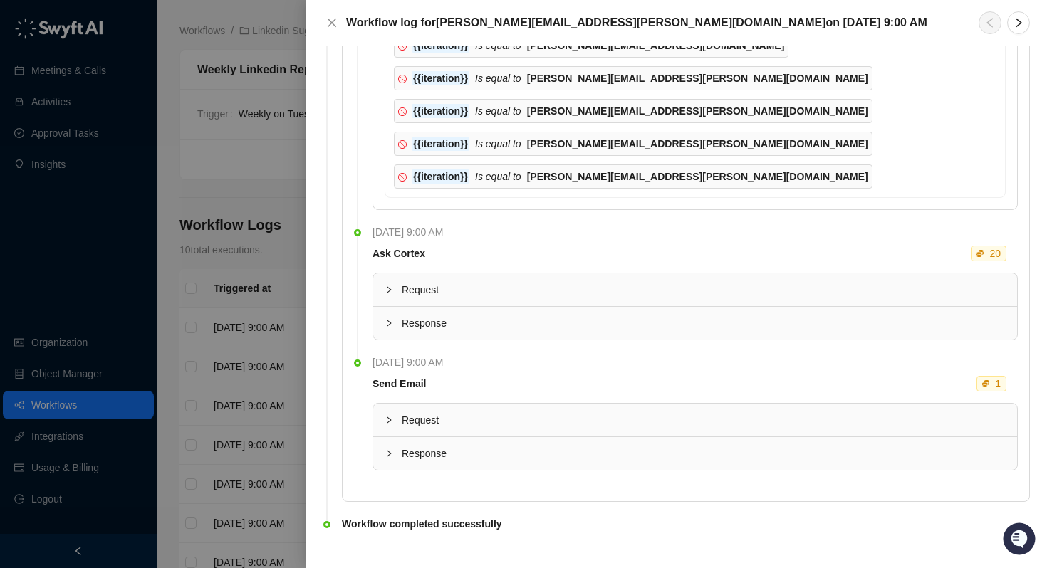
scroll to position [4846, 0]
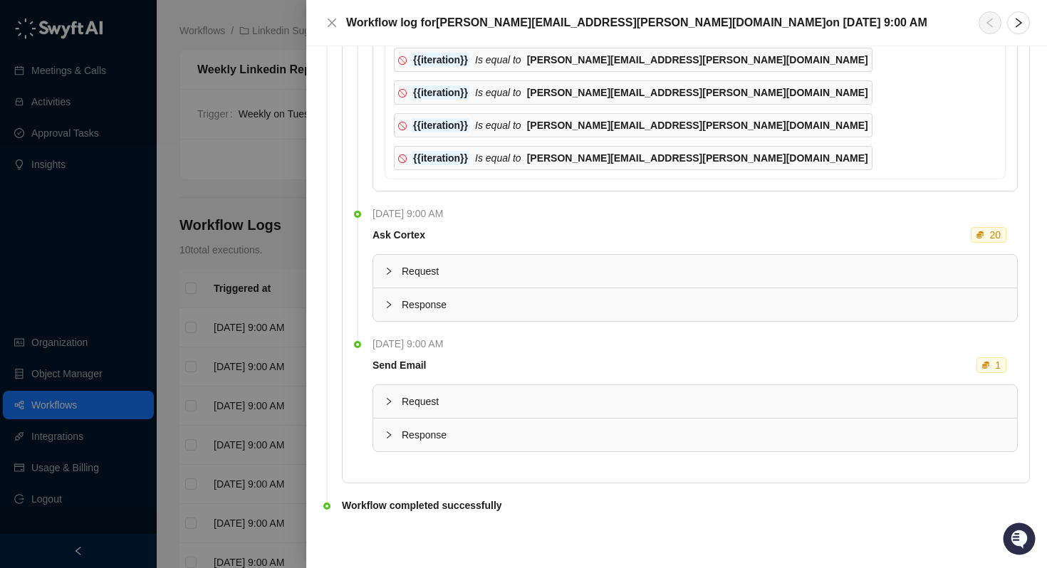
click at [384, 412] on div "Request" at bounding box center [695, 401] width 644 height 33
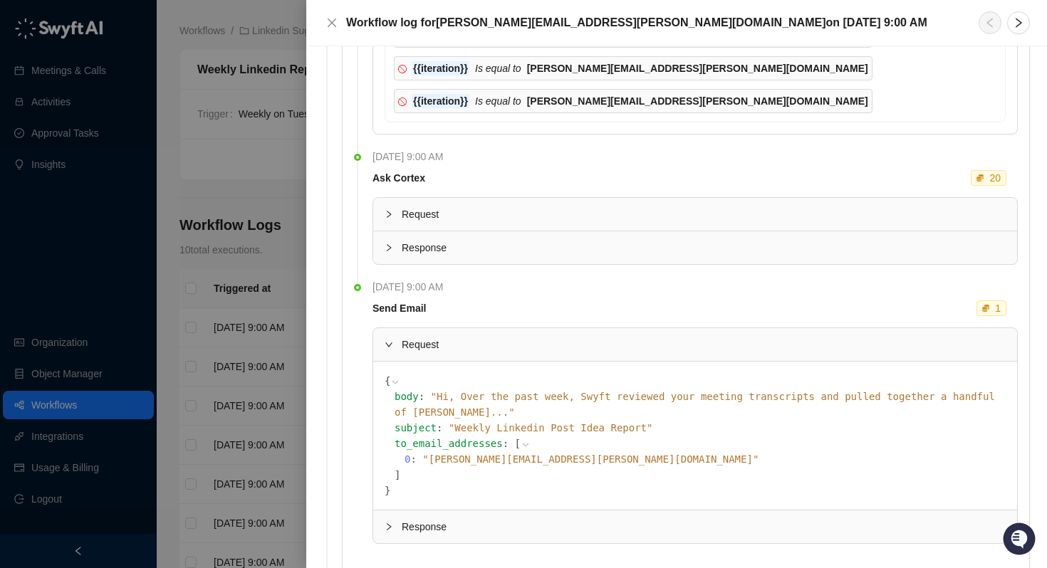
scroll to position [4952, 0]
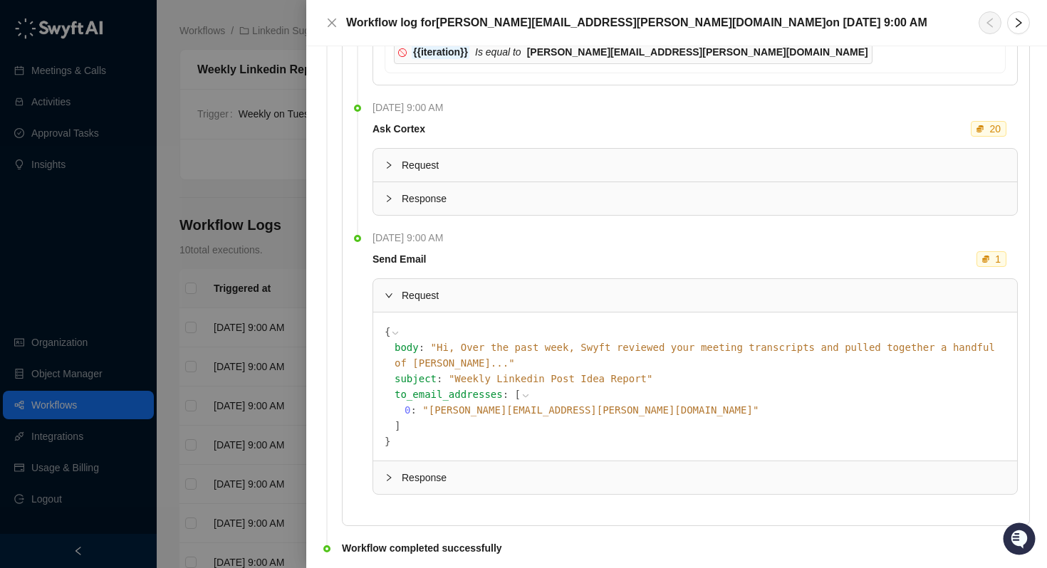
click at [0, 0] on icon at bounding box center [0, 0] width 0 height 0
click at [405, 470] on span "Response" at bounding box center [704, 478] width 604 height 16
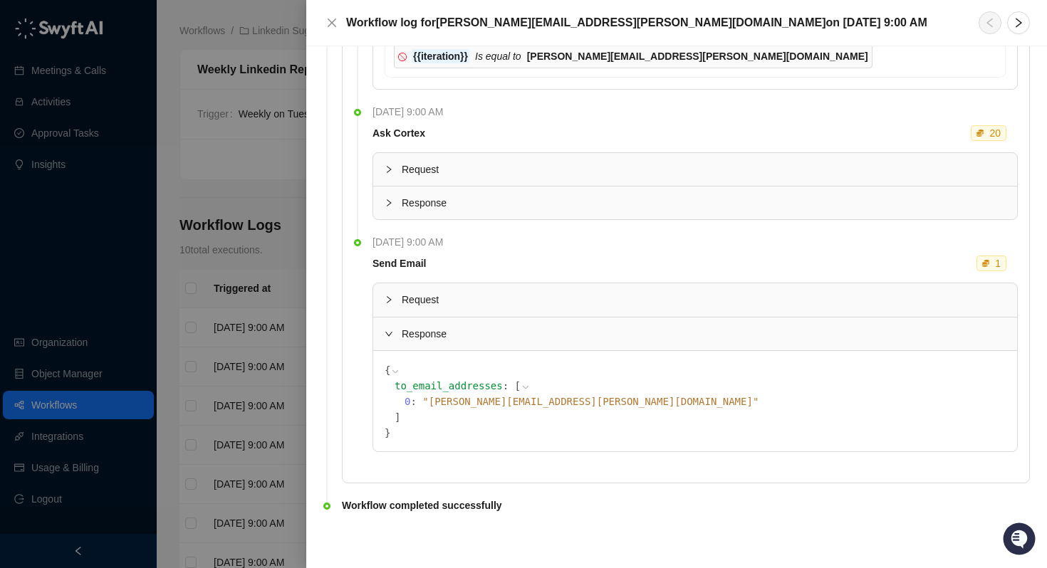
scroll to position [4948, 0]
click at [219, 445] on div at bounding box center [523, 284] width 1047 height 568
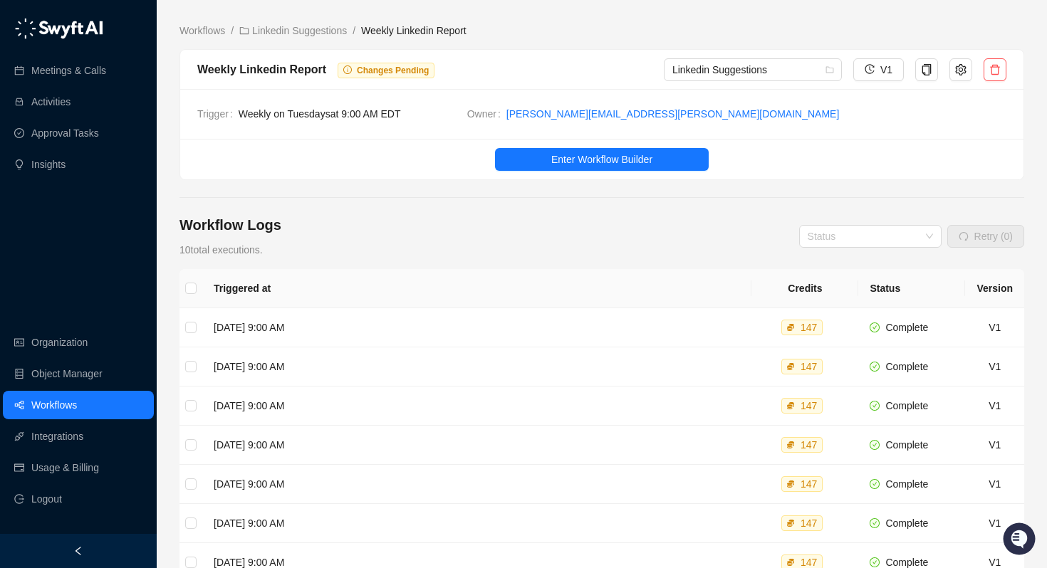
click at [75, 398] on link "Workflows" at bounding box center [54, 405] width 46 height 28
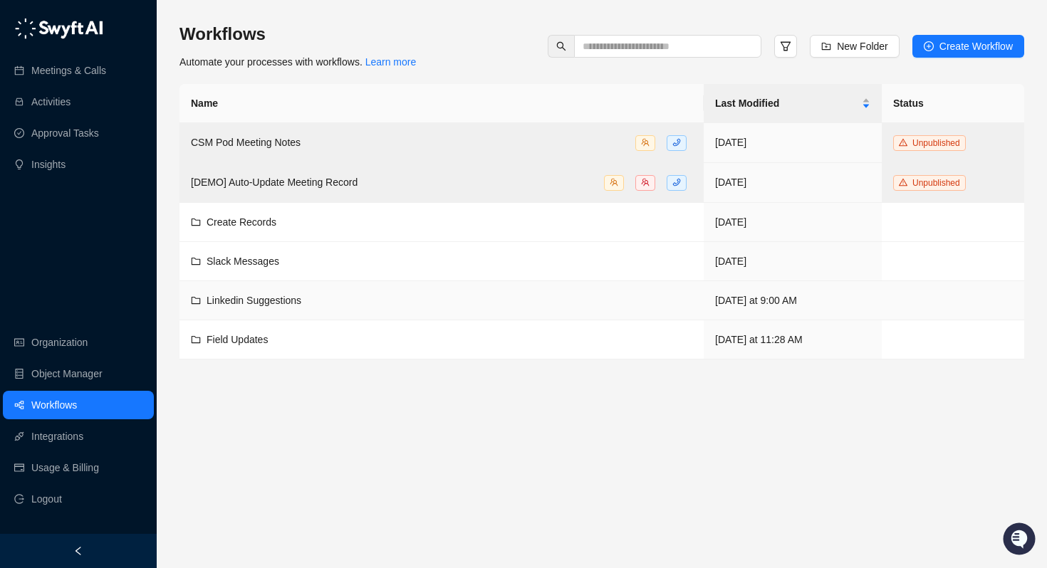
click at [254, 306] on div "Linkedin Suggestions" at bounding box center [254, 301] width 95 height 16
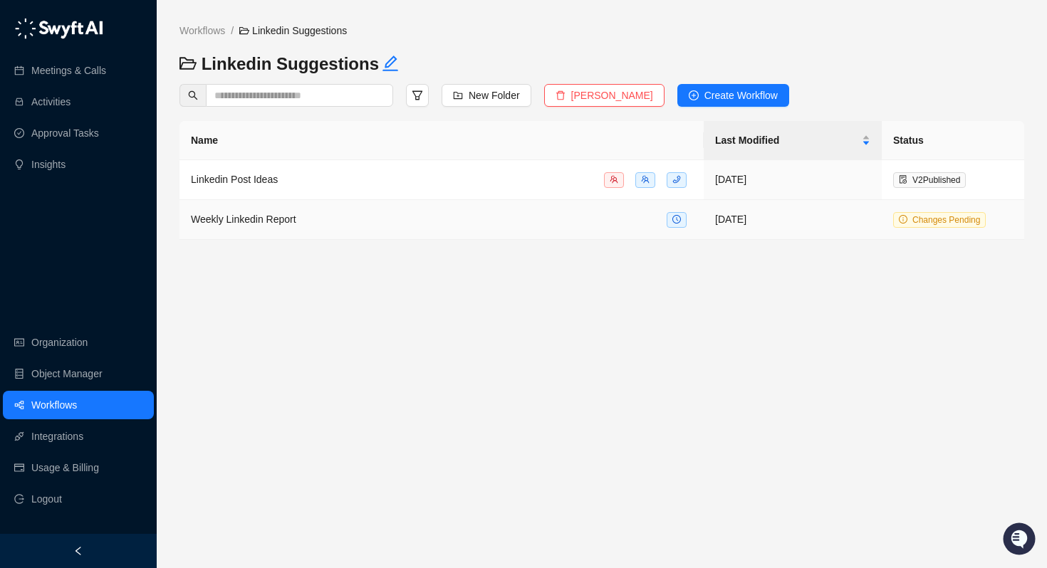
click at [304, 222] on div "Weekly Linkedin Report" at bounding box center [441, 220] width 501 height 16
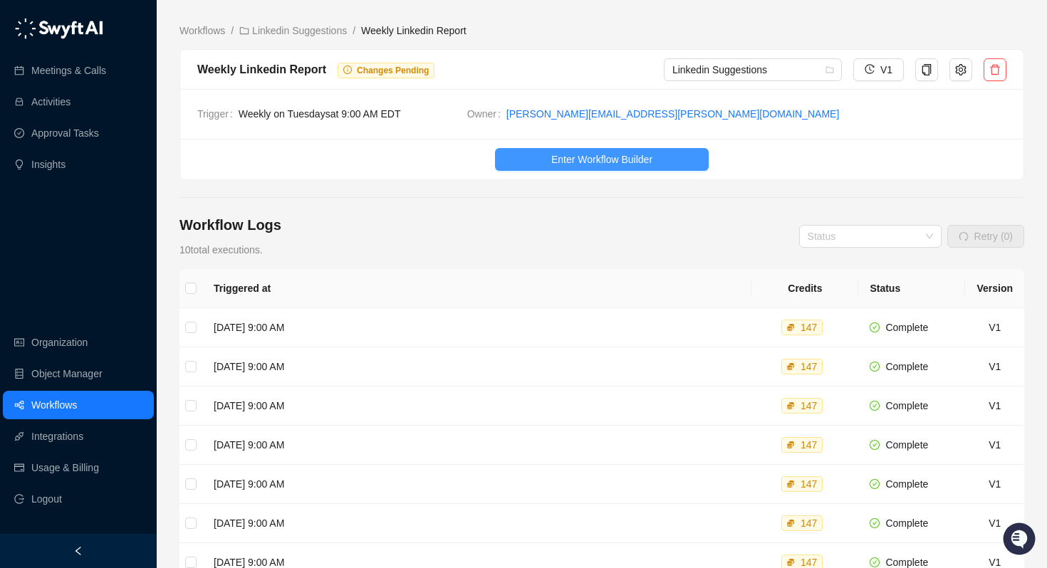
click at [640, 163] on span "Enter Workflow Builder" at bounding box center [601, 160] width 101 height 16
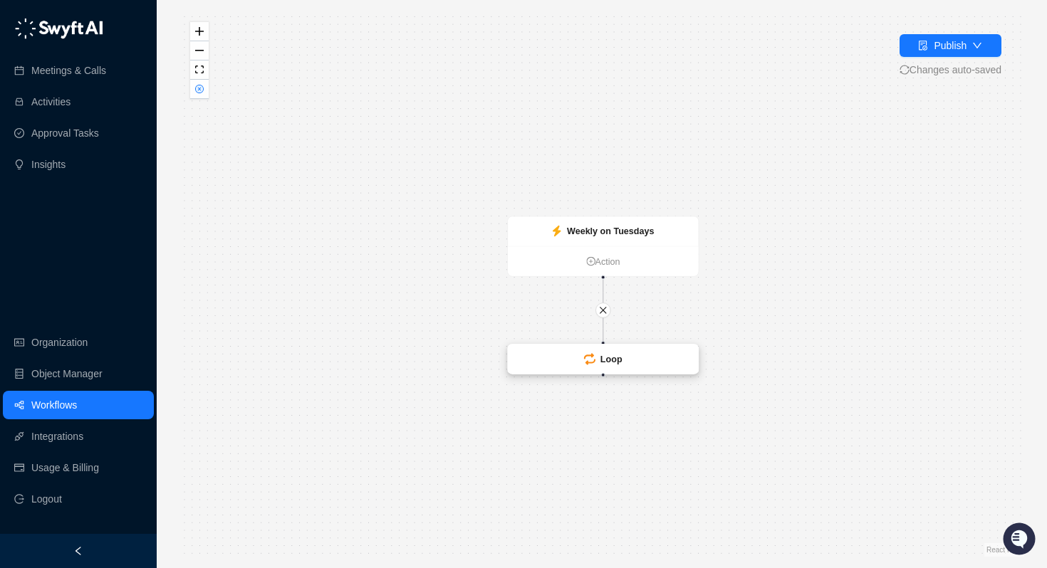
click at [605, 360] on strong "Loop" at bounding box center [611, 359] width 22 height 10
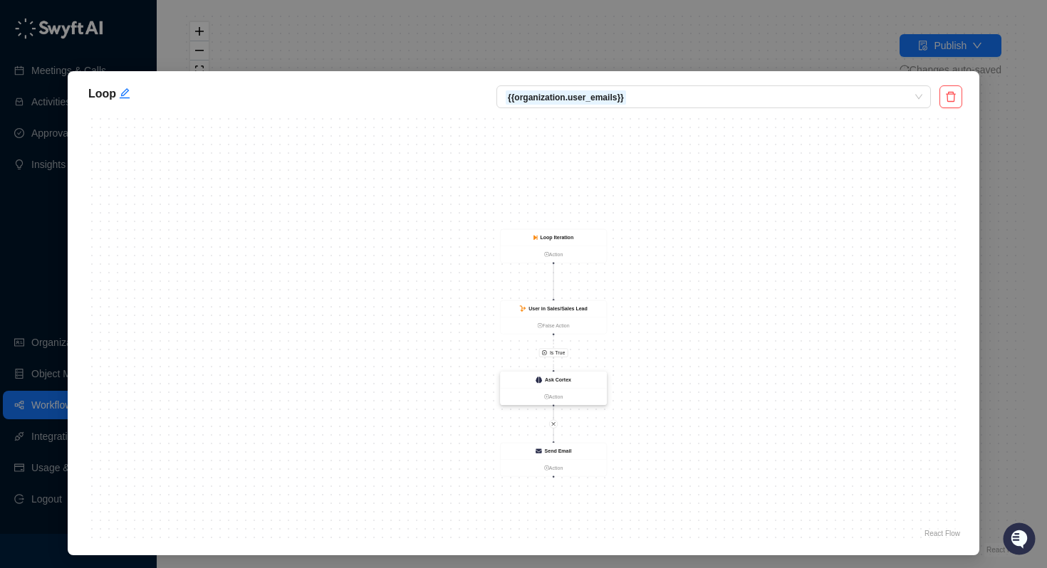
click at [563, 385] on div "Ask Cortex" at bounding box center [554, 380] width 106 height 16
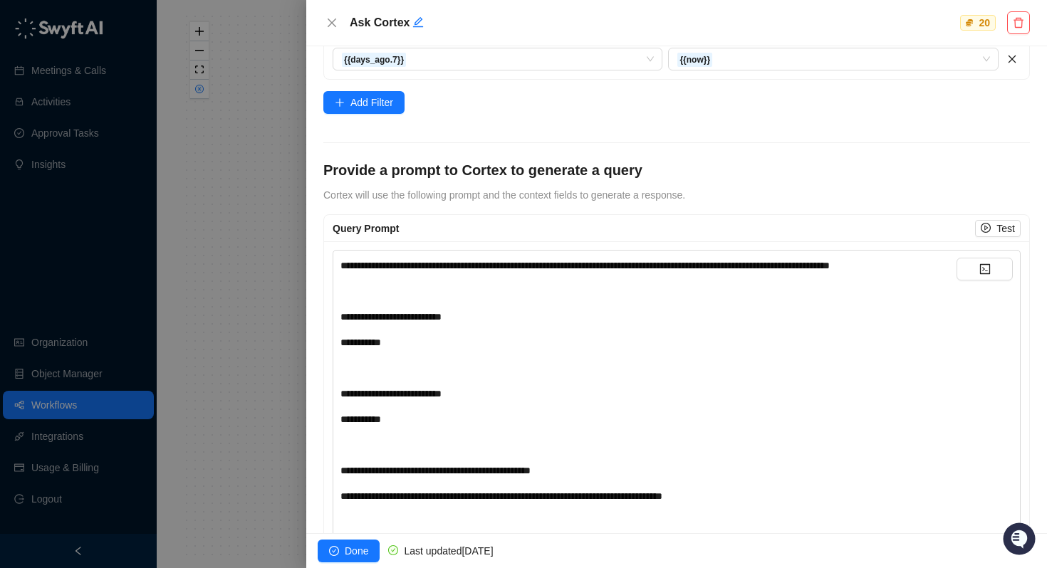
scroll to position [401, 0]
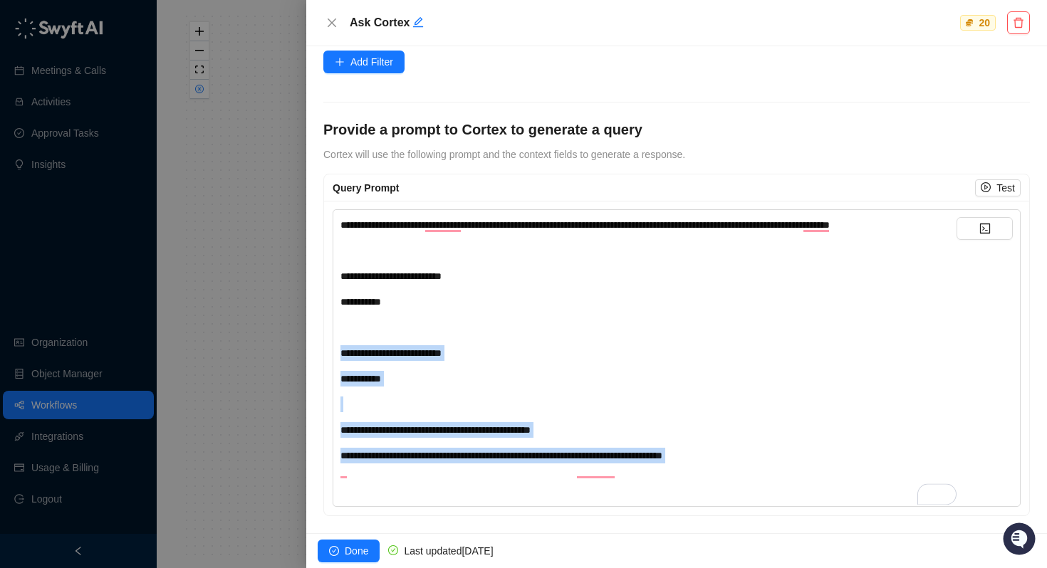
drag, startPoint x: 570, startPoint y: 338, endPoint x: 575, endPoint y: 502, distance: 163.9
click at [575, 502] on div "**********" at bounding box center [677, 358] width 688 height 298
click at [1006, 180] on span "Test" at bounding box center [1005, 188] width 19 height 16
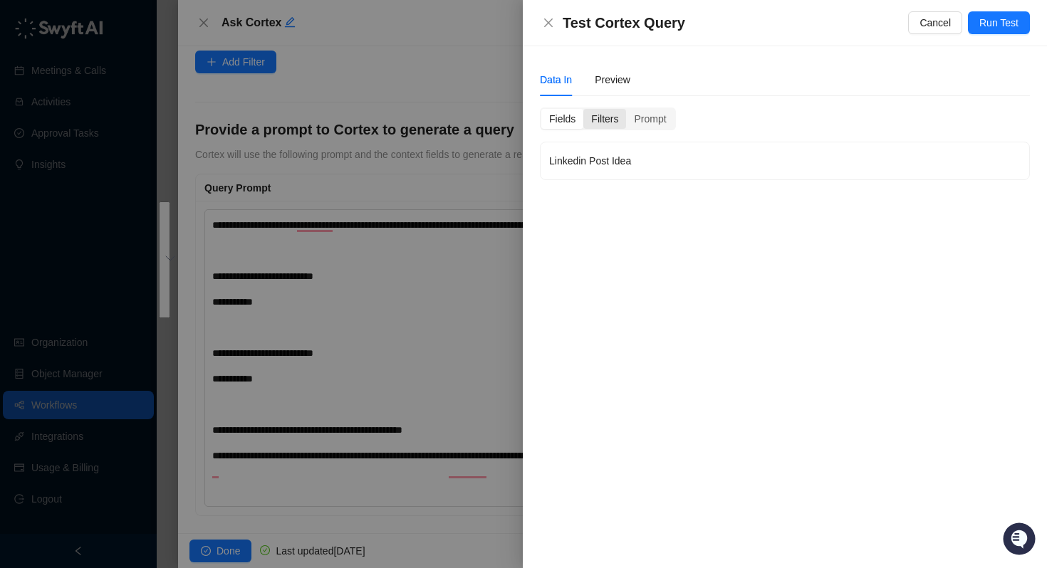
click at [609, 113] on div "Filters" at bounding box center [604, 119] width 43 height 20
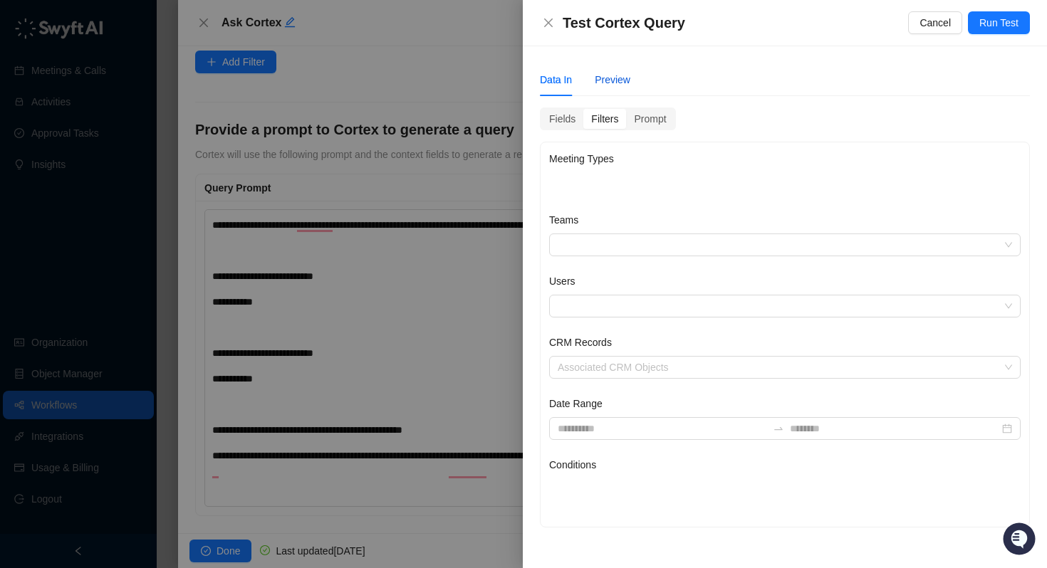
click at [617, 72] on div "Preview" at bounding box center [613, 80] width 36 height 16
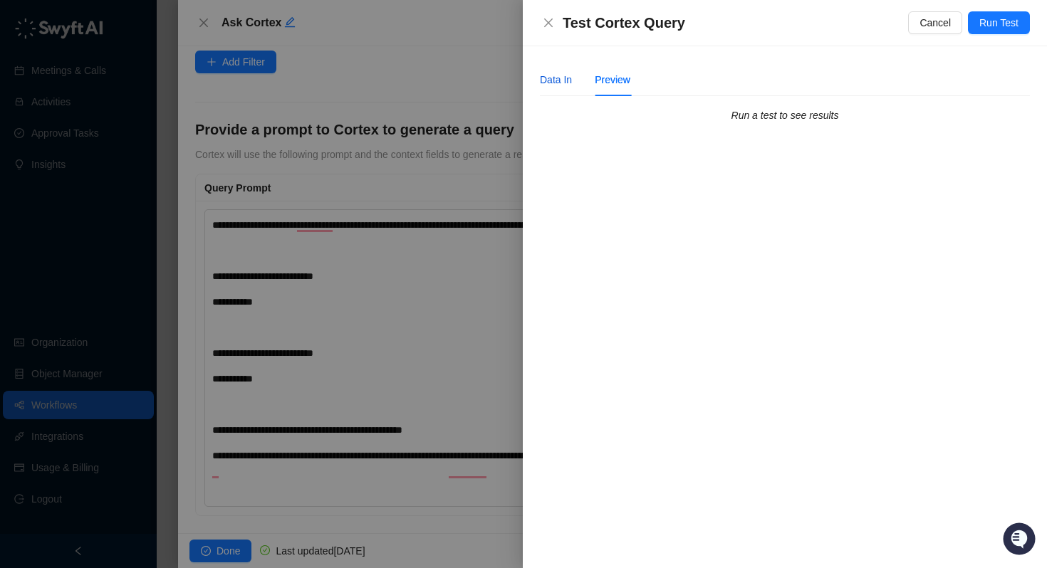
click at [551, 77] on div "Data In" at bounding box center [556, 80] width 32 height 16
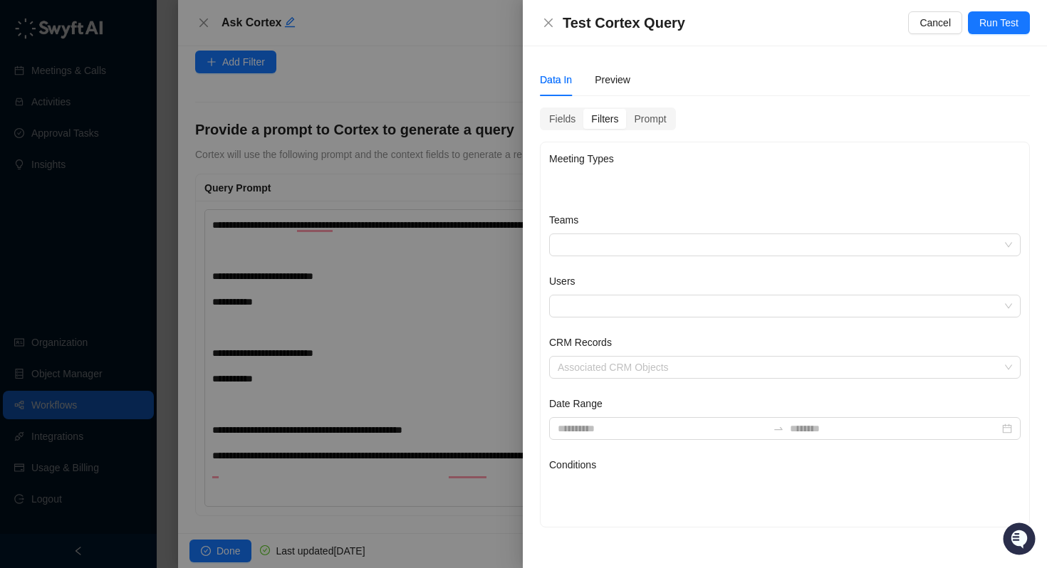
click at [424, 181] on div at bounding box center [523, 284] width 1047 height 568
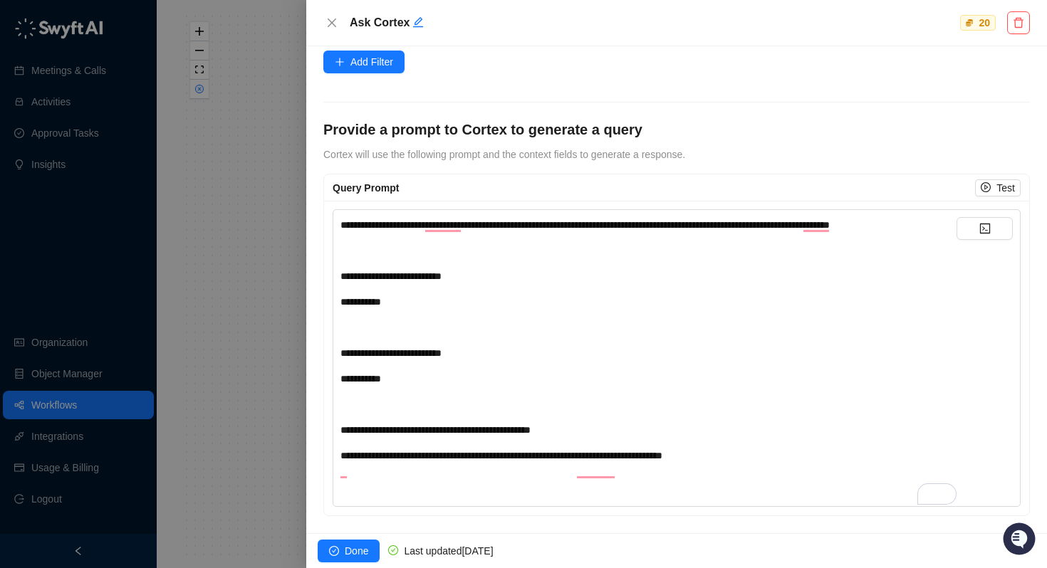
scroll to position [0, 0]
click at [993, 179] on button "Test" at bounding box center [998, 187] width 46 height 17
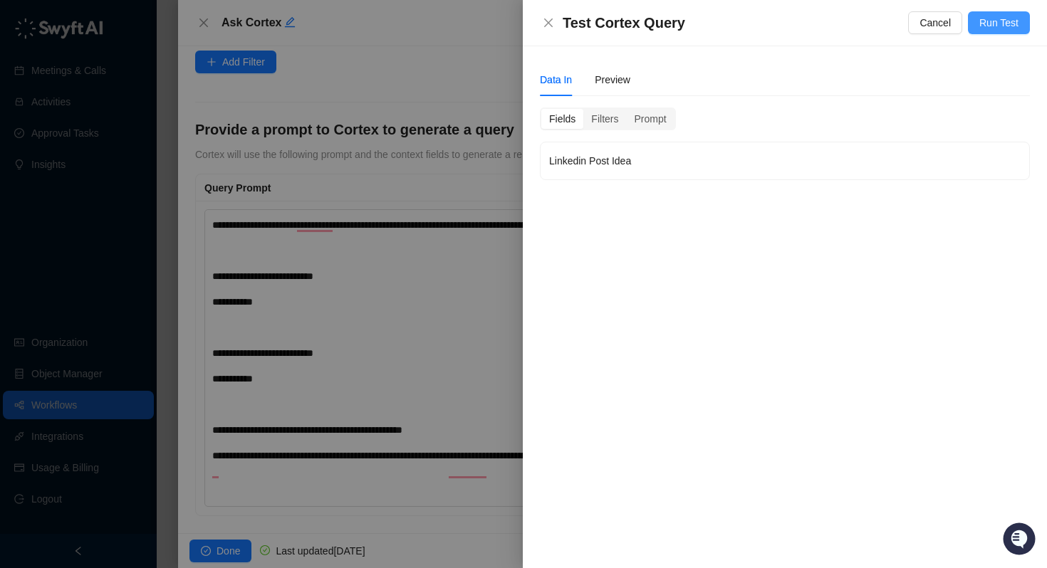
click at [1004, 27] on span "Run Test" at bounding box center [998, 23] width 39 height 16
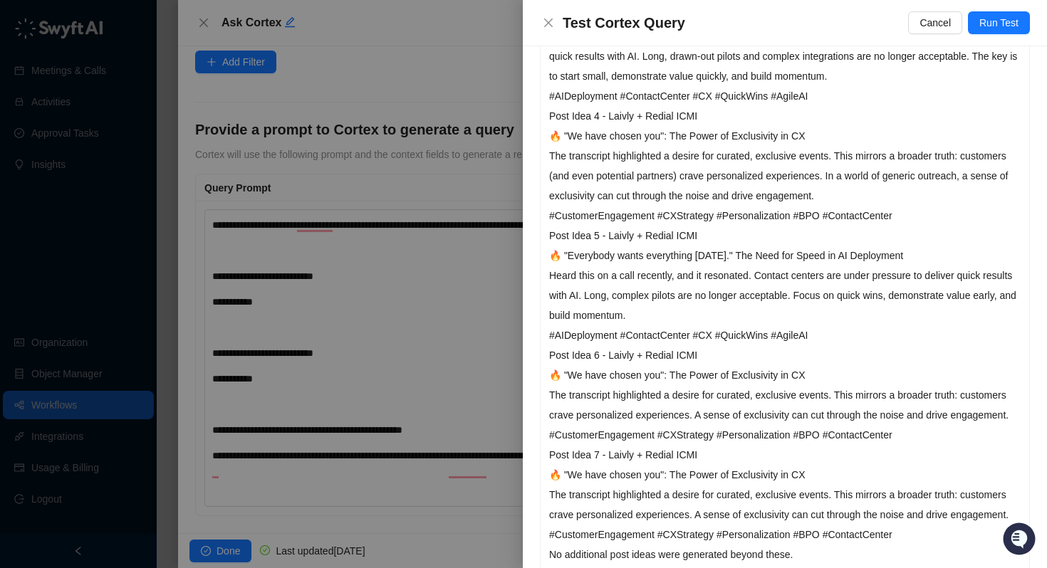
scroll to position [499, 0]
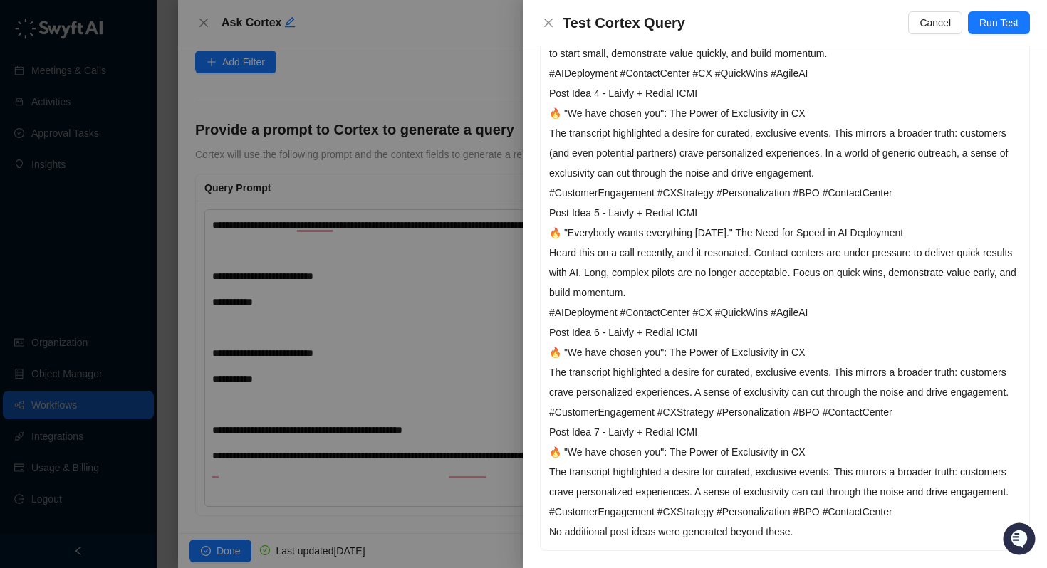
click at [374, 305] on div at bounding box center [523, 284] width 1047 height 568
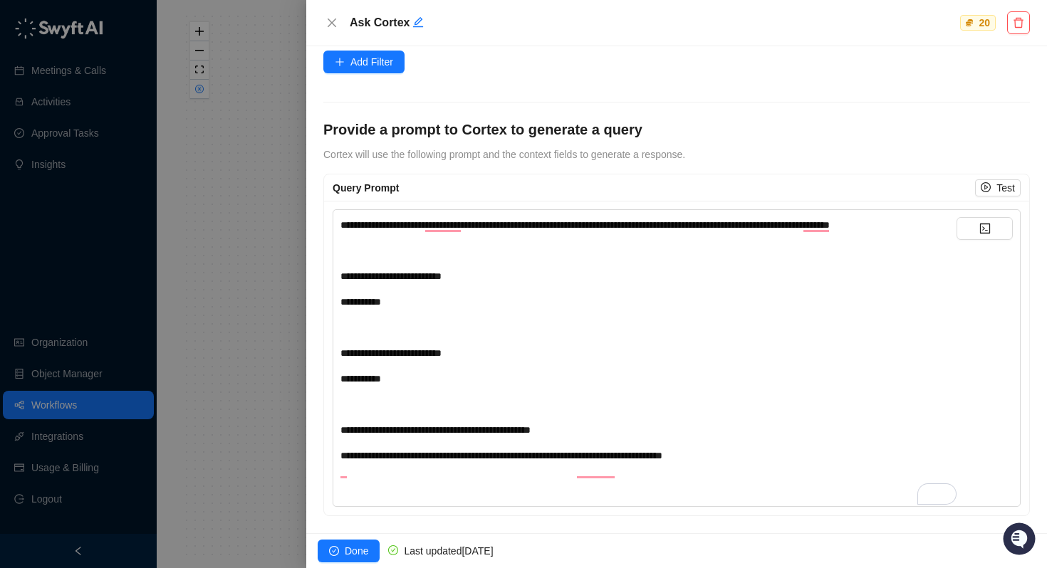
click at [210, 265] on div at bounding box center [523, 284] width 1047 height 568
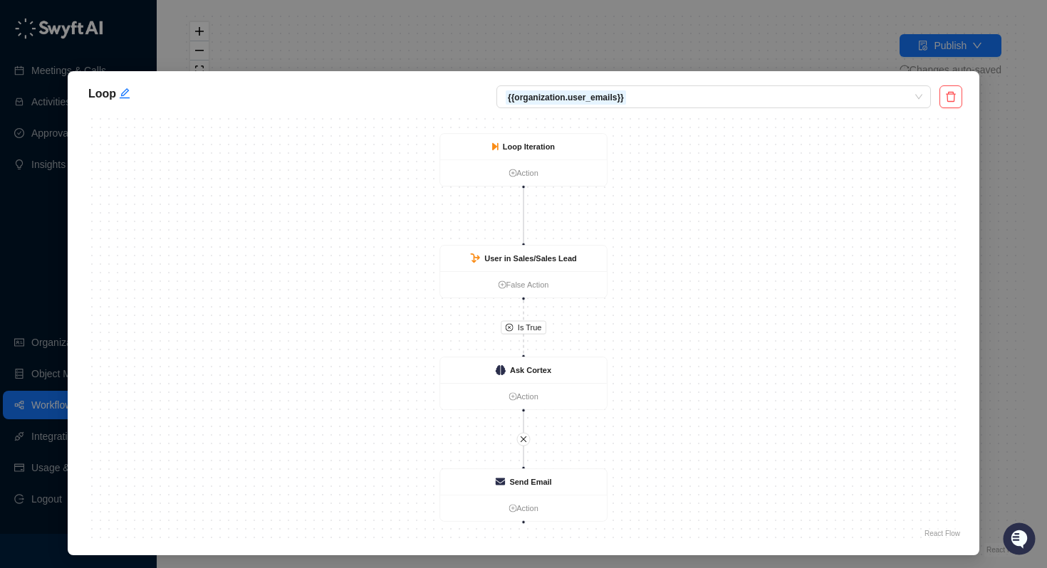
click at [645, 65] on div "Loop {{organization.user_emails}} Is True Loop Iteration Action User in Sales/S…" at bounding box center [523, 284] width 1047 height 568
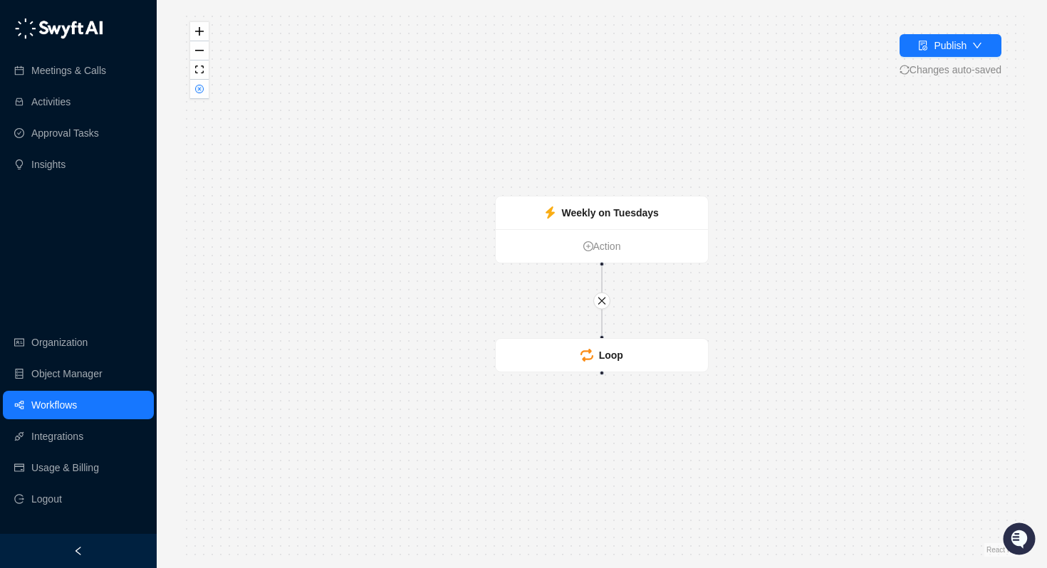
click at [75, 400] on link "Workflows" at bounding box center [54, 405] width 46 height 28
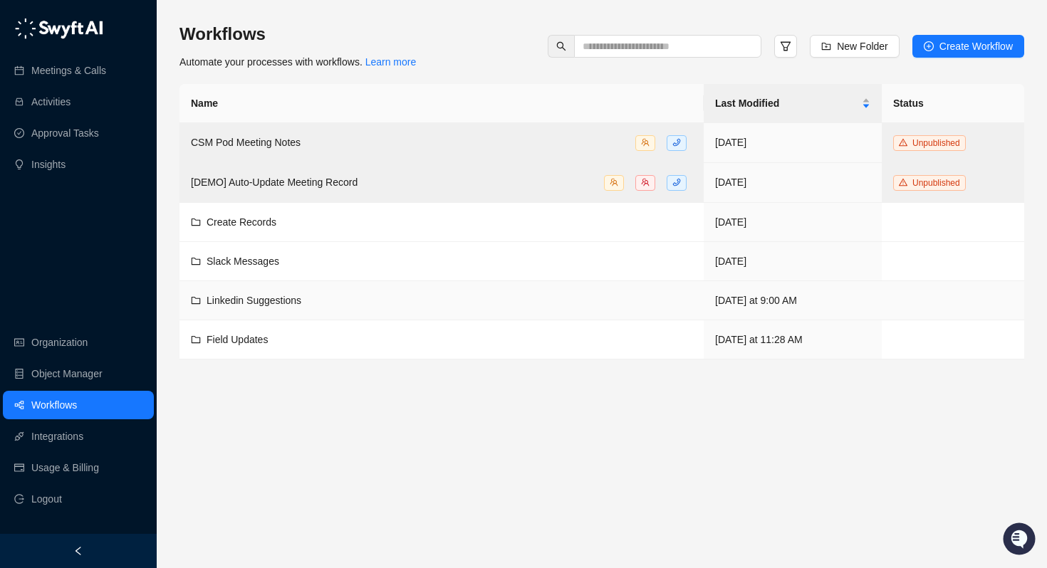
click at [259, 293] on div "Linkedin Suggestions" at bounding box center [254, 301] width 95 height 16
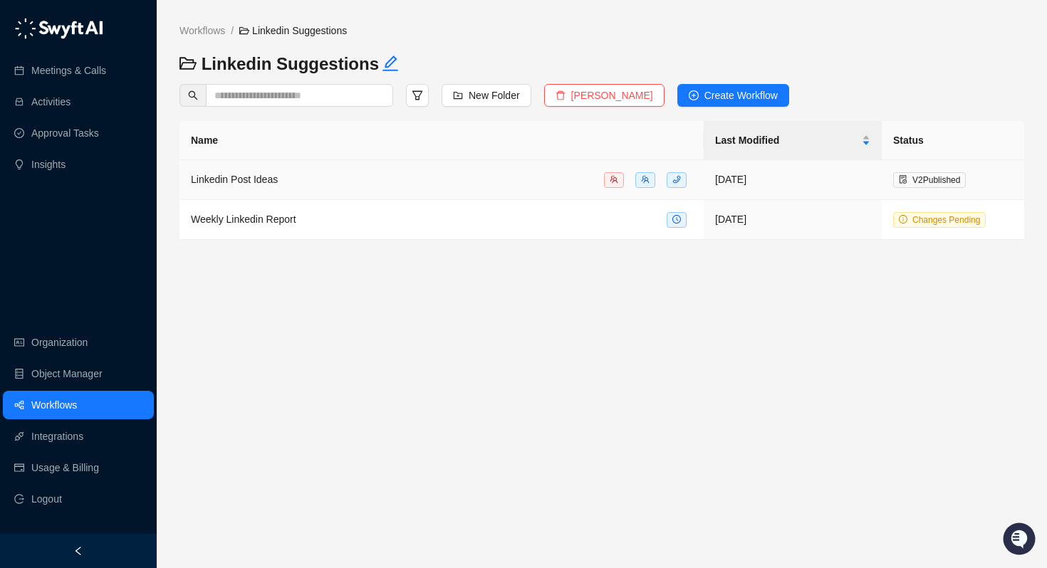
click at [307, 184] on div "Linkedin Post Ideas" at bounding box center [441, 180] width 501 height 16
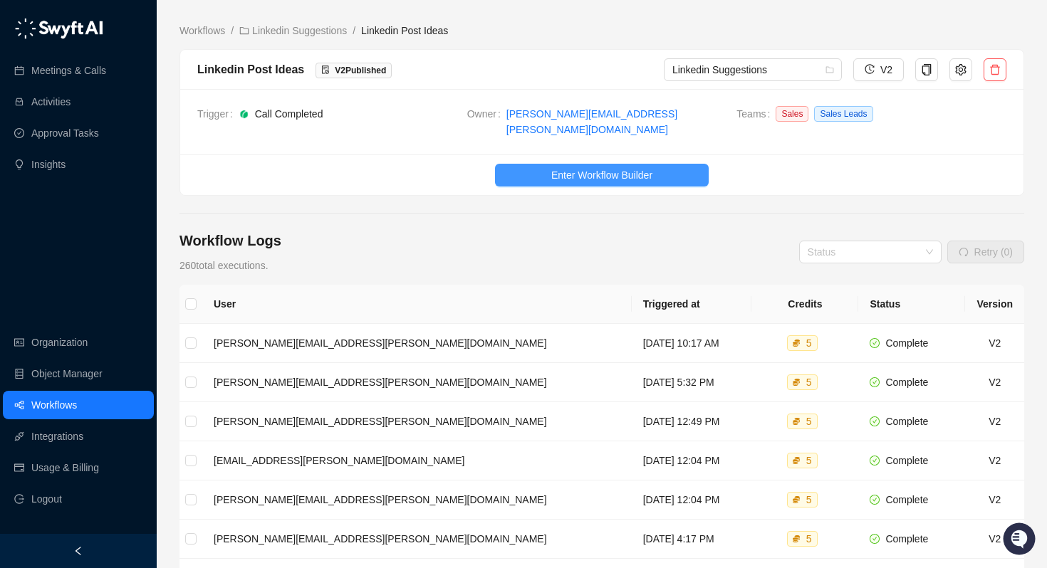
click at [594, 167] on span "Enter Workflow Builder" at bounding box center [601, 175] width 101 height 16
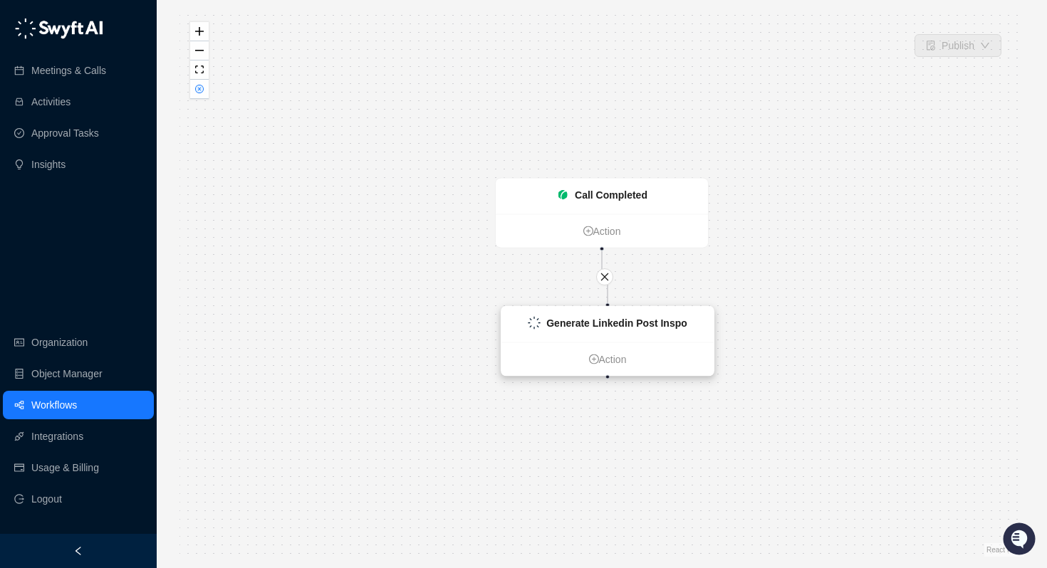
click at [588, 355] on ul "Action" at bounding box center [607, 359] width 212 height 33
click at [596, 343] on div "Generate Linkedin Post Inspo" at bounding box center [605, 334] width 212 height 36
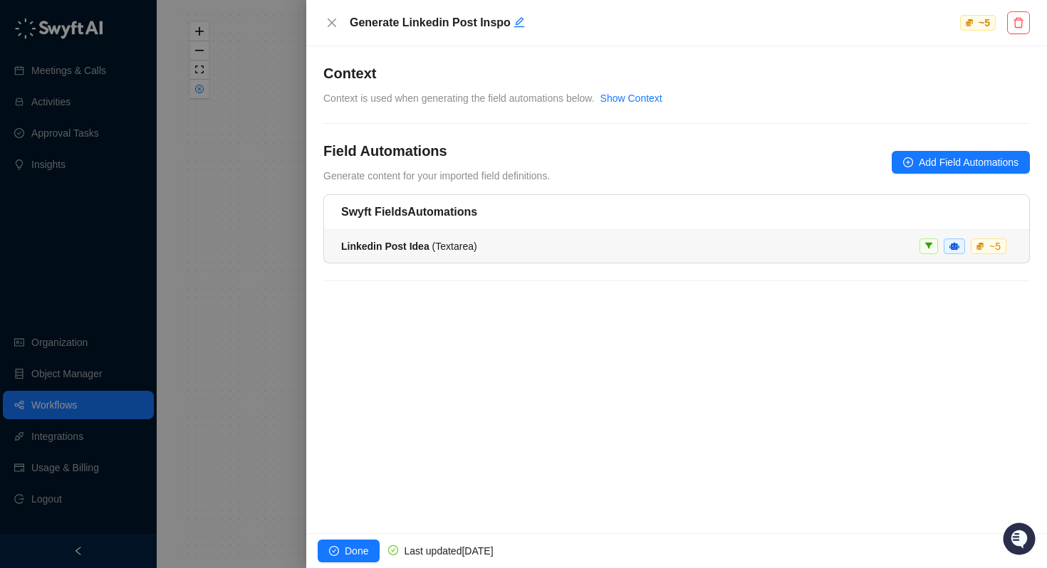
click at [411, 253] on div "Linkedin Post Idea ( Textarea )" at bounding box center [409, 247] width 136 height 16
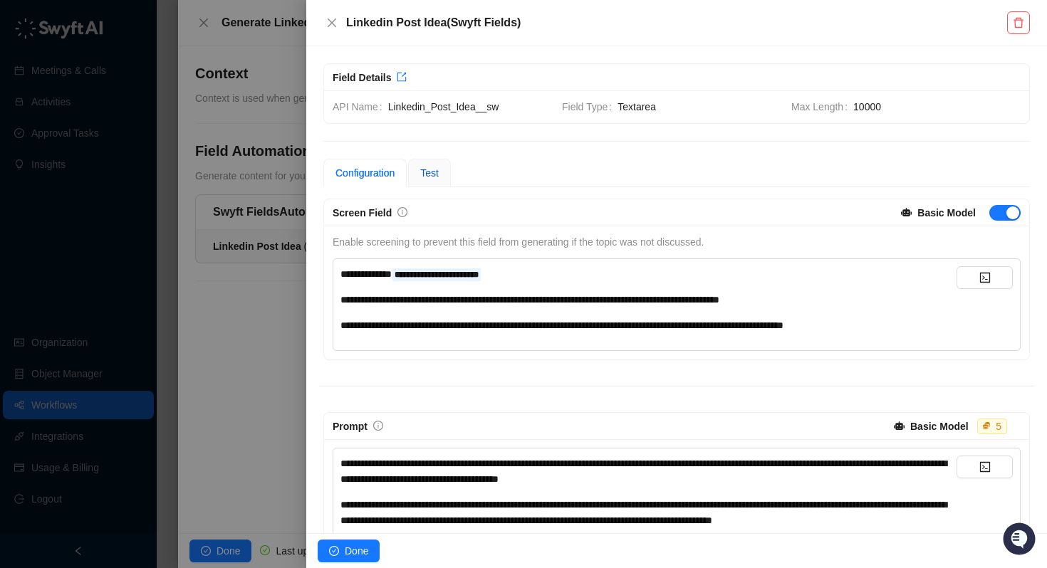
click at [439, 177] on span "Test" at bounding box center [429, 172] width 19 height 11
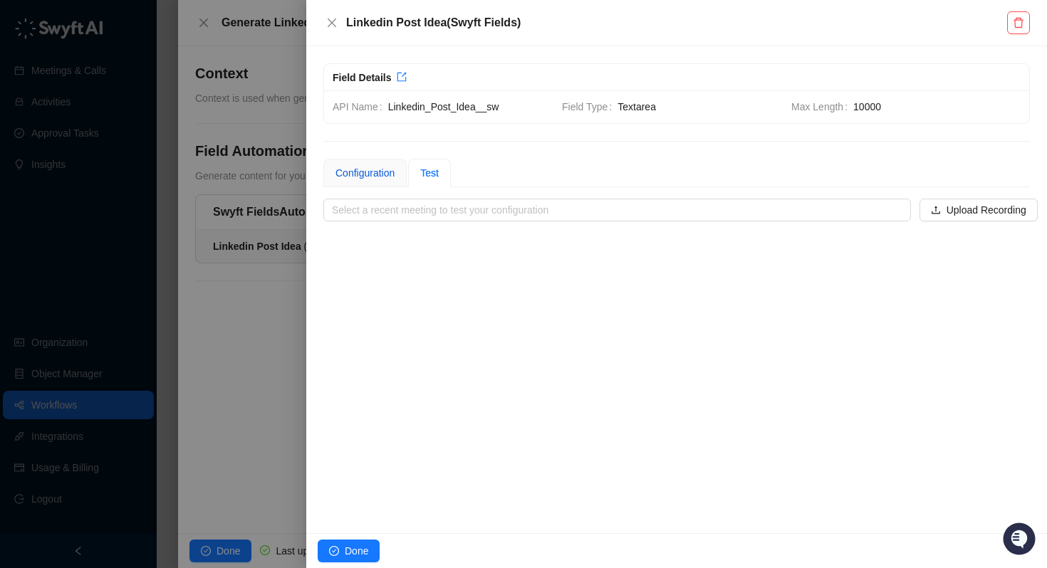
click at [372, 174] on div "Configuration" at bounding box center [364, 173] width 59 height 16
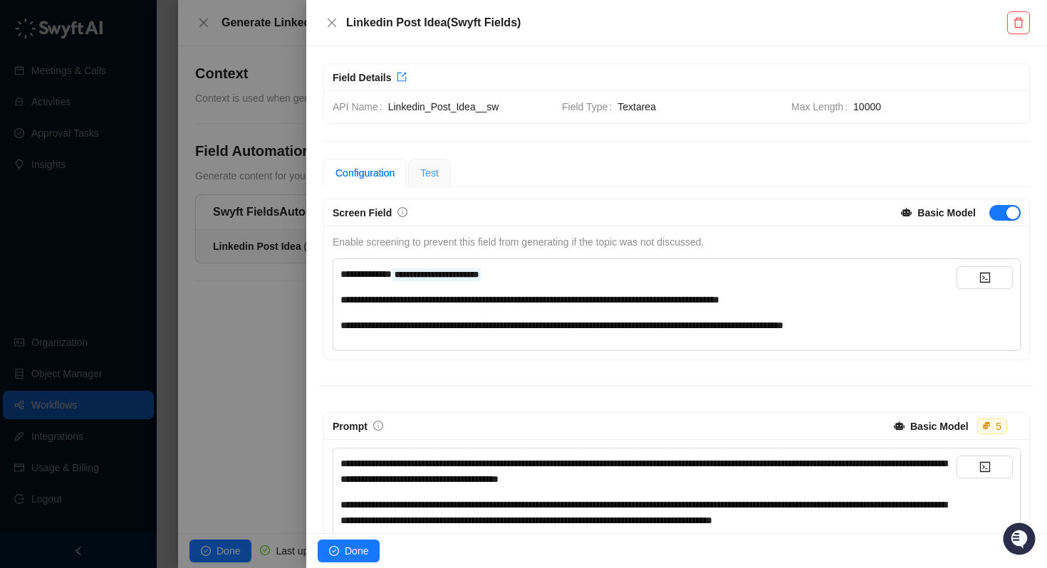
click at [446, 179] on div "Test" at bounding box center [429, 173] width 43 height 28
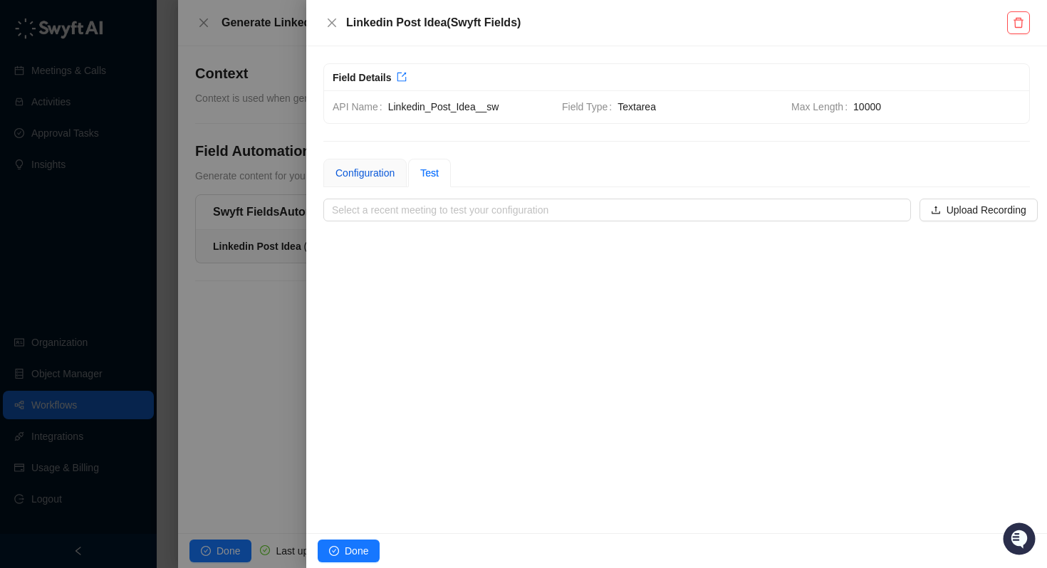
click at [377, 177] on div "Configuration" at bounding box center [364, 173] width 59 height 16
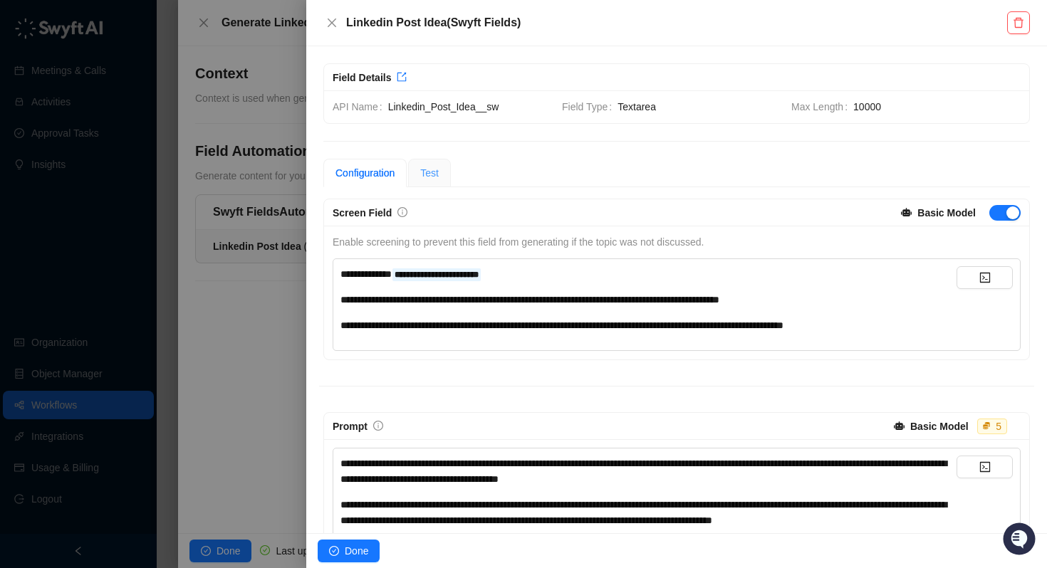
click at [420, 177] on div "Test" at bounding box center [429, 173] width 43 height 28
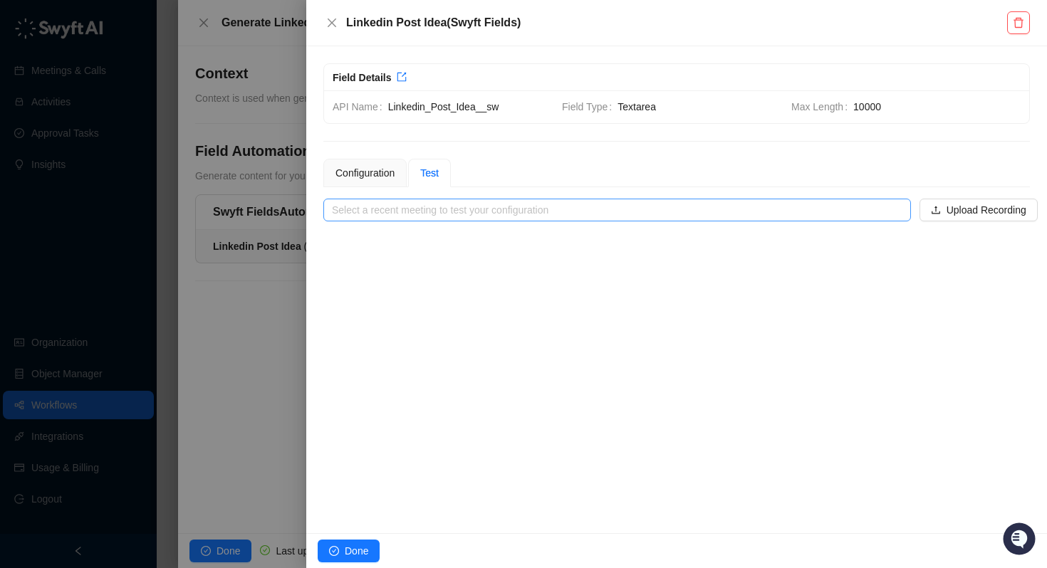
click at [410, 209] on input "search" at bounding box center [613, 209] width 562 height 21
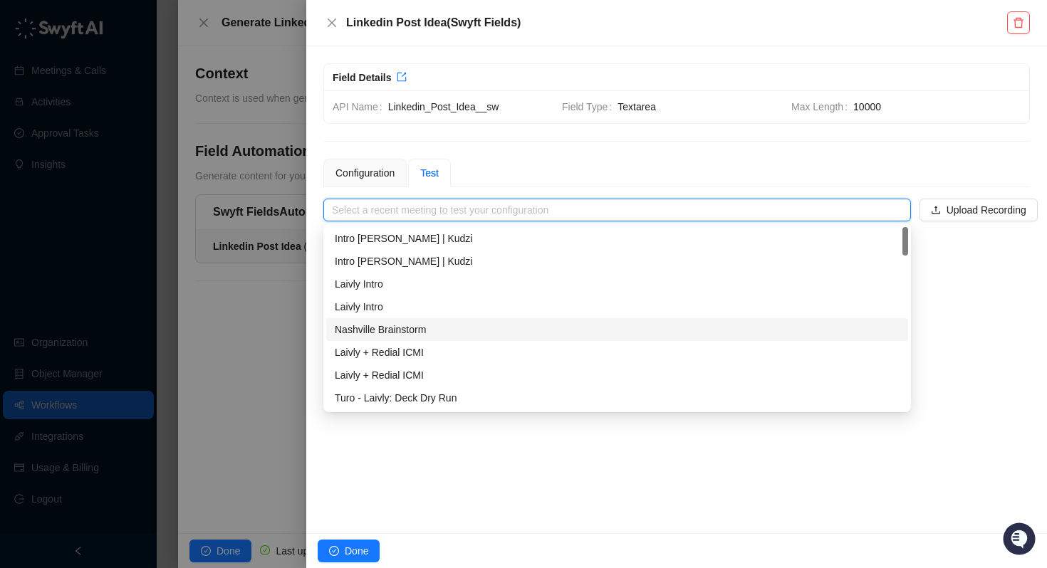
click at [395, 328] on div "Nashville Brainstorm" at bounding box center [617, 330] width 565 height 16
type input "**********"
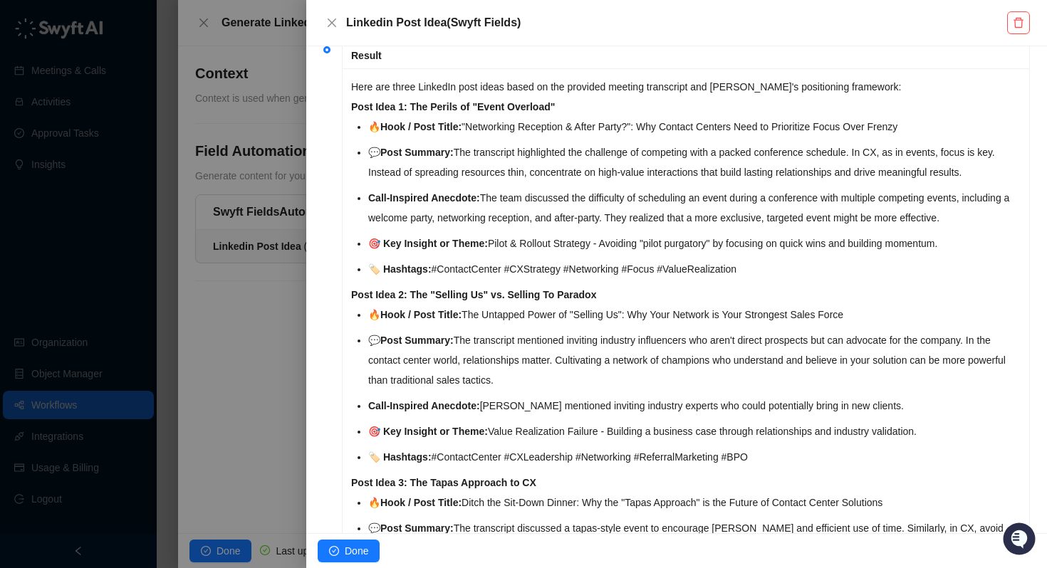
scroll to position [735, 0]
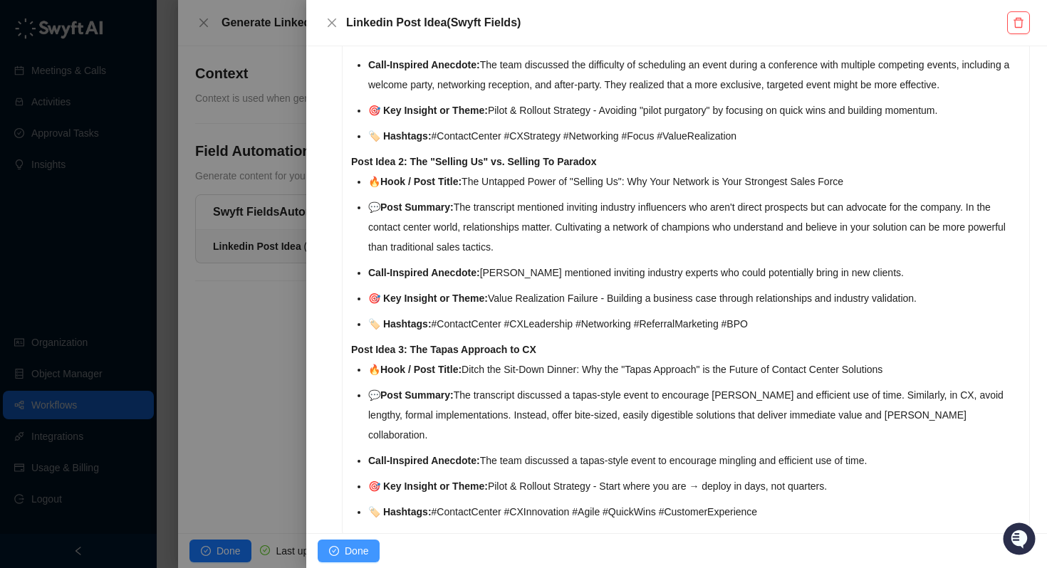
click at [340, 547] on button "Done" at bounding box center [349, 551] width 62 height 23
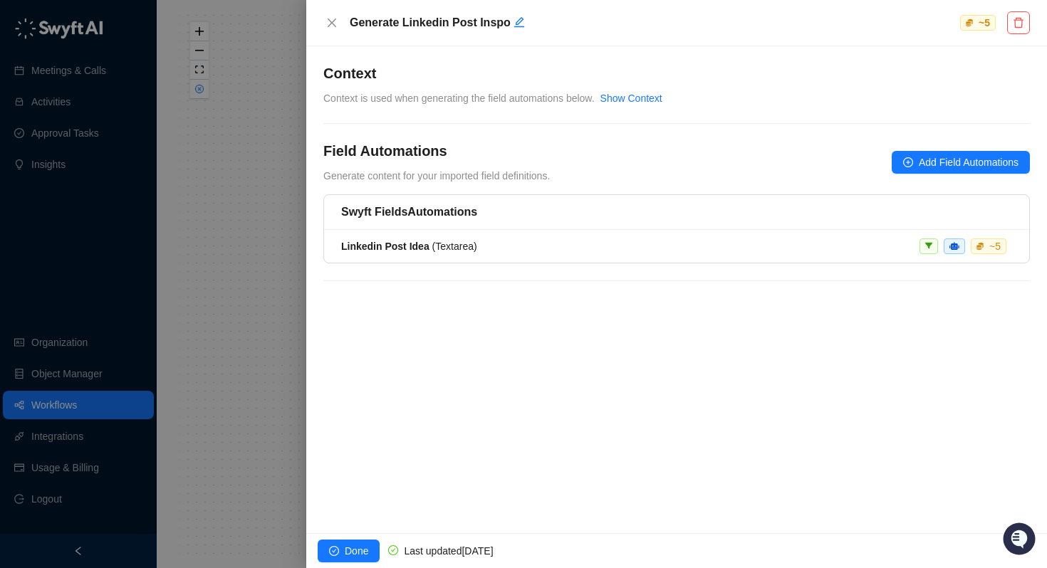
click at [236, 413] on div at bounding box center [523, 284] width 1047 height 568
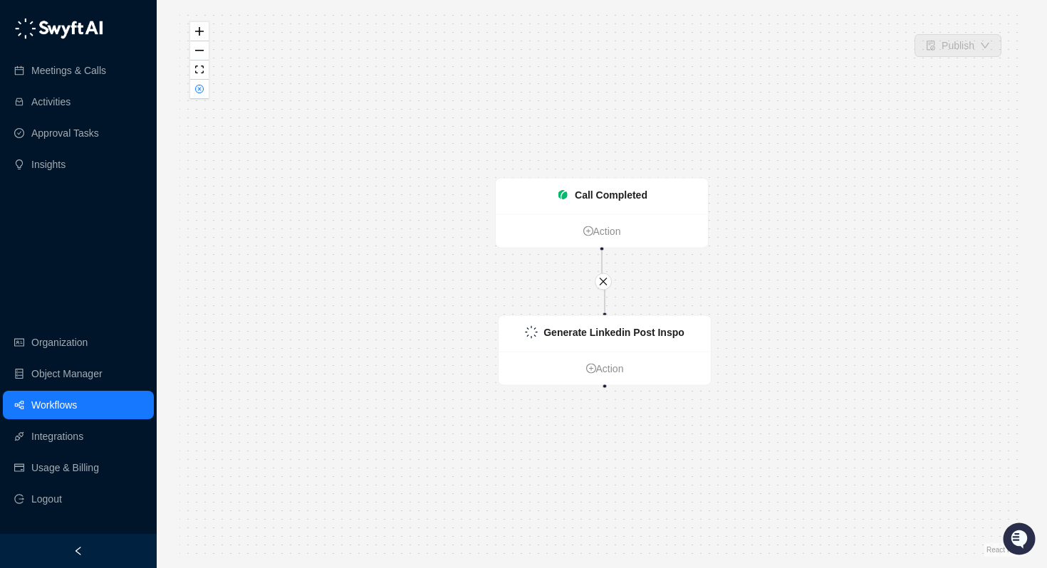
click at [77, 397] on link "Workflows" at bounding box center [54, 405] width 46 height 28
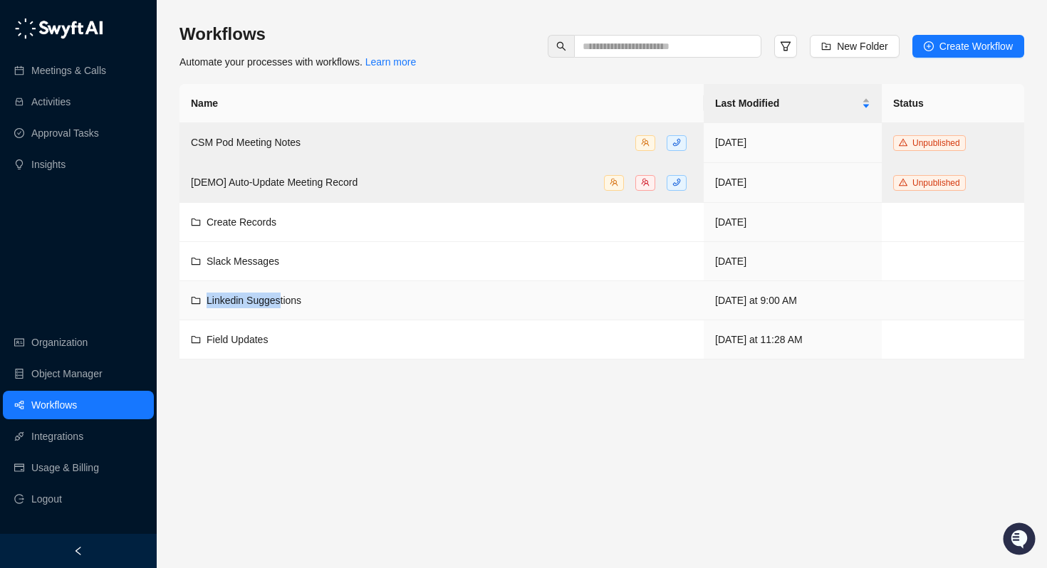
click at [281, 292] on td "Linkedin Suggestions" at bounding box center [441, 300] width 524 height 39
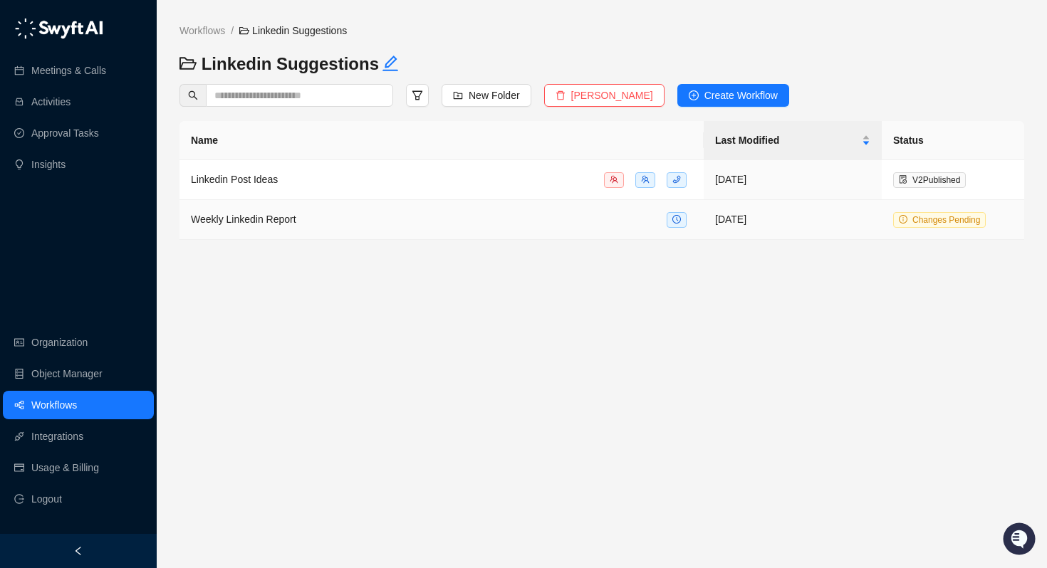
click at [268, 214] on span "Weekly Linkedin Report" at bounding box center [243, 219] width 105 height 11
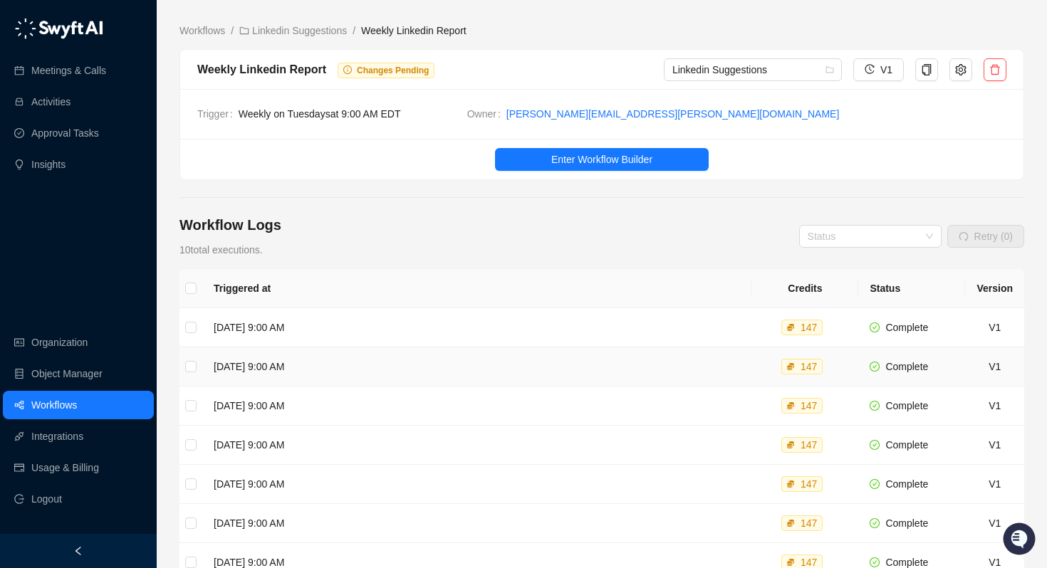
scroll to position [151, 0]
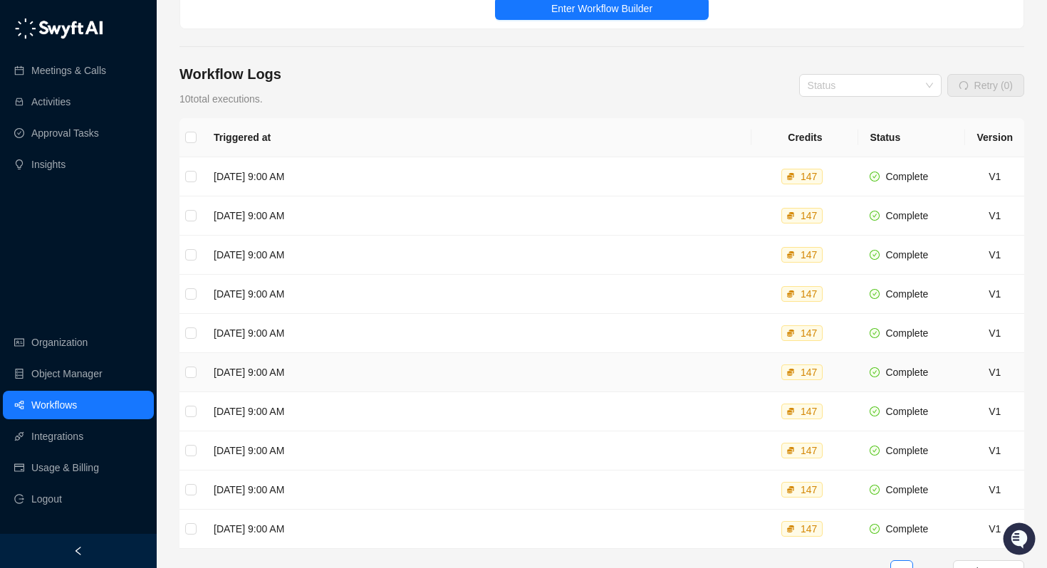
click at [277, 372] on td "Tuesday, 08/26/25, 9:00 AM" at bounding box center [476, 372] width 549 height 39
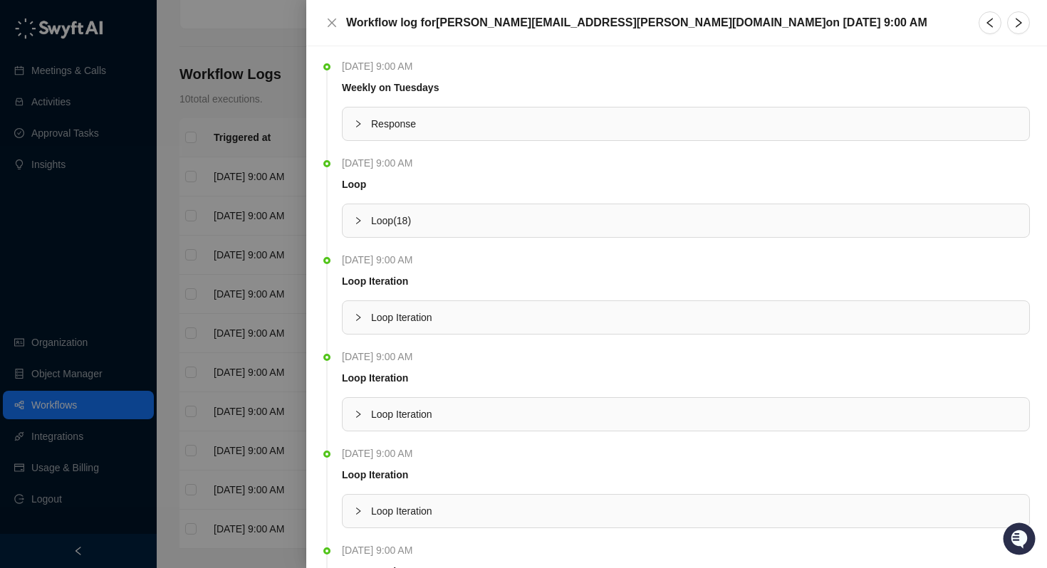
click at [368, 131] on div at bounding box center [362, 124] width 17 height 16
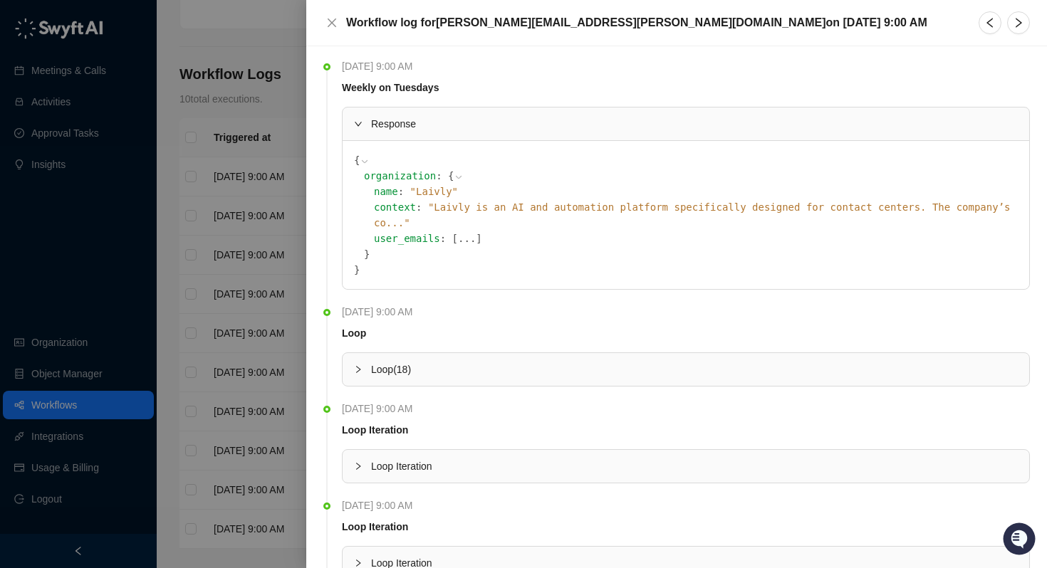
click at [476, 233] on span "]" at bounding box center [479, 238] width 6 height 11
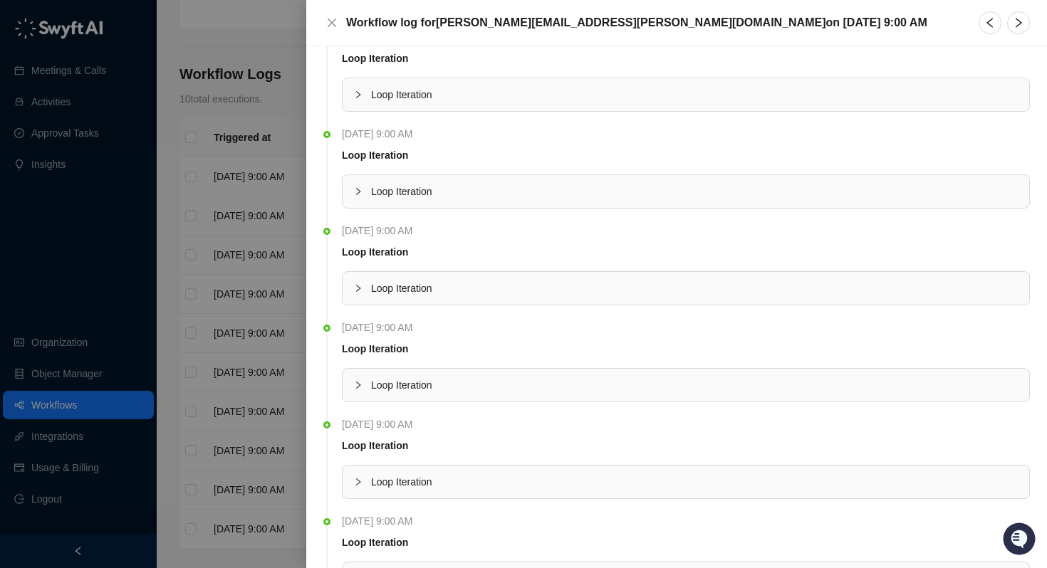
scroll to position [1631, 0]
click at [357, 381] on icon "collapsed" at bounding box center [358, 385] width 9 height 9
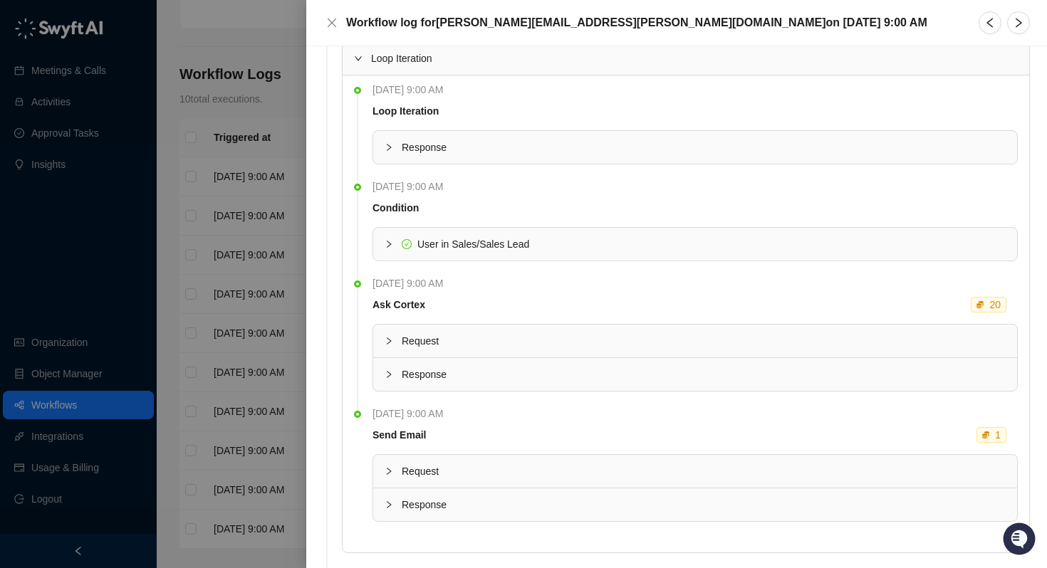
scroll to position [2025, 0]
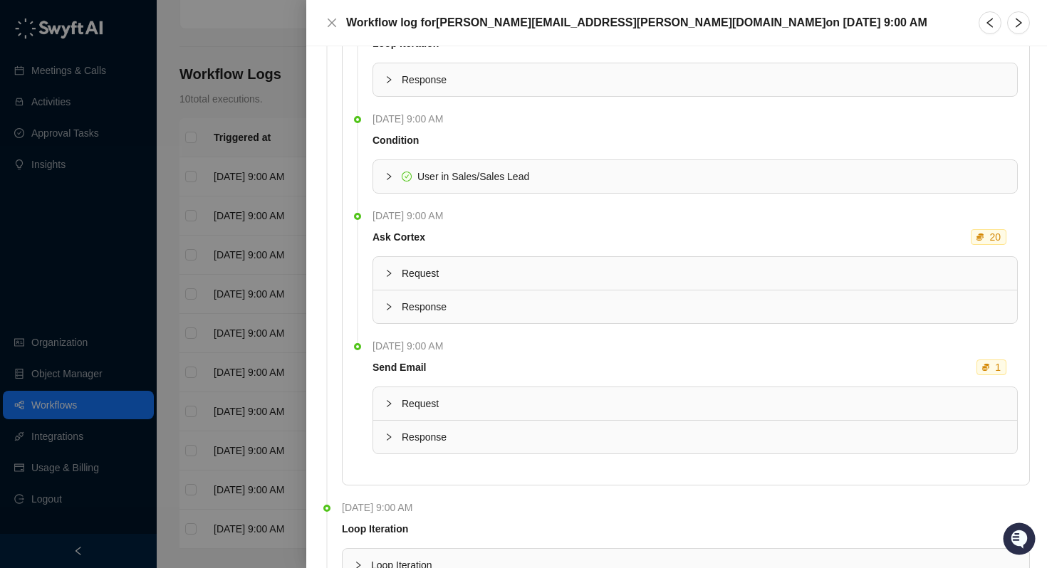
click at [393, 299] on div at bounding box center [393, 307] width 17 height 16
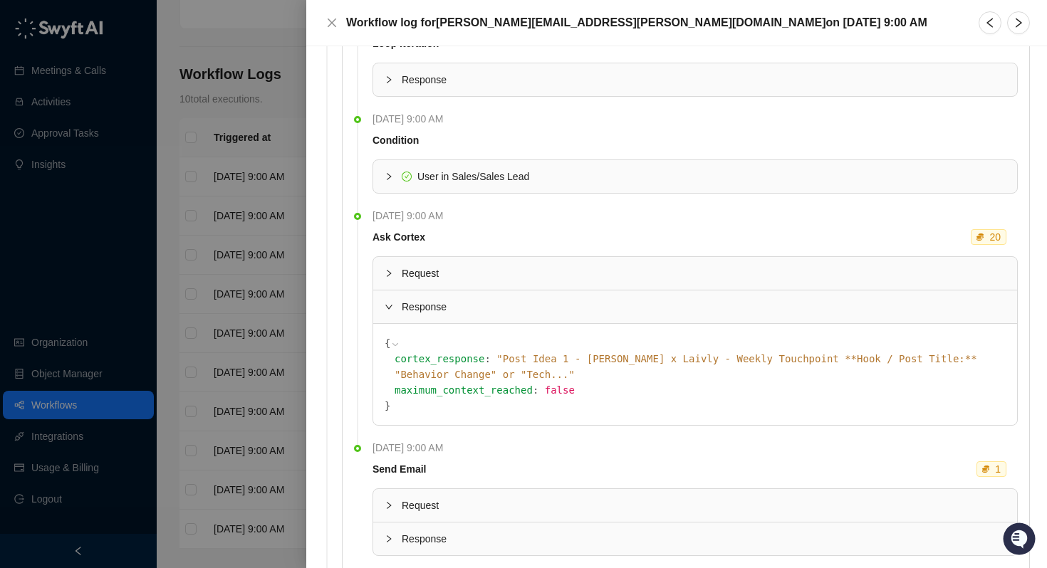
click at [0, 0] on icon at bounding box center [0, 0] width 0 height 0
click at [633, 299] on span "Response" at bounding box center [704, 307] width 604 height 16
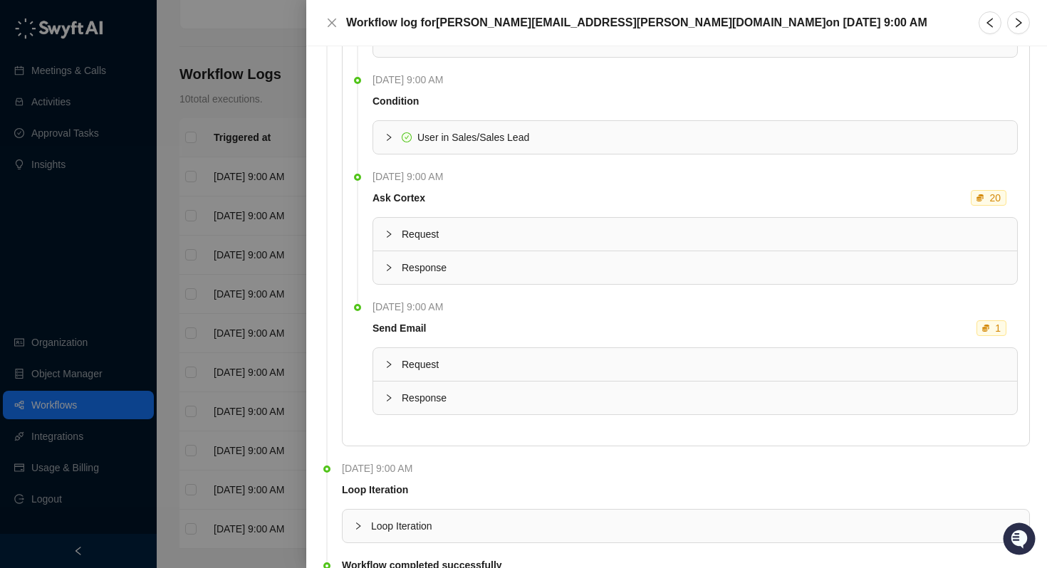
scroll to position [2095, 0]
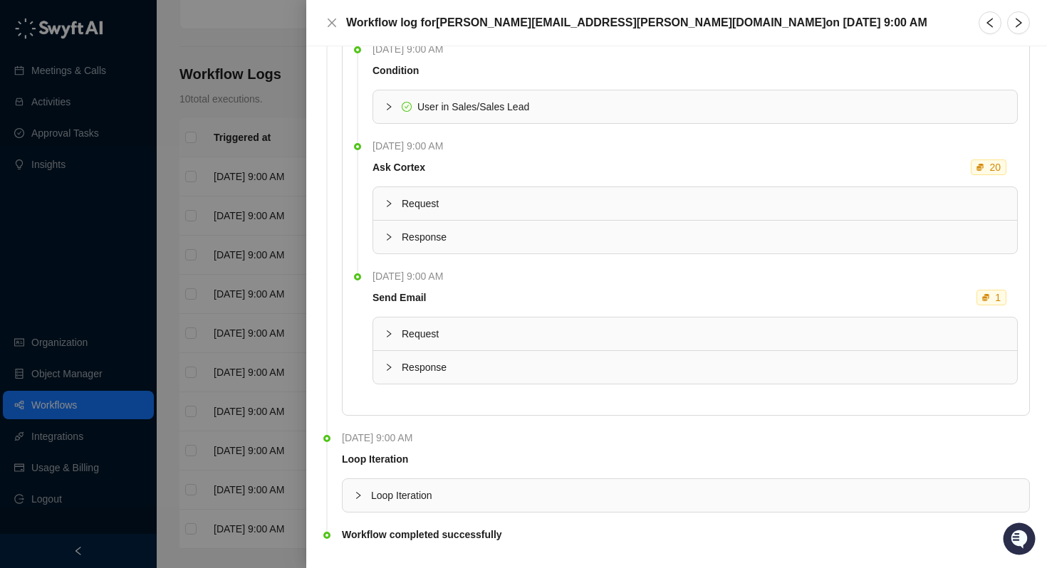
click at [441, 326] on span "Request" at bounding box center [704, 334] width 604 height 16
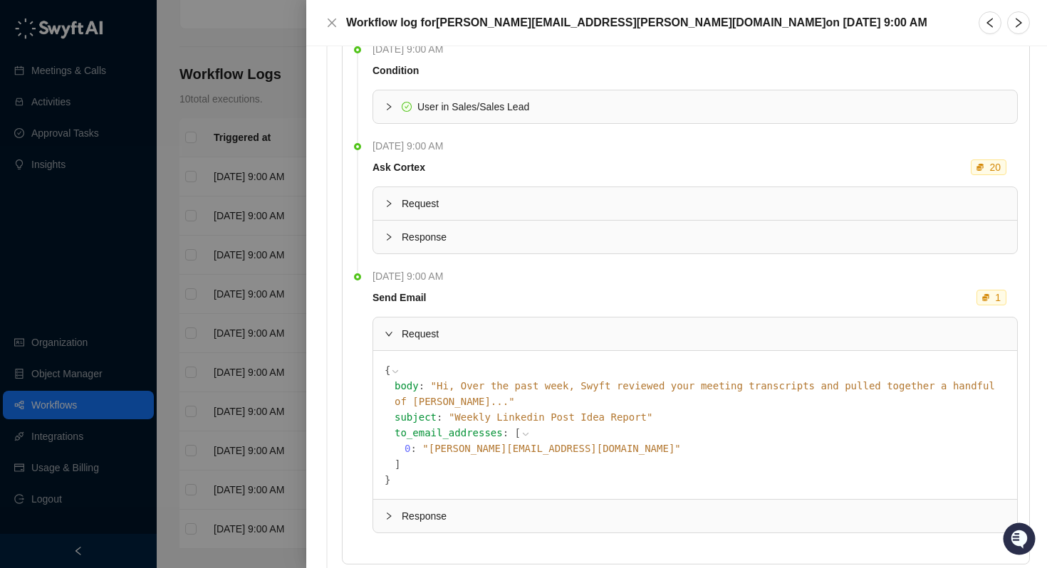
click at [457, 508] on span "Response" at bounding box center [704, 516] width 604 height 16
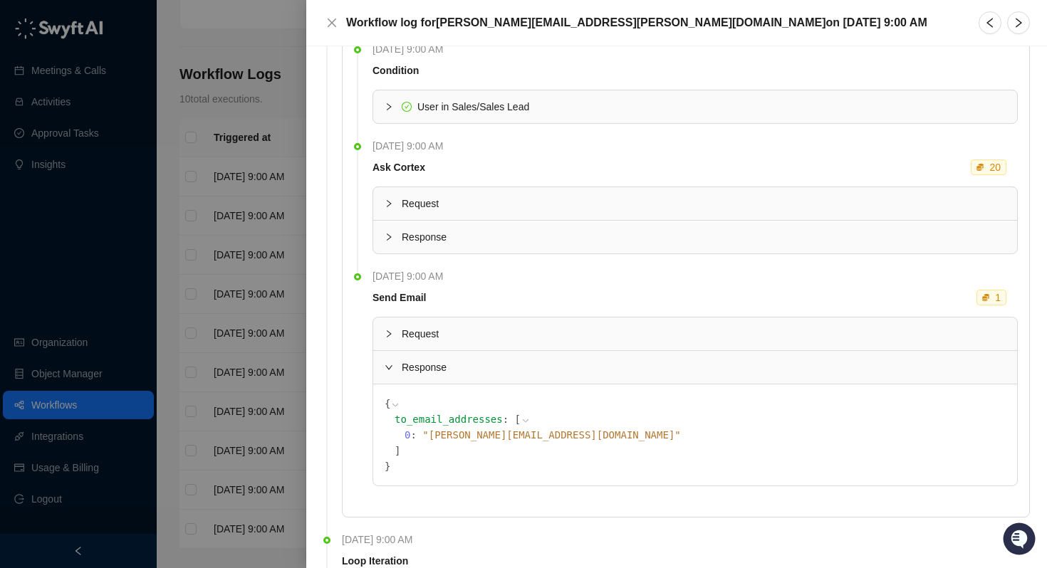
click at [435, 326] on span "Request" at bounding box center [704, 334] width 604 height 16
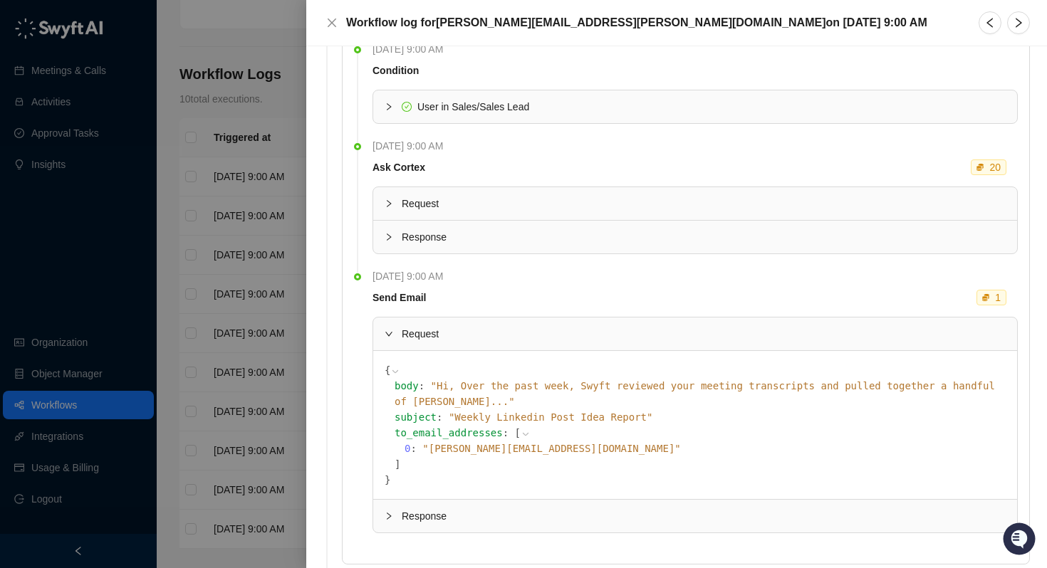
click at [0, 0] on icon at bounding box center [0, 0] width 0 height 0
click at [187, 346] on div at bounding box center [523, 284] width 1047 height 568
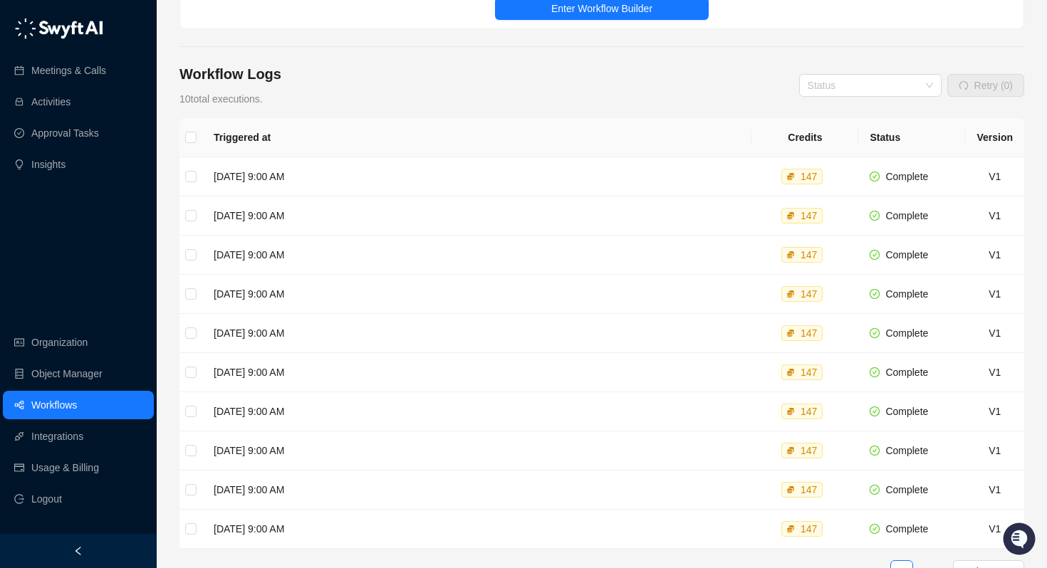
click at [77, 402] on link "Workflows" at bounding box center [54, 405] width 46 height 28
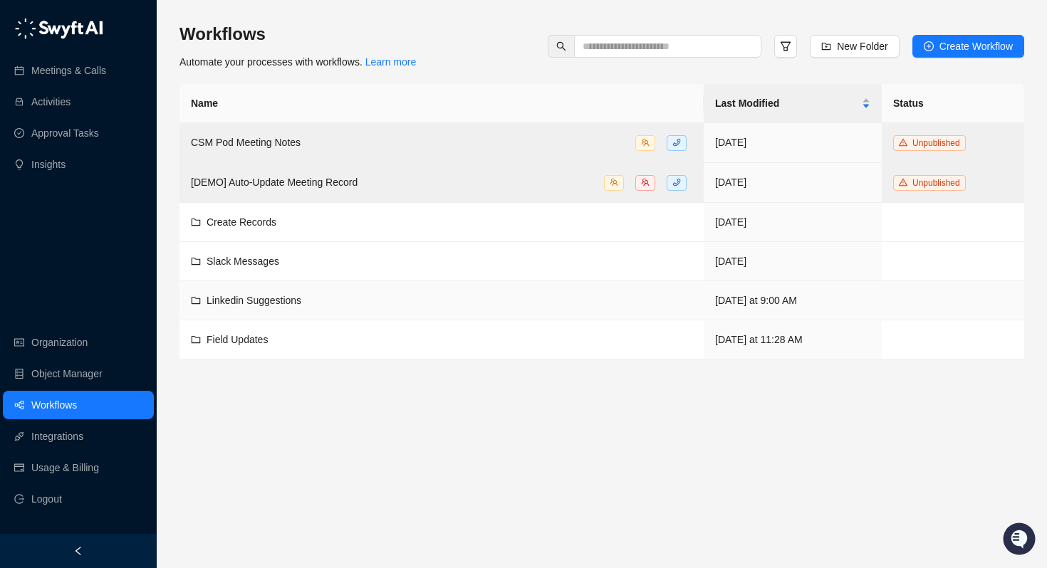
click at [254, 306] on div "Linkedin Suggestions" at bounding box center [254, 301] width 95 height 16
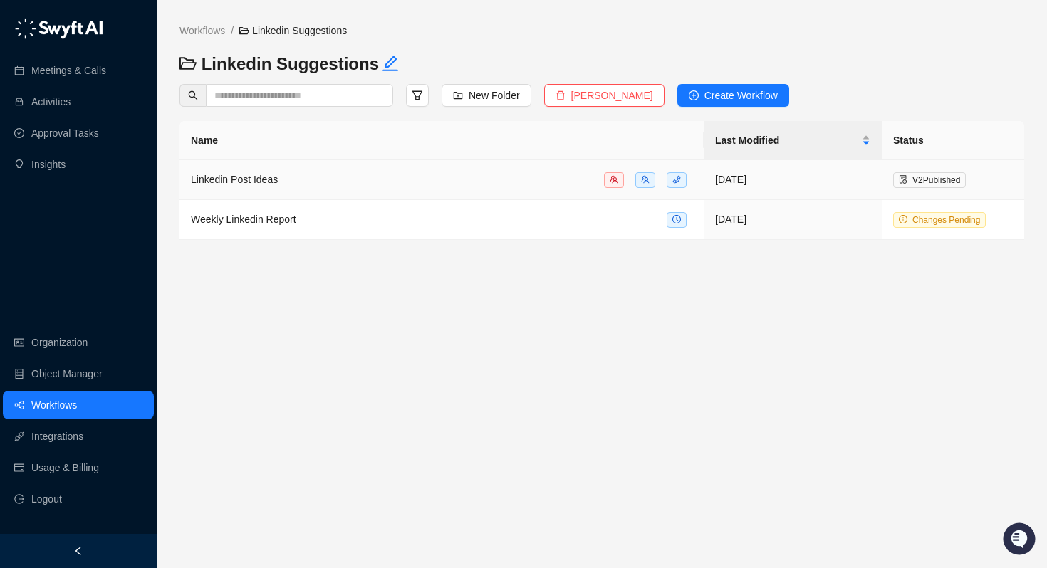
click at [256, 184] on span "Linkedin Post Ideas" at bounding box center [234, 179] width 87 height 11
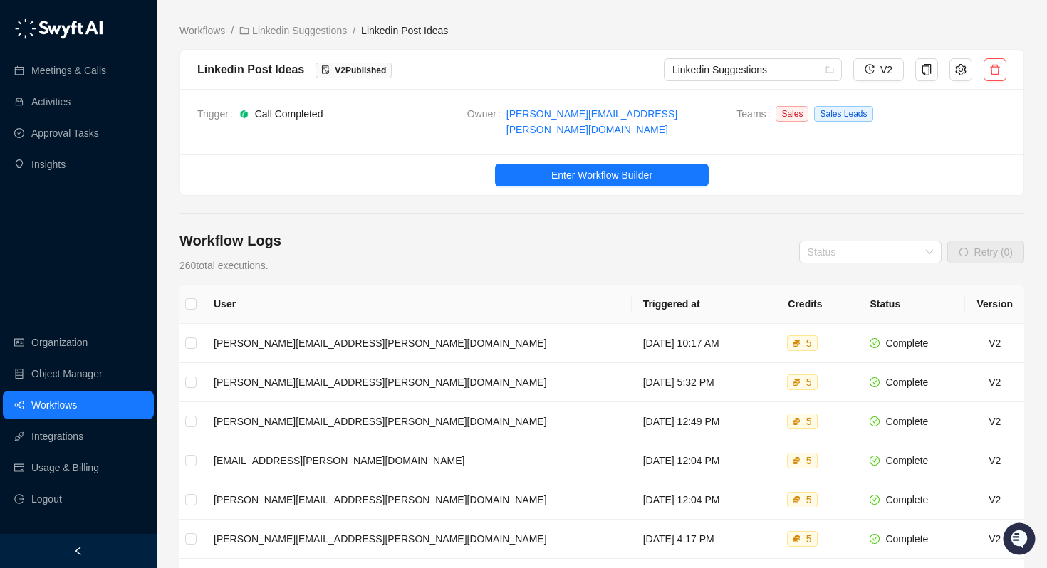
scroll to position [97, 0]
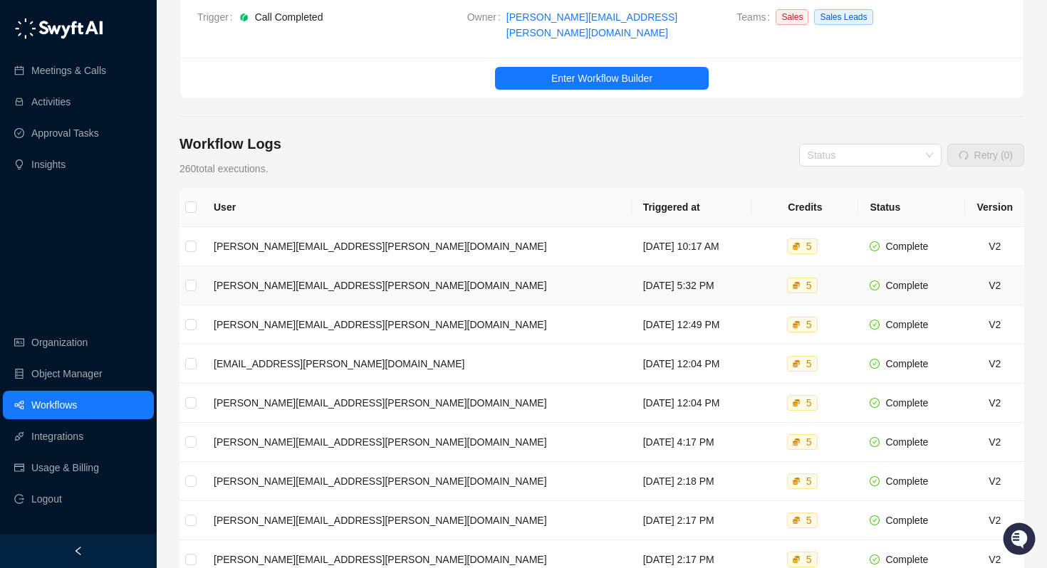
click at [463, 283] on td "[PERSON_NAME][EMAIL_ADDRESS][PERSON_NAME][DOMAIN_NAME]" at bounding box center [416, 285] width 429 height 39
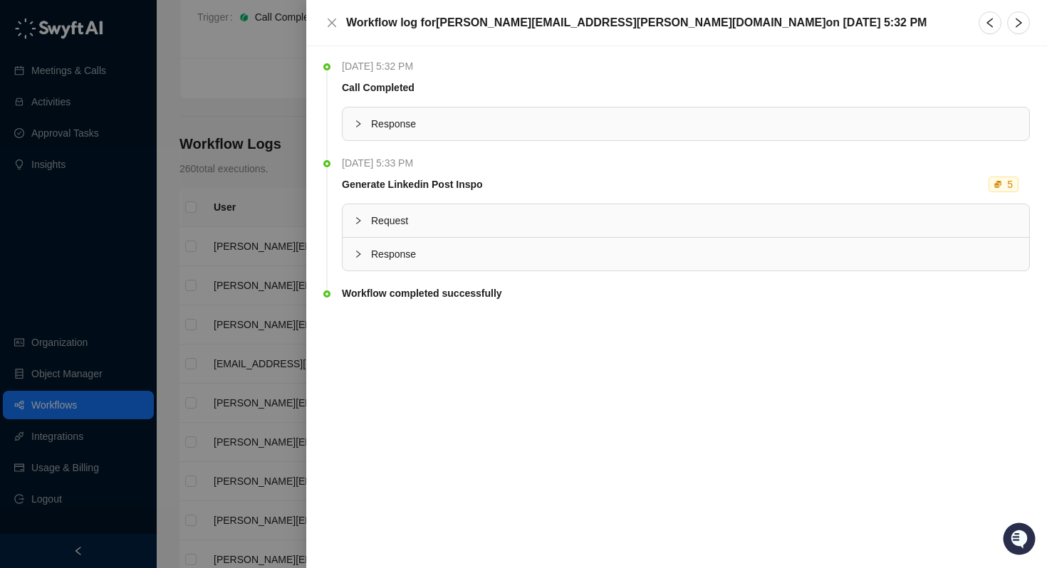
click at [357, 122] on icon "collapsed" at bounding box center [358, 124] width 9 height 9
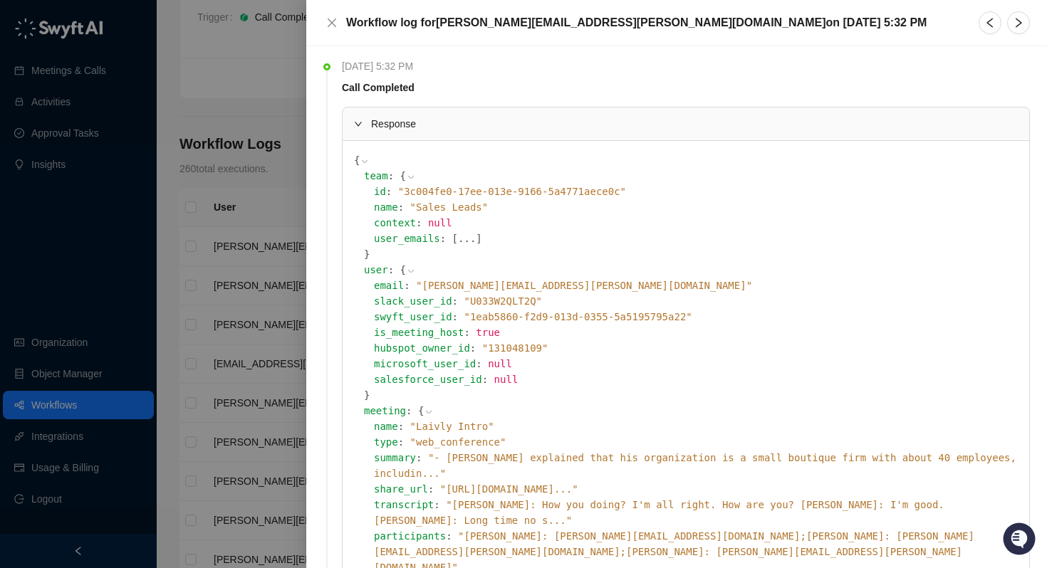
click at [230, 190] on div at bounding box center [523, 284] width 1047 height 568
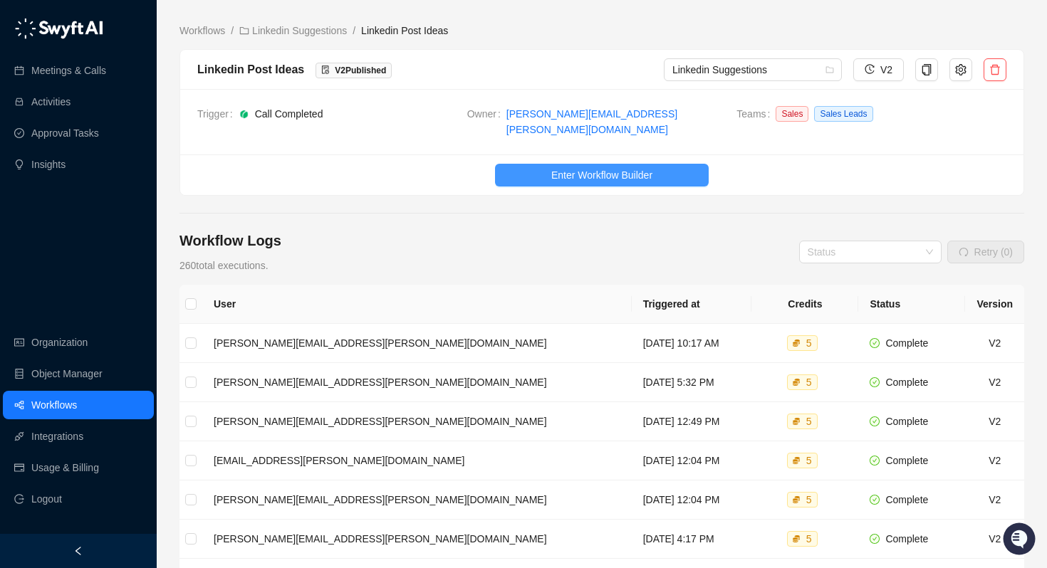
click at [555, 164] on button "Enter Workflow Builder" at bounding box center [602, 175] width 214 height 23
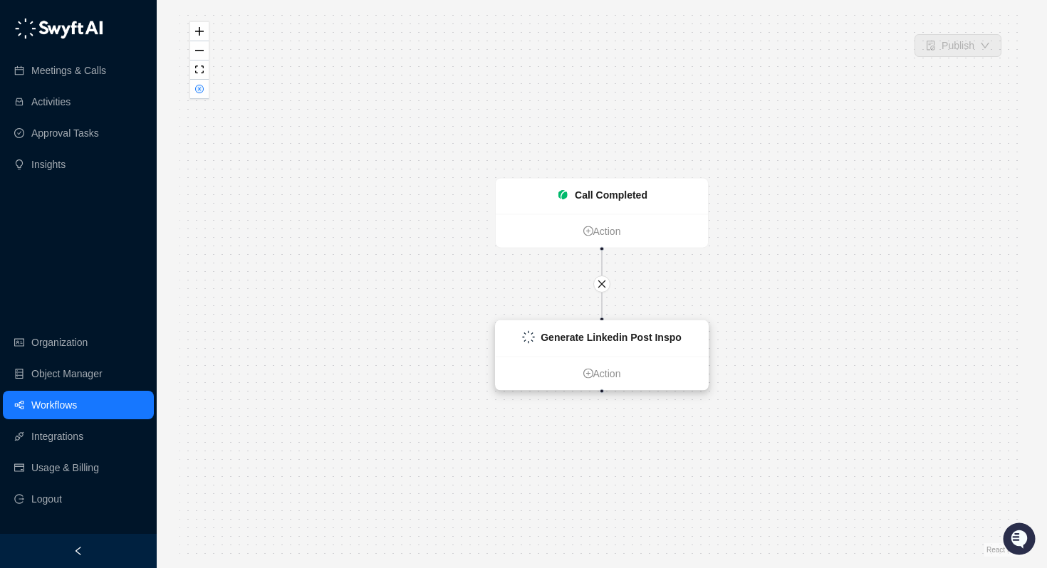
click at [590, 340] on strong "Generate Linkedin Post Inspo" at bounding box center [611, 337] width 141 height 11
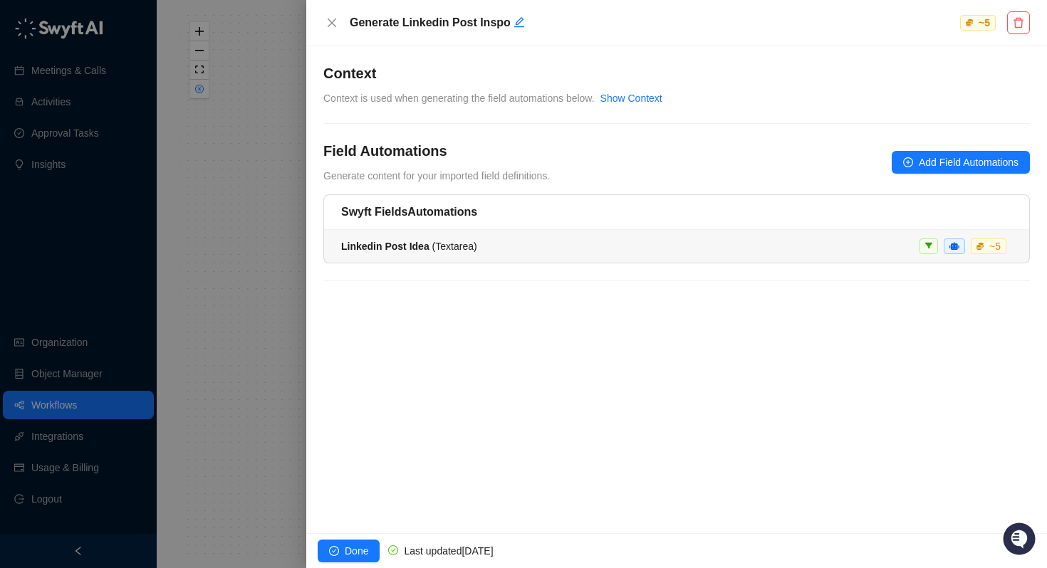
click at [426, 238] on li "Linkedin Post Idea ( Textarea ) ~ 5" at bounding box center [676, 246] width 705 height 33
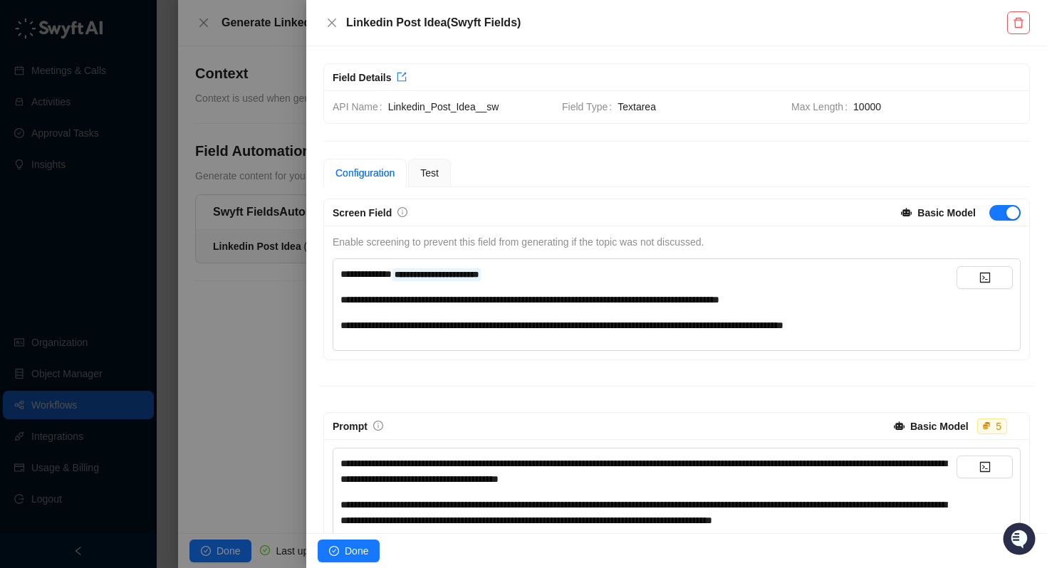
drag, startPoint x: 459, startPoint y: 110, endPoint x: 524, endPoint y: 101, distance: 66.1
click at [524, 101] on span "Linkedin_Post_Idea__sw" at bounding box center [469, 107] width 162 height 16
click at [443, 169] on div "Test" at bounding box center [429, 173] width 43 height 28
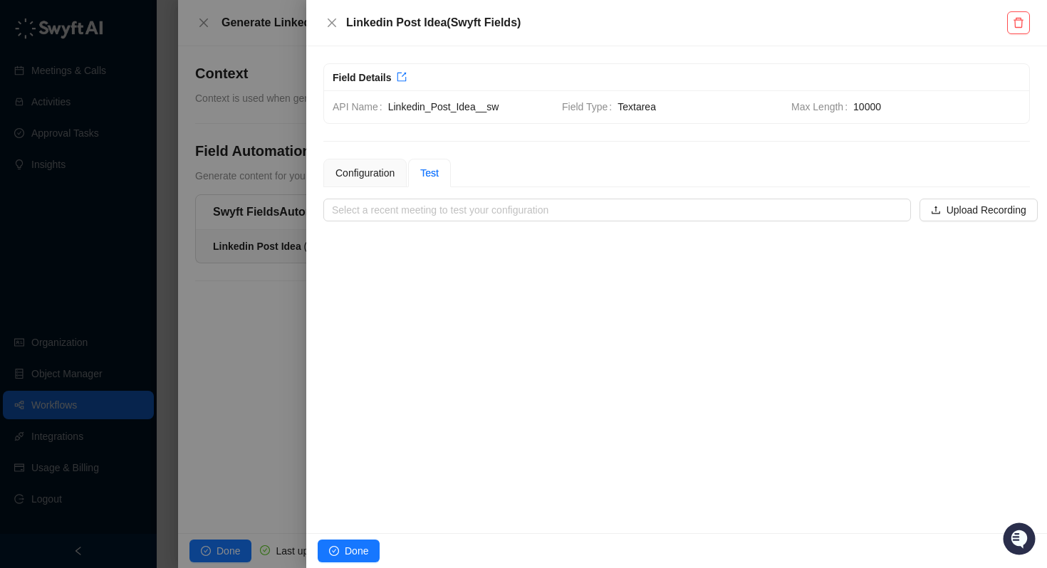
click at [236, 338] on div at bounding box center [523, 284] width 1047 height 568
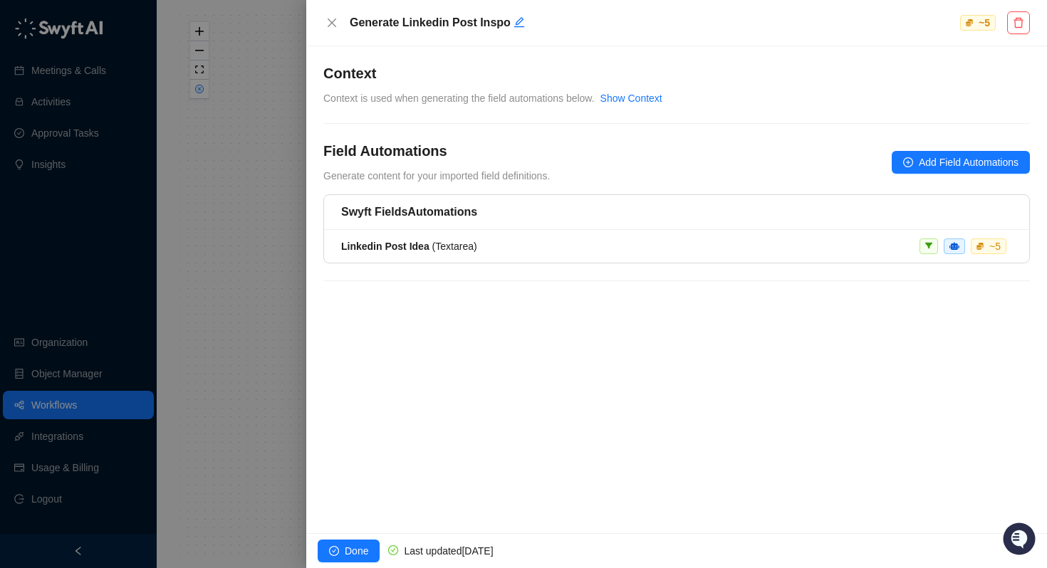
click at [253, 239] on div at bounding box center [523, 284] width 1047 height 568
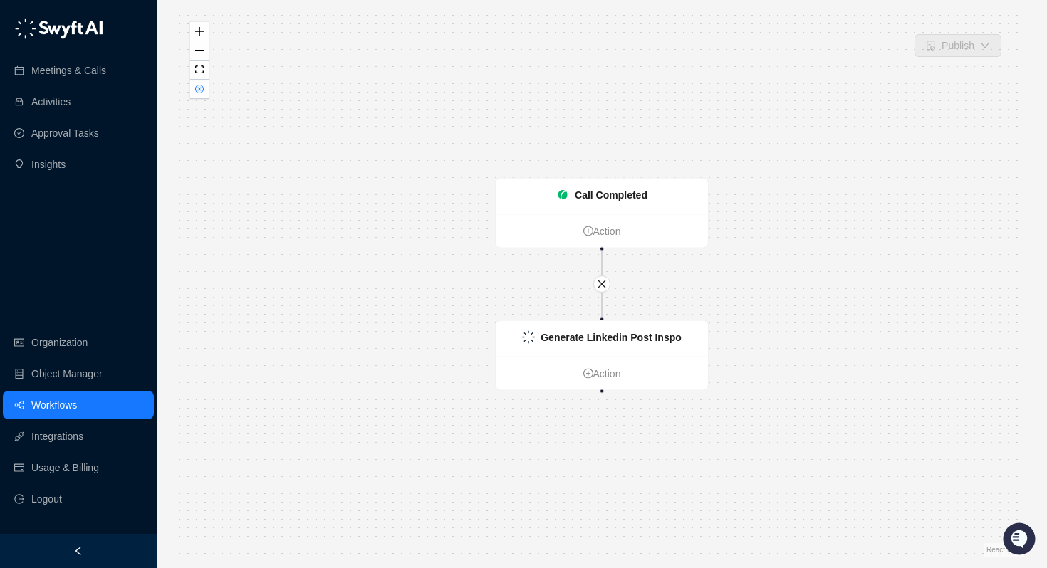
click at [52, 407] on link "Workflows" at bounding box center [54, 405] width 46 height 28
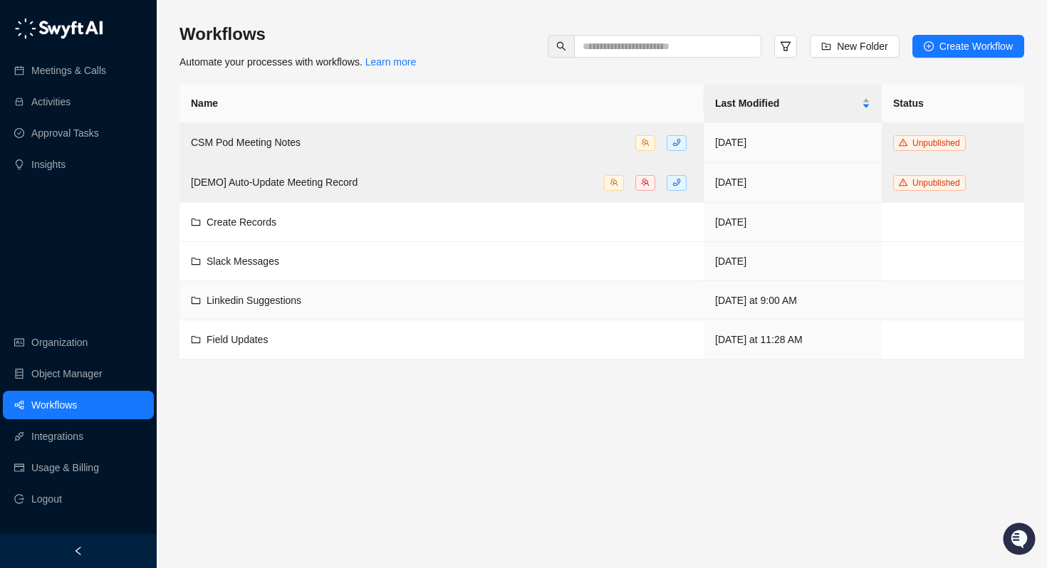
click at [214, 310] on td "Linkedin Suggestions" at bounding box center [441, 300] width 524 height 39
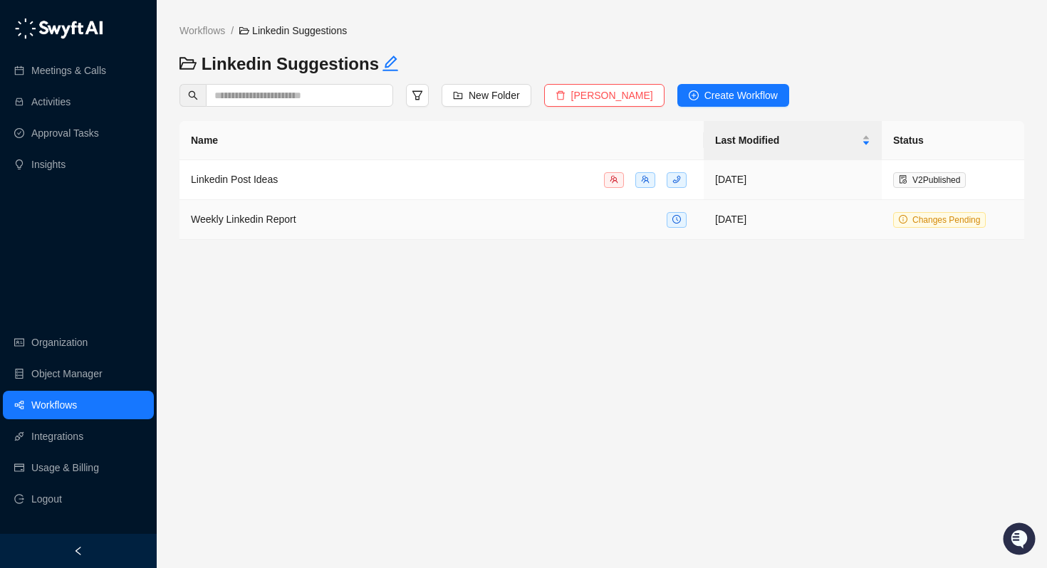
click at [313, 213] on div "Weekly Linkedin Report" at bounding box center [441, 220] width 501 height 16
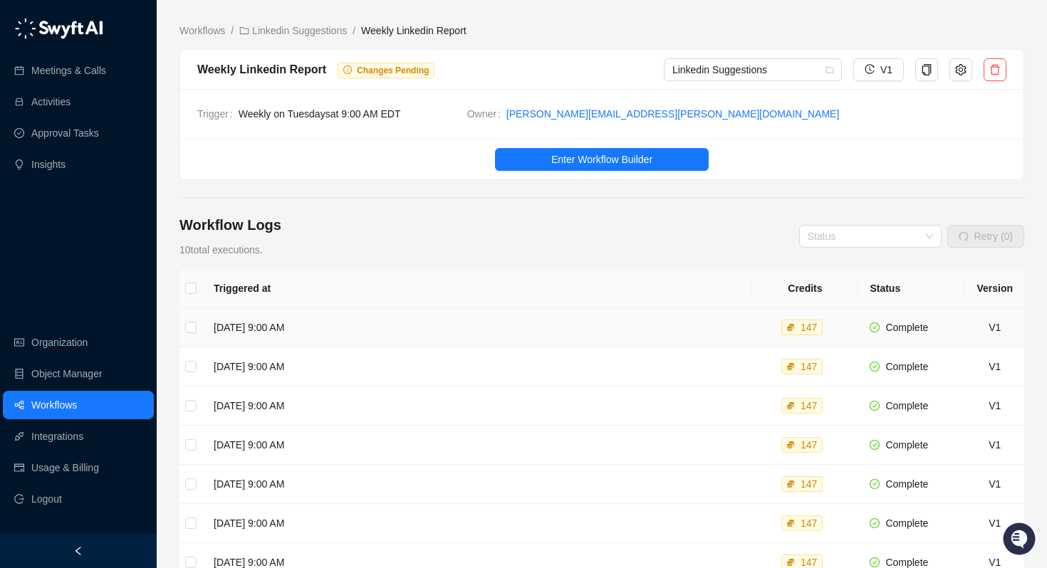
click at [298, 331] on td "Tuesday, 09/30/25, 9:00 AM" at bounding box center [476, 327] width 549 height 39
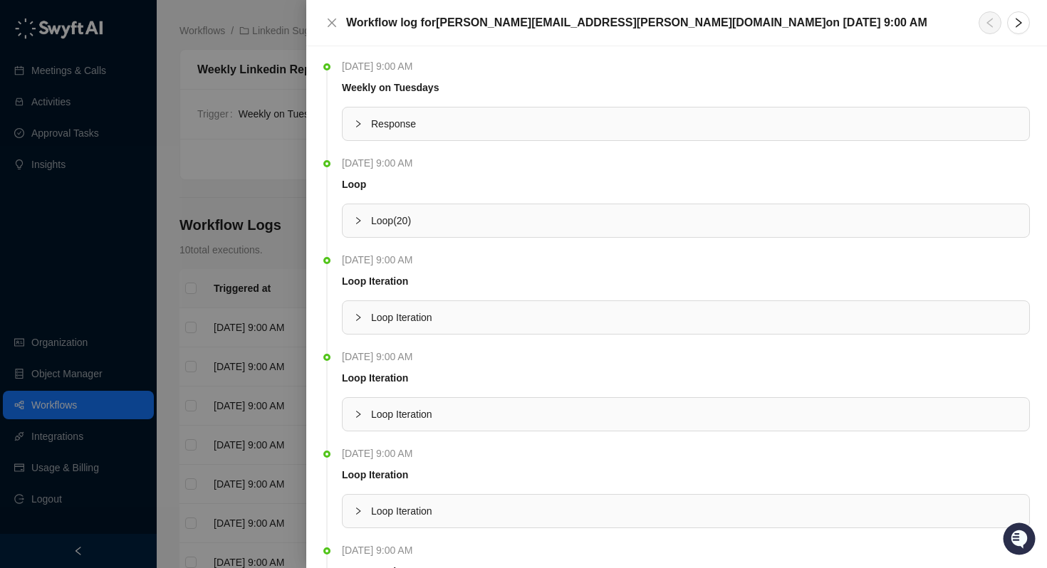
click at [365, 125] on div at bounding box center [362, 124] width 17 height 16
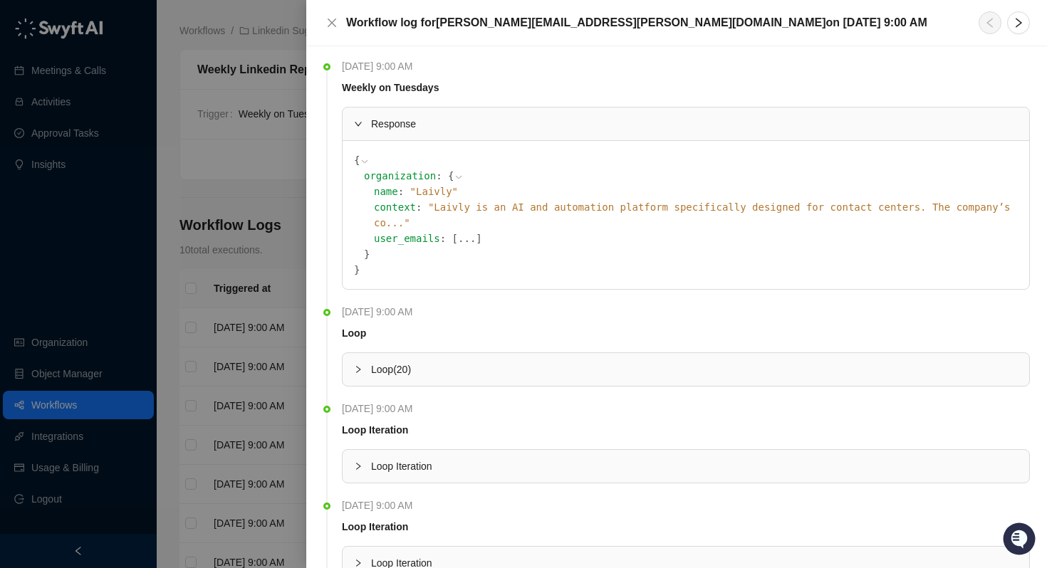
click at [365, 125] on div at bounding box center [362, 124] width 17 height 16
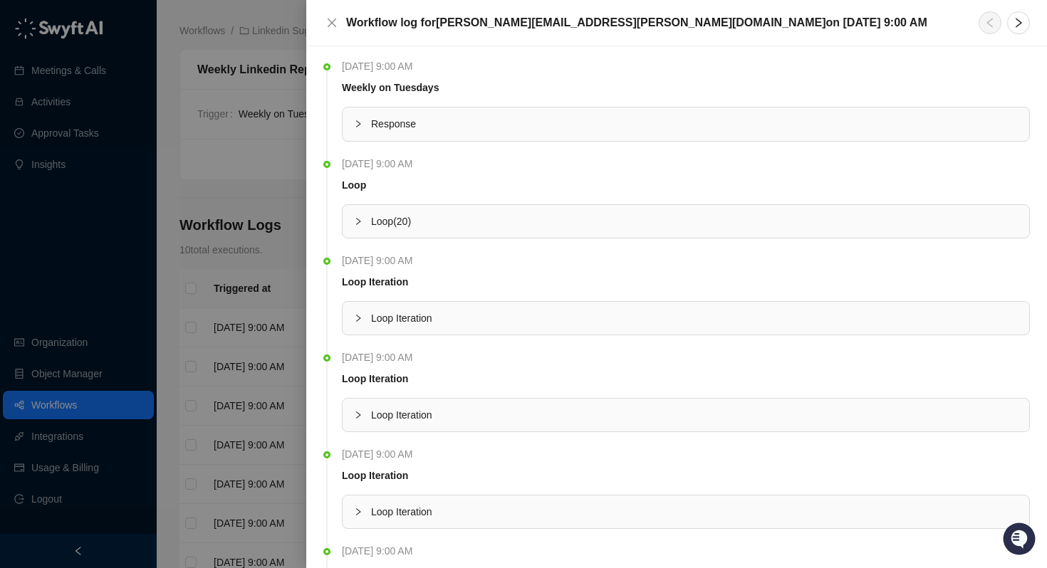
click at [260, 145] on div at bounding box center [523, 284] width 1047 height 568
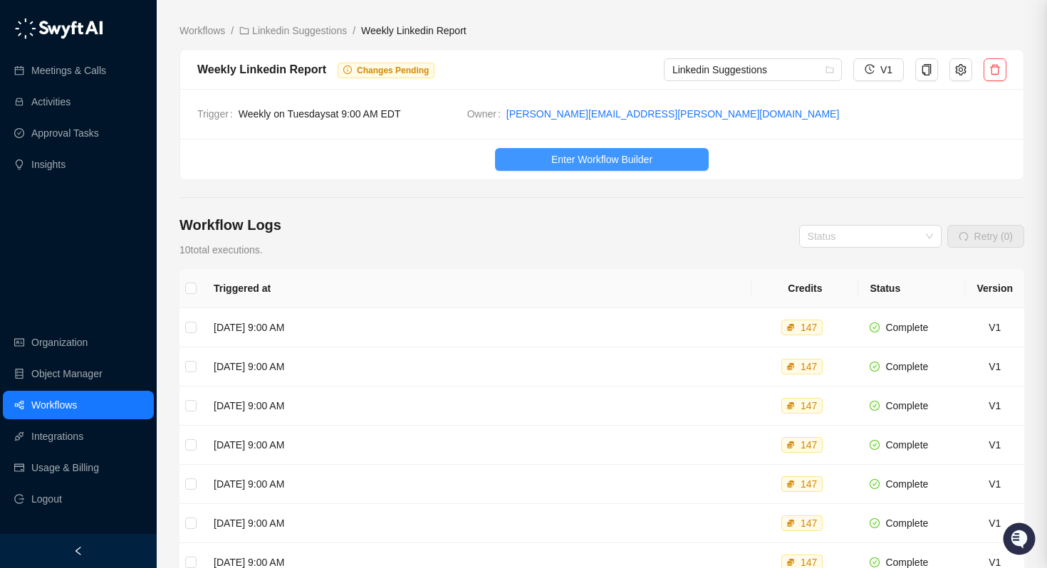
click at [553, 153] on span "Enter Workflow Builder" at bounding box center [601, 160] width 101 height 16
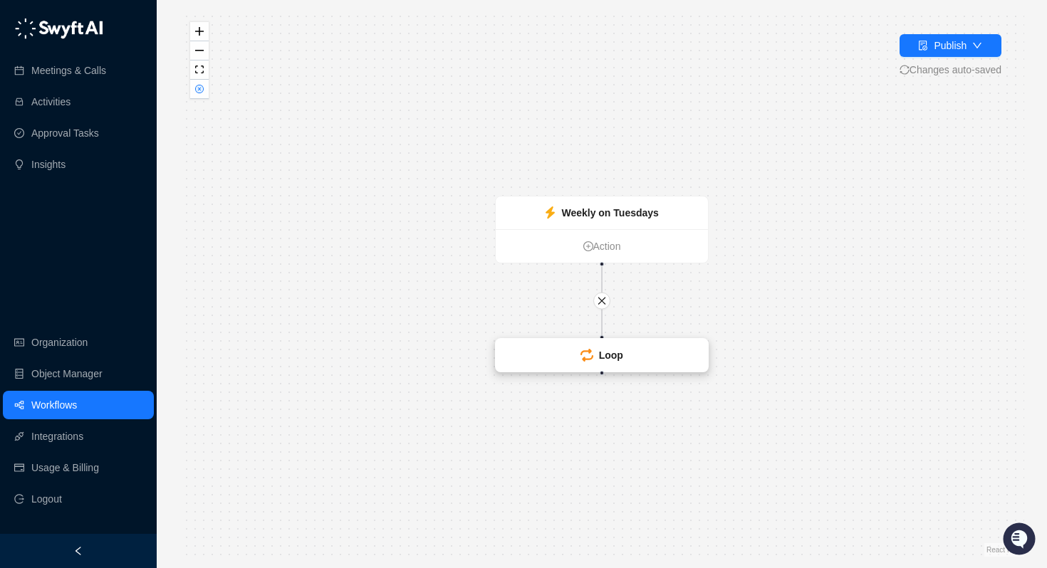
click at [613, 350] on strong "Loop" at bounding box center [611, 355] width 24 height 11
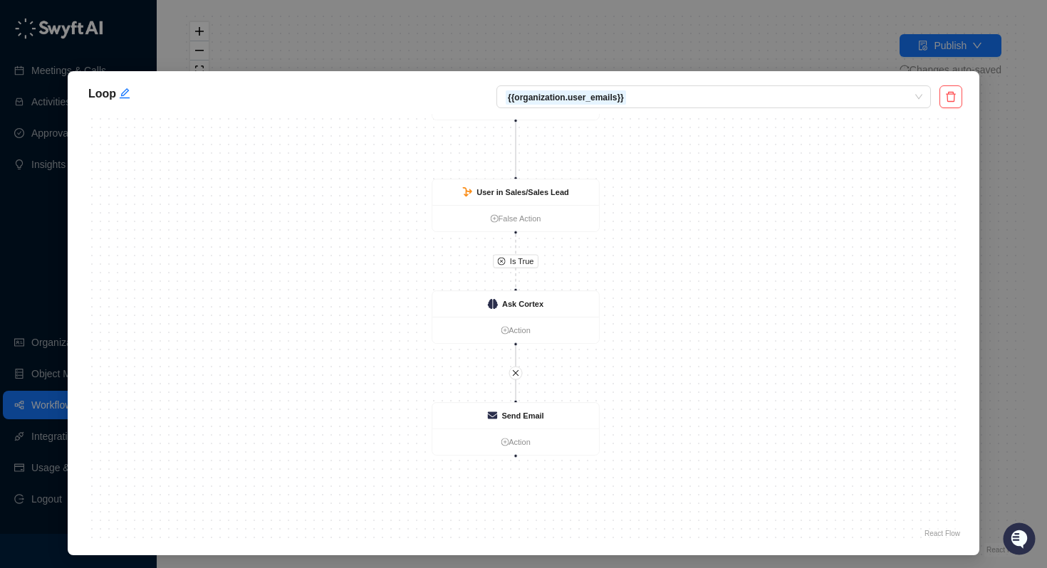
drag, startPoint x: 621, startPoint y: 230, endPoint x: 612, endPoint y: 164, distance: 66.9
click at [612, 164] on div "Is True Loop Iteration Action User in Sales/Sales Lead False Action Ask Cortex …" at bounding box center [523, 327] width 877 height 427
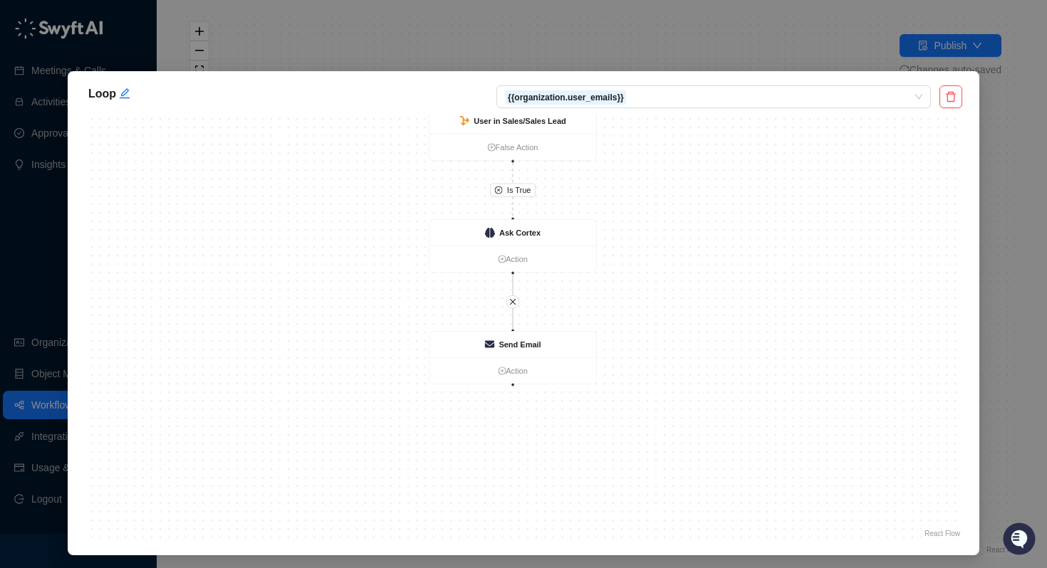
drag, startPoint x: 626, startPoint y: 287, endPoint x: 624, endPoint y: 218, distance: 69.1
click at [624, 217] on div "Is True Loop Iteration Action User in Sales/Sales Lead False Action Ask Cortex …" at bounding box center [523, 327] width 877 height 427
click at [538, 234] on strong "Ask Cortex" at bounding box center [519, 233] width 41 height 9
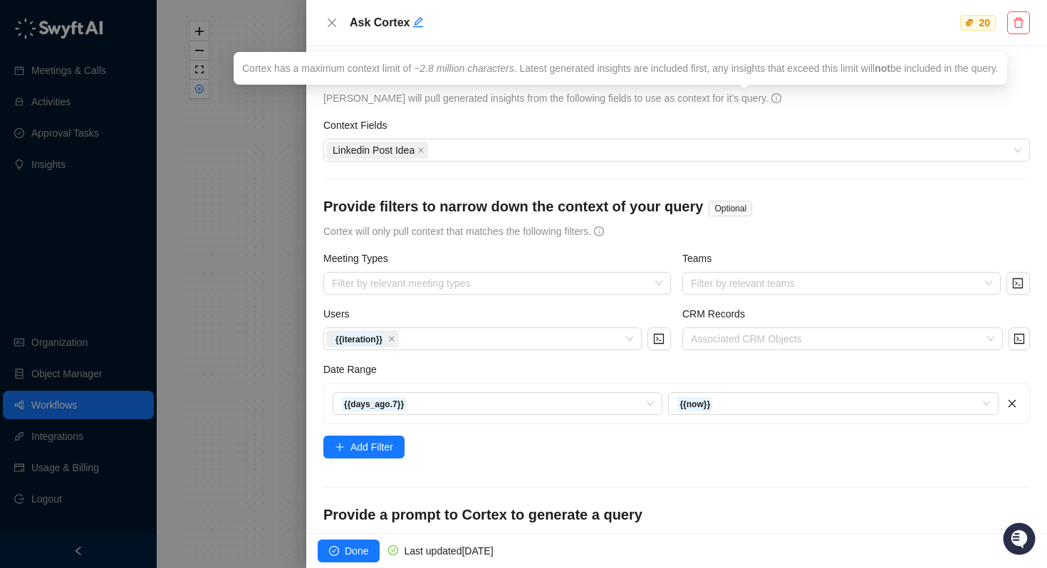
click at [771, 95] on icon "info-circle" at bounding box center [776, 98] width 10 height 10
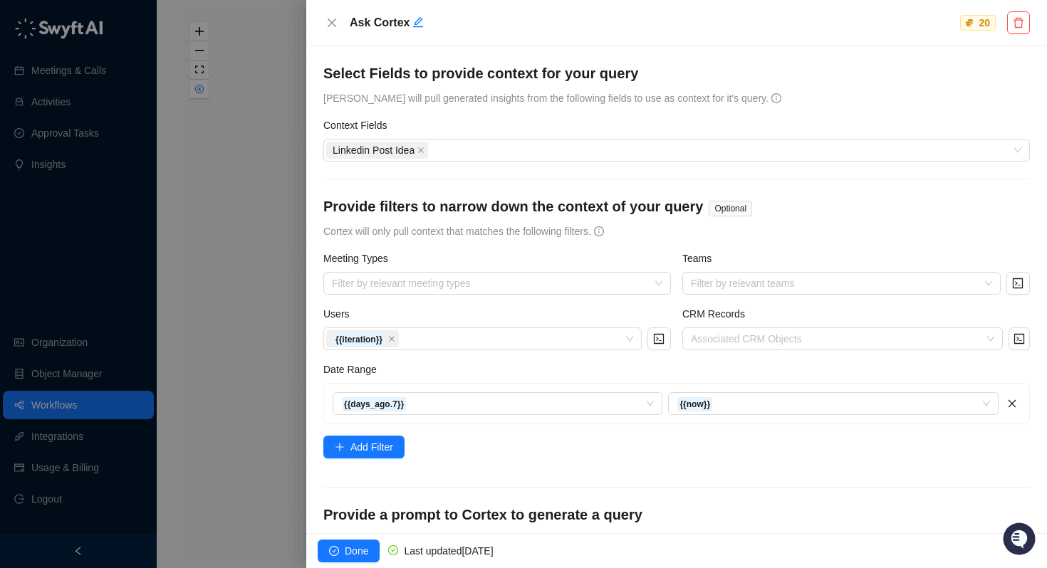
click at [49, 412] on div at bounding box center [523, 284] width 1047 height 568
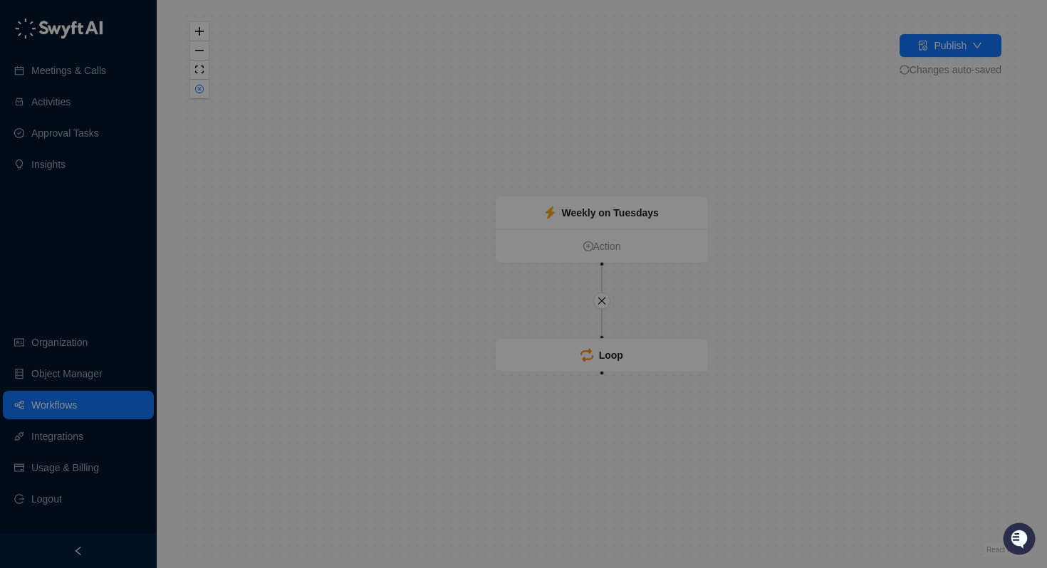
click at [59, 402] on div "Loop {{organization.user_emails}}" at bounding box center [523, 284] width 1047 height 568
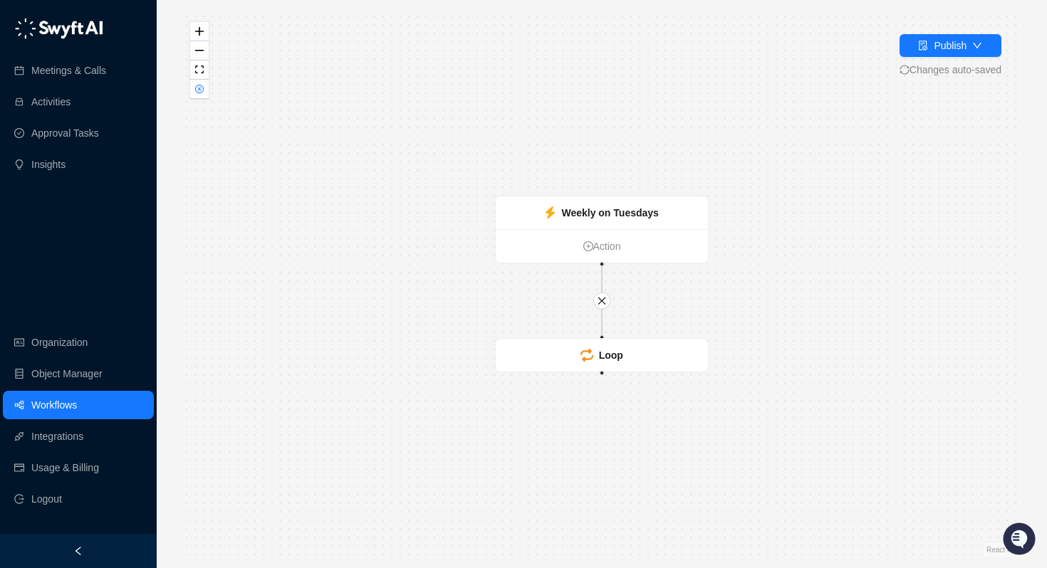
click at [71, 403] on link "Workflows" at bounding box center [54, 405] width 46 height 28
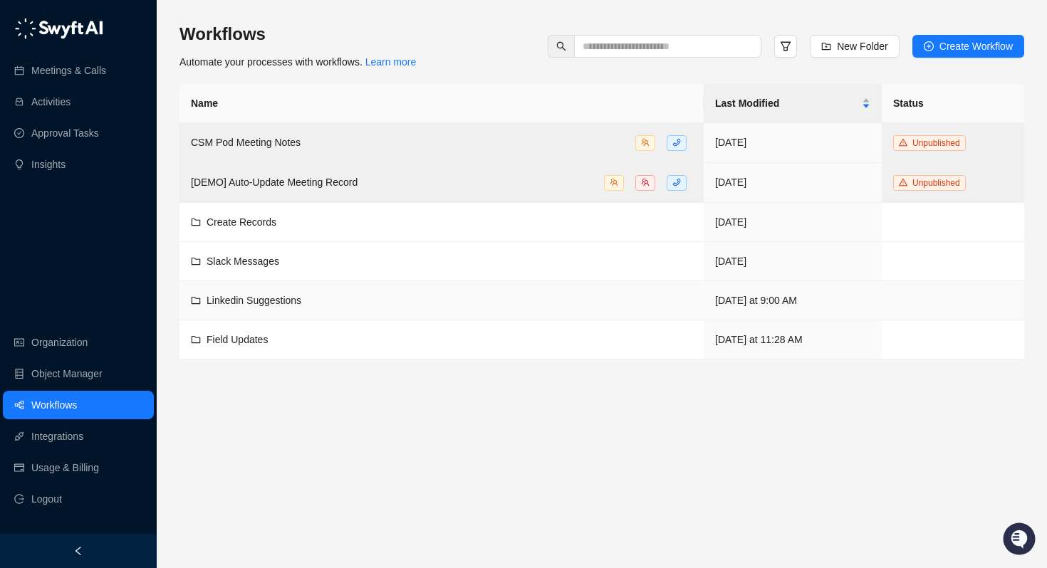
click at [235, 301] on span "Linkedin Suggestions" at bounding box center [254, 300] width 95 height 11
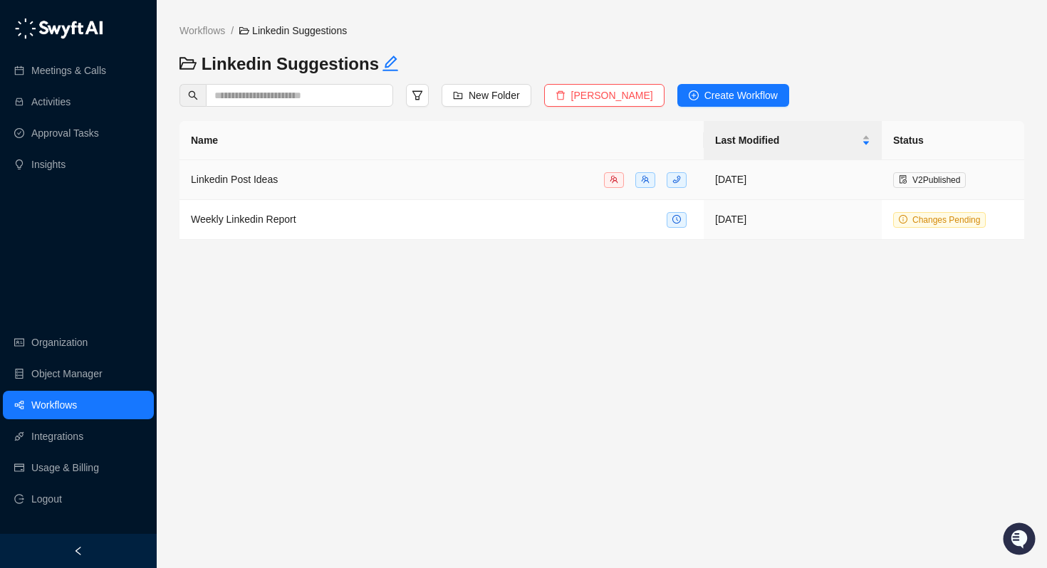
click at [265, 181] on span "Linkedin Post Ideas" at bounding box center [234, 179] width 87 height 11
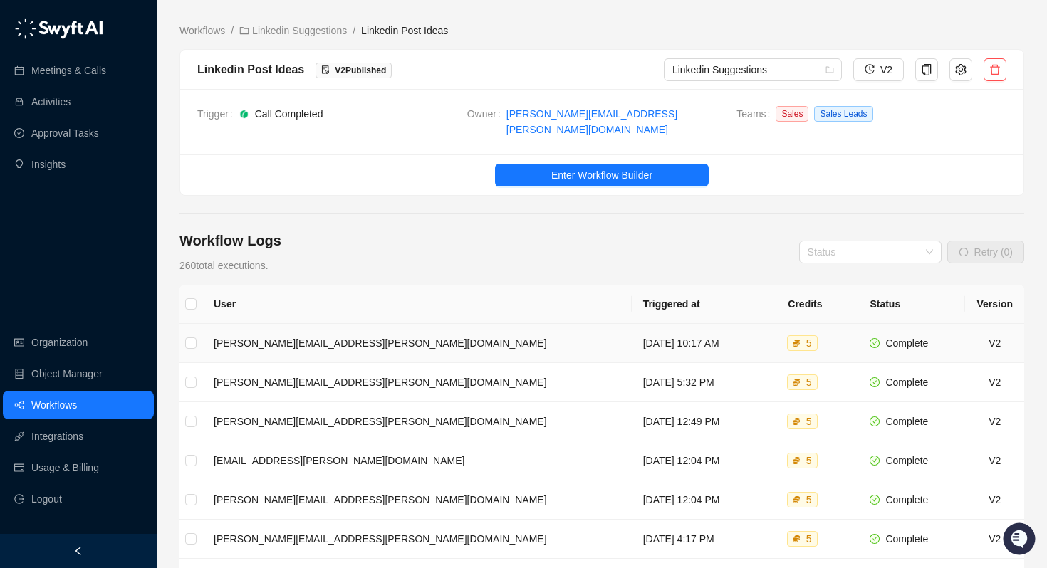
click at [321, 326] on td "[PERSON_NAME][EMAIL_ADDRESS][PERSON_NAME][DOMAIN_NAME]" at bounding box center [416, 343] width 429 height 39
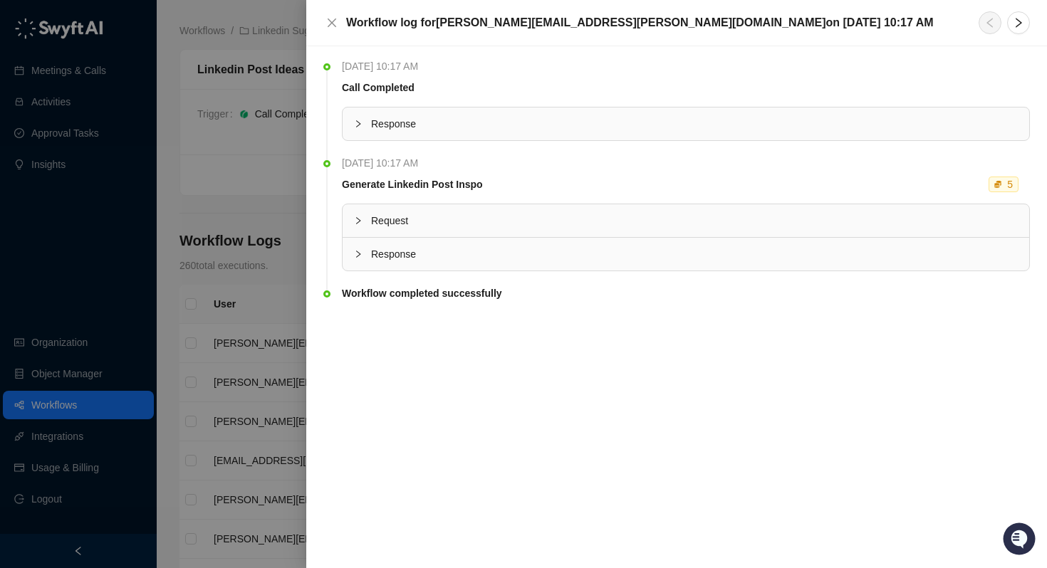
click at [366, 246] on div at bounding box center [362, 254] width 17 height 16
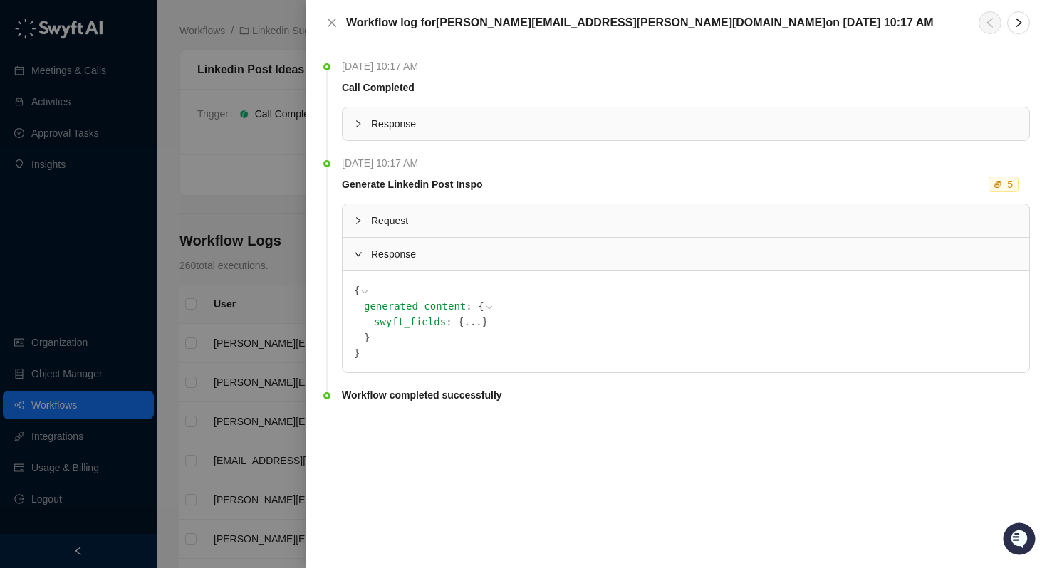
click at [482, 325] on span "}" at bounding box center [485, 321] width 6 height 11
click at [464, 323] on button "..." at bounding box center [473, 322] width 18 height 16
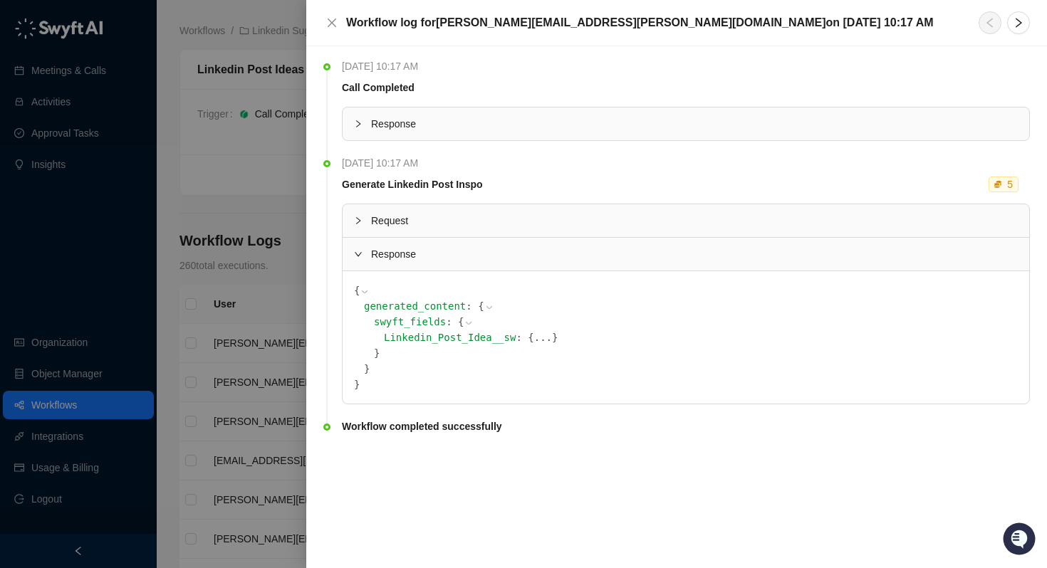
click at [534, 337] on button "..." at bounding box center [543, 338] width 18 height 16
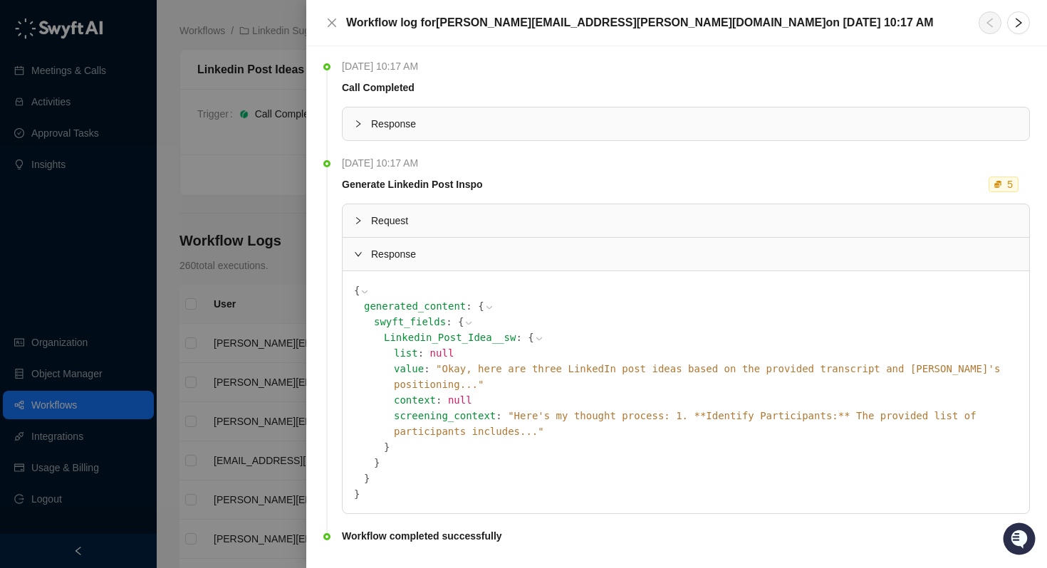
click at [263, 278] on div at bounding box center [523, 284] width 1047 height 568
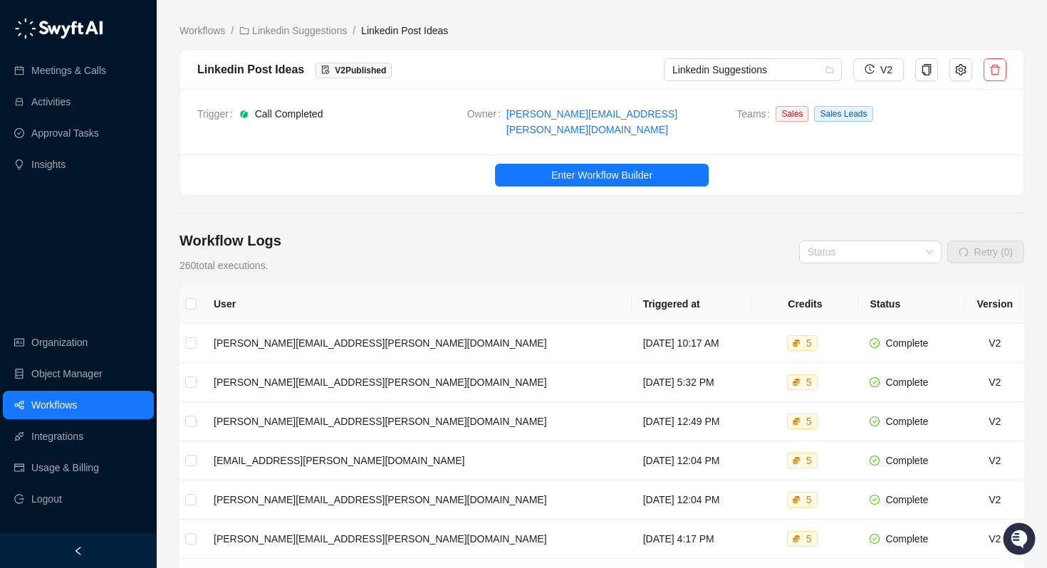
click at [518, 155] on ul "Enter Workflow Builder" at bounding box center [601, 175] width 843 height 41
click at [533, 165] on button "Enter Workflow Builder" at bounding box center [602, 175] width 214 height 23
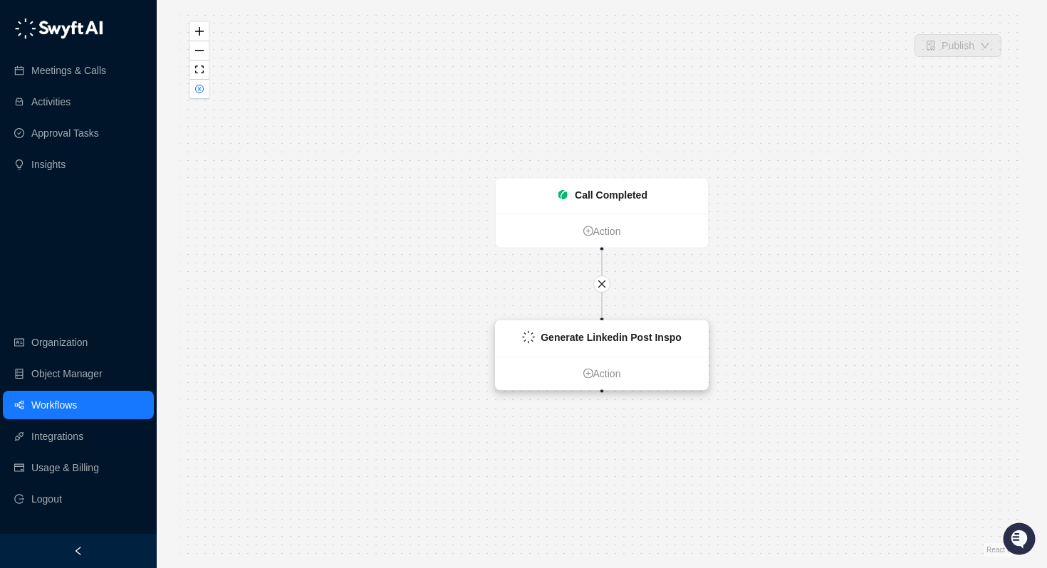
click at [630, 336] on strong "Generate Linkedin Post Inspo" at bounding box center [611, 337] width 141 height 11
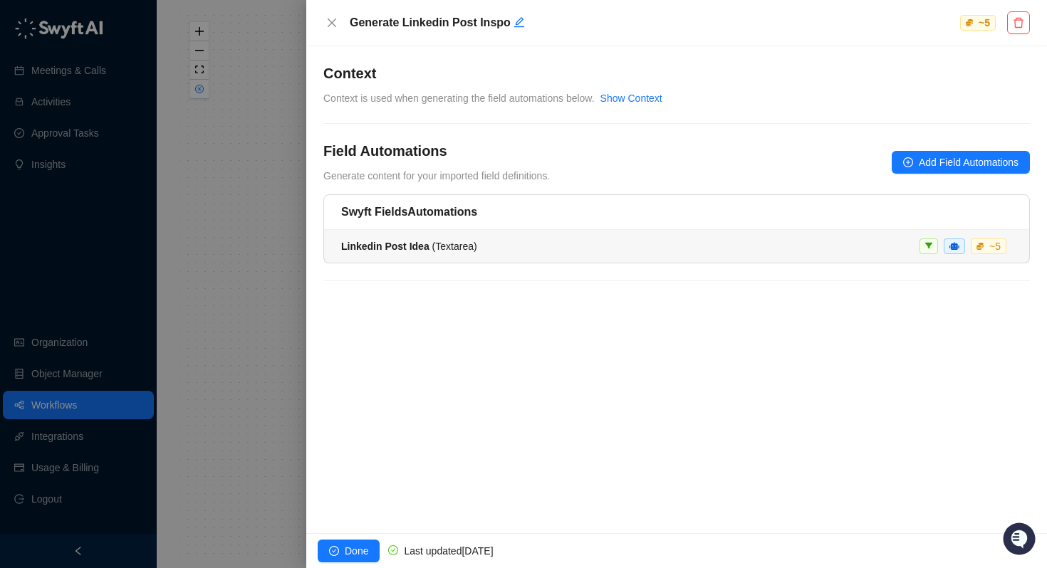
click at [457, 243] on span "Linkedin Post Idea ( Textarea )" at bounding box center [409, 246] width 136 height 11
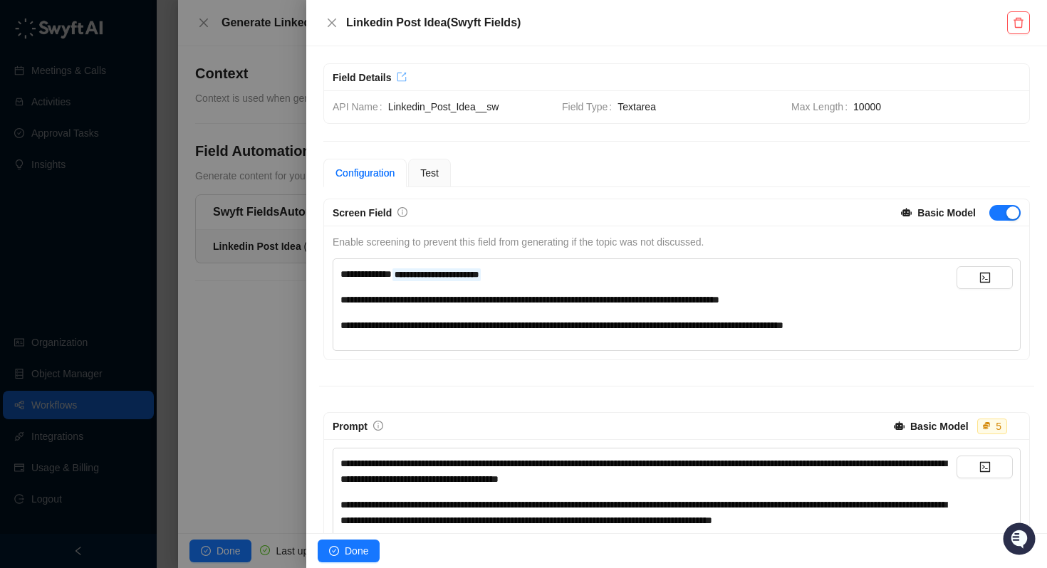
click at [401, 73] on icon "export" at bounding box center [402, 77] width 10 height 10
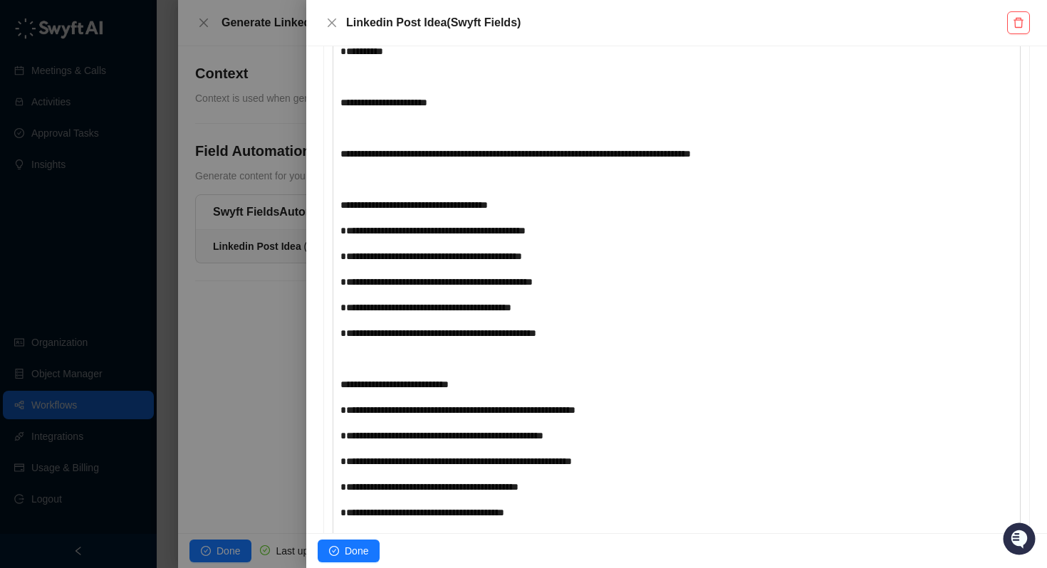
scroll to position [2452, 0]
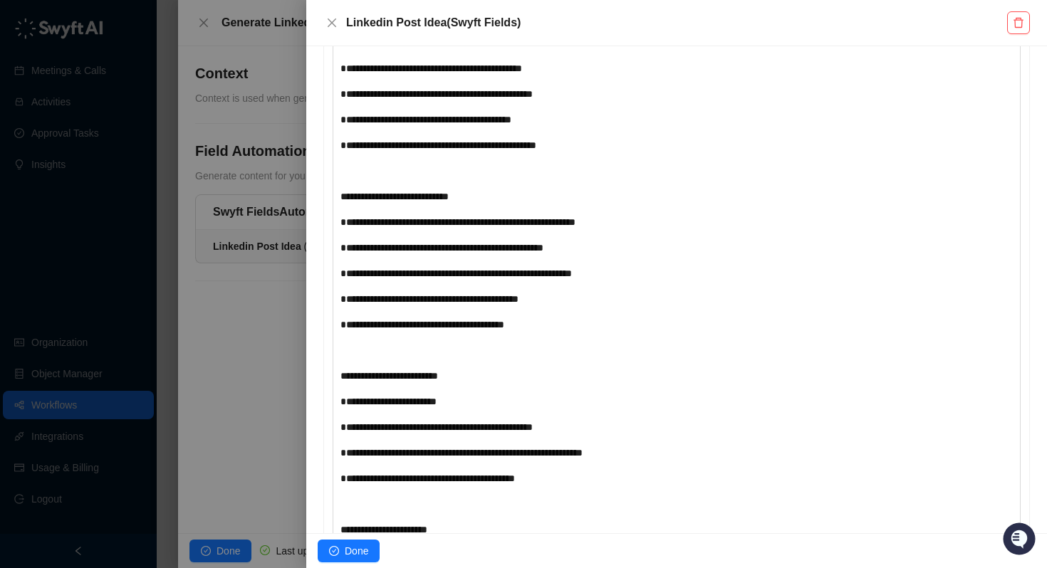
click at [265, 316] on div at bounding box center [523, 284] width 1047 height 568
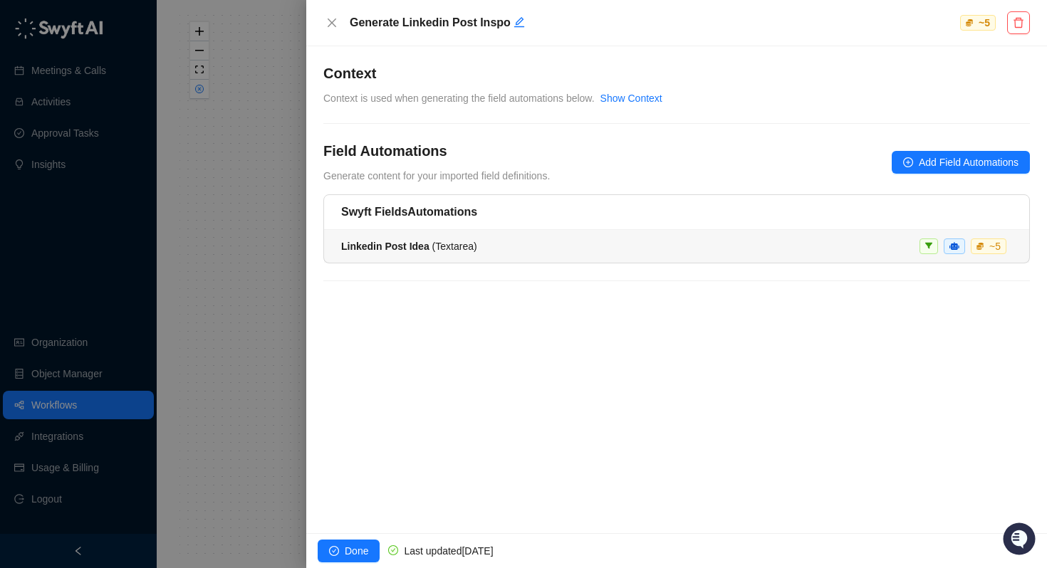
click at [367, 249] on strong "Linkedin Post Idea" at bounding box center [385, 246] width 88 height 11
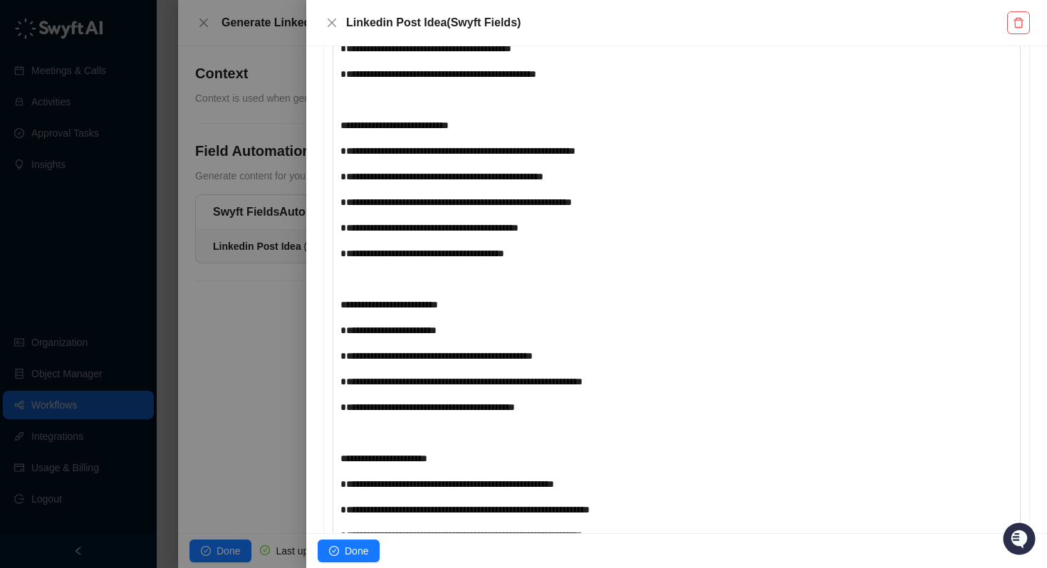
scroll to position [3591, 0]
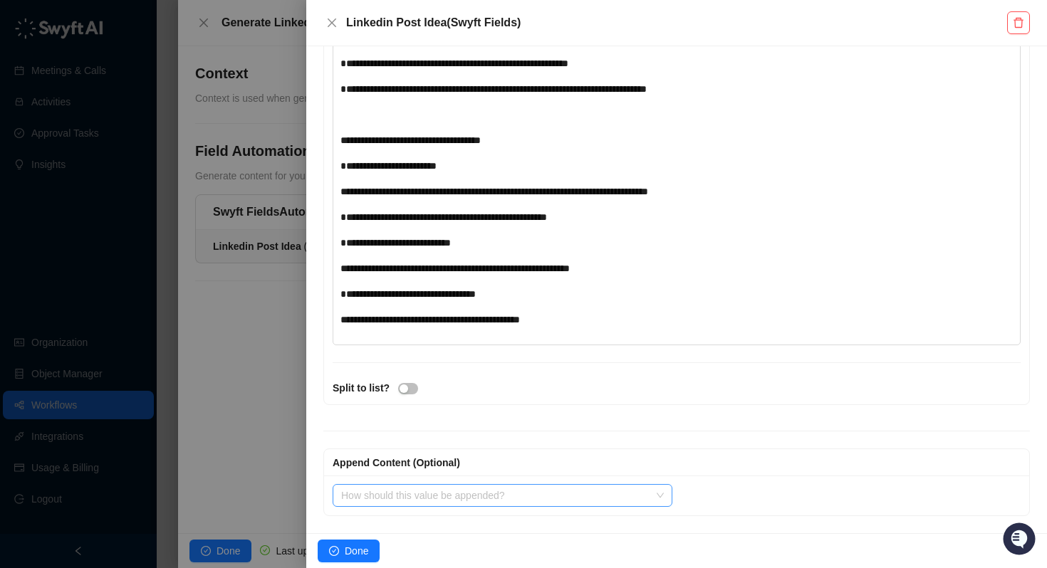
click at [667, 499] on div "How should this value be appended?" at bounding box center [503, 495] width 340 height 23
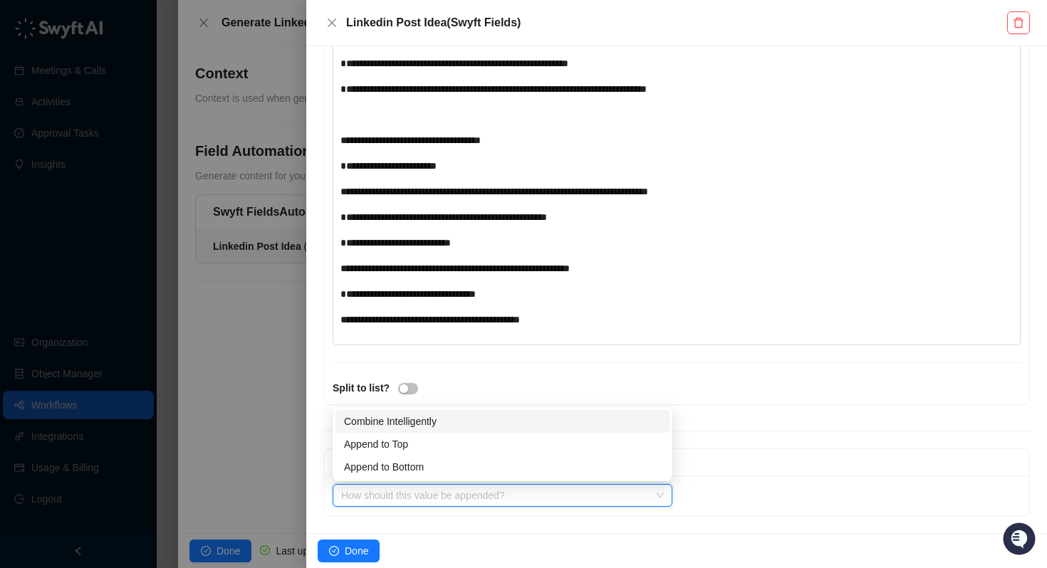
click at [700, 496] on div "Select value to append" at bounding box center [851, 495] width 348 height 23
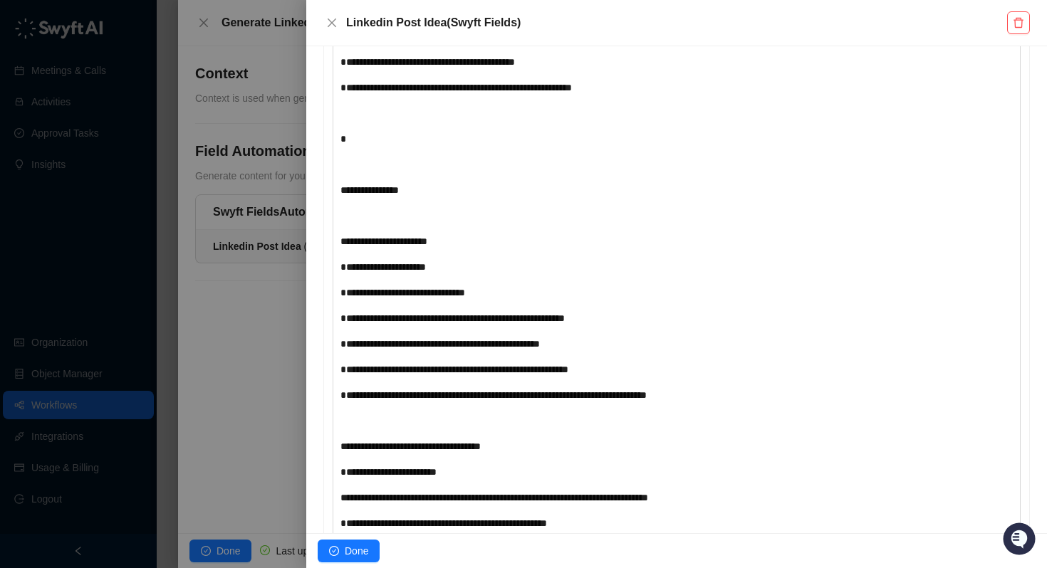
scroll to position [2928, 0]
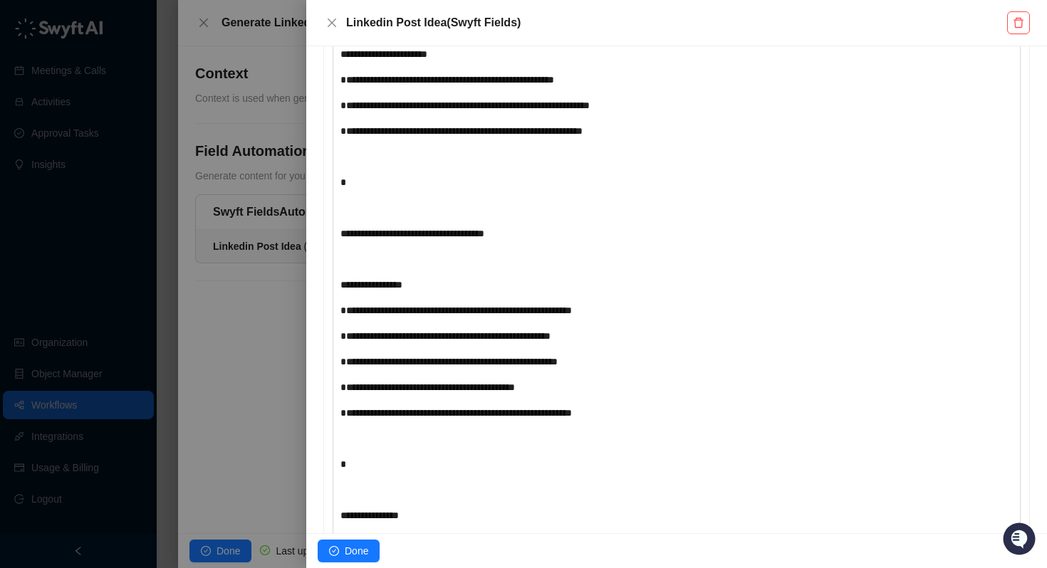
click at [271, 383] on div at bounding box center [523, 284] width 1047 height 568
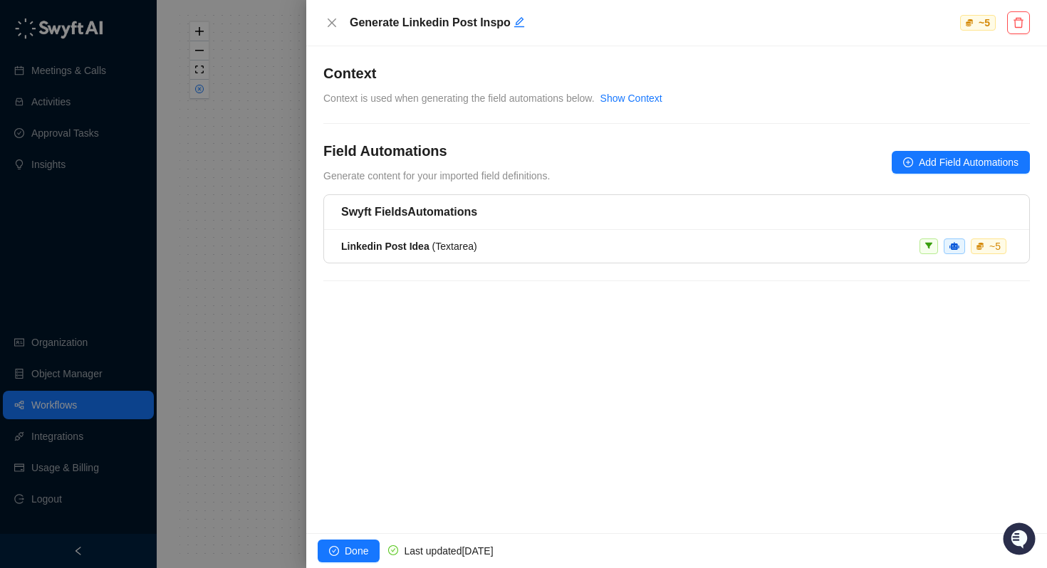
click at [220, 375] on div at bounding box center [523, 284] width 1047 height 568
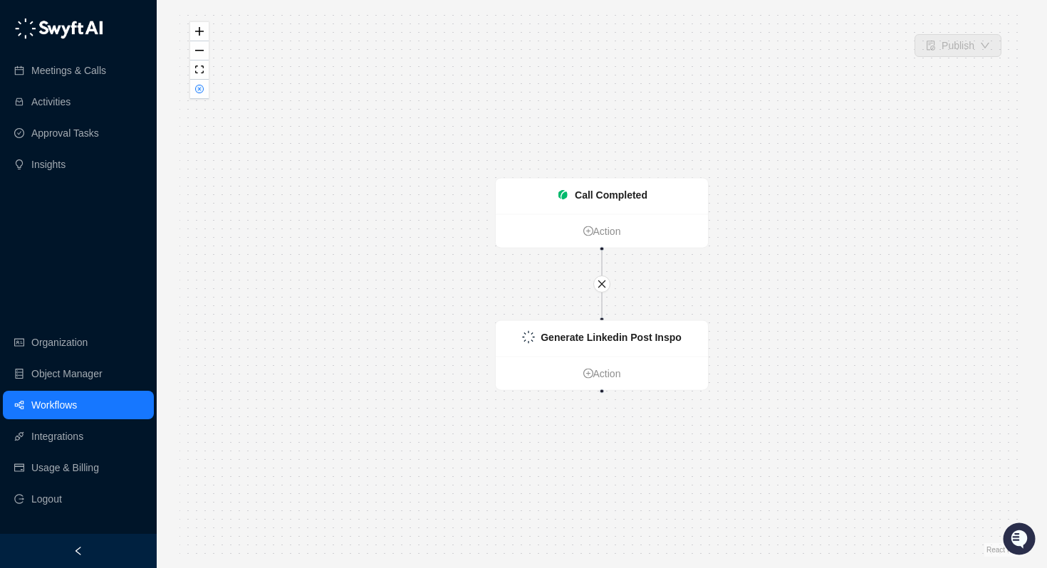
click at [77, 400] on link "Workflows" at bounding box center [54, 405] width 46 height 28
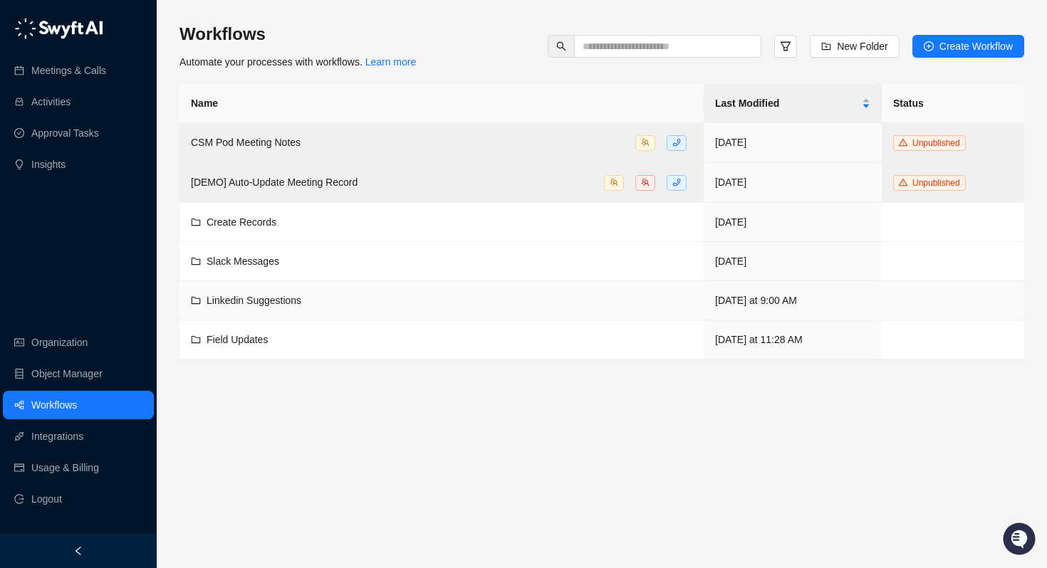
click at [234, 301] on span "Linkedin Suggestions" at bounding box center [254, 300] width 95 height 11
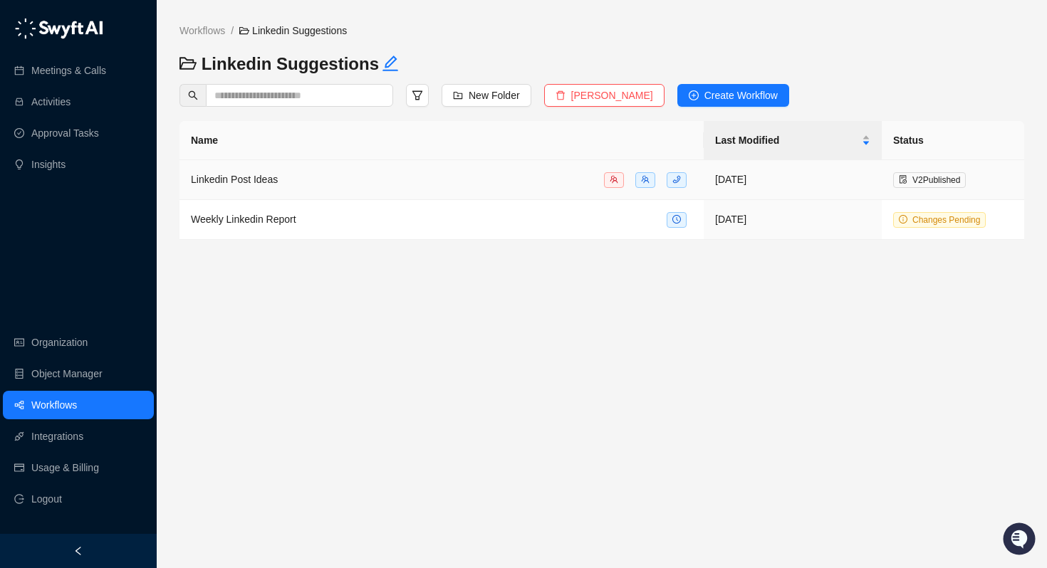
click at [375, 169] on td "Linkedin Post Ideas" at bounding box center [441, 180] width 524 height 40
click at [495, 227] on td "Weekly Linkedin Report" at bounding box center [441, 220] width 524 height 40
click at [71, 402] on link "Workflows" at bounding box center [54, 405] width 46 height 28
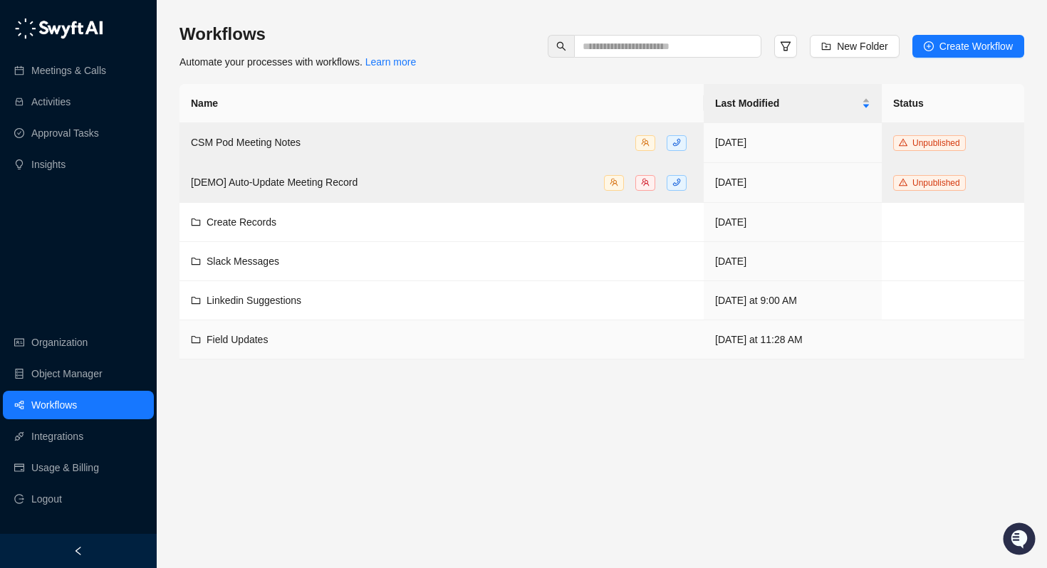
click at [235, 334] on span "Field Updates" at bounding box center [237, 339] width 61 height 11
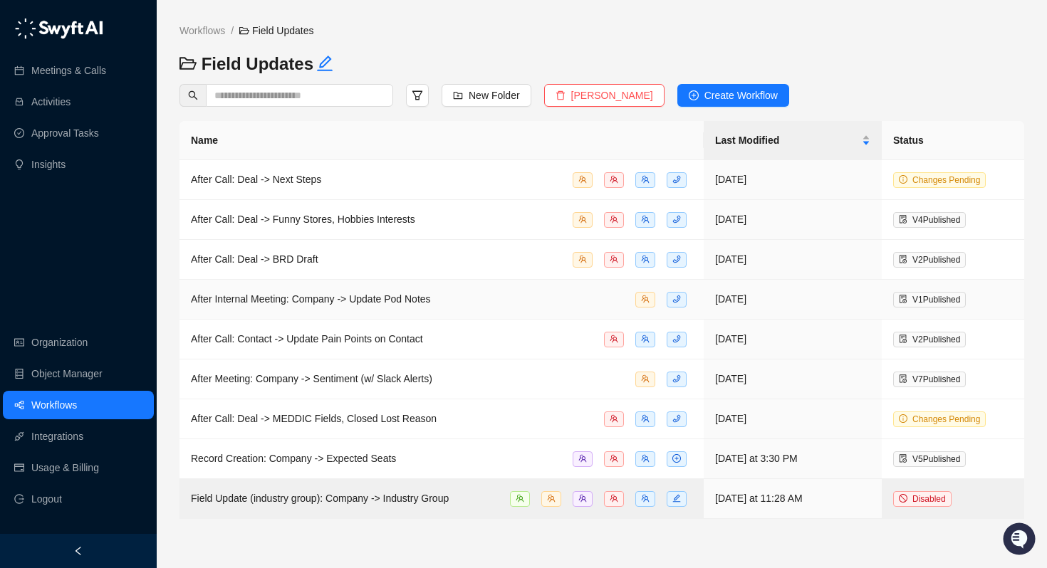
click at [310, 295] on span "After Internal Meeting: Company -> Update Pod Notes" at bounding box center [311, 298] width 240 height 11
click at [226, 371] on div "After Meeting: Company -> Sentiment (w/ Slack Alerts)" at bounding box center [311, 379] width 241 height 16
click at [297, 217] on span "After Call: Deal -> Funny Stores, Hobbies Interests" at bounding box center [303, 219] width 224 height 11
